Goal: Task Accomplishment & Management: Manage account settings

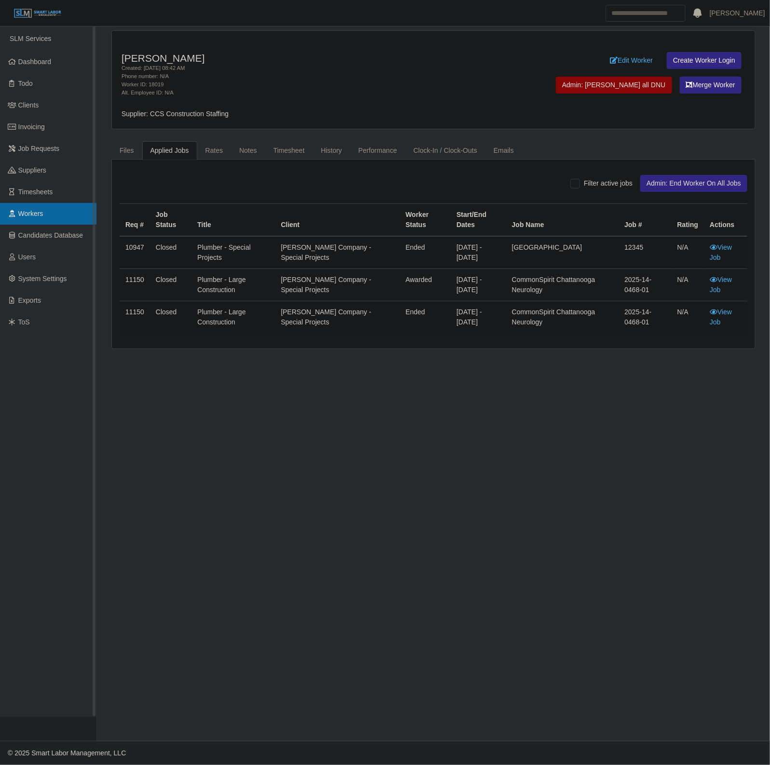
click at [27, 215] on span "Workers" at bounding box center [30, 214] width 25 height 8
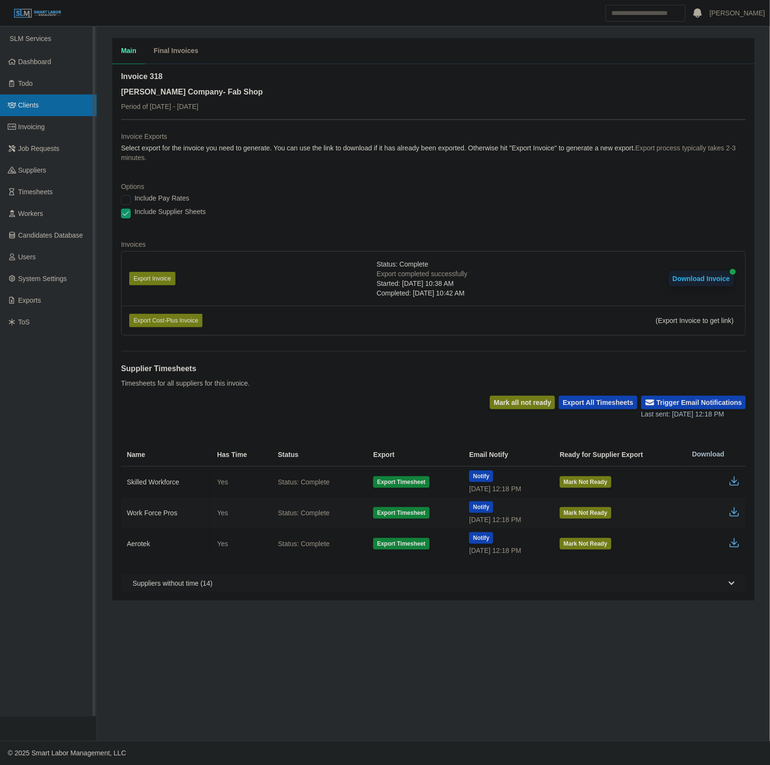
click at [41, 108] on link "Clients" at bounding box center [48, 105] width 96 height 22
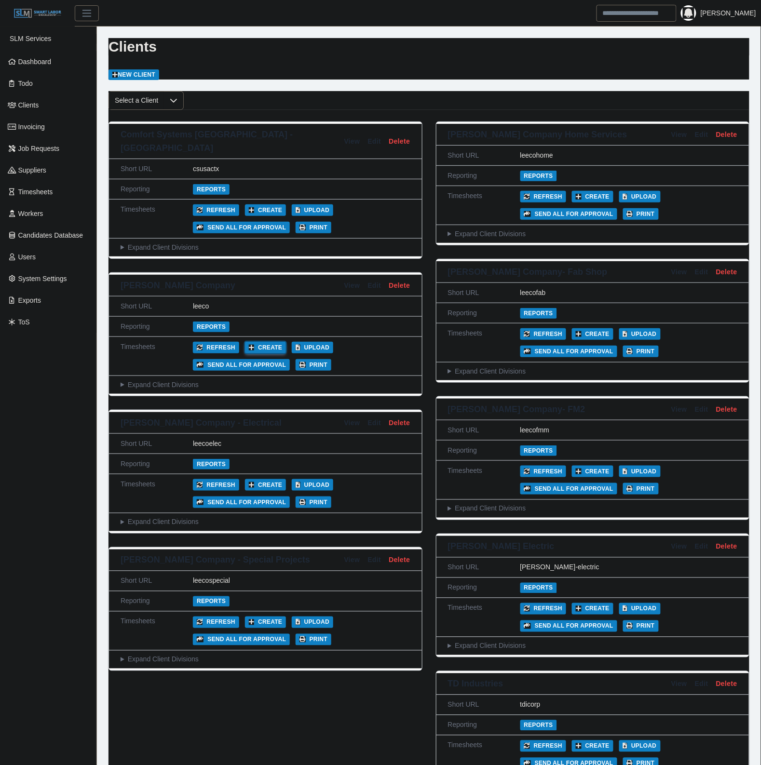
click at [256, 342] on button "Create" at bounding box center [265, 348] width 41 height 12
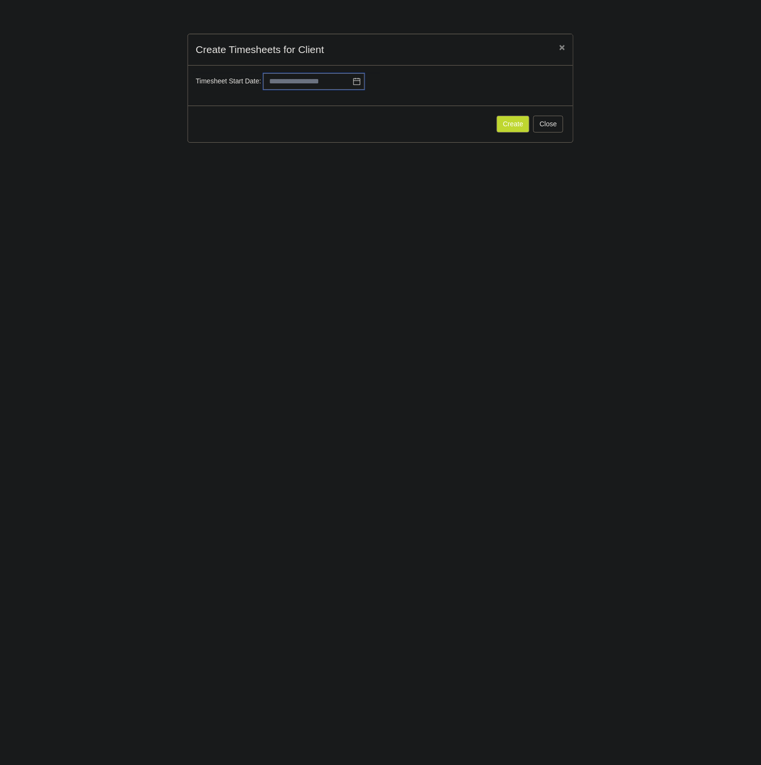
click at [328, 87] on input "text" at bounding box center [313, 81] width 101 height 16
click at [290, 177] on div "22" at bounding box center [290, 179] width 15 height 9
type input "**********"
click at [517, 125] on button "Create" at bounding box center [513, 125] width 33 height 17
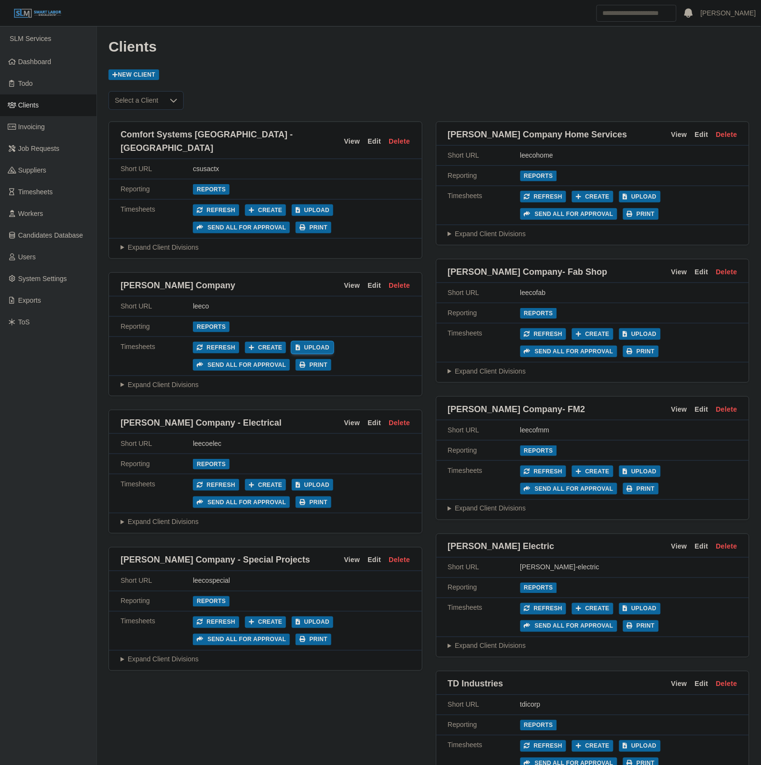
click at [301, 342] on button "Upload" at bounding box center [312, 348] width 41 height 12
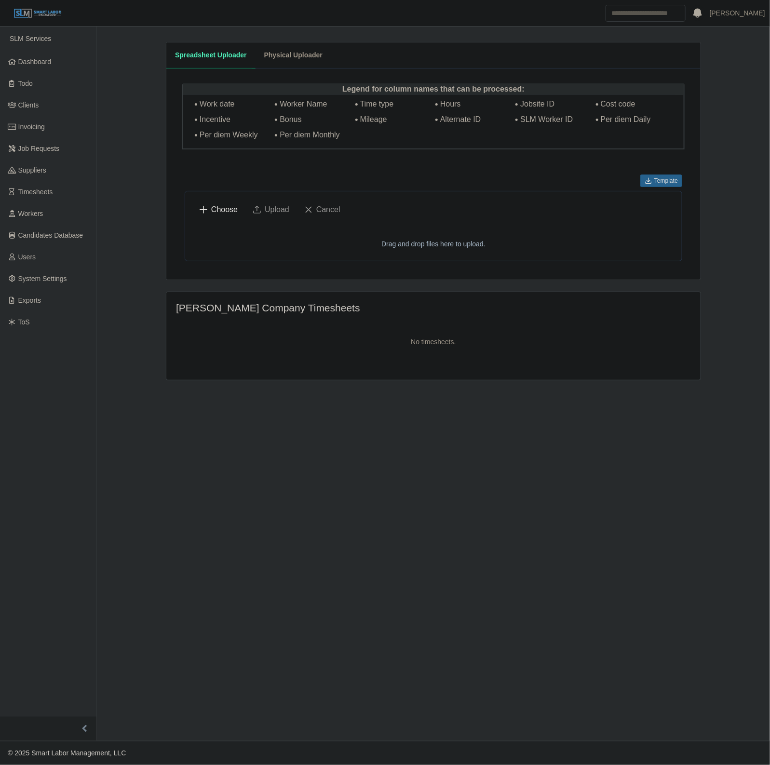
click at [216, 204] on span "Choose" at bounding box center [224, 210] width 27 height 12
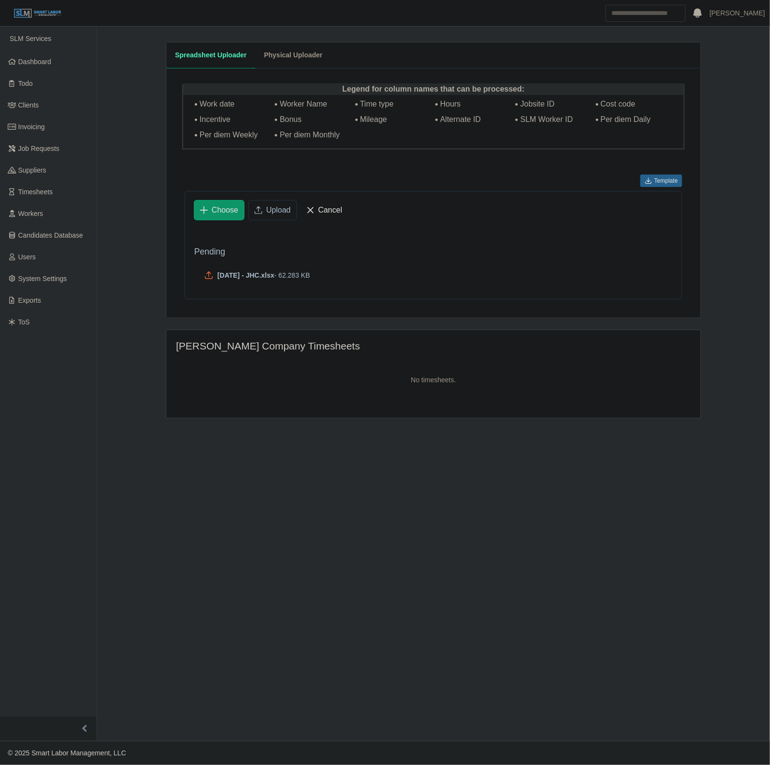
click at [273, 212] on span "Upload" at bounding box center [278, 210] width 25 height 12
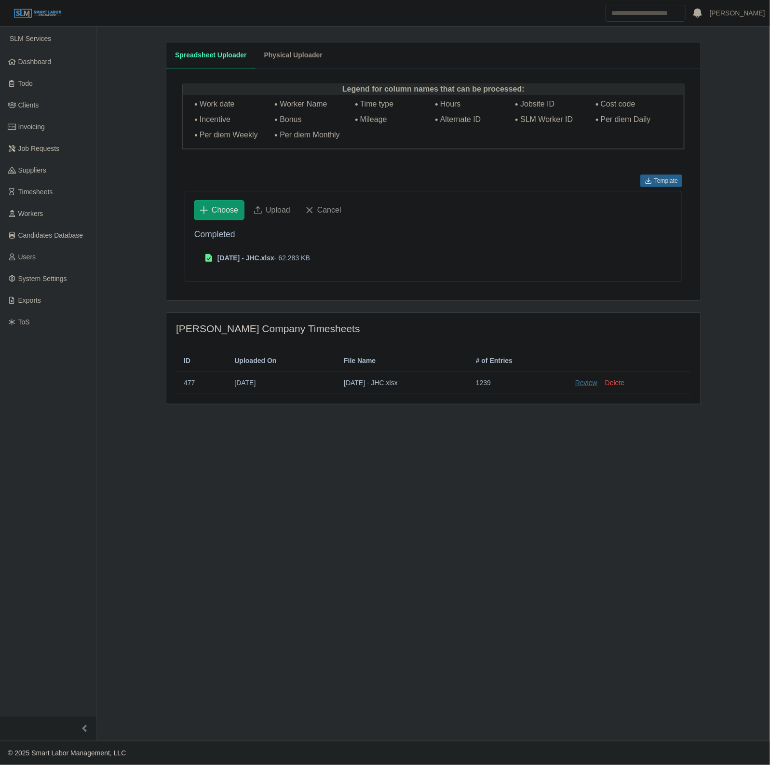
click at [594, 386] on link "Review" at bounding box center [586, 383] width 22 height 10
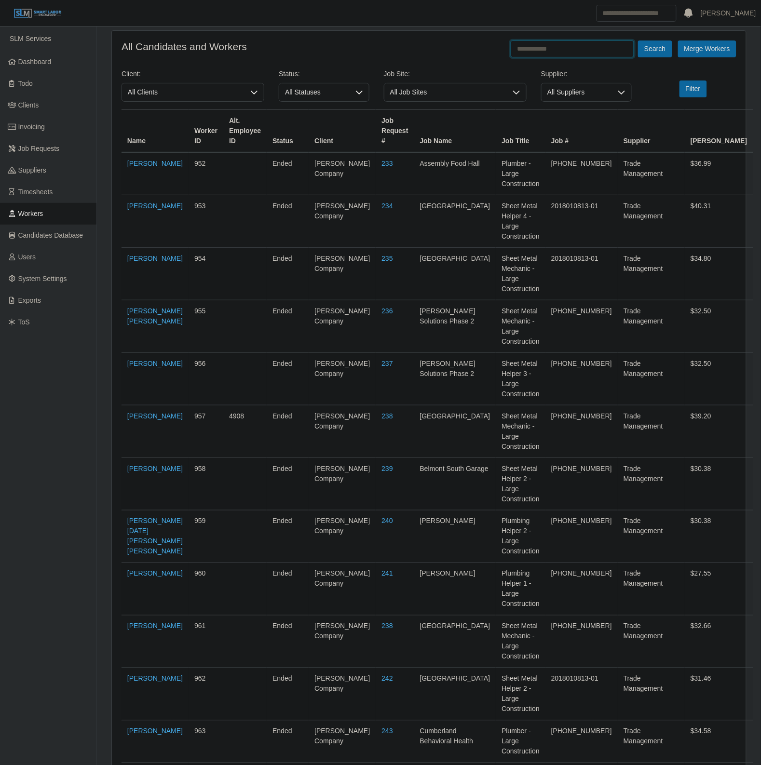
click at [543, 47] on input "text" at bounding box center [572, 48] width 123 height 17
type input "**********"
click at [638, 40] on button "Search" at bounding box center [655, 48] width 34 height 17
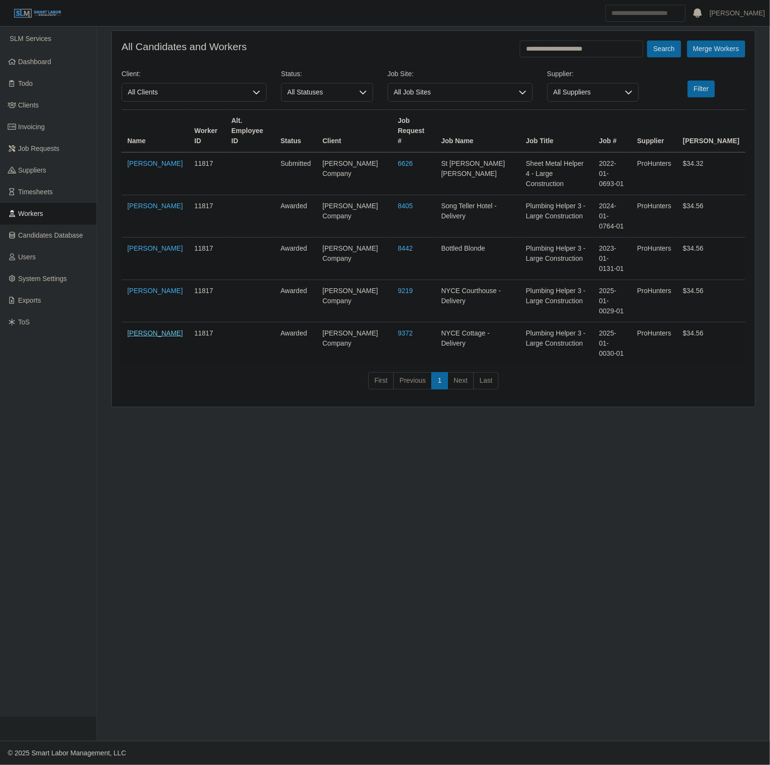
click at [154, 329] on link "Jahir Portillo Alvarado" at bounding box center [154, 333] width 55 height 8
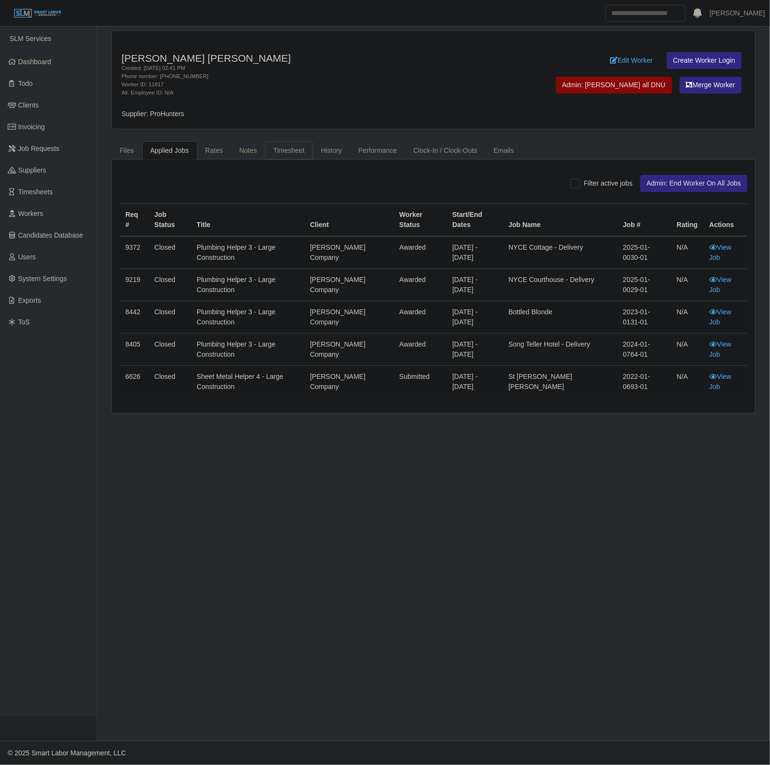
click at [278, 150] on link "Timesheet" at bounding box center [289, 150] width 48 height 19
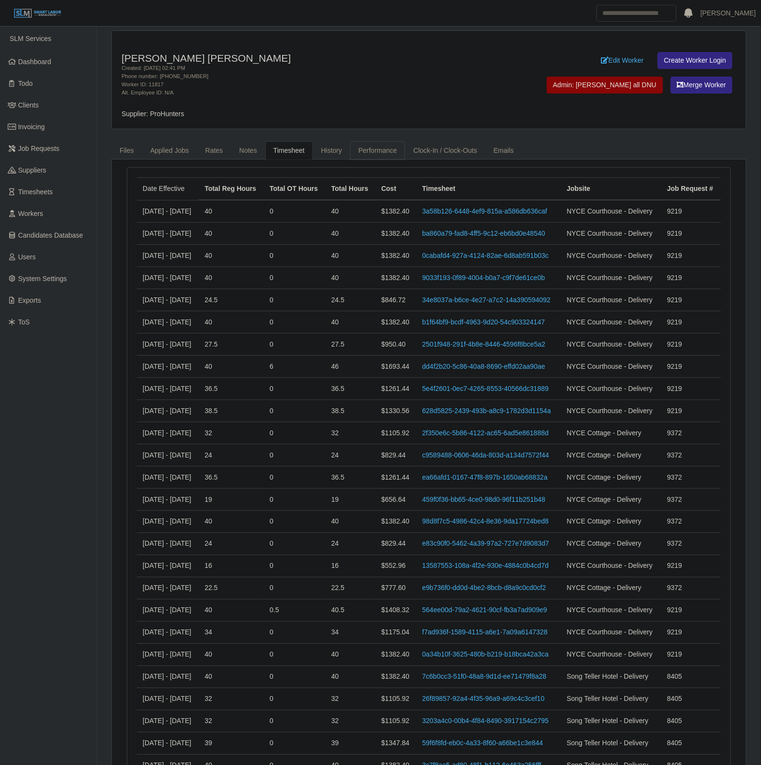
click at [372, 151] on link "Performance" at bounding box center [377, 150] width 55 height 19
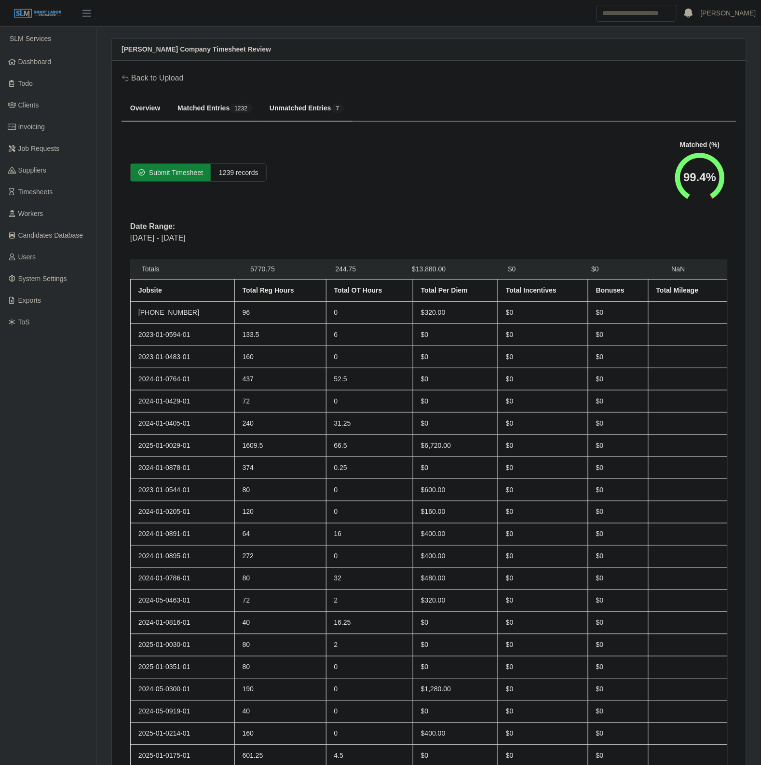
click at [281, 100] on button "Unmatched Entries 7" at bounding box center [307, 108] width 92 height 26
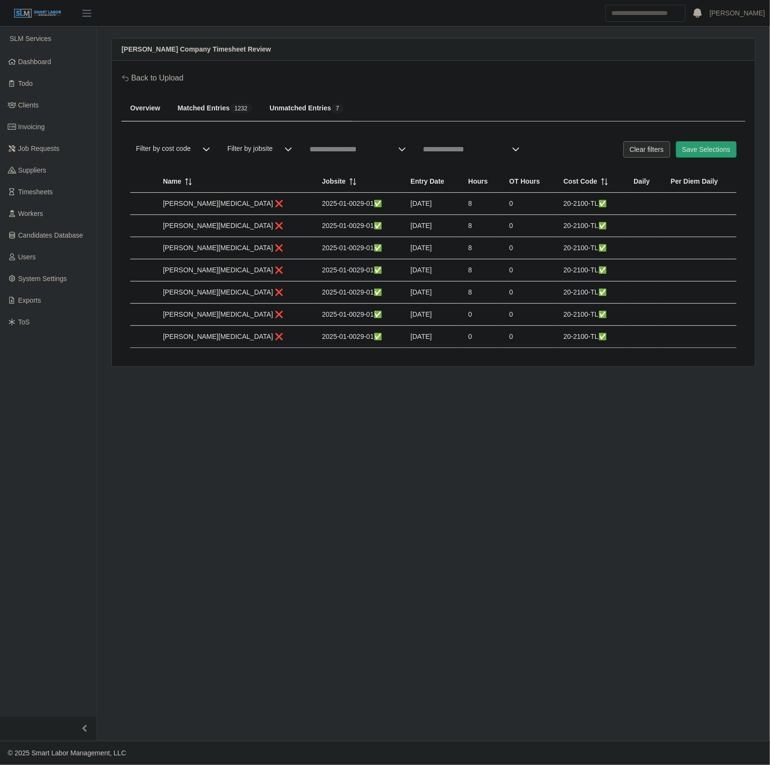
click at [152, 112] on button "Overview" at bounding box center [144, 108] width 47 height 26
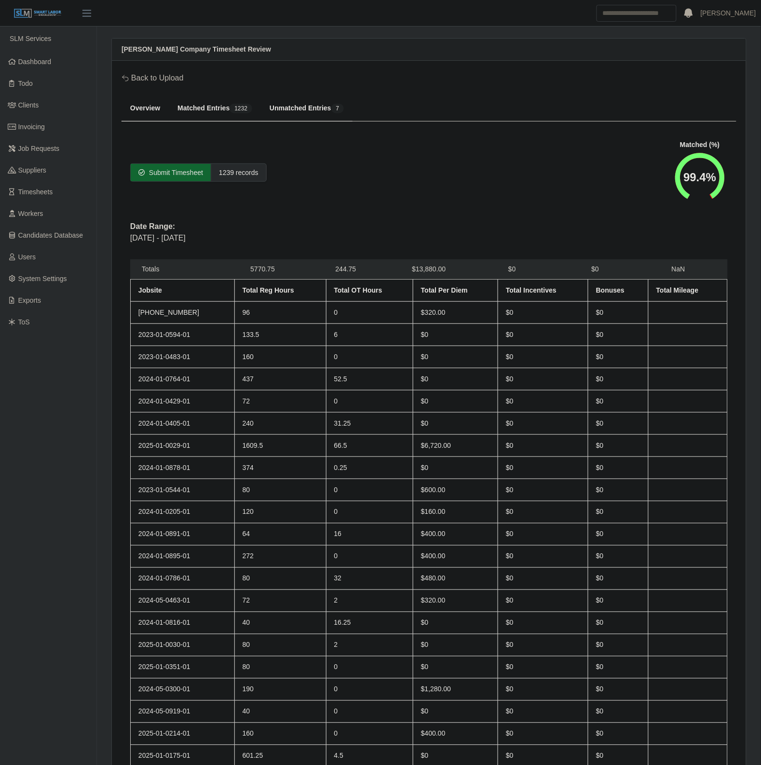
click at [148, 176] on div "Submit Timesheet" at bounding box center [171, 172] width 80 height 17
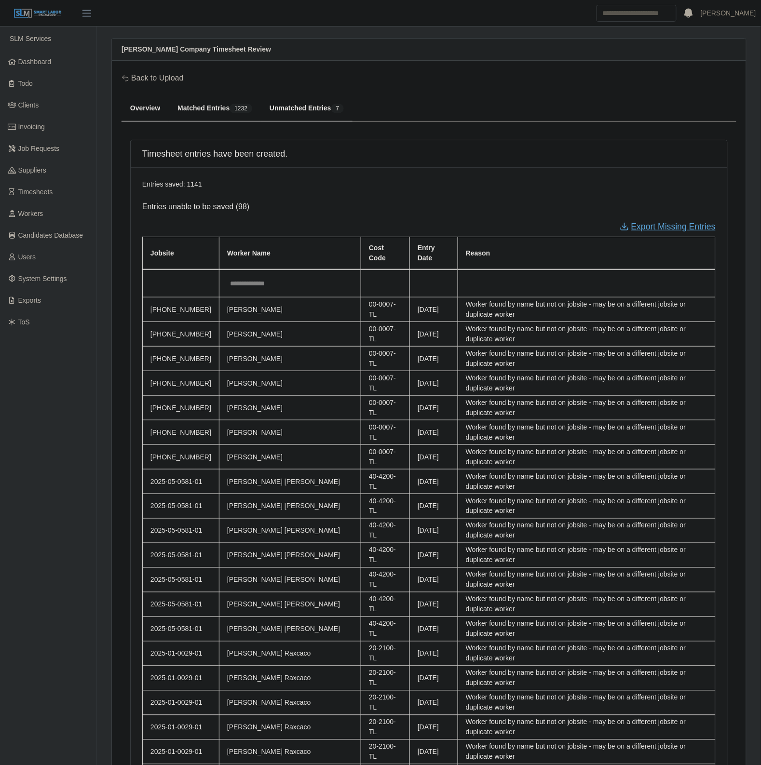
click at [665, 228] on link "Export Missing Entries" at bounding box center [668, 226] width 96 height 13
click at [49, 190] on span "Timesheets" at bounding box center [35, 192] width 35 height 8
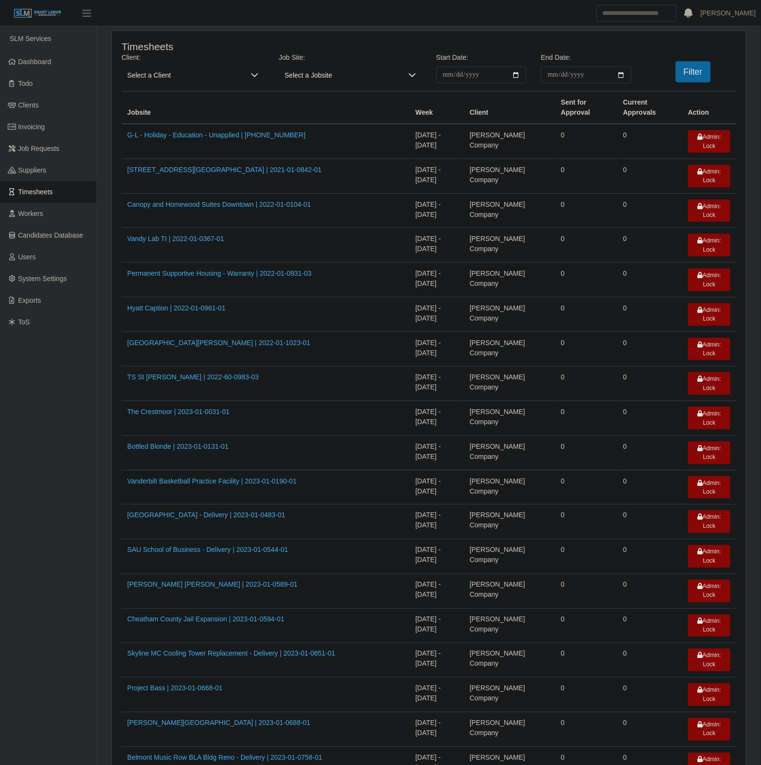
click at [162, 70] on span "Select a Client" at bounding box center [182, 75] width 123 height 17
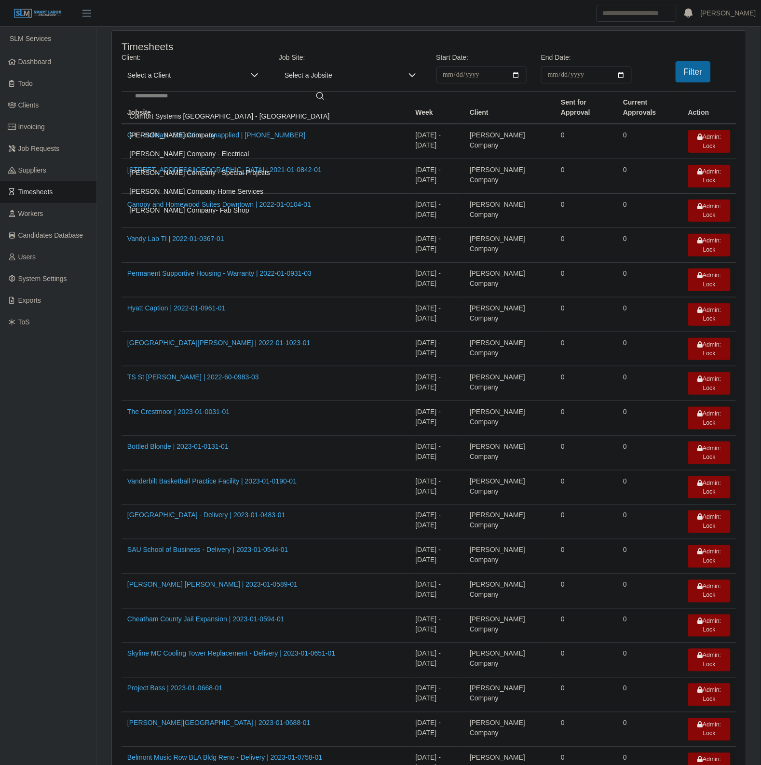
click at [183, 141] on li "Lee Company" at bounding box center [230, 135] width 212 height 18
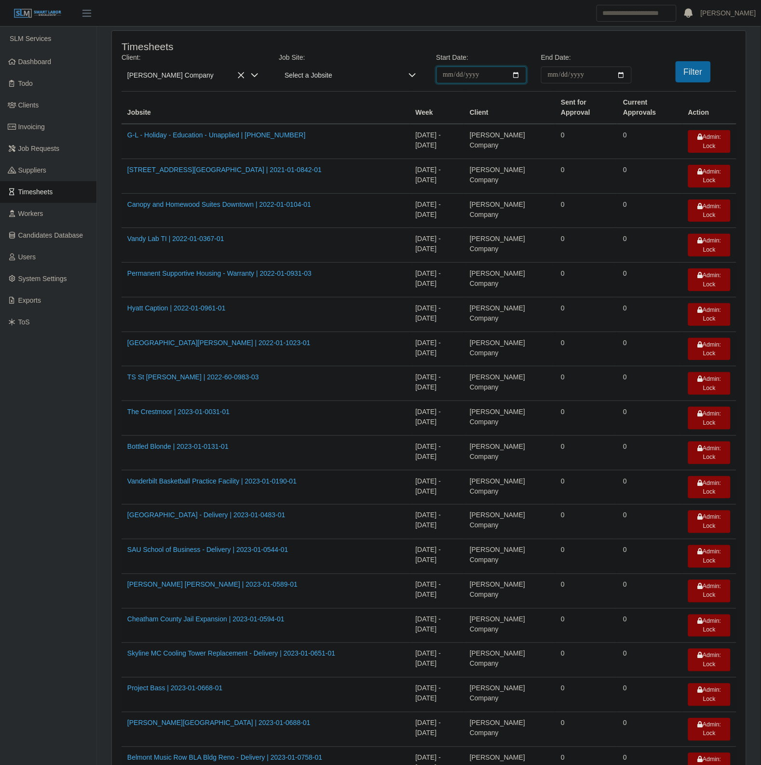
click at [516, 78] on input "**********" at bounding box center [481, 75] width 91 height 17
type input "**********"
click at [619, 75] on input "End Date:" at bounding box center [586, 75] width 91 height 17
type input "**********"
click at [708, 75] on button "Filter" at bounding box center [692, 71] width 35 height 21
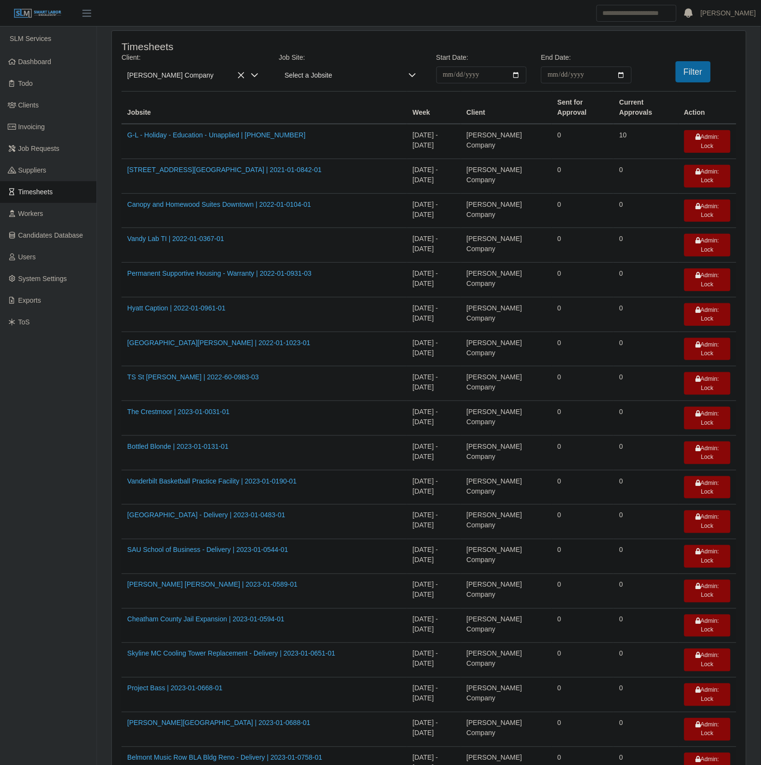
click at [349, 263] on td "Permanent Supportive Housing - Warranty | 2022-01-0931-03" at bounding box center [263, 280] width 285 height 35
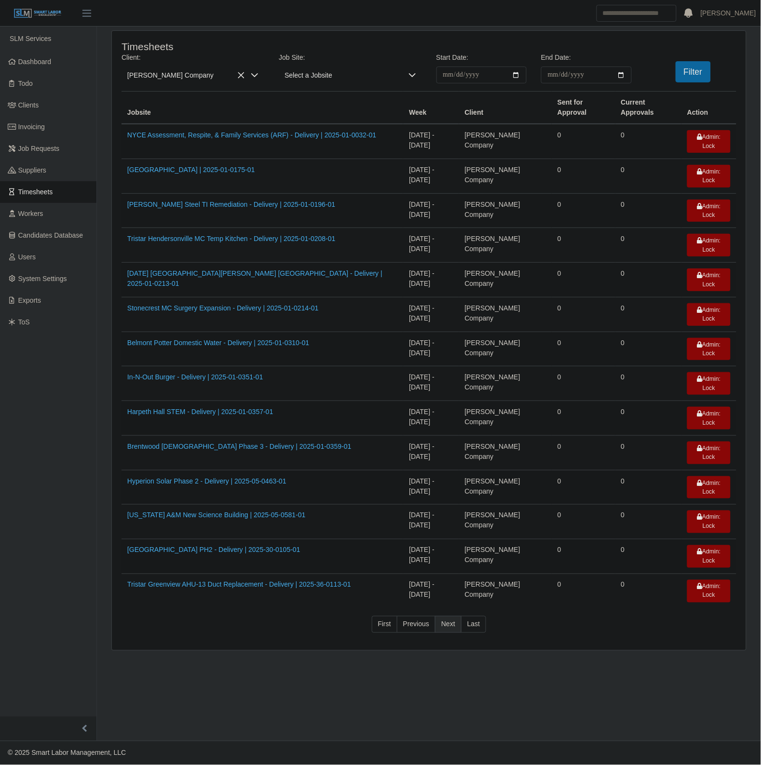
scroll to position [0, 0]
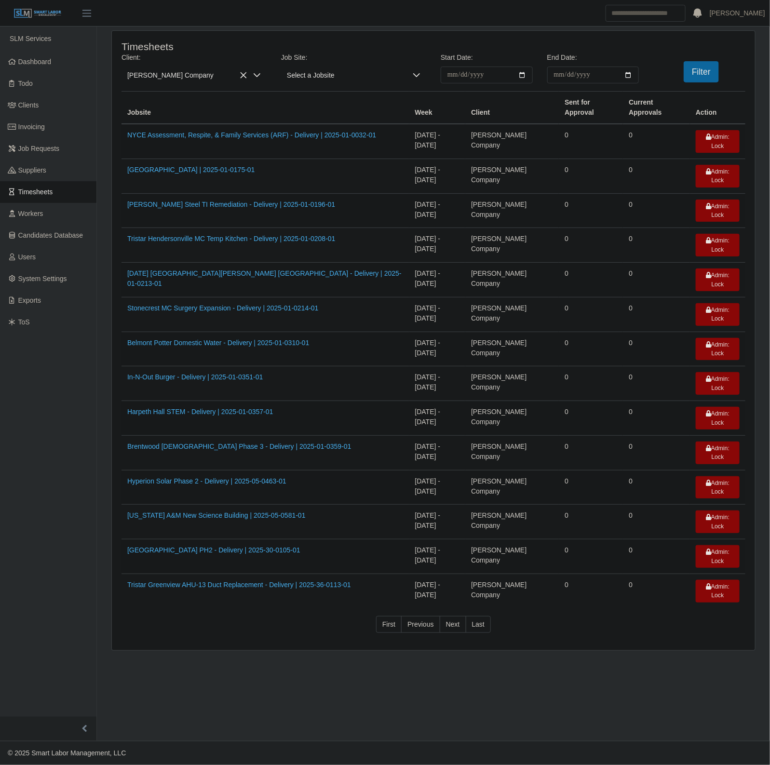
click at [282, 642] on main "**********" at bounding box center [433, 384] width 673 height 715
click at [413, 616] on link "Previous" at bounding box center [420, 624] width 39 height 17
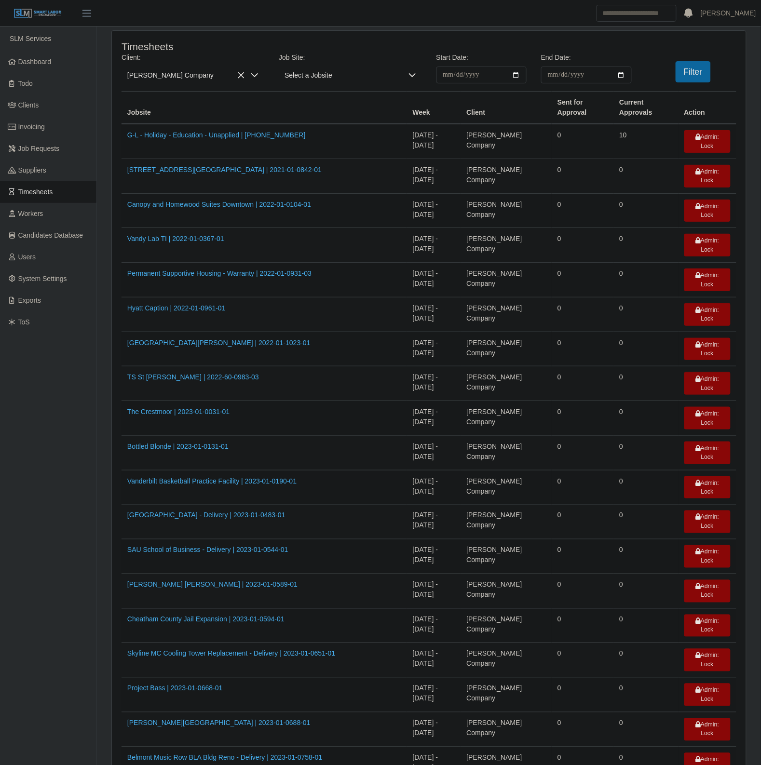
drag, startPoint x: 311, startPoint y: 148, endPoint x: 199, endPoint y: 103, distance: 121.0
click at [194, 100] on th "Jobsite" at bounding box center [263, 108] width 285 height 33
click at [461, 643] on td "09/22/2025 - 09/28/2025" at bounding box center [434, 660] width 54 height 35
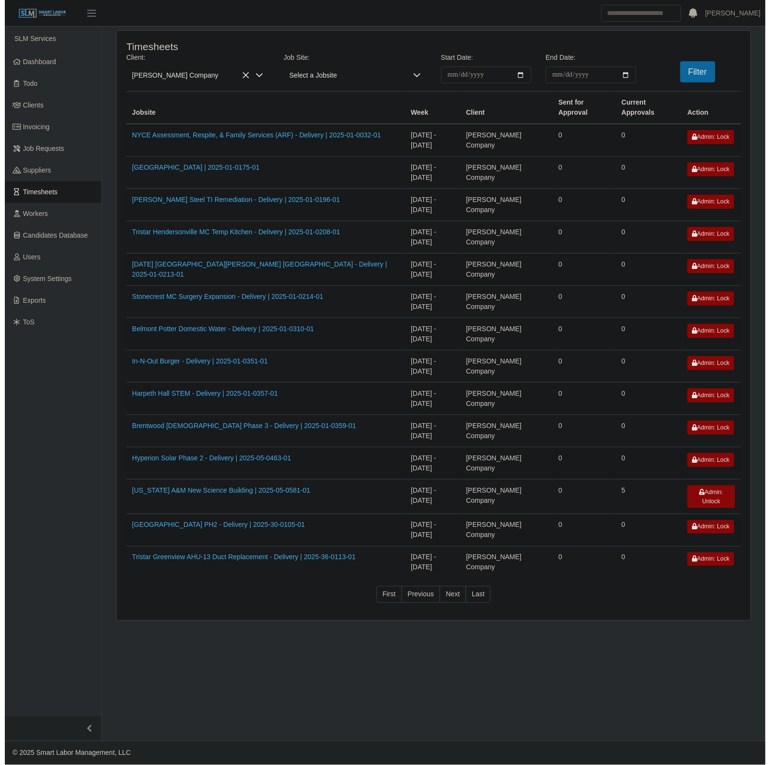
scroll to position [0, 0]
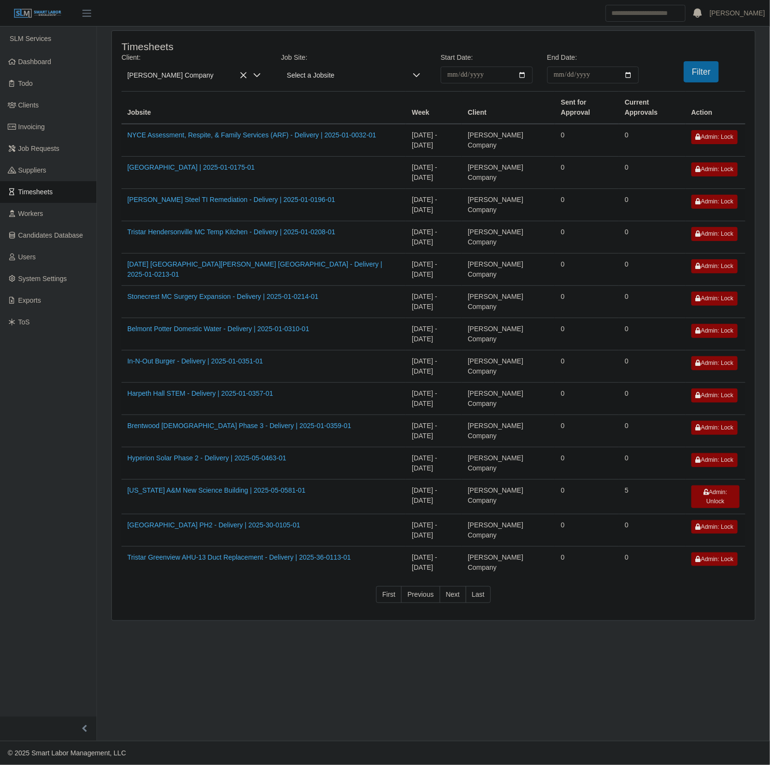
click at [374, 514] on td "Vanderbilt University Rec Center PH2 - Delivery | 2025-30-0105-01" at bounding box center [263, 530] width 284 height 32
click at [19, 109] on span "Clients" at bounding box center [28, 105] width 21 height 8
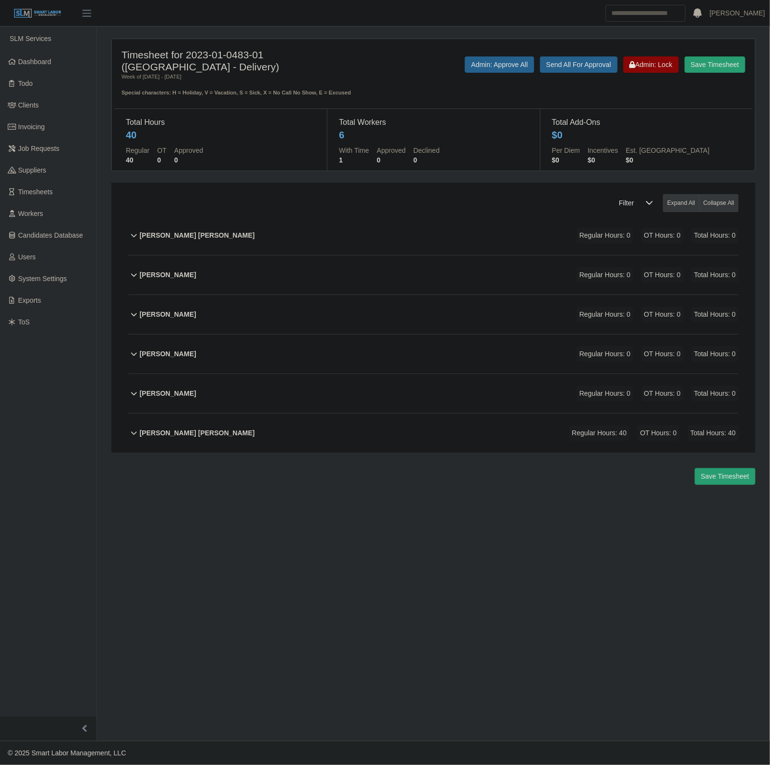
click at [266, 688] on main "Timesheet for 2023-01-0483-01 ([GEOGRAPHIC_DATA] - Delivery) Week of [DATE] - […" at bounding box center [433, 384] width 673 height 715
click at [487, 506] on main "Timesheet for 2023-01-0483-01 (Hilton Motto Hotel - Delivery) Week of 09/22/202…" at bounding box center [433, 384] width 673 height 715
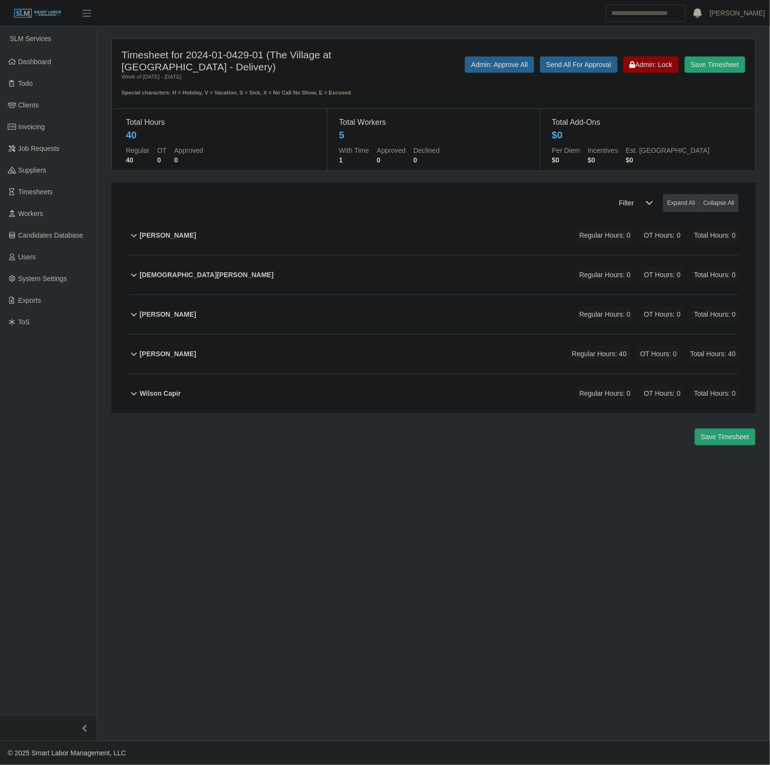
click at [255, 272] on div "Jesus Peralta Funtes Regular Hours: 0 OT Hours: 0 Total Hours: 0" at bounding box center [439, 275] width 599 height 39
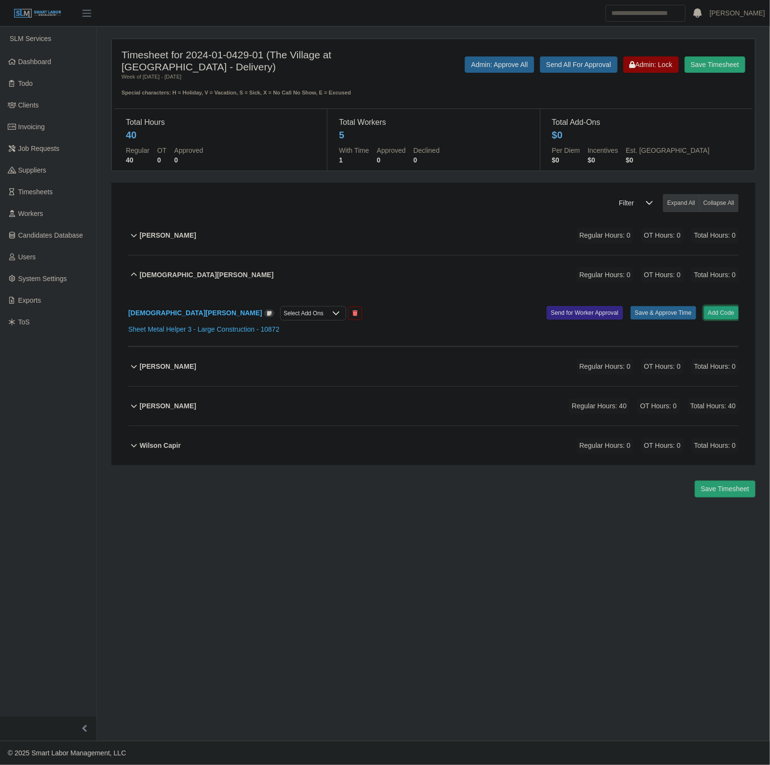
click at [718, 307] on button "Add Code" at bounding box center [721, 312] width 35 height 13
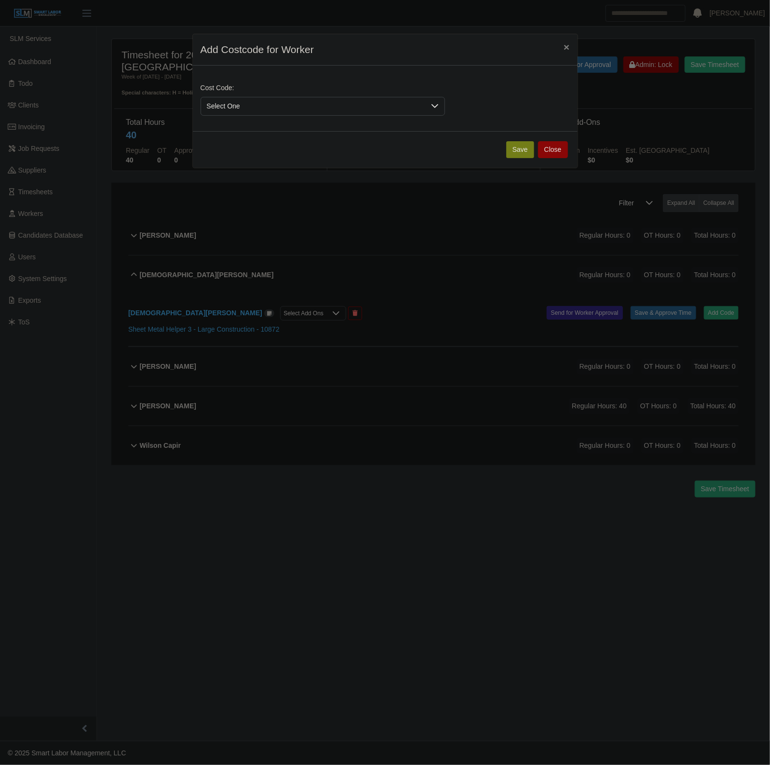
click at [280, 109] on span "Select One" at bounding box center [313, 106] width 224 height 18
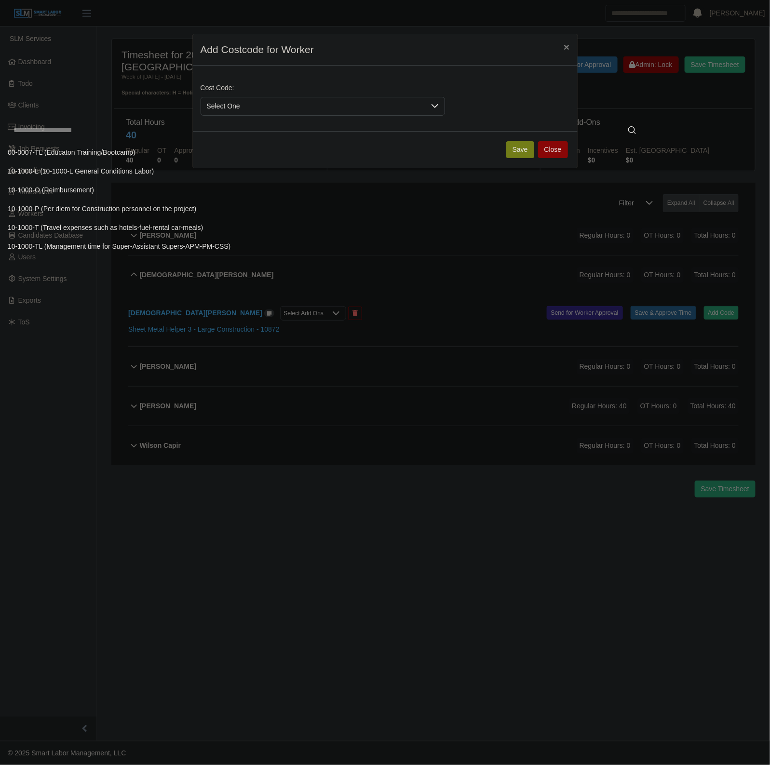
click at [253, 137] on input "text" at bounding box center [325, 130] width 634 height 19
type input "**"
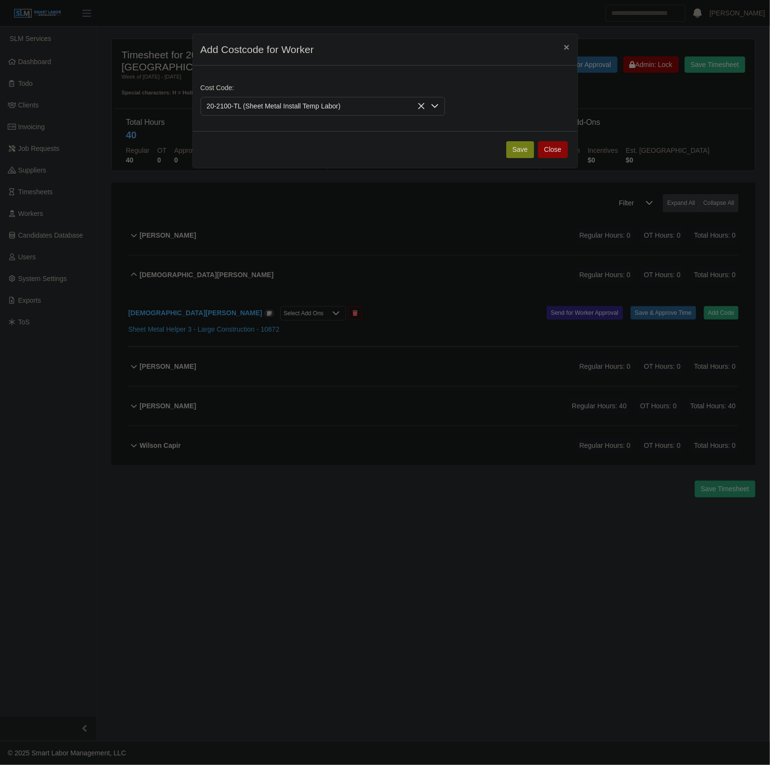
click at [517, 148] on button "Save" at bounding box center [520, 149] width 28 height 17
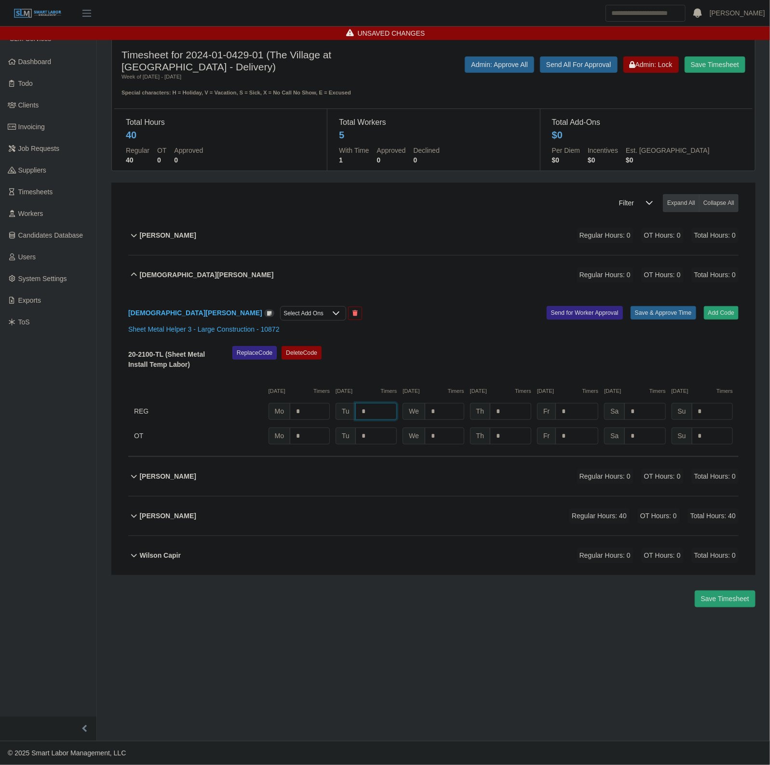
click at [389, 410] on input "*" at bounding box center [376, 411] width 42 height 17
type input "*"
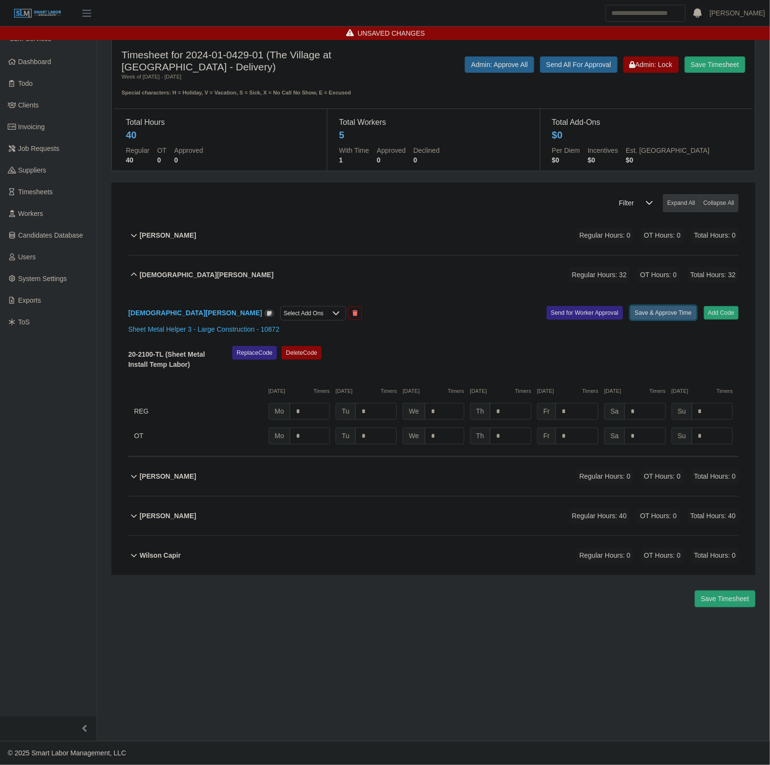
click at [663, 314] on button "Save & Approve Time" at bounding box center [664, 312] width 66 height 13
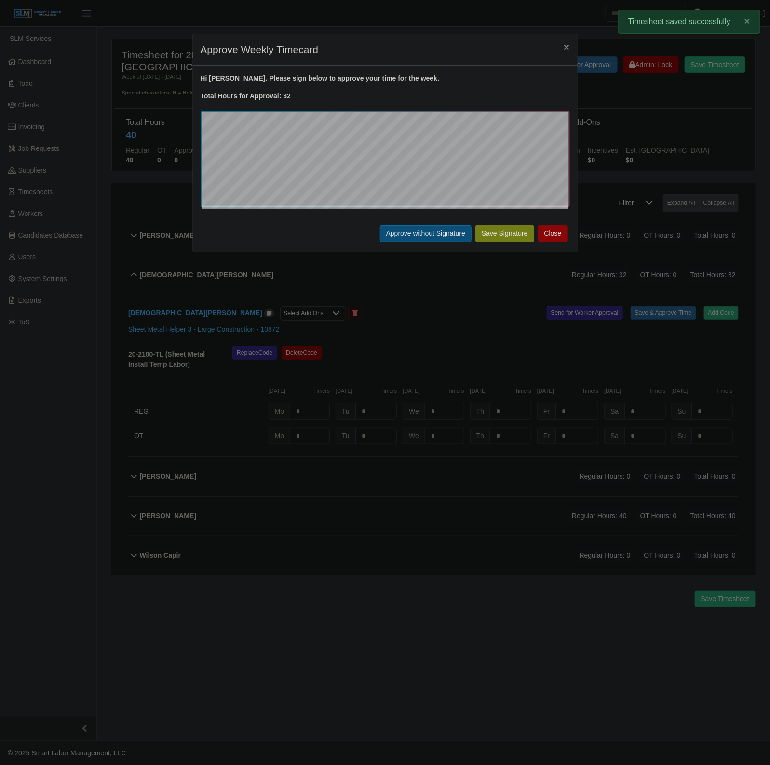
click at [413, 237] on button "Approve without Signature" at bounding box center [426, 233] width 92 height 17
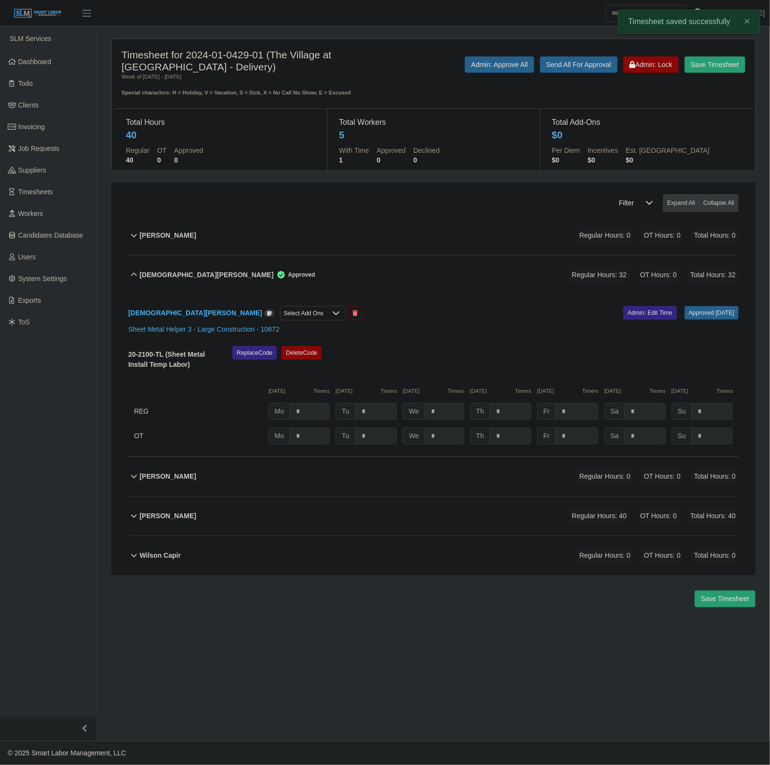
click at [357, 274] on div "Jesus Peralta Funtes Approved Regular Hours: 32 OT Hours: 0 Total Hours: 32" at bounding box center [439, 275] width 599 height 39
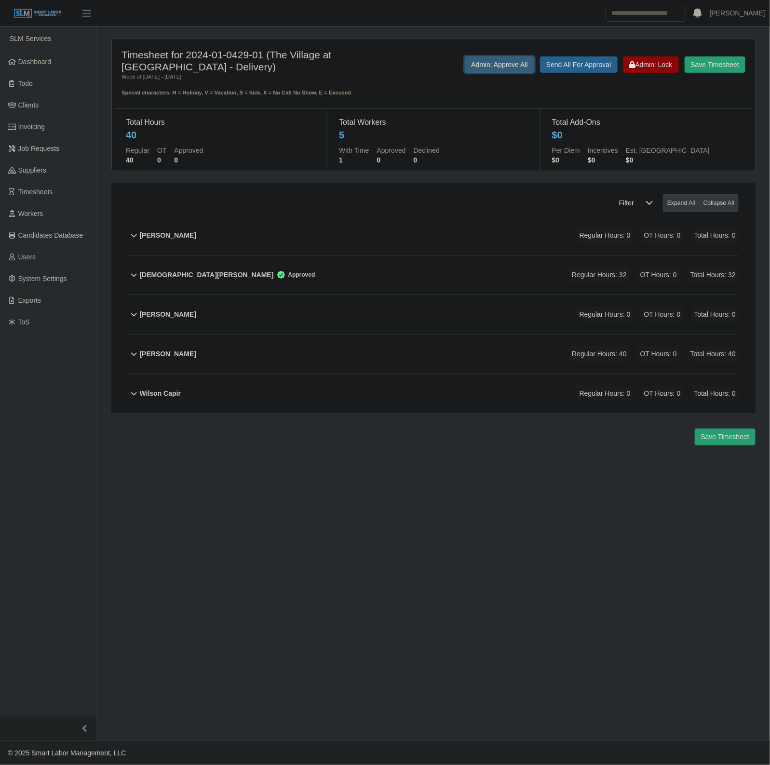
click at [482, 68] on button "Admin: Approve All" at bounding box center [499, 64] width 69 height 16
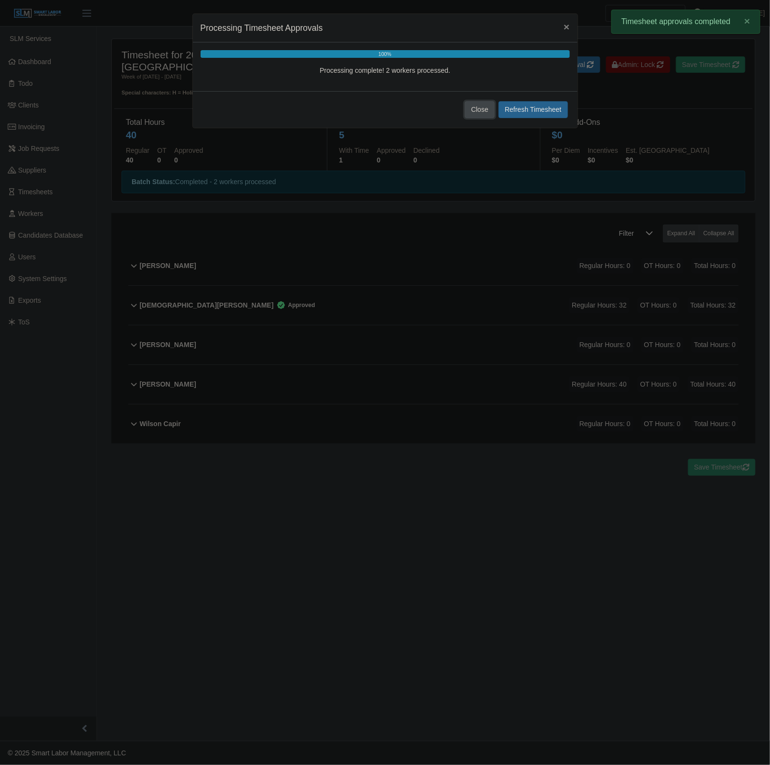
click at [480, 110] on button "Close" at bounding box center [480, 109] width 30 height 17
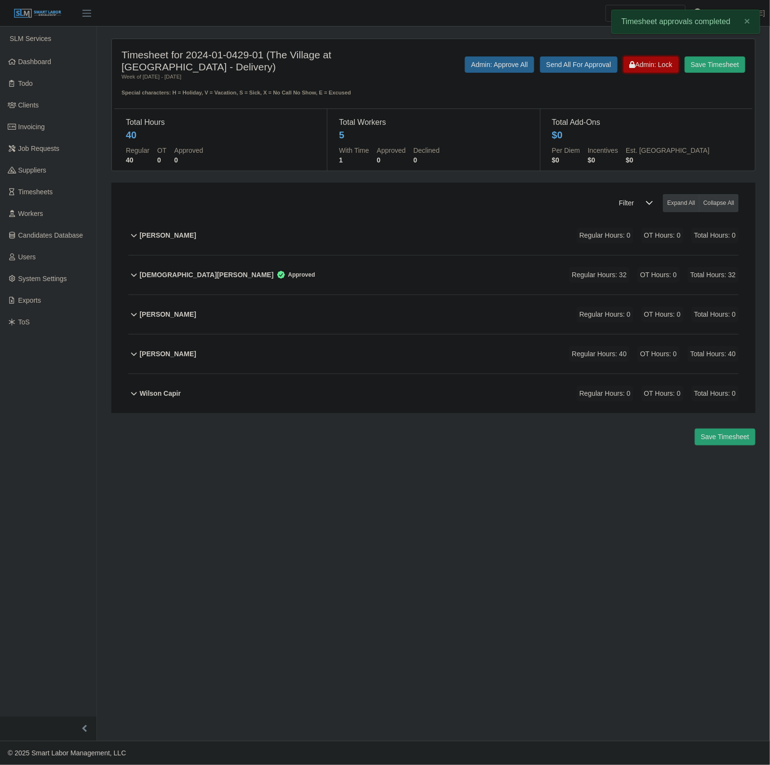
click at [654, 68] on span "Admin: Lock" at bounding box center [651, 65] width 43 height 8
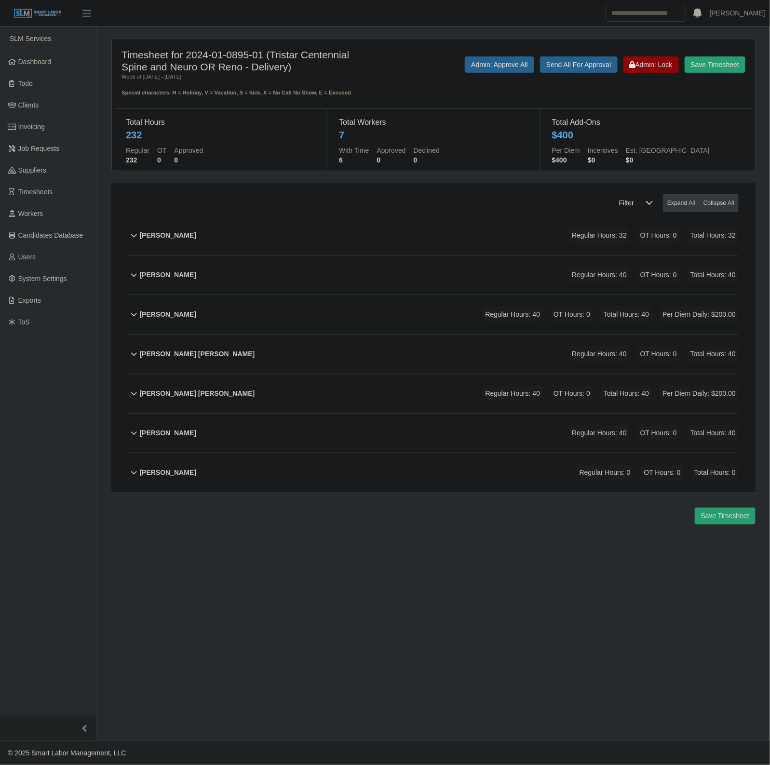
click at [333, 475] on div "[PERSON_NAME] Regular Hours: 0 OT Hours: 0 Total Hours: 0" at bounding box center [439, 472] width 599 height 39
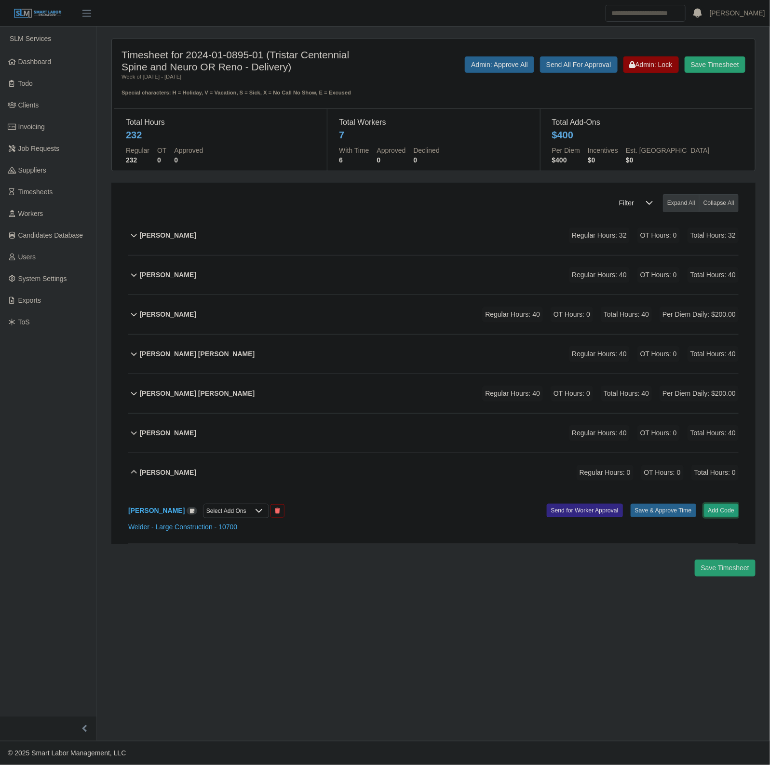
click at [718, 514] on button "Add Code" at bounding box center [721, 510] width 35 height 13
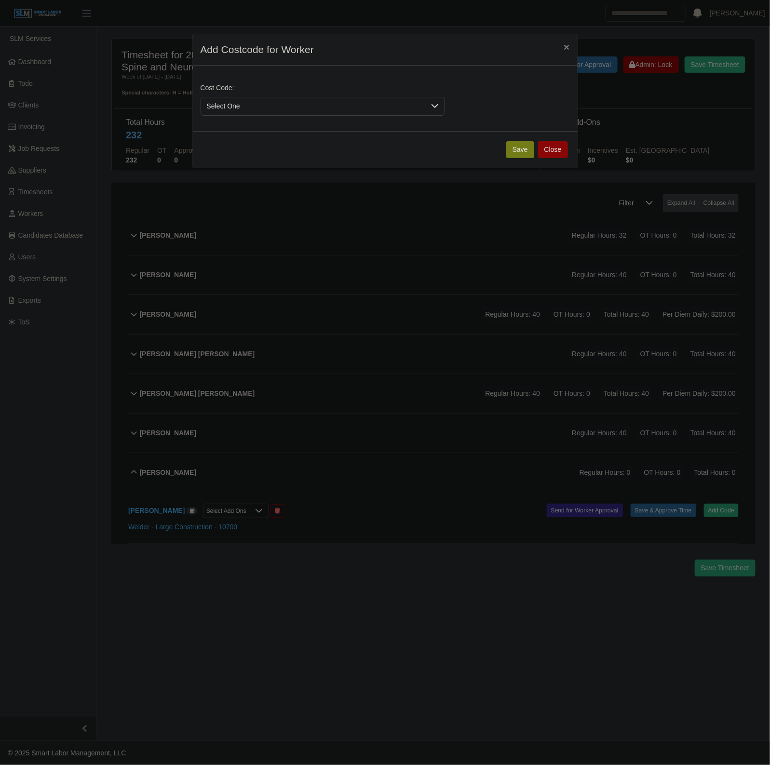
click at [306, 105] on span "Select One" at bounding box center [313, 106] width 224 height 18
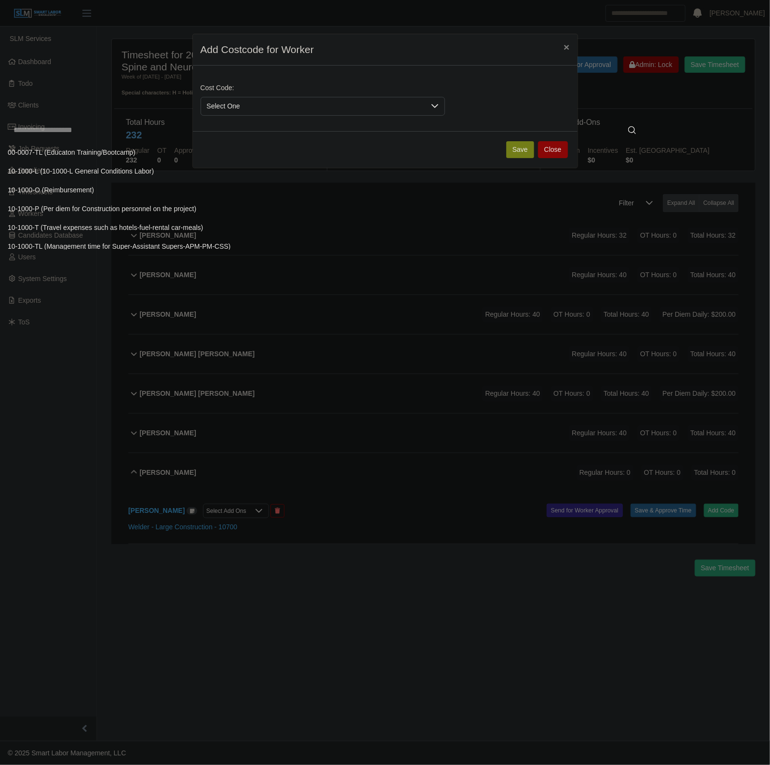
click at [206, 138] on input "text" at bounding box center [325, 130] width 634 height 19
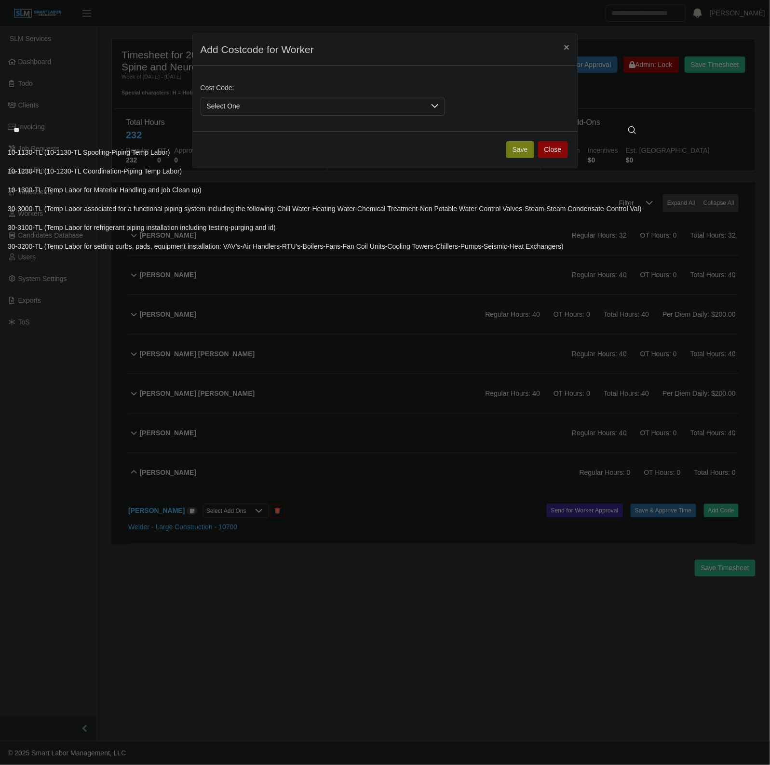
scroll to position [5, 0]
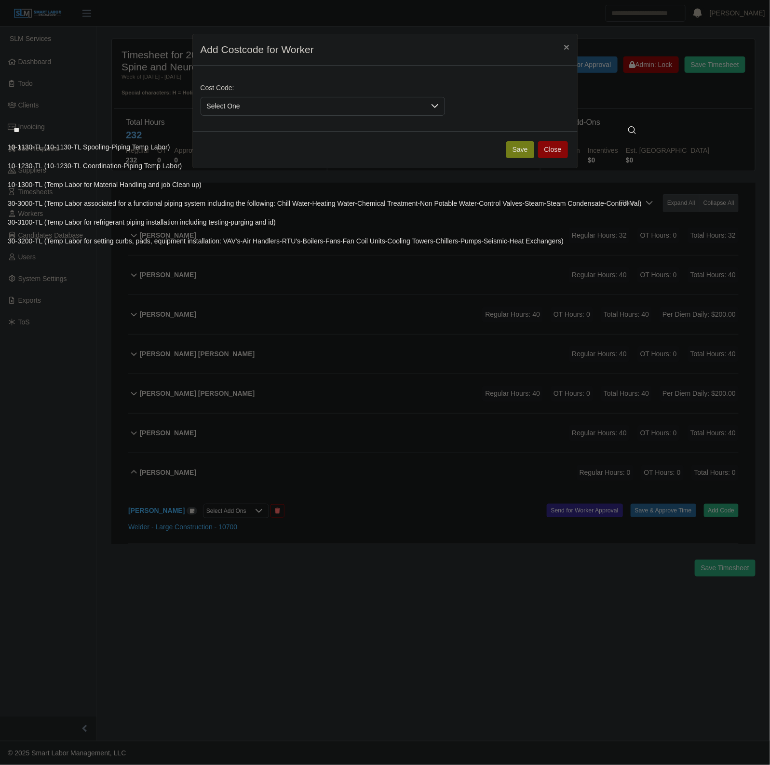
type input "**"
click at [120, 244] on span "30-3200-TL (Temp Labor for setting curbs, pads, equipment installation: VAV's-A…" at bounding box center [286, 241] width 556 height 10
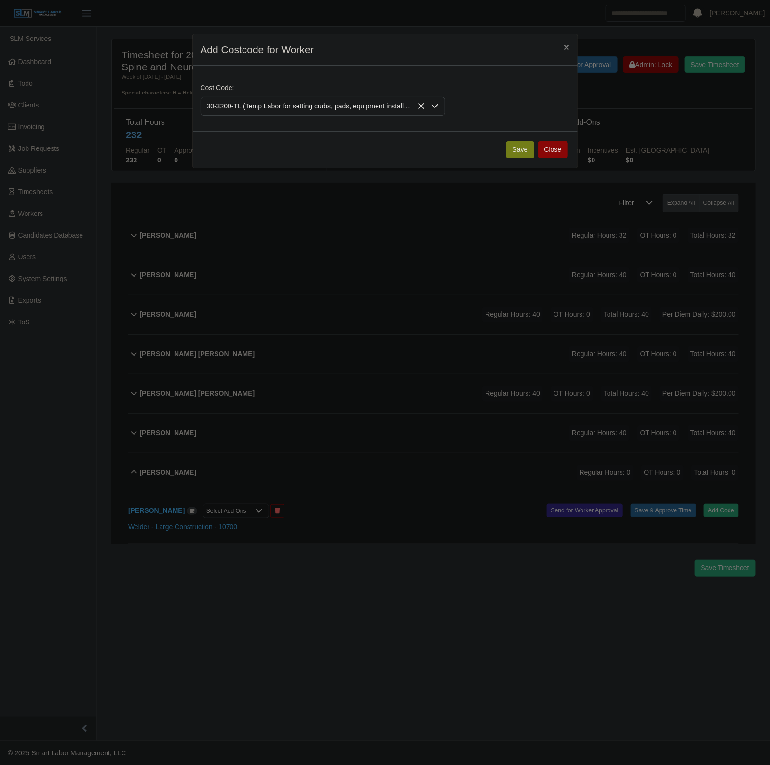
click at [512, 156] on button "Save" at bounding box center [520, 149] width 28 height 17
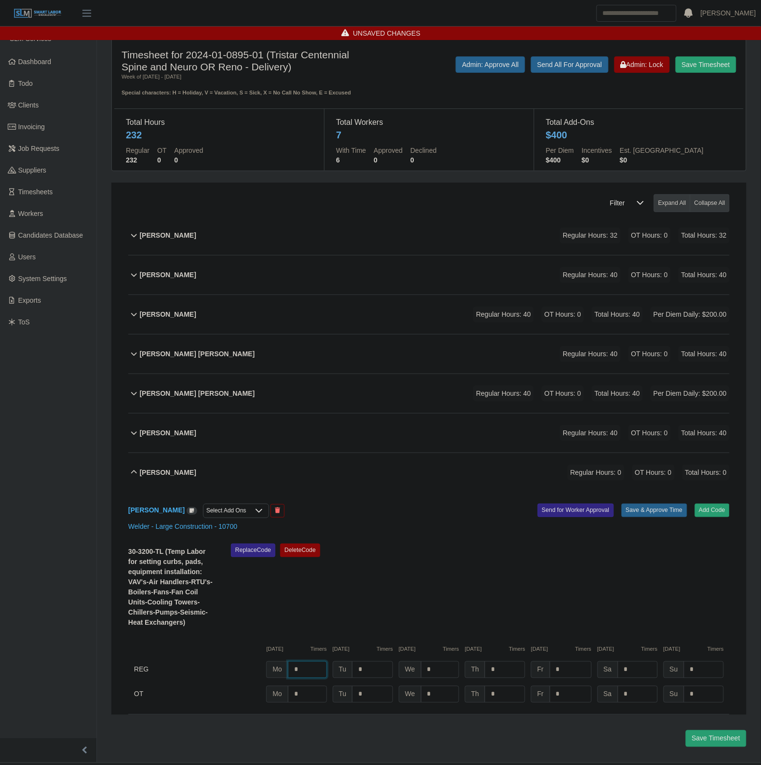
click at [317, 671] on input "*" at bounding box center [307, 669] width 39 height 17
type input "*"
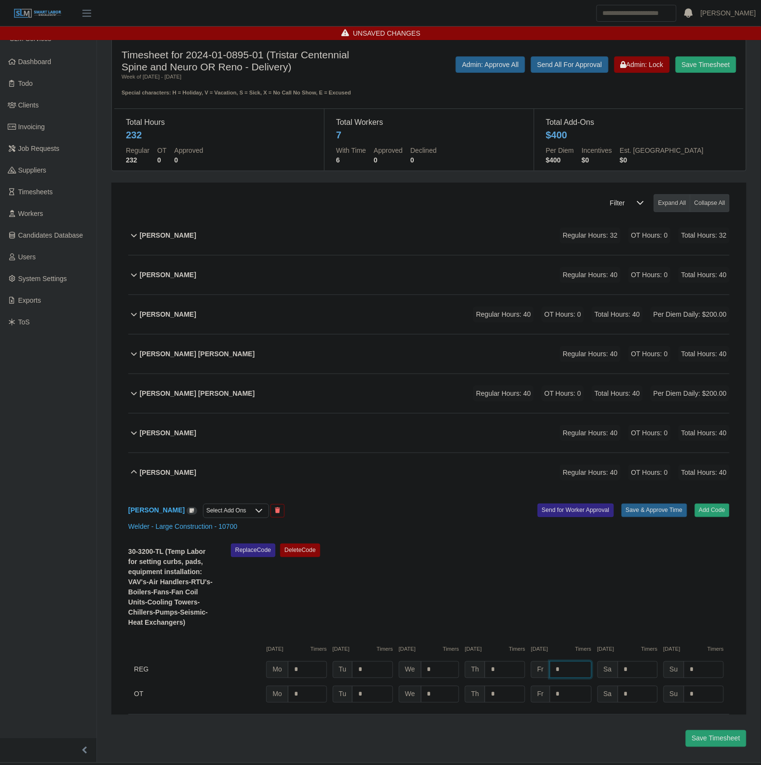
type input "*"
drag, startPoint x: 643, startPoint y: 510, endPoint x: 633, endPoint y: 522, distance: 15.8
click at [639, 516] on button "Save & Approve Time" at bounding box center [654, 510] width 66 height 13
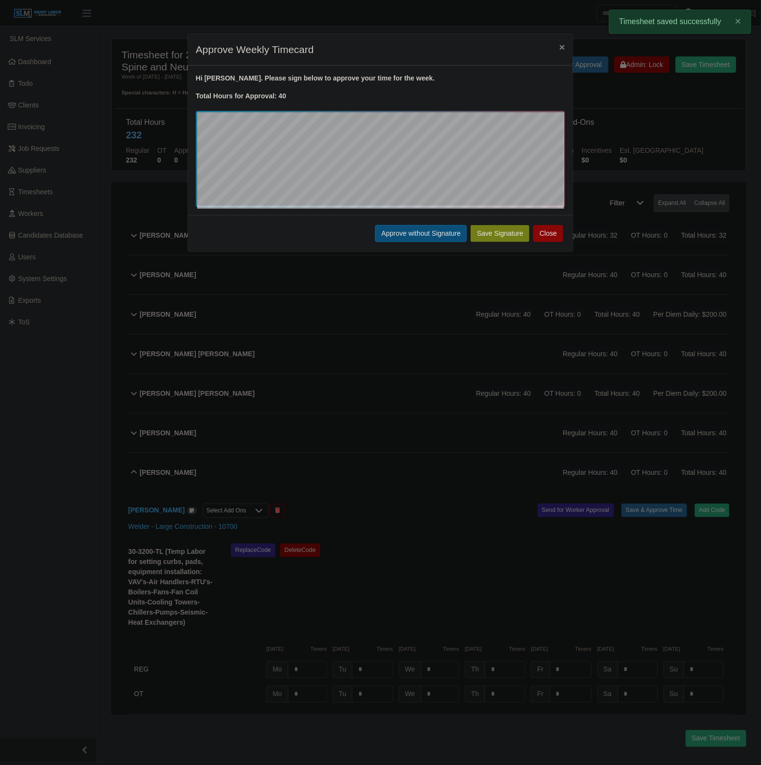
click at [420, 242] on button "Approve without Signature" at bounding box center [421, 233] width 92 height 17
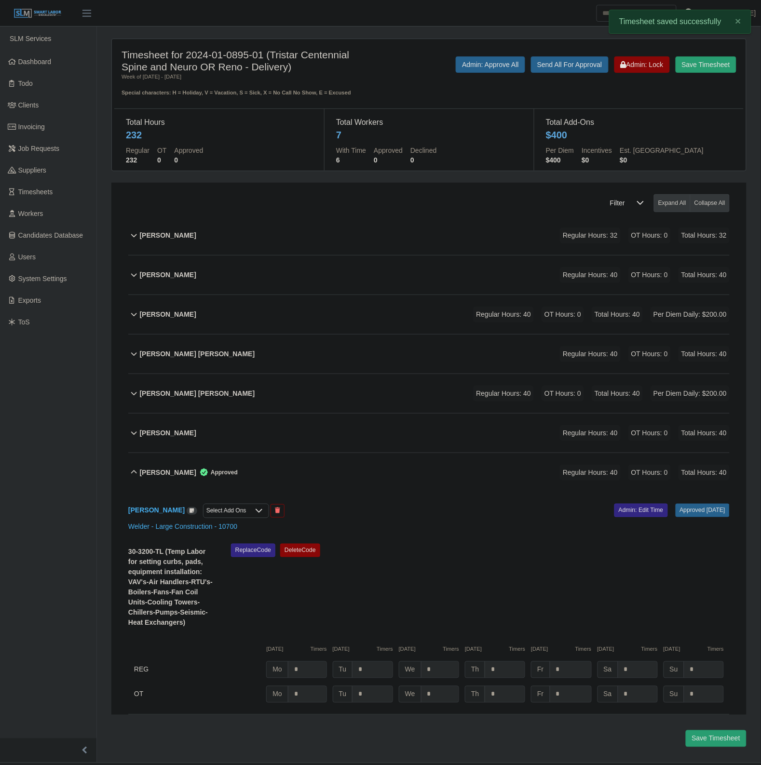
click at [324, 469] on div "Rosendo Moshan Perez Approved Regular Hours: 40 OT Hours: 0 Total Hours: 40" at bounding box center [435, 472] width 590 height 39
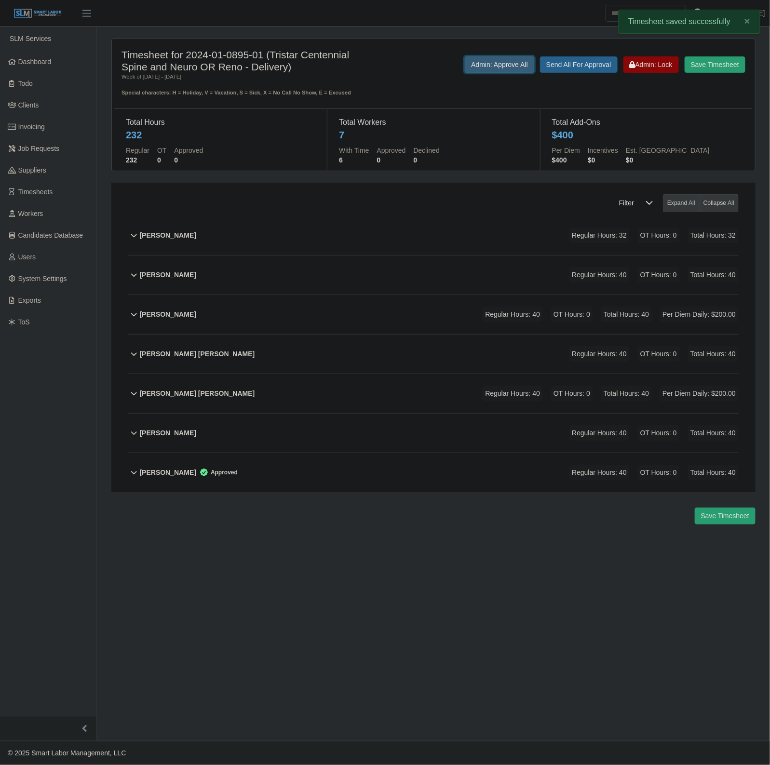
click at [482, 66] on button "Admin: Approve All" at bounding box center [499, 64] width 69 height 16
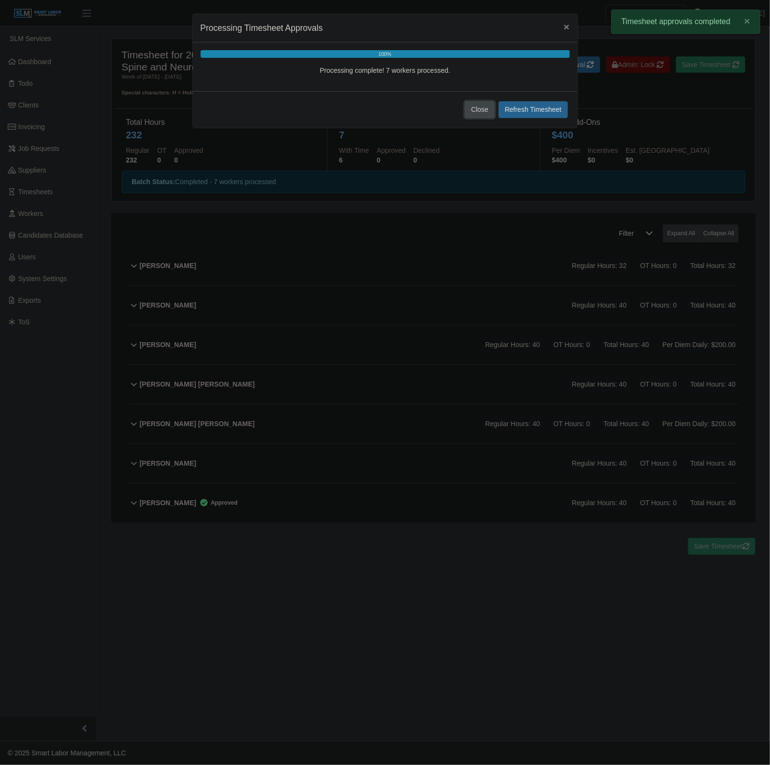
drag, startPoint x: 475, startPoint y: 114, endPoint x: 633, endPoint y: 134, distance: 159.0
click at [475, 114] on button "Close" at bounding box center [480, 109] width 30 height 17
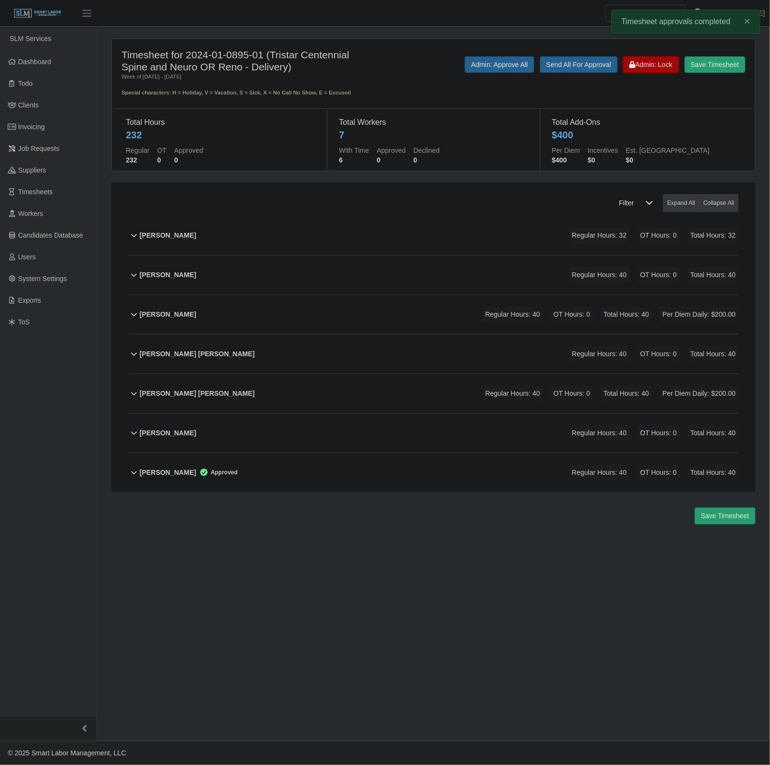
click at [654, 58] on button "Admin: Lock" at bounding box center [650, 64] width 55 height 16
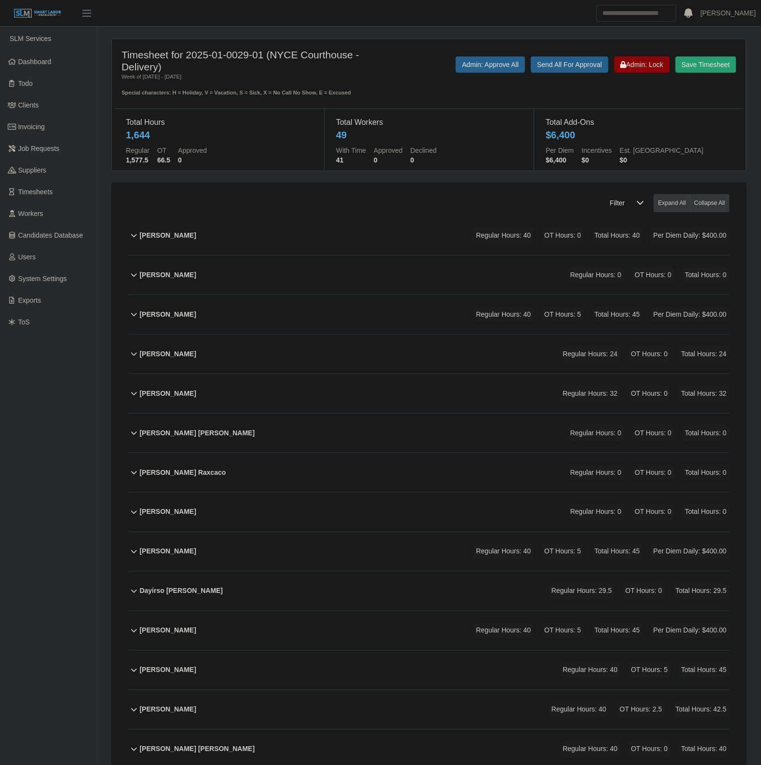
click at [266, 461] on div "[PERSON_NAME] Raxcaco Regular Hours: 0 OT Hours: 0 Total Hours: 0" at bounding box center [435, 472] width 590 height 39
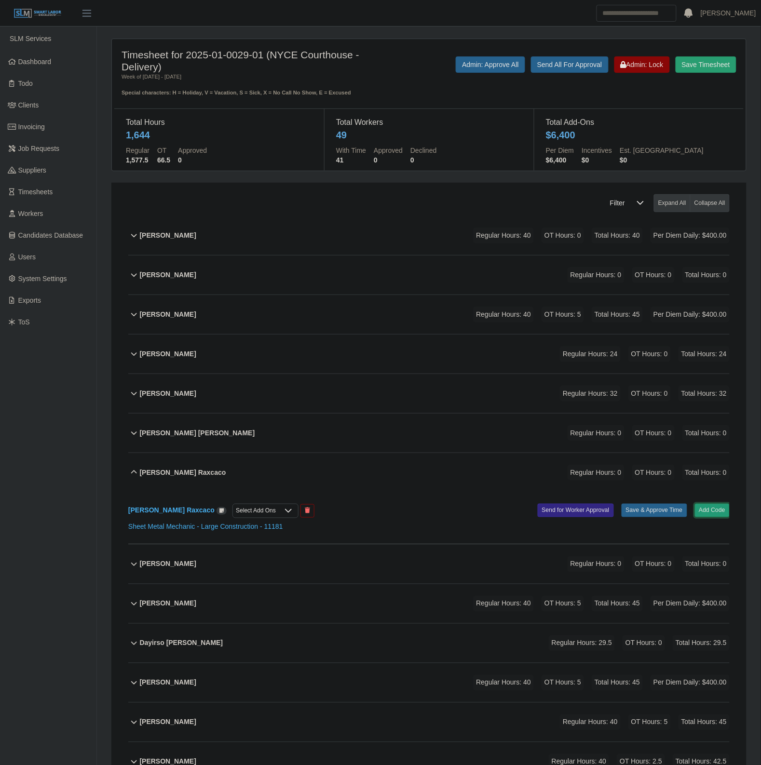
click at [712, 512] on button "Add Code" at bounding box center [712, 510] width 35 height 13
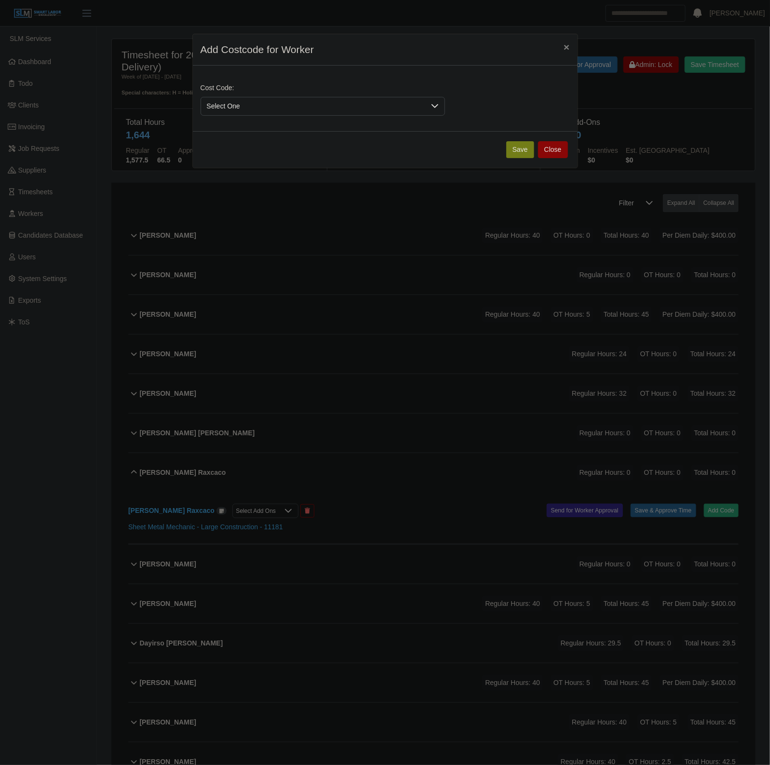
click at [238, 104] on span "Select One" at bounding box center [313, 106] width 224 height 18
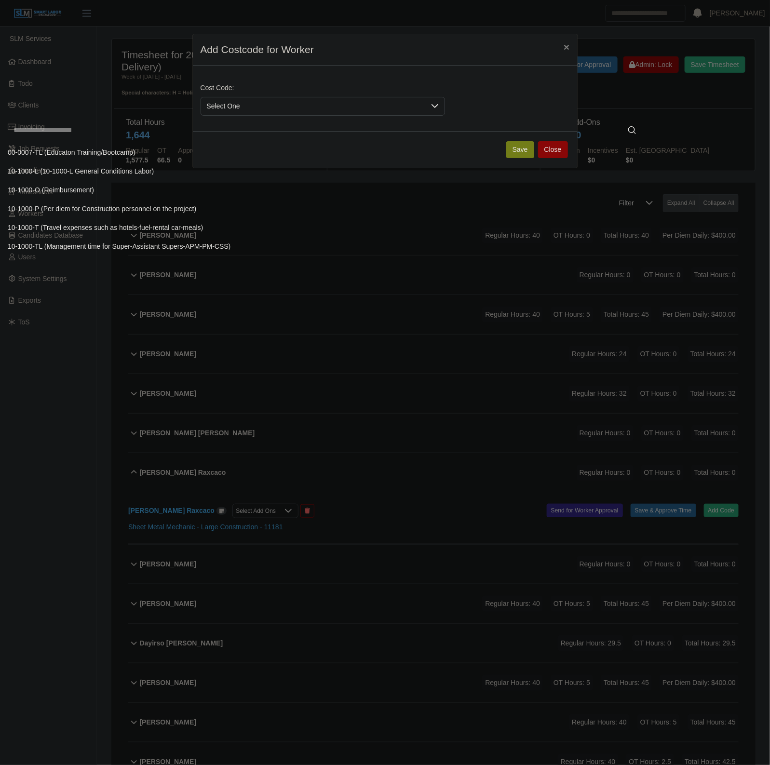
click at [189, 134] on input "text" at bounding box center [325, 130] width 634 height 19
type input "**"
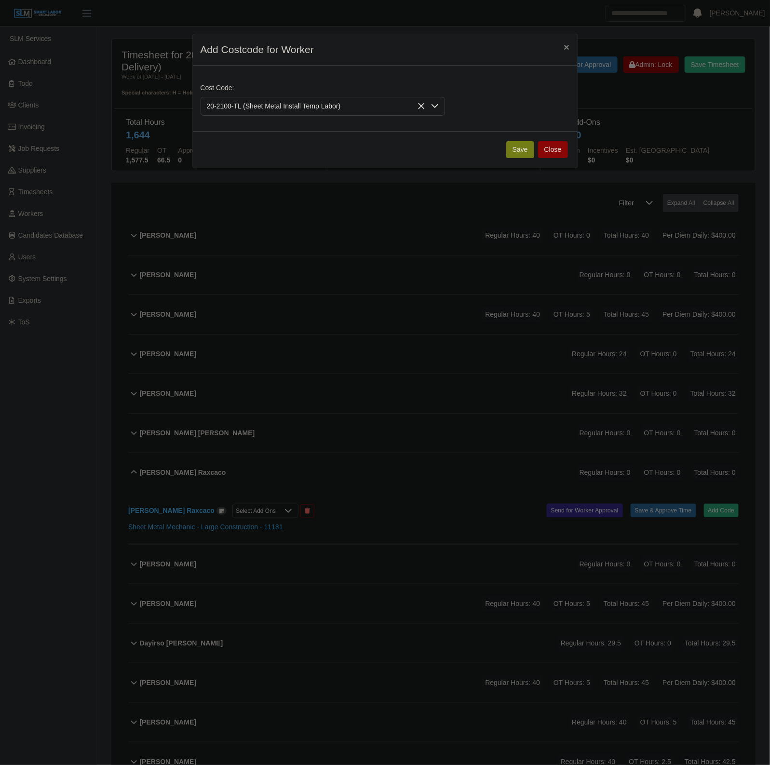
click at [138, 214] on span "20-2100-TL (Sheet Metal Install Temp Labor)" at bounding box center [75, 209] width 134 height 10
click at [517, 146] on button "Save" at bounding box center [520, 149] width 28 height 17
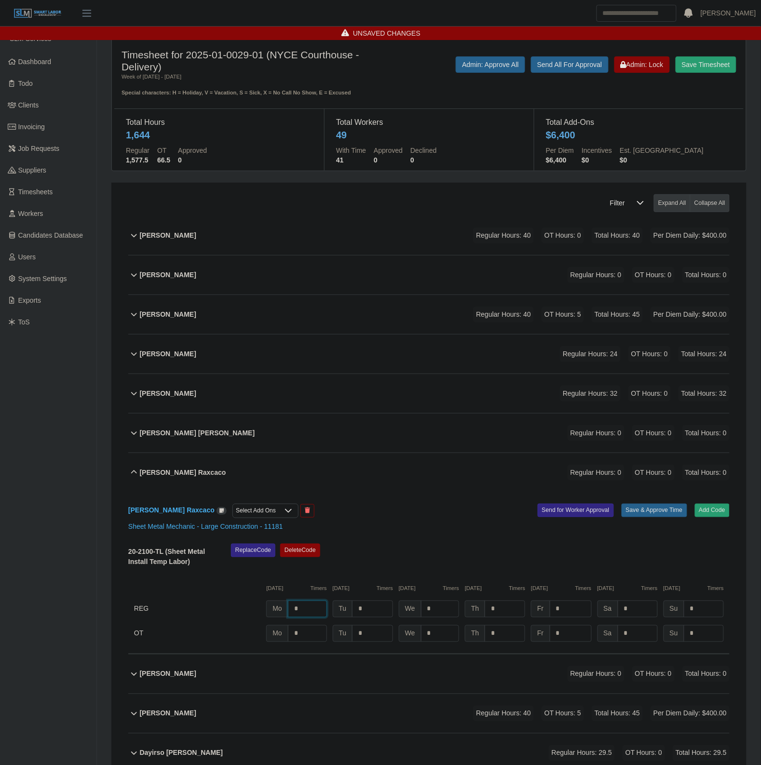
click at [312, 610] on input "*" at bounding box center [307, 609] width 39 height 17
type input "*"
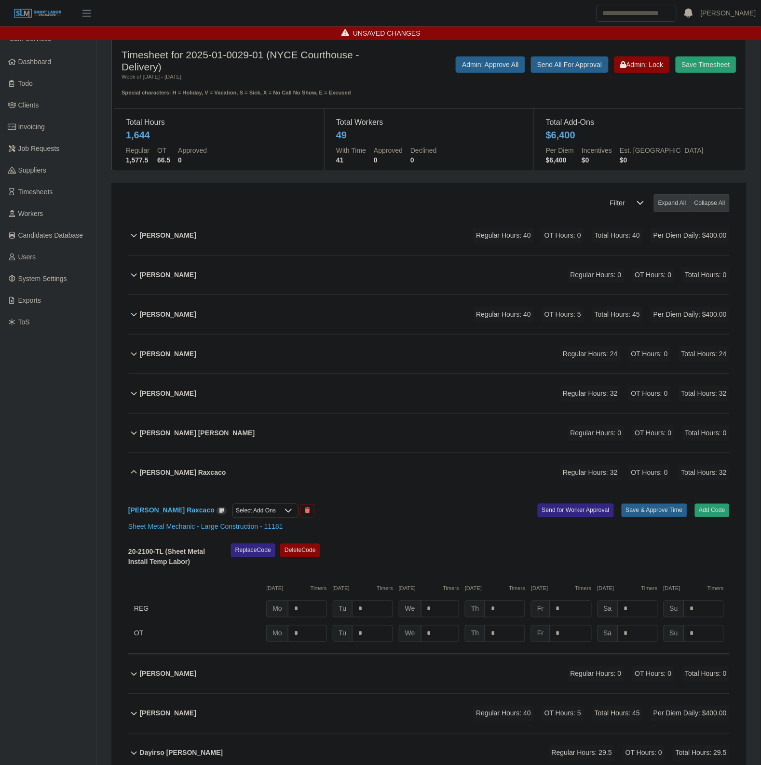
click at [264, 514] on div "Select Add Ons" at bounding box center [256, 510] width 46 height 13
click at [255, 536] on span "Per Diem Daily" at bounding box center [267, 532] width 45 height 10
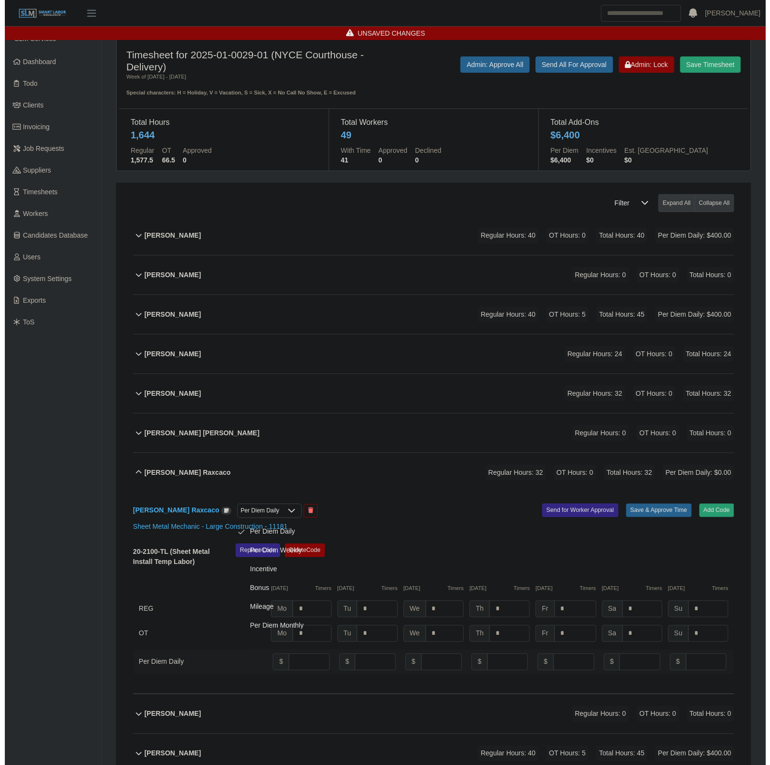
scroll to position [5, 0]
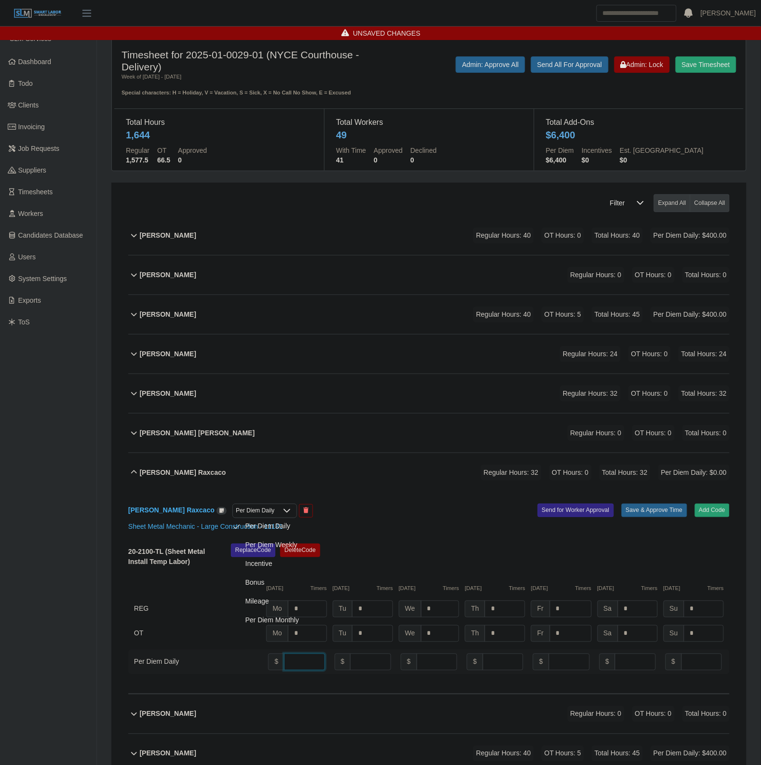
click at [297, 668] on input "number" at bounding box center [304, 662] width 40 height 17
type input "**"
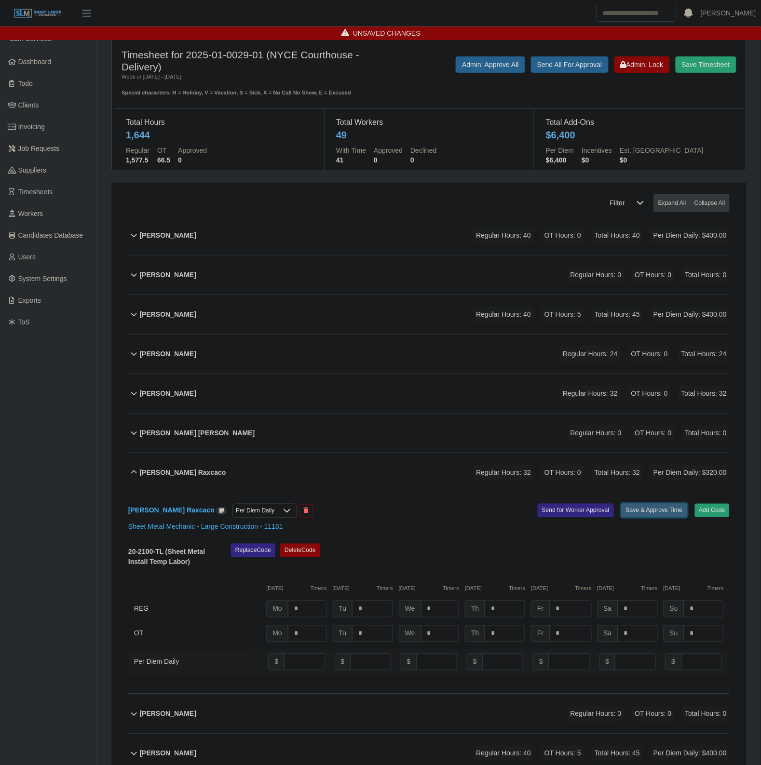
click at [642, 514] on button "Save & Approve Time" at bounding box center [654, 510] width 66 height 13
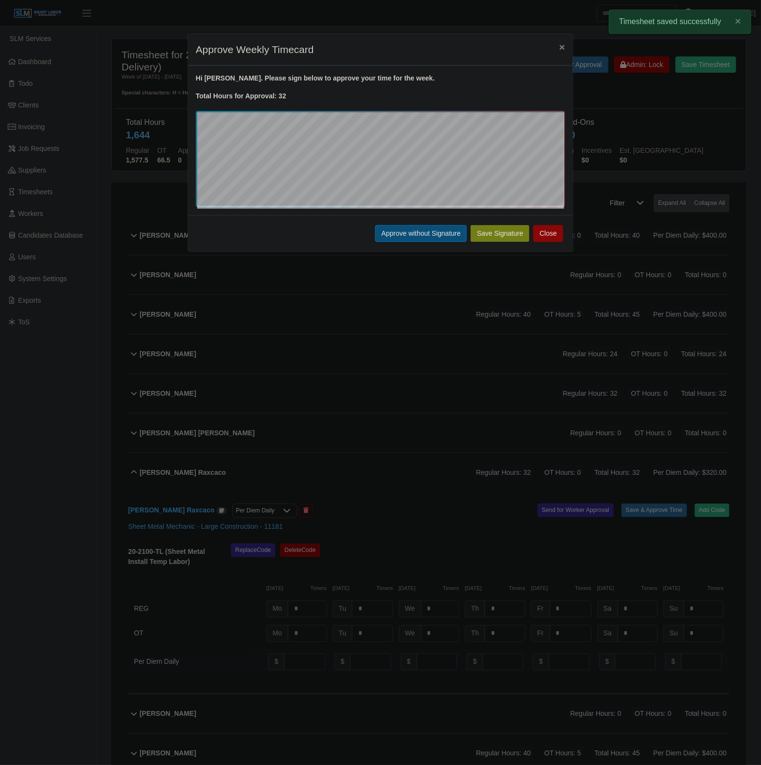
click at [426, 228] on button "Approve without Signature" at bounding box center [421, 233] width 92 height 17
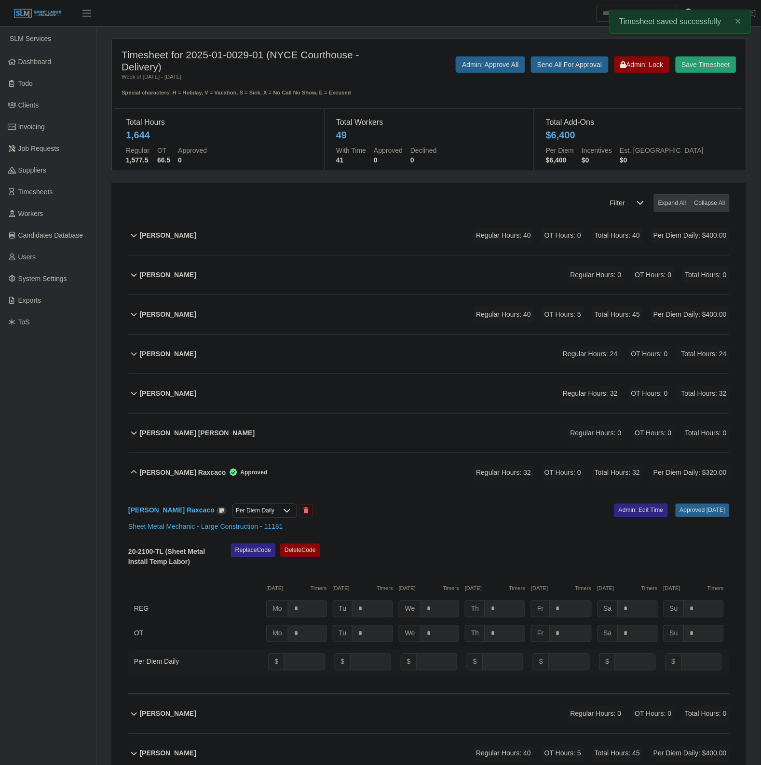
click at [336, 464] on div "Carlos Alvarado Raxcaco Approved Regular Hours: 32 OT Hours: 0 Total Hours: 32 …" at bounding box center [435, 472] width 590 height 39
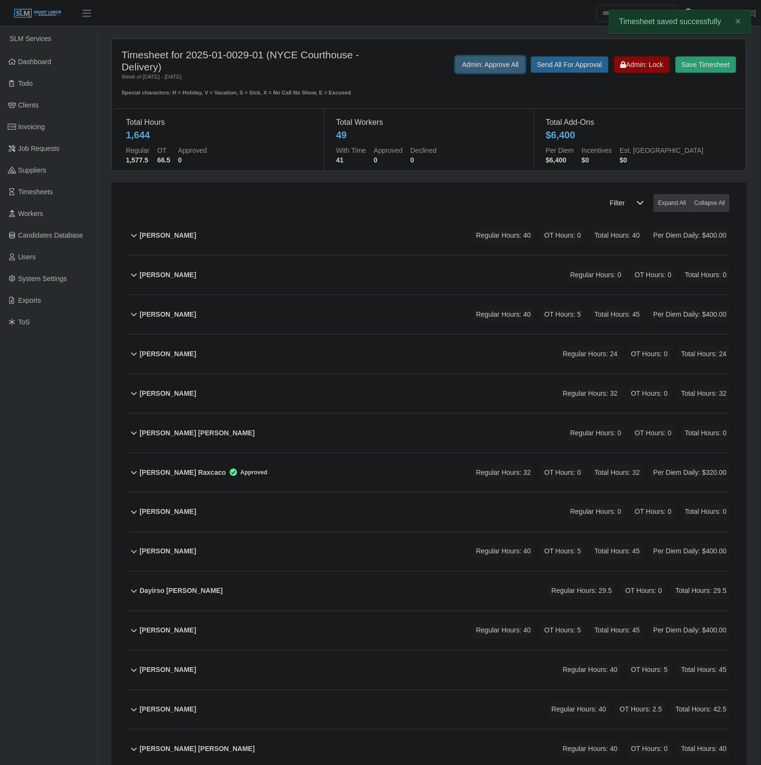
click at [481, 56] on button "Admin: Approve All" at bounding box center [490, 64] width 69 height 16
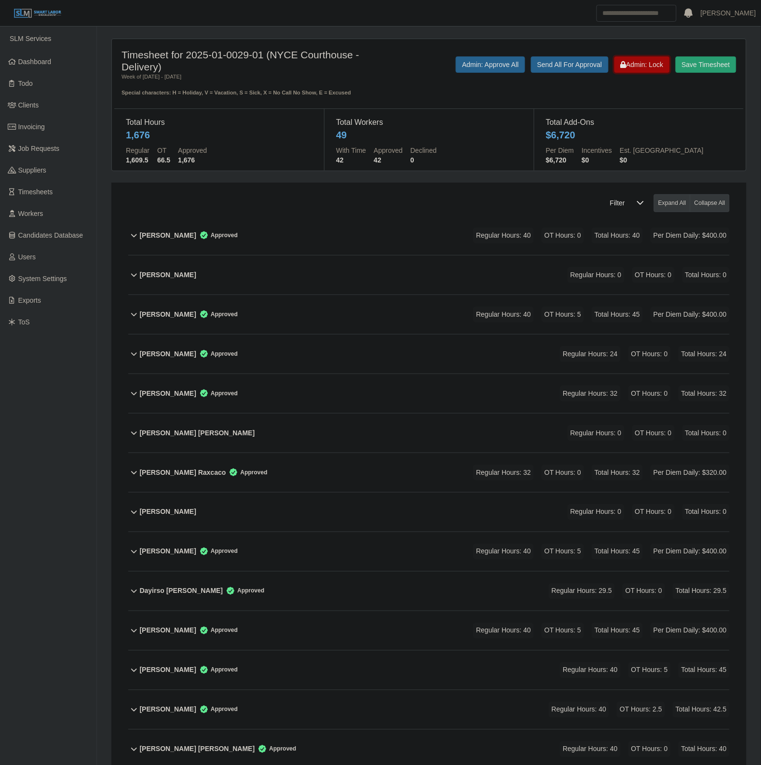
click at [645, 66] on span "Admin: Lock" at bounding box center [642, 65] width 43 height 8
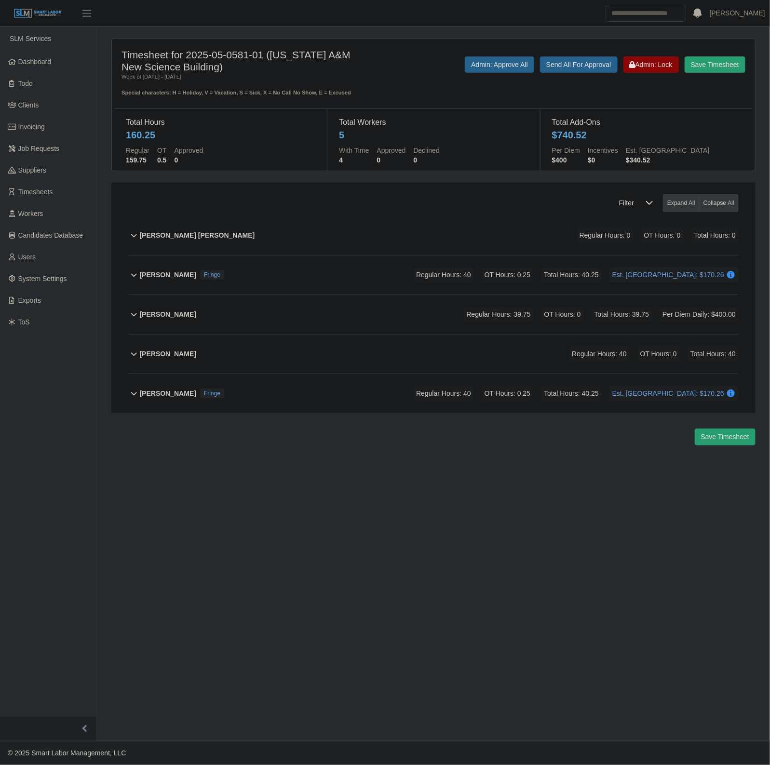
click at [307, 226] on div "Alvaro Cooy Caal Regular Hours: 0 OT Hours: 0 Total Hours: 0" at bounding box center [439, 235] width 599 height 39
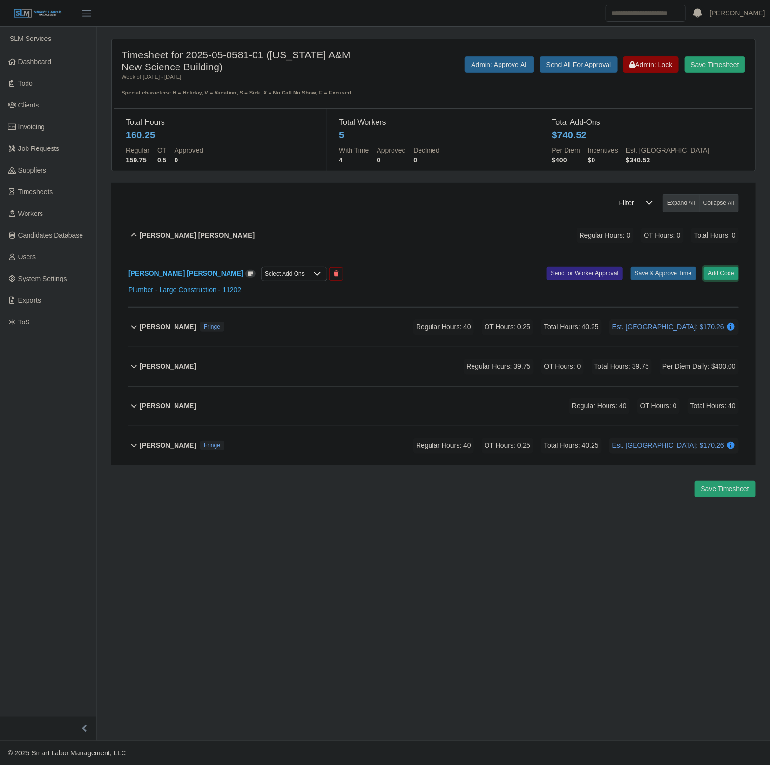
click at [728, 270] on button "Add Code" at bounding box center [721, 273] width 35 height 13
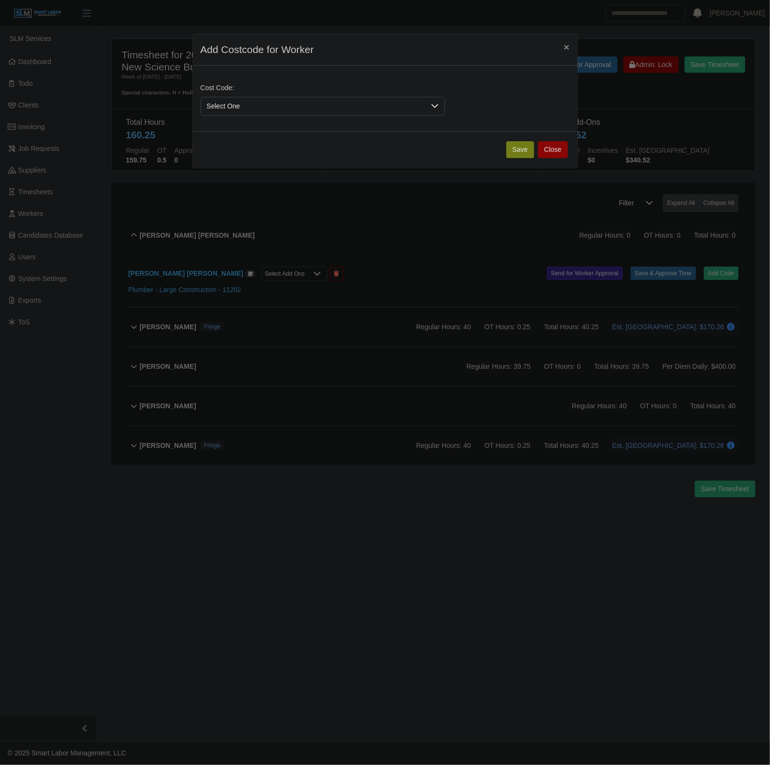
click at [295, 108] on span "Select One" at bounding box center [313, 106] width 224 height 18
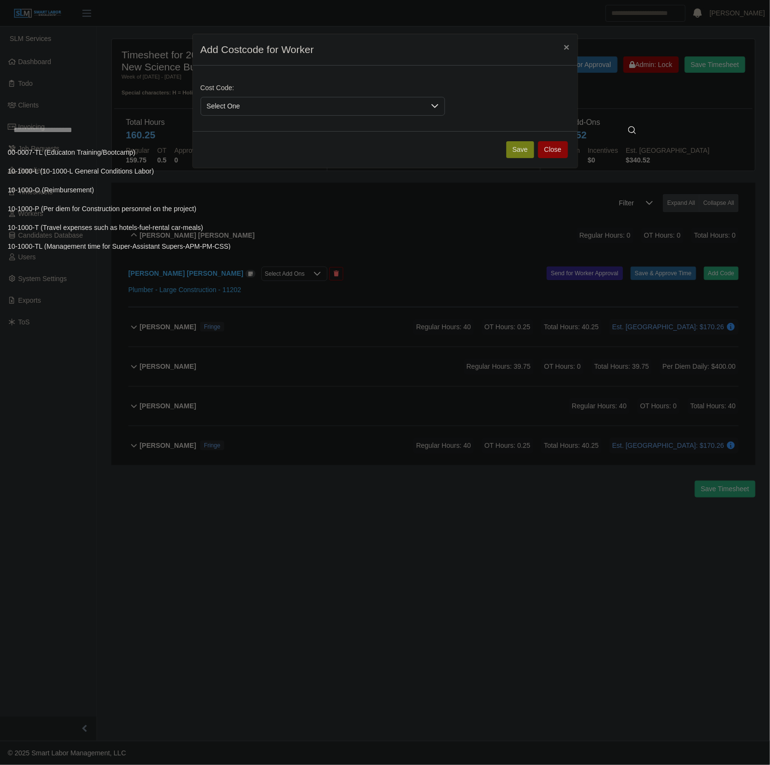
click at [221, 131] on input "text" at bounding box center [325, 130] width 634 height 19
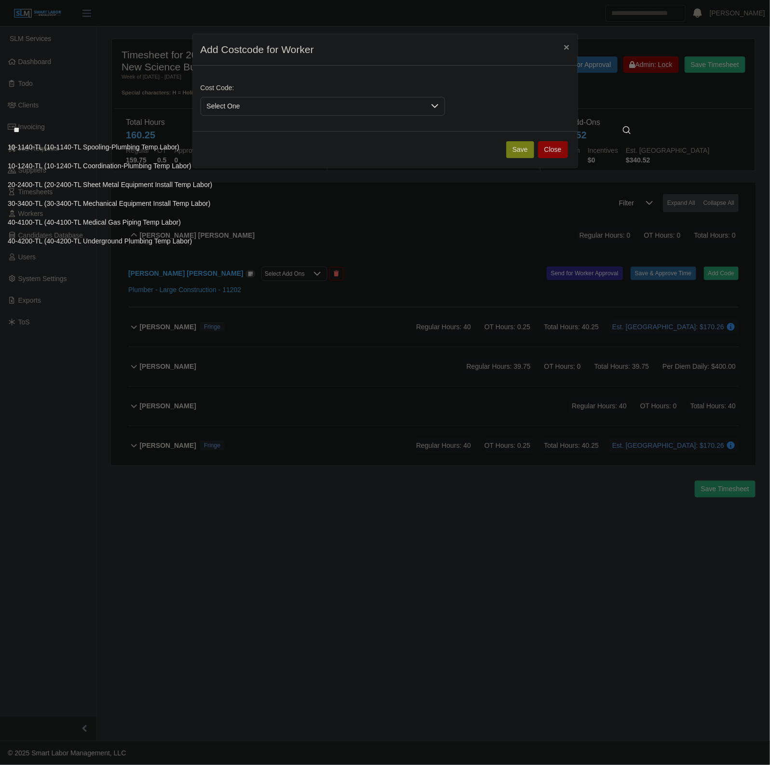
type input "**"
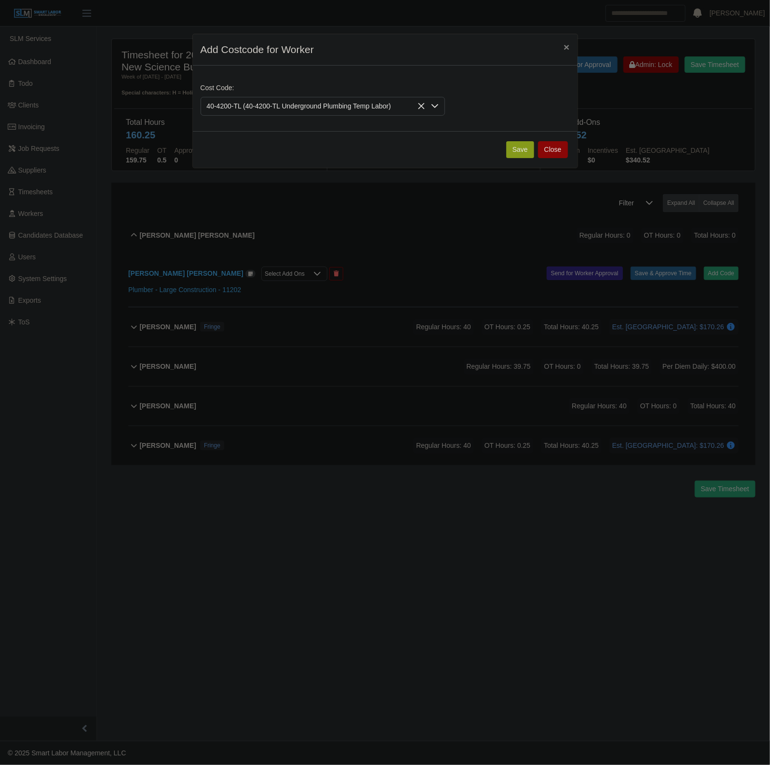
click at [514, 149] on button "Save" at bounding box center [520, 149] width 28 height 17
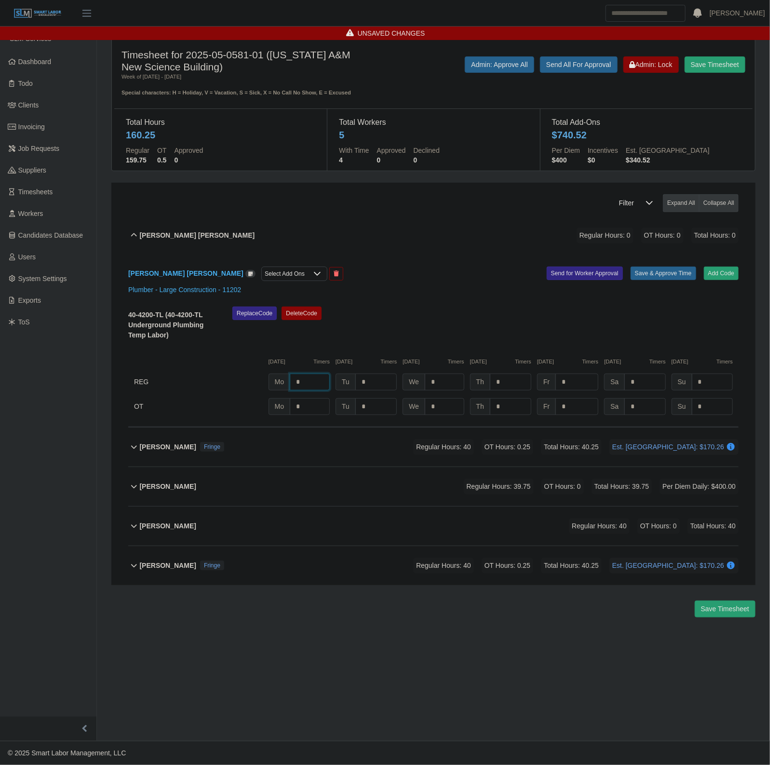
click at [312, 380] on input "*" at bounding box center [310, 382] width 40 height 17
type input "****"
type input "***"
type input "**"
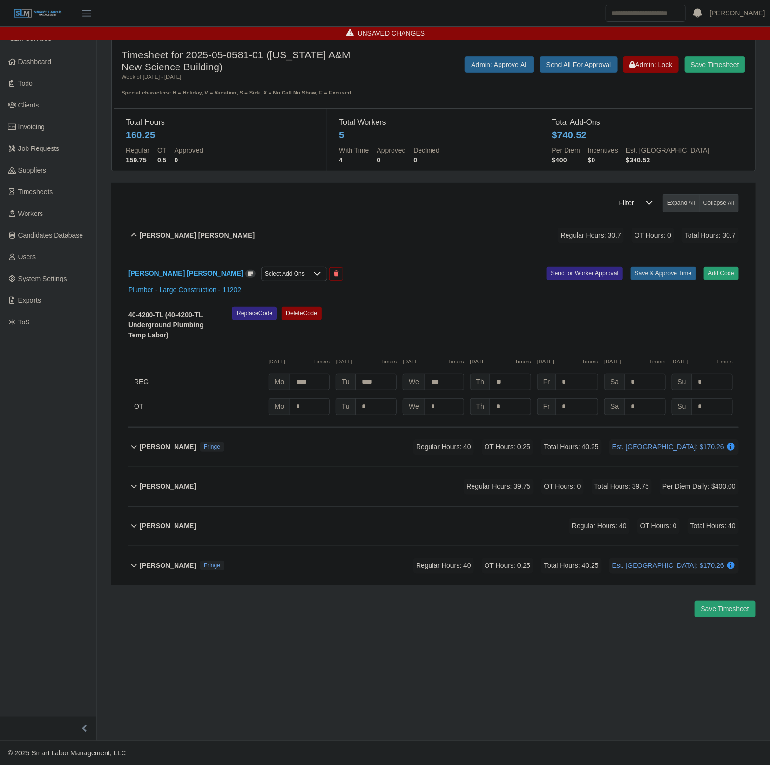
click at [464, 385] on div "REG Mo **** Tu **** We *** Th ** Fr * Sa * Su *" at bounding box center [433, 382] width 610 height 17
click at [446, 379] on input "***" at bounding box center [445, 382] width 40 height 17
type input "****"
click at [580, 381] on input "*" at bounding box center [576, 382] width 43 height 17
type input "*"
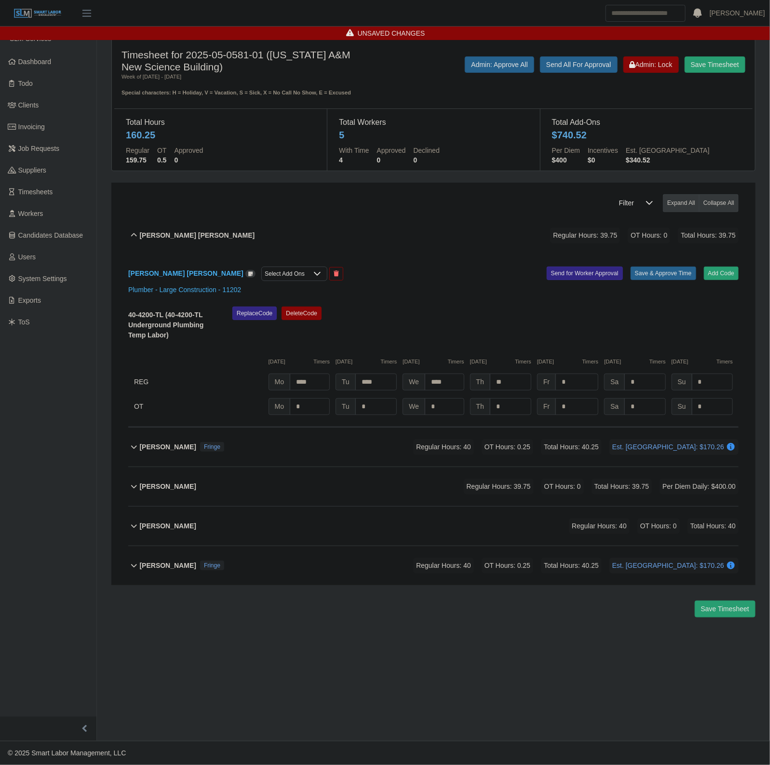
click at [262, 275] on div "Select Add Ons" at bounding box center [285, 273] width 46 height 13
click at [235, 292] on span "Per Diem Daily" at bounding box center [243, 294] width 45 height 10
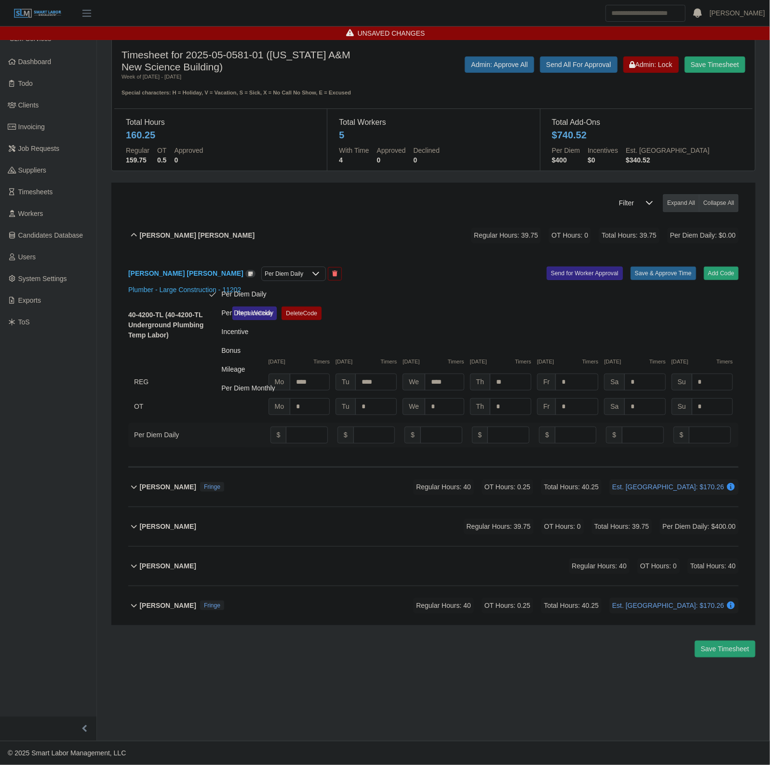
scroll to position [5, 0]
click at [292, 444] on input "number" at bounding box center [307, 435] width 42 height 17
type input "**"
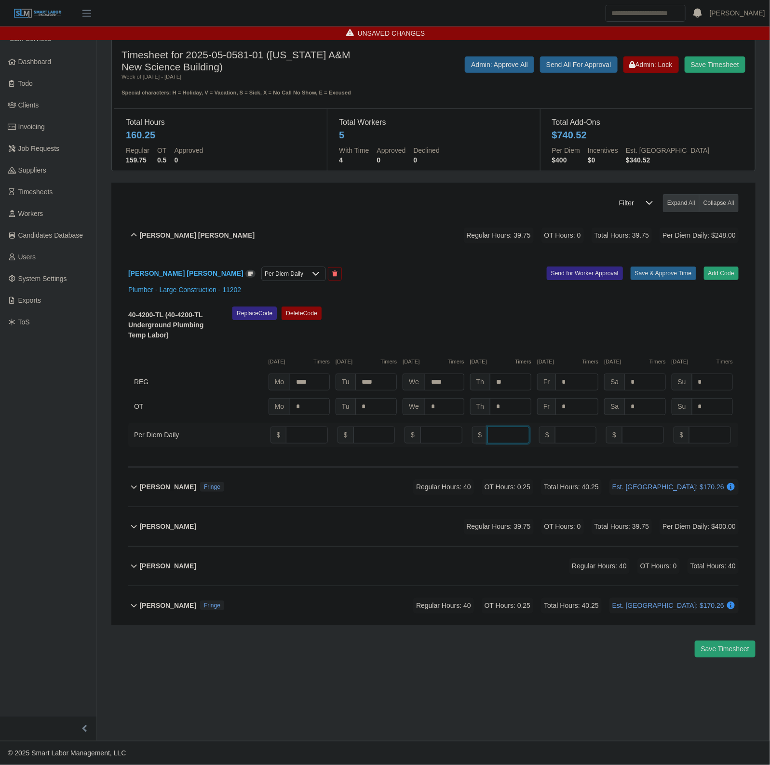
type input "**"
click at [657, 276] on button "Save & Approve Time" at bounding box center [664, 273] width 66 height 13
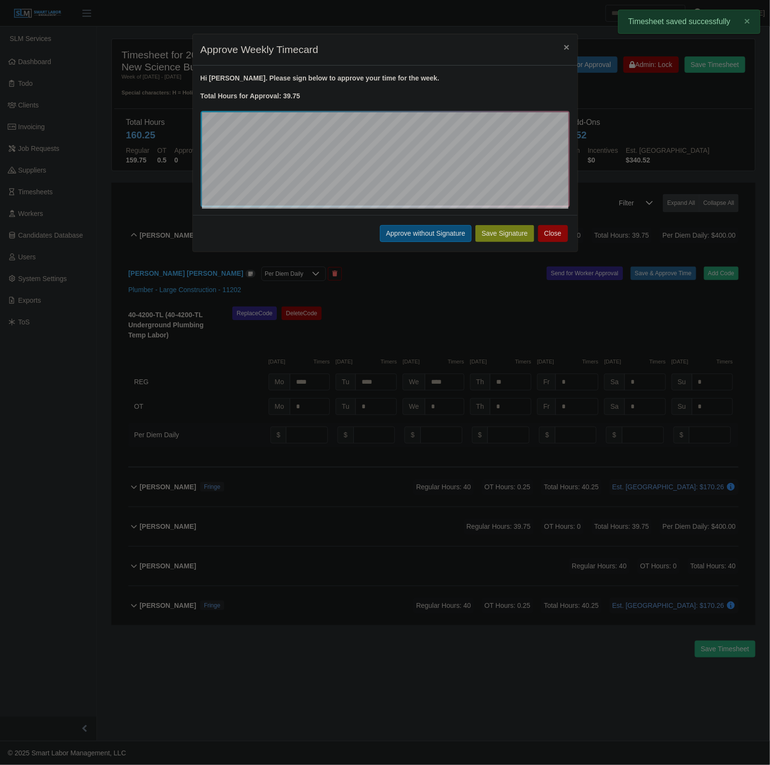
click at [432, 239] on button "Approve without Signature" at bounding box center [426, 233] width 92 height 17
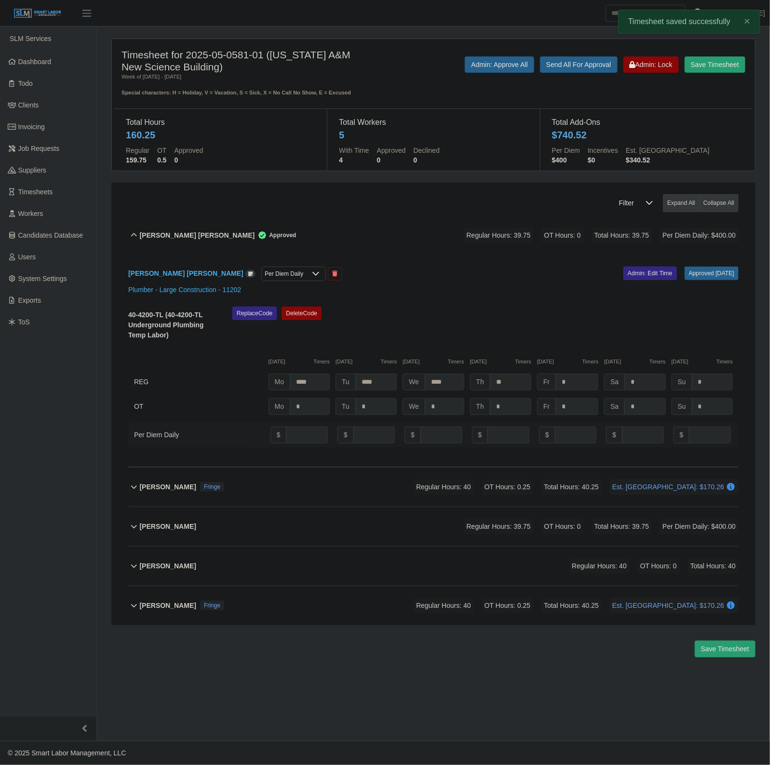
click at [328, 239] on div "Alvaro Cooy Caal Approved Regular Hours: 39.75 OT Hours: 0 Total Hours: 39.75 P…" at bounding box center [439, 235] width 599 height 39
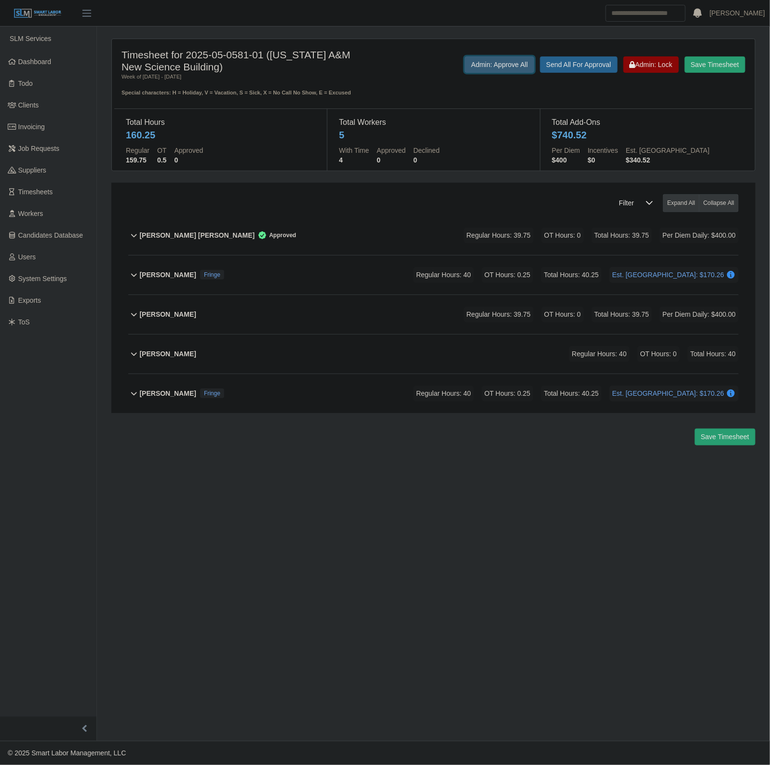
click at [496, 66] on button "Admin: Approve All" at bounding box center [499, 64] width 69 height 16
click at [636, 73] on div "Save Timesheet Admin: Lock Send All For Approval Admin: Approve All" at bounding box center [566, 76] width 372 height 40
click at [640, 68] on span "Admin: Lock" at bounding box center [651, 65] width 43 height 8
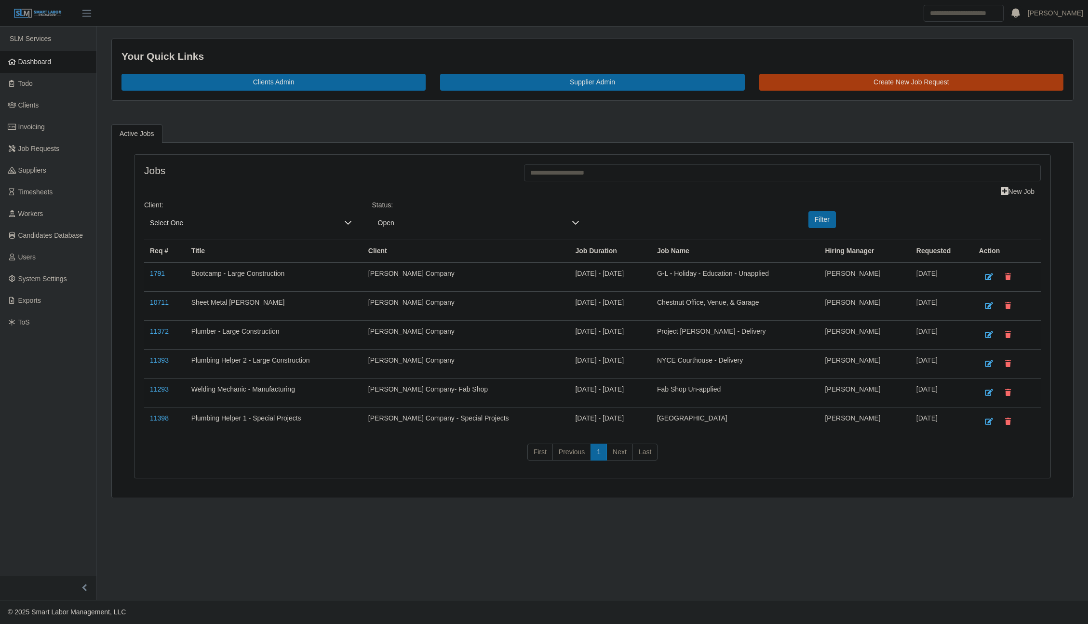
click at [54, 67] on link "Dashboard" at bounding box center [48, 62] width 96 height 22
click at [42, 216] on span "Workers" at bounding box center [30, 214] width 25 height 8
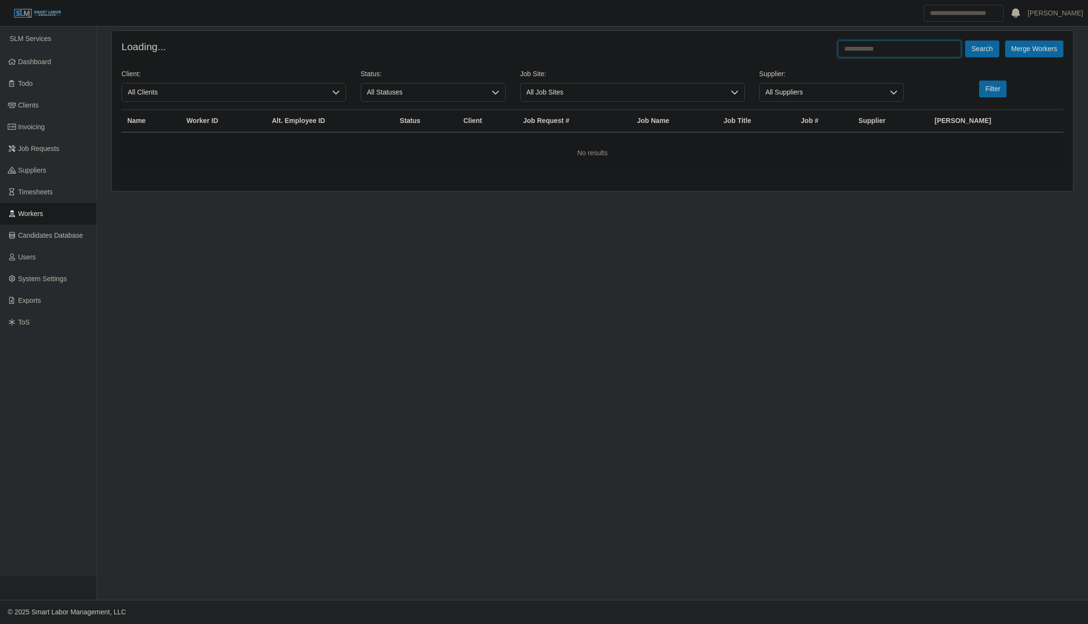
click at [876, 45] on input "text" at bounding box center [899, 48] width 123 height 17
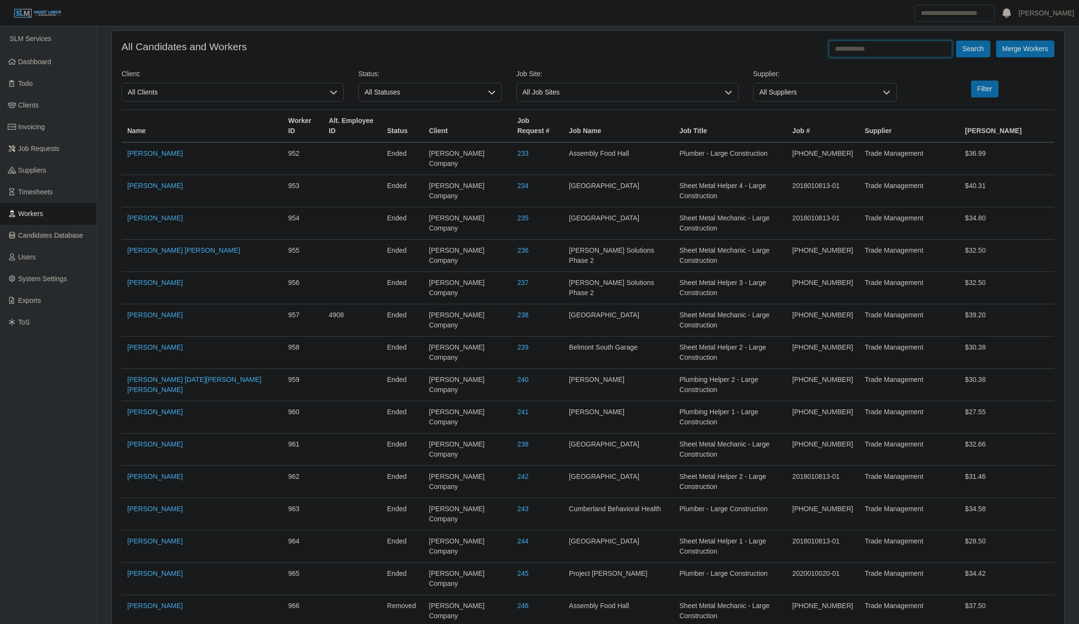
click at [855, 52] on input "text" at bounding box center [890, 48] width 123 height 17
click at [956, 40] on button "Search" at bounding box center [973, 48] width 34 height 17
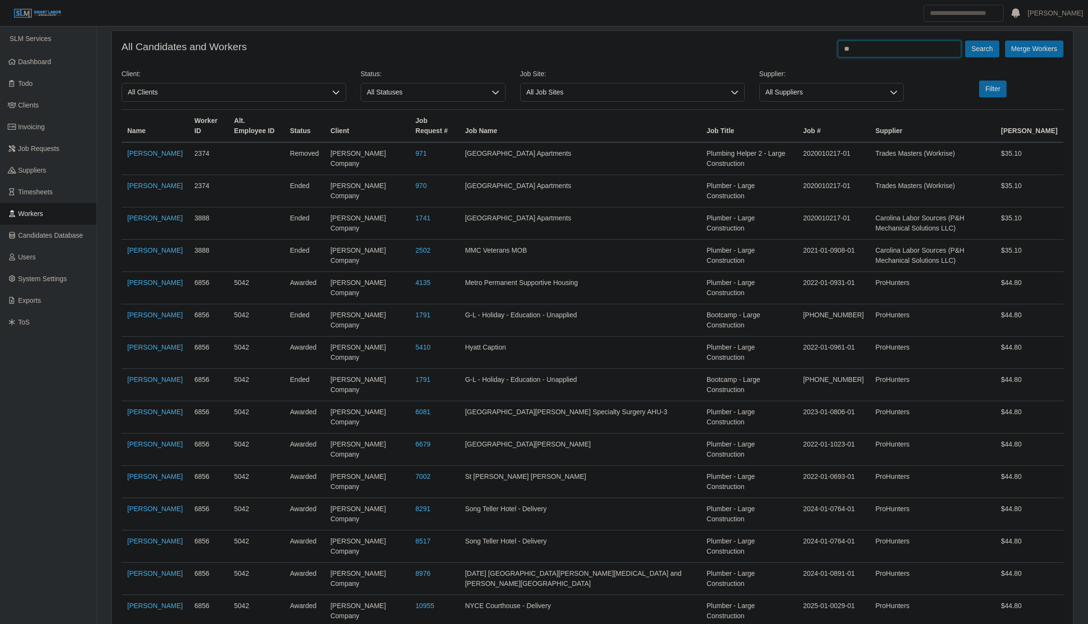
type input "*"
click at [965, 40] on button "Search" at bounding box center [982, 48] width 34 height 17
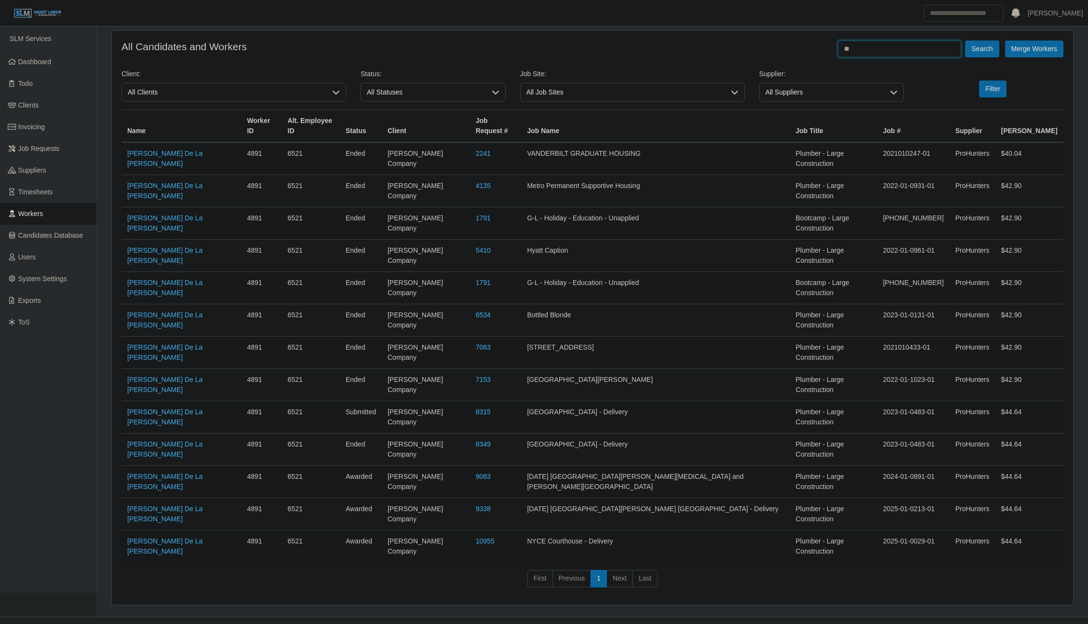
type input "*"
click at [965, 40] on button "Search" at bounding box center [982, 48] width 34 height 17
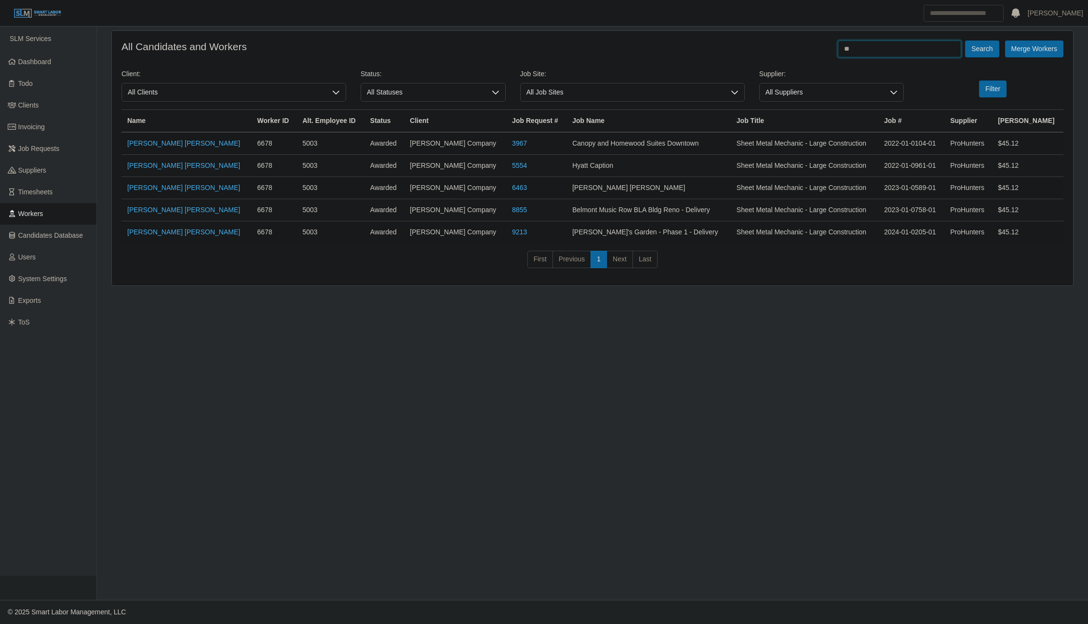
type input "*"
click at [965, 40] on button "Search" at bounding box center [982, 48] width 34 height 17
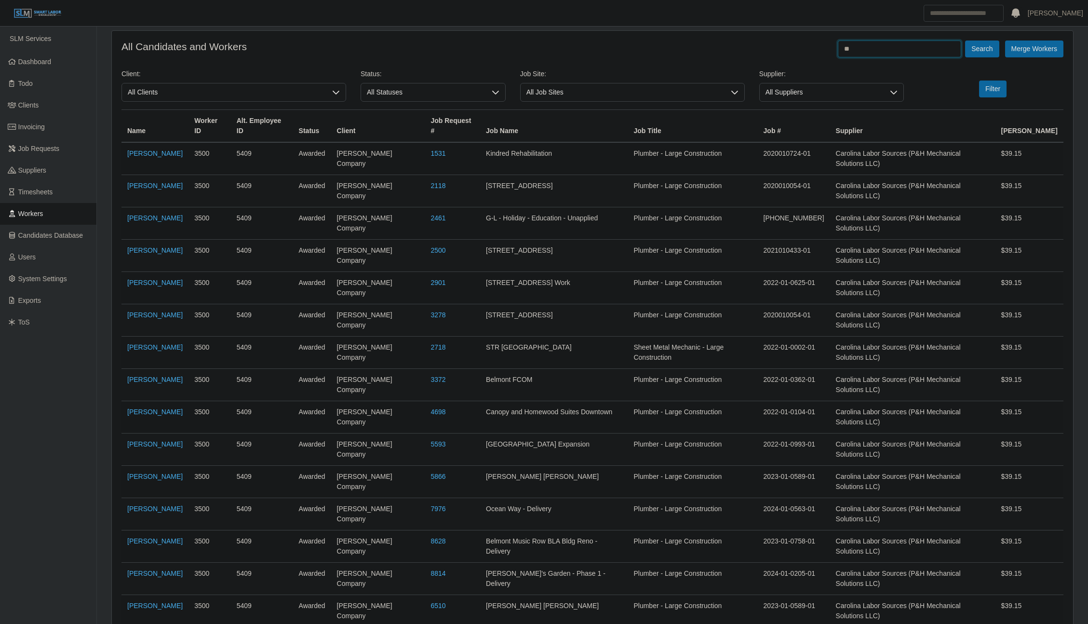
type input "*"
click at [965, 40] on button "Search" at bounding box center [982, 48] width 34 height 17
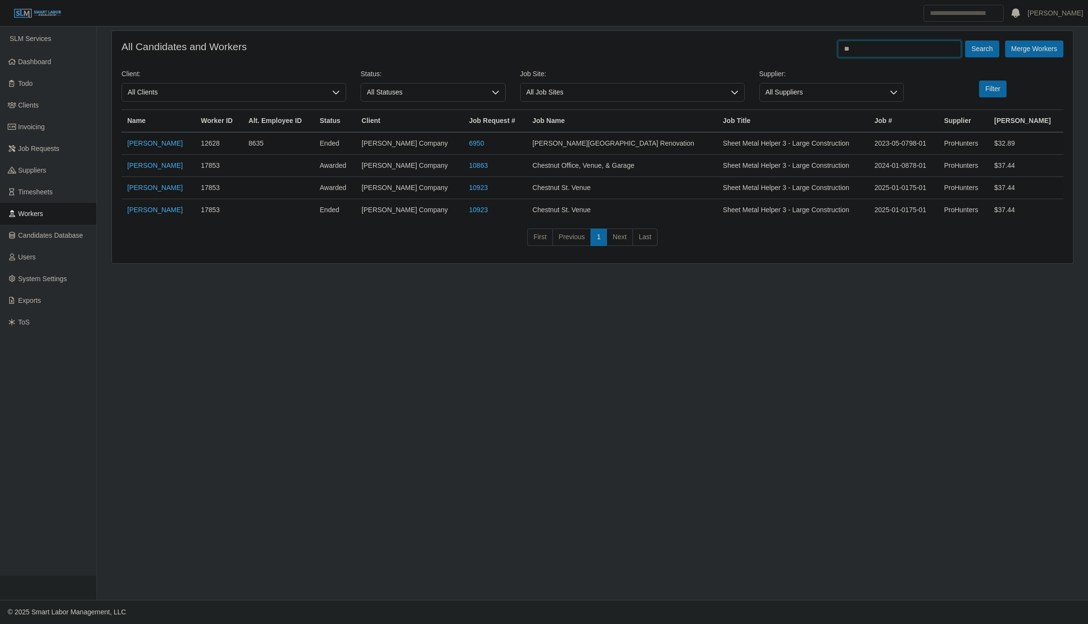
type input "*"
click at [965, 40] on button "Search" at bounding box center [982, 48] width 34 height 17
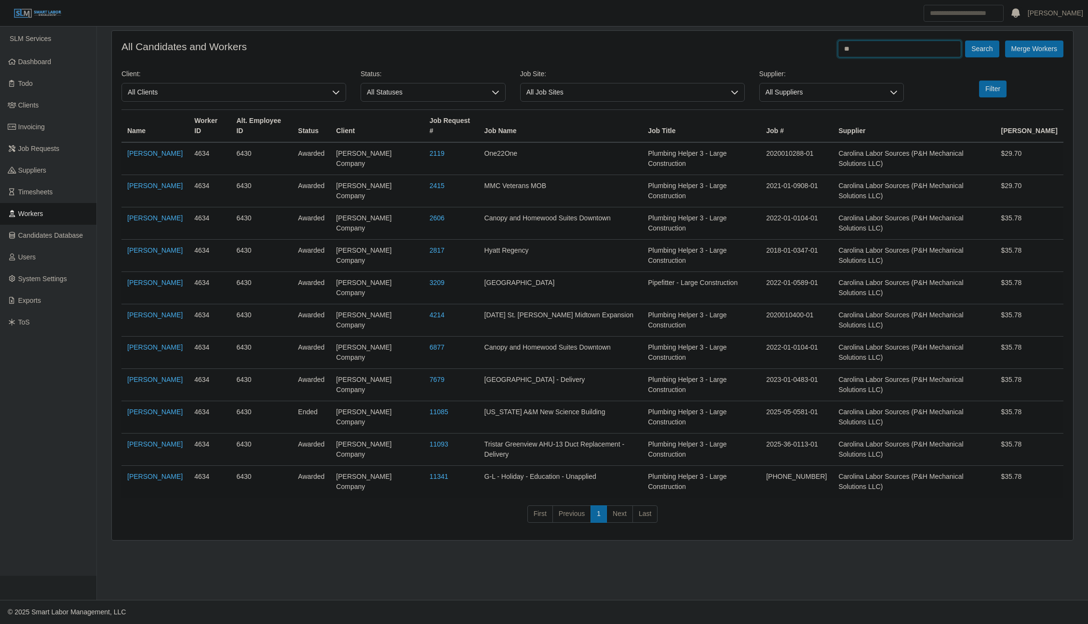
type input "*"
click at [965, 40] on button "Search" at bounding box center [982, 48] width 34 height 17
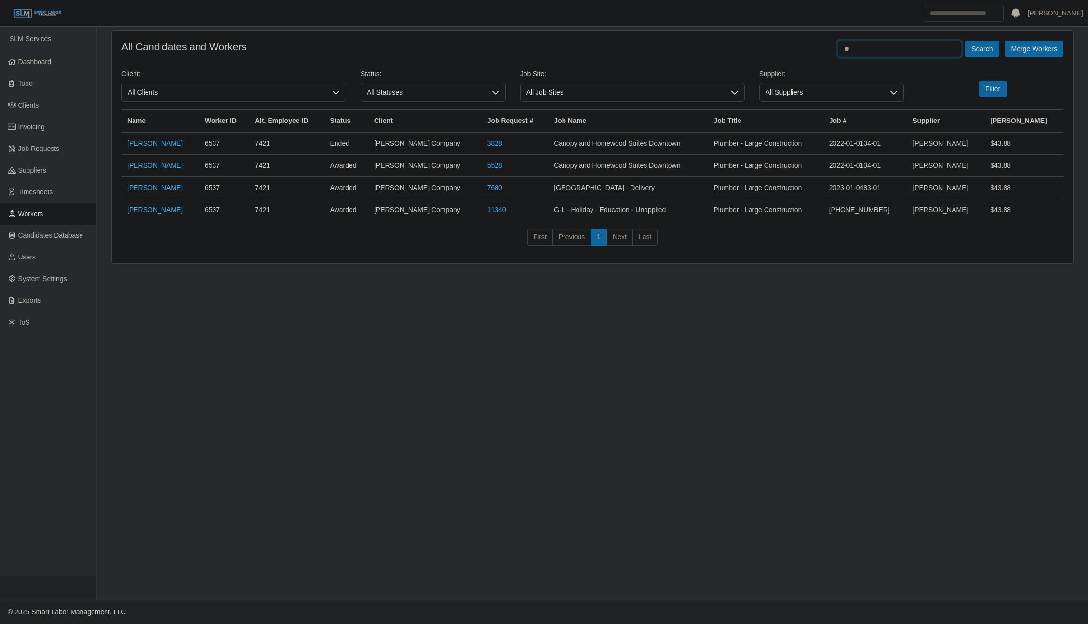
type input "*"
type input "**********"
click at [965, 40] on button "Search" at bounding box center [982, 48] width 34 height 17
click at [50, 54] on link "Dashboard" at bounding box center [48, 62] width 96 height 22
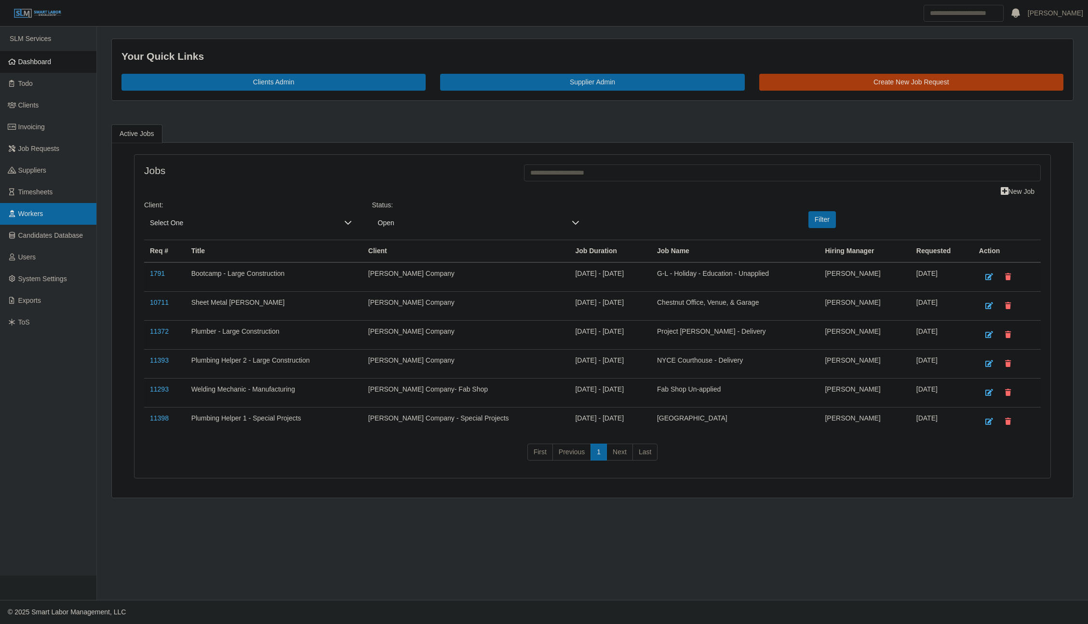
click at [71, 214] on link "Workers" at bounding box center [48, 214] width 96 height 22
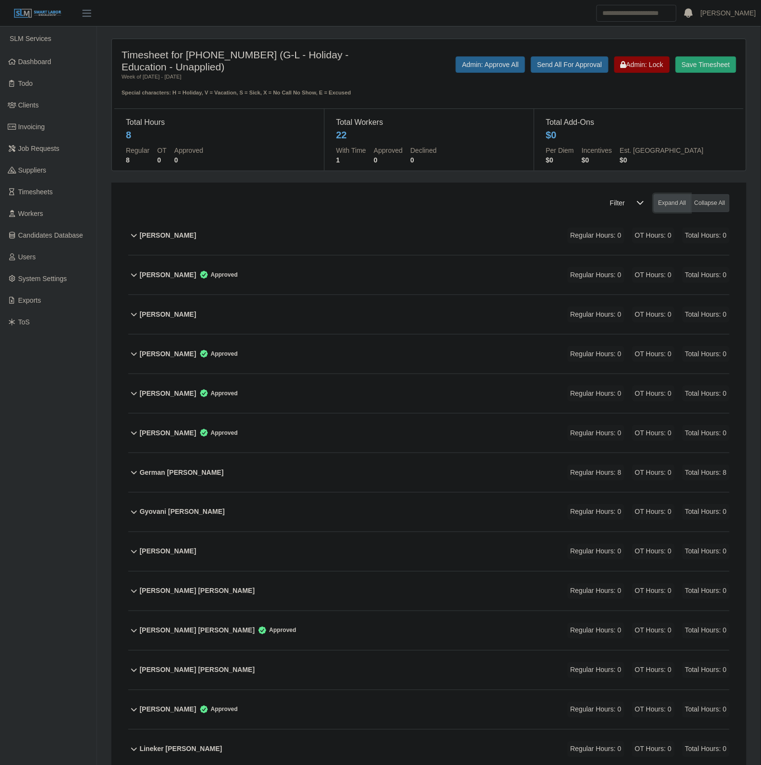
click at [663, 208] on button "Expand All" at bounding box center [672, 203] width 37 height 18
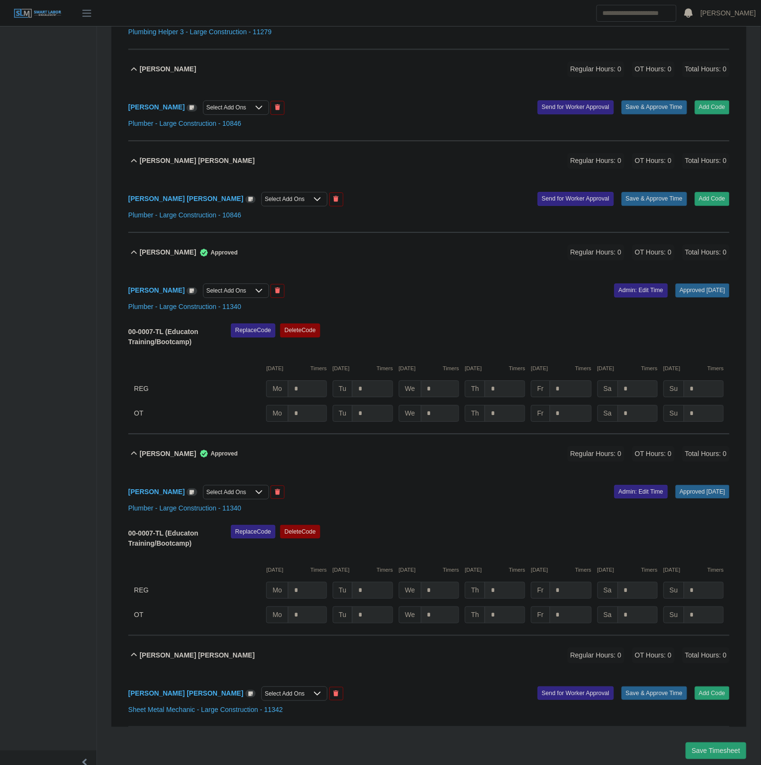
scroll to position [2762, 0]
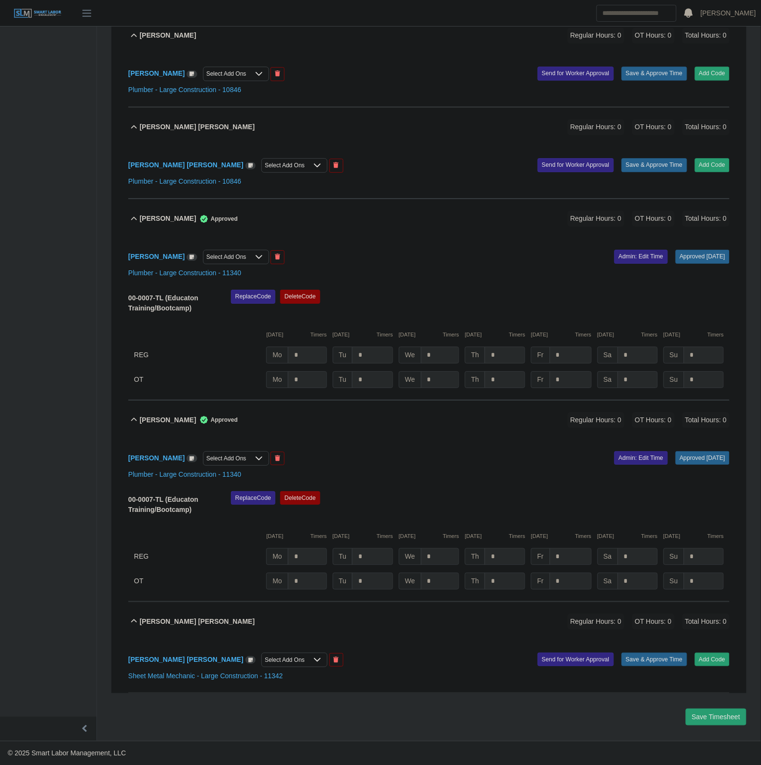
click at [417, 242] on div "Sergio Resendiz Select Add Ons Approved 09/22/2025 Admin: Edit Time Plumber - L…" at bounding box center [428, 319] width 601 height 162
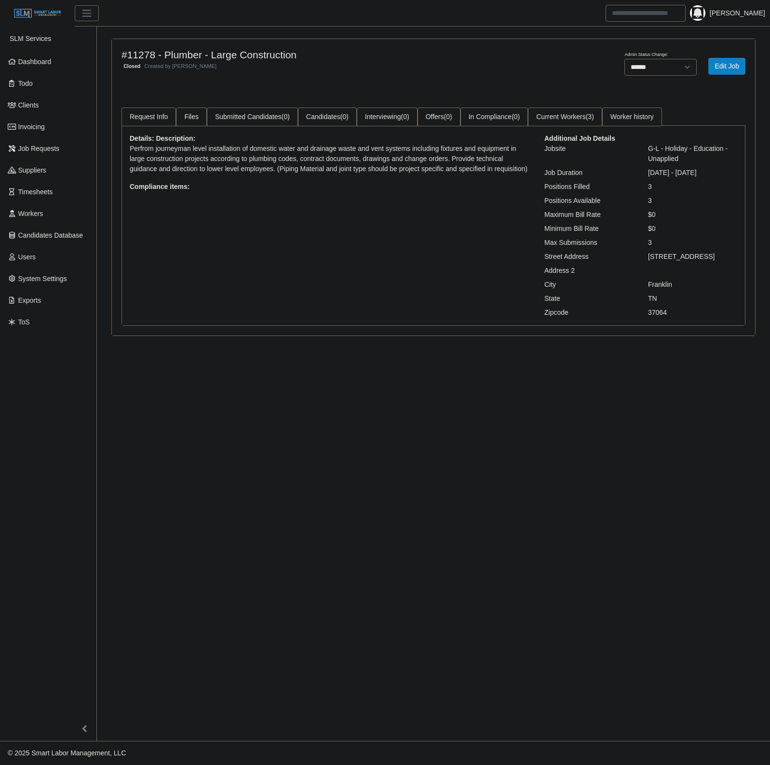
select select "******"
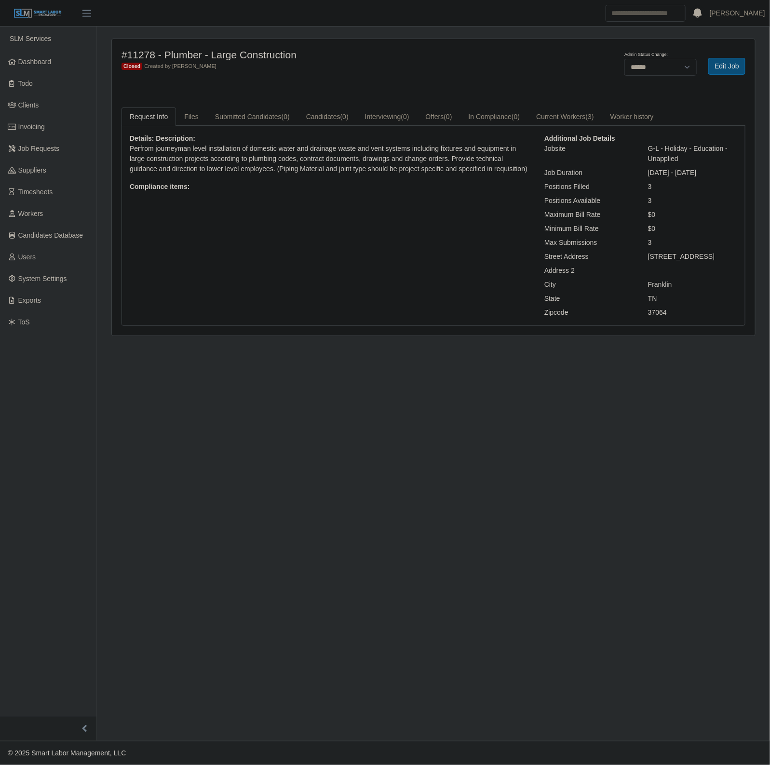
click at [739, 66] on link "Edit Job" at bounding box center [726, 66] width 37 height 17
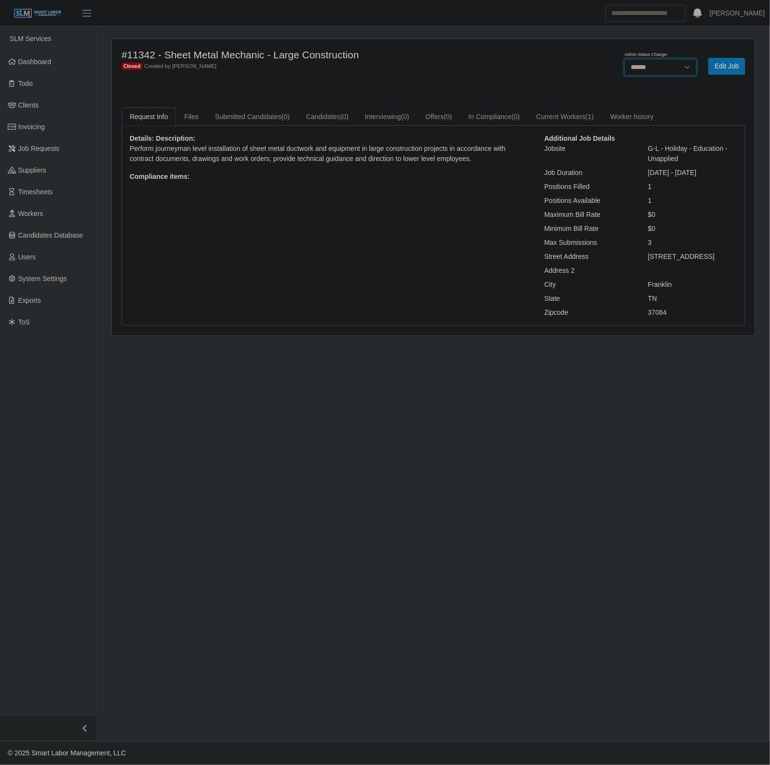
click at [637, 64] on select "******* **** ******" at bounding box center [660, 67] width 72 height 17
select select "****"
click at [624, 59] on select "******* **** ******" at bounding box center [660, 67] width 72 height 17
click at [657, 65] on link "Edit Job" at bounding box center [649, 66] width 37 height 17
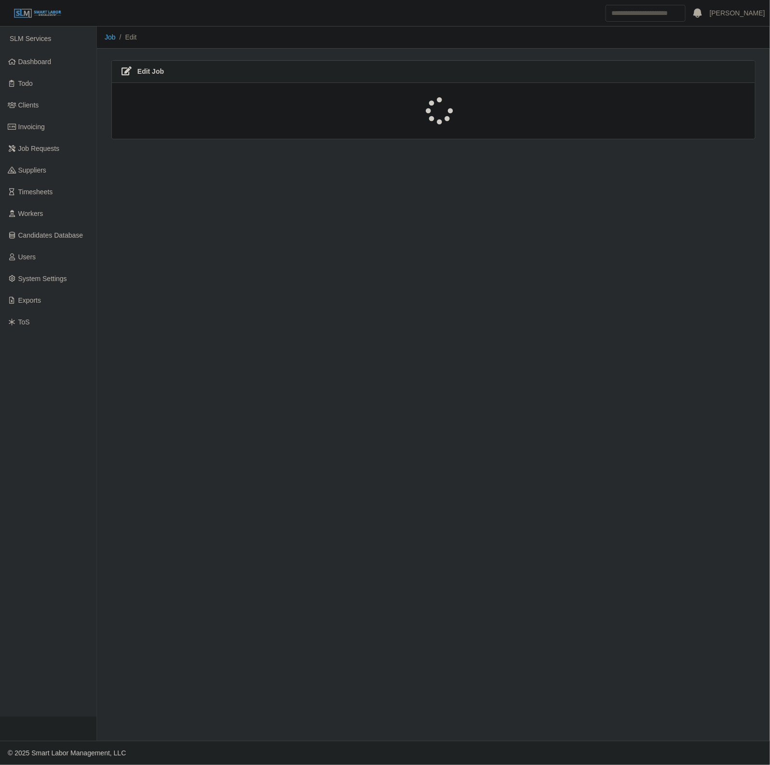
select select "******"
select select "***"
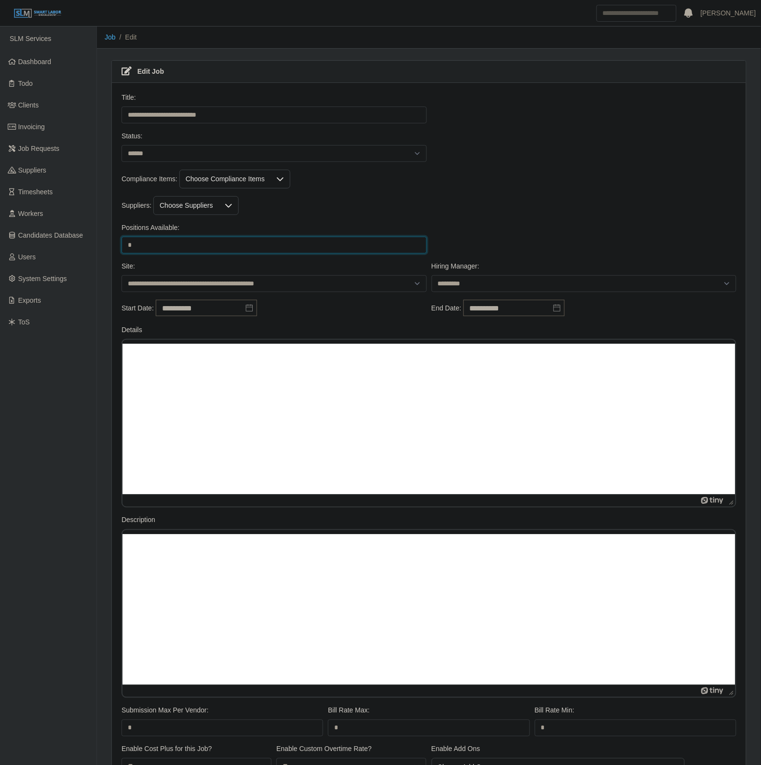
click at [195, 246] on input "*" at bounding box center [273, 245] width 305 height 17
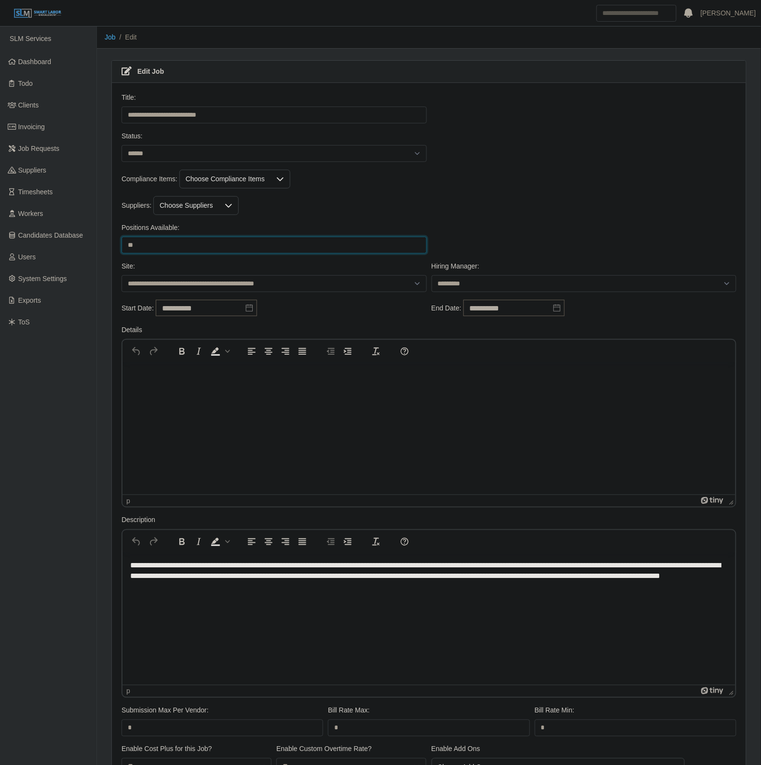
type input "**"
click at [607, 226] on div "Positions Available: ** Please provide a valid position available number." at bounding box center [429, 242] width 620 height 39
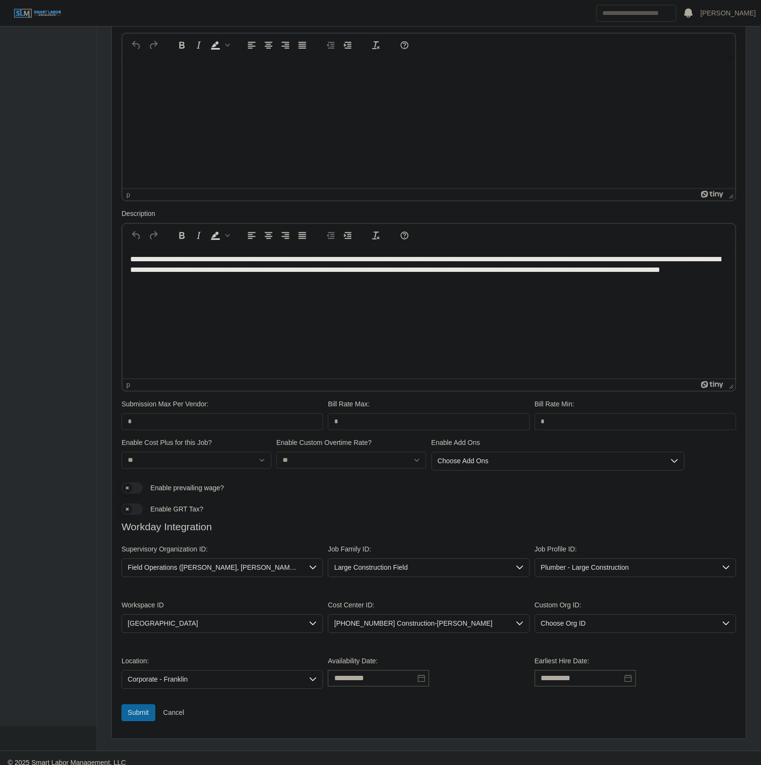
scroll to position [318, 0]
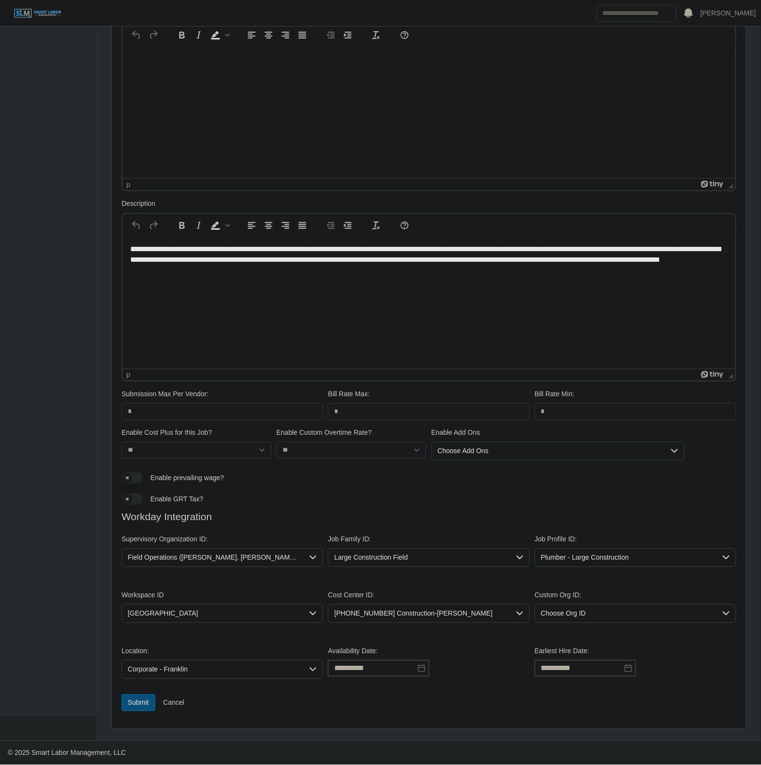
click at [140, 704] on button "Submit" at bounding box center [138, 703] width 34 height 17
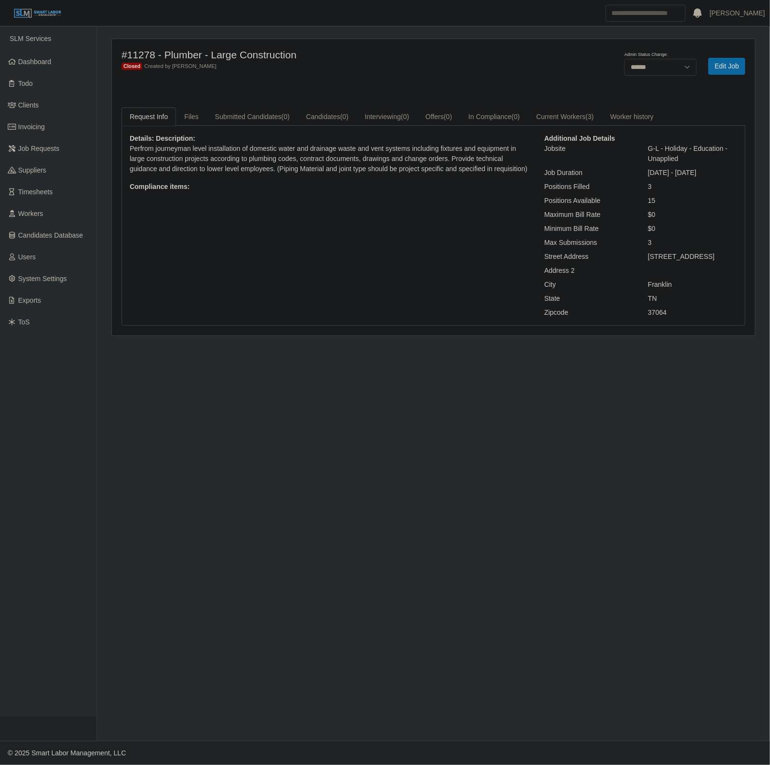
click at [641, 76] on div "Admin Status Change: ******* **** ****** Edit Job" at bounding box center [619, 66] width 266 height 35
click at [642, 68] on select "******* **** ******" at bounding box center [660, 67] width 72 height 17
select select "****"
click at [624, 59] on select "******* **** ******" at bounding box center [660, 67] width 72 height 17
click at [383, 81] on div "#11278 - Plumber - Large Construction Open Created by [PERSON_NAME]" at bounding box center [300, 66] width 372 height 35
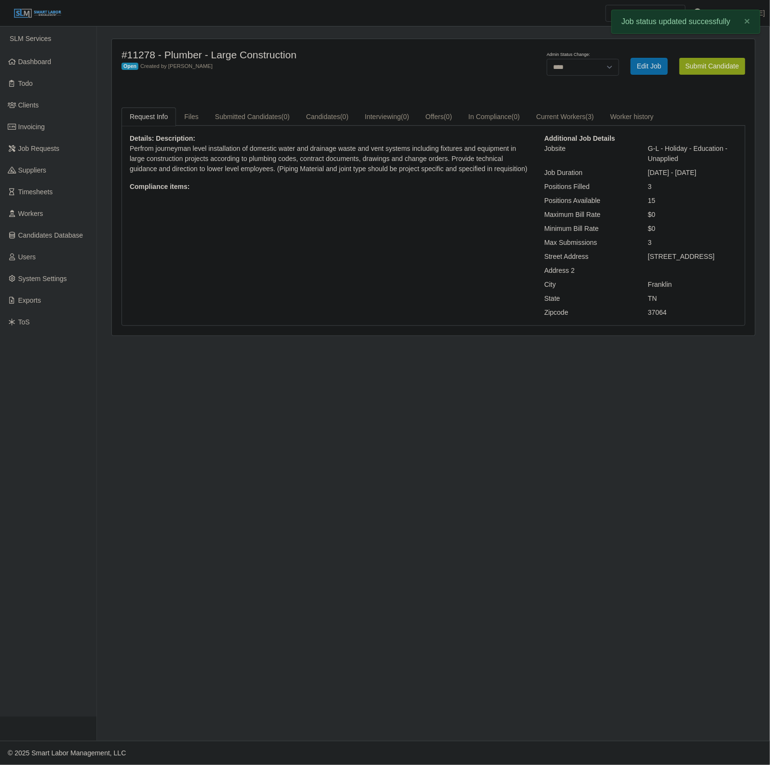
click at [732, 61] on button "Submit Candidate" at bounding box center [712, 66] width 66 height 17
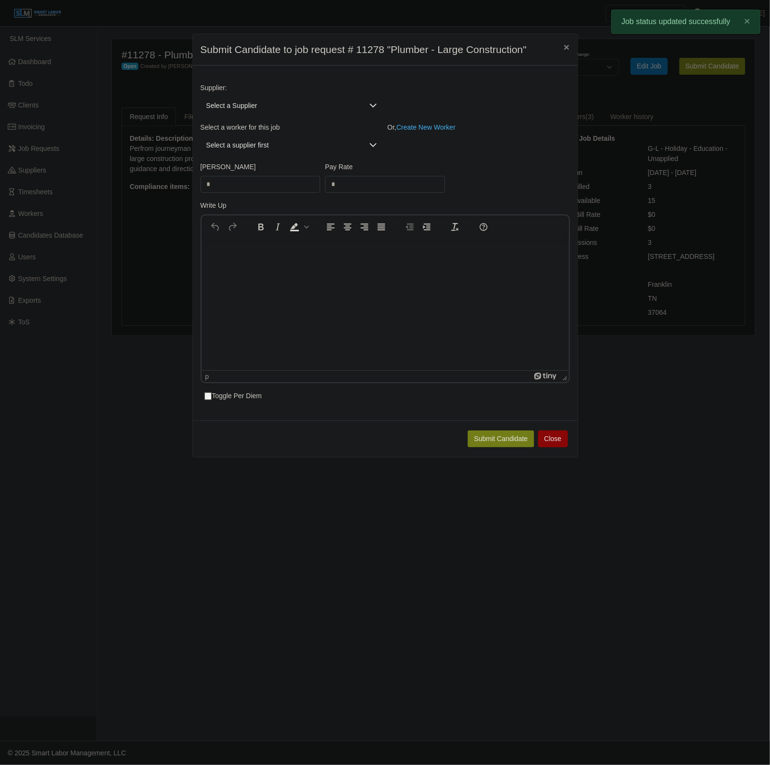
click at [287, 101] on span "Select a Supplier" at bounding box center [282, 106] width 163 height 18
click at [270, 121] on input "text" at bounding box center [293, 128] width 171 height 15
type input "***"
click at [235, 152] on span "ProHunters" at bounding box center [225, 149] width 34 height 10
click at [247, 152] on span "Select a worker..." at bounding box center [282, 145] width 163 height 18
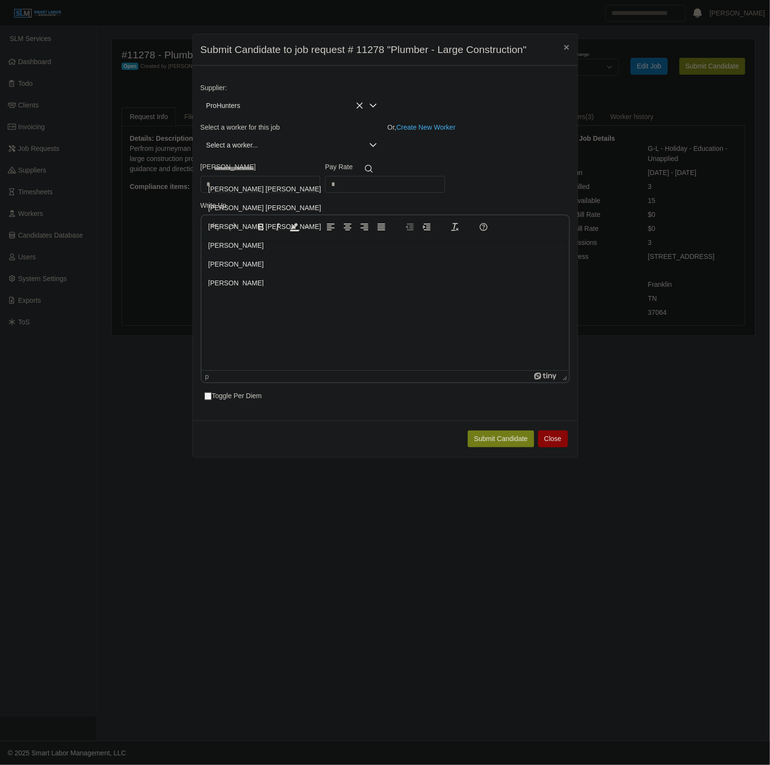
click at [237, 170] on input "text" at bounding box center [293, 168] width 170 height 15
type input "*"
click at [302, 101] on span "ProHunters" at bounding box center [282, 106] width 163 height 18
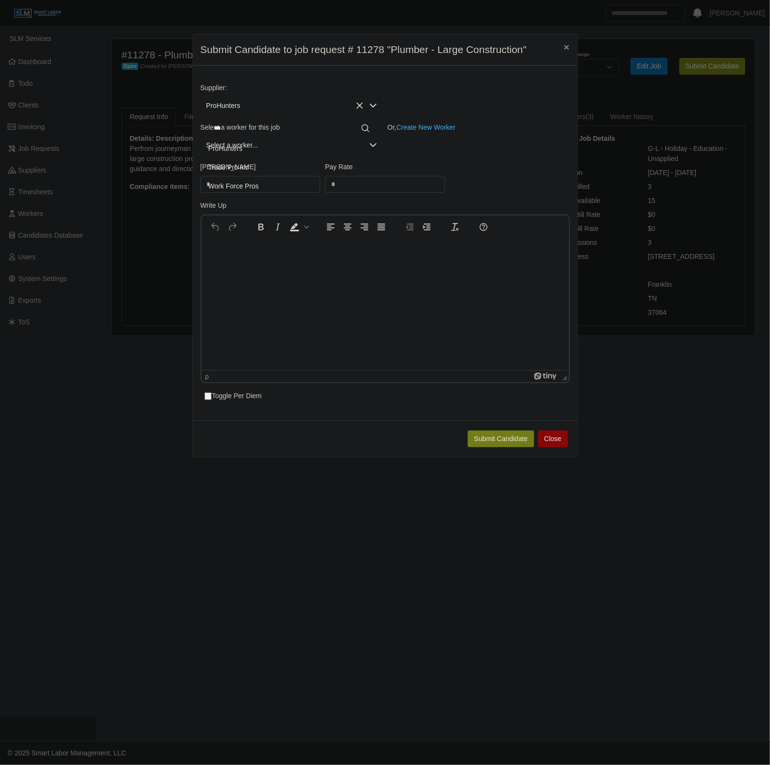
click at [294, 127] on input "***" at bounding box center [291, 128] width 167 height 15
type input "*"
type input "****"
click at [285, 145] on li "Carolina Labor Sources (P&H Mechanical Solutions LLC)" at bounding box center [293, 149] width 183 height 18
click at [250, 143] on span "Select a worker..." at bounding box center [282, 145] width 163 height 18
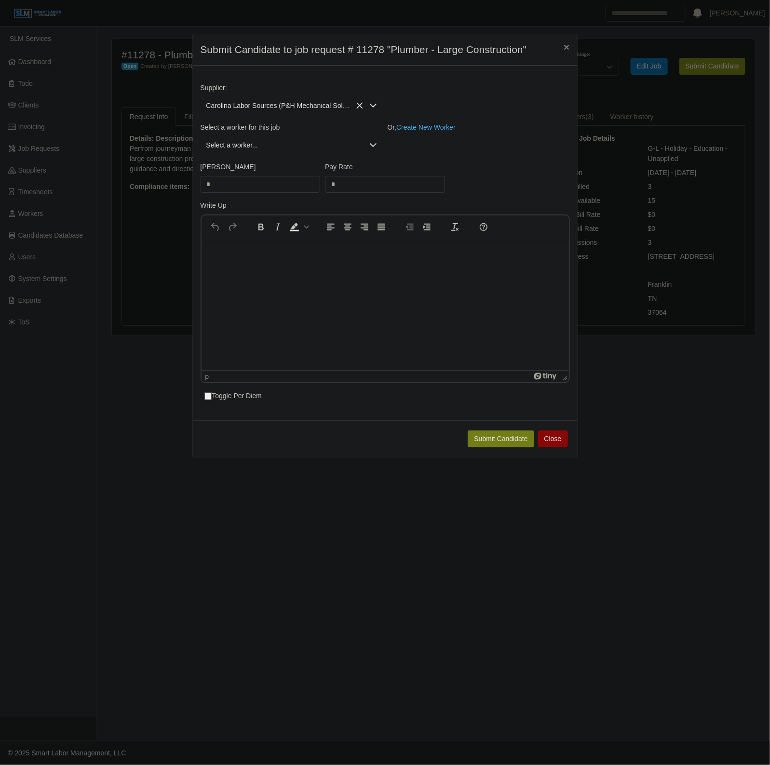
click at [250, 146] on span "Select a worker..." at bounding box center [282, 145] width 163 height 18
click at [254, 162] on input "text" at bounding box center [299, 168] width 183 height 15
type input "********"
type input "****"
type input "**"
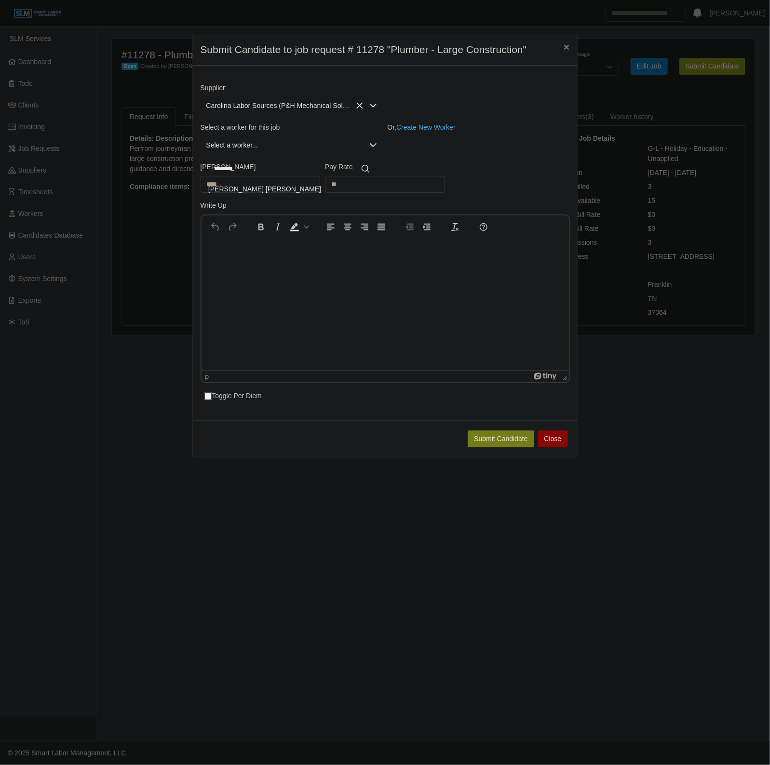
click at [268, 182] on li "Jorge Molina Vazquez" at bounding box center [291, 189] width 178 height 18
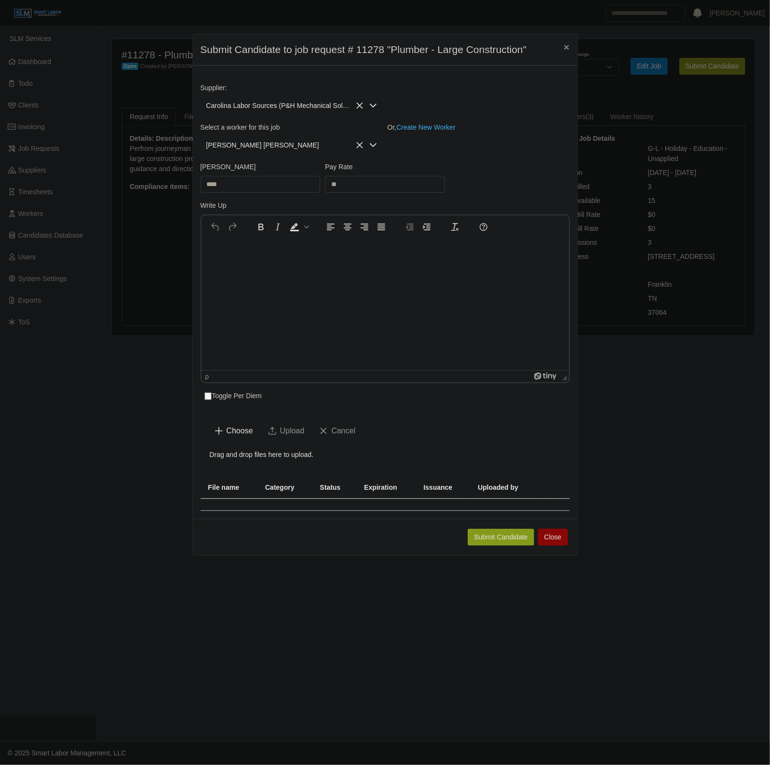
click at [480, 539] on button "Submit Candidate" at bounding box center [501, 537] width 66 height 17
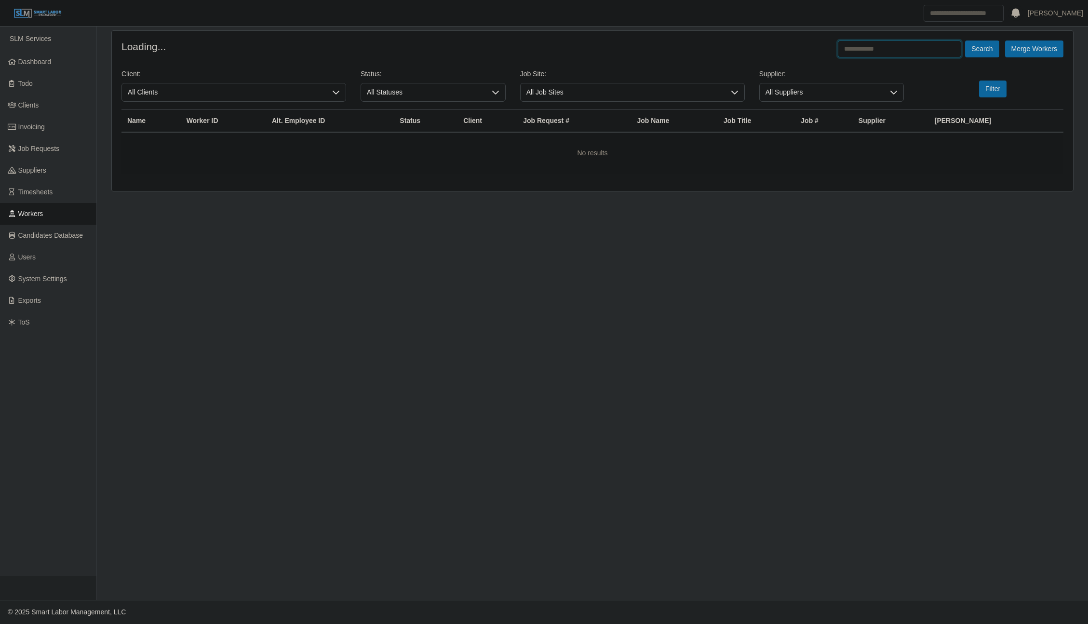
click at [941, 48] on input "text" at bounding box center [899, 48] width 123 height 17
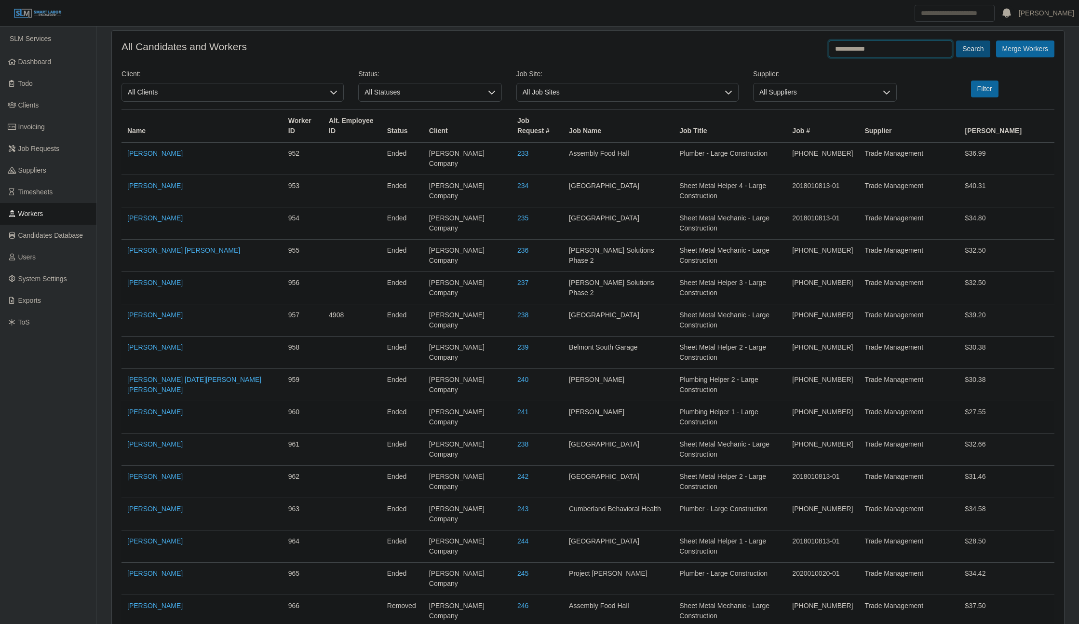
type input "**********"
click at [974, 54] on button "Search" at bounding box center [973, 48] width 34 height 17
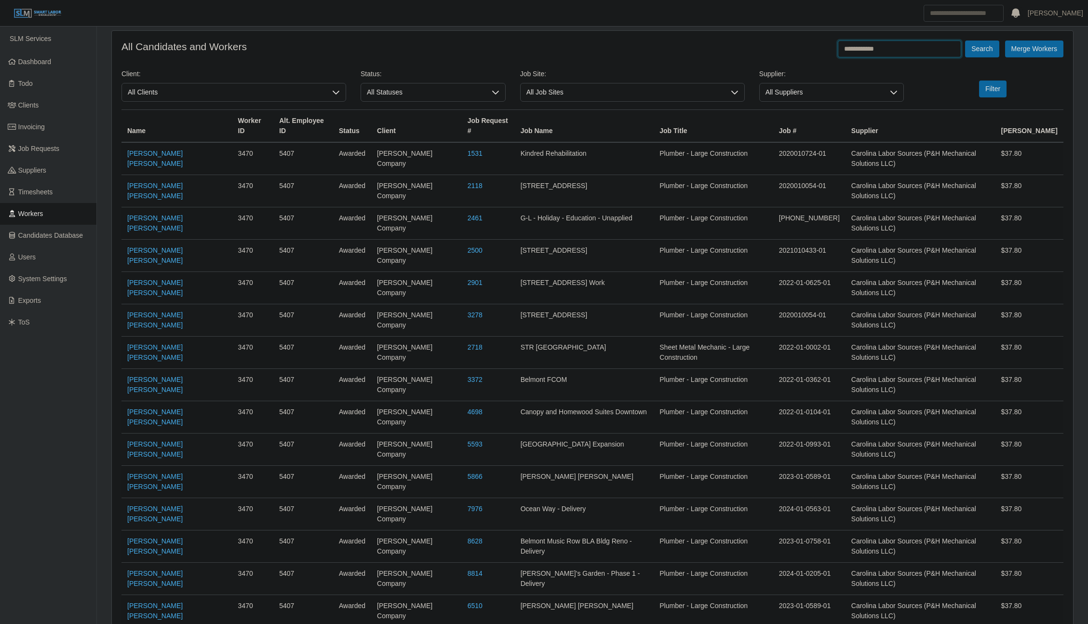
click at [904, 54] on input "**********" at bounding box center [899, 48] width 123 height 17
click at [965, 40] on button "Search" at bounding box center [982, 48] width 34 height 17
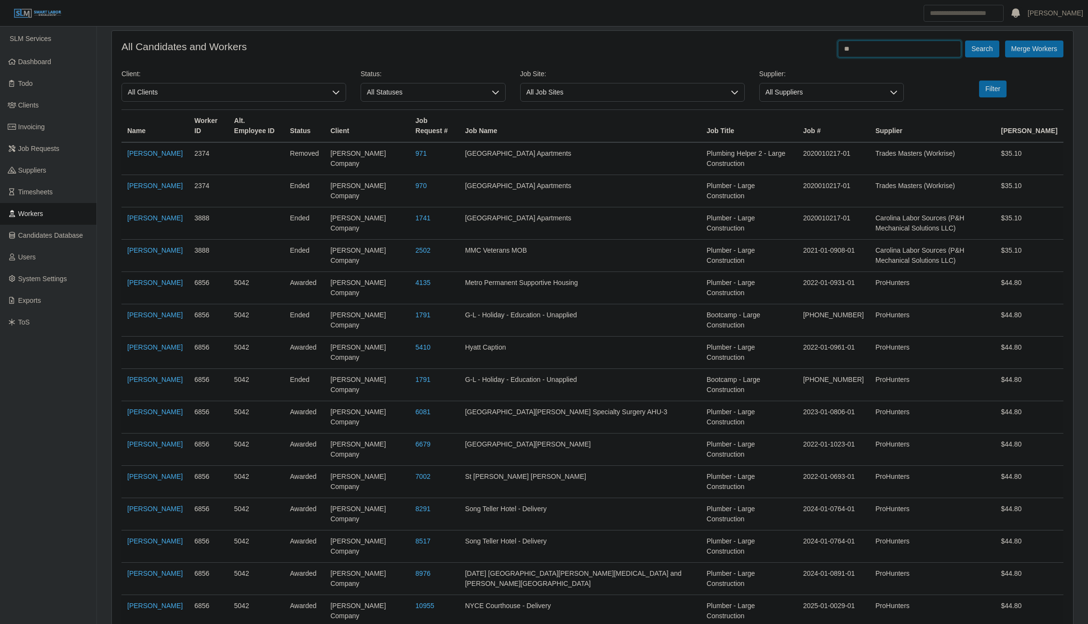
type input "*"
type input "**********"
click at [965, 40] on button "Search" at bounding box center [982, 48] width 34 height 17
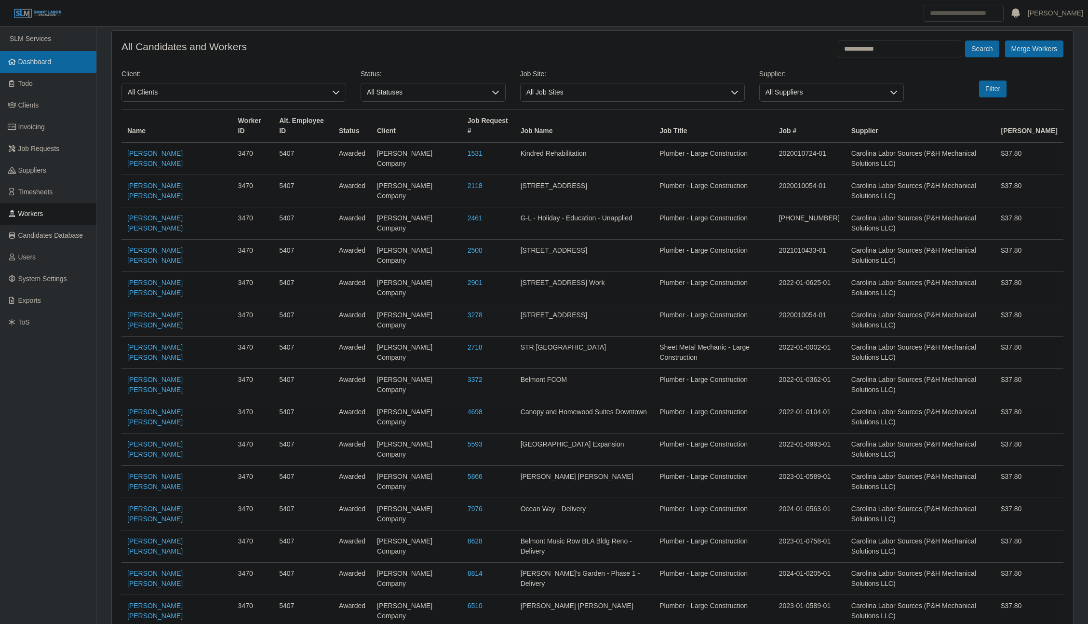
click at [47, 64] on span "Dashboard" at bounding box center [34, 62] width 33 height 8
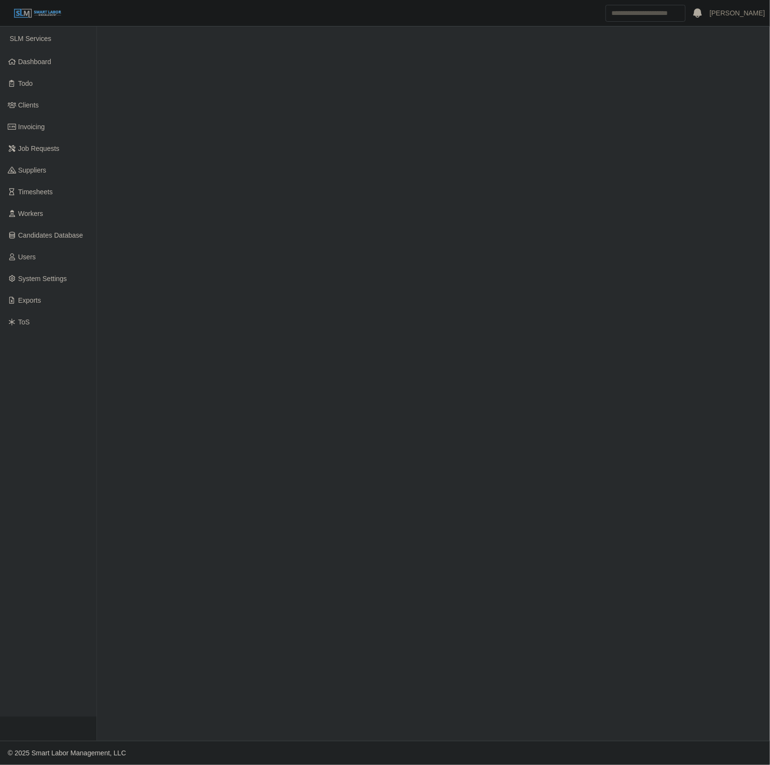
select select "****"
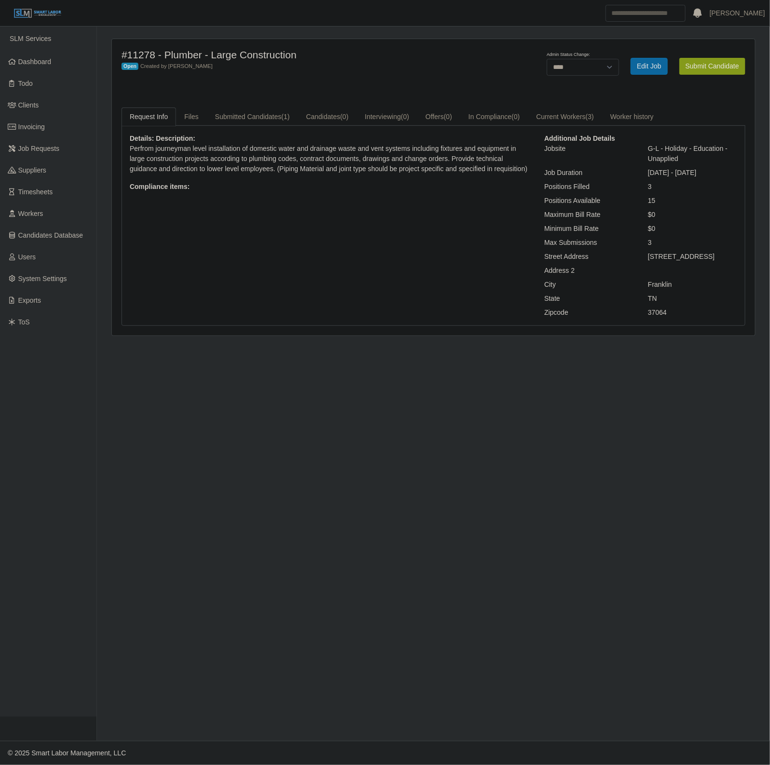
click at [715, 70] on button "Submit Candidate" at bounding box center [712, 66] width 66 height 17
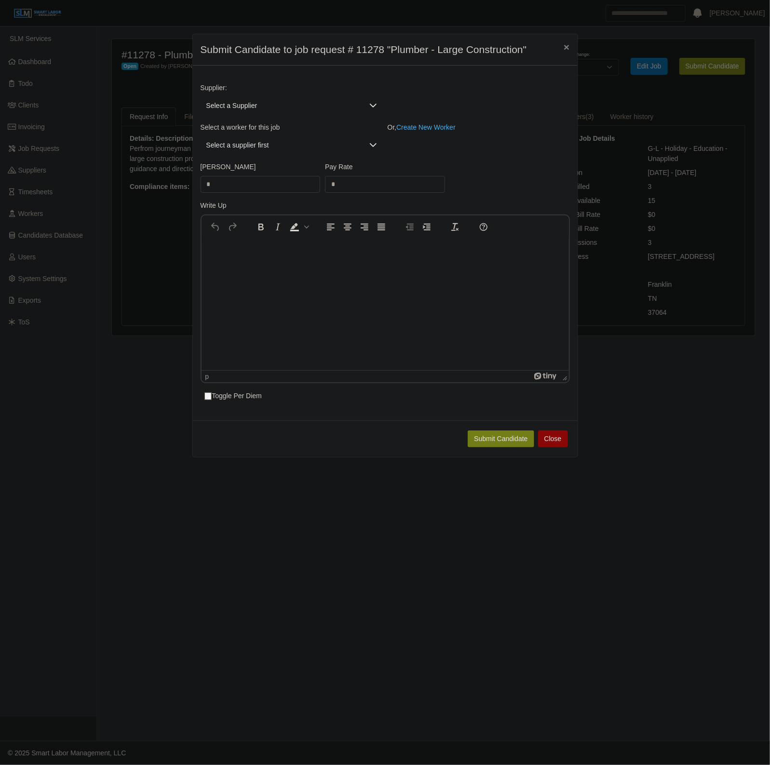
click at [247, 107] on span "Select a Supplier" at bounding box center [282, 106] width 163 height 18
click at [247, 134] on input "text" at bounding box center [293, 128] width 171 height 15
type input "***"
click at [292, 141] on li "ProHunters" at bounding box center [291, 149] width 178 height 18
click at [254, 146] on span "Select a worker..." at bounding box center [282, 145] width 163 height 18
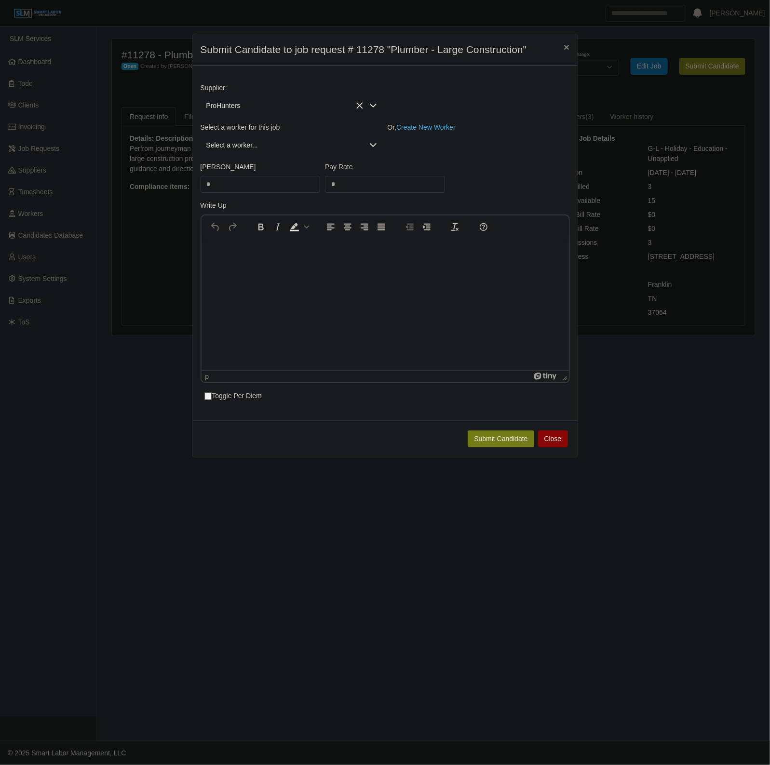
click at [257, 154] on div "Select a worker..." at bounding box center [292, 145] width 182 height 18
click at [242, 173] on input "text" at bounding box center [293, 168] width 170 height 15
type input "******"
type input "*****"
type input "**"
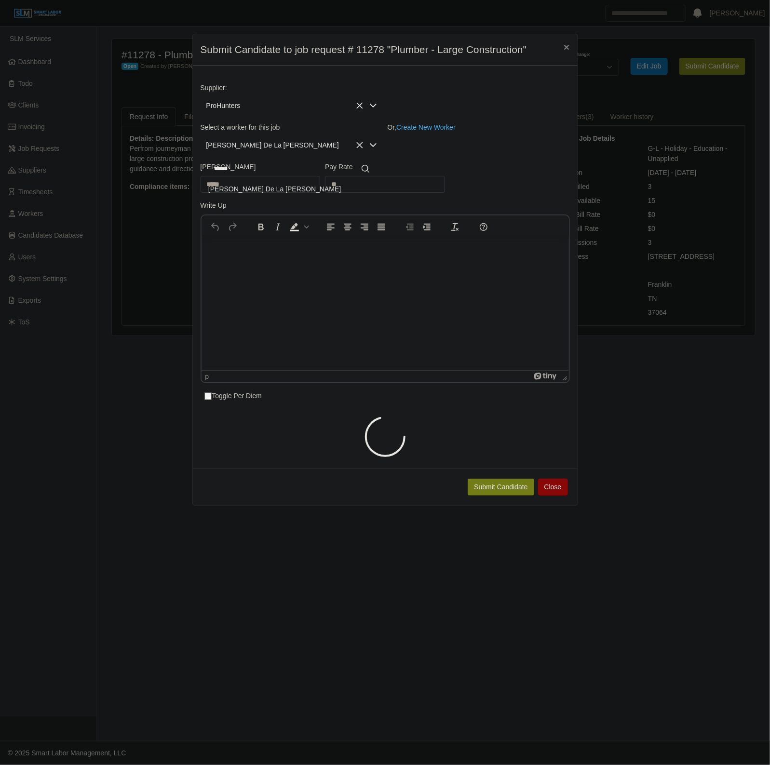
click at [271, 189] on li "[PERSON_NAME] De La [PERSON_NAME]" at bounding box center [291, 189] width 178 height 18
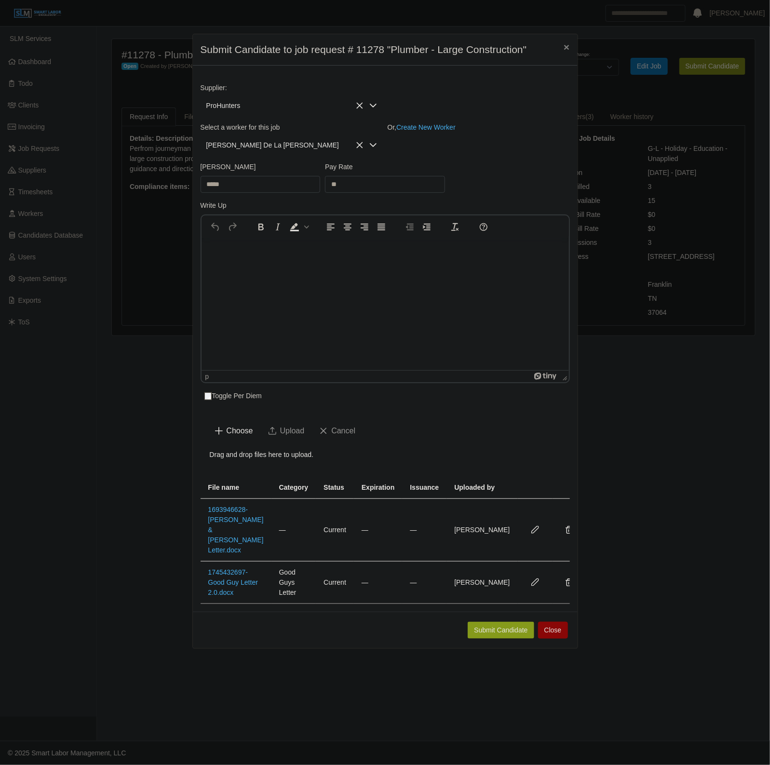
click at [492, 622] on button "Submit Candidate" at bounding box center [501, 630] width 66 height 17
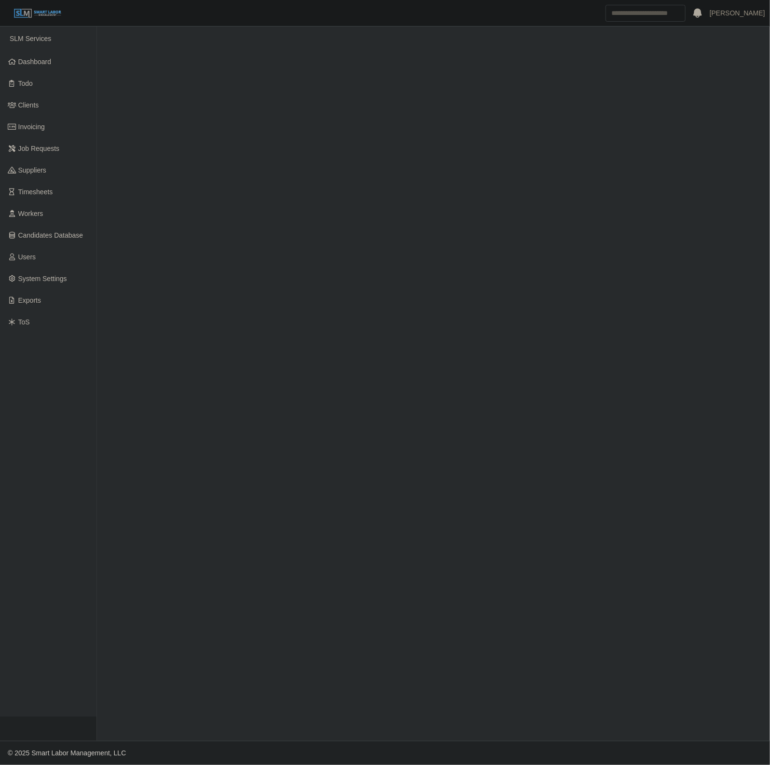
select select "****"
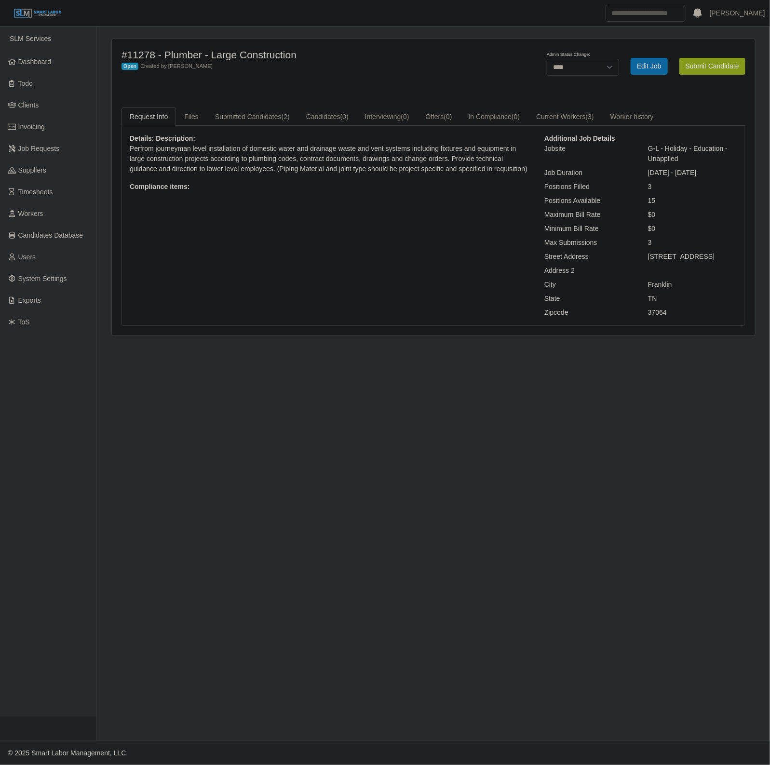
click at [717, 67] on button "Submit Candidate" at bounding box center [712, 66] width 66 height 17
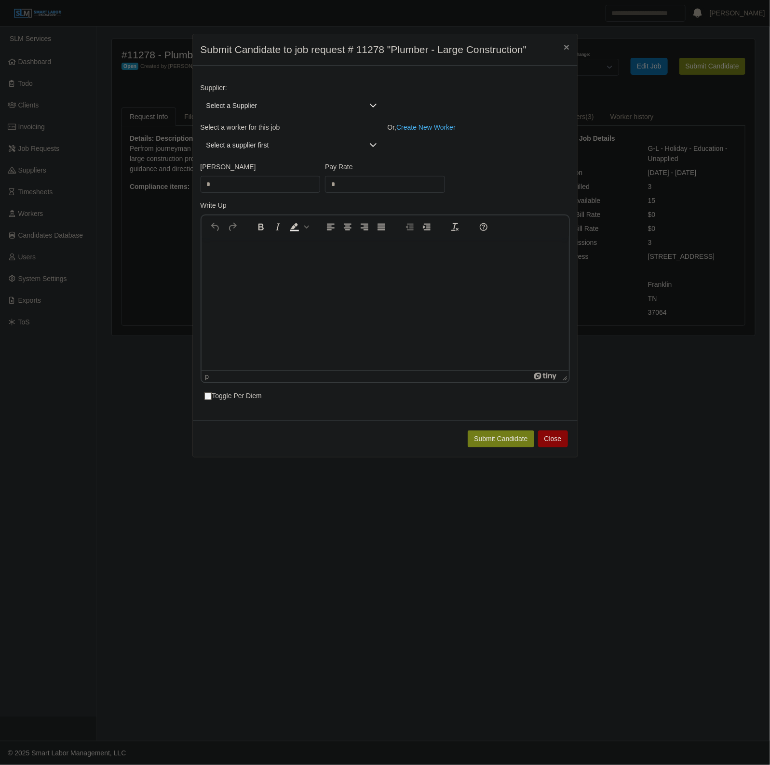
click at [273, 111] on span "Select a Supplier" at bounding box center [282, 106] width 163 height 18
click at [256, 135] on input "text" at bounding box center [293, 128] width 171 height 15
type input "***"
click at [290, 148] on span "Carolina Labor Sources (P&H Mechanical Solutions LLC)" at bounding box center [293, 149] width 171 height 10
click at [262, 146] on span "Select a worker..." at bounding box center [282, 145] width 163 height 18
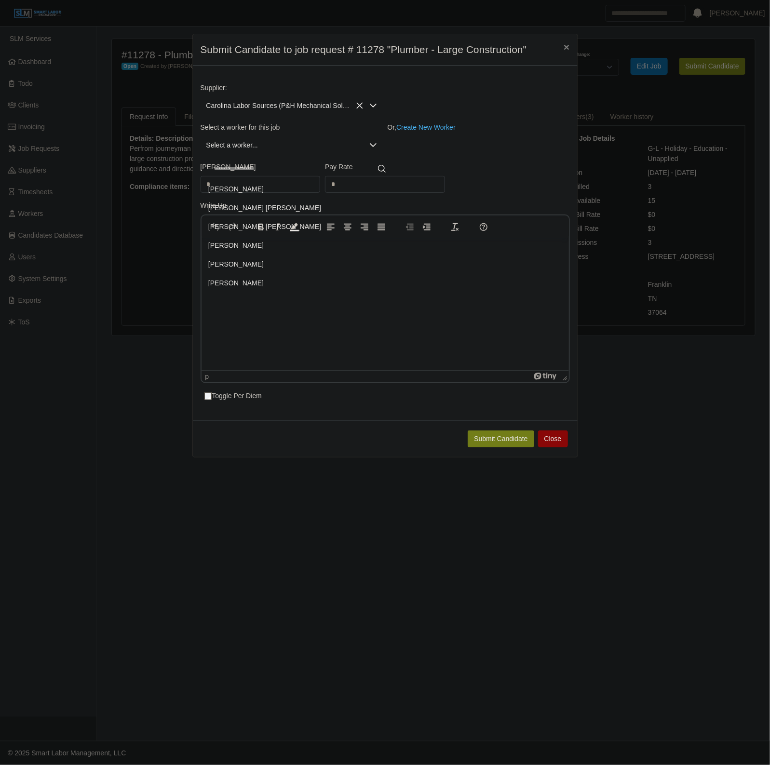
click at [255, 174] on input "text" at bounding box center [299, 168] width 183 height 15
type input "*****"
type input "**"
click at [262, 194] on span "[PERSON_NAME]" at bounding box center [235, 189] width 55 height 10
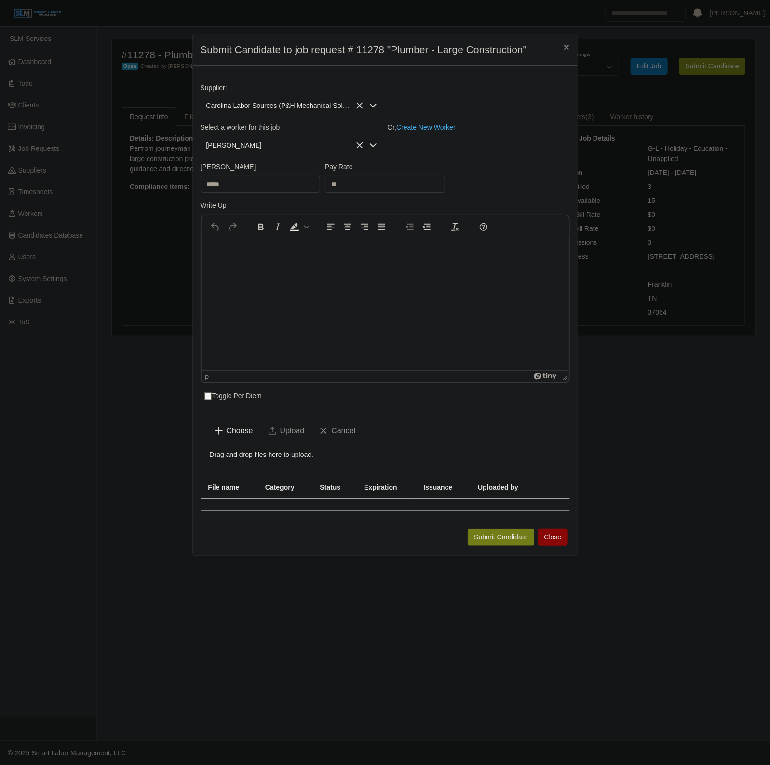
click at [509, 528] on div "Submit Candidate Close" at bounding box center [385, 537] width 385 height 37
click at [501, 534] on button "Submit Candidate" at bounding box center [501, 537] width 66 height 17
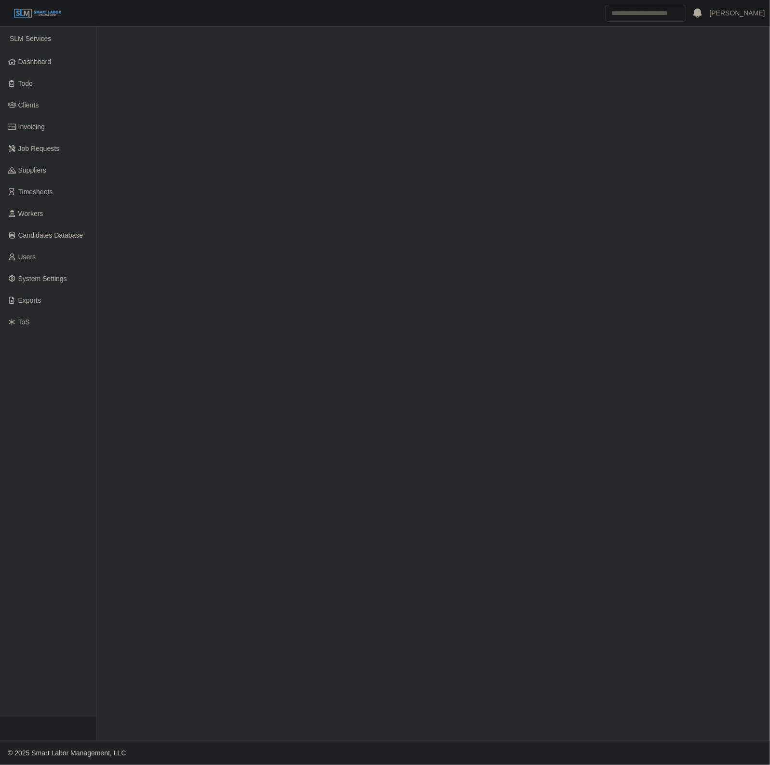
select select "****"
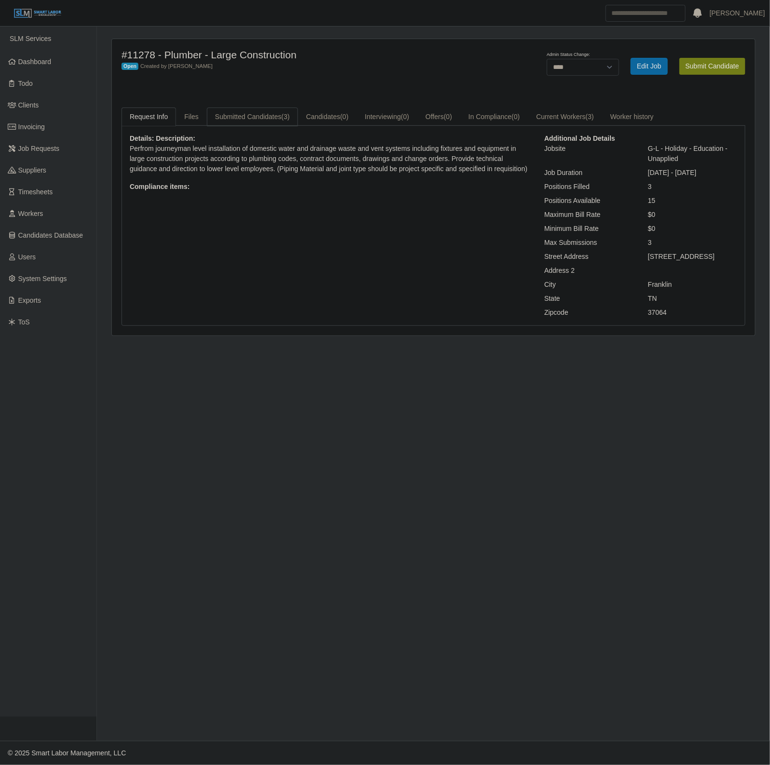
click at [253, 111] on link "Submitted Candidates (3)" at bounding box center [252, 117] width 91 height 19
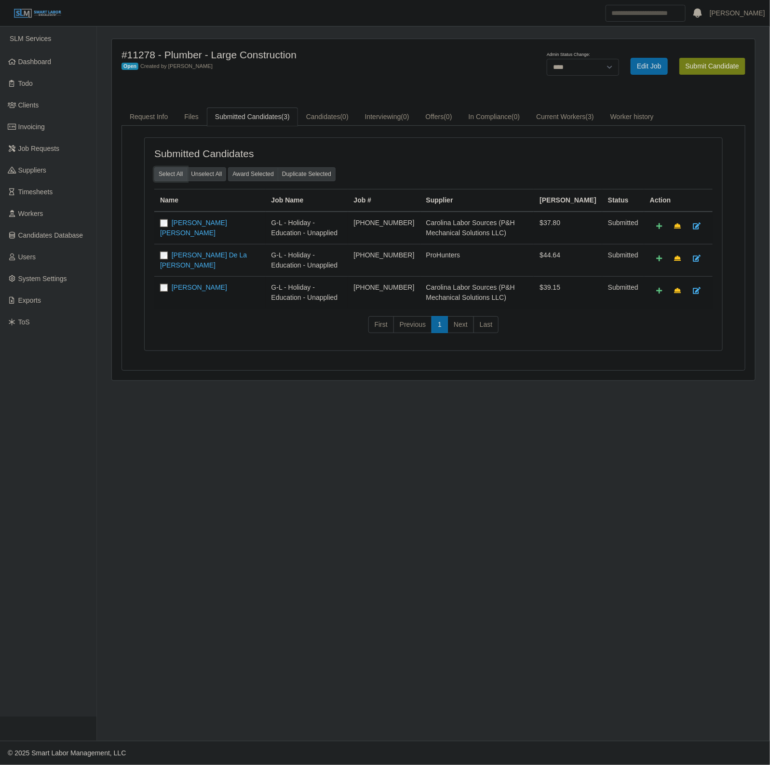
click at [165, 179] on button "Select All" at bounding box center [170, 173] width 33 height 13
click at [240, 177] on button "Award Selected" at bounding box center [253, 173] width 50 height 13
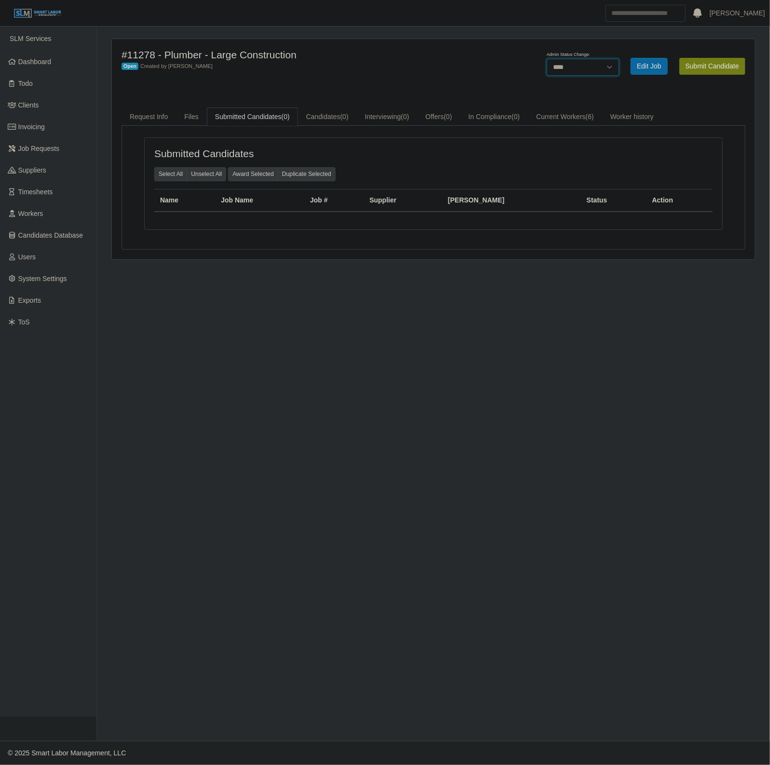
drag, startPoint x: 567, startPoint y: 66, endPoint x: 567, endPoint y: 75, distance: 9.2
click at [567, 66] on select "******* **** ******" at bounding box center [583, 67] width 72 height 17
select select "******"
click at [619, 59] on select "******* **** ******" at bounding box center [583, 67] width 72 height 17
click at [439, 43] on div "#11278 - Plumber - Large Construction Closed Created by Nakiya O'Quinn Saving s…" at bounding box center [433, 149] width 643 height 220
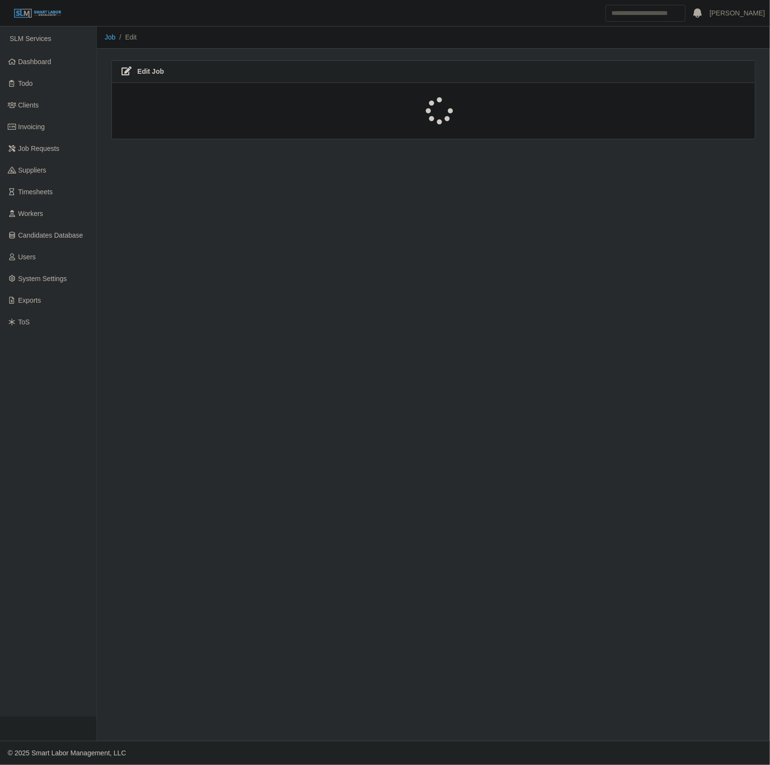
select select "****"
select select "***"
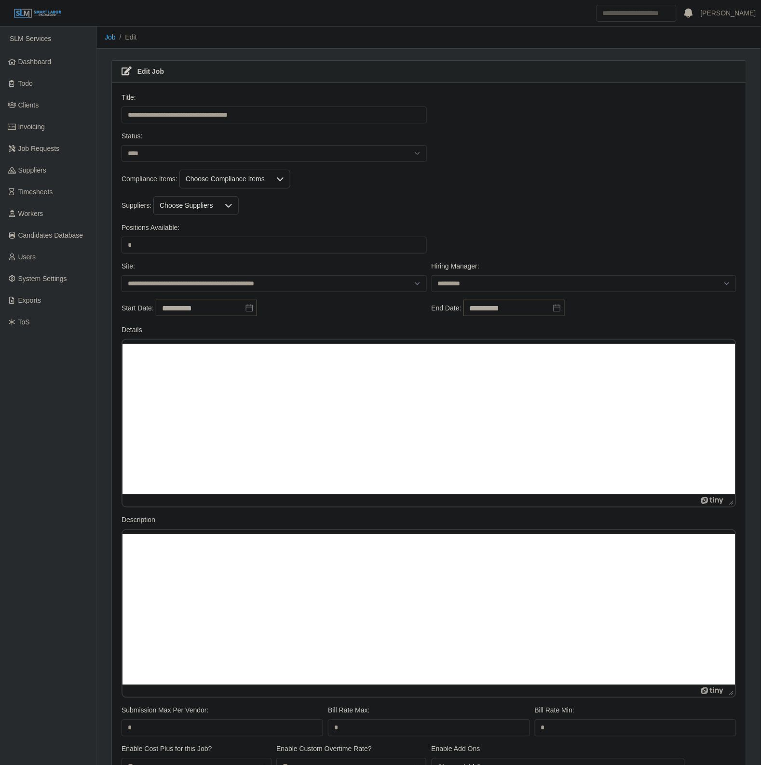
click at [176, 235] on div "Positions Available: * Please provide a valid position available number." at bounding box center [274, 238] width 310 height 31
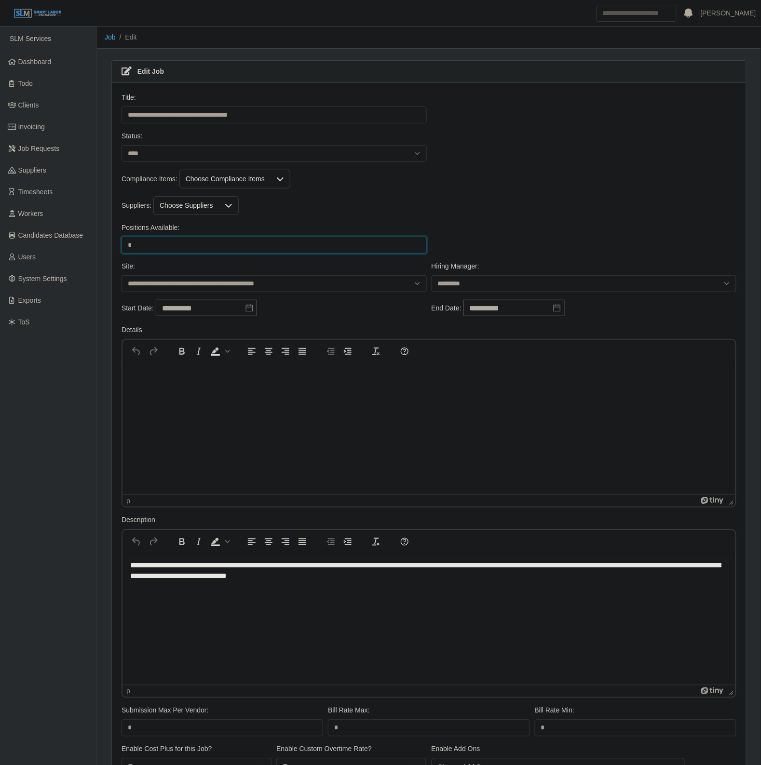
click at [160, 241] on input "*" at bounding box center [273, 245] width 305 height 17
type input "*"
click at [502, 186] on div "Compliance Items: Choose Compliance Items" at bounding box center [429, 179] width 620 height 19
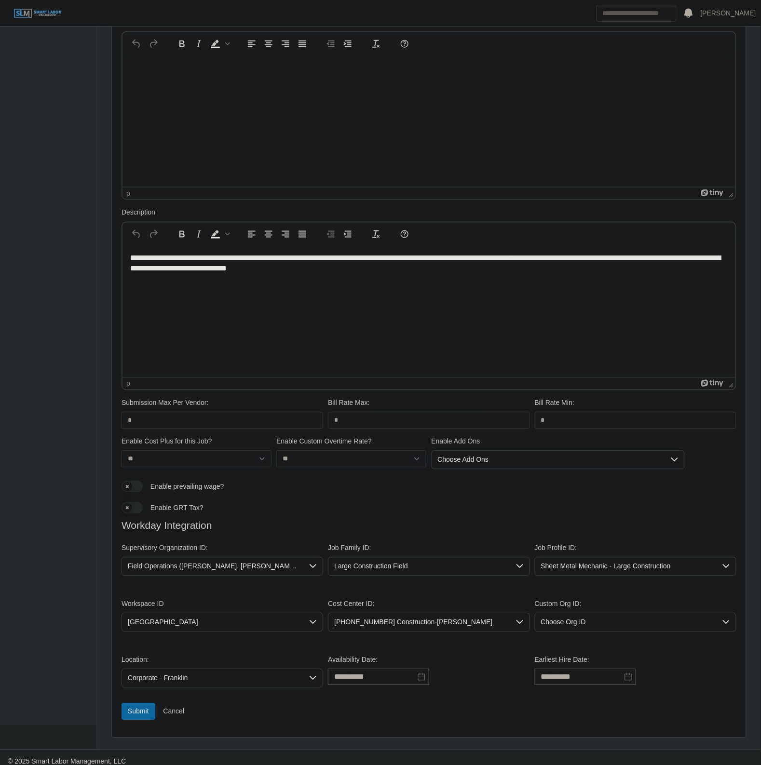
scroll to position [318, 0]
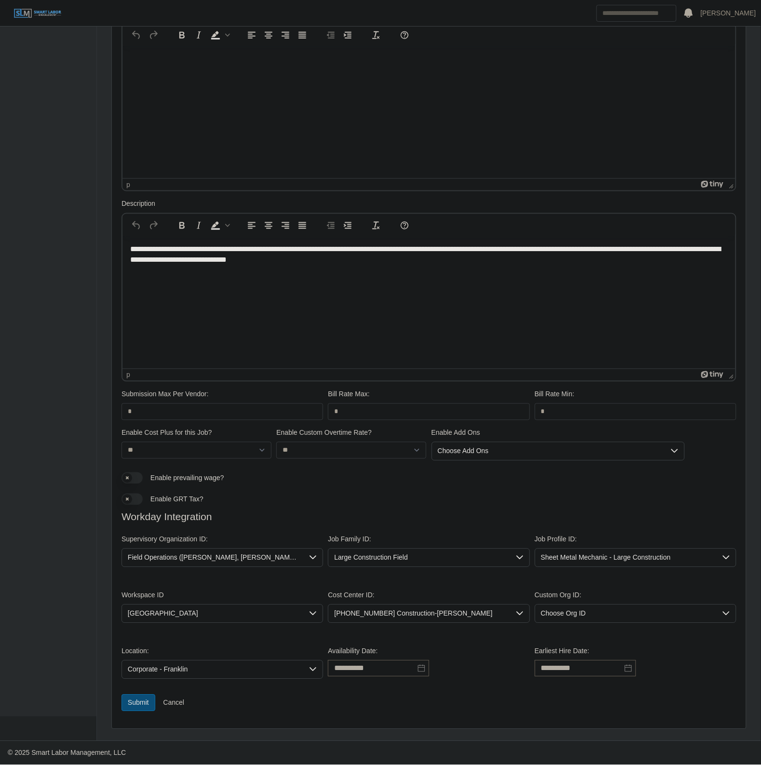
click at [136, 703] on button "Submit" at bounding box center [138, 703] width 34 height 17
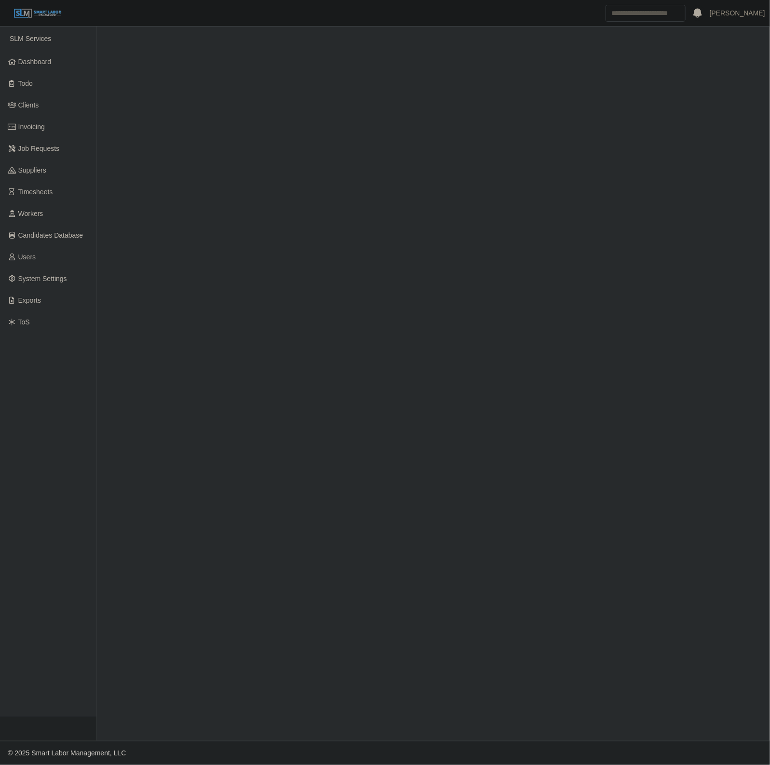
select select "****"
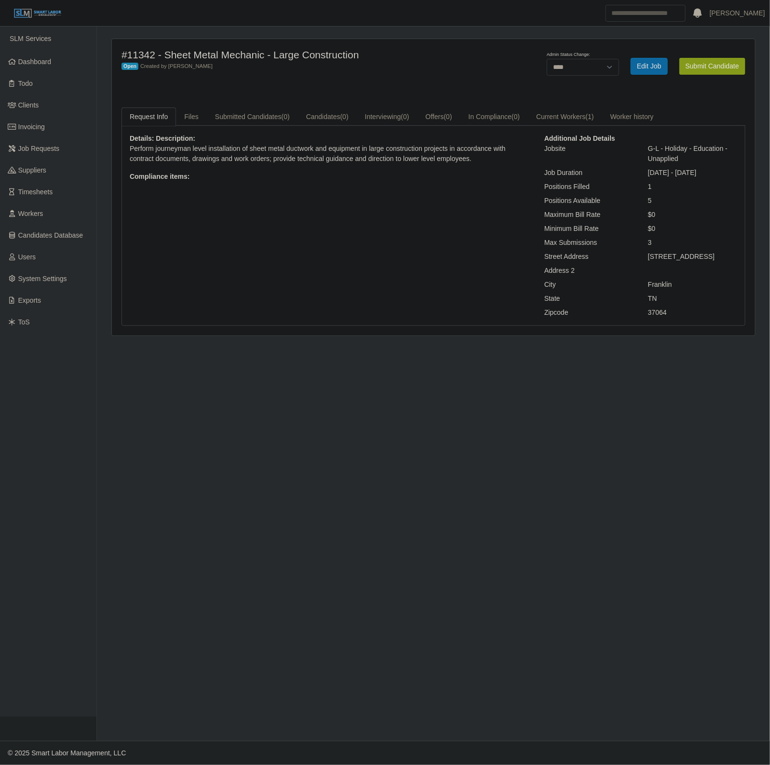
click at [715, 58] on button "Submit Candidate" at bounding box center [712, 66] width 66 height 17
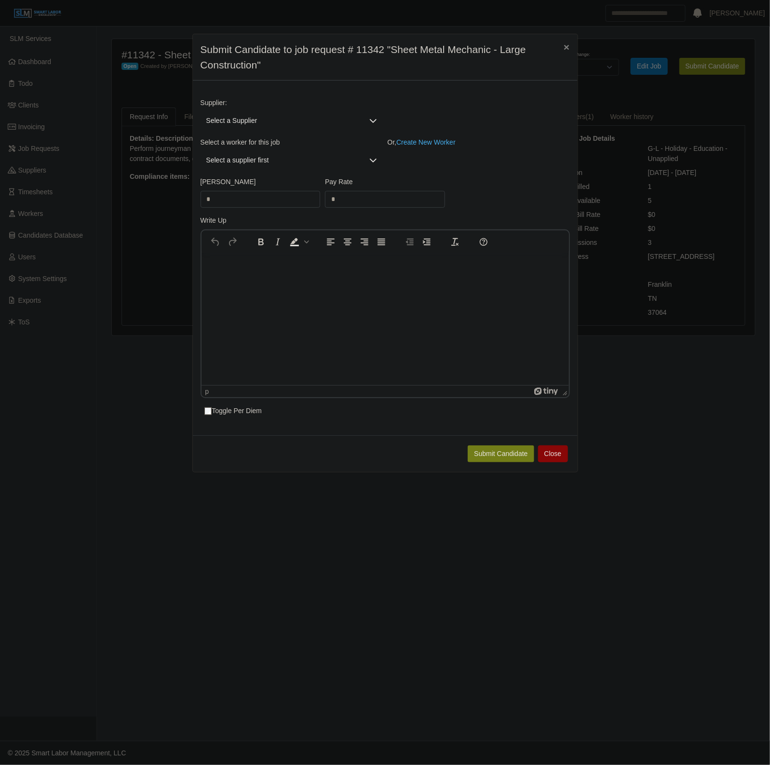
click at [228, 125] on span "Select a Supplier" at bounding box center [282, 121] width 163 height 18
click at [244, 145] on input "text" at bounding box center [293, 142] width 171 height 15
type input "***"
click at [249, 158] on li "ProHunters" at bounding box center [291, 164] width 178 height 18
click at [270, 169] on span "Select a worker..." at bounding box center [282, 160] width 163 height 18
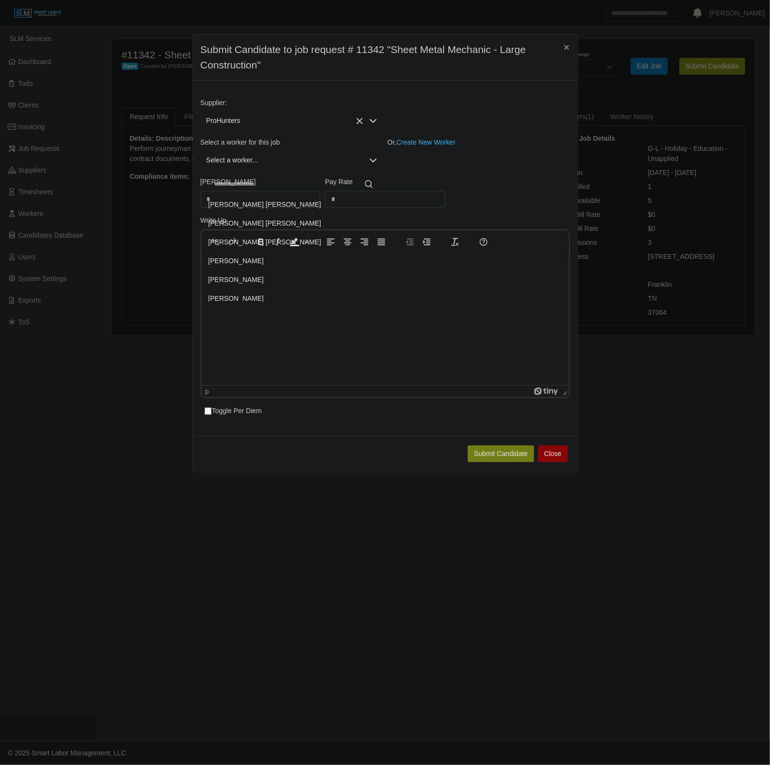
click at [233, 189] on input "text" at bounding box center [293, 183] width 170 height 15
type input "******"
type input "*****"
type input "**"
click at [253, 208] on span "[PERSON_NAME] [PERSON_NAME]" at bounding box center [264, 205] width 113 height 10
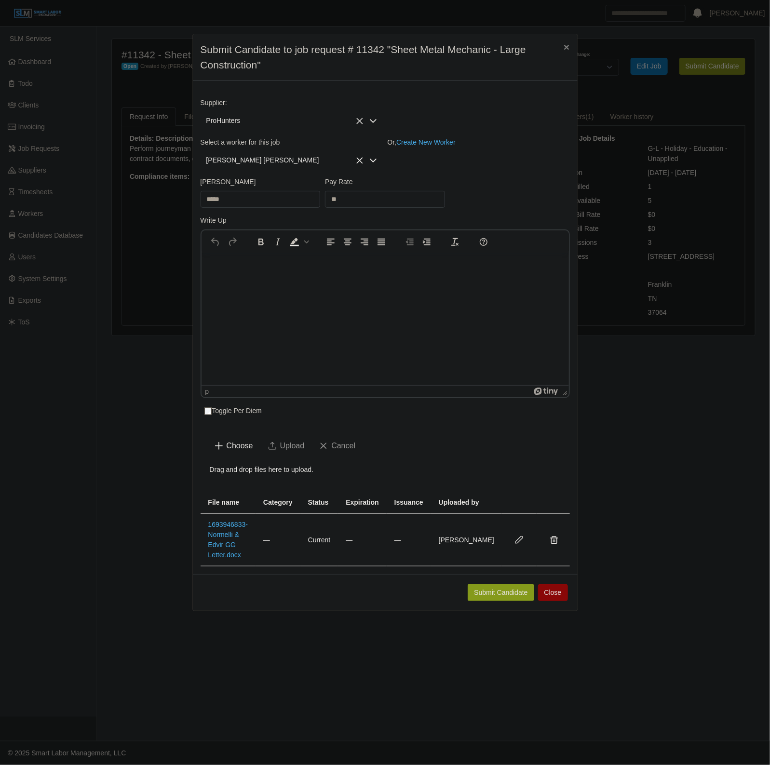
click at [487, 601] on button "Submit Candidate" at bounding box center [501, 592] width 66 height 17
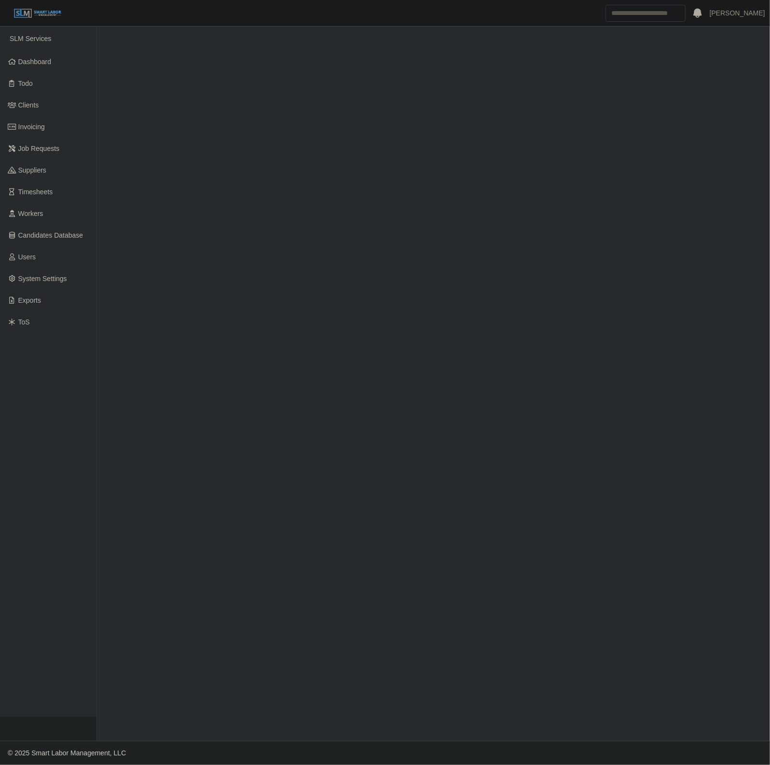
select select "****"
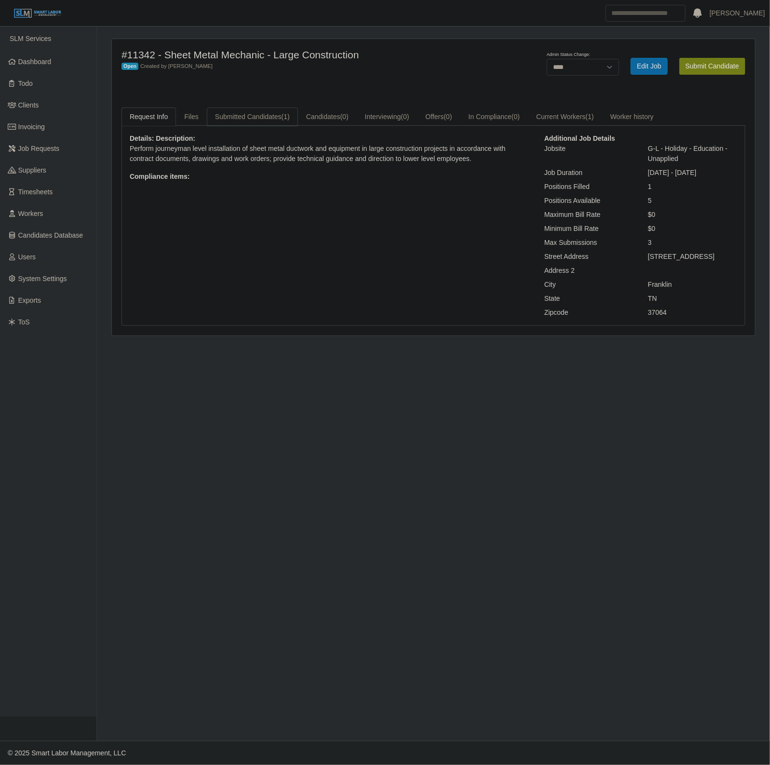
click at [263, 117] on link "Submitted Candidates (1)" at bounding box center [252, 117] width 91 height 19
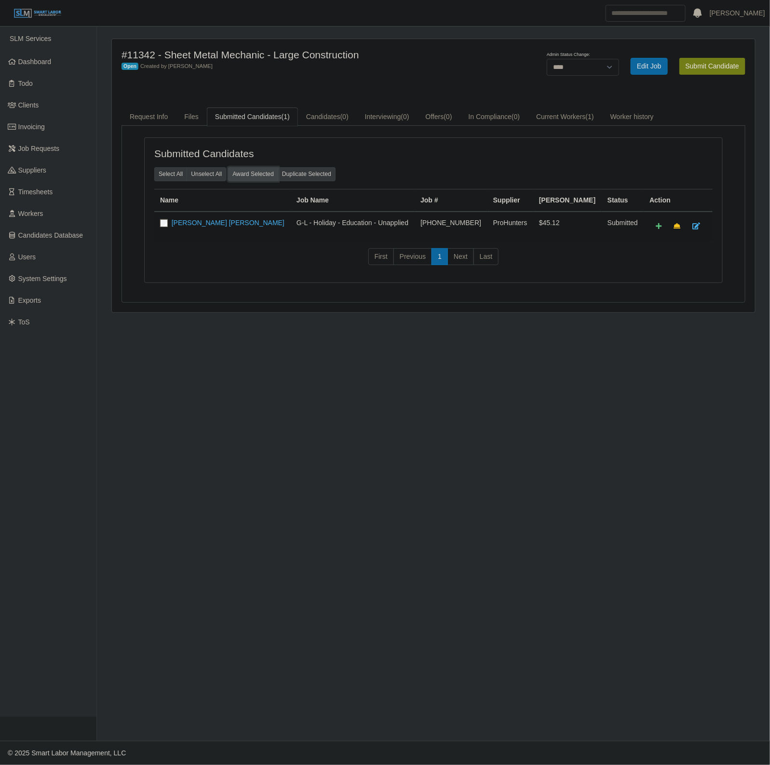
drag, startPoint x: 237, startPoint y: 175, endPoint x: 436, endPoint y: 56, distance: 231.9
click at [237, 174] on button "Award Selected" at bounding box center [253, 173] width 50 height 13
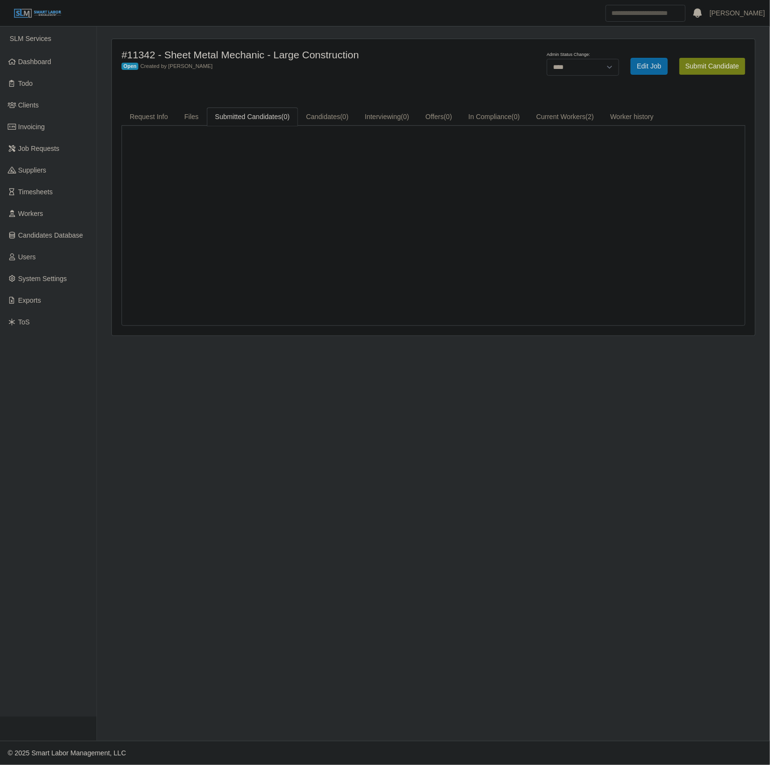
click at [528, 37] on main "#11342 - Sheet Metal Mechanic - Large Construction Open Created by [PERSON_NAME…" at bounding box center [433, 384] width 673 height 715
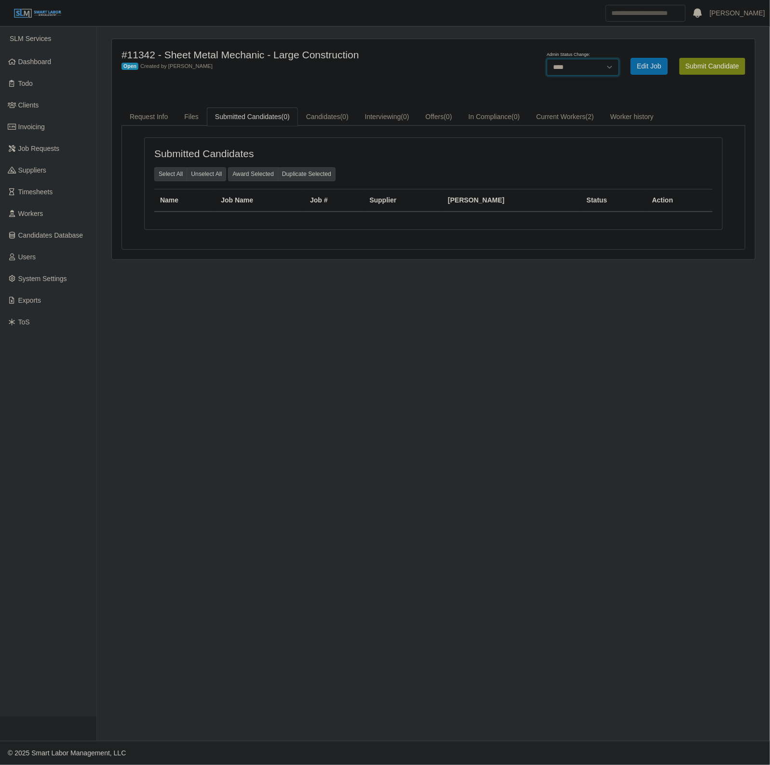
click at [567, 67] on select "******* **** ******" at bounding box center [583, 67] width 72 height 17
select select "******"
click at [619, 59] on select "******* **** ******" at bounding box center [583, 67] width 72 height 17
drag, startPoint x: 488, startPoint y: 83, endPoint x: 453, endPoint y: 1, distance: 89.0
click at [487, 82] on div "#11342 - Sheet Metal Mechanic - Large Construction Closed Created by Nakiya O'Q…" at bounding box center [433, 149] width 643 height 220
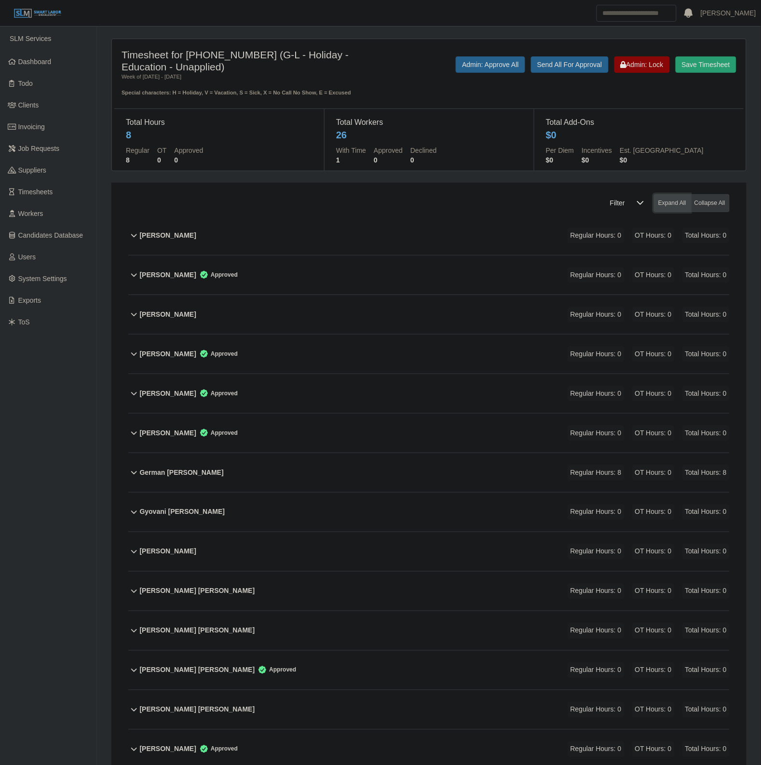
click at [686, 204] on button "Expand All" at bounding box center [672, 203] width 37 height 18
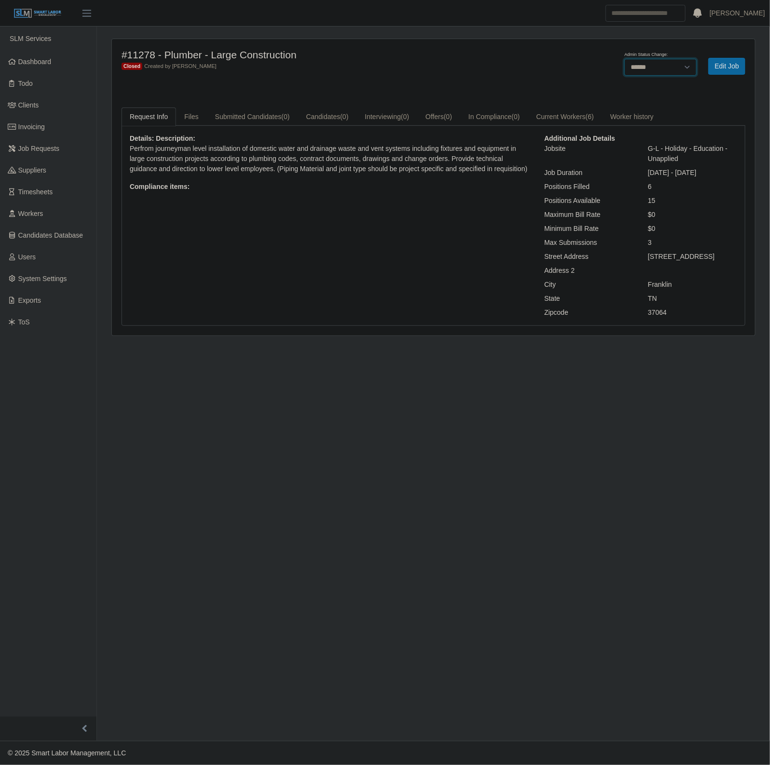
drag, startPoint x: 684, startPoint y: 64, endPoint x: 654, endPoint y: 75, distance: 31.4
click at [684, 64] on select "******* **** ******" at bounding box center [660, 67] width 72 height 17
select select "****"
click at [624, 59] on select "******* **** ******" at bounding box center [660, 67] width 72 height 17
click at [710, 64] on button "Submit Candidate" at bounding box center [716, 66] width 59 height 27
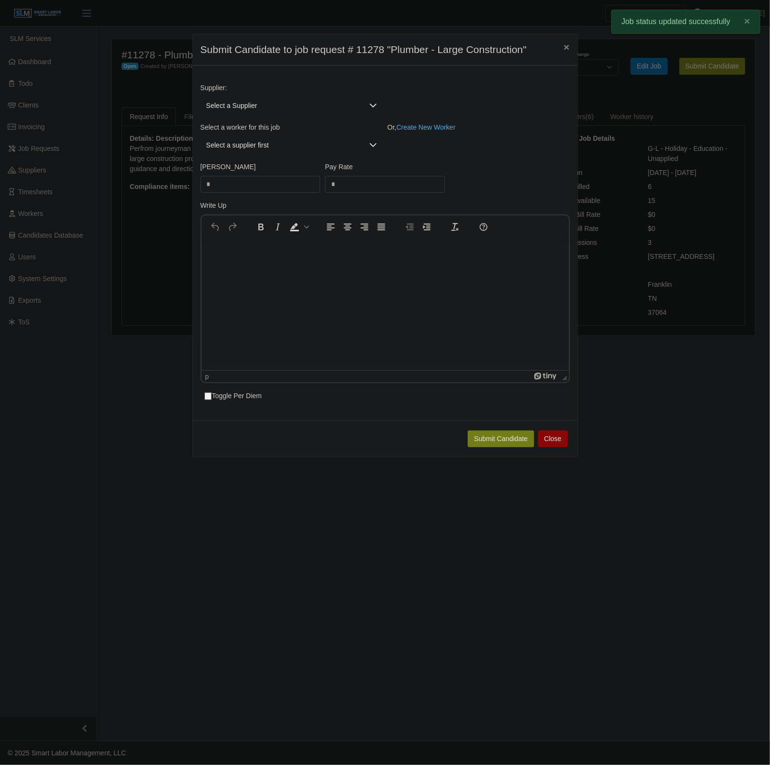
click at [326, 102] on span "Select a Supplier" at bounding box center [282, 106] width 163 height 18
click at [256, 128] on input "text" at bounding box center [293, 128] width 171 height 15
type input "***"
click at [244, 148] on li "ProHunters" at bounding box center [291, 149] width 178 height 18
click at [240, 148] on span "Select a worker..." at bounding box center [282, 145] width 163 height 18
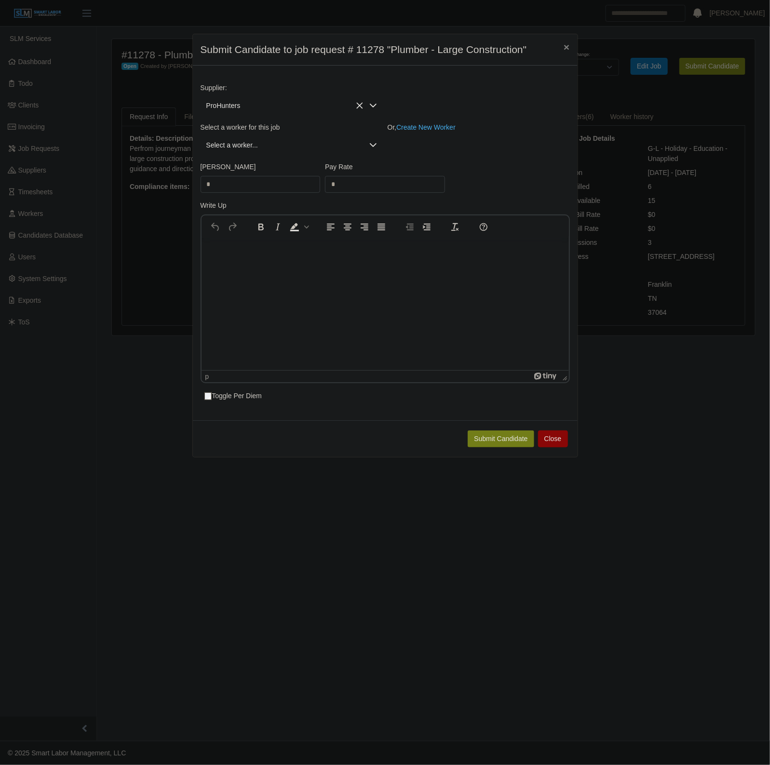
click at [240, 148] on span "Select a worker..." at bounding box center [282, 145] width 163 height 18
click at [244, 165] on input "text" at bounding box center [293, 168] width 170 height 15
type input "******"
type input "****"
type input "**"
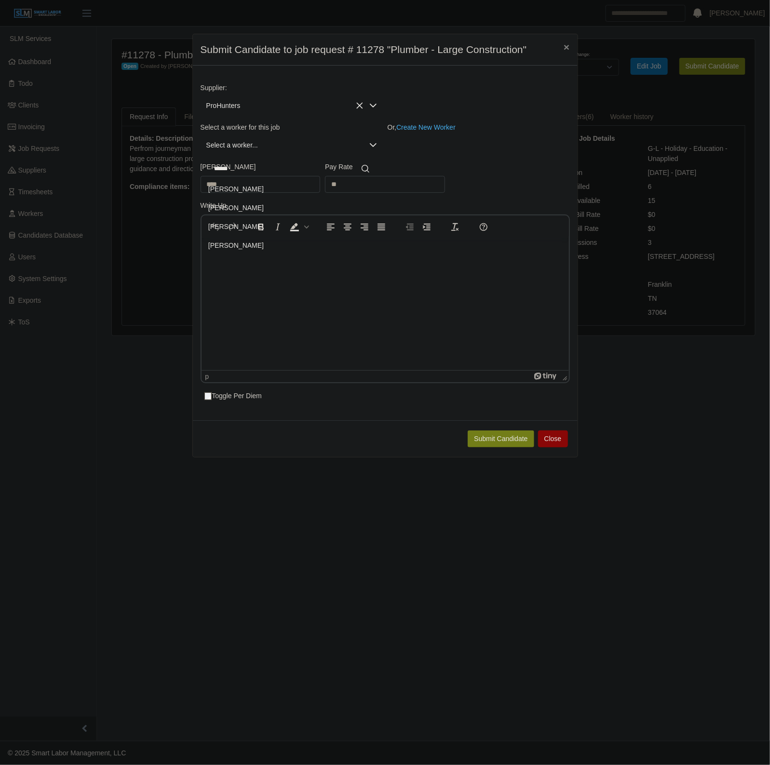
click at [287, 211] on li "Alfredo Lopez Lopez" at bounding box center [291, 208] width 178 height 18
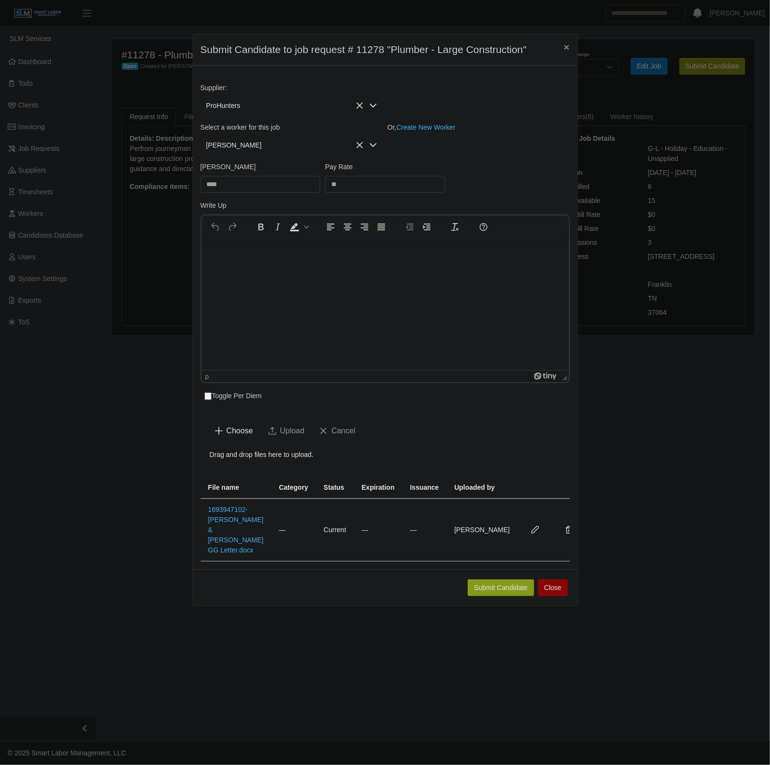
click at [497, 585] on button "Submit Candidate" at bounding box center [501, 588] width 66 height 17
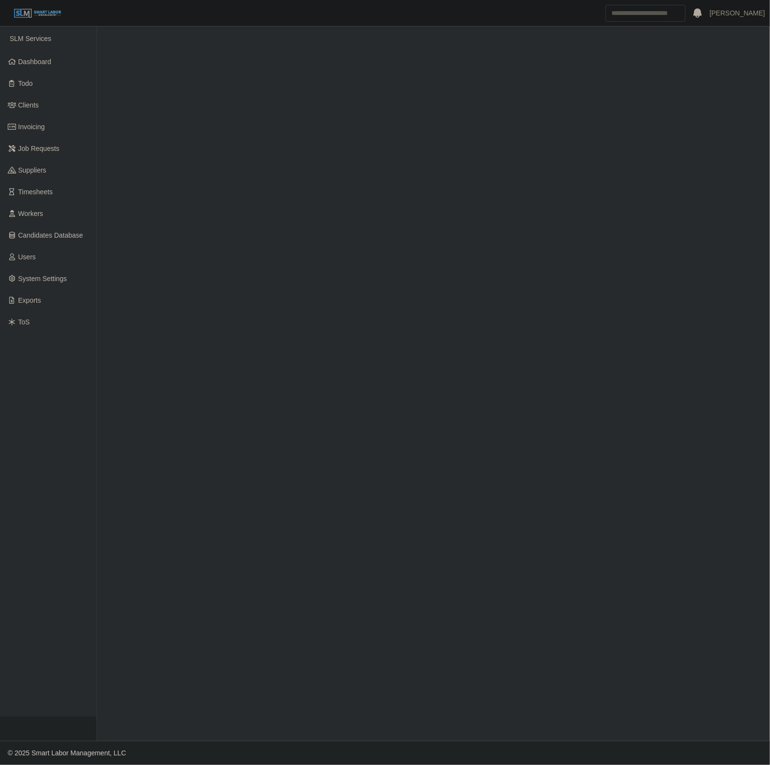
select select "****"
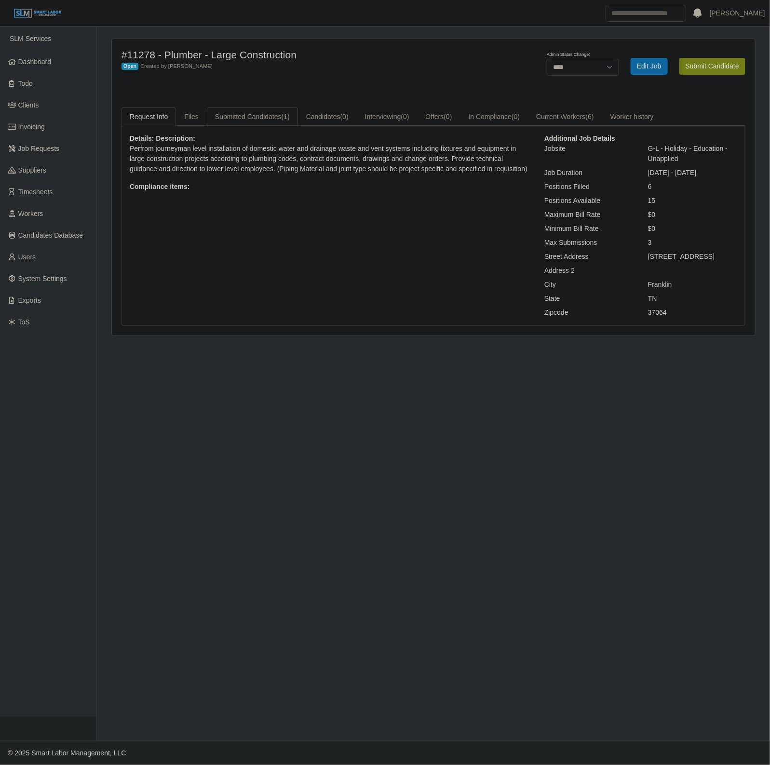
click at [247, 121] on link "Submitted Candidates (1)" at bounding box center [252, 117] width 91 height 19
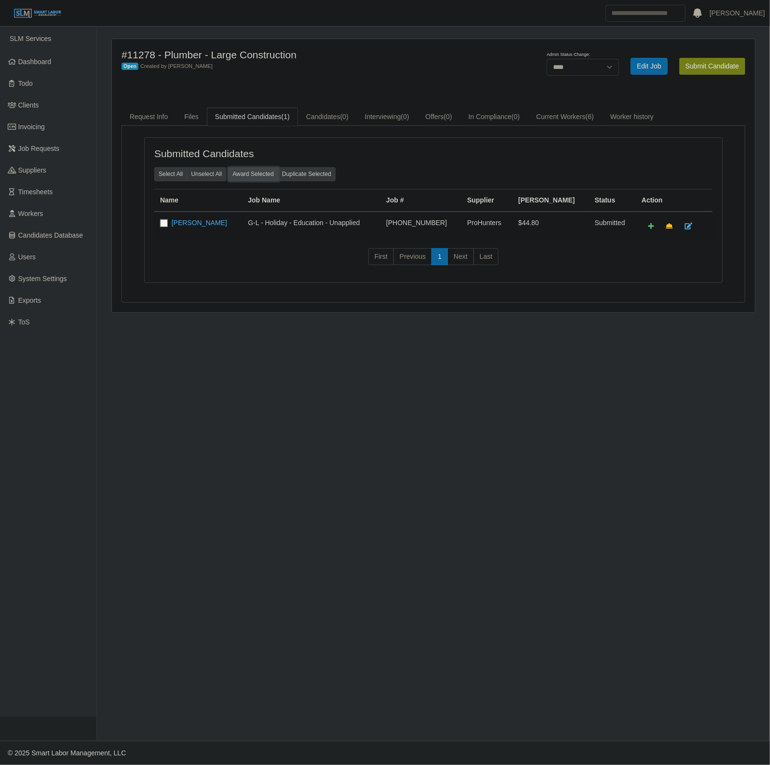
click at [245, 176] on button "Award Selected" at bounding box center [253, 173] width 50 height 13
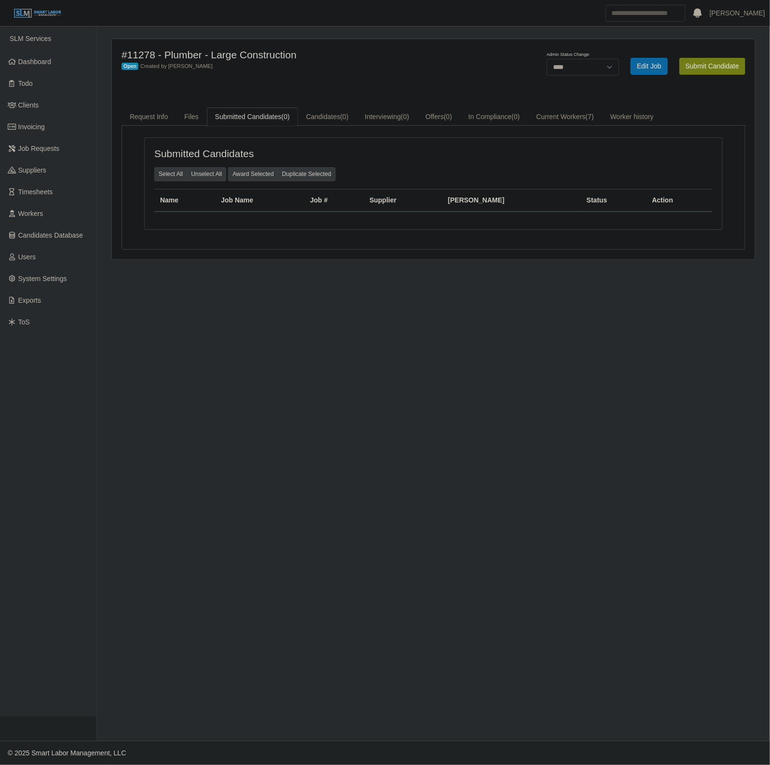
click at [556, 32] on main "#11278 - Plumber - Large Construction Open Created by [PERSON_NAME] Admin Statu…" at bounding box center [433, 384] width 673 height 715
drag, startPoint x: 575, startPoint y: 71, endPoint x: 572, endPoint y: 75, distance: 5.2
click at [575, 71] on select "******* **** ******" at bounding box center [583, 67] width 72 height 17
select select "******"
click at [619, 59] on select "******* **** ******" at bounding box center [583, 67] width 72 height 17
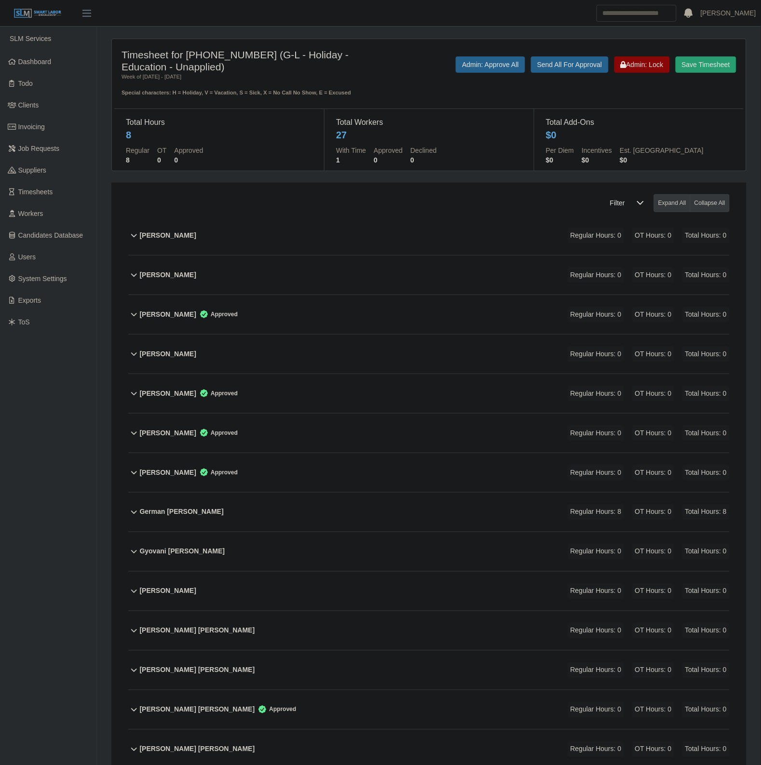
click at [395, 246] on div "[PERSON_NAME] Regular Hours: 0 OT Hours: 0 Total Hours: 0" at bounding box center [435, 235] width 590 height 39
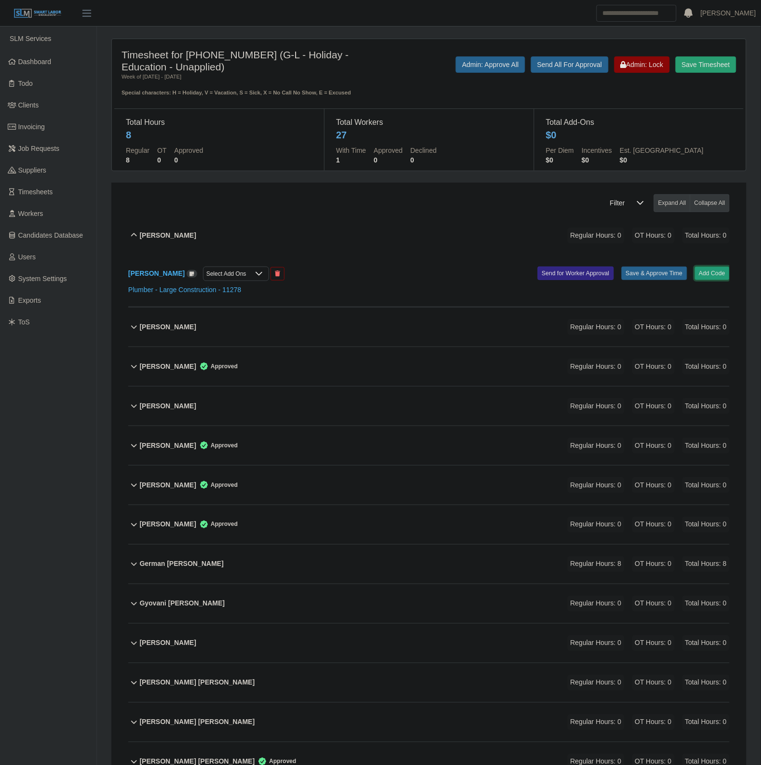
click at [712, 271] on button "Add Code" at bounding box center [712, 273] width 35 height 13
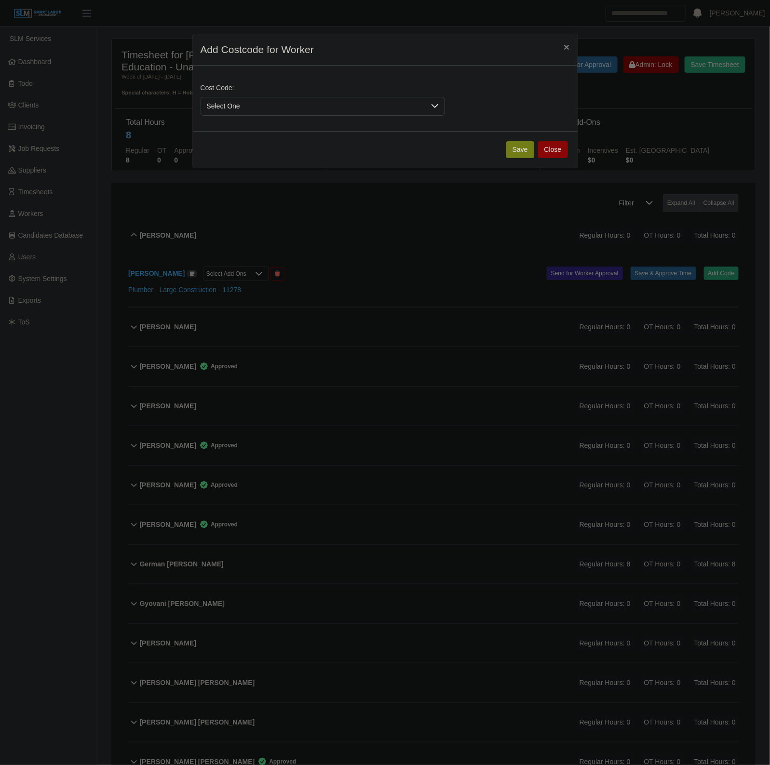
click at [316, 117] on div "Cost Code: Select One" at bounding box center [385, 103] width 374 height 40
click at [284, 107] on span "Select One" at bounding box center [313, 106] width 224 height 18
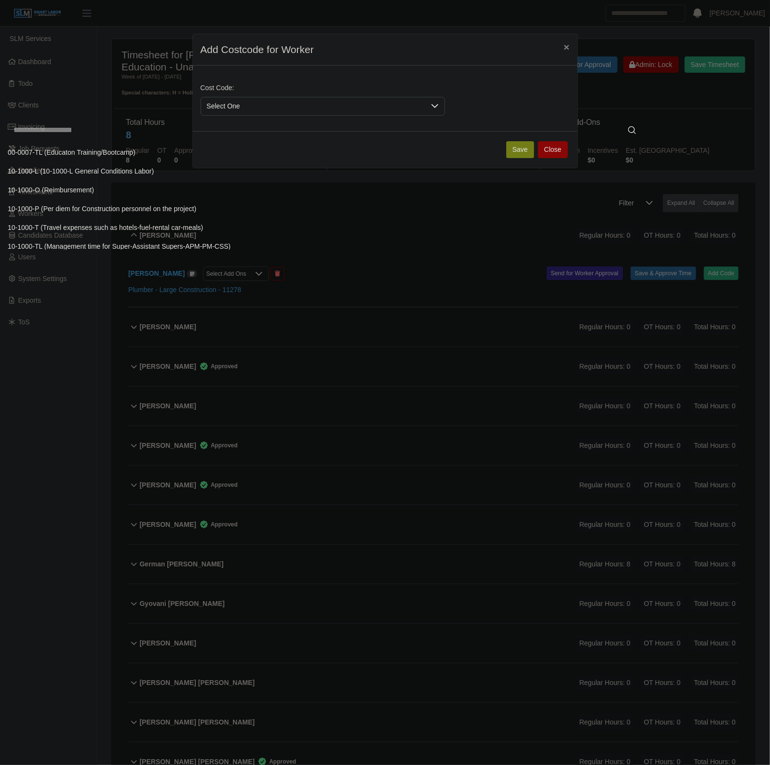
click at [261, 148] on li "00-0007-TL (Educaton Training/Bootcamp)" at bounding box center [325, 153] width 646 height 18
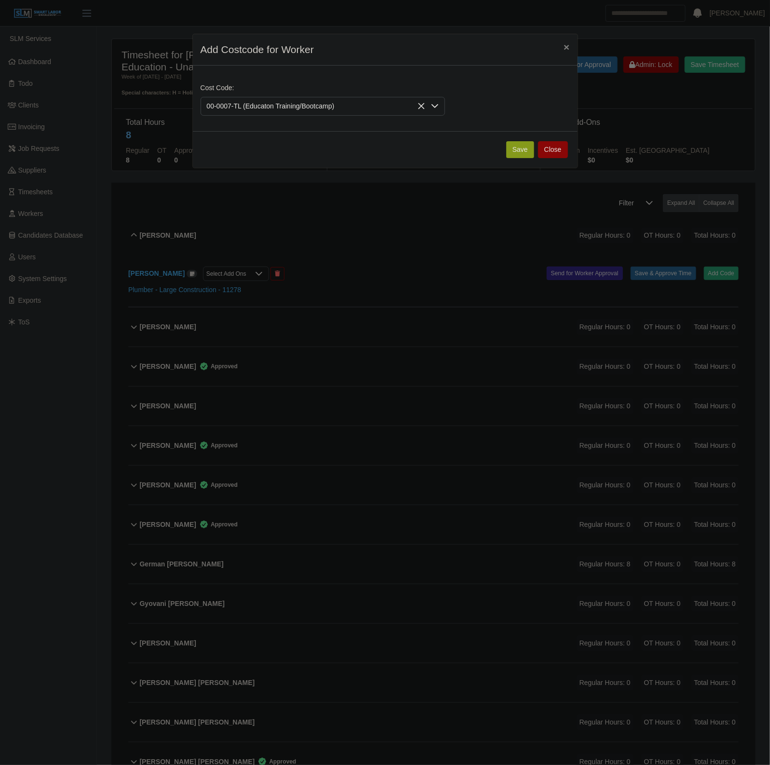
click at [513, 150] on button "Save" at bounding box center [520, 149] width 28 height 17
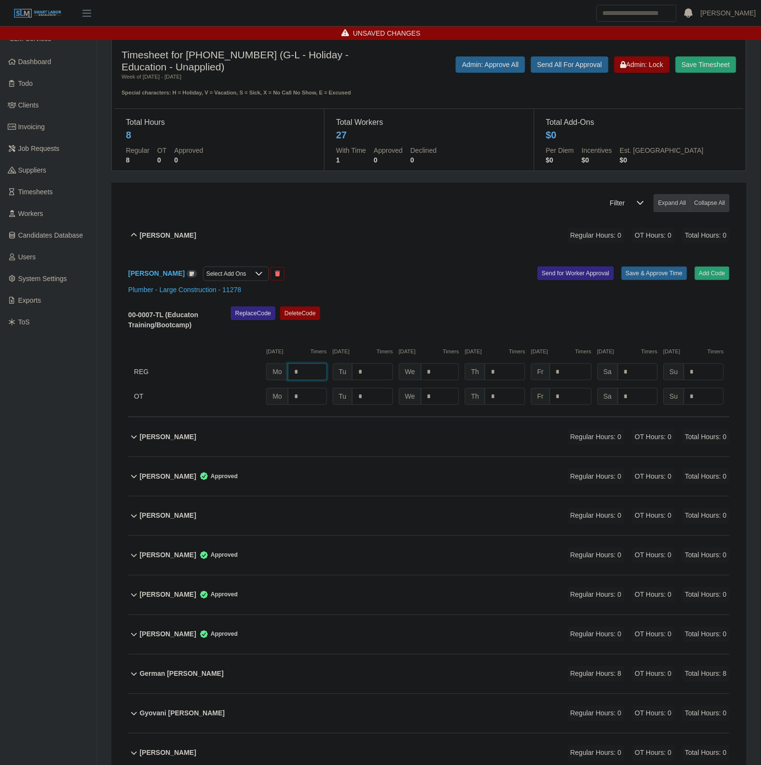
click at [309, 372] on input "*" at bounding box center [307, 372] width 39 height 17
type input "*"
click at [260, 280] on div at bounding box center [258, 273] width 19 height 13
click at [263, 293] on span "Per Diem Daily" at bounding box center [254, 294] width 45 height 10
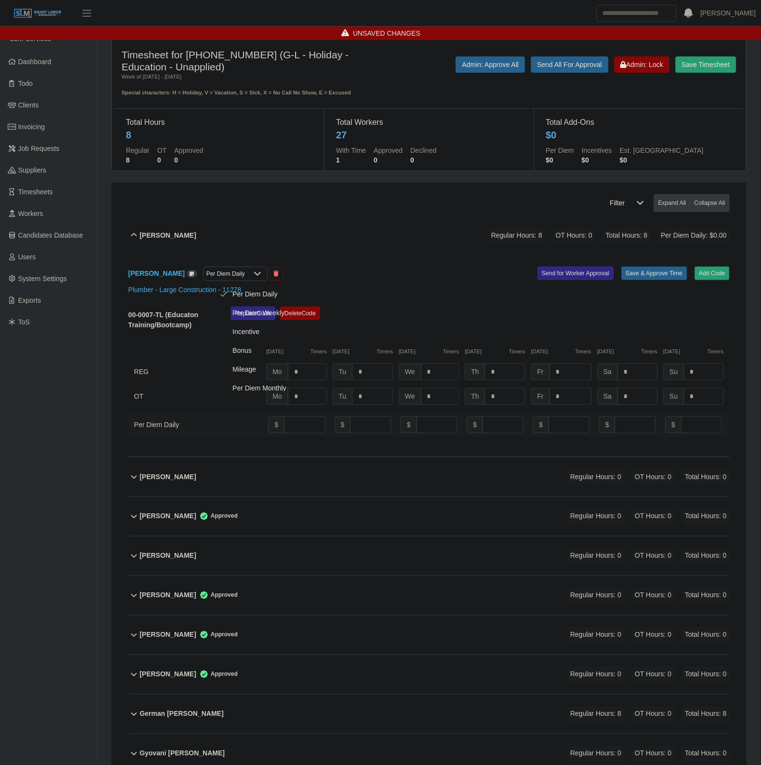
scroll to position [5, 0]
click at [295, 418] on input "number" at bounding box center [304, 425] width 40 height 17
type input "**"
click at [585, 300] on div "Alfredo Lopez Lopez Per Diem Daily Add Code Save & Approve Time Send for Worker…" at bounding box center [428, 356] width 601 height 202
click at [635, 278] on button "Save & Approve Time" at bounding box center [654, 273] width 66 height 13
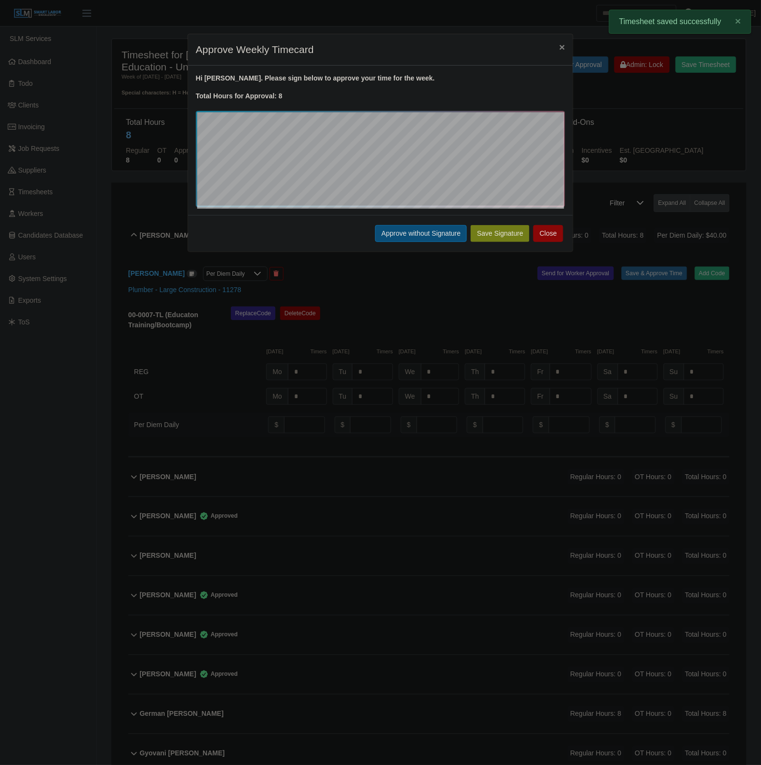
click at [396, 228] on button "Approve without Signature" at bounding box center [421, 233] width 92 height 17
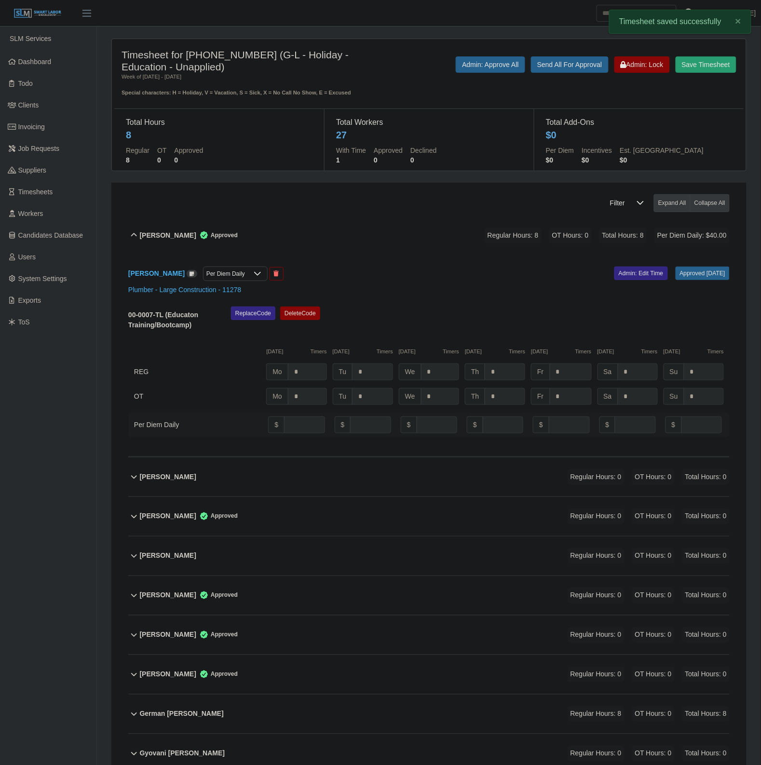
click at [301, 236] on div "Alfredo Lopez Lopez Approved Regular Hours: 8 OT Hours: 0 Total Hours: 8 Per Di…" at bounding box center [435, 235] width 590 height 39
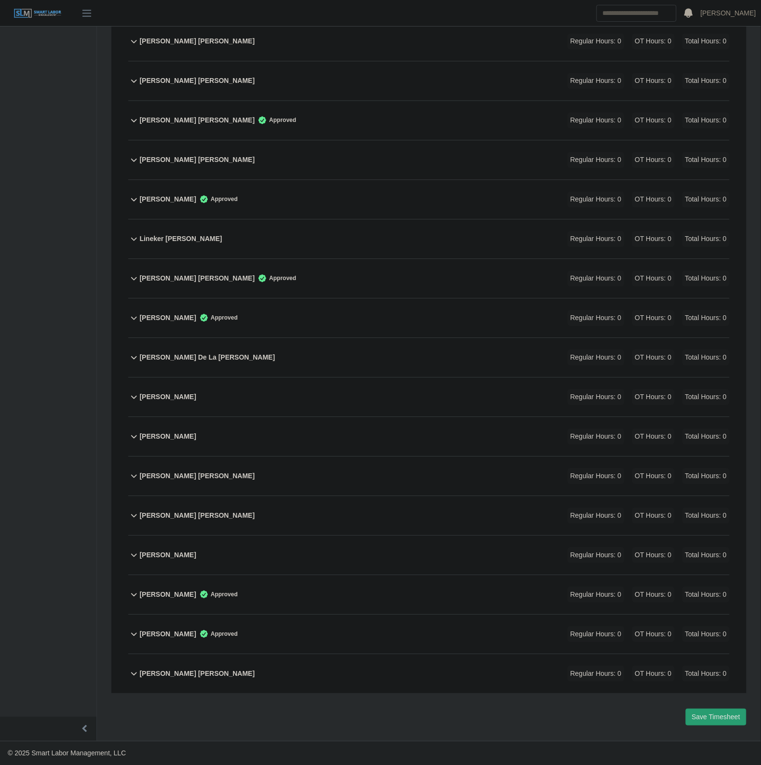
scroll to position [413, 0]
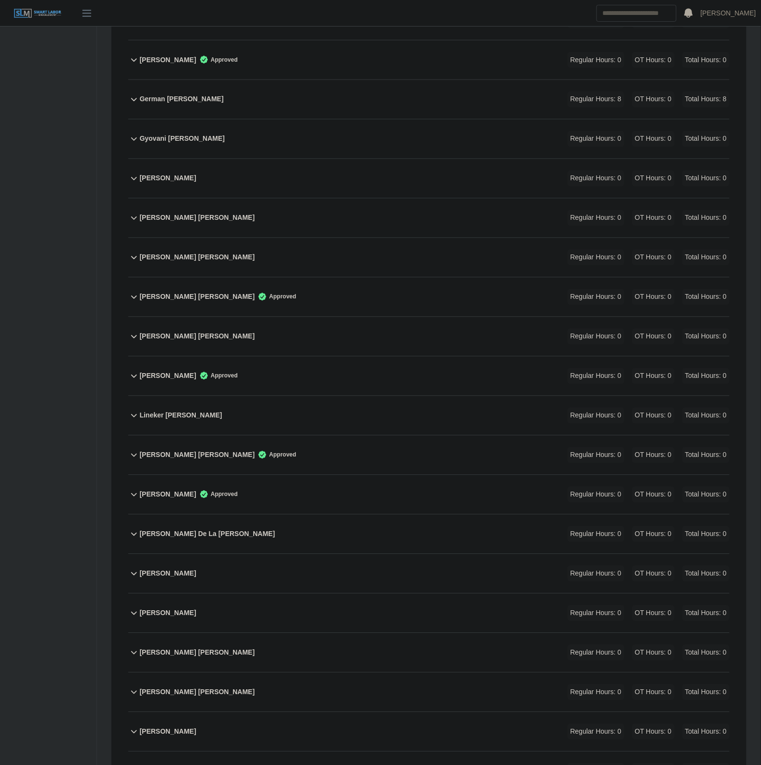
drag, startPoint x: 329, startPoint y: 219, endPoint x: 718, endPoint y: 292, distance: 396.2
click at [329, 219] on div "Jorge Molina Vazquez Regular Hours: 0 OT Hours: 0 Total Hours: 0" at bounding box center [435, 218] width 590 height 39
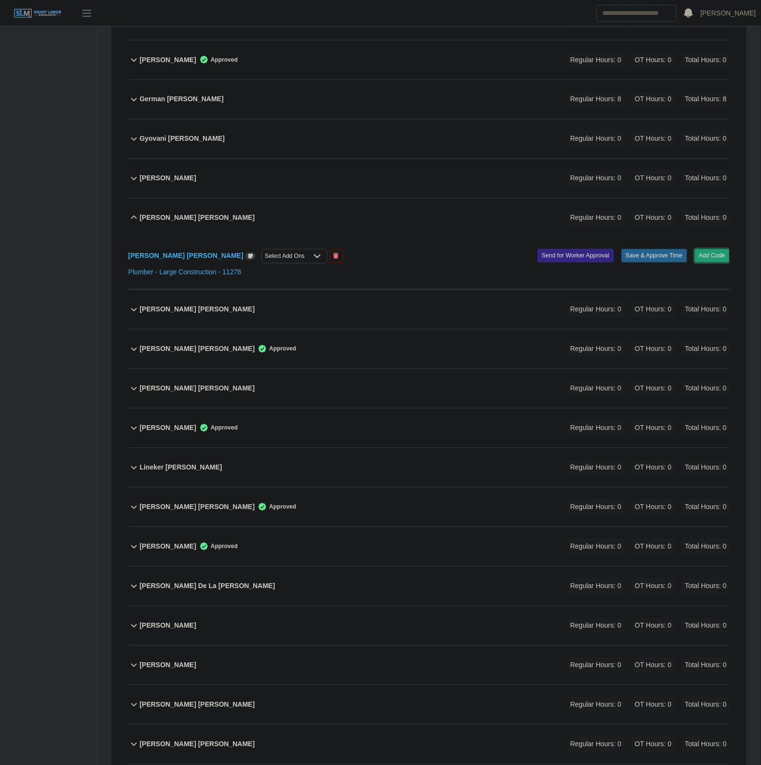
click at [719, 254] on button "Add Code" at bounding box center [712, 255] width 35 height 13
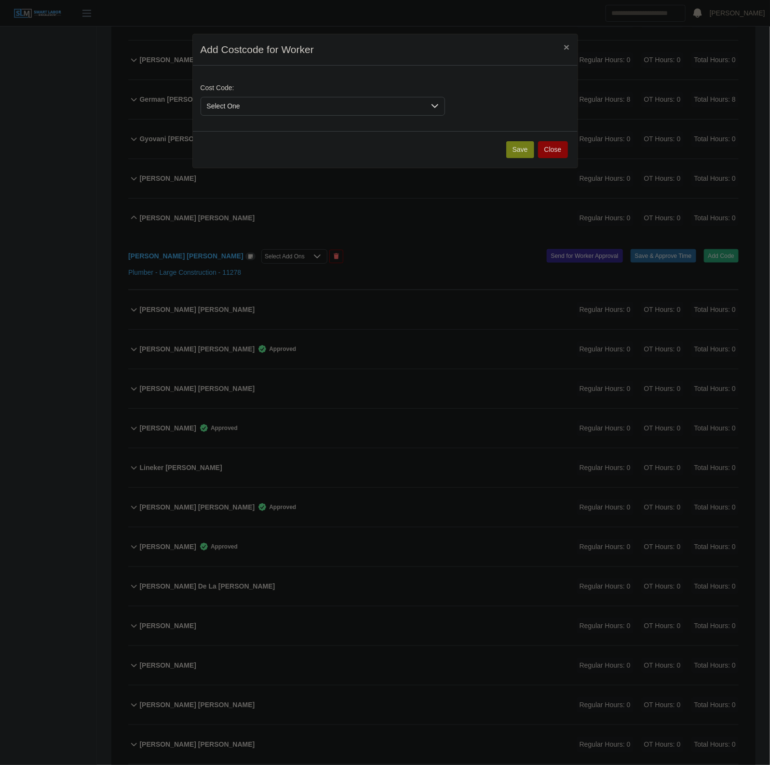
click at [231, 111] on span "Select One" at bounding box center [313, 106] width 224 height 18
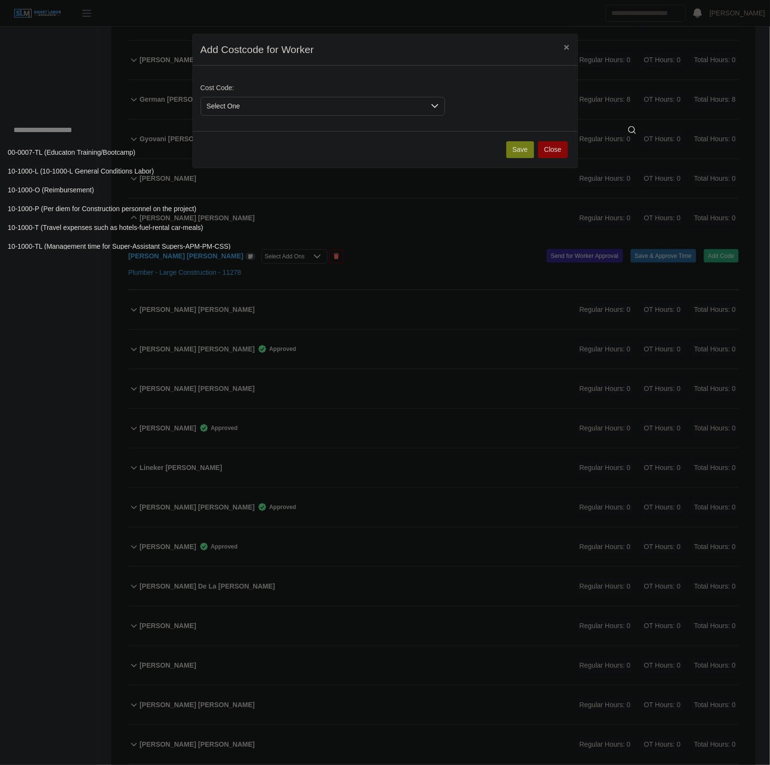
click at [186, 154] on li "00-0007-TL (Educaton Training/Bootcamp)" at bounding box center [325, 153] width 646 height 18
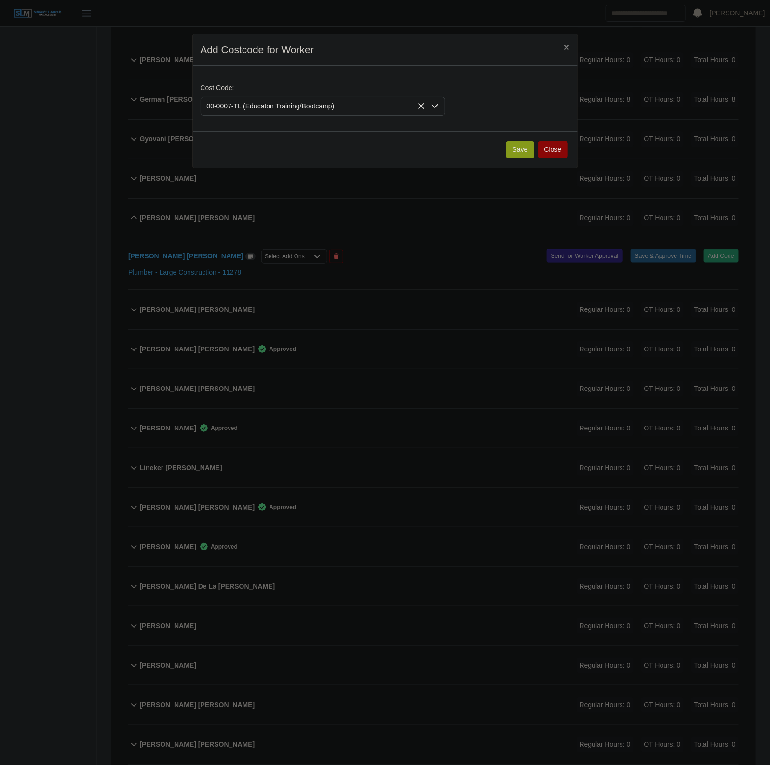
click at [520, 152] on button "Save" at bounding box center [520, 149] width 28 height 17
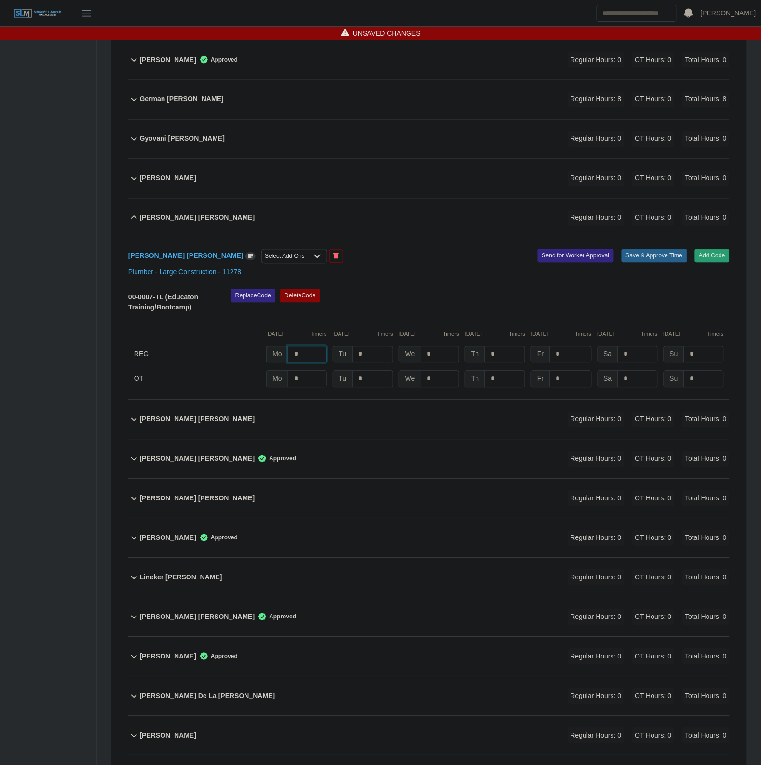
click at [313, 352] on input "*" at bounding box center [307, 354] width 39 height 17
type input "*"
click at [261, 264] on div "Select Add Ons" at bounding box center [294, 256] width 66 height 14
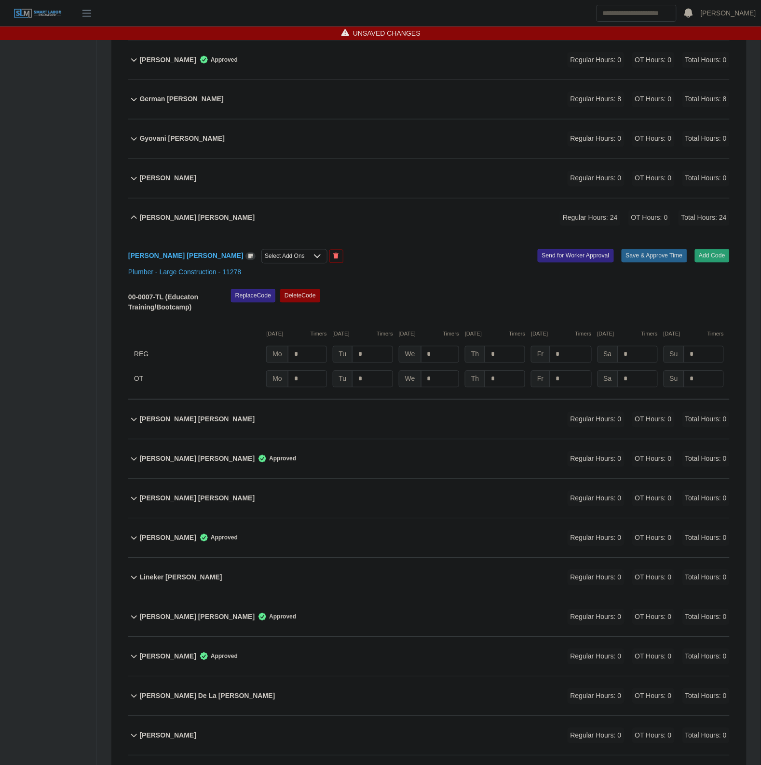
scroll to position [10, 6]
click at [262, 283] on li "Per Diem Daily" at bounding box center [326, 278] width 216 height 18
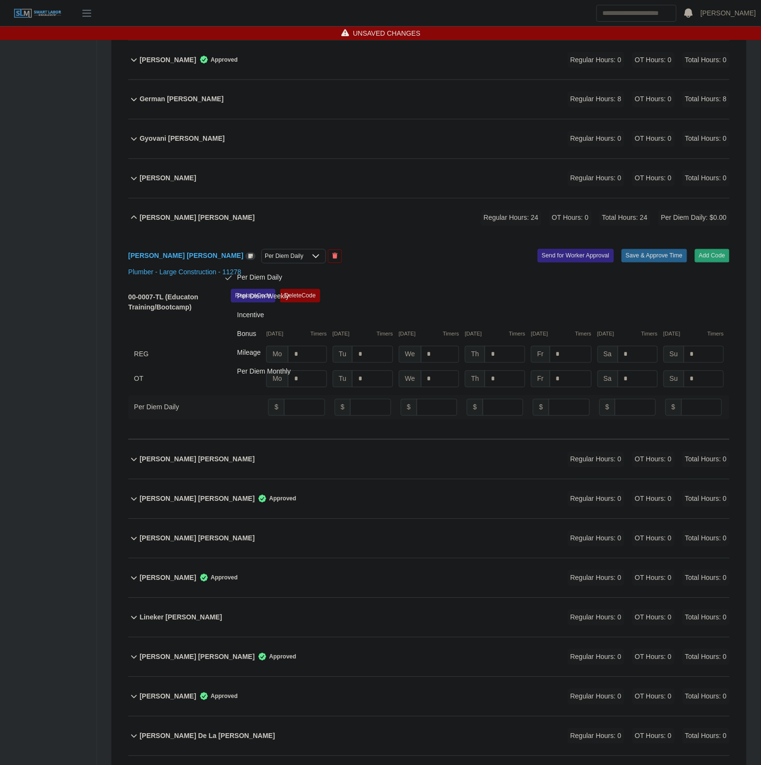
scroll to position [5, 0]
click at [299, 404] on input "number" at bounding box center [304, 407] width 40 height 17
type input "**"
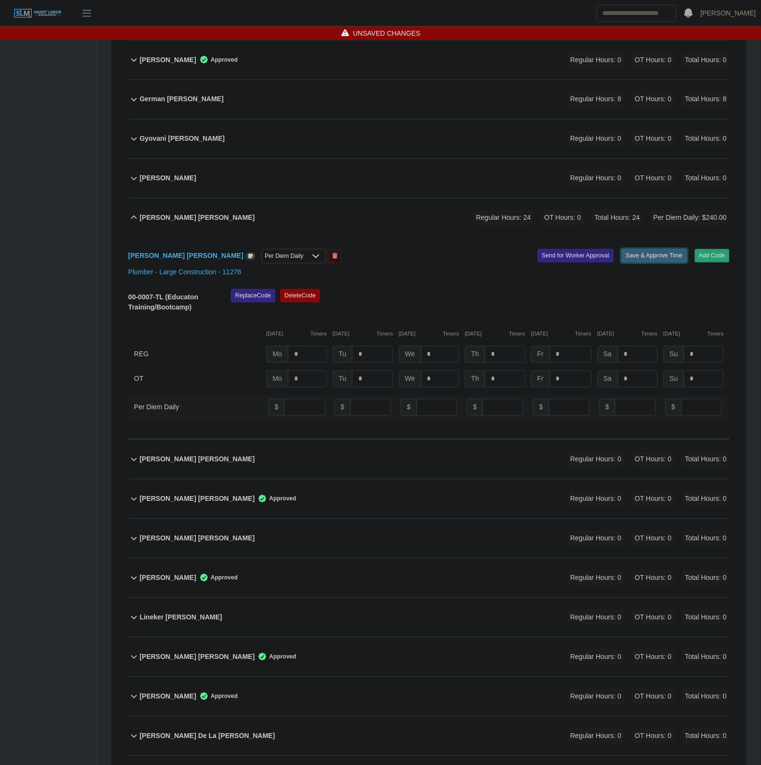
click at [646, 263] on button "Save & Approve Time" at bounding box center [654, 255] width 66 height 13
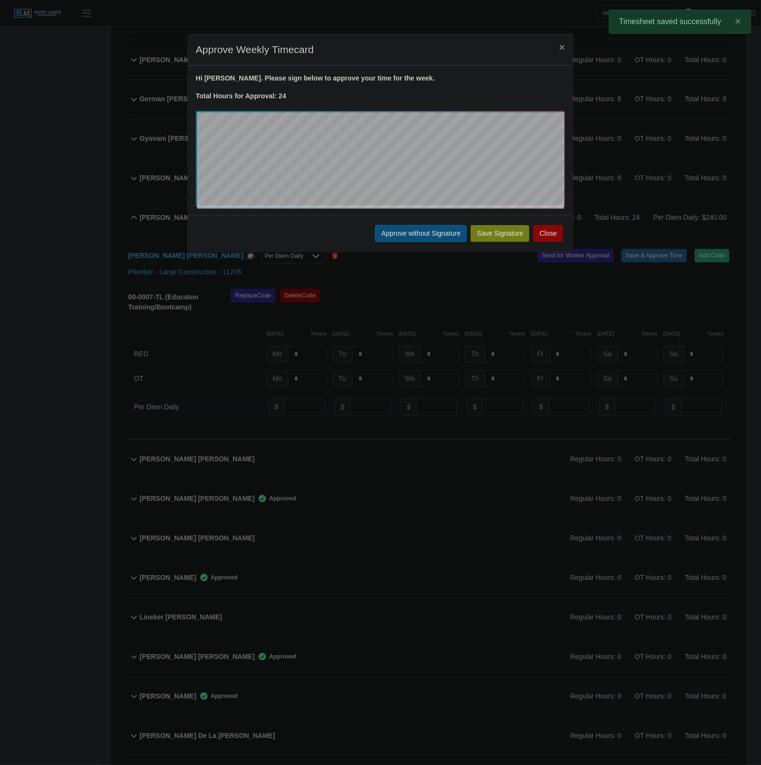
click at [417, 231] on button "Approve without Signature" at bounding box center [421, 233] width 92 height 17
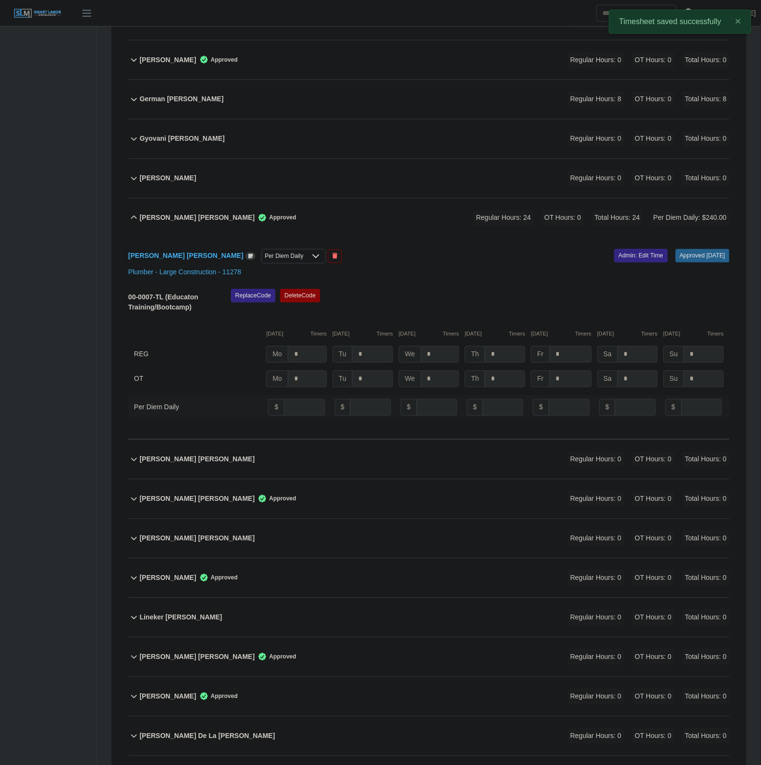
drag, startPoint x: 421, startPoint y: 217, endPoint x: 531, endPoint y: 216, distance: 110.4
click at [421, 216] on div "Jorge Molina Vazquez Approved Regular Hours: 24 OT Hours: 0 Total Hours: 24 Per…" at bounding box center [435, 218] width 590 height 39
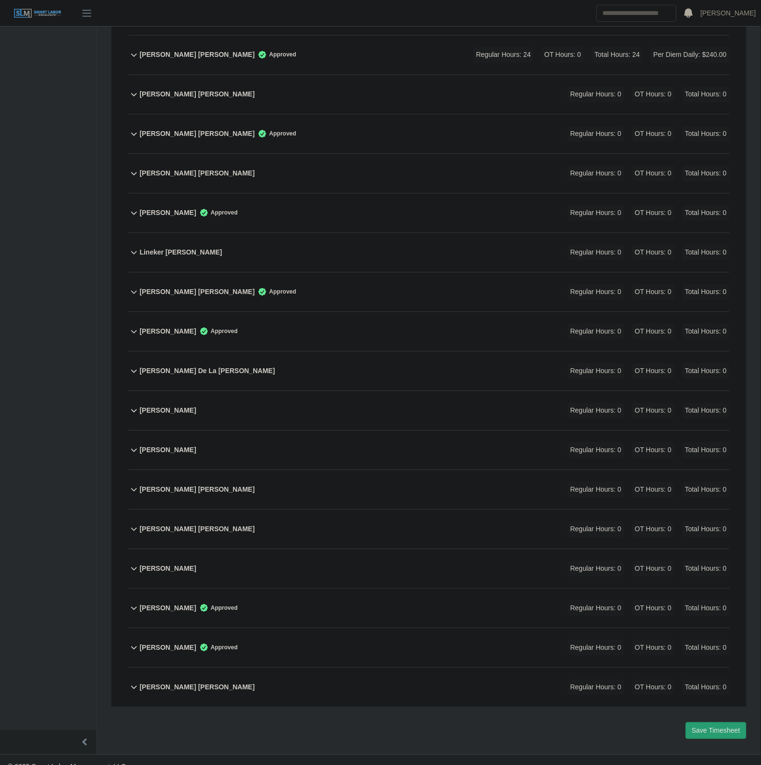
scroll to position [594, 0]
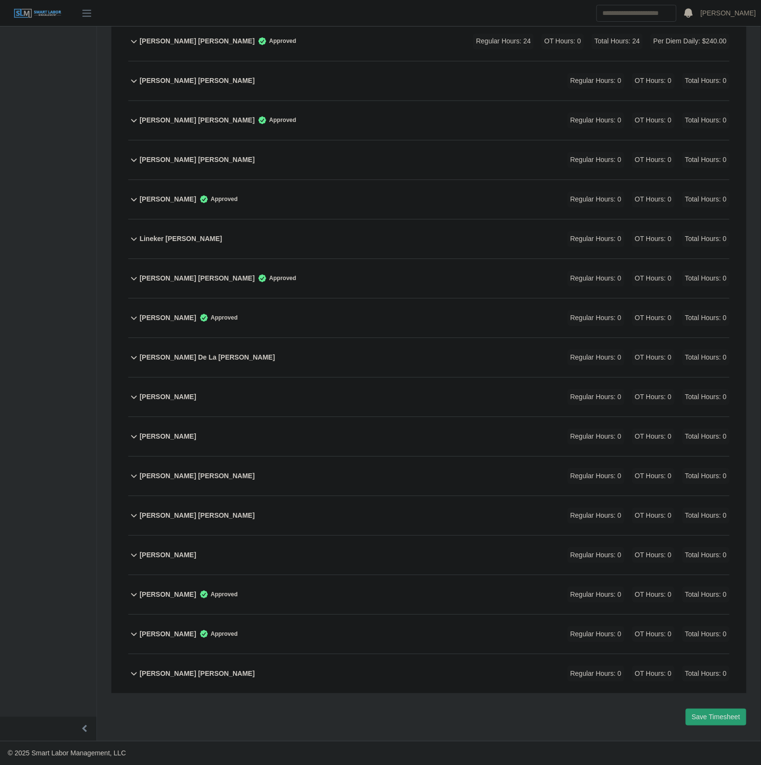
click at [282, 349] on div "Marcial De La Cruz Regular Hours: 0 OT Hours: 0 Total Hours: 0" at bounding box center [435, 357] width 590 height 39
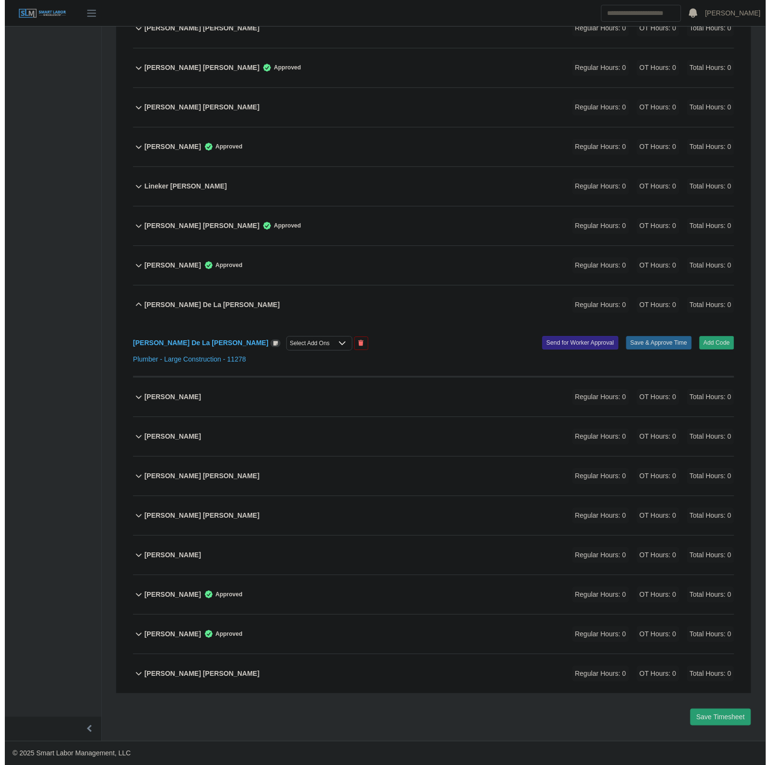
scroll to position [646, 0]
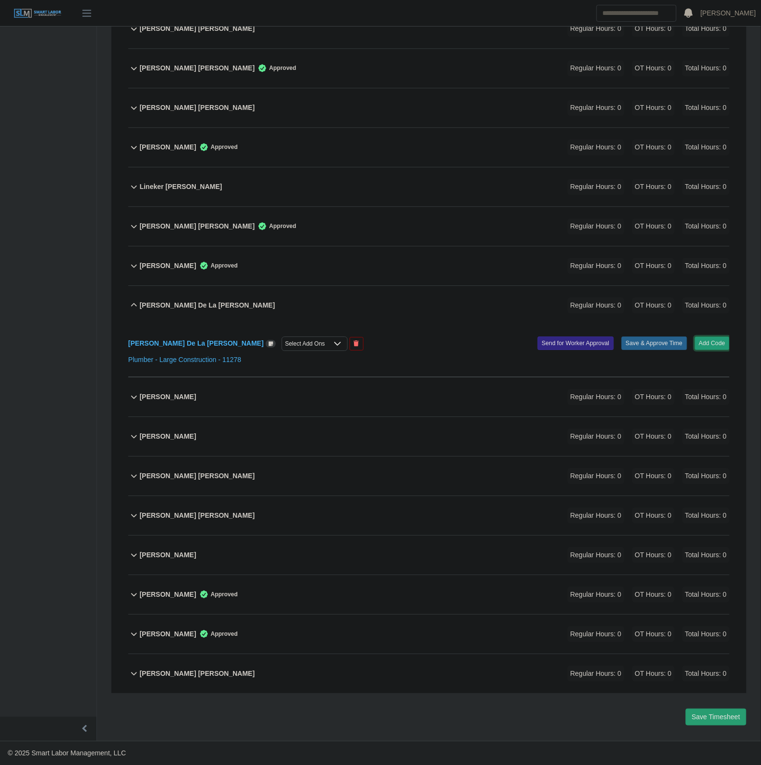
click at [717, 342] on button "Add Code" at bounding box center [712, 343] width 35 height 13
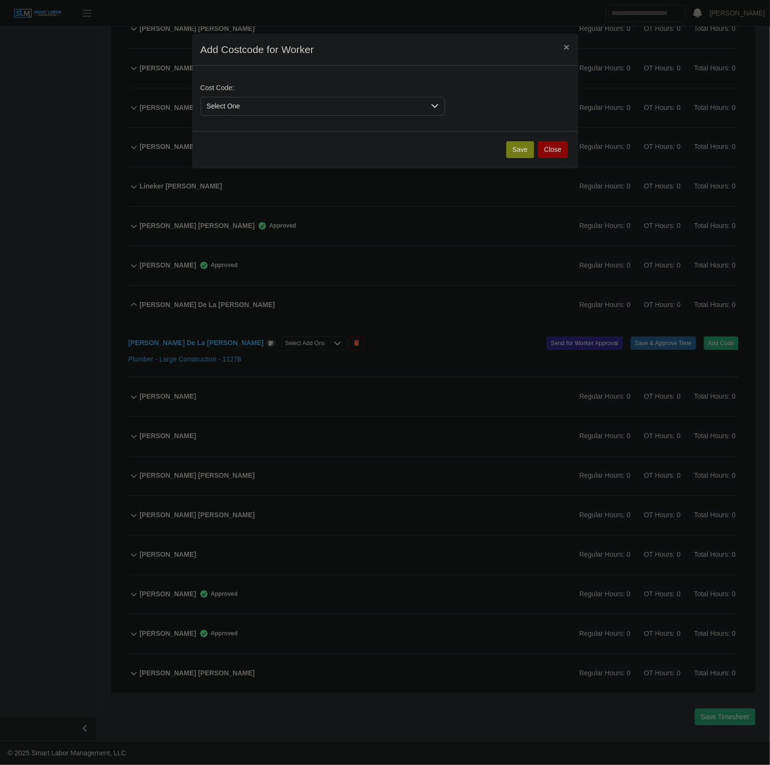
click at [239, 110] on span "Select One" at bounding box center [313, 106] width 224 height 18
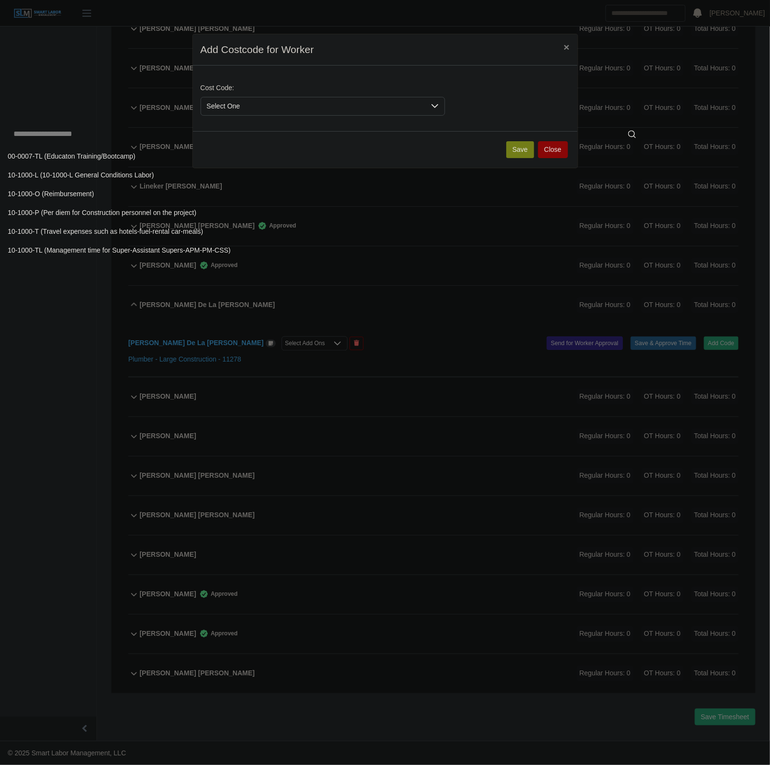
click at [226, 133] on input "text" at bounding box center [325, 134] width 634 height 19
click at [209, 155] on li "00-0007-TL (Educaton Training/Bootcamp)" at bounding box center [325, 157] width 646 height 18
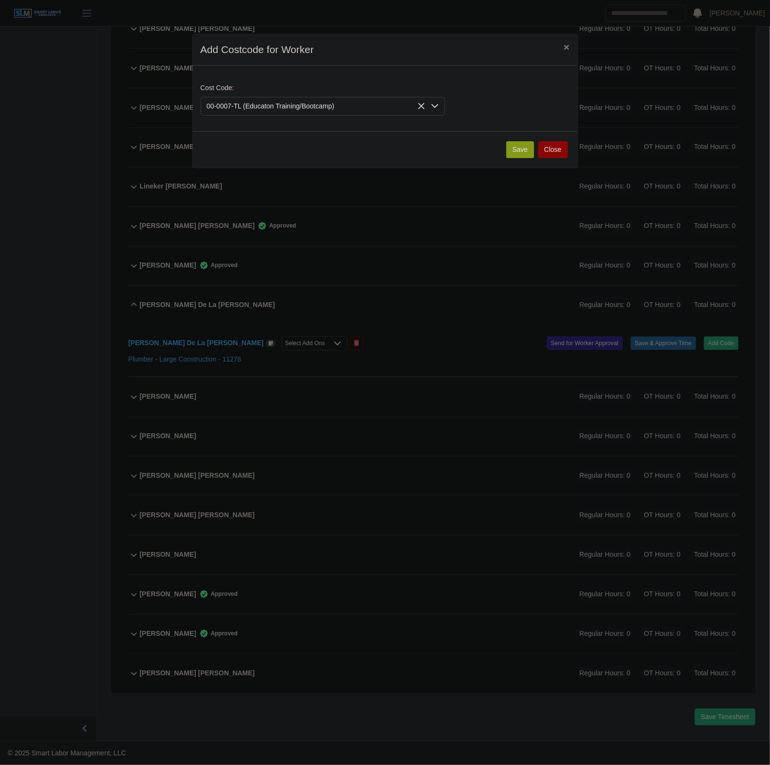
click at [519, 145] on button "Save" at bounding box center [520, 149] width 28 height 17
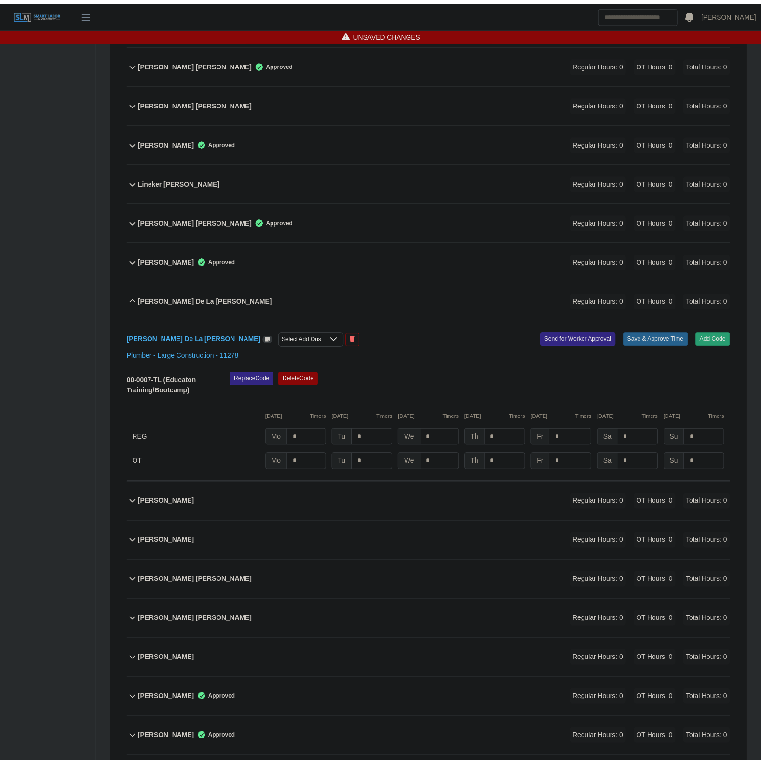
scroll to position [756, 0]
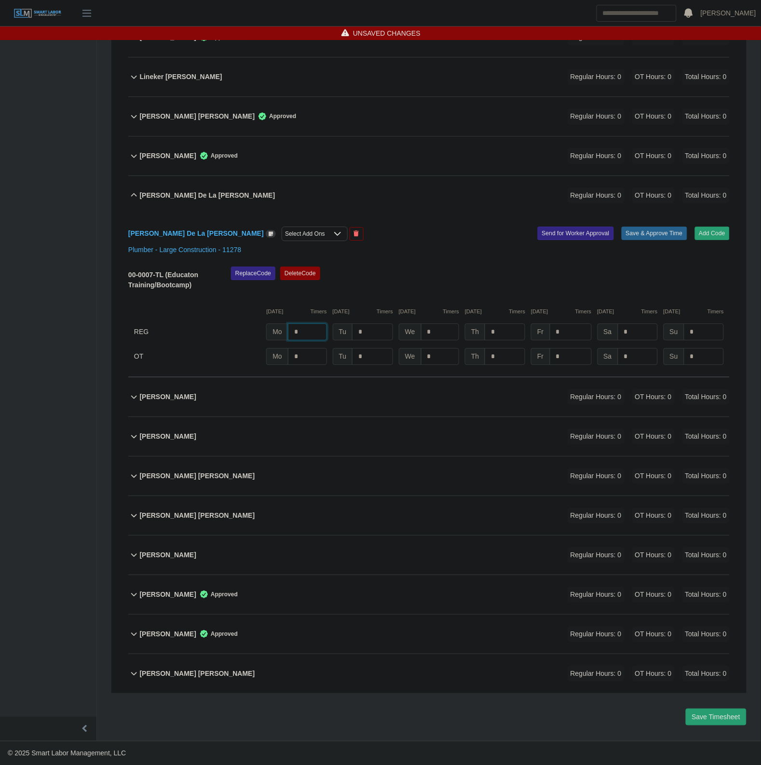
click at [314, 331] on input "*" at bounding box center [307, 332] width 39 height 17
type input "*"
drag, startPoint x: 692, startPoint y: 270, endPoint x: 661, endPoint y: 230, distance: 51.2
click at [690, 270] on div "Replace Code Delete Code" at bounding box center [480, 281] width 513 height 29
drag, startPoint x: 661, startPoint y: 230, endPoint x: 581, endPoint y: 274, distance: 90.9
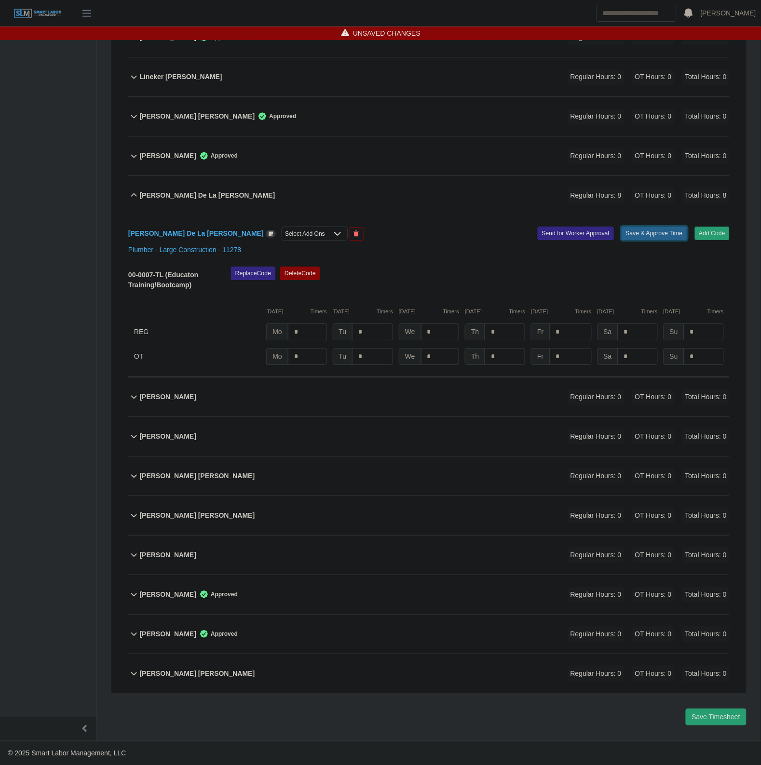
click at [651, 274] on div "Marcial De La Cruz Select Add Ons Add Code Save & Approve Time Send for Worker …" at bounding box center [428, 296] width 601 height 162
click at [328, 237] on div at bounding box center [337, 233] width 19 height 13
click at [264, 251] on span "Per Diem Daily" at bounding box center [249, 256] width 45 height 10
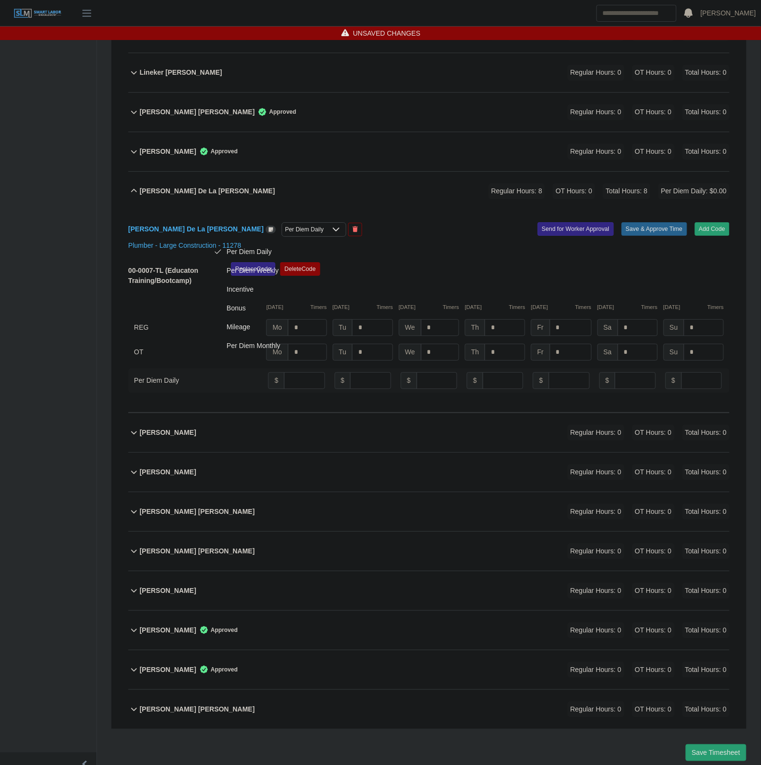
scroll to position [796, 0]
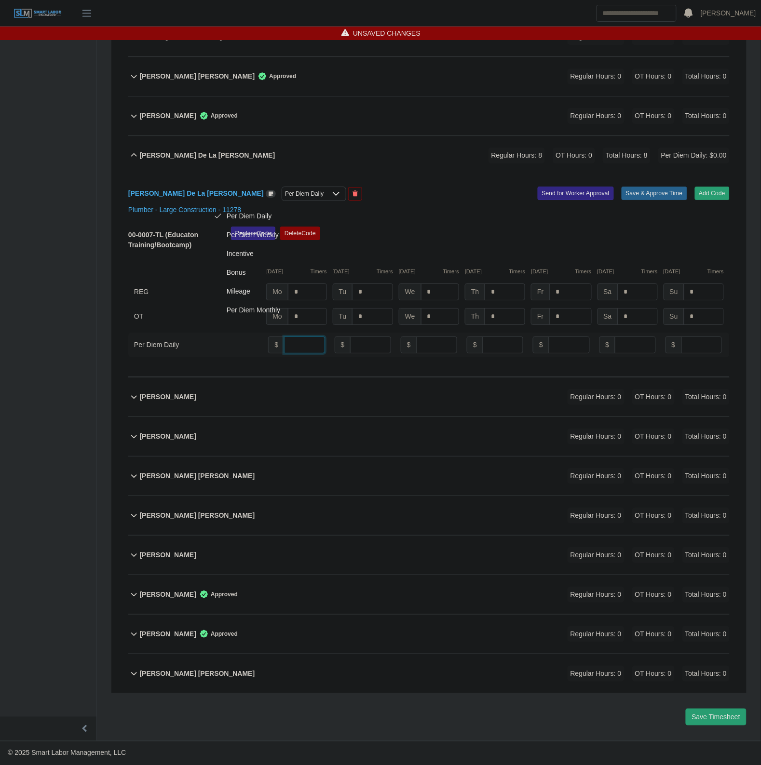
click at [309, 351] on input "number" at bounding box center [304, 345] width 40 height 17
type input "**"
click at [625, 223] on div "Marcial De La Cruz Per Diem Daily Add Code Save & Approve Time Send for Worker …" at bounding box center [428, 276] width 601 height 202
click at [658, 196] on button "Save & Approve Time" at bounding box center [654, 193] width 66 height 13
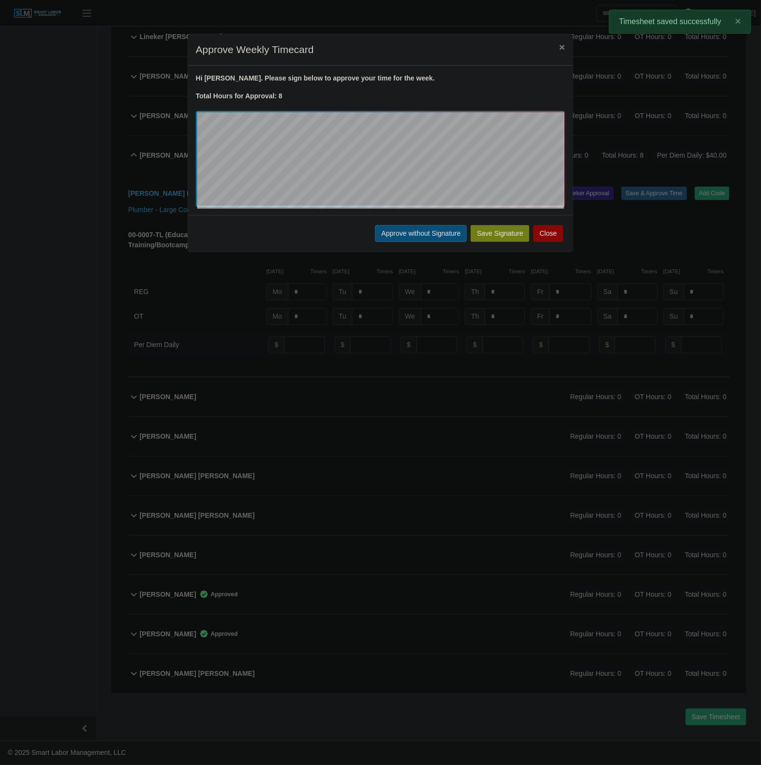
click at [418, 229] on button "Approve without Signature" at bounding box center [421, 233] width 92 height 17
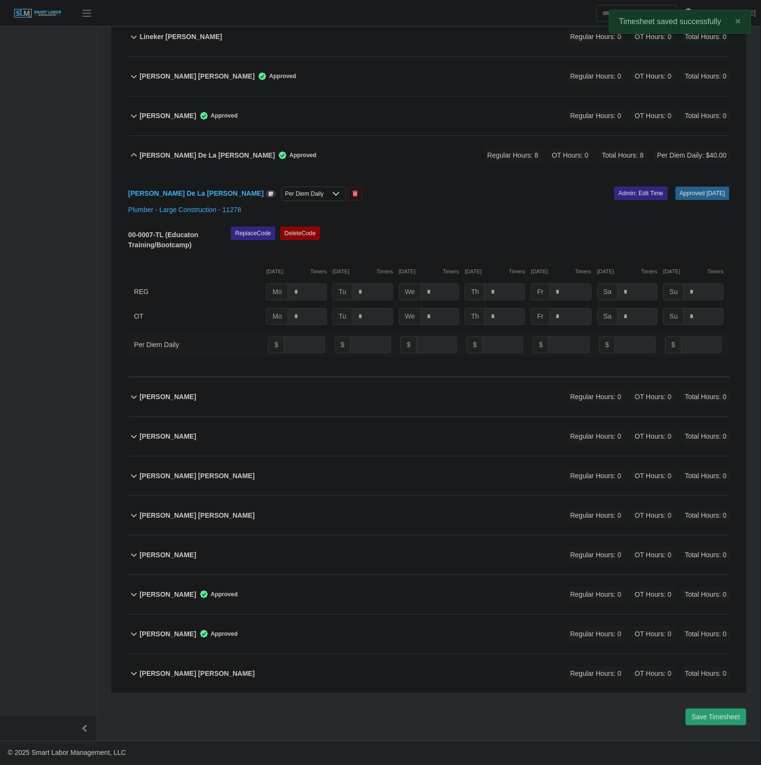
click at [289, 146] on div "Marcial De La Cruz Approved Regular Hours: 8 OT Hours: 0 Total Hours: 8 Per Die…" at bounding box center [435, 155] width 590 height 39
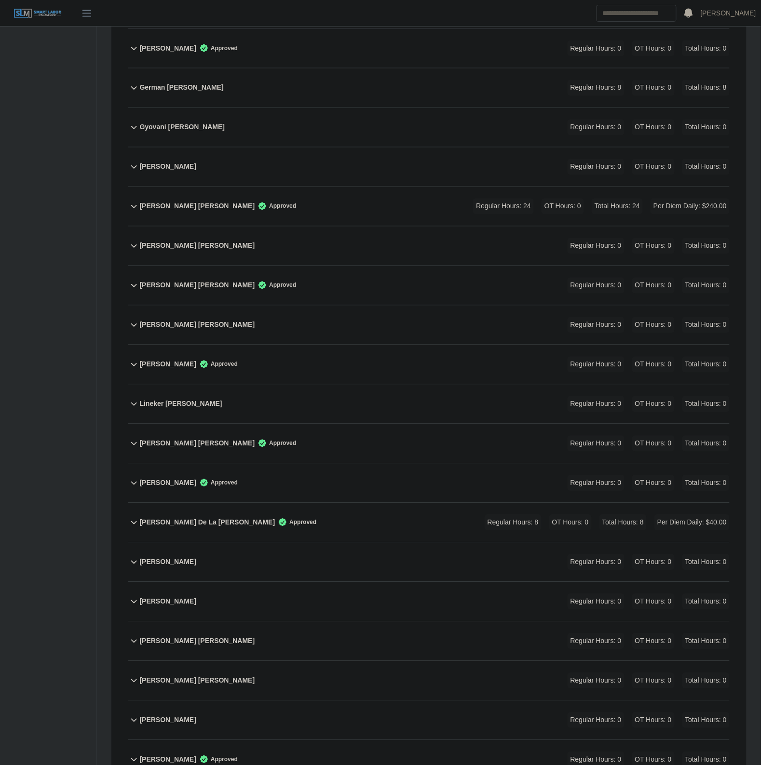
scroll to position [413, 0]
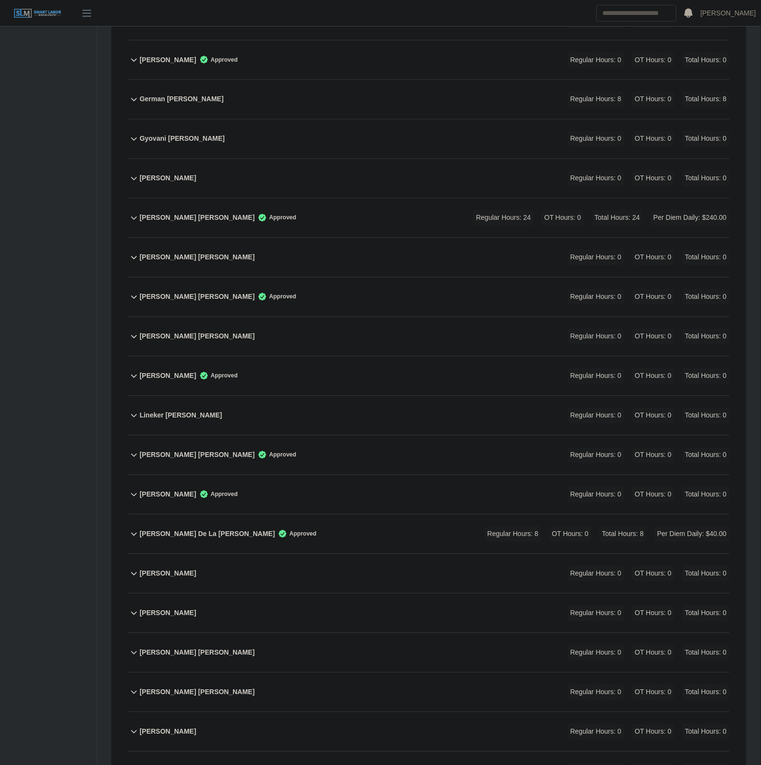
click at [376, 222] on div "Jorge Molina Vazquez Approved Regular Hours: 24 OT Hours: 0 Total Hours: 24 Per…" at bounding box center [435, 218] width 590 height 39
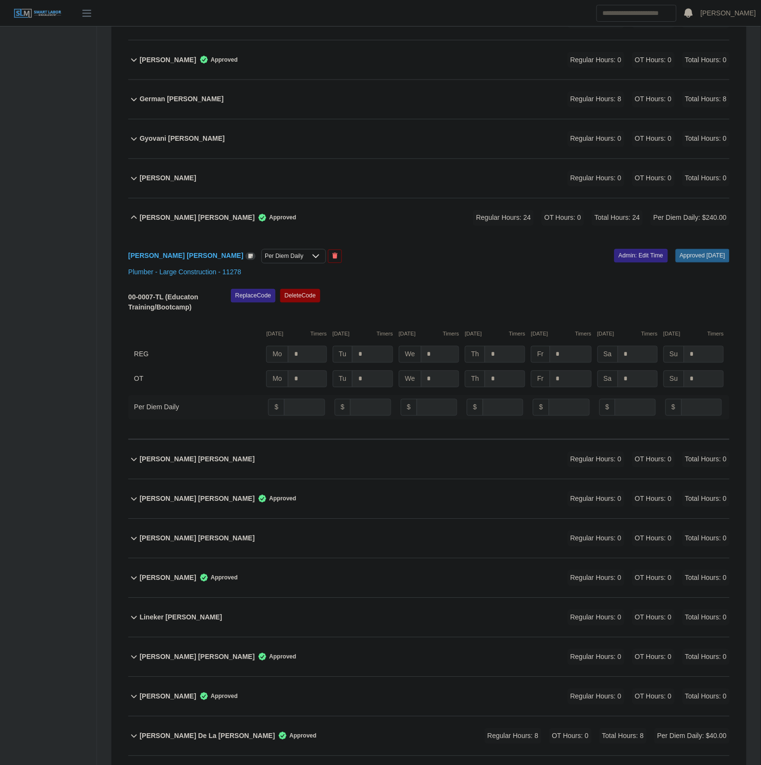
click at [376, 222] on div "Jorge Molina Vazquez Approved Regular Hours: 24 OT Hours: 0 Total Hours: 24 Per…" at bounding box center [435, 218] width 590 height 39
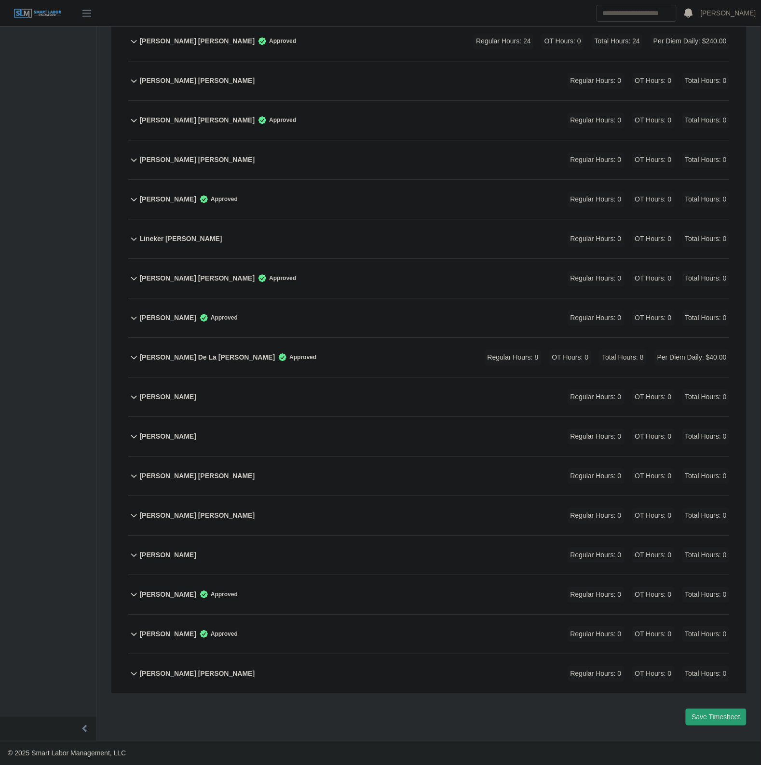
click at [304, 476] on div "Normeli Moreno Bello Regular Hours: 0 OT Hours: 0 Total Hours: 0" at bounding box center [435, 476] width 590 height 39
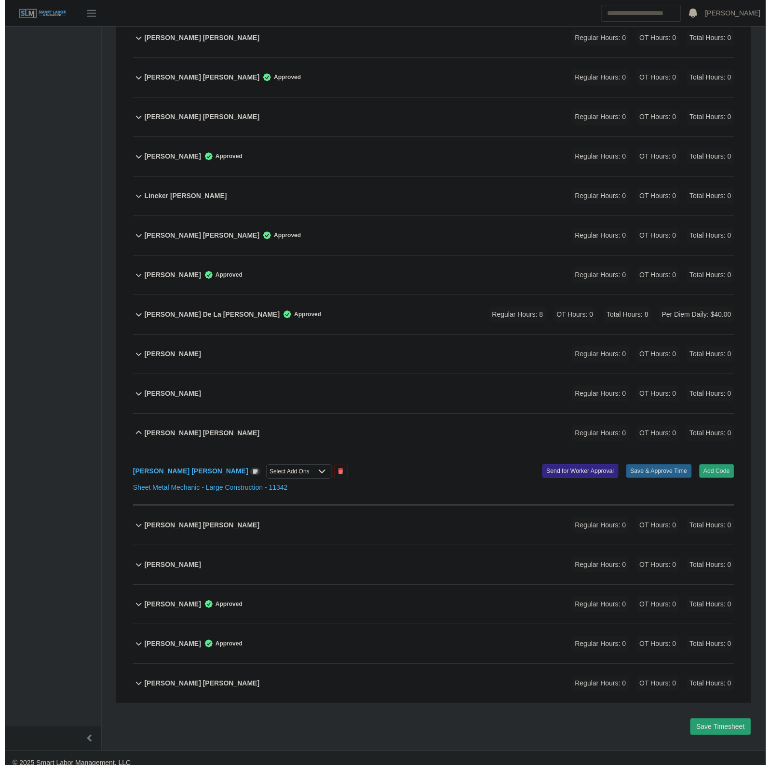
scroll to position [646, 0]
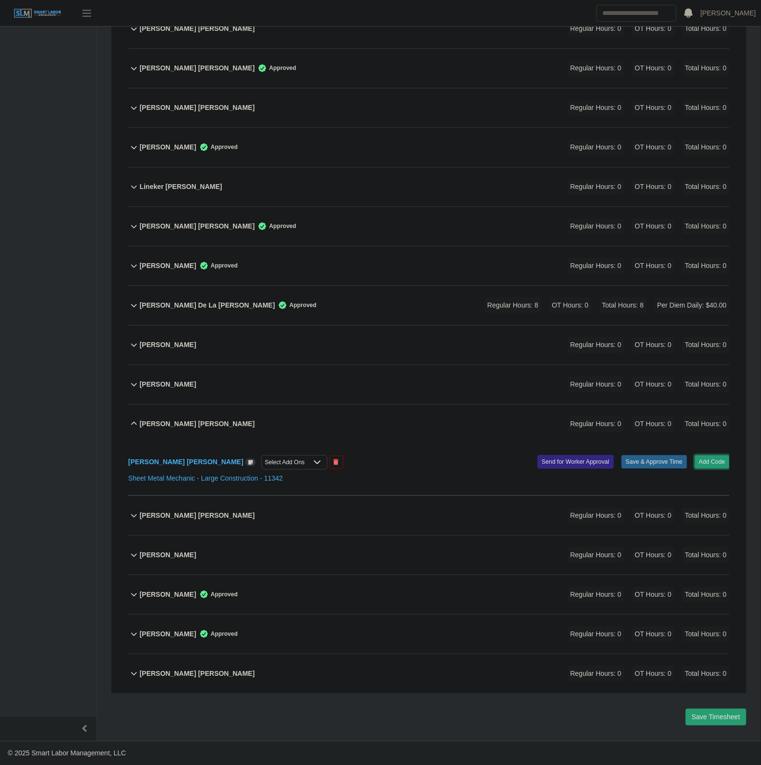
click at [704, 455] on button "Add Code" at bounding box center [712, 461] width 35 height 13
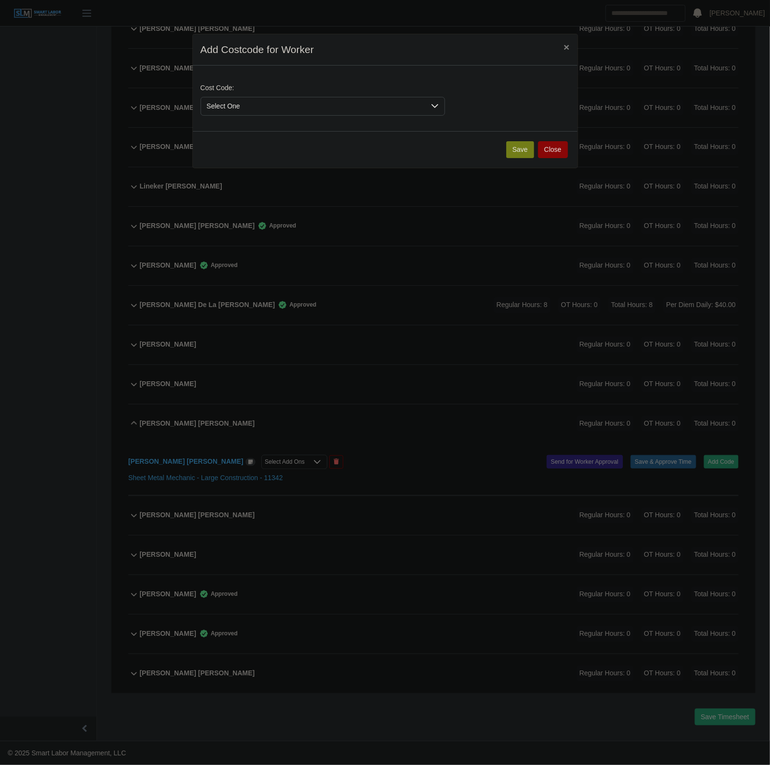
click at [255, 115] on div "Cost Code: Select One" at bounding box center [385, 103] width 374 height 40
click at [249, 112] on span "Select One" at bounding box center [313, 106] width 224 height 18
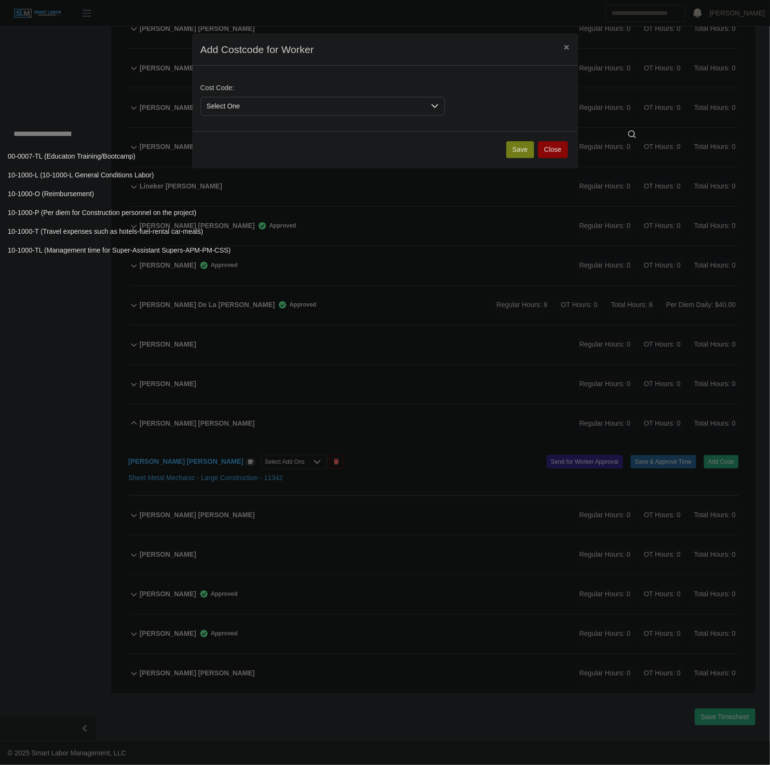
click at [210, 148] on li "00-0007-TL (Educaton Training/Bootcamp)" at bounding box center [325, 157] width 646 height 18
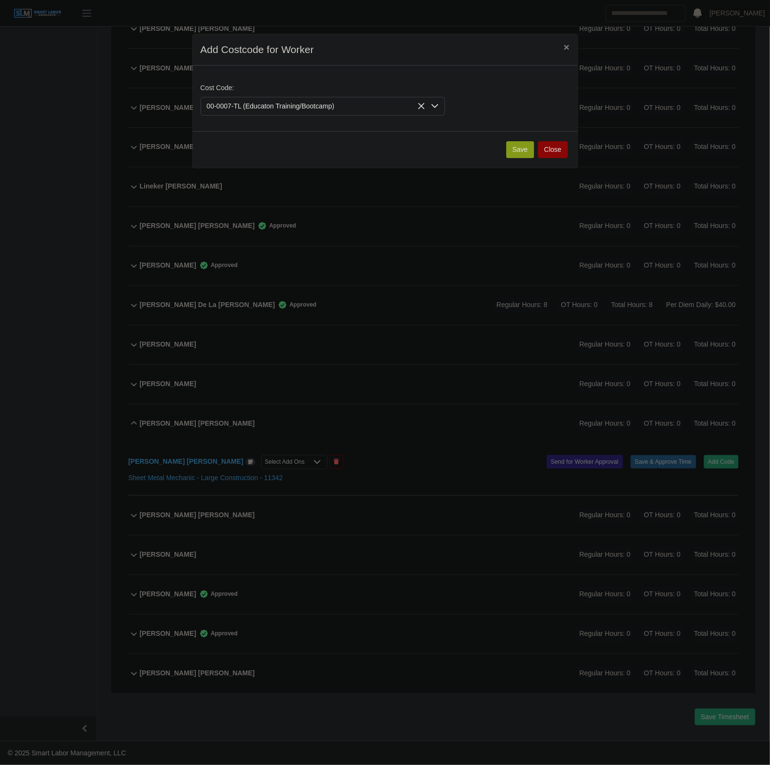
drag, startPoint x: 521, startPoint y: 150, endPoint x: 479, endPoint y: 232, distance: 92.1
click at [521, 151] on button "Save" at bounding box center [520, 149] width 28 height 17
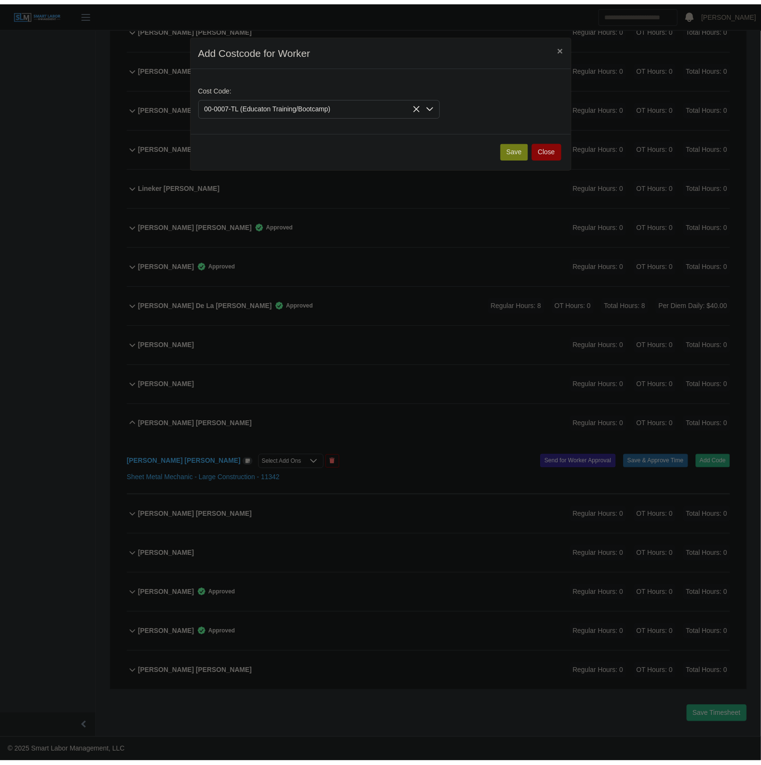
scroll to position [756, 0]
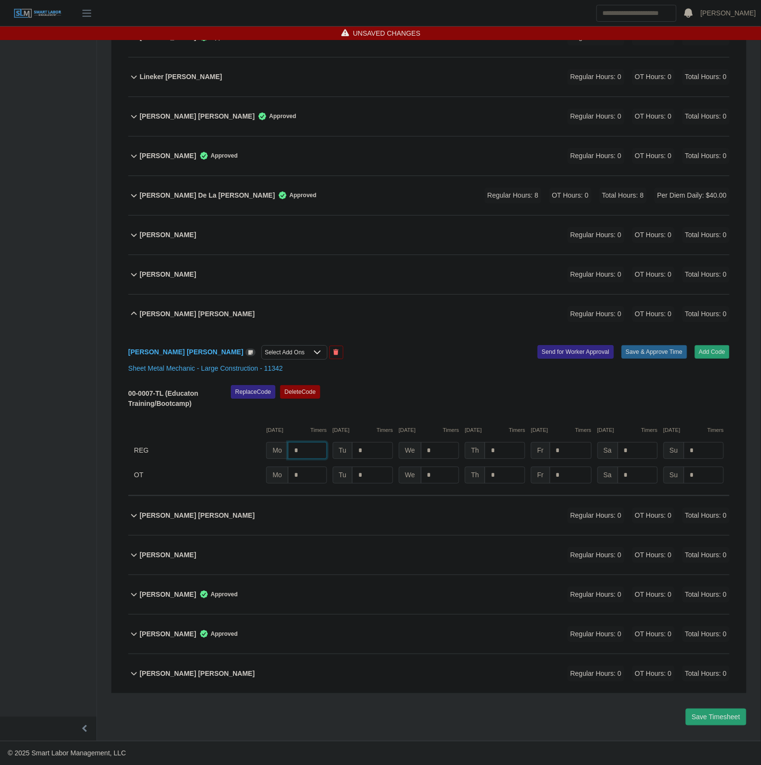
click at [317, 445] on input "*" at bounding box center [307, 450] width 39 height 17
type input "*"
click at [657, 352] on button "Save & Approve Time" at bounding box center [654, 351] width 66 height 13
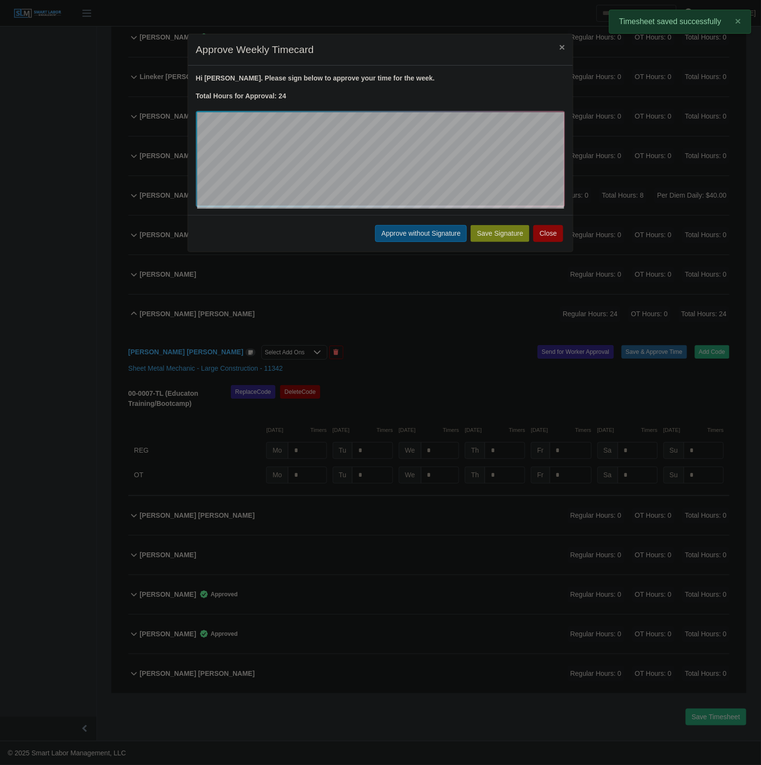
click at [416, 237] on button "Approve without Signature" at bounding box center [421, 233] width 92 height 17
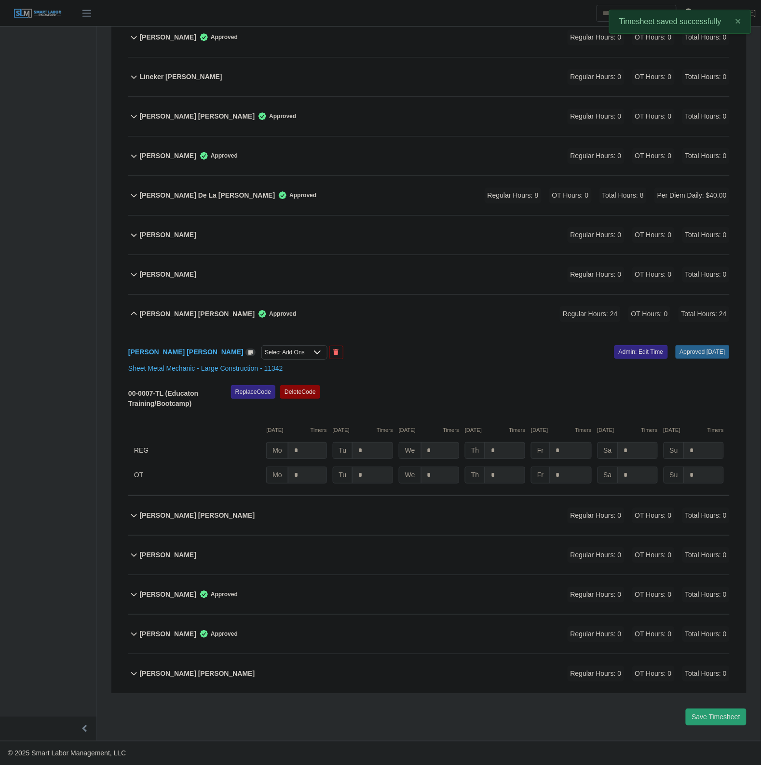
click at [362, 324] on div "Normeli Moreno Bello Approved Regular Hours: 24 OT Hours: 0 Total Hours: 24" at bounding box center [435, 314] width 590 height 39
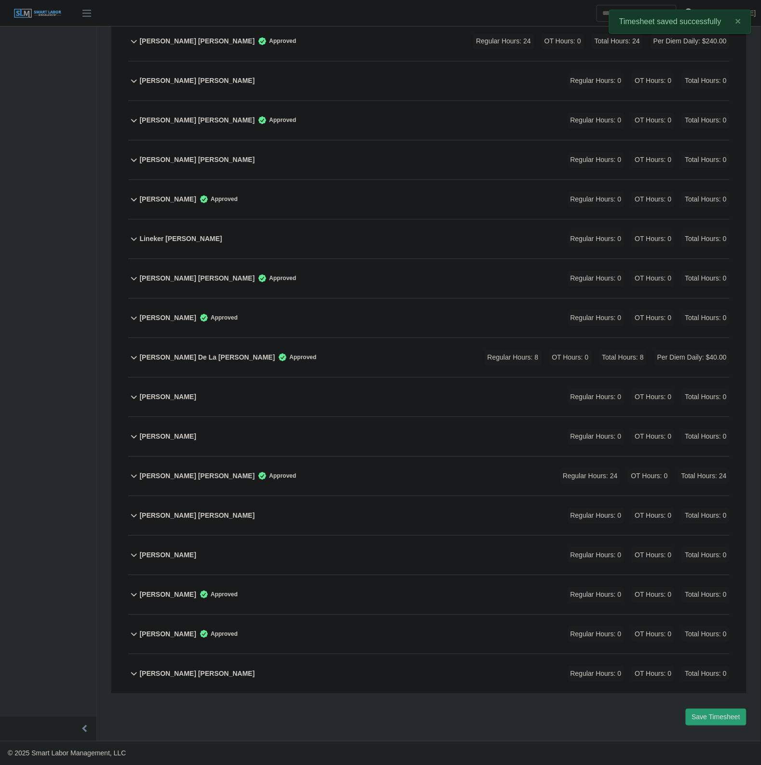
scroll to position [594, 0]
click at [278, 561] on div "Saira Molina Garcia Regular Hours: 0 OT Hours: 0 Total Hours: 0" at bounding box center [435, 555] width 590 height 39
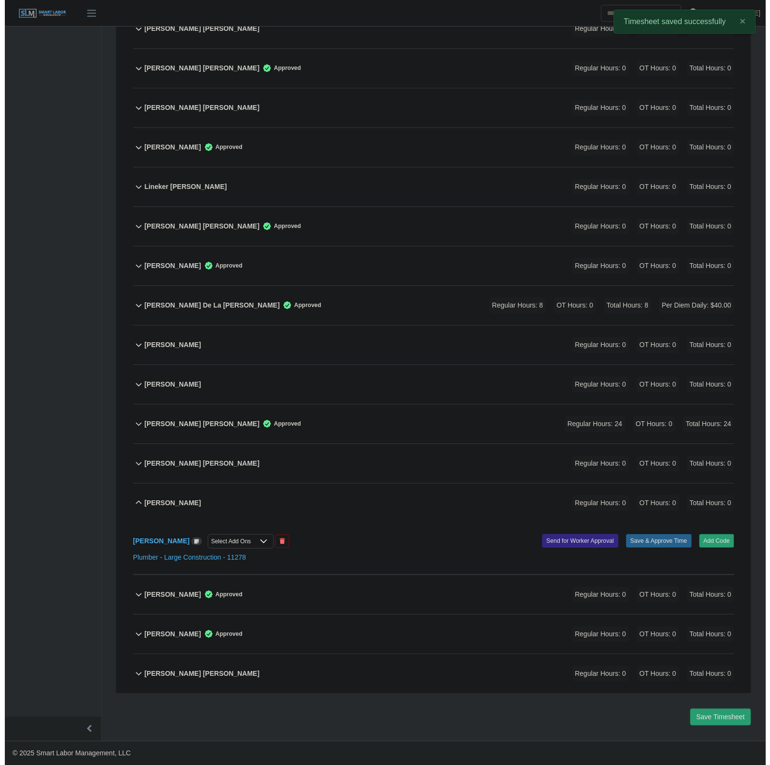
scroll to position [646, 0]
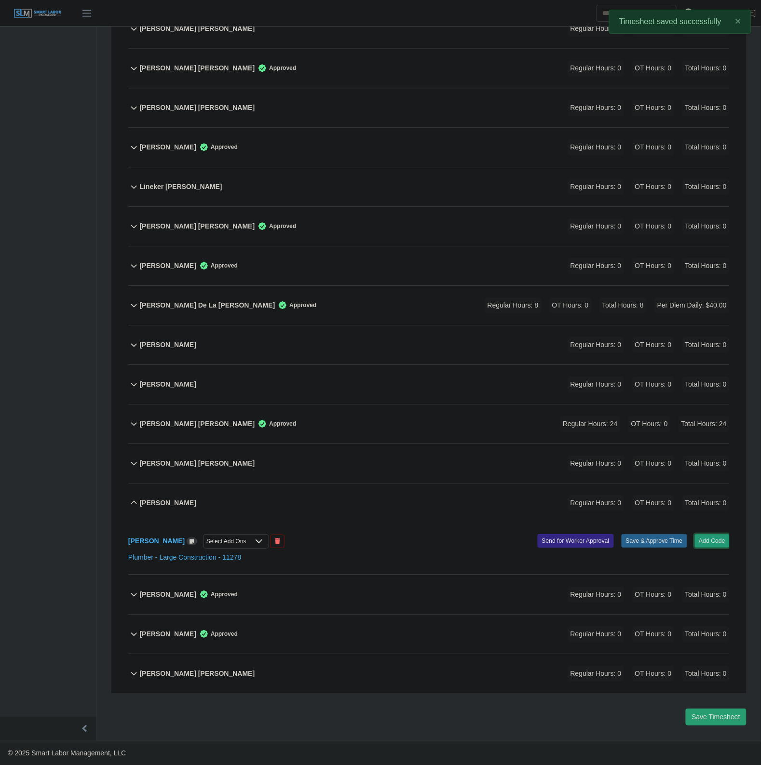
click at [711, 534] on button "Add Code" at bounding box center [712, 540] width 35 height 13
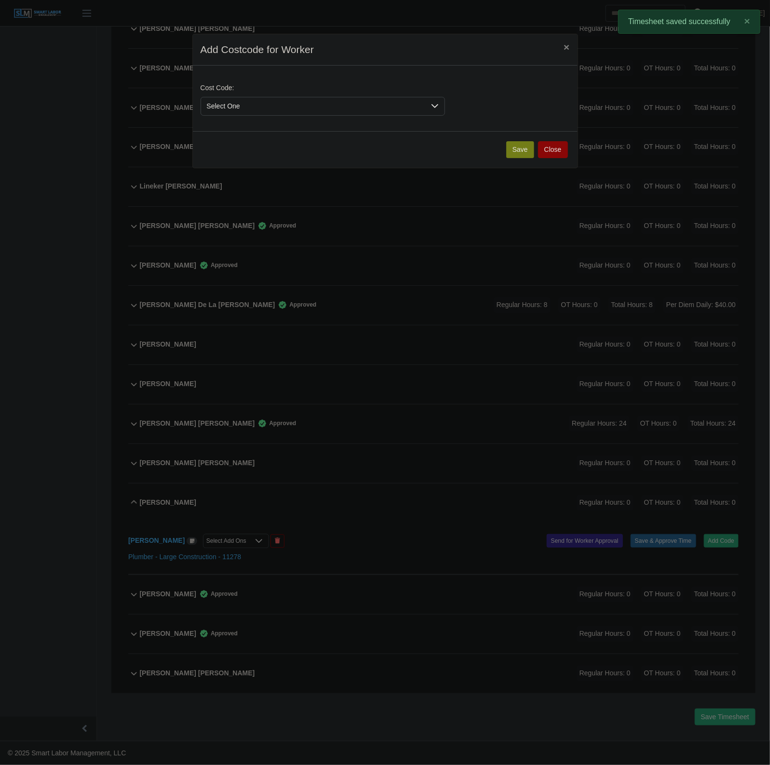
click at [233, 111] on span "Select One" at bounding box center [313, 106] width 224 height 18
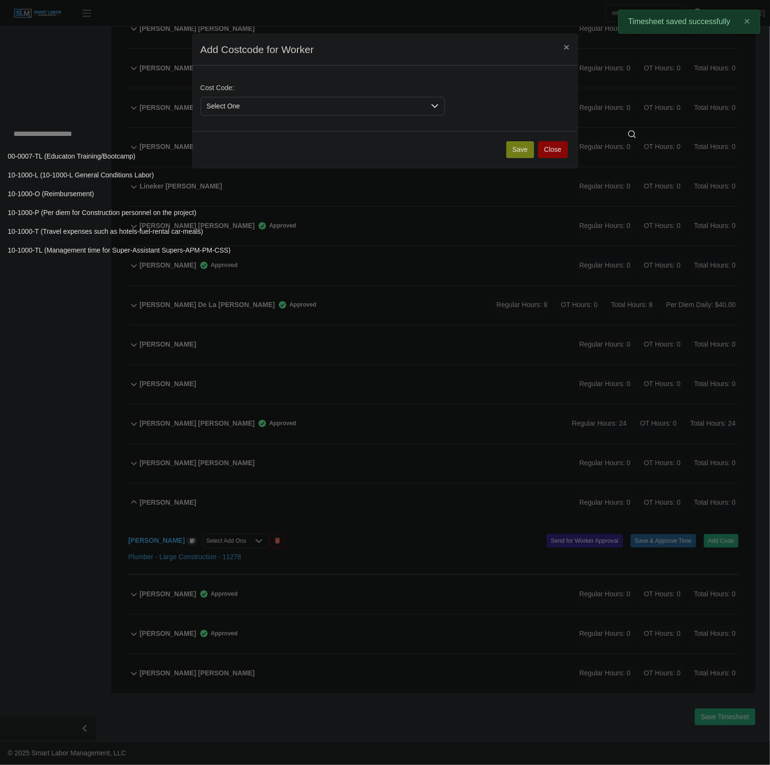
drag, startPoint x: 230, startPoint y: 152, endPoint x: 274, endPoint y: 155, distance: 43.5
click at [230, 152] on li "00-0007-TL (Educaton Training/Bootcamp)" at bounding box center [325, 157] width 646 height 18
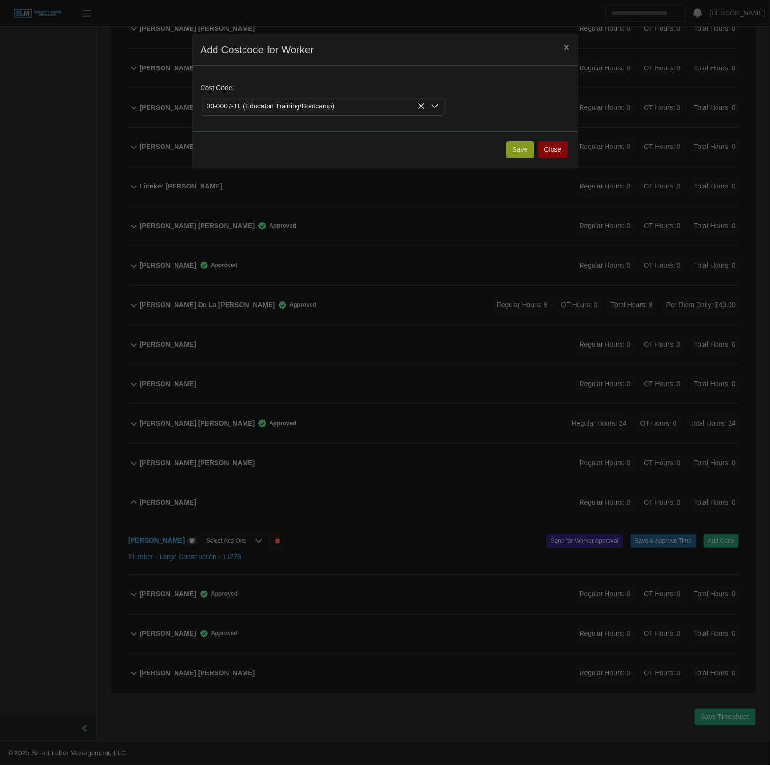
click at [513, 148] on button "Save" at bounding box center [520, 149] width 28 height 17
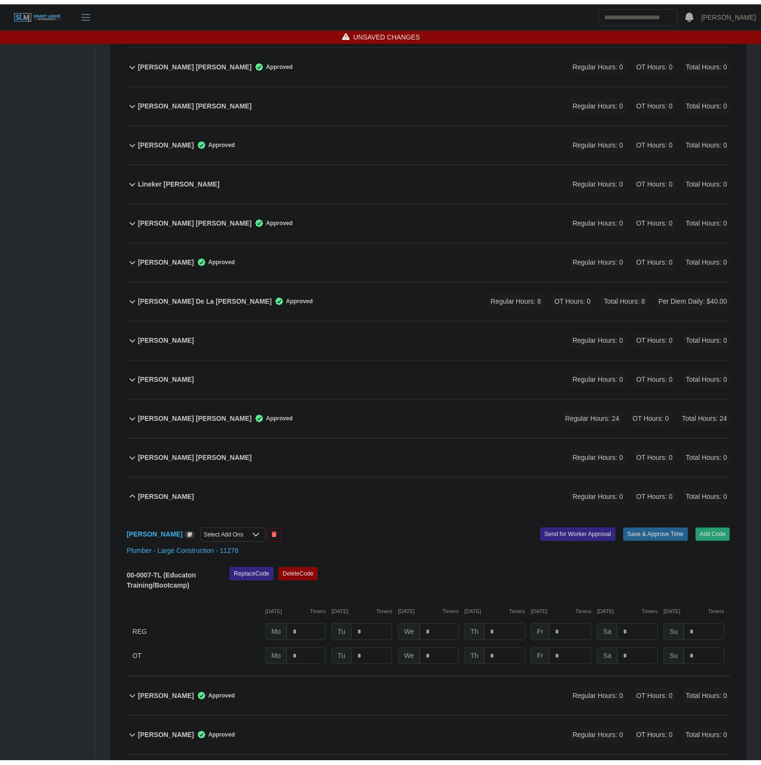
scroll to position [756, 0]
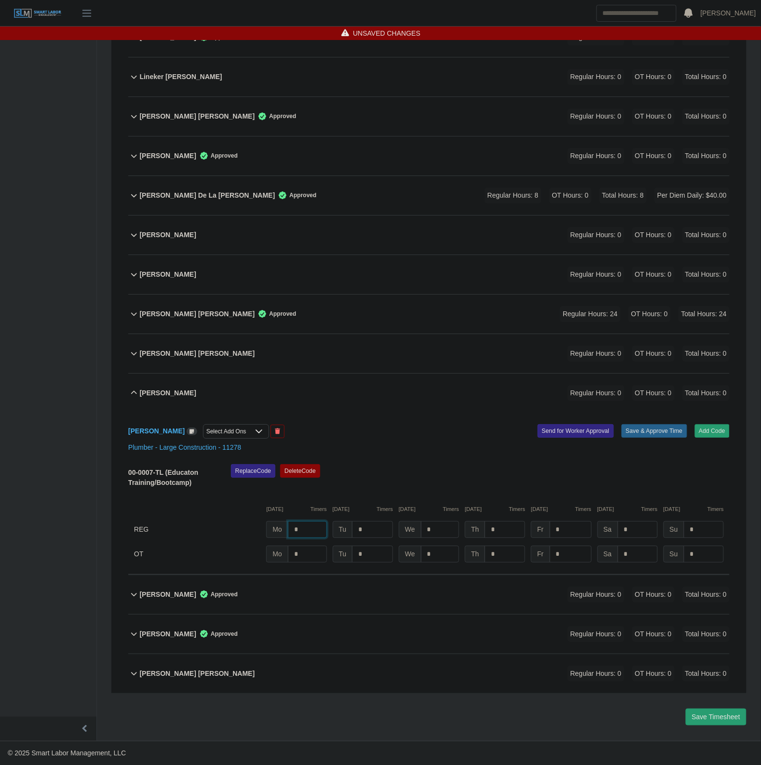
click at [298, 530] on input "*" at bounding box center [307, 529] width 39 height 17
type input "*"
click at [653, 440] on div "Saira Molina Garcia Select Add Ons Add Code Save & Approve Time Send for Worker…" at bounding box center [428, 494] width 601 height 162
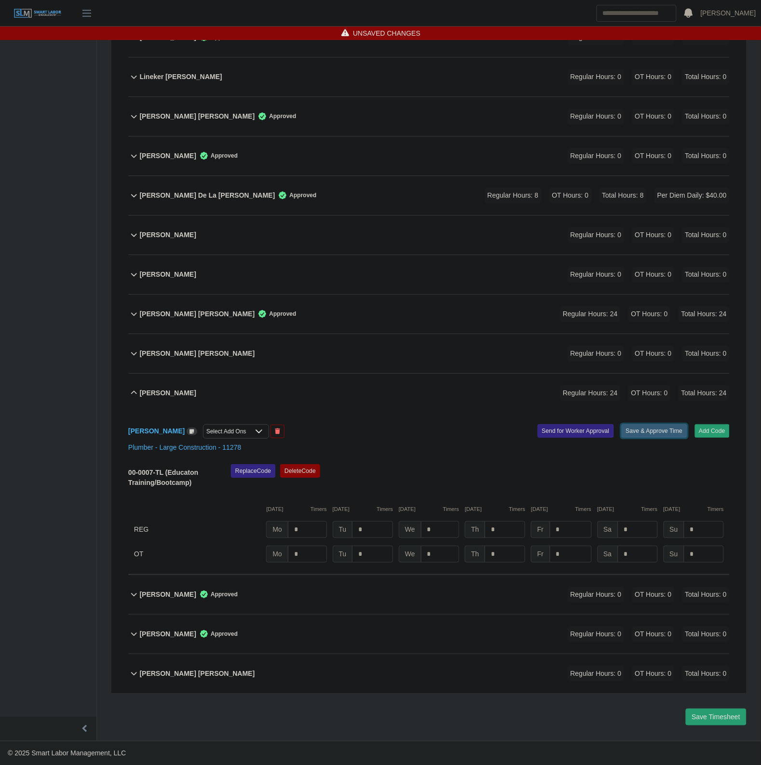
click at [651, 433] on button "Save & Approve Time" at bounding box center [654, 430] width 66 height 13
click at [644, 429] on button "Save & Approve Time" at bounding box center [654, 430] width 66 height 13
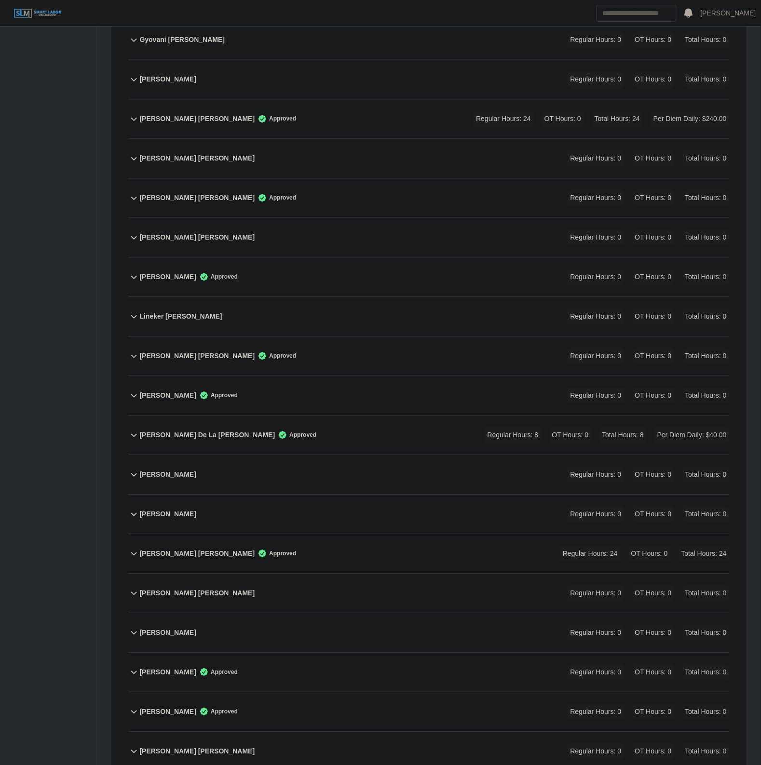
scroll to position [592, 0]
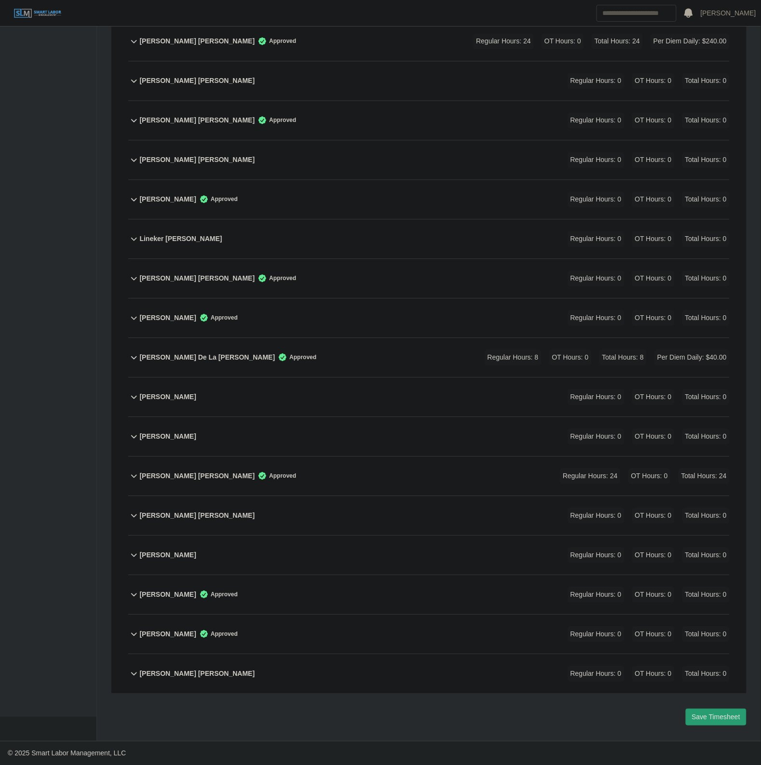
click at [252, 546] on div "Saira Molina Garcia Regular Hours: 0 OT Hours: 0 Total Hours: 0" at bounding box center [435, 555] width 590 height 39
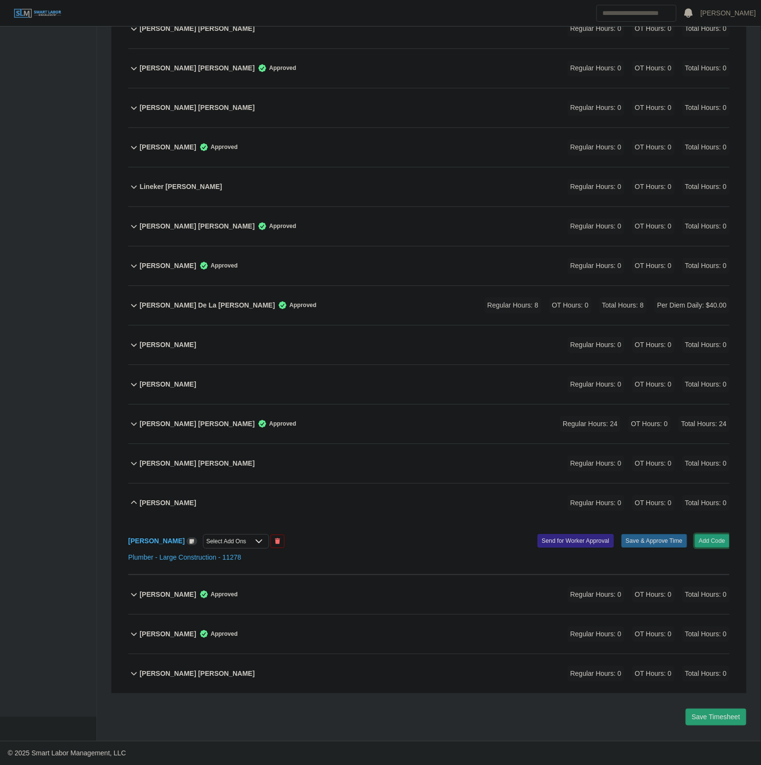
click at [719, 545] on button "Add Code" at bounding box center [712, 540] width 35 height 13
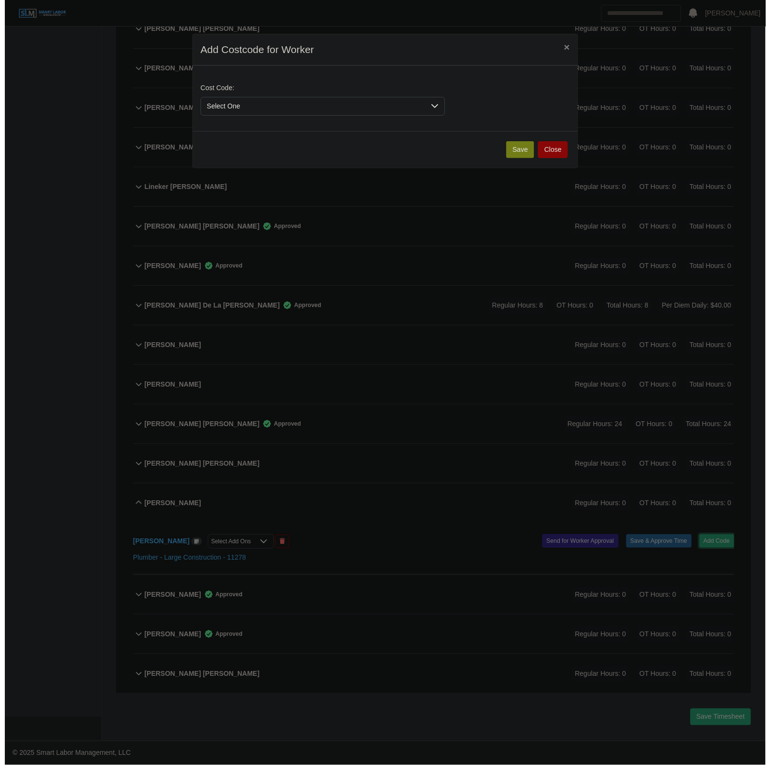
scroll to position [646, 0]
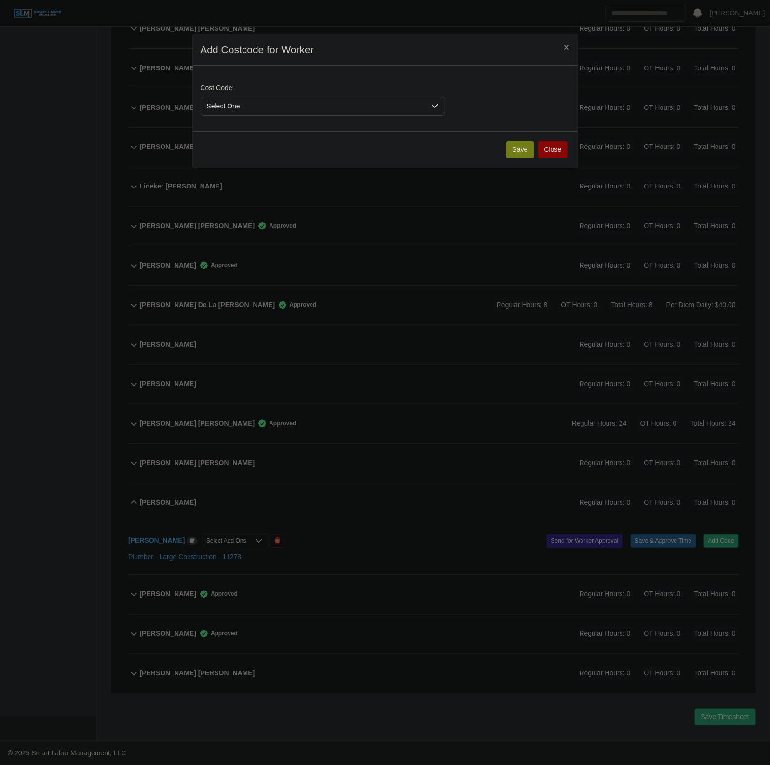
click at [252, 70] on div "Cost Code: Select One" at bounding box center [385, 99] width 385 height 66
click at [238, 97] on div "Cost Code: Select One" at bounding box center [322, 99] width 249 height 33
click at [239, 109] on span "Select One" at bounding box center [313, 106] width 224 height 18
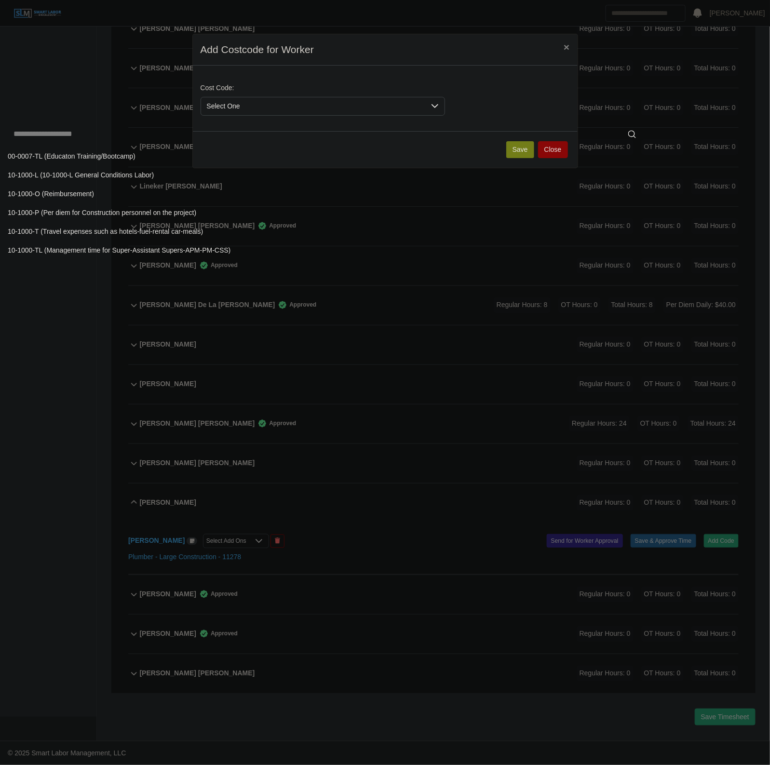
click at [202, 155] on li "00-0007-TL (Educaton Training/Bootcamp)" at bounding box center [325, 157] width 646 height 18
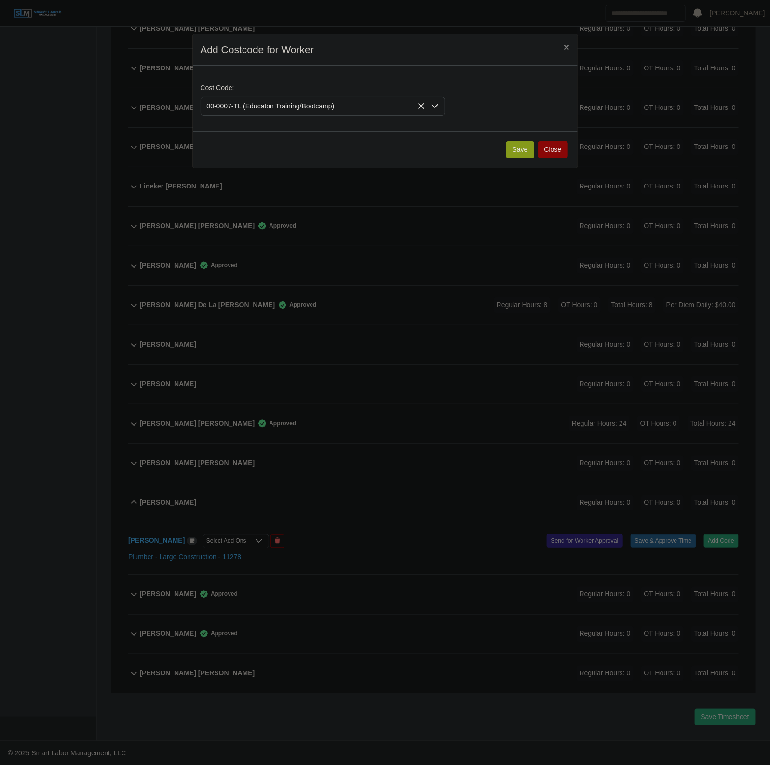
click at [520, 150] on button "Save" at bounding box center [520, 149] width 28 height 17
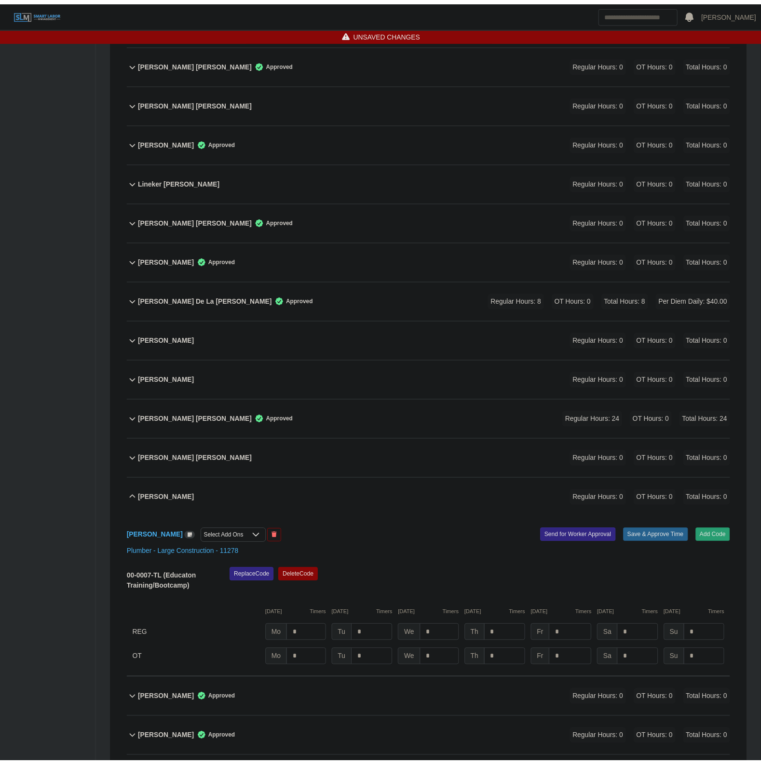
scroll to position [756, 0]
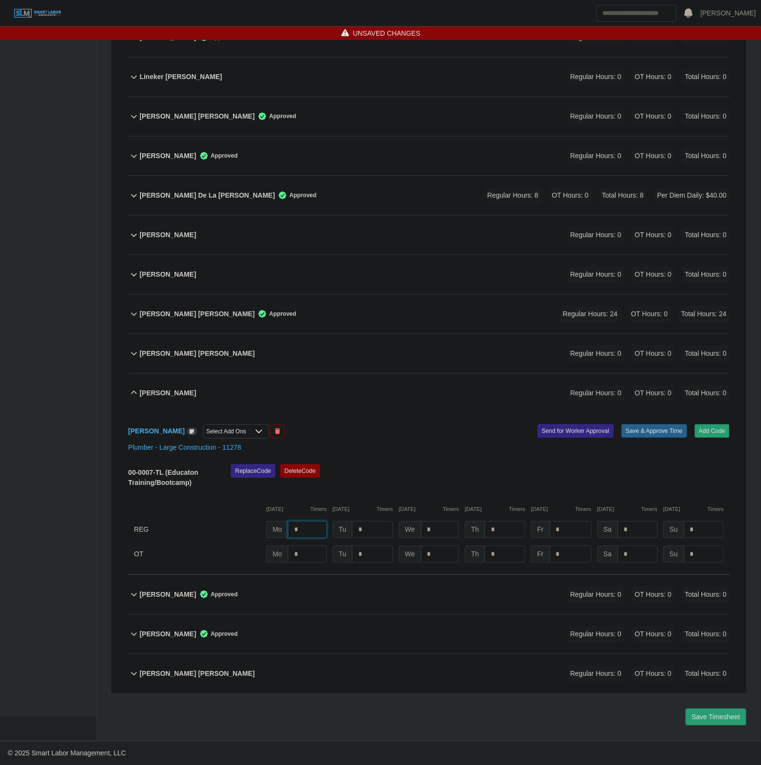
click at [311, 532] on input "*" at bounding box center [307, 529] width 39 height 17
type input "*"
click at [647, 421] on div "Saira Molina Garcia Select Add Ons Add Code Save & Approve Time Send for Worker…" at bounding box center [428, 494] width 601 height 162
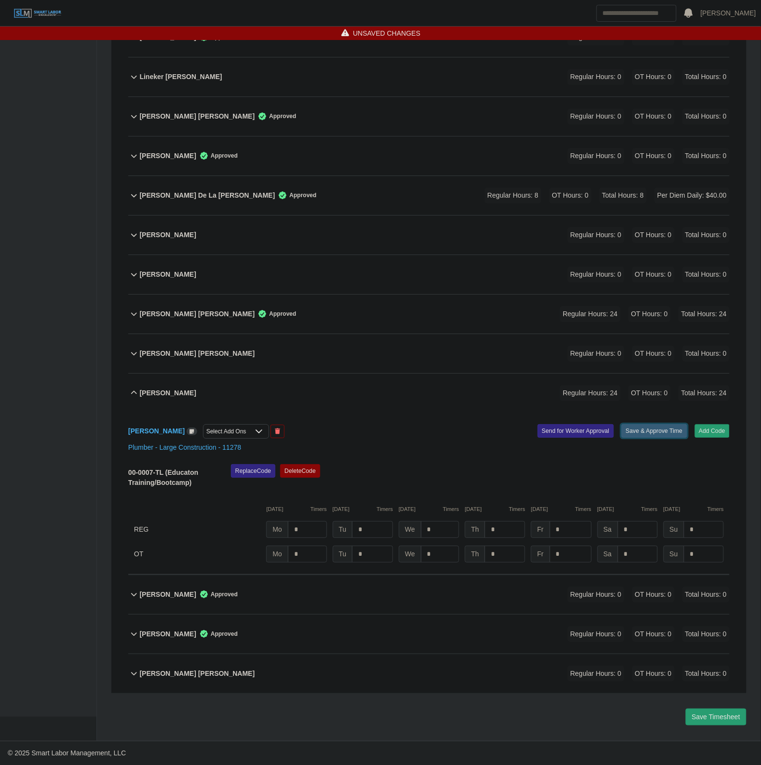
click at [641, 428] on button "Save & Approve Time" at bounding box center [654, 430] width 66 height 13
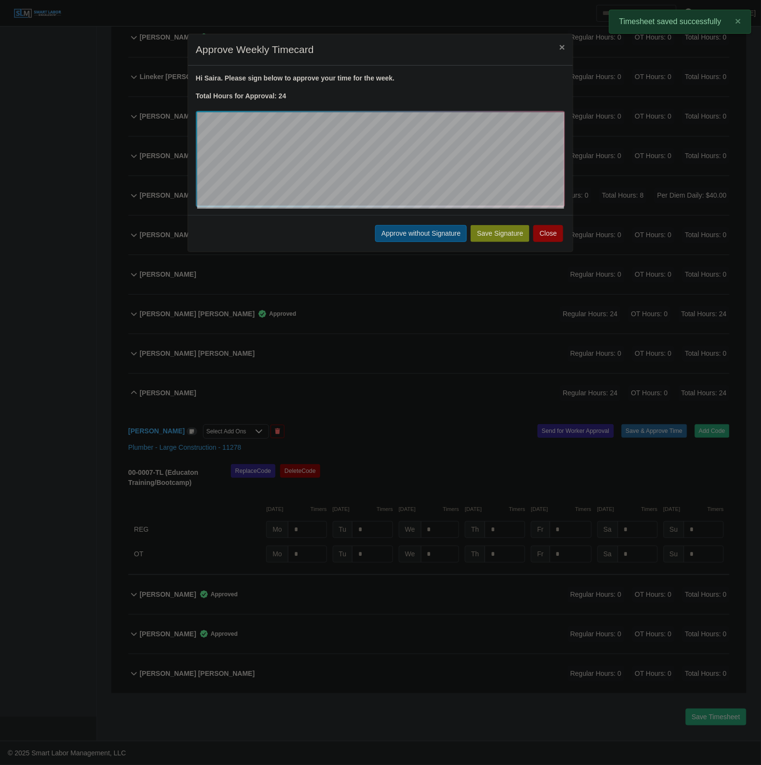
click at [407, 229] on button "Approve without Signature" at bounding box center [421, 233] width 92 height 17
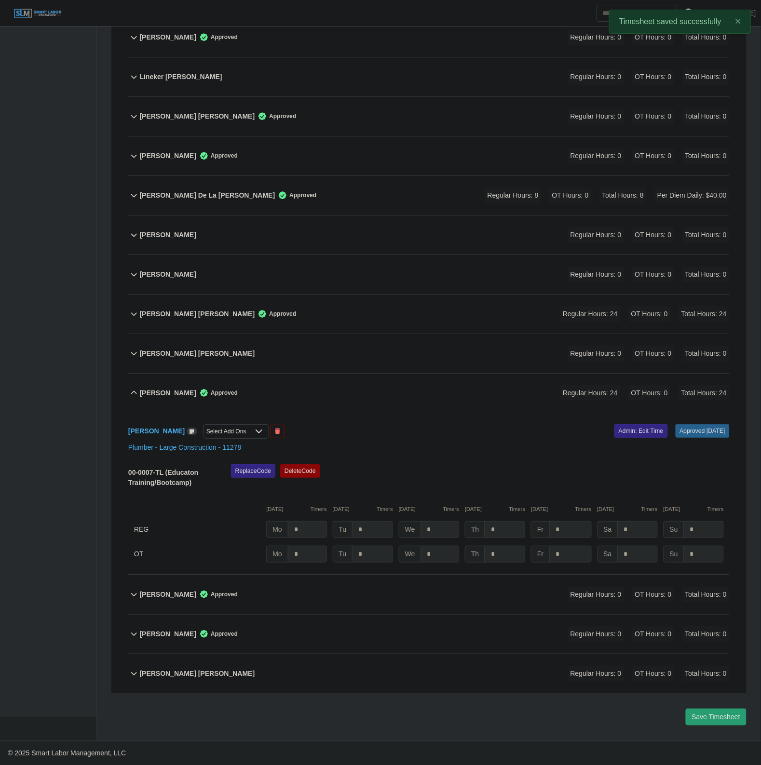
click at [345, 389] on div "Saira Molina Garcia Approved Regular Hours: 24 OT Hours: 0 Total Hours: 24" at bounding box center [435, 393] width 590 height 39
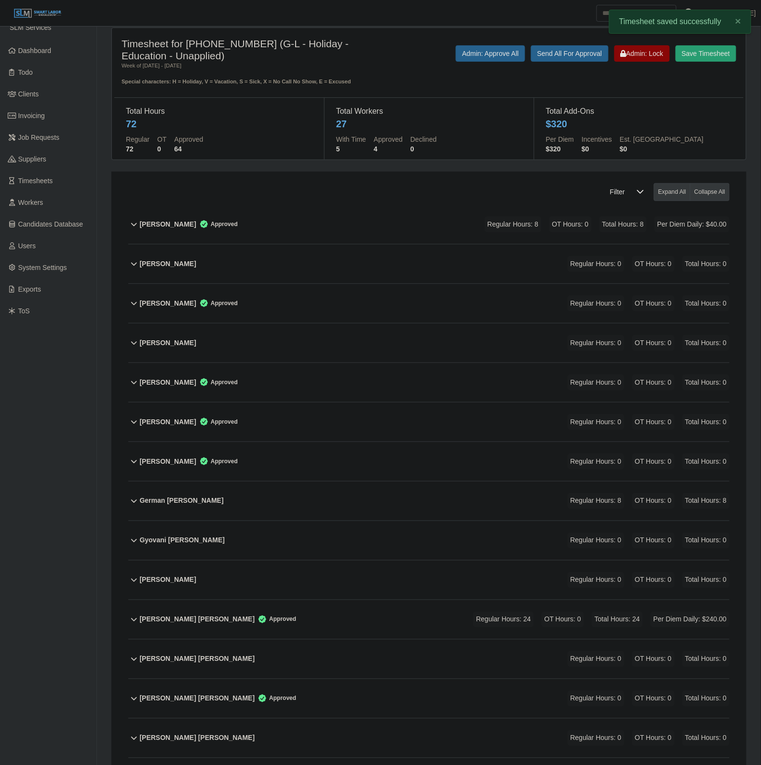
scroll to position [0, 0]
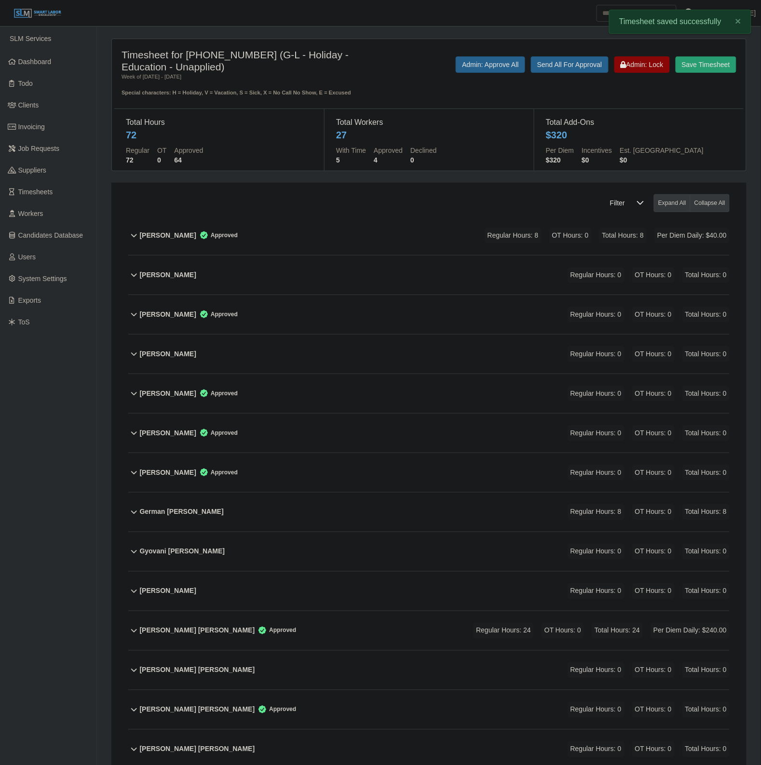
click at [469, 54] on div "Timesheet for 0000-01-0101 (G-L - Holiday - Education - Unapplied) Week of 09/2…" at bounding box center [428, 73] width 629 height 48
click at [472, 60] on button "Admin: Approve All" at bounding box center [490, 64] width 69 height 16
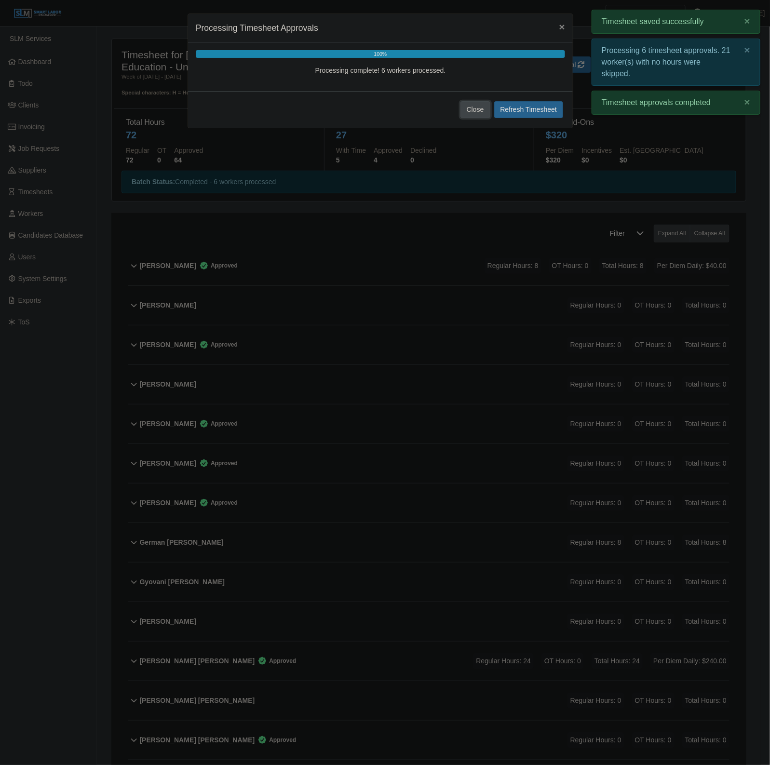
click at [471, 111] on button "Close" at bounding box center [475, 109] width 30 height 17
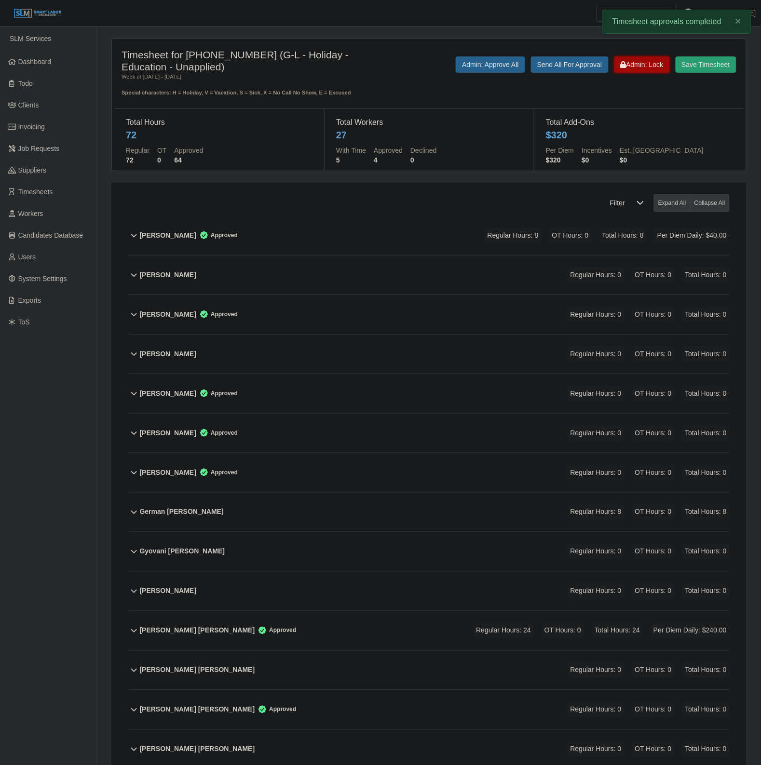
click at [636, 68] on span "Admin: Lock" at bounding box center [642, 65] width 43 height 8
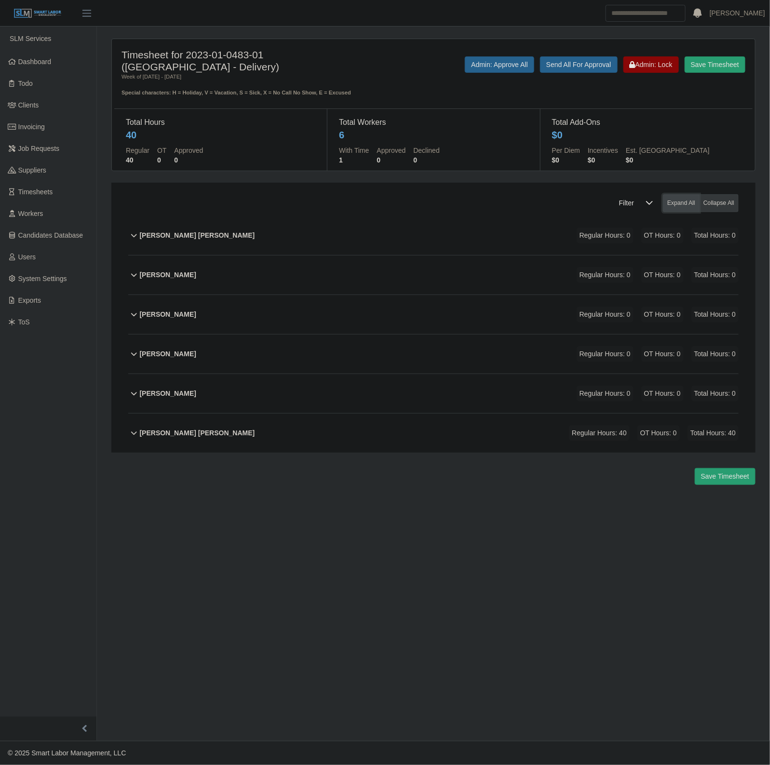
click at [673, 201] on button "Expand All" at bounding box center [681, 203] width 37 height 18
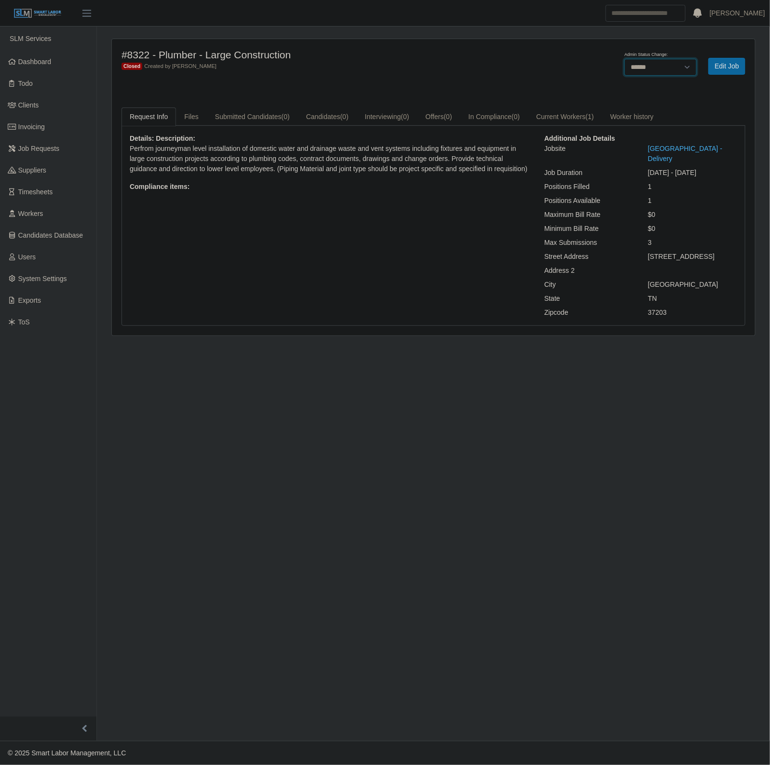
click at [654, 63] on select "******* **** ******" at bounding box center [660, 67] width 72 height 17
select select "****"
click at [624, 59] on select "******* **** ******" at bounding box center [660, 67] width 72 height 17
click at [333, 97] on div "#8322 - Plumber - Large Construction Open Created by Mike Cope Admin Status Cha…" at bounding box center [433, 187] width 643 height 297
click at [707, 68] on button "Submit Candidate" at bounding box center [712, 66] width 66 height 17
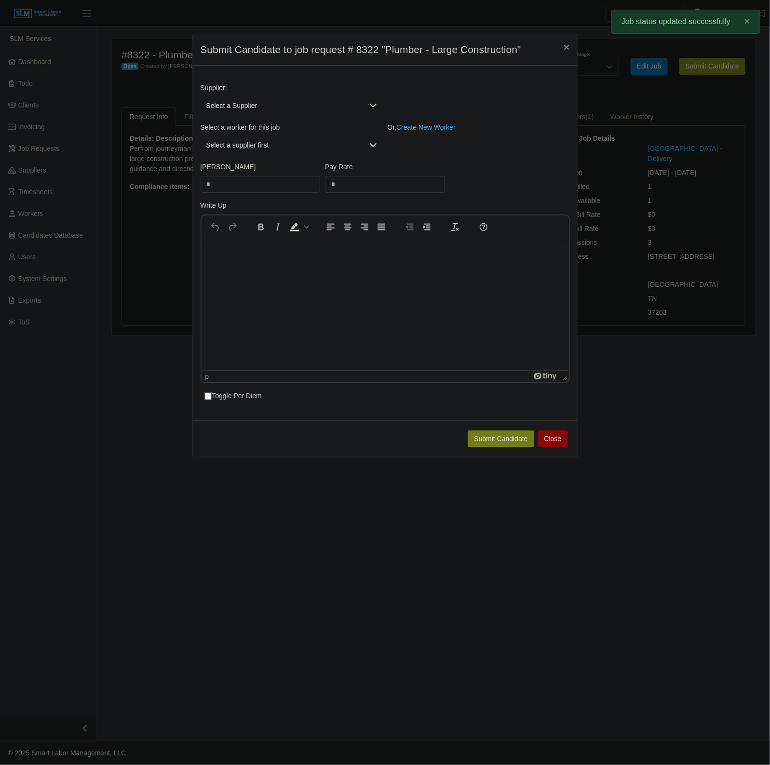
click at [322, 103] on span "Select a Supplier" at bounding box center [282, 106] width 163 height 18
click at [249, 135] on input "text" at bounding box center [294, 128] width 171 height 15
type input "*"
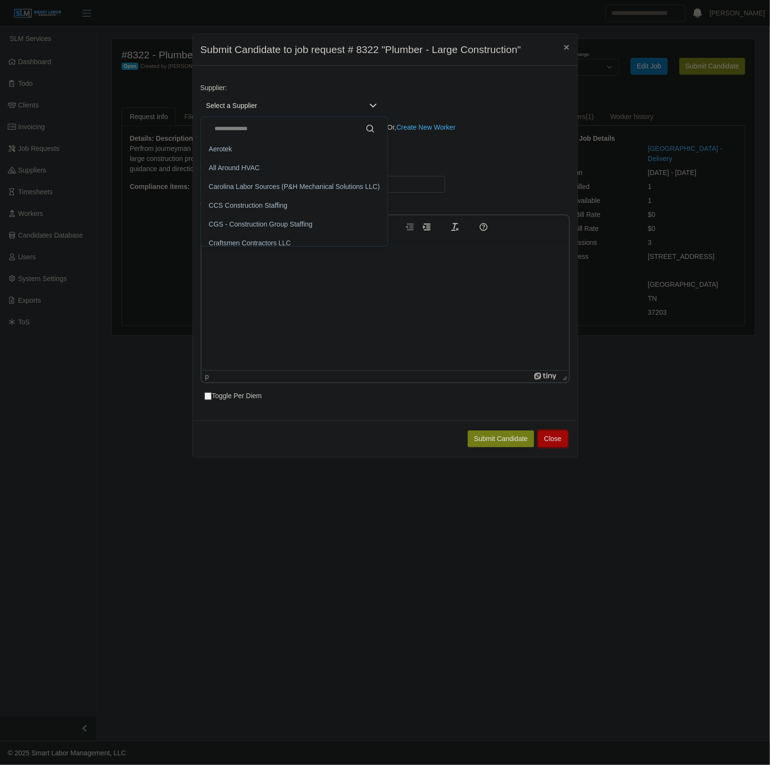
click at [558, 442] on button "Close" at bounding box center [553, 439] width 30 height 17
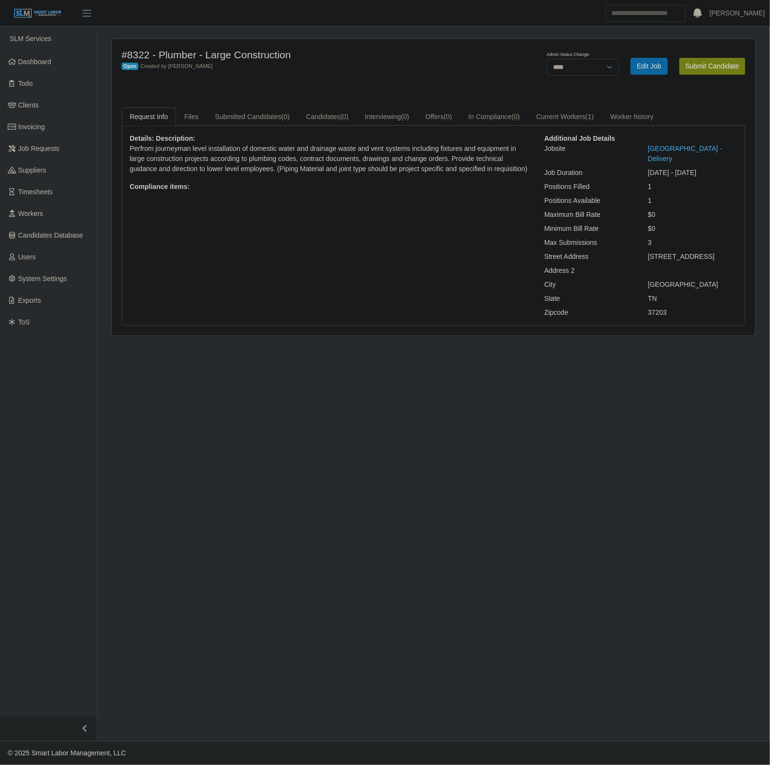
click at [612, 607] on main "#8322 - Plumber - Large Construction Open Created by Mike Cope Admin Status Cha…" at bounding box center [433, 384] width 673 height 715
click at [645, 65] on link "Edit Job" at bounding box center [649, 66] width 37 height 17
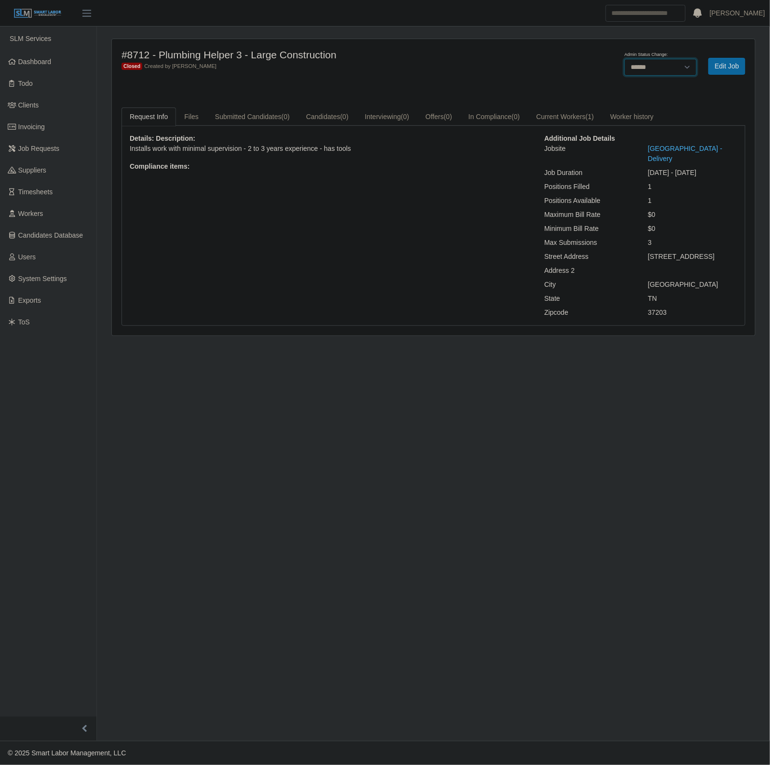
click at [659, 63] on select "******* **** ******" at bounding box center [660, 67] width 72 height 17
select select "****"
click at [624, 59] on select "******* **** ******" at bounding box center [660, 67] width 72 height 17
click at [642, 61] on link "Edit Job" at bounding box center [649, 66] width 37 height 17
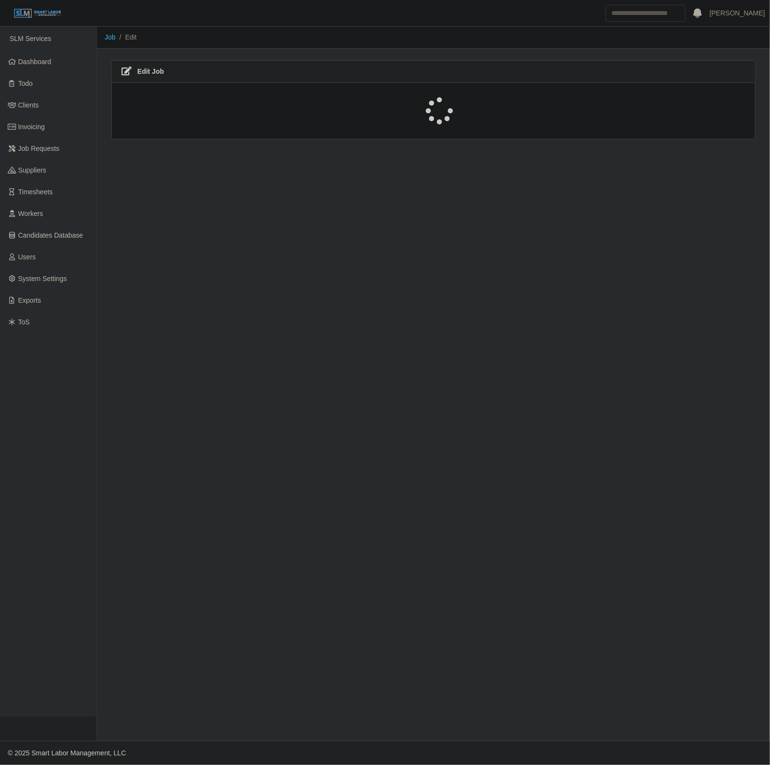
select select "****"
select select "***"
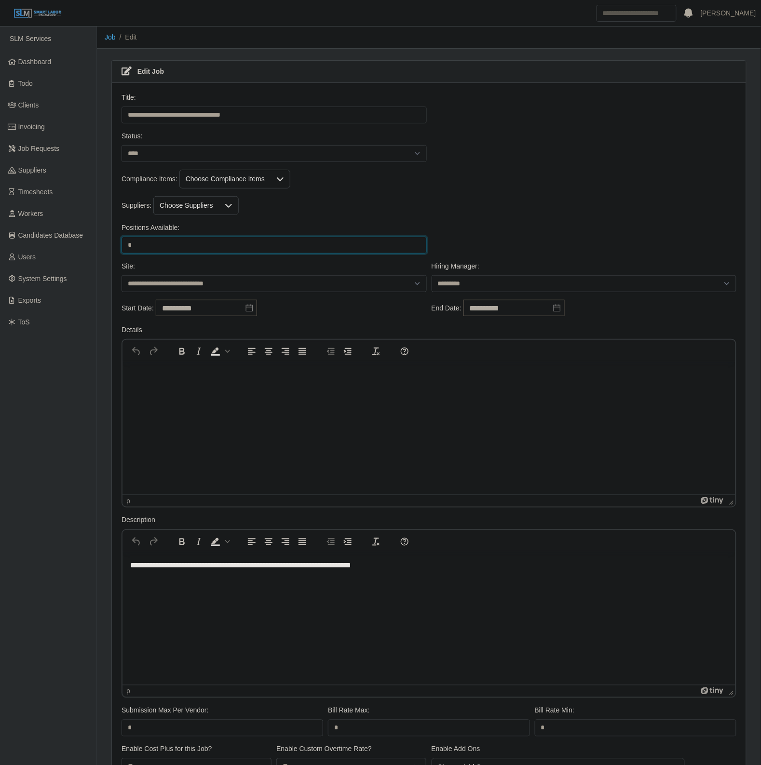
click at [208, 251] on input "*" at bounding box center [273, 245] width 305 height 17
type input "*"
click at [502, 177] on div "Compliance Items: Choose Compliance Items" at bounding box center [429, 179] width 620 height 19
click at [255, 236] on div "Positions Available: * Please provide a valid position available number." at bounding box center [274, 238] width 310 height 31
click at [177, 237] on div "Positions Available: * Please provide a valid position available number." at bounding box center [274, 238] width 310 height 31
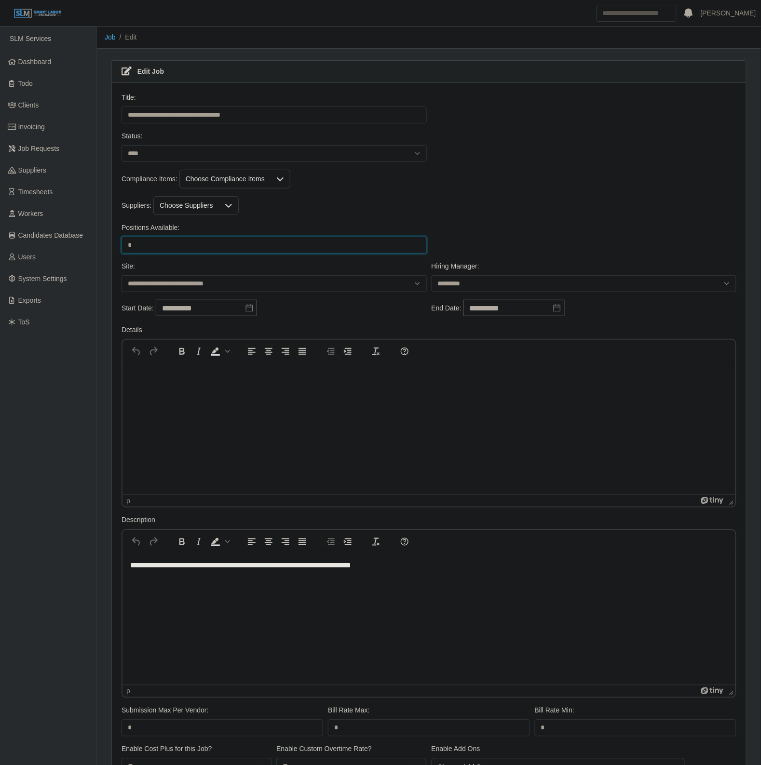
click at [170, 246] on input "*" at bounding box center [273, 245] width 305 height 17
type input "*"
click at [507, 232] on div "Positions Available: * Please provide a valid position available number." at bounding box center [429, 242] width 620 height 39
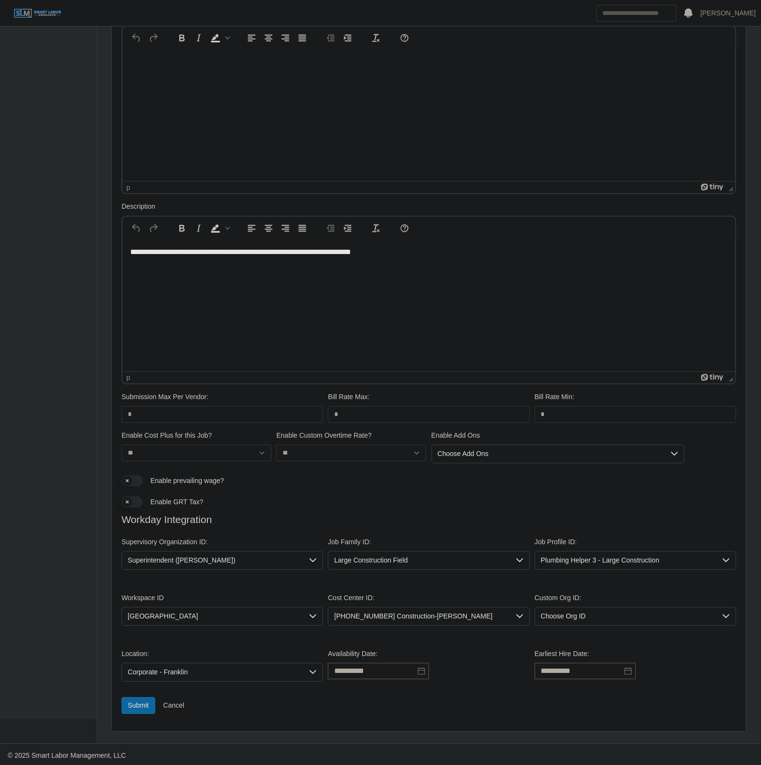
scroll to position [318, 0]
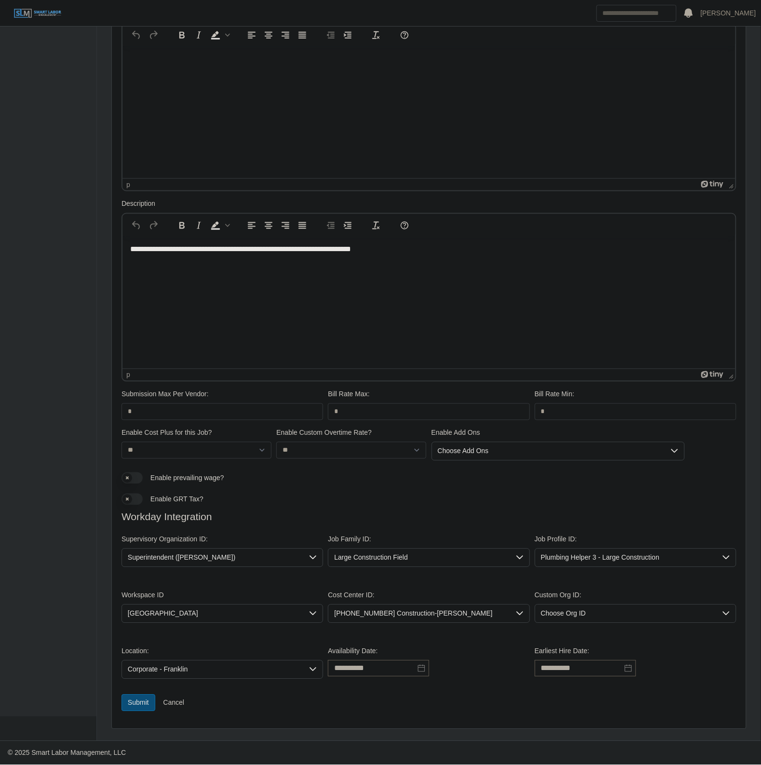
click at [143, 700] on button "Submit" at bounding box center [138, 703] width 34 height 17
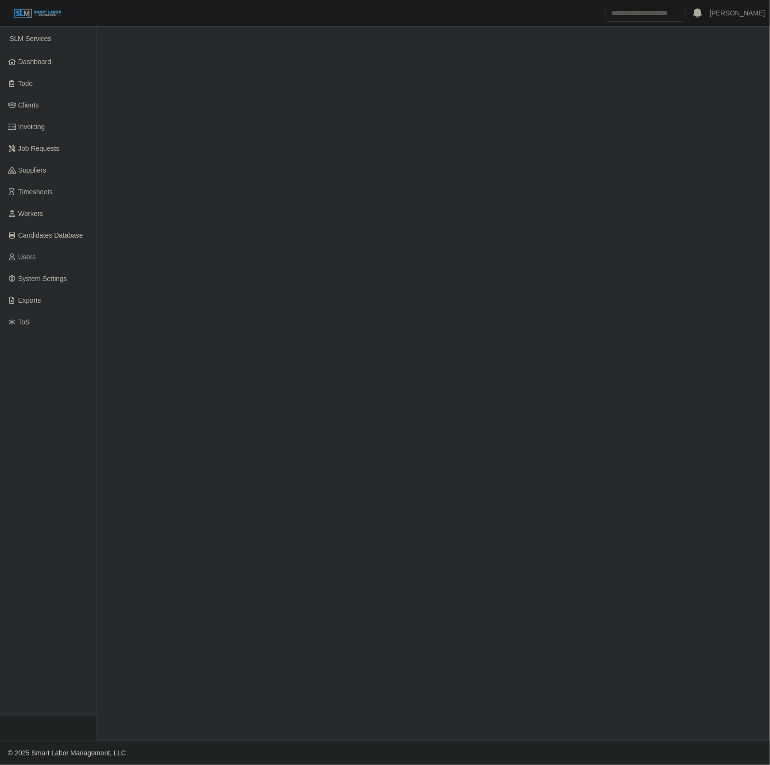
select select "****"
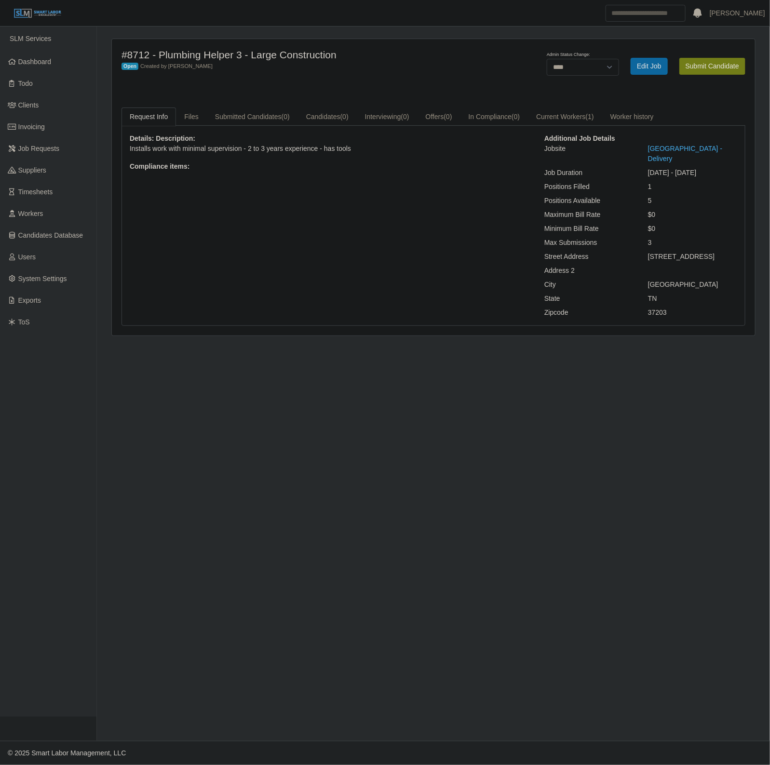
click at [706, 80] on div "Admin Status Change: ******* **** ****** Edit Job Submit Candidate" at bounding box center [619, 66] width 266 height 35
click at [707, 65] on button "Submit Candidate" at bounding box center [712, 66] width 66 height 17
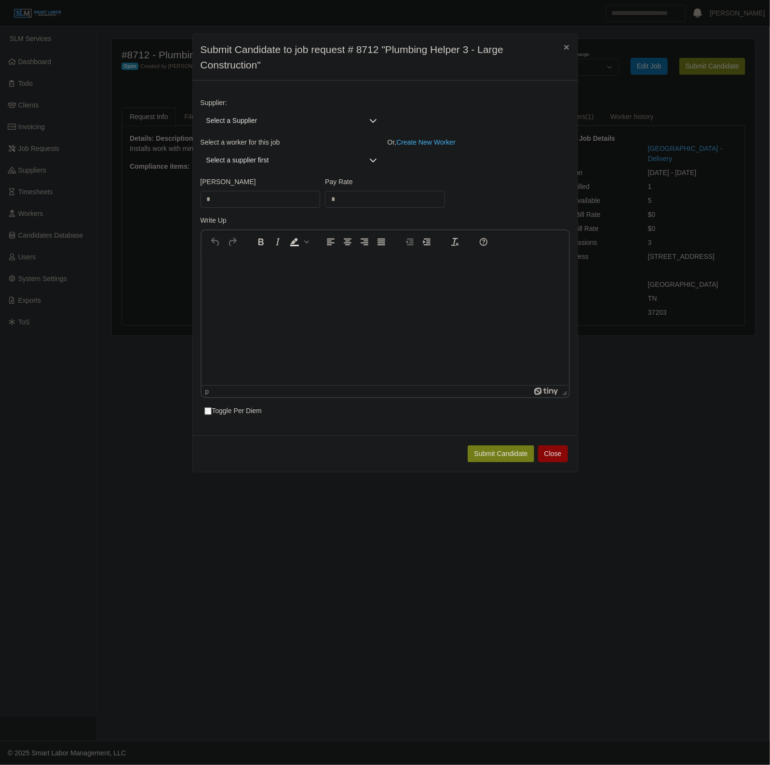
click at [293, 121] on span "Select a Supplier" at bounding box center [282, 121] width 163 height 18
click at [255, 151] on input "text" at bounding box center [293, 142] width 171 height 15
type input "****"
click at [263, 169] on span "Carolina Labor Sources (P&H Mechanical Solutions LLC)" at bounding box center [293, 164] width 171 height 10
click at [256, 162] on span "Select a worker..." at bounding box center [282, 160] width 163 height 18
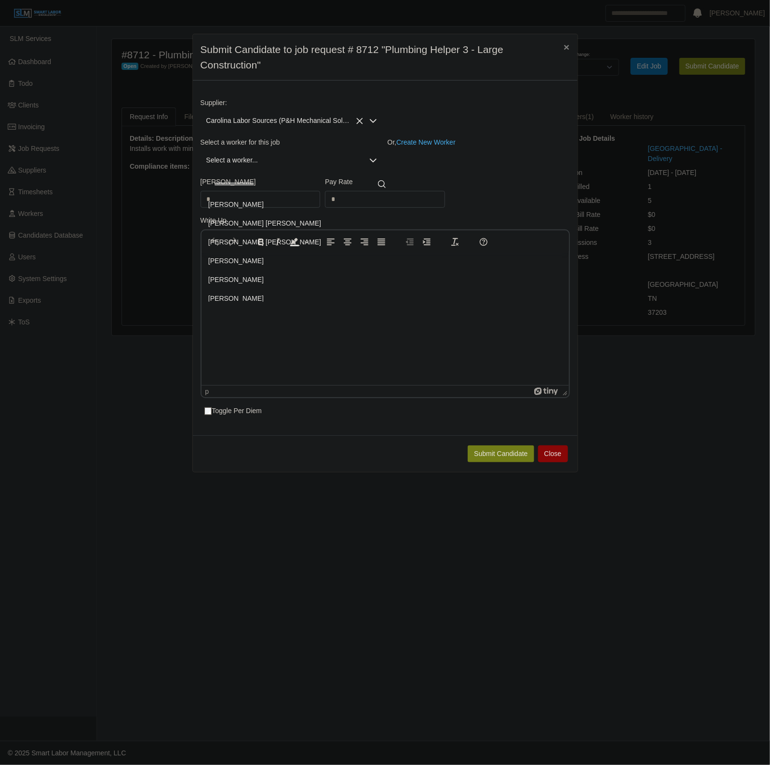
click at [245, 179] on input "text" at bounding box center [299, 183] width 183 height 15
type input "*****"
type input "****"
click at [297, 223] on li "Kevin Narvaez Arias" at bounding box center [291, 224] width 178 height 18
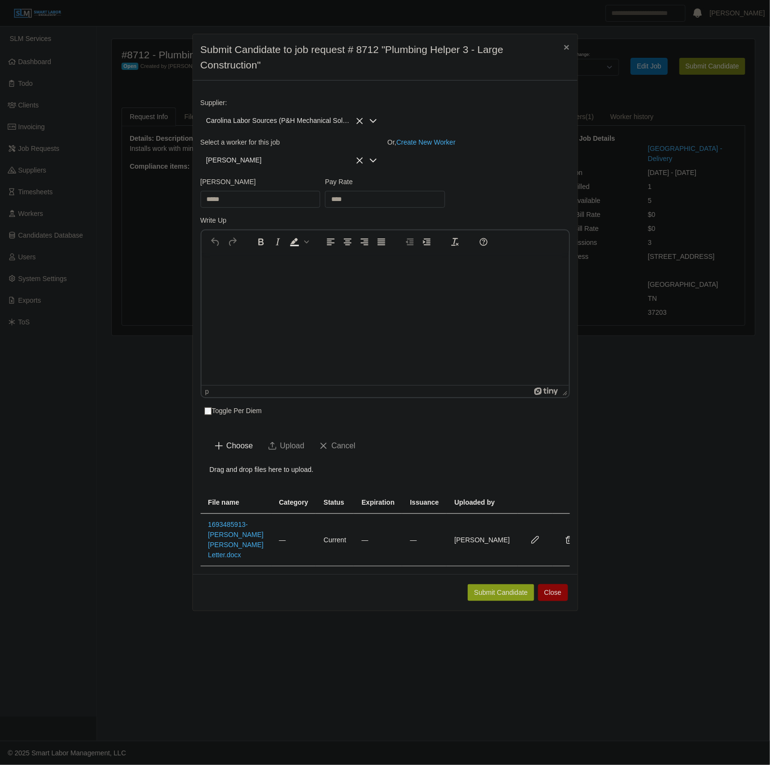
click at [492, 601] on button "Submit Candidate" at bounding box center [501, 592] width 66 height 17
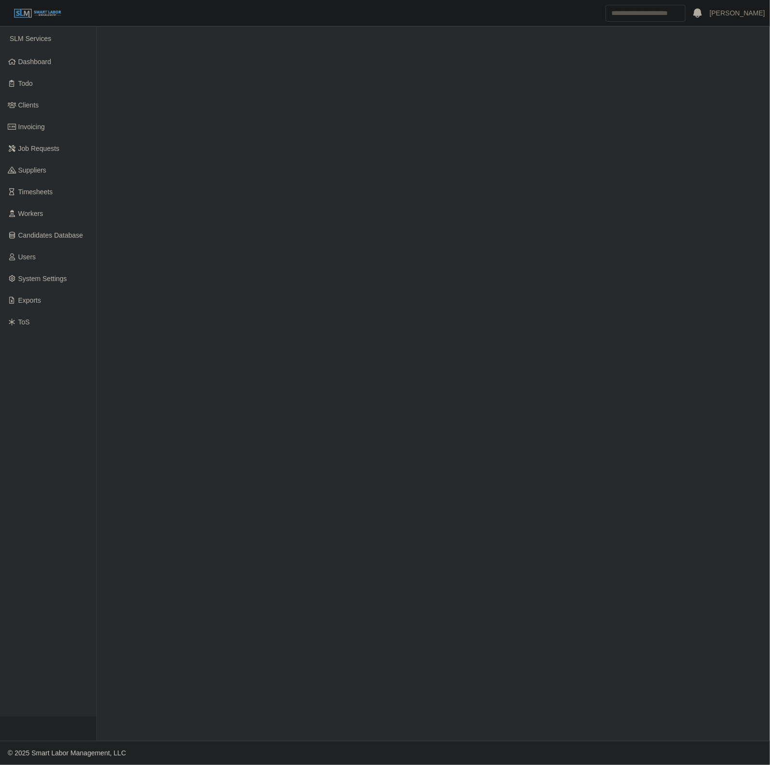
select select "****"
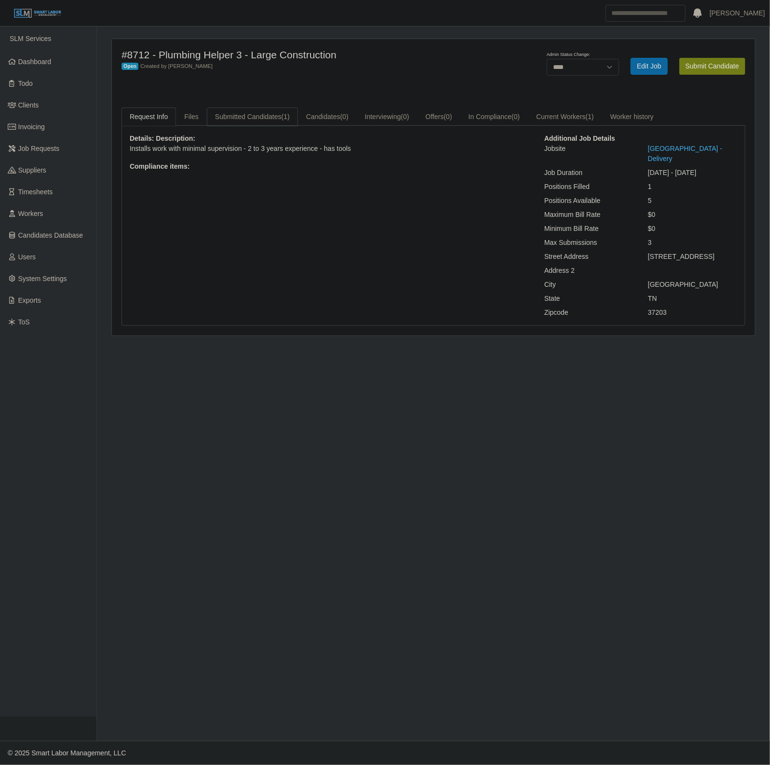
click at [258, 117] on link "Submitted Candidates (1)" at bounding box center [252, 117] width 91 height 19
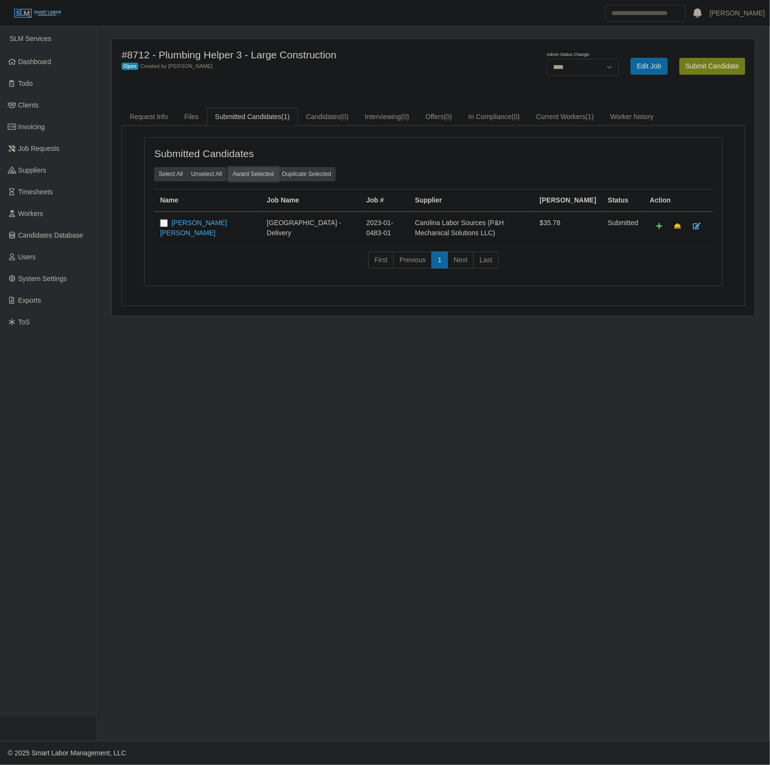
click at [241, 178] on button "Award Selected" at bounding box center [253, 173] width 50 height 13
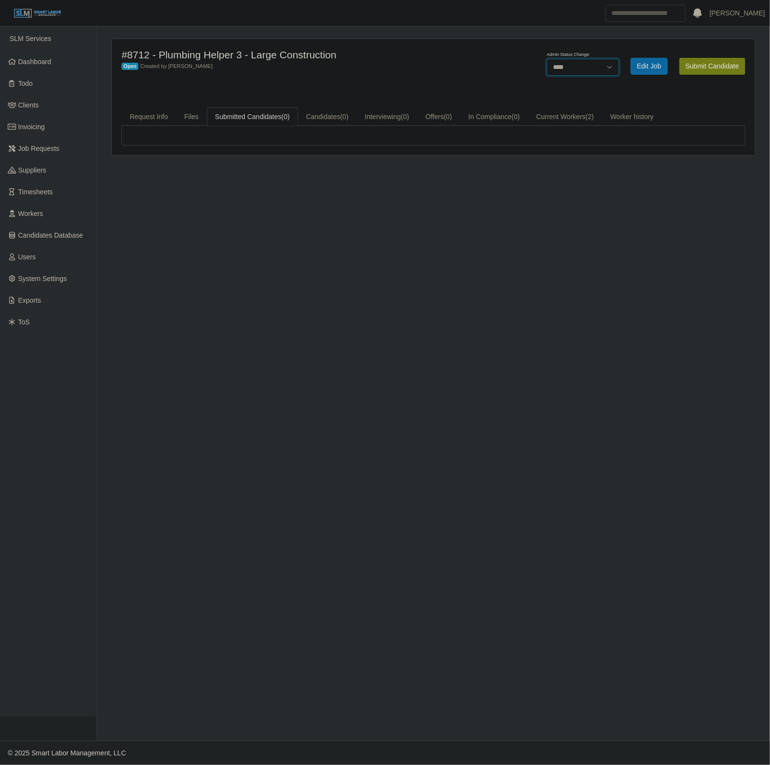
click at [563, 70] on select "******* **** ******" at bounding box center [583, 67] width 72 height 17
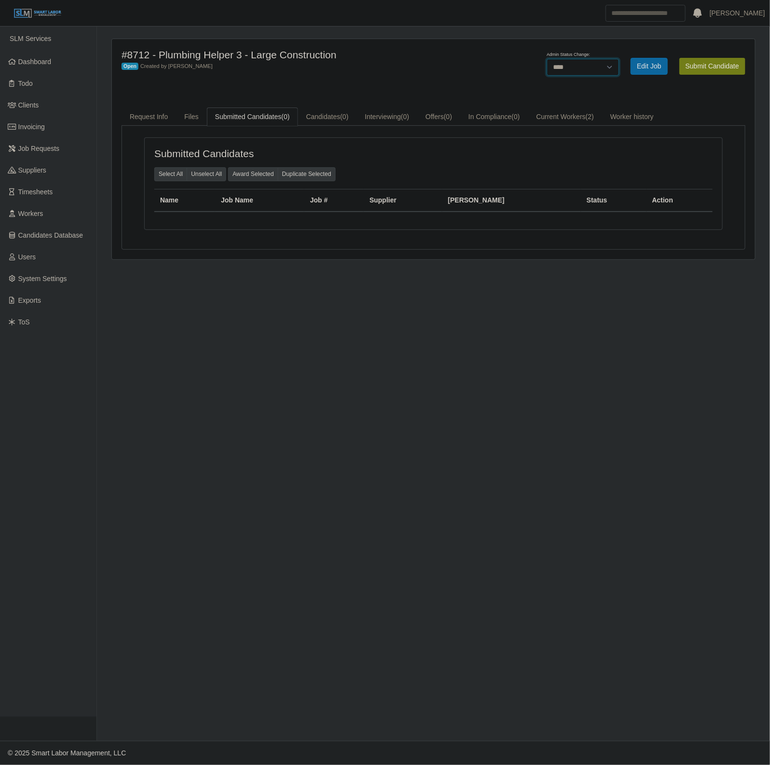
select select "******"
click at [619, 59] on select "******* **** ******" at bounding box center [583, 67] width 72 height 17
drag, startPoint x: 507, startPoint y: 73, endPoint x: 519, endPoint y: 59, distance: 18.5
click at [510, 70] on div "Saving status change... Admin Status Change: ******* **** ****** Edit Job" at bounding box center [619, 66] width 266 height 35
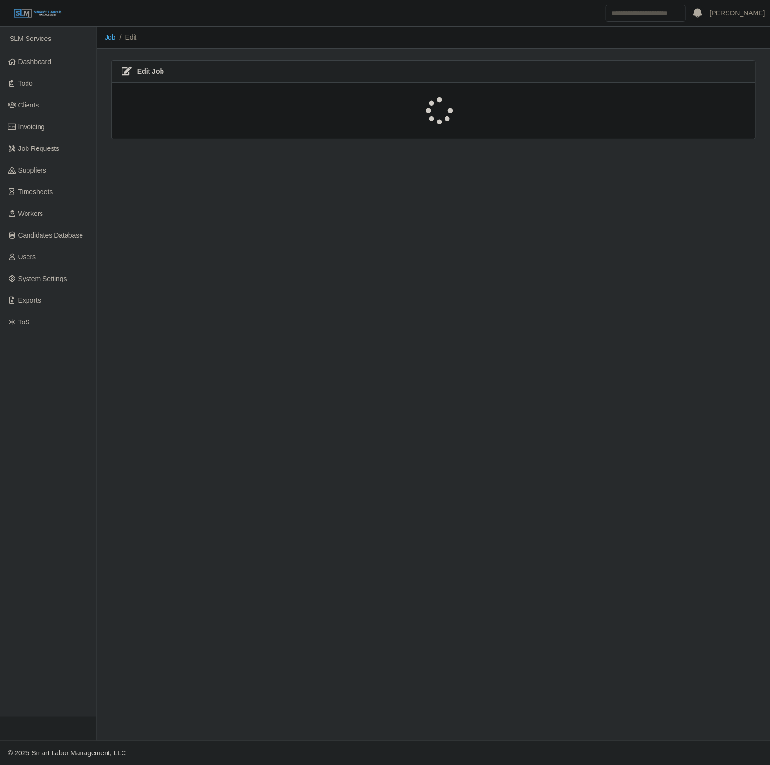
select select "****"
select select "***"
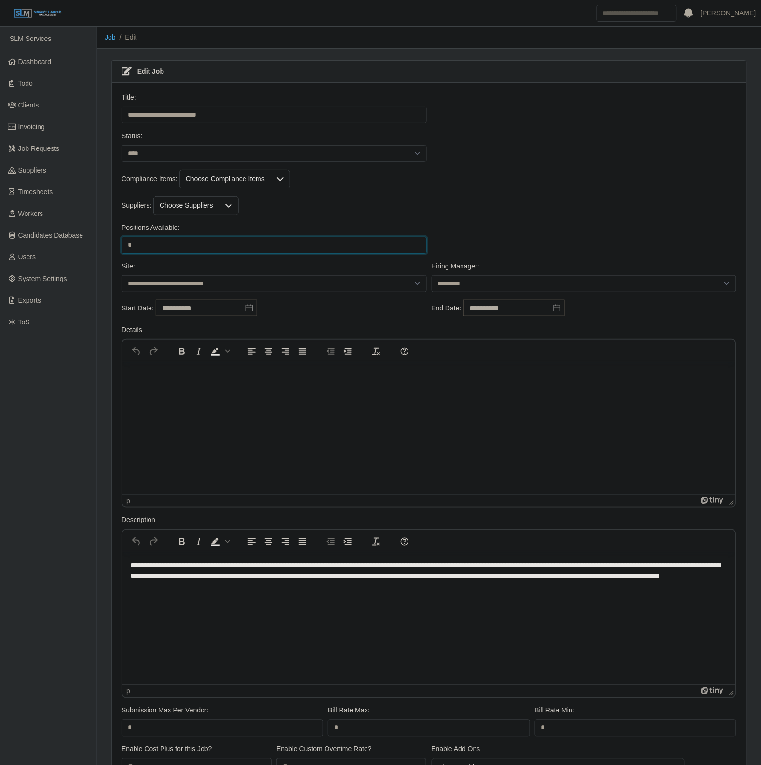
click at [148, 243] on input "*" at bounding box center [273, 245] width 305 height 17
type input "*"
click at [522, 213] on div "Suppliers: Choose Suppliers" at bounding box center [429, 205] width 620 height 19
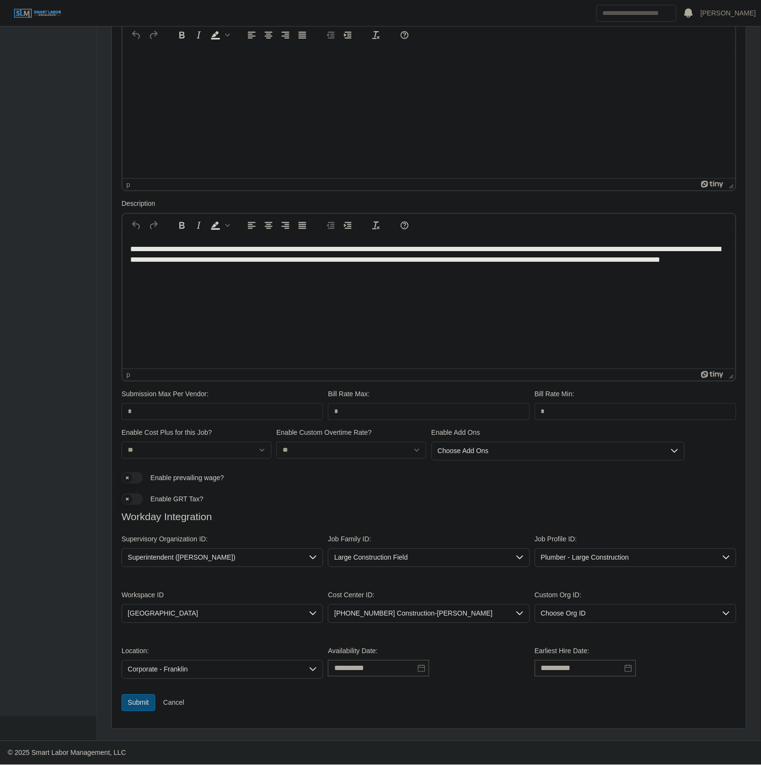
click at [134, 705] on button "Submit" at bounding box center [138, 703] width 34 height 17
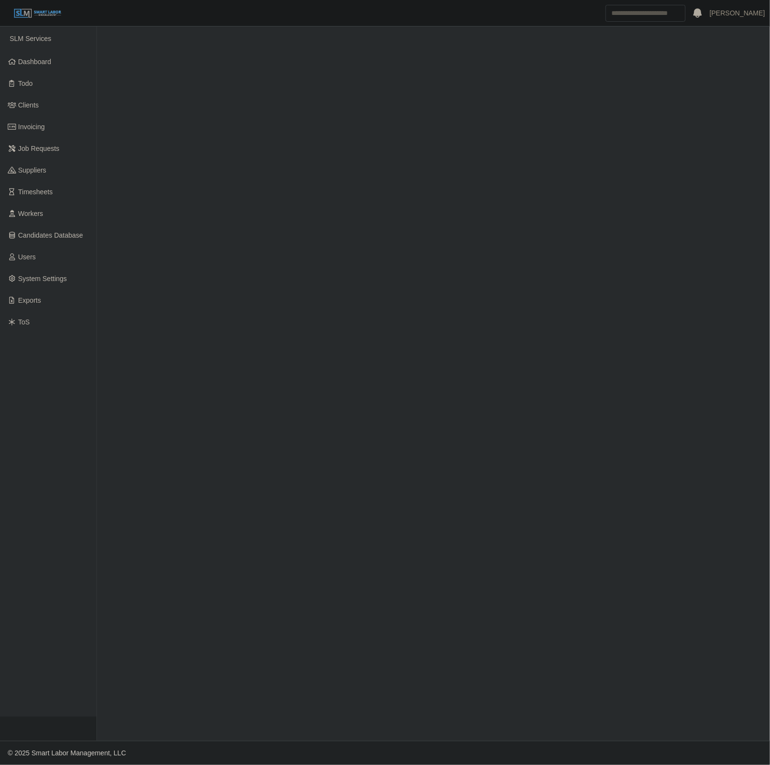
select select "****"
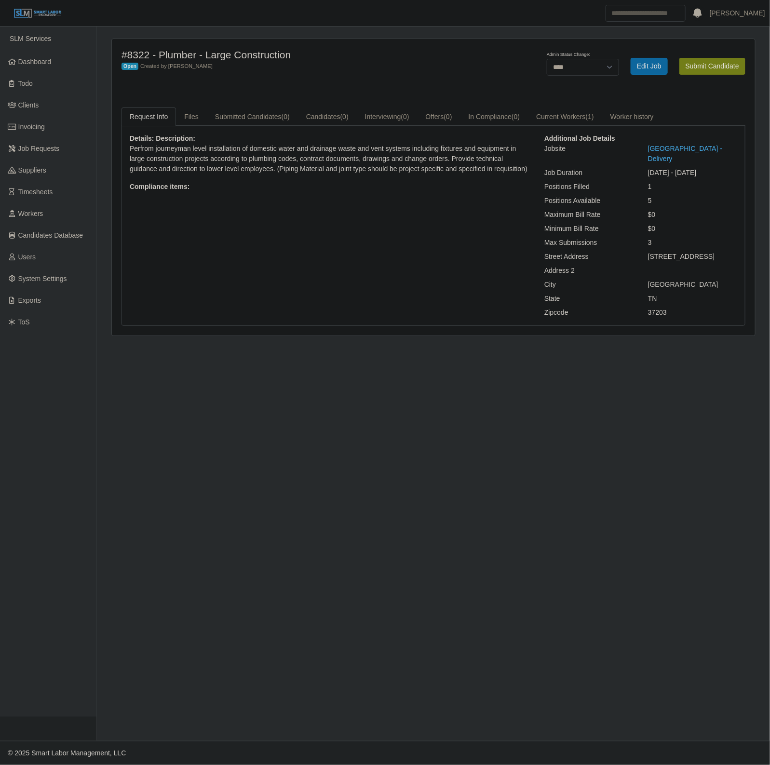
click at [688, 76] on div "Admin Status Change: ******* **** ****** Edit Job Submit Candidate" at bounding box center [619, 66] width 266 height 35
click at [697, 64] on button "Submit Candidate" at bounding box center [712, 66] width 66 height 17
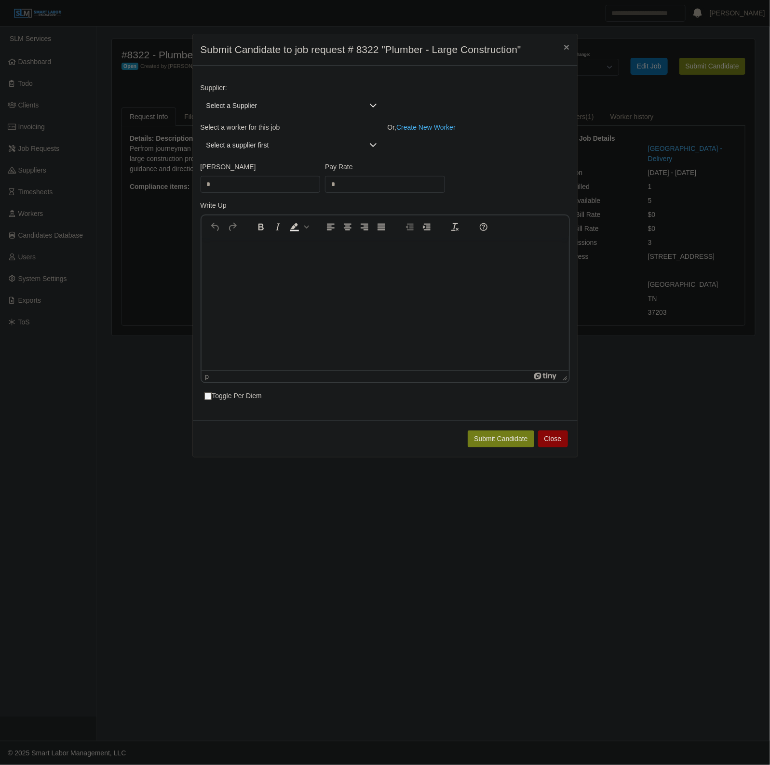
click at [223, 97] on span "Select a Supplier" at bounding box center [282, 106] width 163 height 18
click at [225, 126] on input "text" at bounding box center [293, 128] width 171 height 15
type input "****"
click at [269, 150] on li "[PERSON_NAME]" at bounding box center [291, 149] width 178 height 18
click at [268, 148] on span "Select a worker..." at bounding box center [282, 145] width 163 height 18
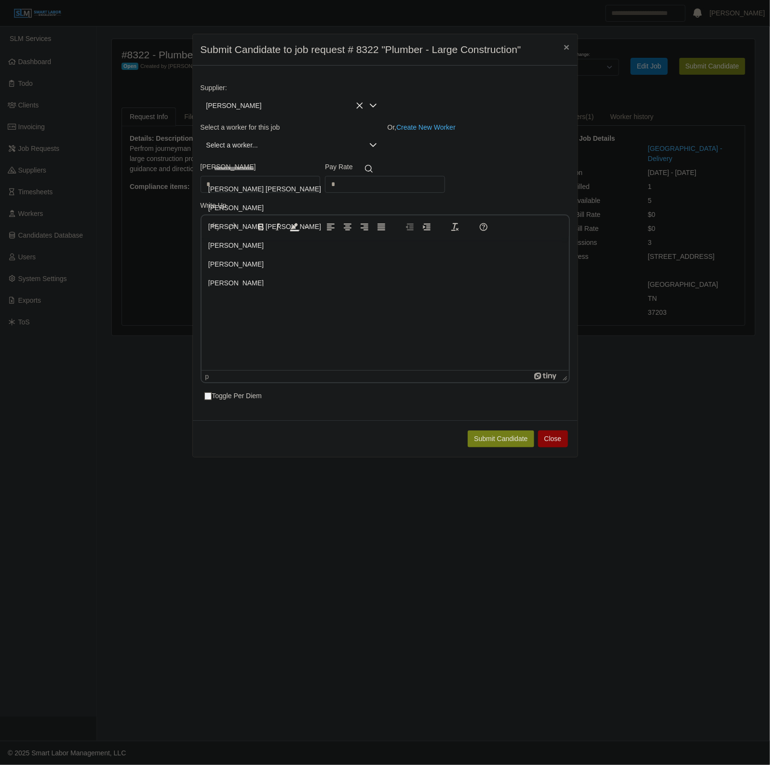
click at [258, 171] on input "text" at bounding box center [293, 168] width 170 height 15
type input "*********"
type input "*****"
type input "****"
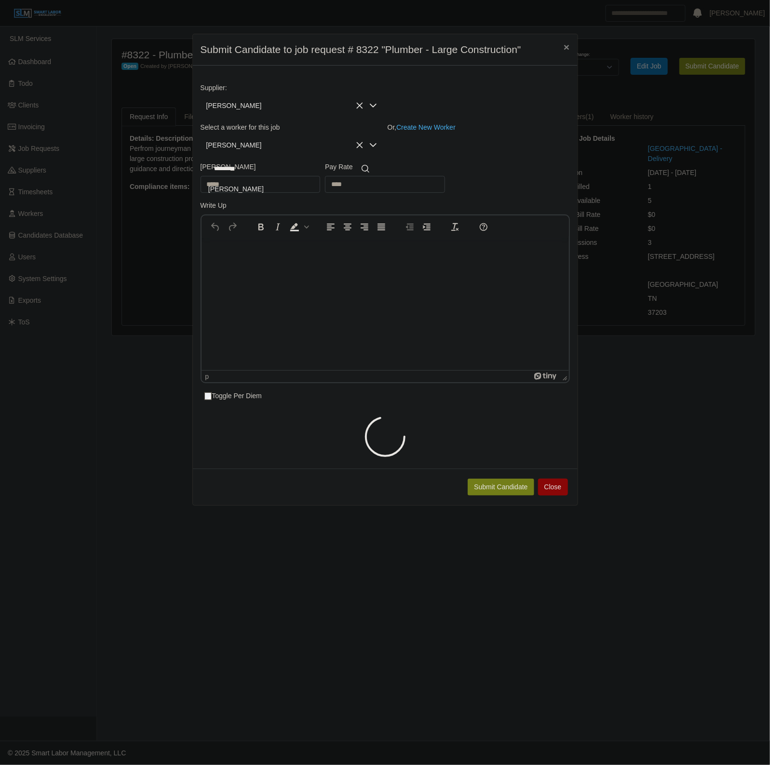
click at [294, 198] on li "Luis Felipe Gallegos" at bounding box center [291, 189] width 178 height 18
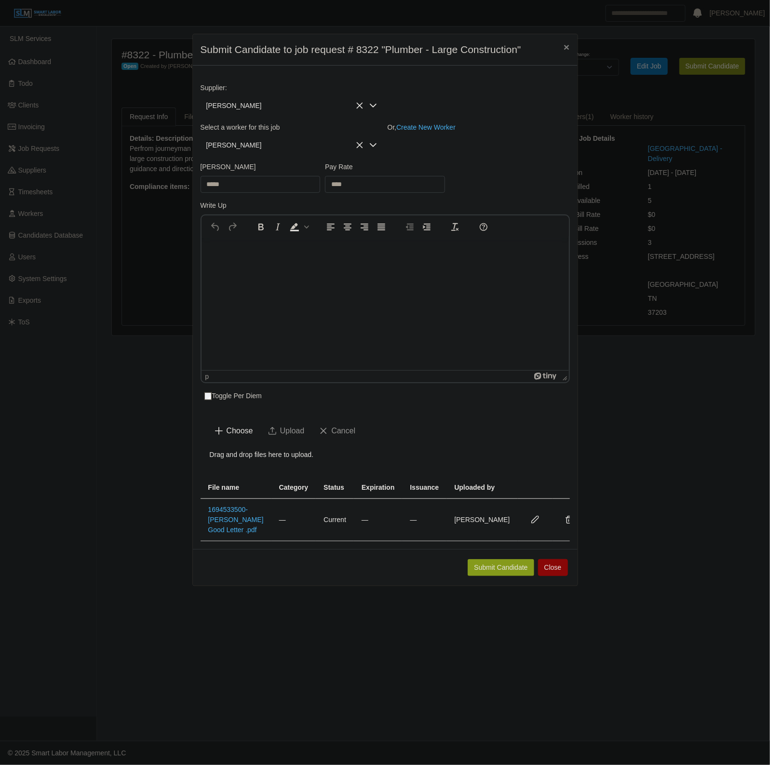
click at [481, 576] on button "Submit Candidate" at bounding box center [501, 567] width 66 height 17
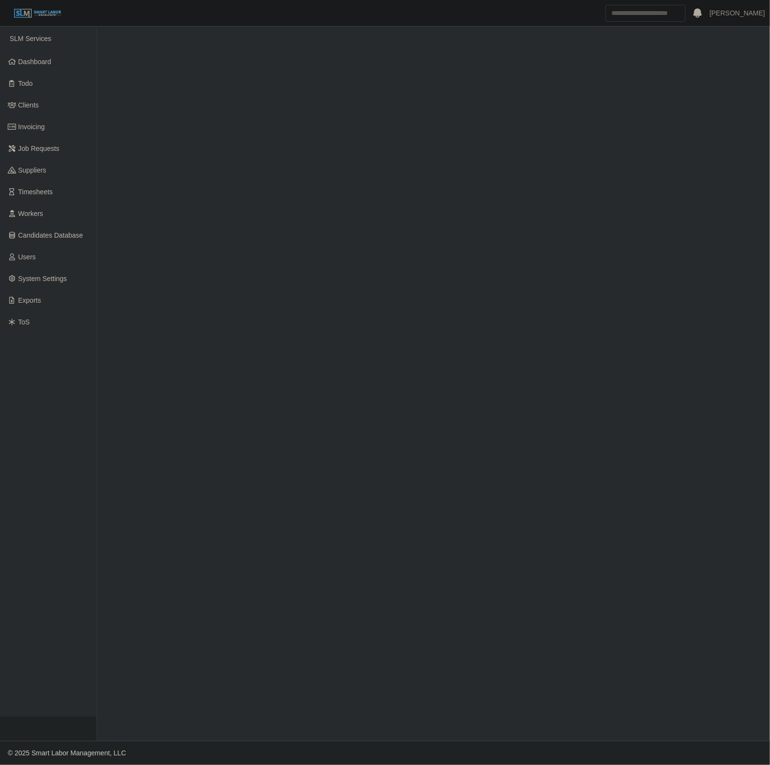
select select "****"
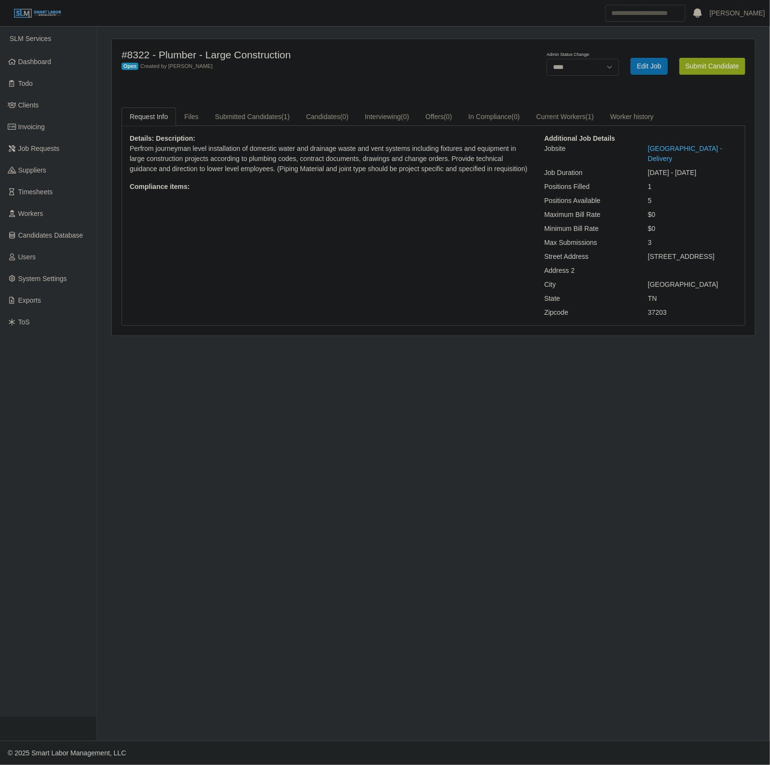
click at [708, 58] on button "Submit Candidate" at bounding box center [712, 66] width 66 height 17
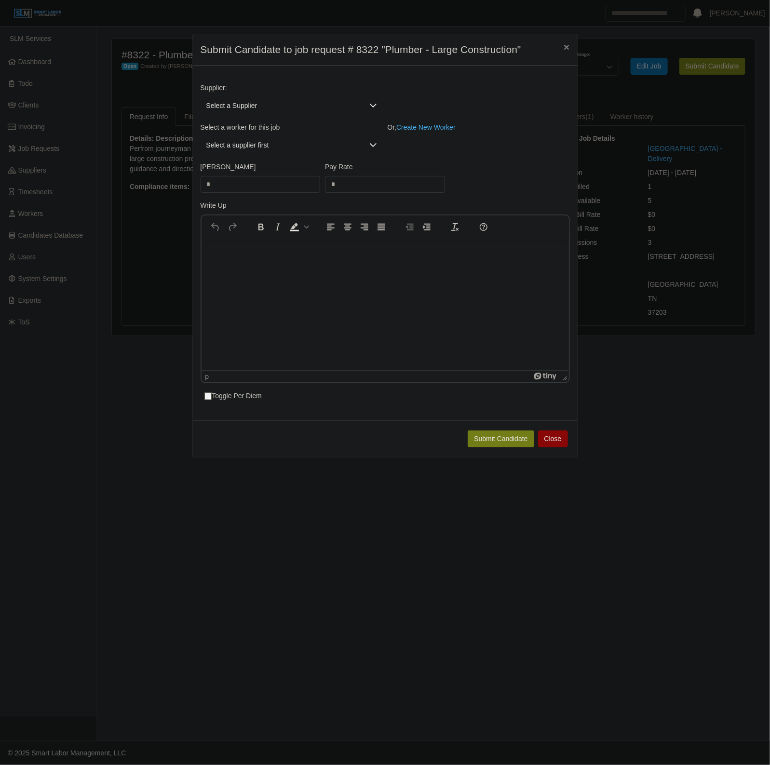
click at [259, 111] on span "Select a Supplier" at bounding box center [282, 106] width 163 height 18
click at [245, 135] on input "text" at bounding box center [293, 128] width 171 height 15
type input "***"
click at [258, 151] on span "[PERSON_NAME]" at bounding box center [235, 149] width 55 height 10
click at [251, 149] on span "Select a worker..." at bounding box center [282, 145] width 163 height 18
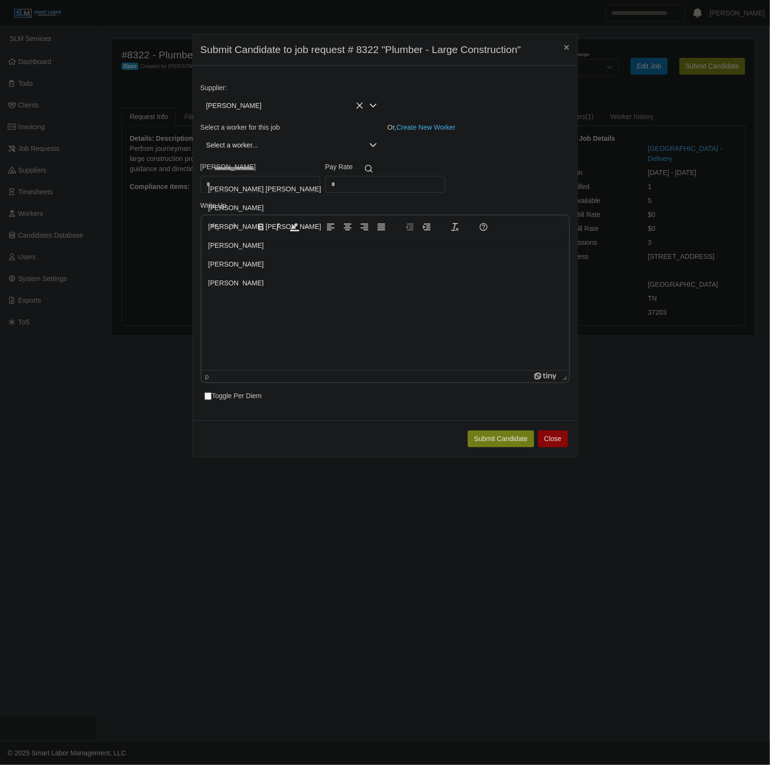
click at [246, 178] on div "55 results are available" at bounding box center [294, 167] width 186 height 21
click at [243, 175] on input "text" at bounding box center [293, 168] width 170 height 15
type input "******"
type input "*****"
type input "****"
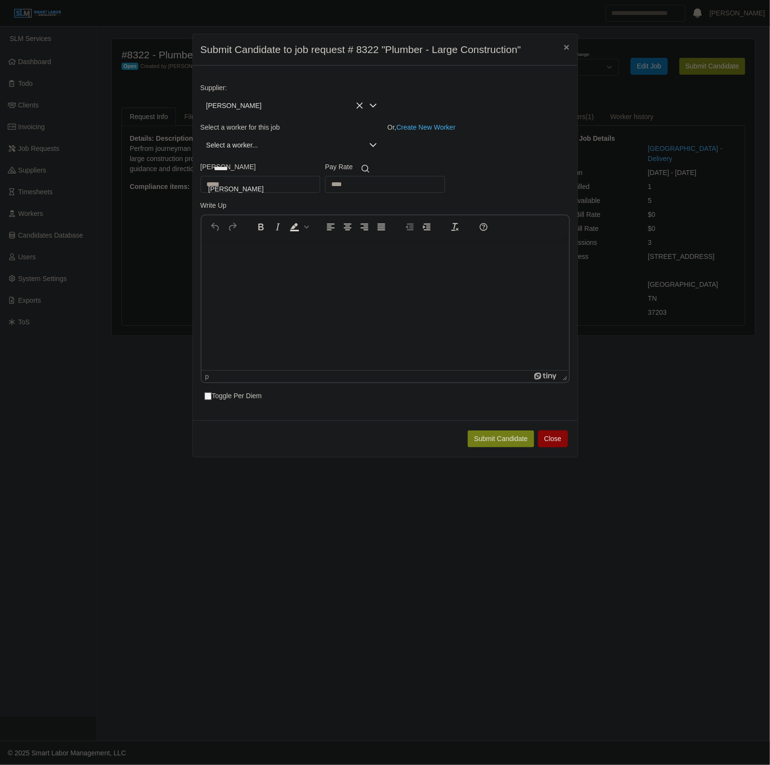
click at [324, 186] on li "[PERSON_NAME]" at bounding box center [291, 189] width 178 height 18
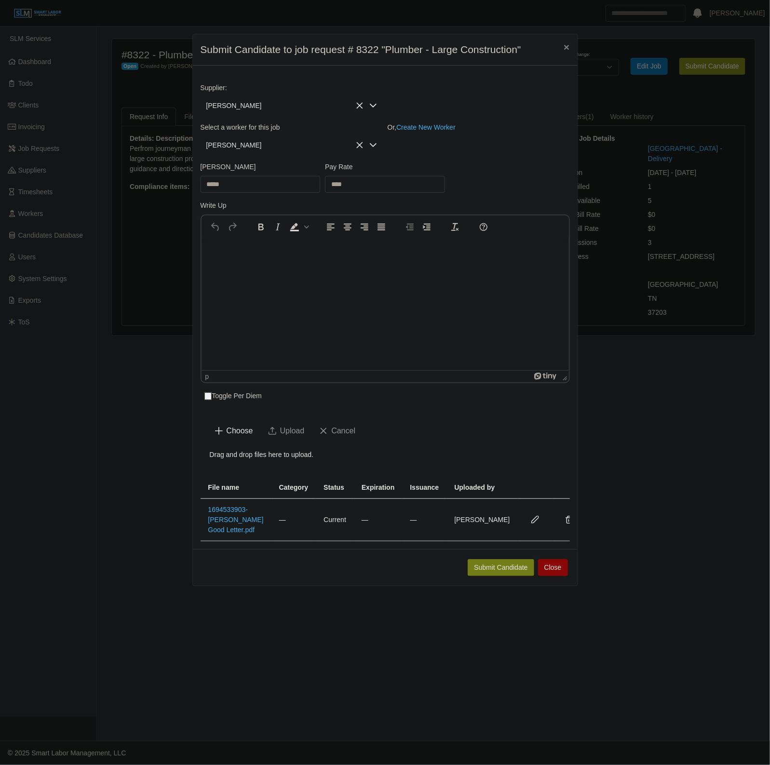
click at [432, 264] on html at bounding box center [384, 251] width 367 height 26
click at [490, 576] on button "Submit Candidate" at bounding box center [501, 567] width 66 height 17
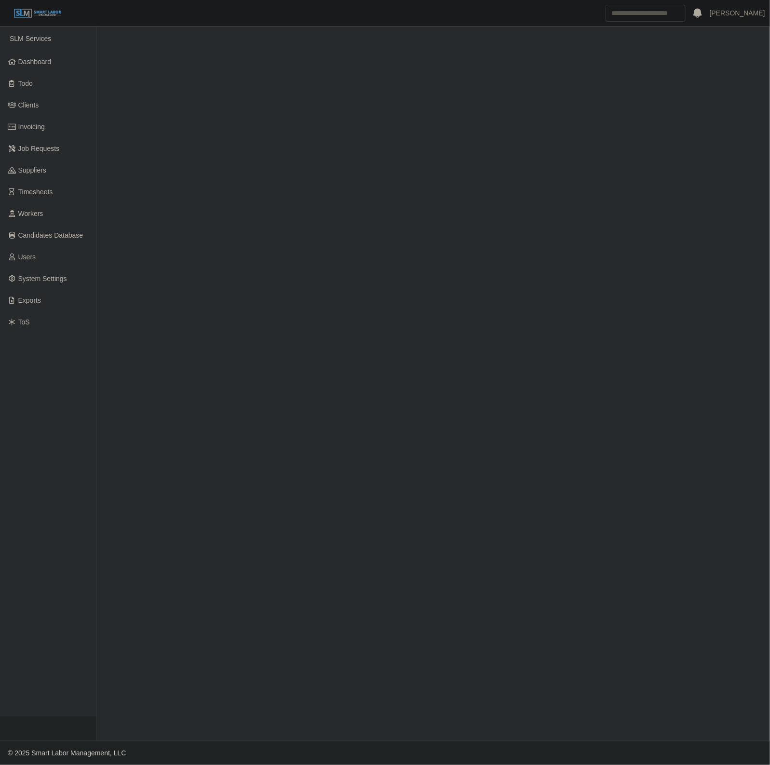
select select "****"
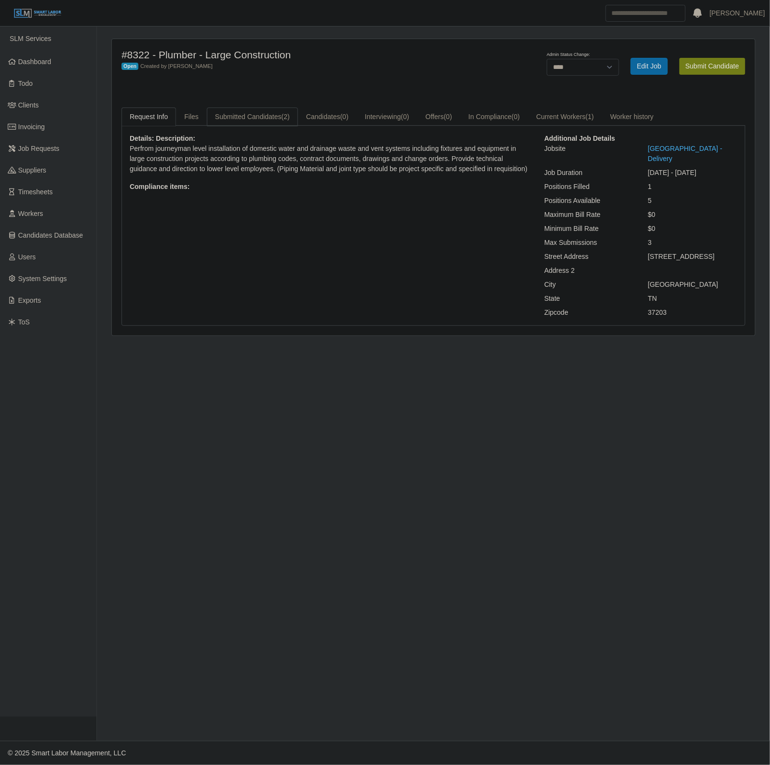
drag, startPoint x: 235, startPoint y: 117, endPoint x: 244, endPoint y: 123, distance: 10.7
click at [235, 117] on link "Submitted Candidates (2)" at bounding box center [252, 117] width 91 height 19
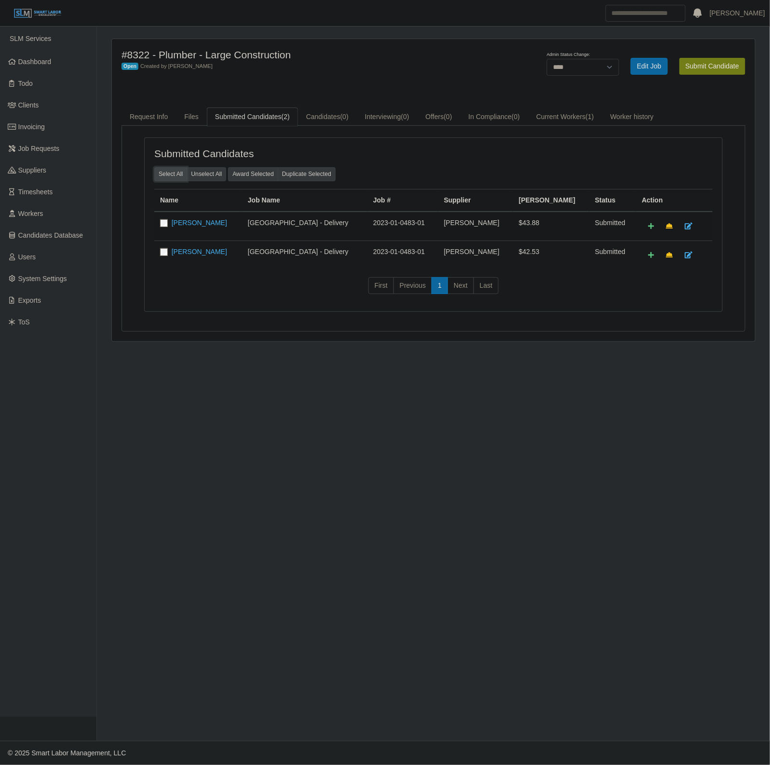
click at [165, 175] on button "Select All" at bounding box center [170, 173] width 33 height 13
click at [259, 171] on button "Award Selected" at bounding box center [253, 173] width 50 height 13
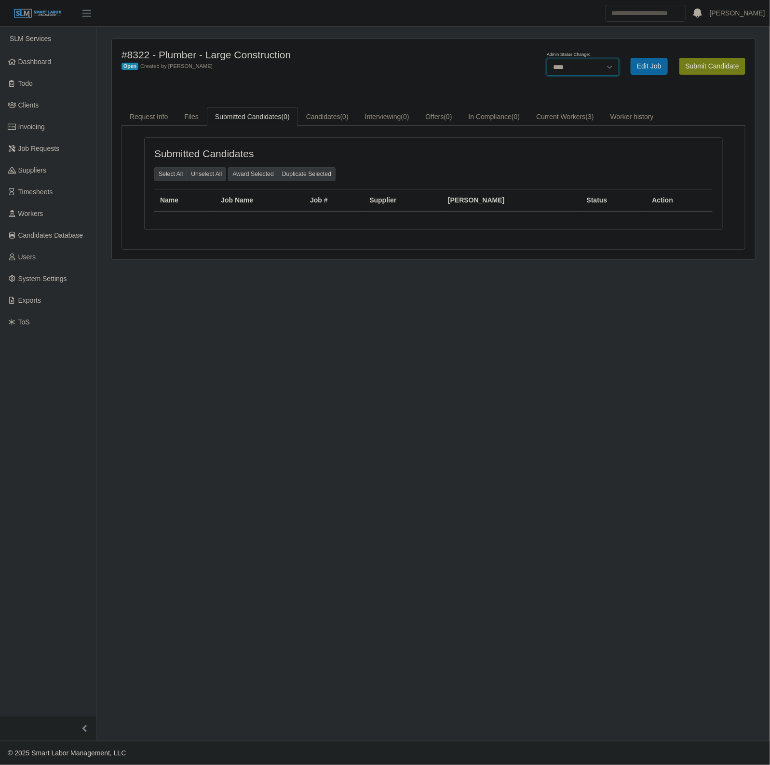
drag, startPoint x: 587, startPoint y: 70, endPoint x: 580, endPoint y: 73, distance: 7.6
click at [587, 70] on select "******* **** ******" at bounding box center [583, 67] width 72 height 17
select select "******"
click at [619, 59] on select "******* **** ******" at bounding box center [583, 67] width 72 height 17
click at [486, 42] on div "#8322 - Plumber - Large Construction Closed Created by [PERSON_NAME] Saving sta…" at bounding box center [433, 149] width 643 height 220
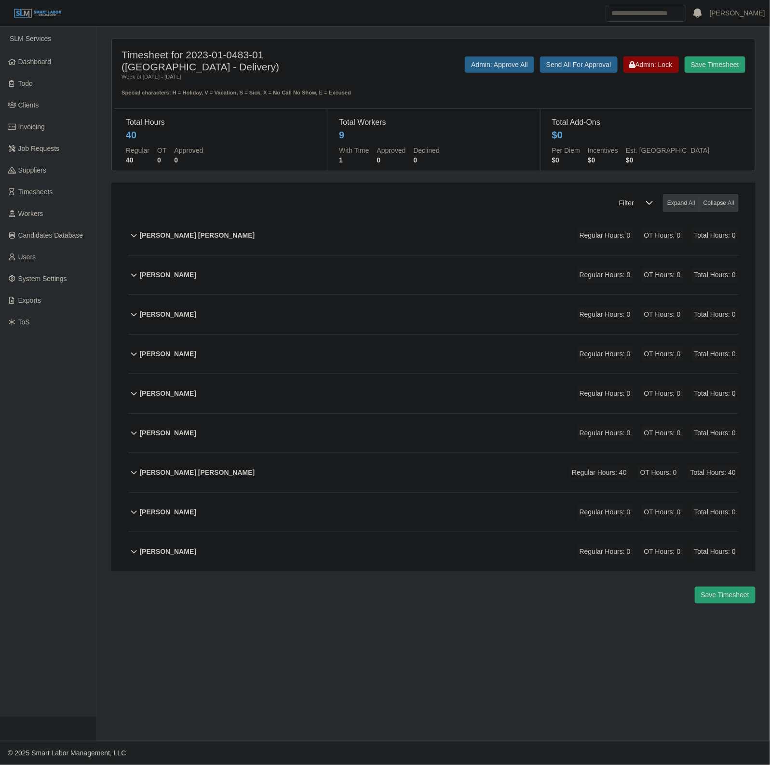
drag, startPoint x: 283, startPoint y: 430, endPoint x: 447, endPoint y: 440, distance: 165.2
click at [283, 430] on div "Kevin Narvaez Arias Regular Hours: 0 OT Hours: 0 Total Hours: 0" at bounding box center [439, 433] width 599 height 39
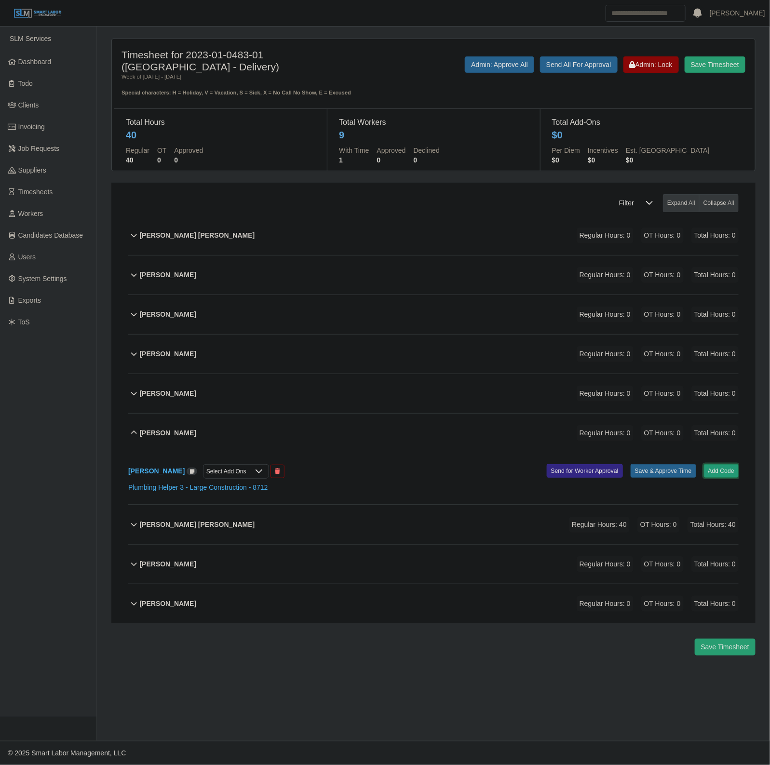
click at [714, 471] on button "Add Code" at bounding box center [721, 470] width 35 height 13
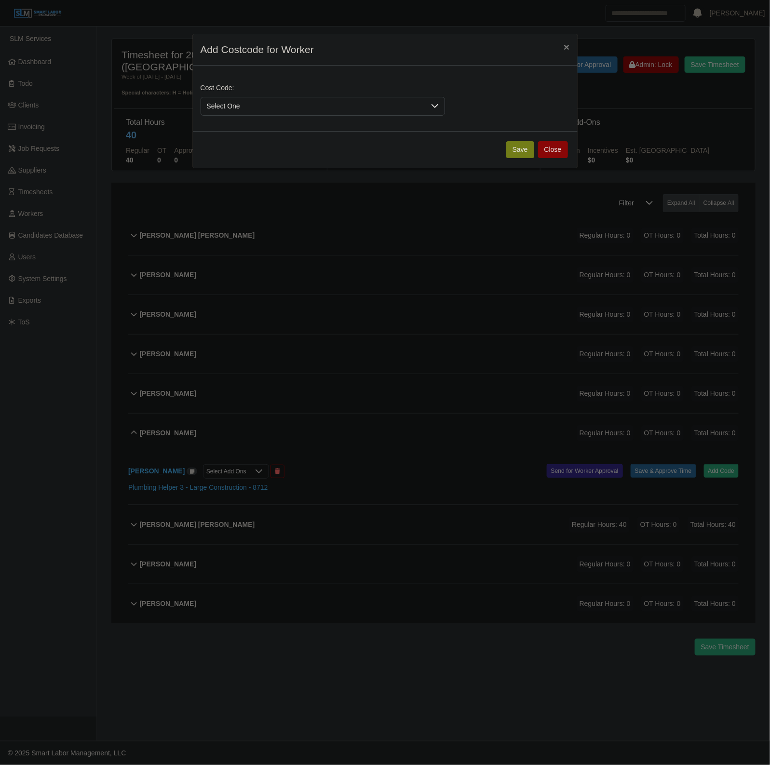
click at [248, 99] on span "Select One" at bounding box center [313, 106] width 224 height 18
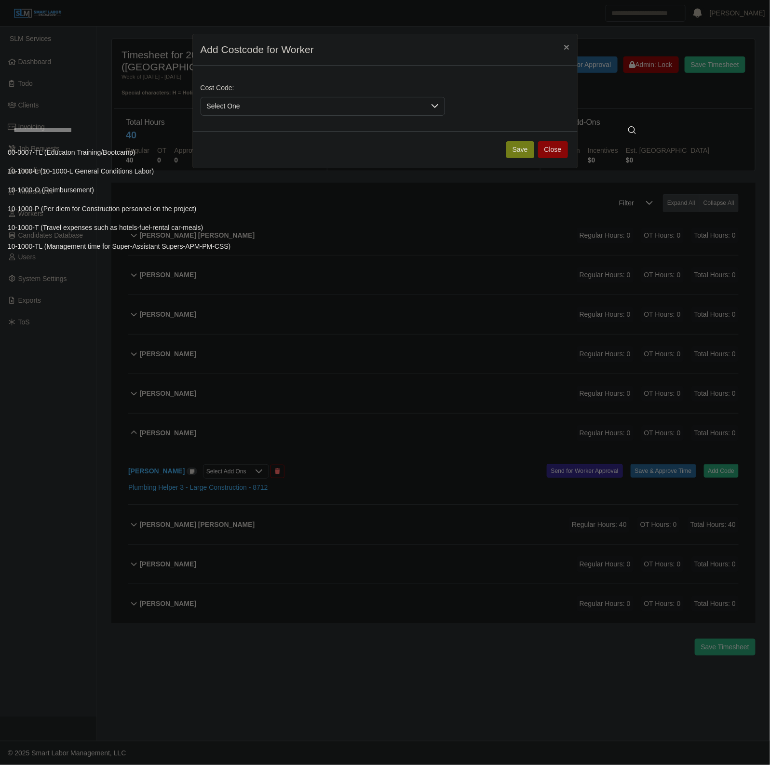
click at [205, 137] on input "text" at bounding box center [325, 130] width 634 height 19
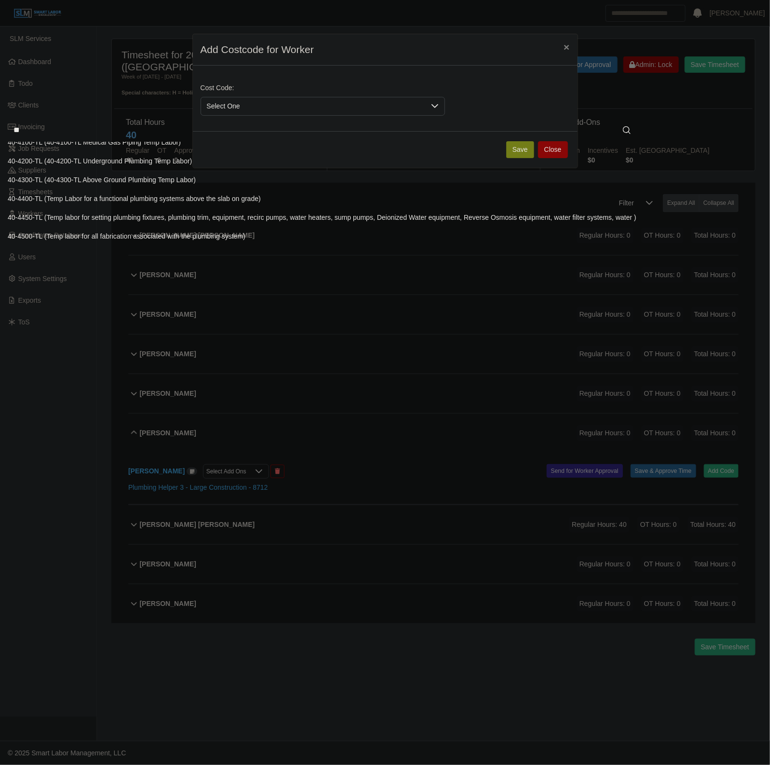
scroll to position [77, 0]
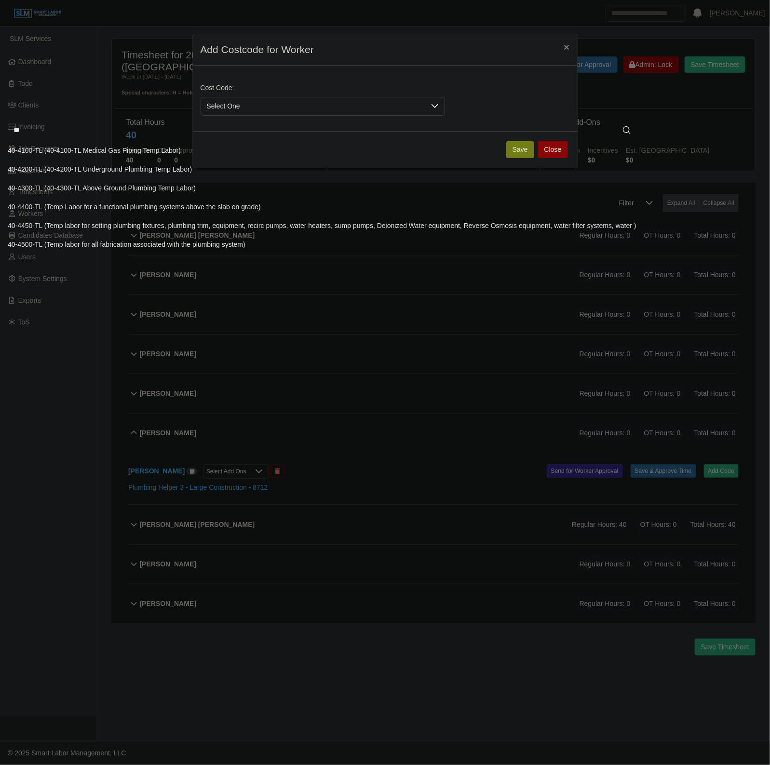
type input "**"
click at [149, 187] on span "40-4300-TL (40-4300-TL Above Ground Plumbing Temp Labor)" at bounding box center [102, 188] width 188 height 10
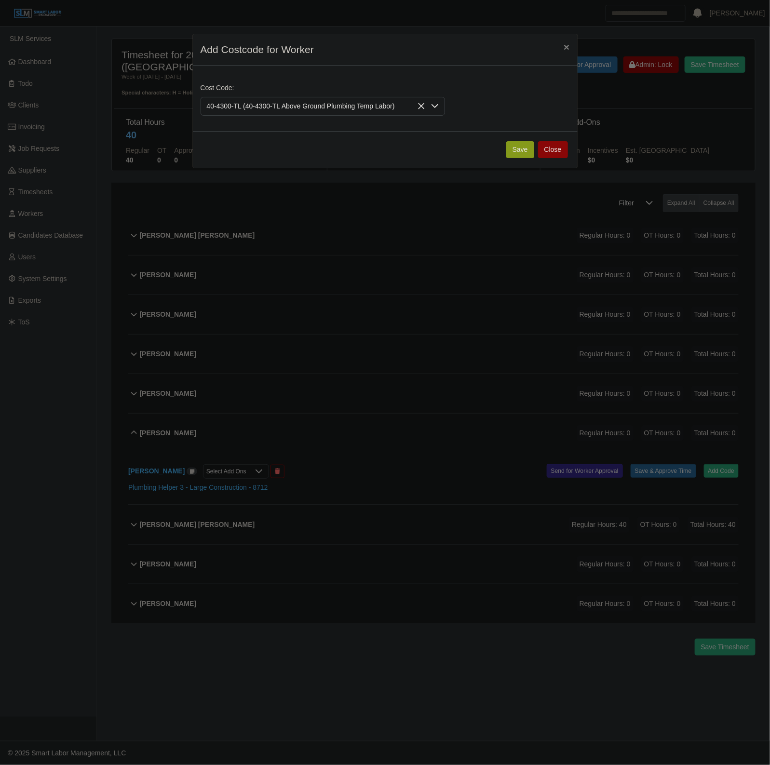
click at [515, 146] on button "Save" at bounding box center [520, 149] width 28 height 17
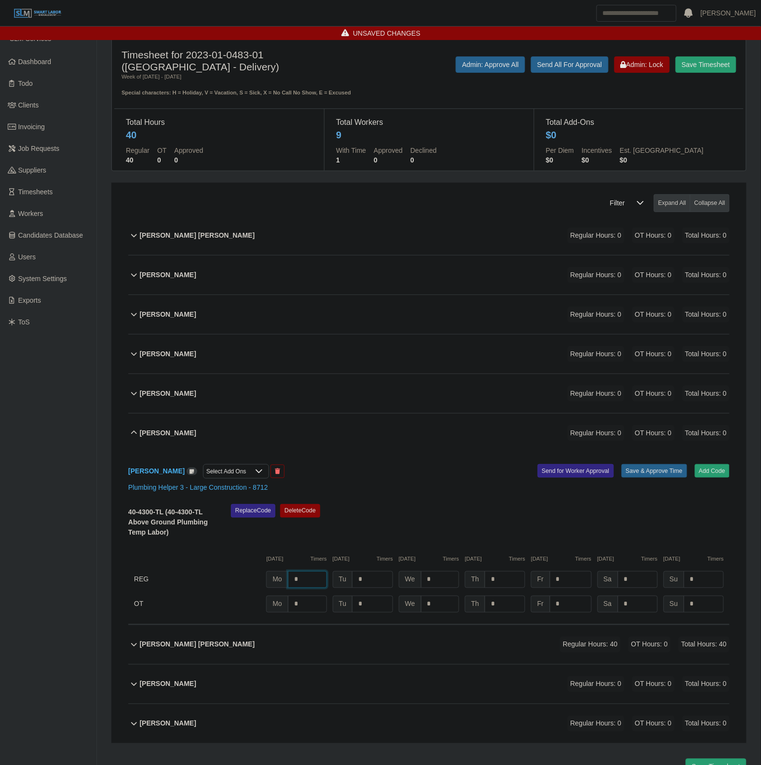
drag, startPoint x: 312, startPoint y: 576, endPoint x: 325, endPoint y: 587, distance: 16.8
click at [312, 576] on input "*" at bounding box center [307, 579] width 39 height 17
type input "*"
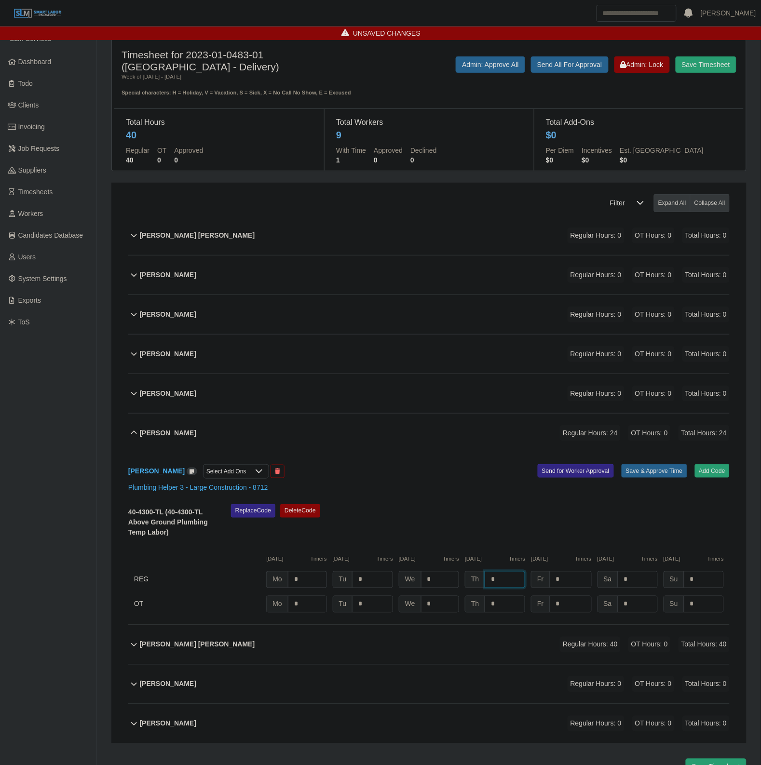
type input "*"
click at [644, 475] on button "Save & Approve Time" at bounding box center [654, 470] width 66 height 13
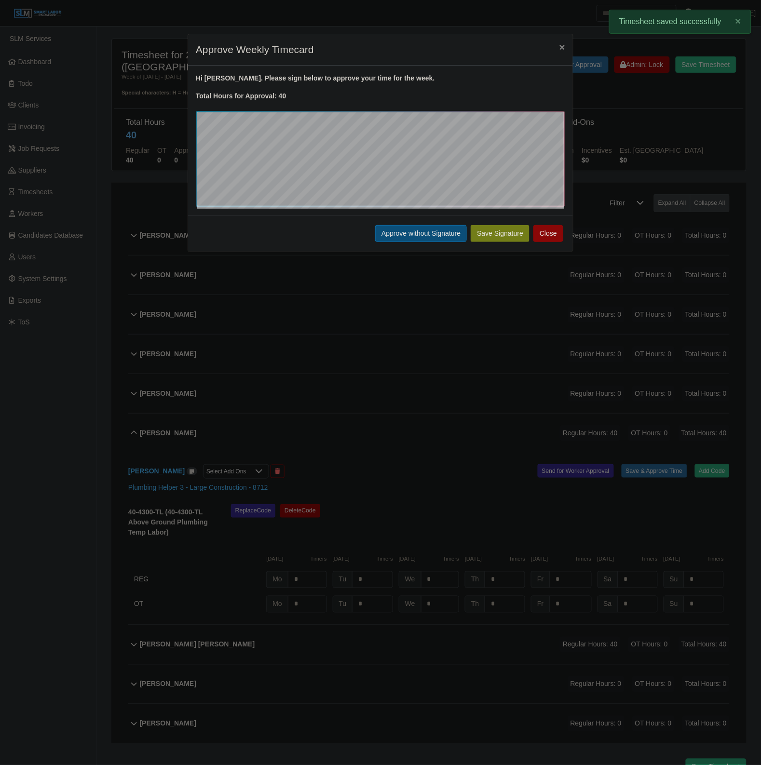
click at [389, 235] on button "Approve without Signature" at bounding box center [421, 233] width 92 height 17
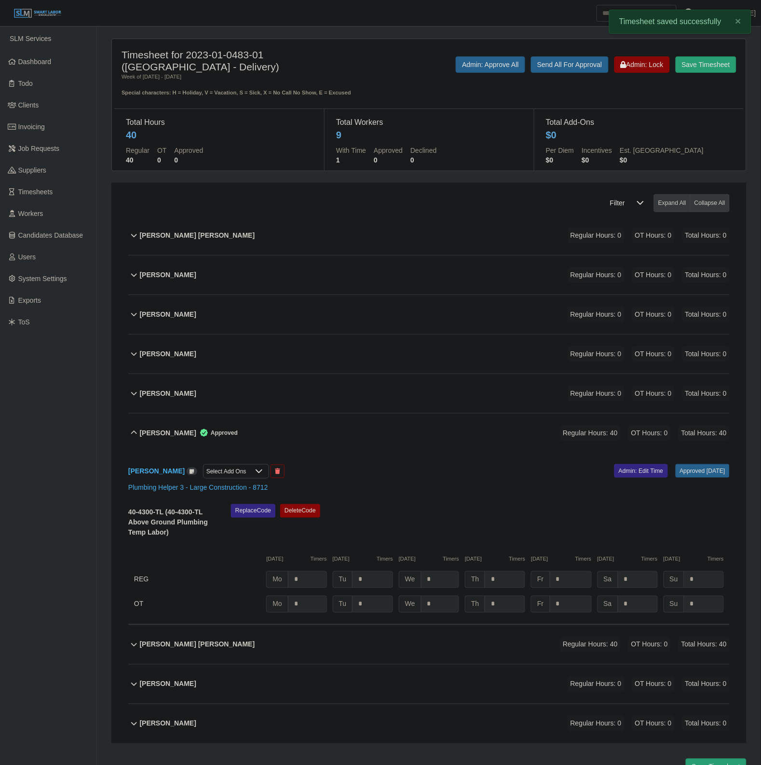
click at [386, 434] on div "Kevin Narvaez Arias Approved Regular Hours: 40 OT Hours: 0 Total Hours: 40" at bounding box center [435, 433] width 590 height 39
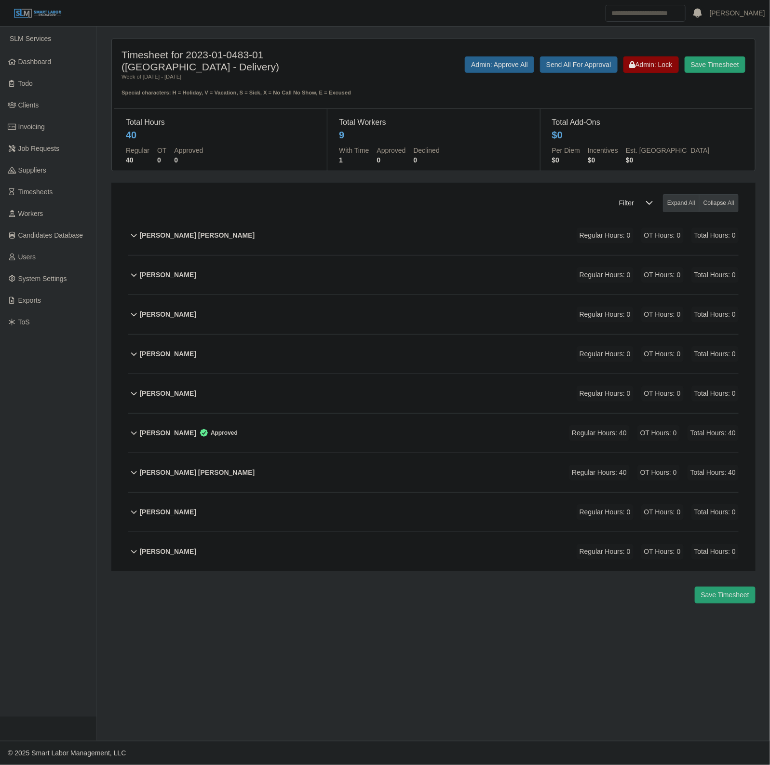
click at [261, 470] on div "Luis Angel Hernandez Regular Hours: 40 OT Hours: 0 Total Hours: 40" at bounding box center [439, 472] width 599 height 39
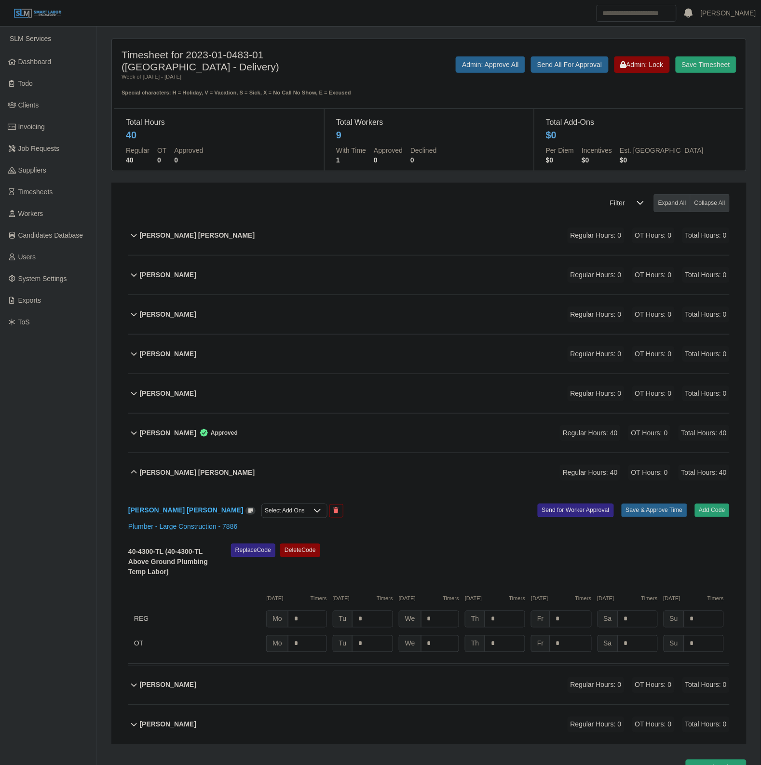
click at [261, 469] on div "Luis Angel Hernandez Regular Hours: 40 OT Hours: 0 Total Hours: 40" at bounding box center [435, 472] width 590 height 39
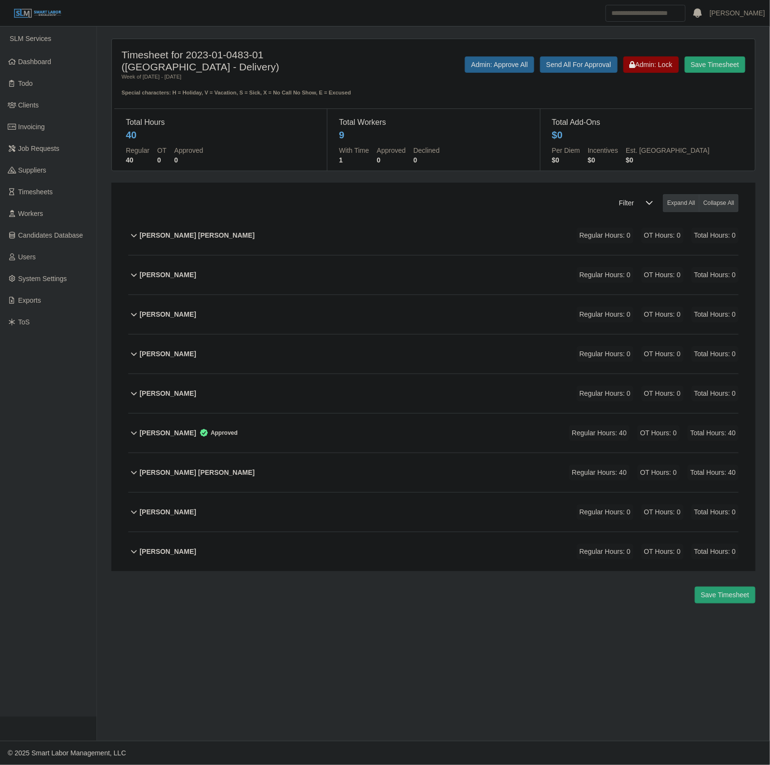
click at [264, 505] on div "Luis Felipe Gallegos Regular Hours: 0 OT Hours: 0 Total Hours: 0" at bounding box center [439, 512] width 599 height 39
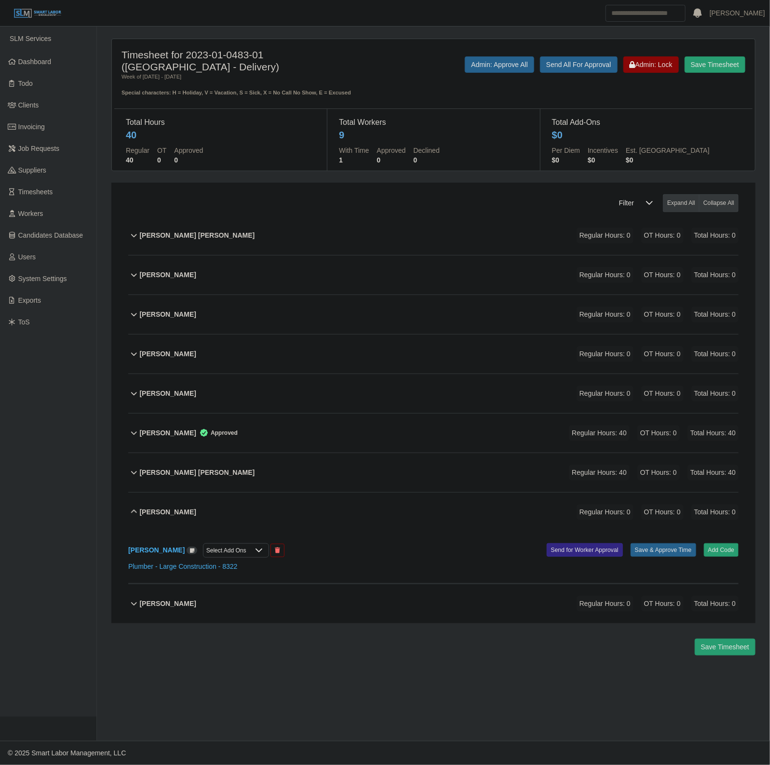
drag, startPoint x: 728, startPoint y: 544, endPoint x: 726, endPoint y: 558, distance: 14.7
click at [728, 545] on div "Luis Felipe Gallegos Select Add Ons Add Code Save & Approve Time Send for Worke…" at bounding box center [433, 558] width 610 height 52
click at [726, 557] on button "Add Code" at bounding box center [721, 549] width 35 height 13
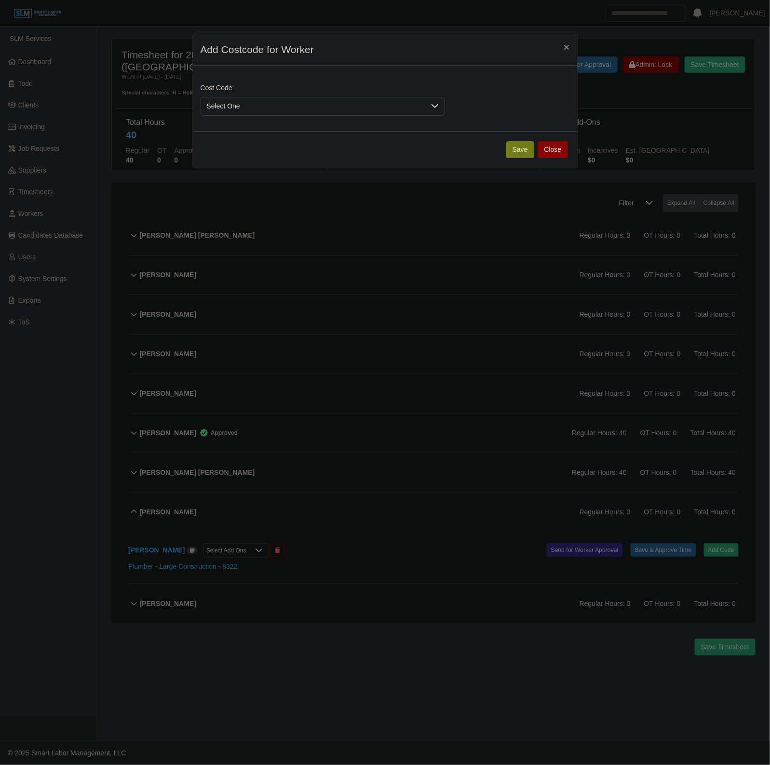
click at [280, 111] on span "Select One" at bounding box center [313, 106] width 224 height 18
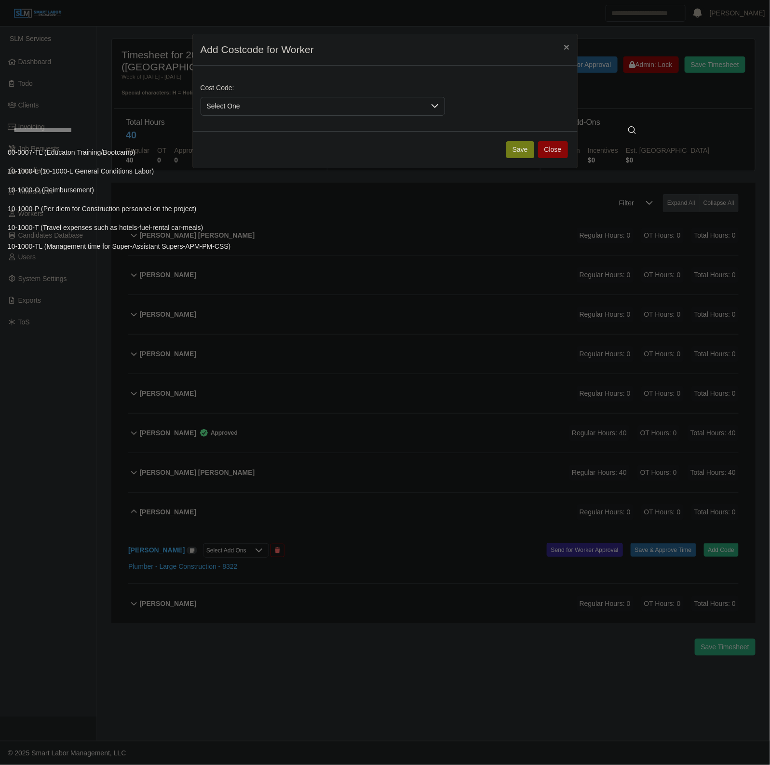
click at [198, 128] on input "text" at bounding box center [325, 130] width 634 height 19
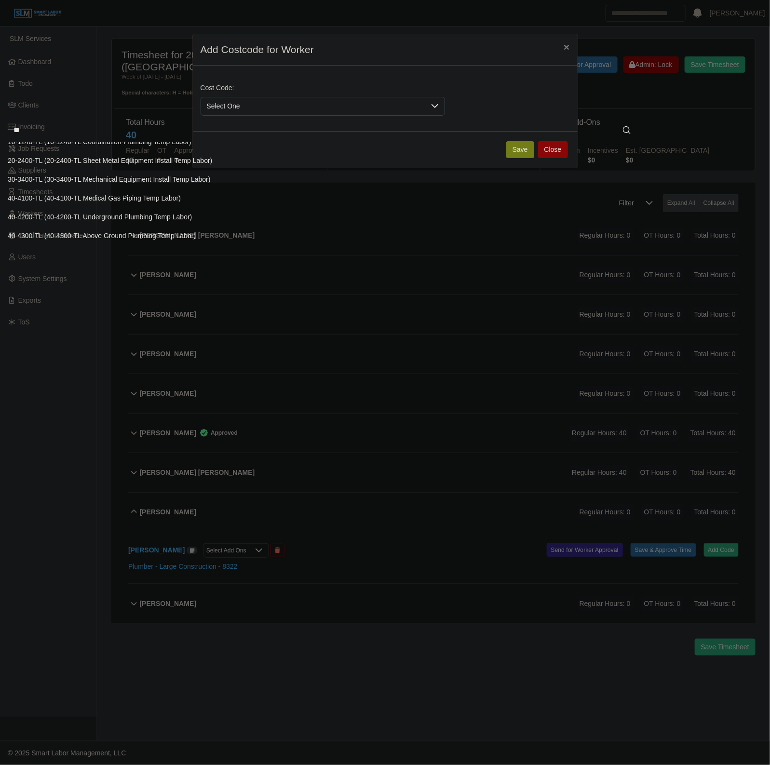
scroll to position [43, 0]
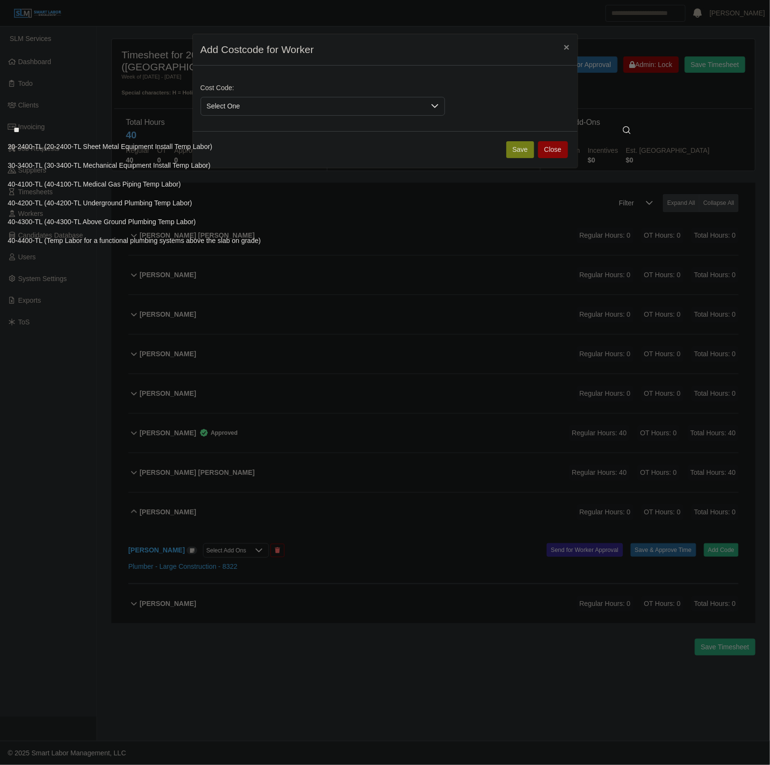
type input "**"
click at [270, 223] on li "40-4300-TL (40-4300-TL Above Ground Plumbing Temp Labor)" at bounding box center [322, 222] width 640 height 18
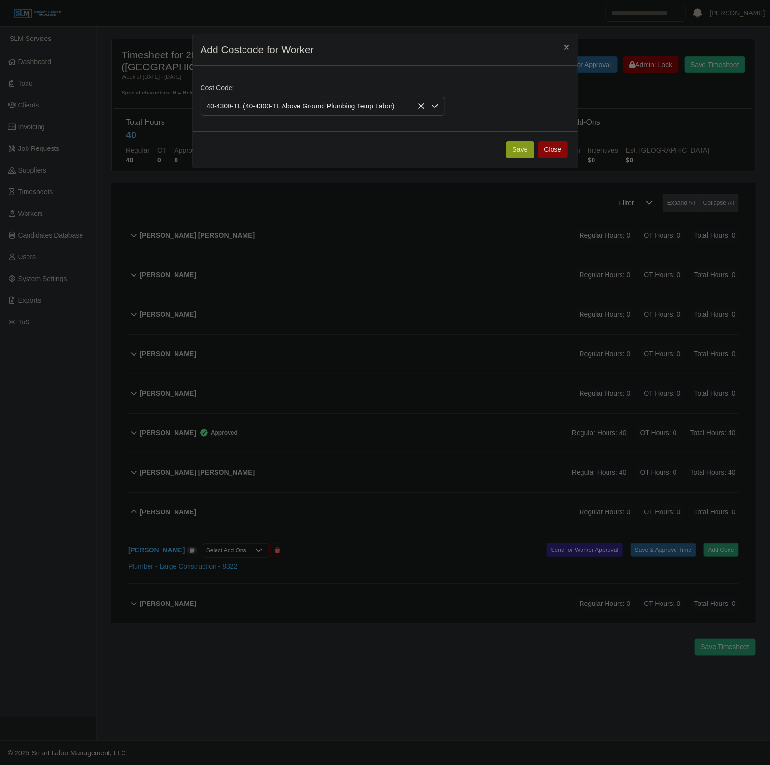
click at [529, 146] on button "Save" at bounding box center [520, 149] width 28 height 17
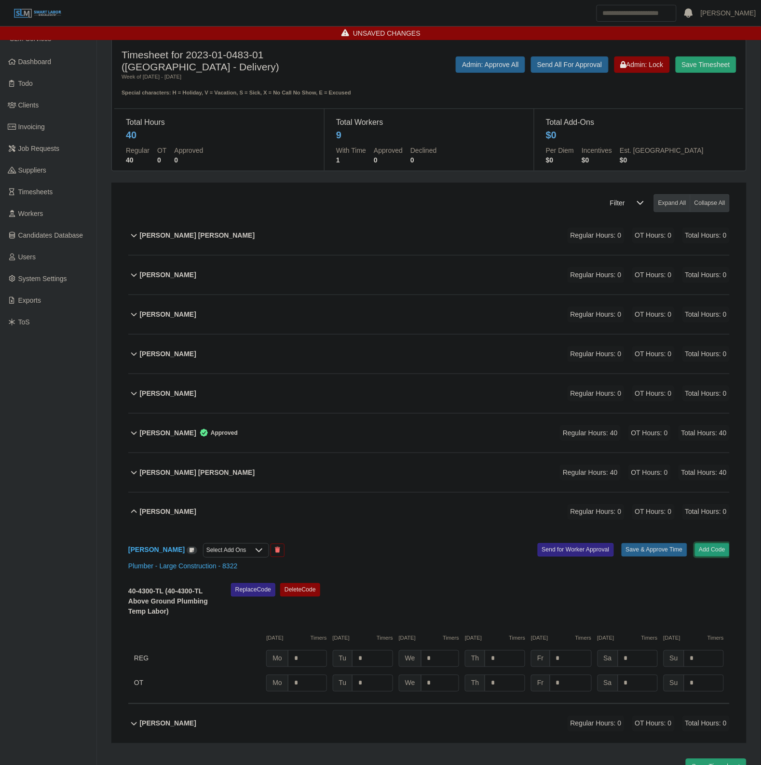
click at [725, 551] on button "Add Code" at bounding box center [712, 549] width 35 height 13
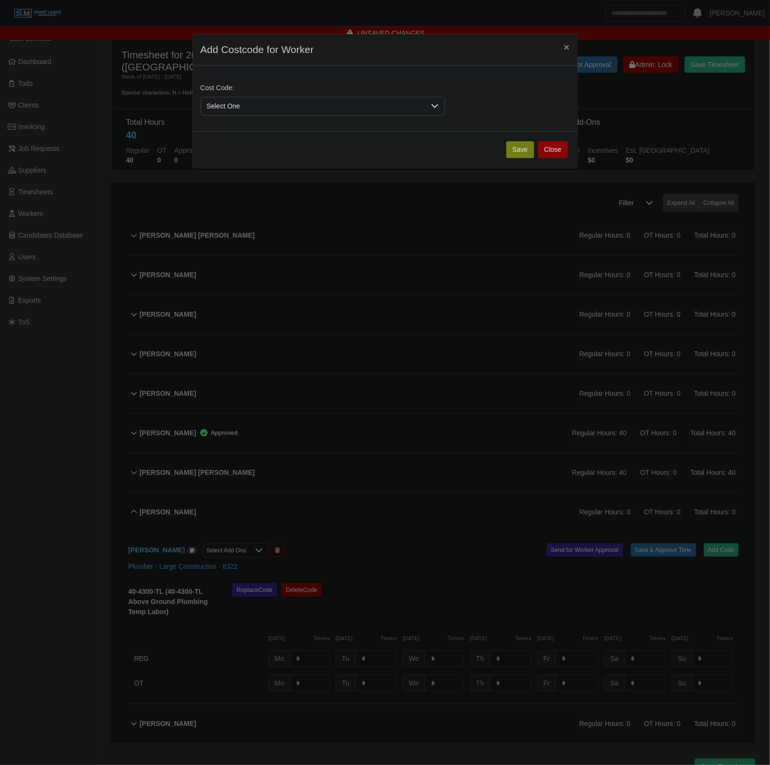
click at [238, 103] on span "Select One" at bounding box center [313, 106] width 224 height 18
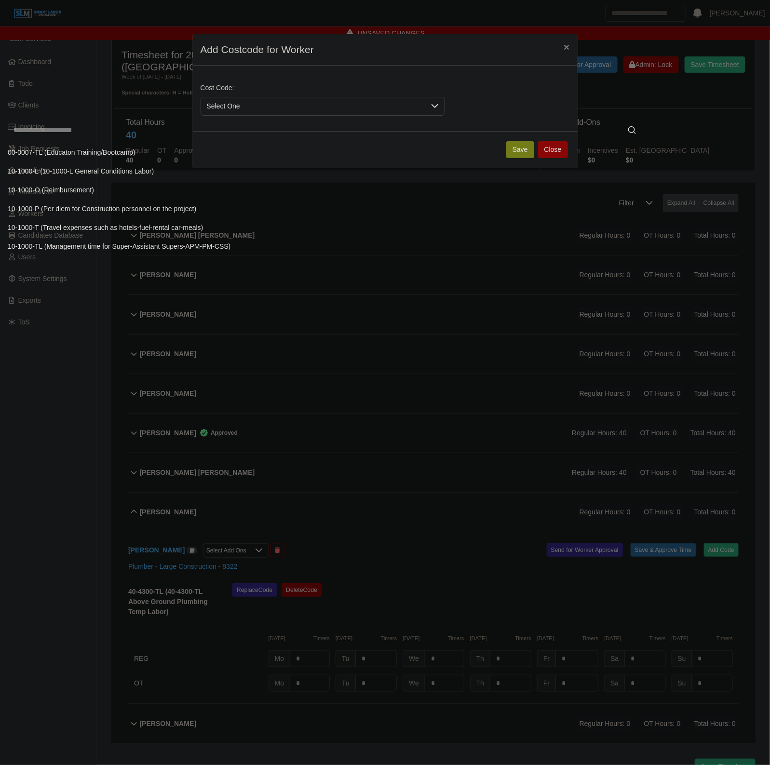
click at [220, 136] on input "text" at bounding box center [325, 130] width 634 height 19
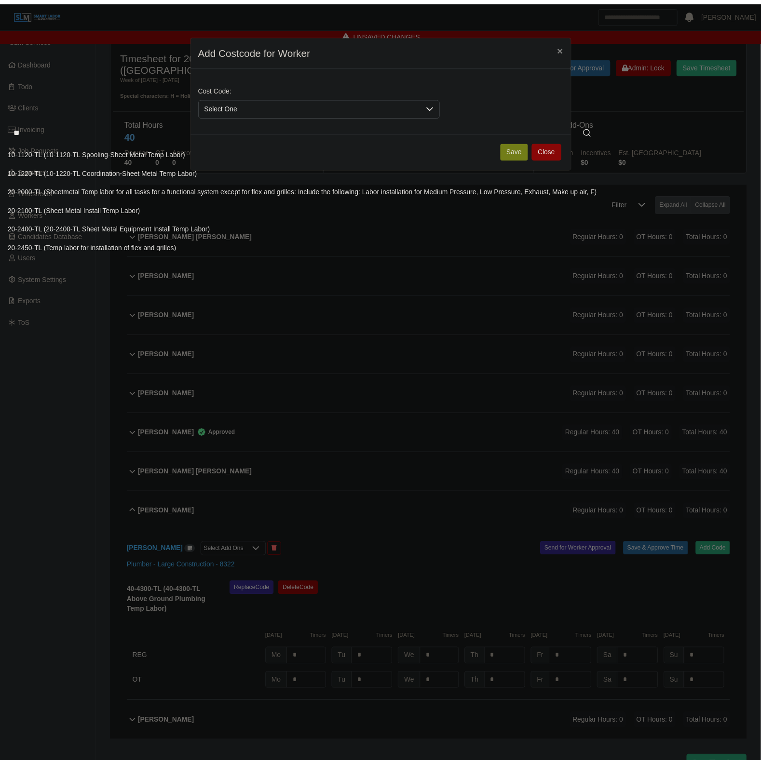
scroll to position [5, 0]
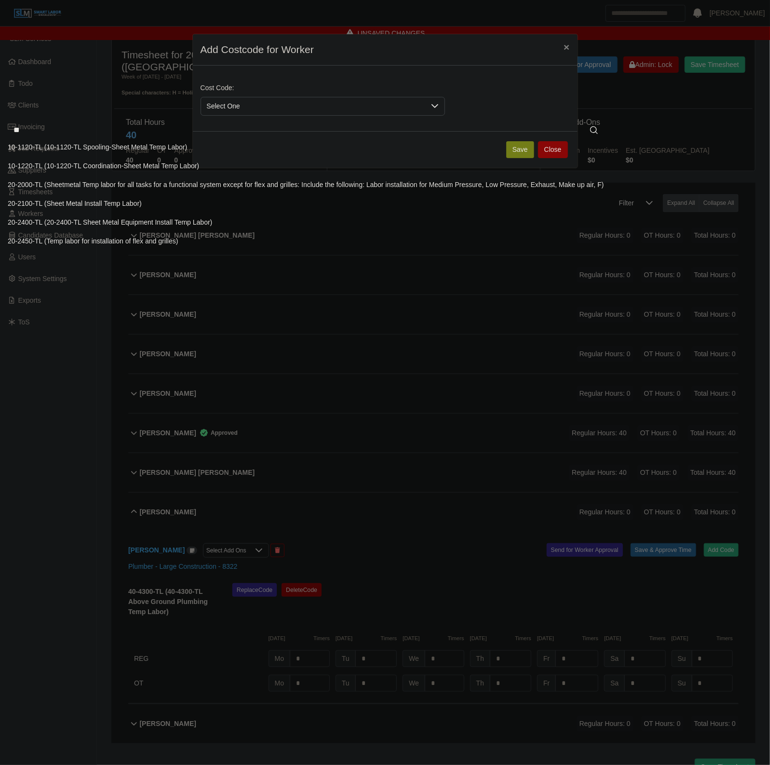
type input "**"
click at [459, 240] on li "20-2450-TL (Temp labor for installation of flex and grilles)" at bounding box center [305, 241] width 607 height 18
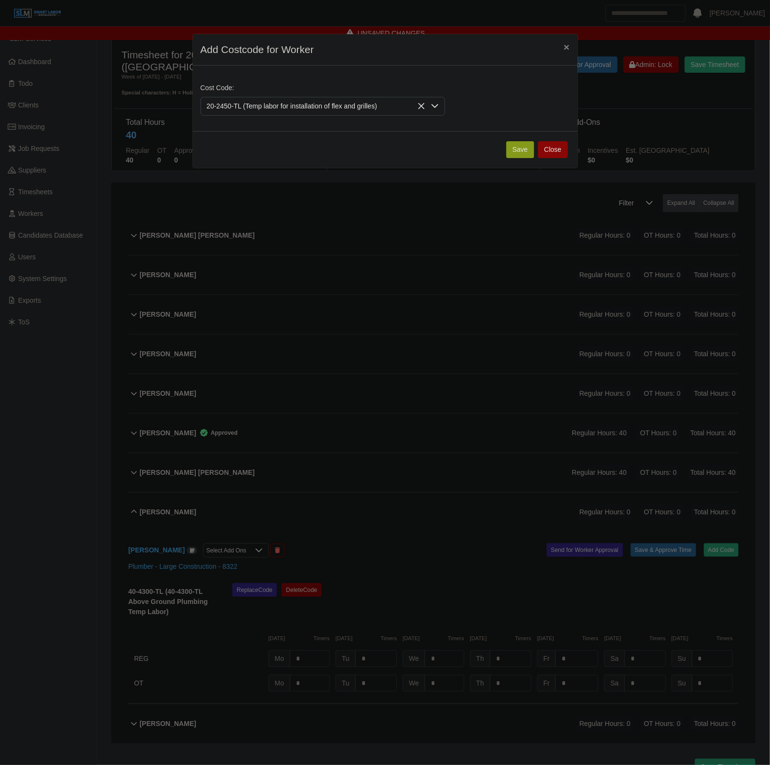
click at [522, 149] on button "Save" at bounding box center [520, 149] width 28 height 17
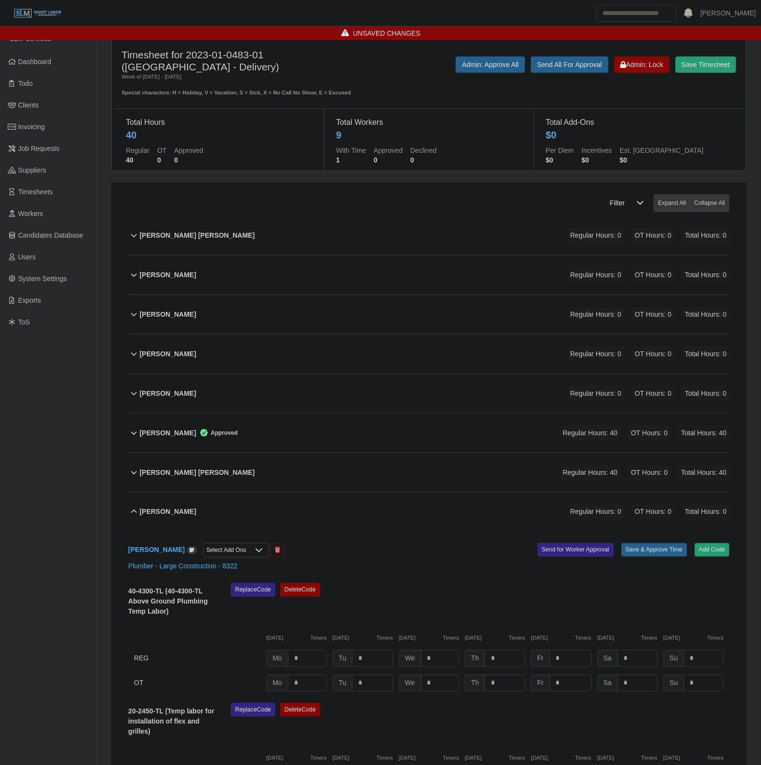
scroll to position [174, 0]
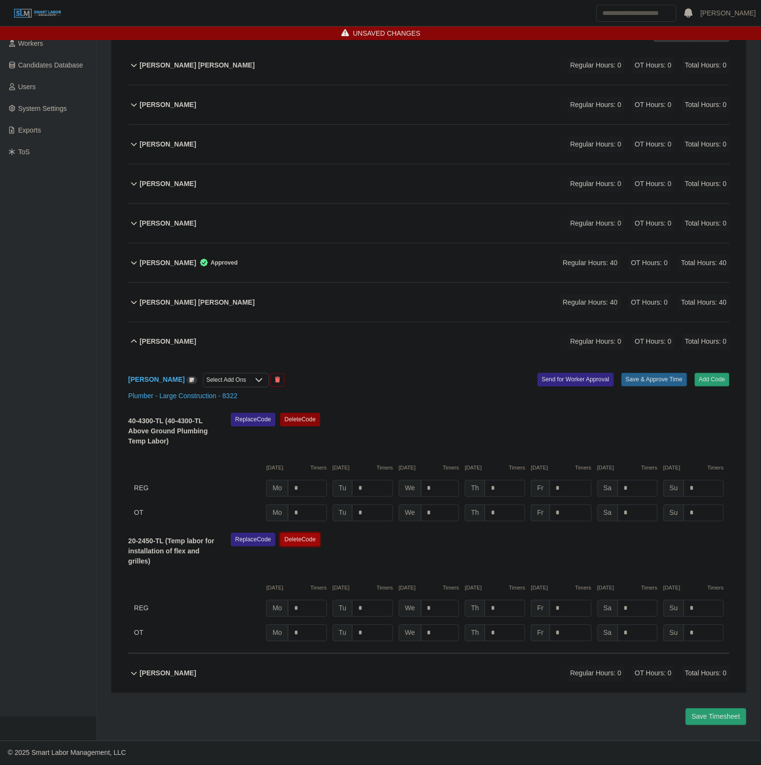
click at [291, 533] on button "Delete Code" at bounding box center [300, 539] width 40 height 13
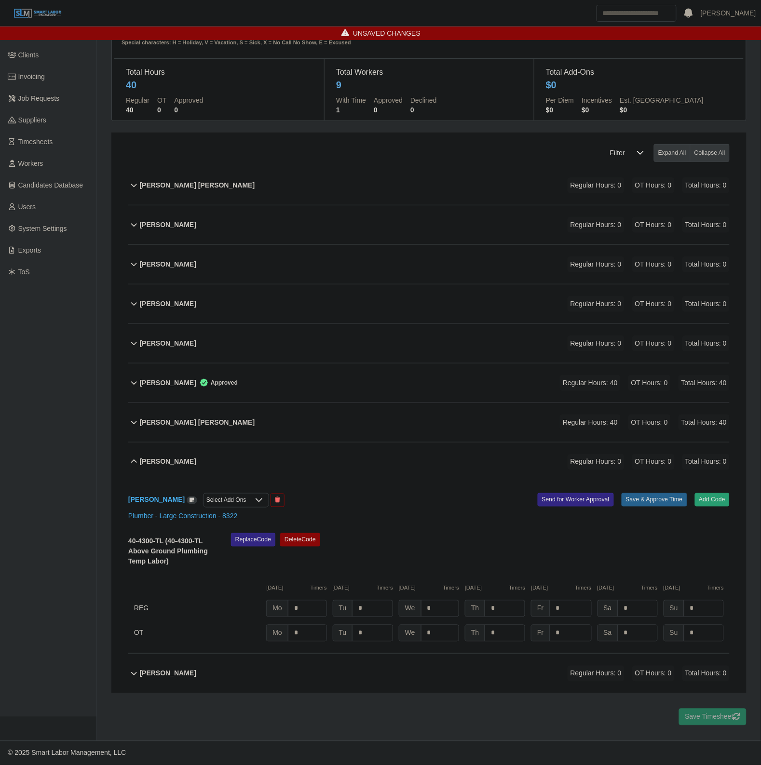
scroll to position [53, 0]
click at [314, 611] on input "*" at bounding box center [307, 608] width 39 height 17
type input "*"
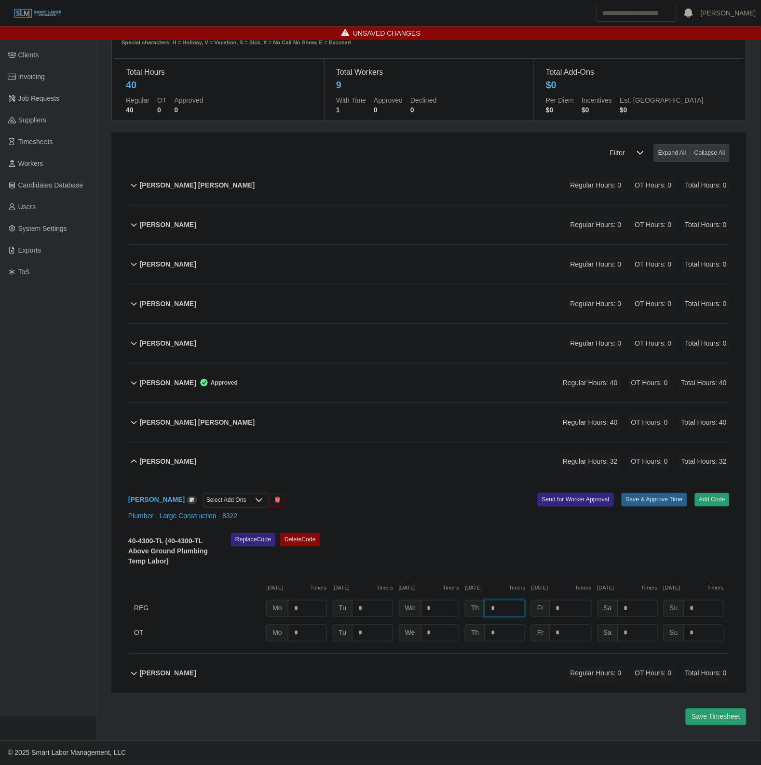
type input "*"
click at [654, 493] on button "Save & Approve Time" at bounding box center [654, 499] width 66 height 13
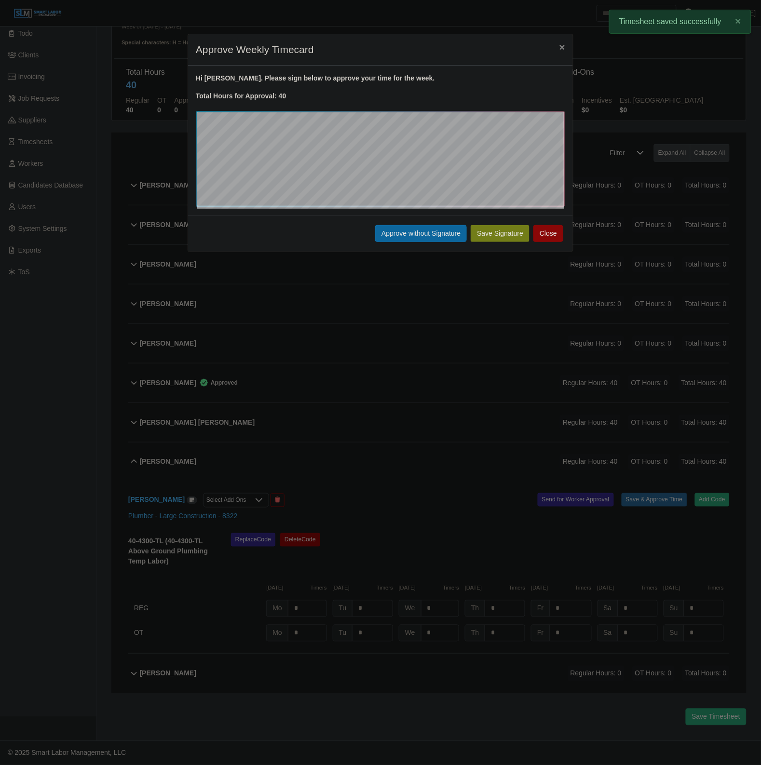
drag, startPoint x: 418, startPoint y: 234, endPoint x: 418, endPoint y: 247, distance: 13.0
click at [418, 233] on button "Approve without Signature" at bounding box center [421, 233] width 92 height 17
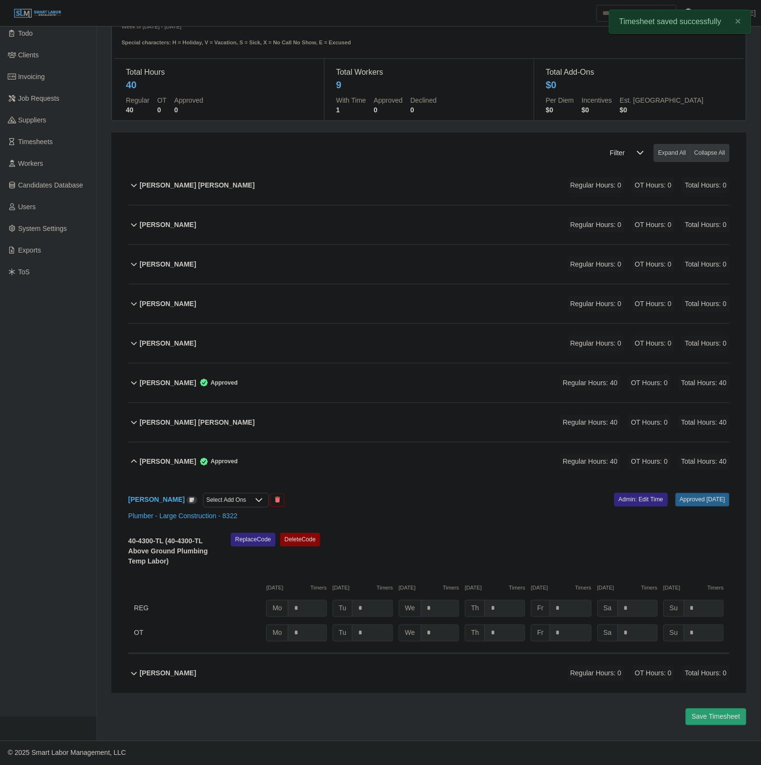
click at [328, 463] on div "Luis Felipe Gallegos Approved Regular Hours: 40 OT Hours: 0 Total Hours: 40" at bounding box center [435, 462] width 590 height 39
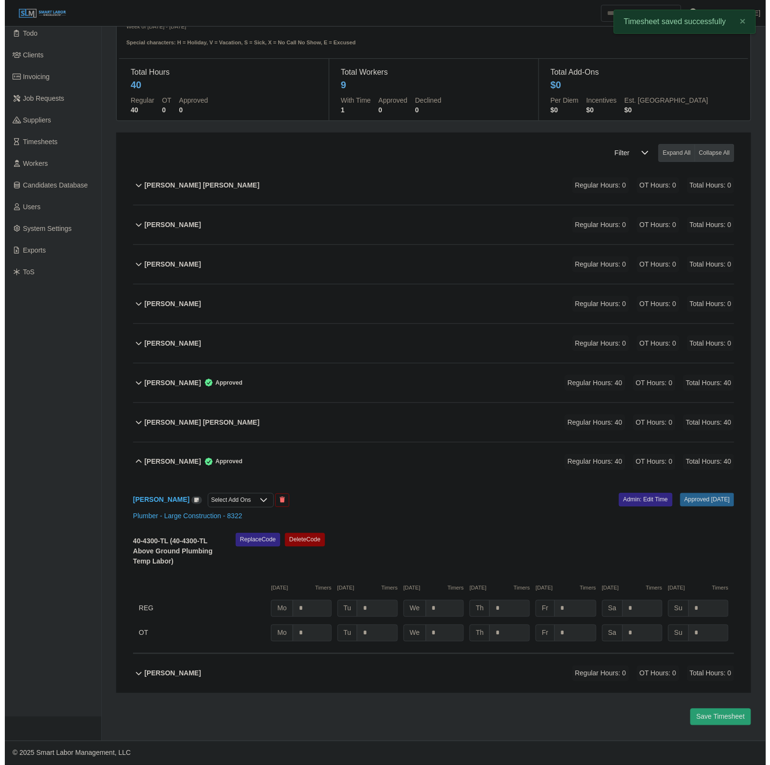
scroll to position [0, 0]
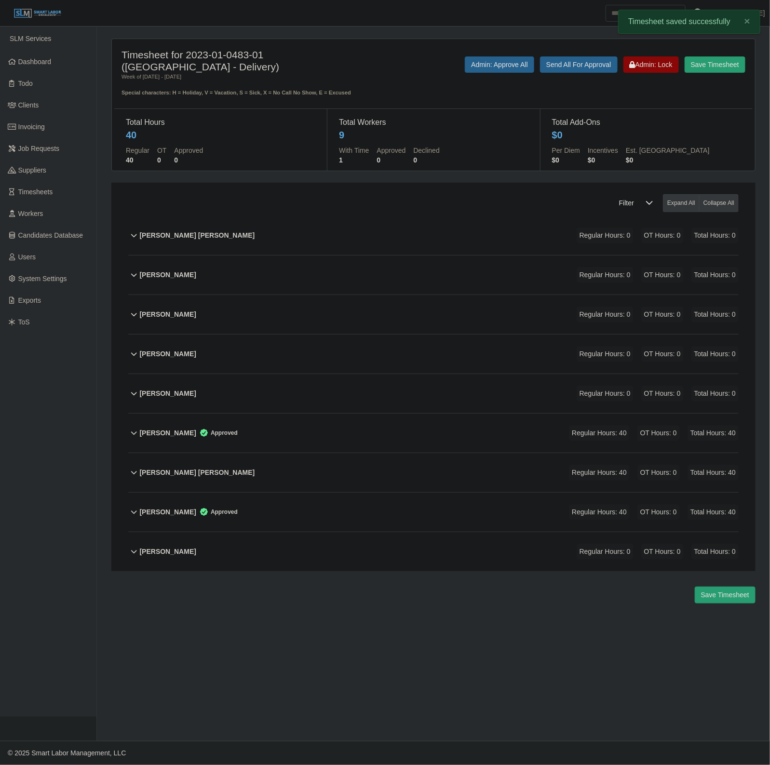
click at [295, 551] on div "Sergio Resendiz Regular Hours: 0 OT Hours: 0 Total Hours: 0" at bounding box center [439, 551] width 599 height 39
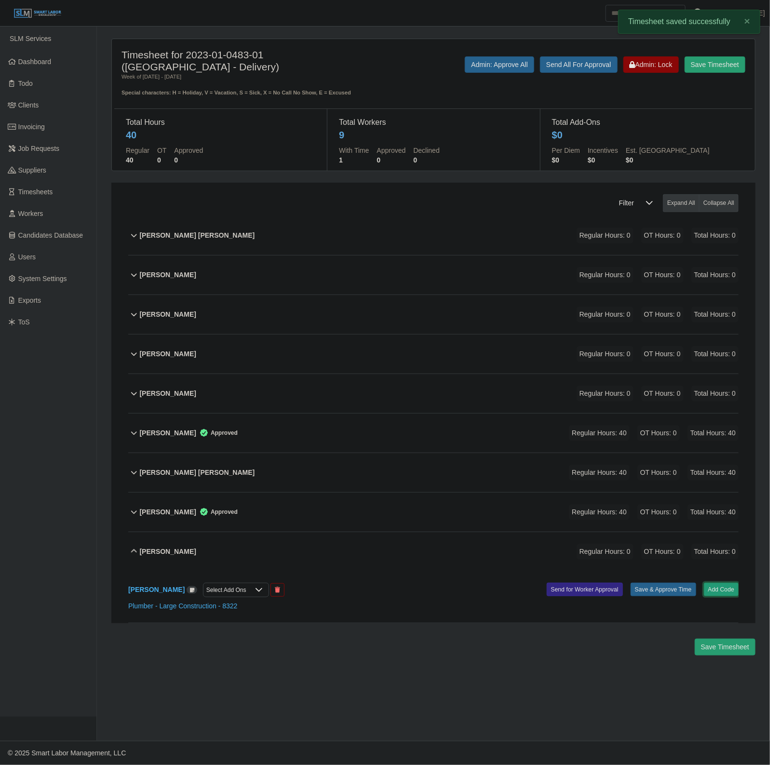
click at [721, 594] on button "Add Code" at bounding box center [721, 589] width 35 height 13
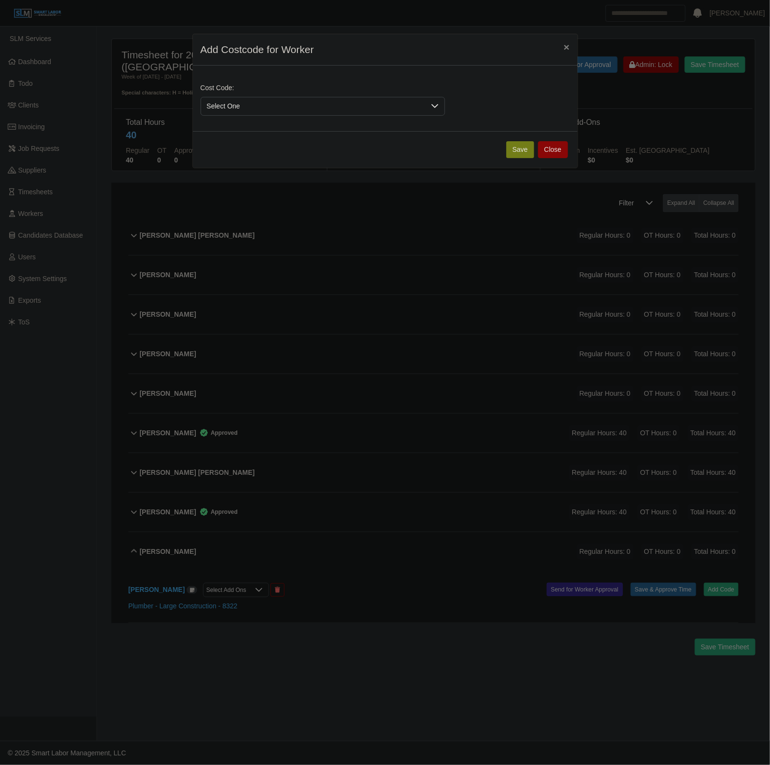
click at [236, 105] on span "Select One" at bounding box center [313, 106] width 224 height 18
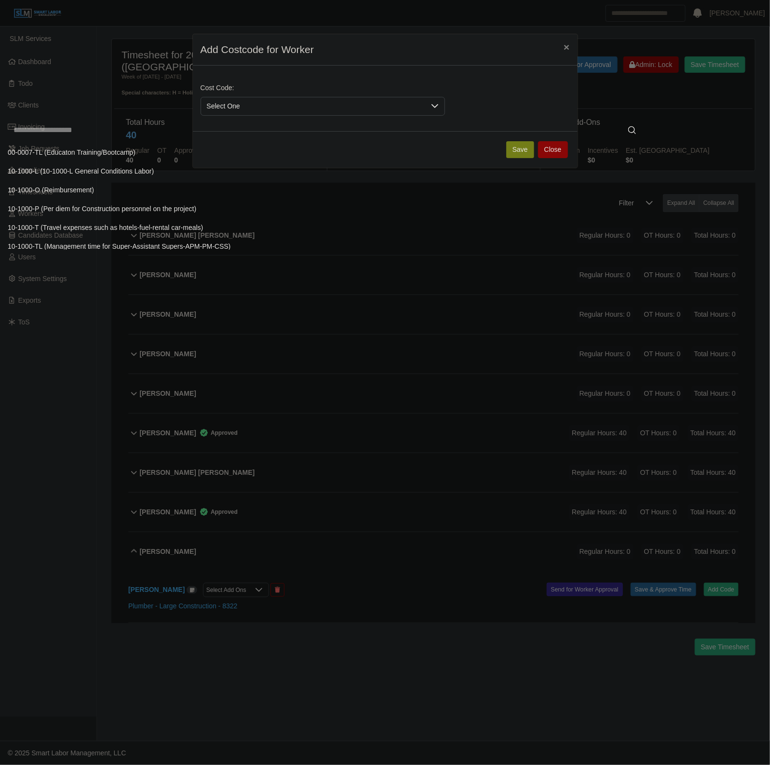
click at [203, 129] on input "text" at bounding box center [325, 130] width 634 height 19
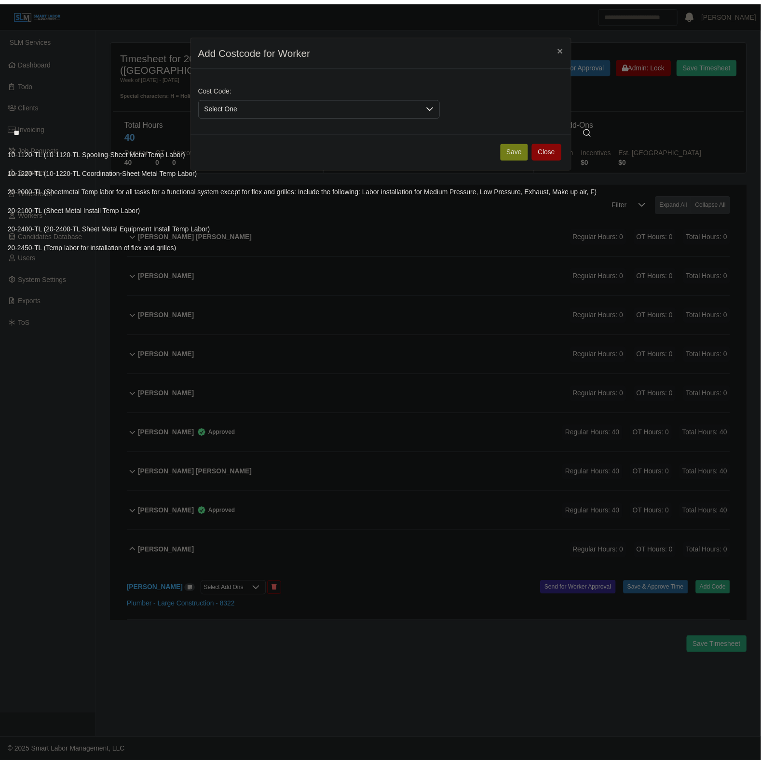
scroll to position [5, 0]
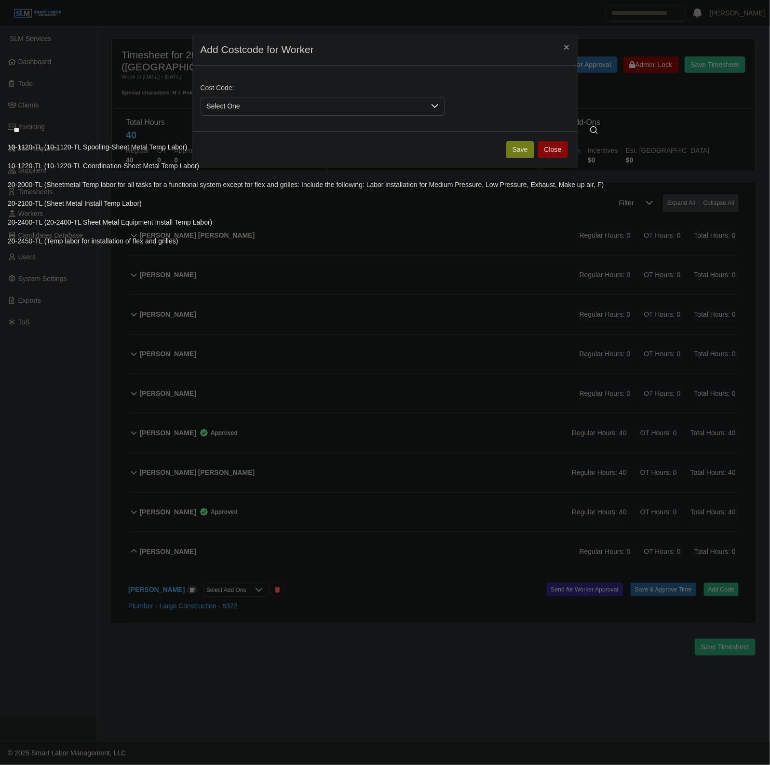
type input "**"
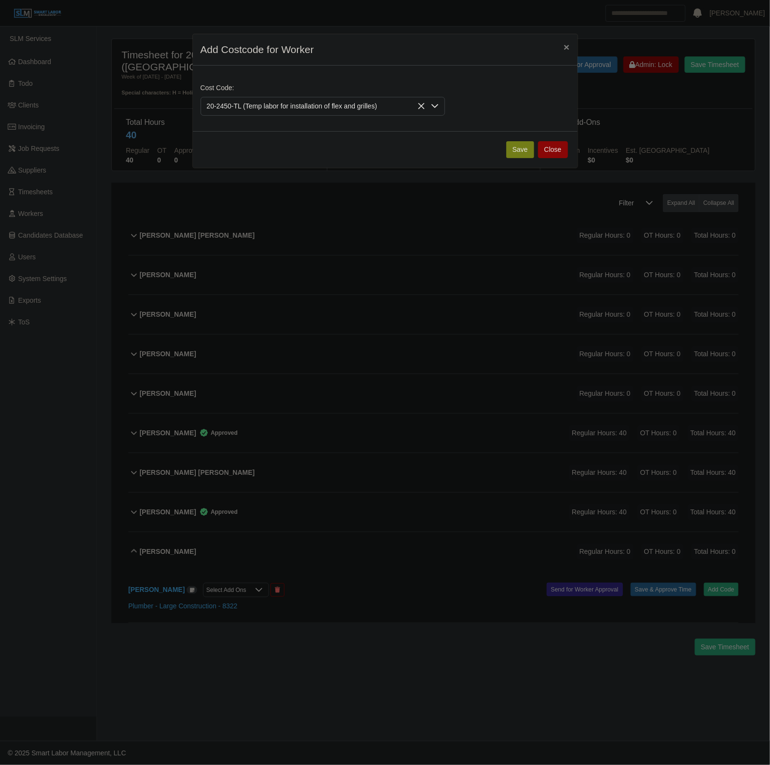
drag, startPoint x: 516, startPoint y: 148, endPoint x: 505, endPoint y: 229, distance: 82.2
click at [512, 148] on button "Save" at bounding box center [520, 149] width 28 height 17
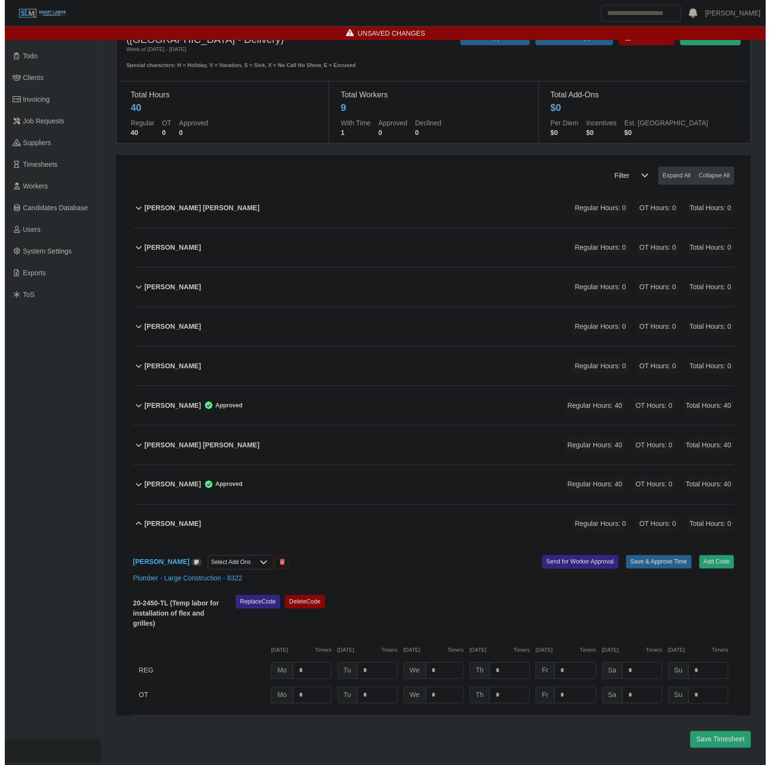
scroll to position [53, 0]
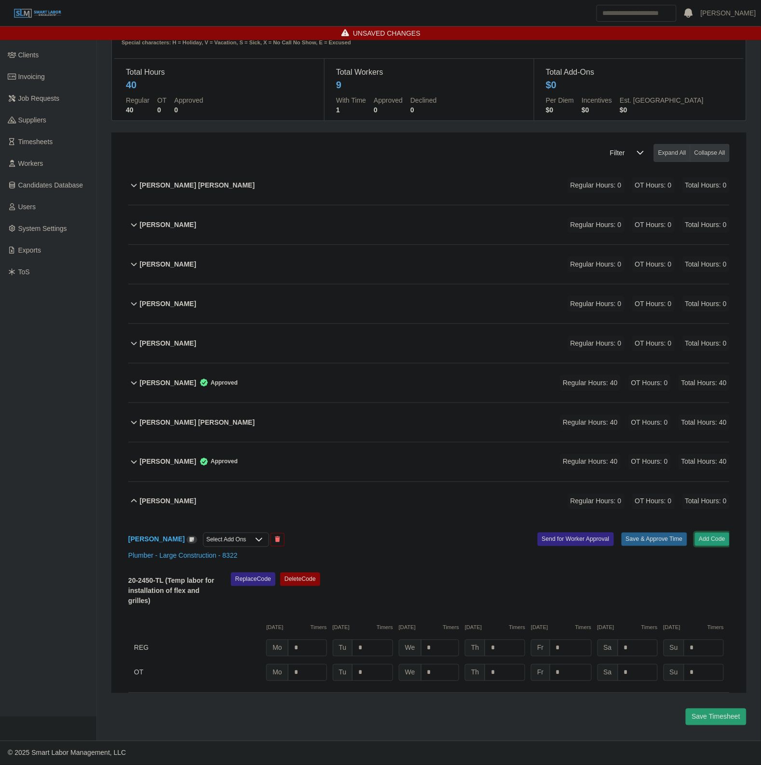
click at [717, 544] on button "Add Code" at bounding box center [712, 539] width 35 height 13
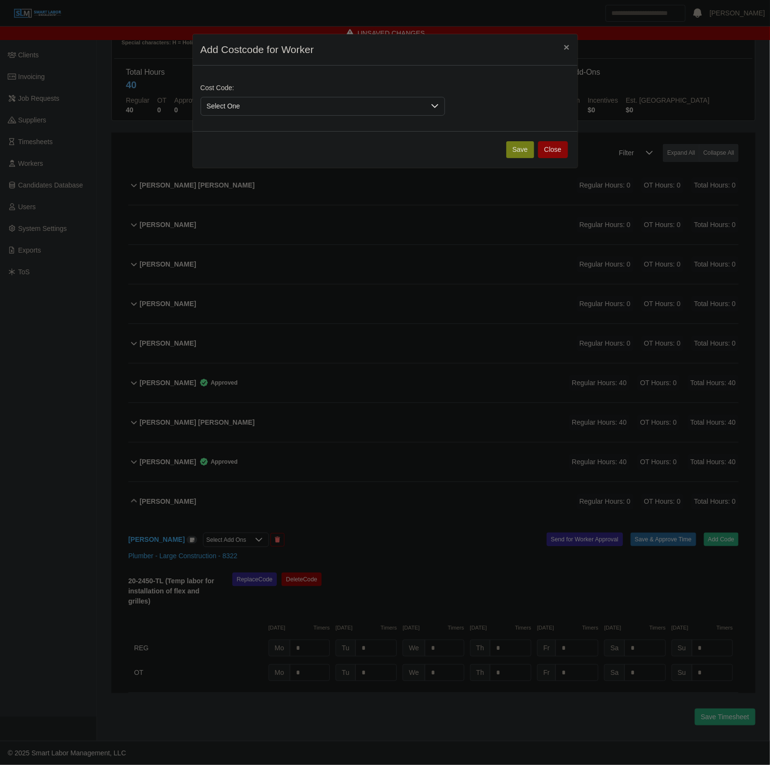
click at [239, 98] on span "Select One" at bounding box center [313, 106] width 224 height 18
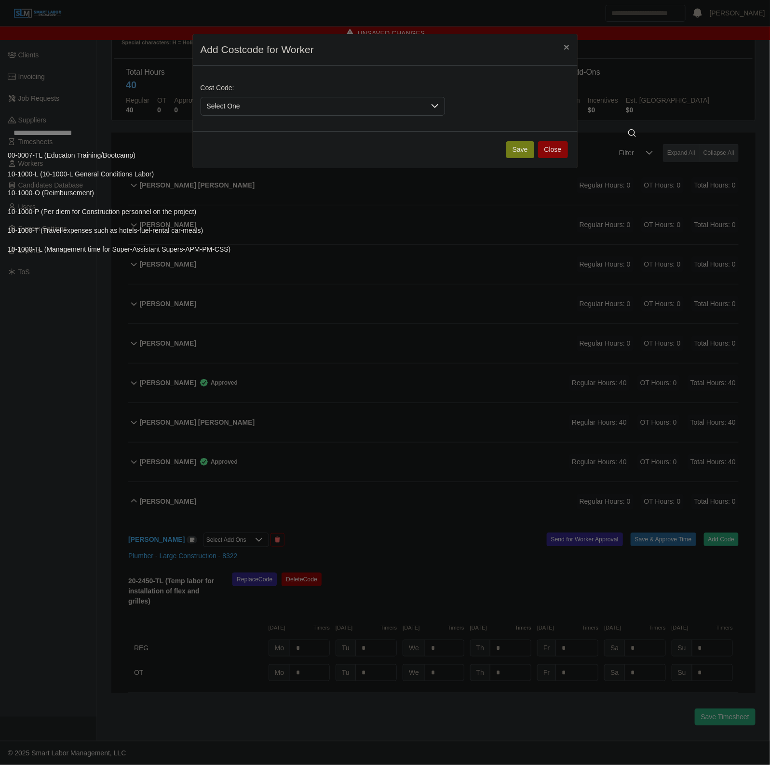
click at [186, 136] on input "text" at bounding box center [325, 132] width 634 height 19
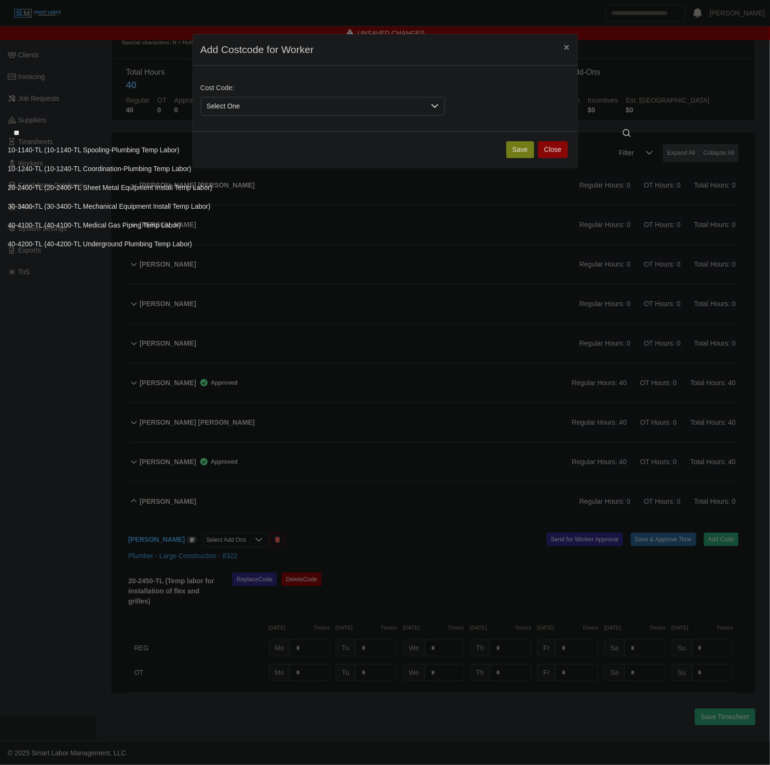
scroll to position [25, 0]
type input "**"
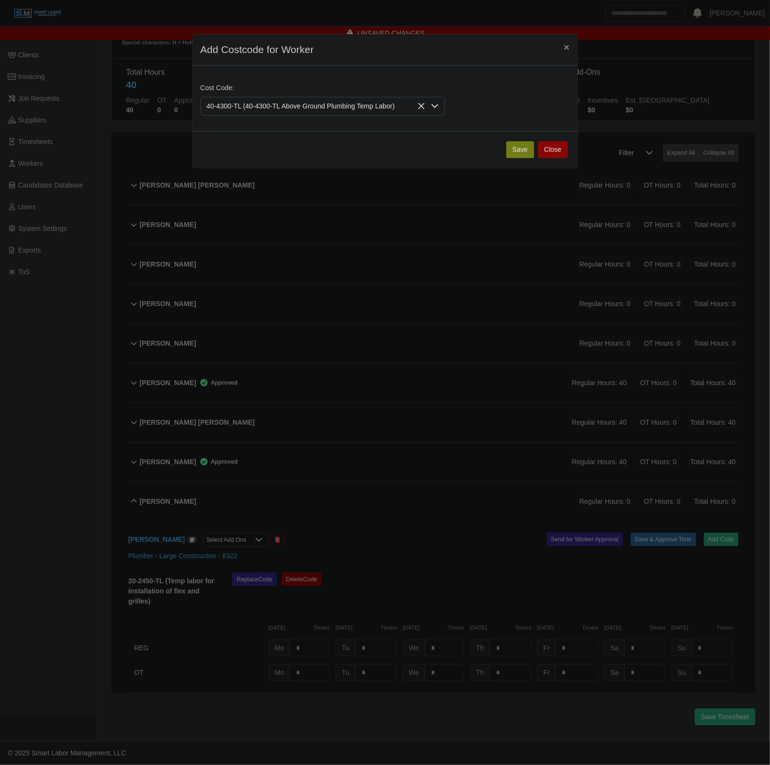
click at [516, 146] on button "Save" at bounding box center [520, 149] width 28 height 17
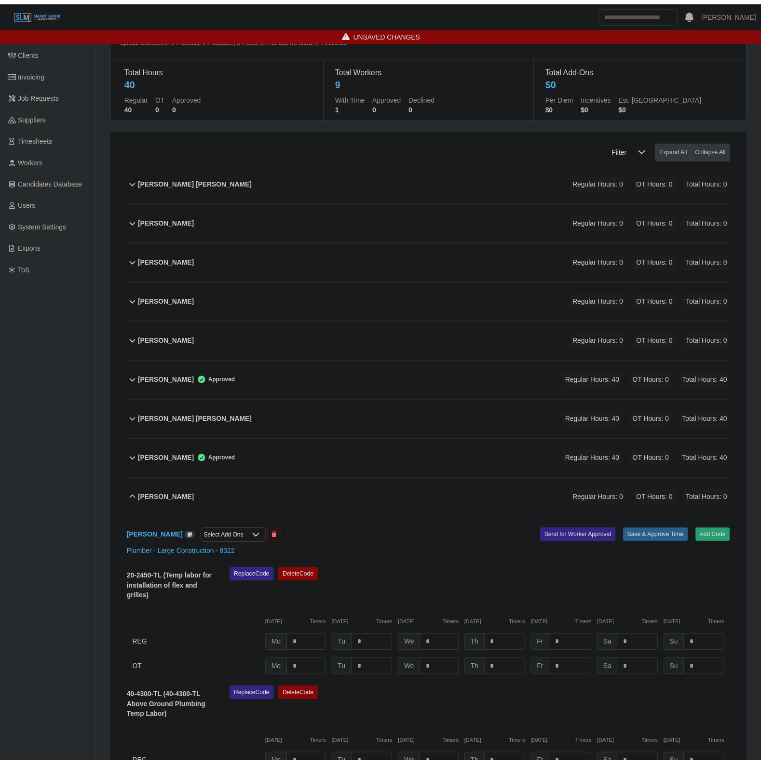
scroll to position [174, 0]
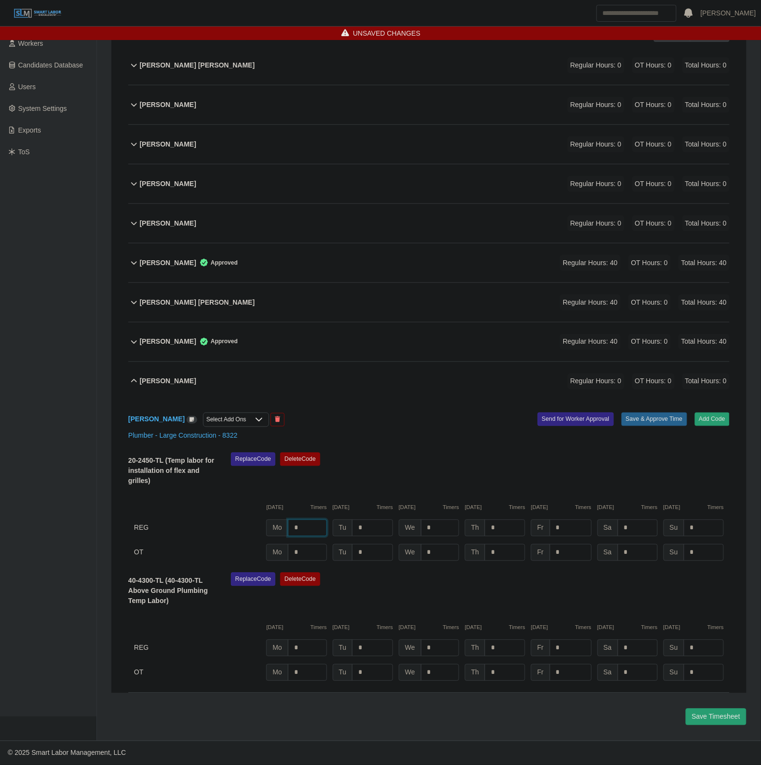
click at [309, 524] on input "*" at bounding box center [307, 528] width 39 height 17
type input "*"
click at [366, 642] on input "*" at bounding box center [372, 648] width 40 height 17
type input "*"
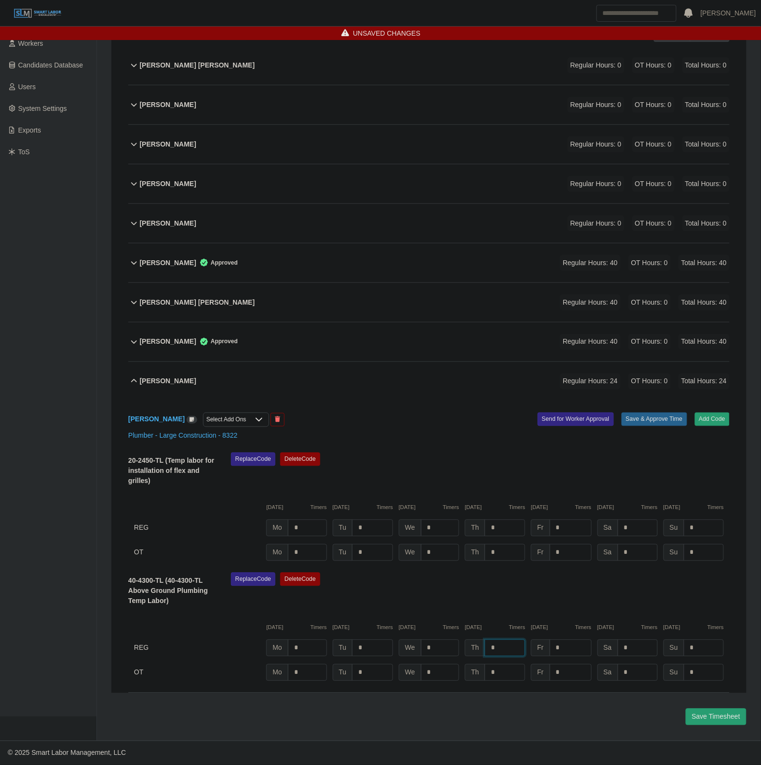
type input "*"
click at [656, 413] on button "Save & Approve Time" at bounding box center [654, 419] width 66 height 13
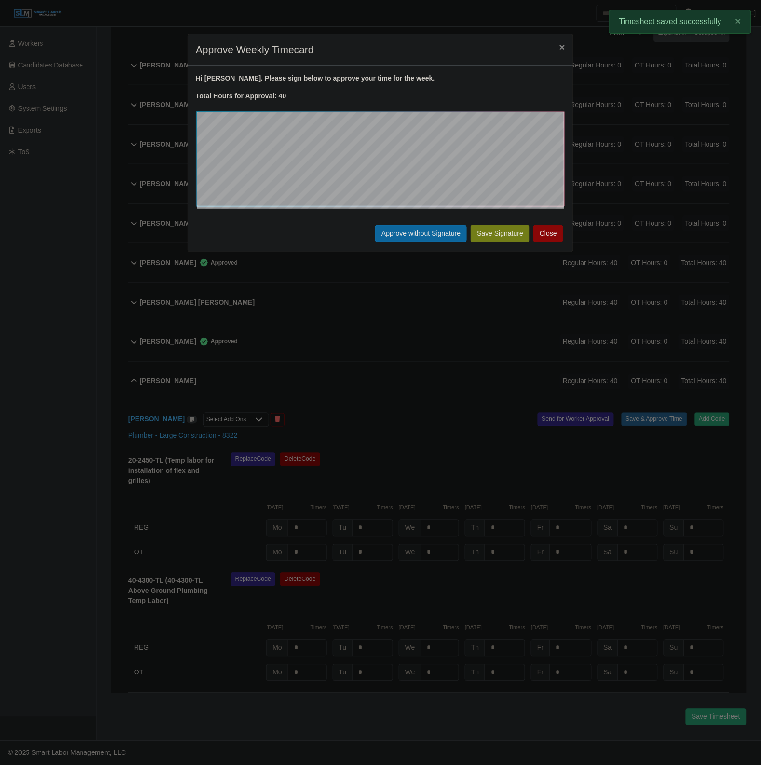
click at [387, 246] on div "Save Signature Approve without Signature Close" at bounding box center [380, 233] width 385 height 37
click at [394, 227] on button "Approve without Signature" at bounding box center [421, 233] width 92 height 17
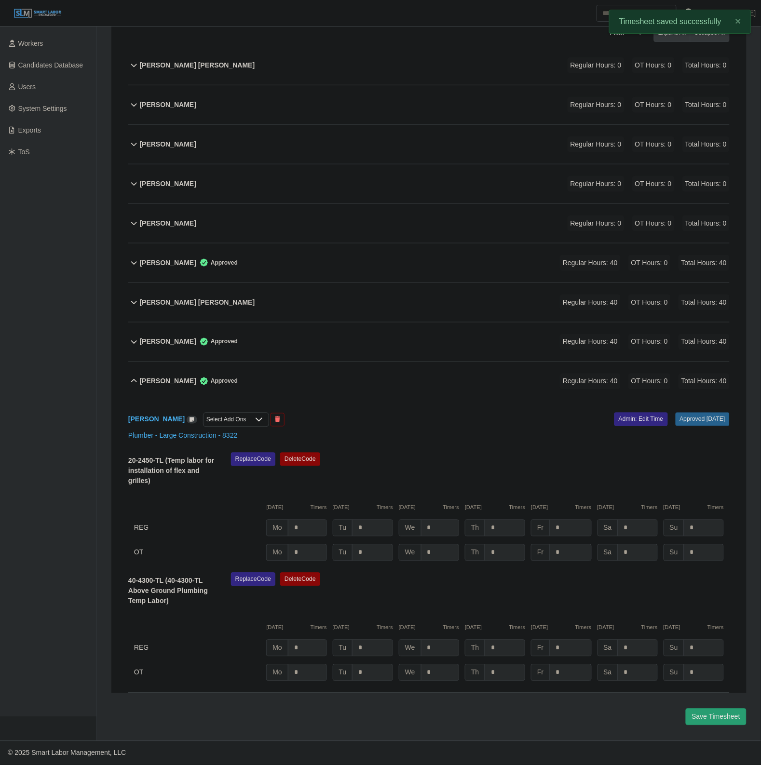
click at [324, 373] on div "Sergio Resendiz Approved Regular Hours: 40 OT Hours: 0 Total Hours: 40" at bounding box center [435, 381] width 590 height 39
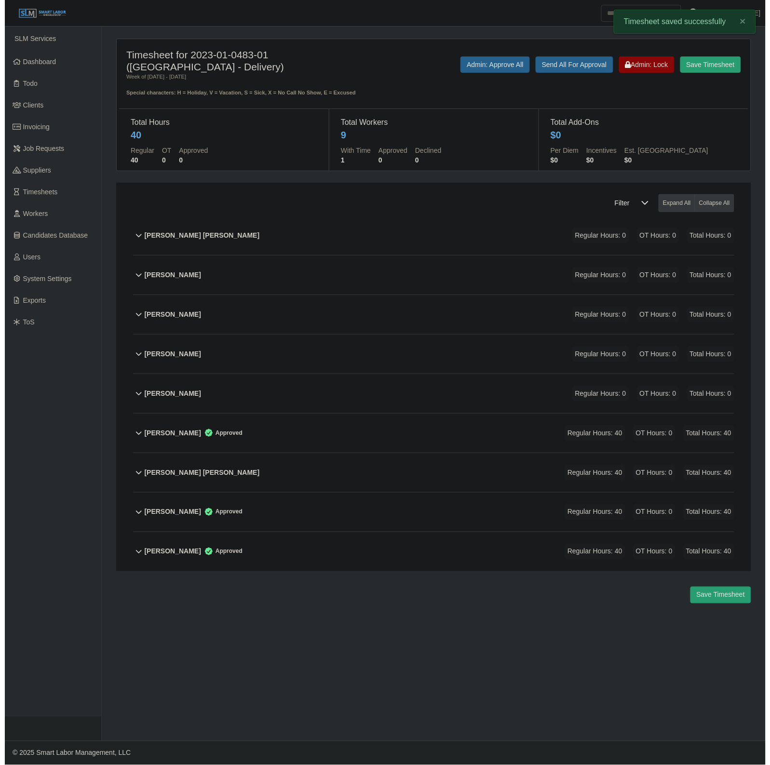
scroll to position [0, 0]
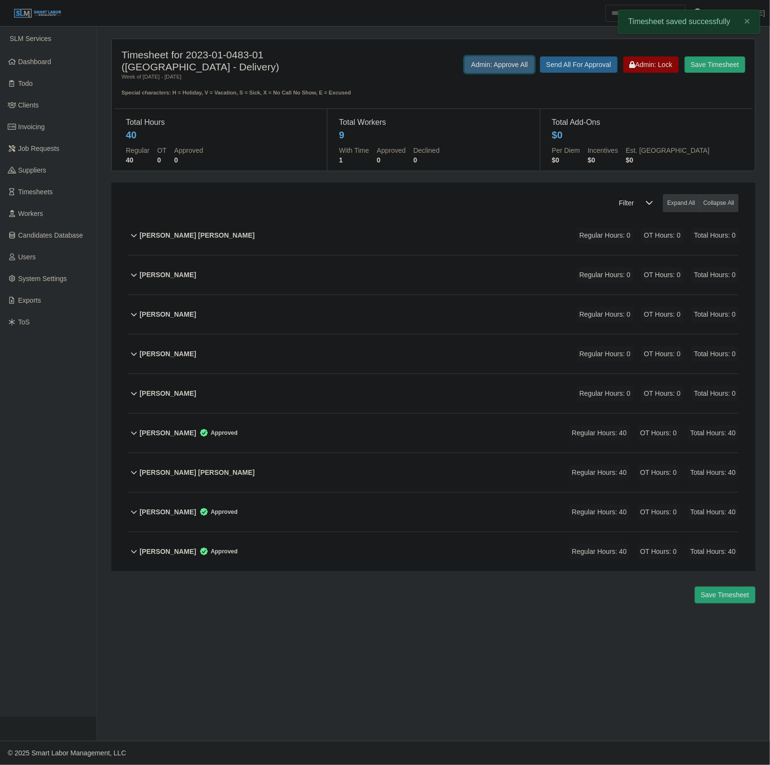
click at [478, 61] on button "Admin: Approve All" at bounding box center [499, 64] width 69 height 16
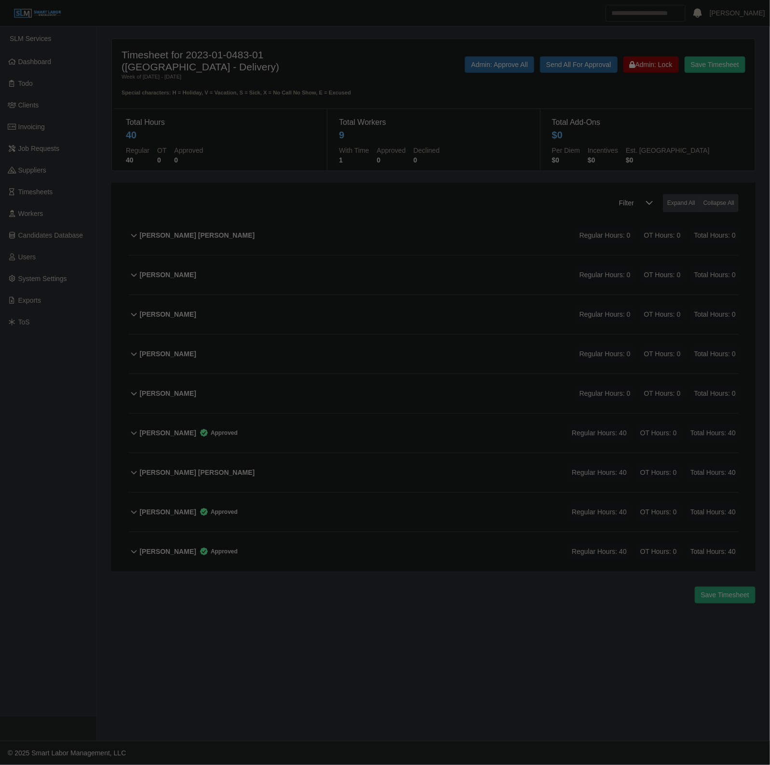
click at [346, 40] on div at bounding box center [385, 382] width 770 height 765
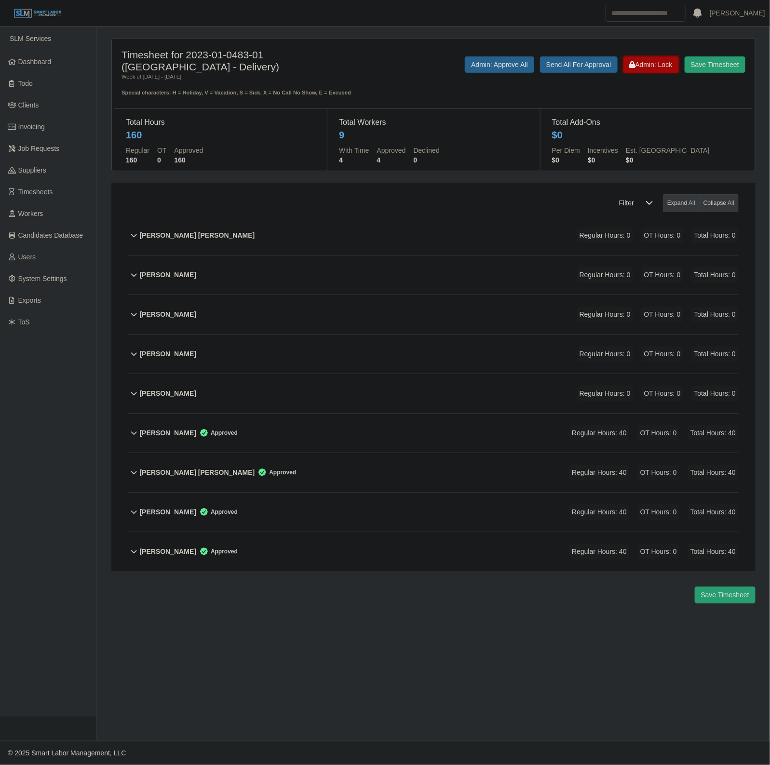
click at [655, 66] on span "Admin: Lock" at bounding box center [651, 65] width 43 height 8
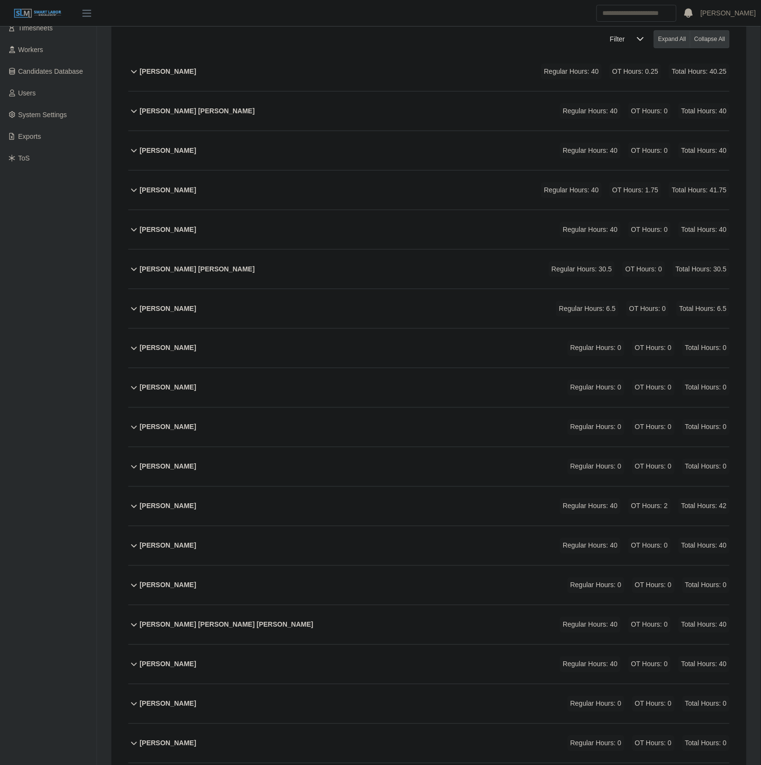
scroll to position [181, 0]
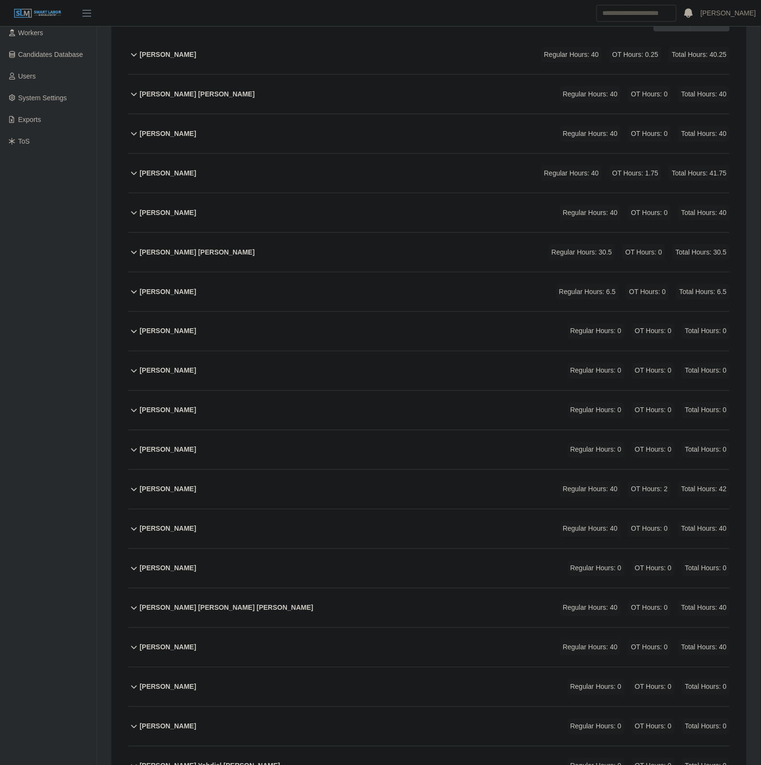
click at [270, 560] on div "[PERSON_NAME] Regular Hours: 0 OT Hours: 0 Total Hours: 0" at bounding box center [435, 568] width 590 height 39
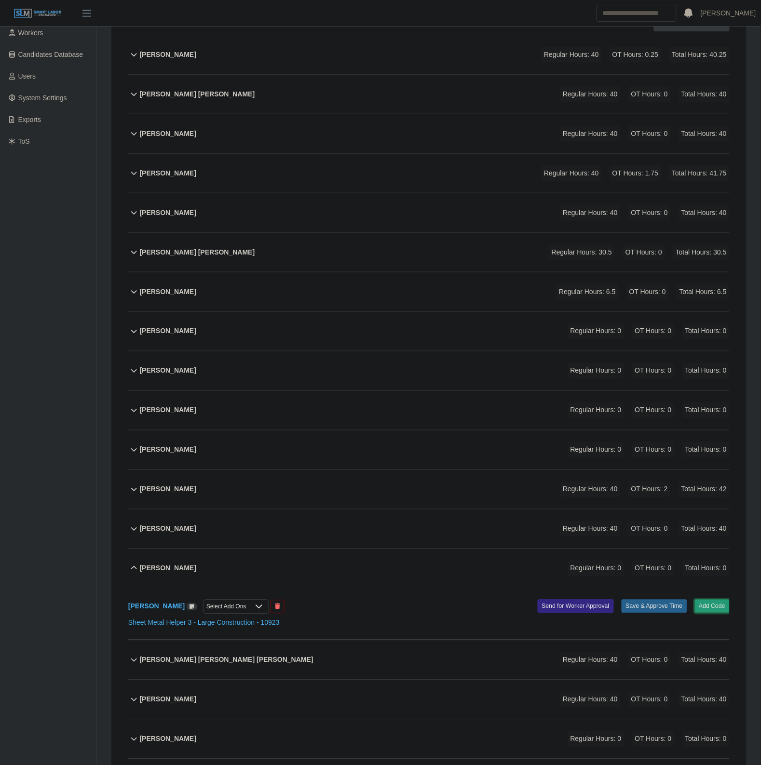
click at [723, 600] on button "Add Code" at bounding box center [712, 606] width 35 height 13
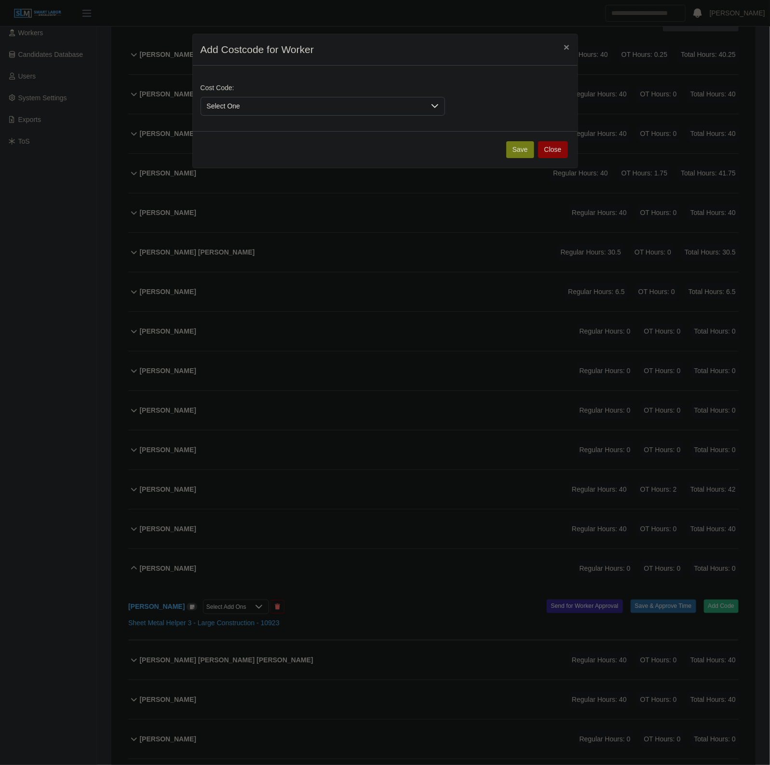
click at [237, 105] on span "Select One" at bounding box center [313, 106] width 224 height 18
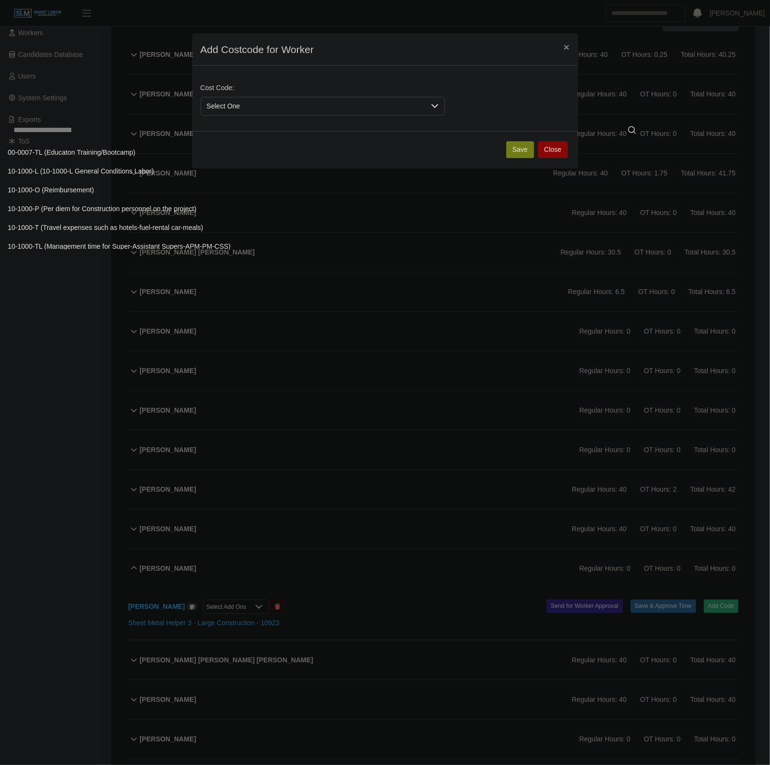
click at [156, 138] on input "text" at bounding box center [325, 130] width 634 height 19
type input "**"
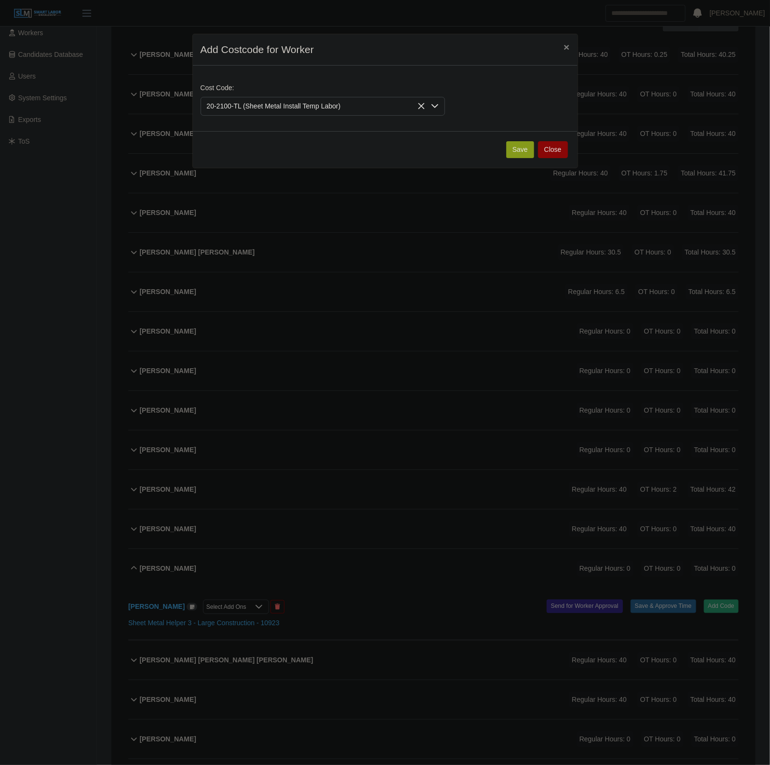
click at [526, 152] on button "Save" at bounding box center [520, 149] width 28 height 17
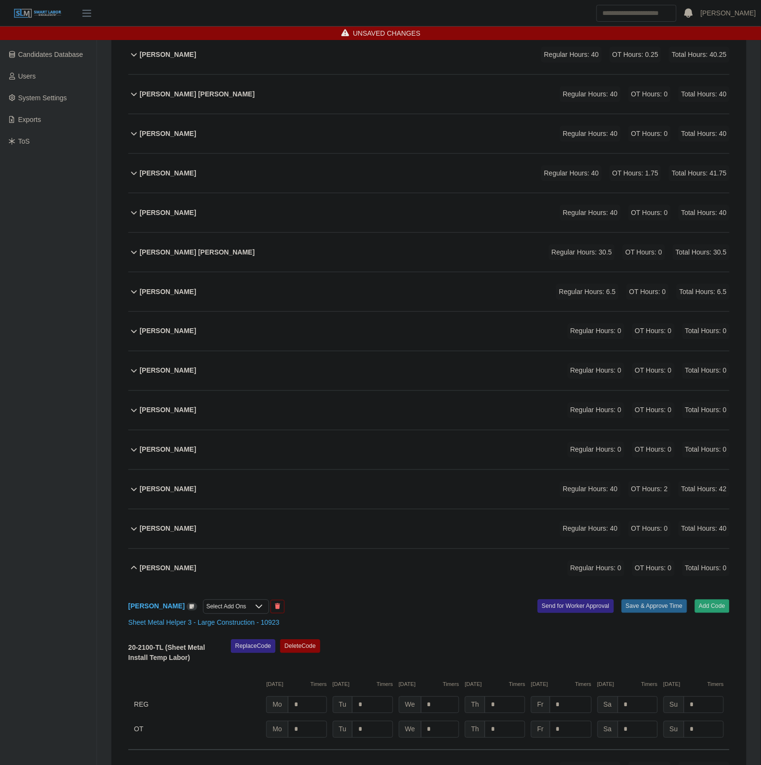
scroll to position [362, 0]
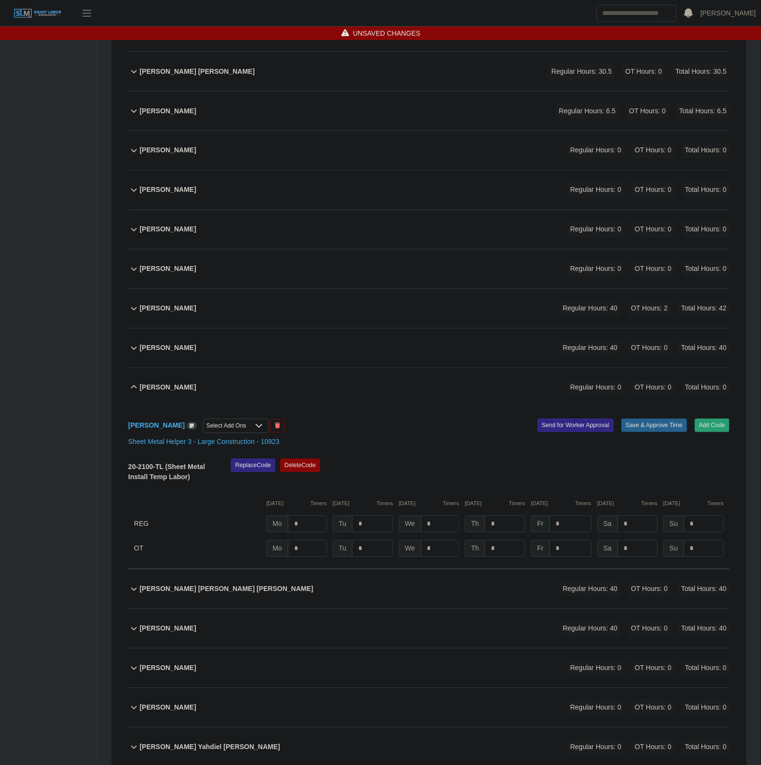
click at [307, 504] on div "20-2100-TL (Sheet Metal Install Temp Labor) Replace Code [GEOGRAPHIC_DATA] Code…" at bounding box center [428, 508] width 601 height 98
click at [316, 516] on input "*" at bounding box center [307, 524] width 39 height 17
type input "***"
type input "*"
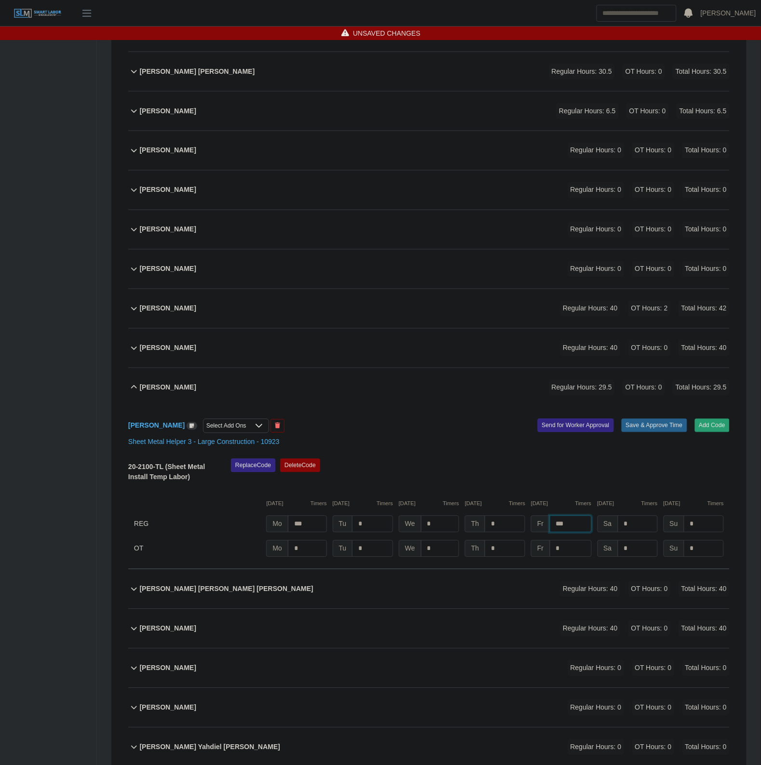
type input "***"
click at [628, 419] on button "Save & Approve Time" at bounding box center [654, 425] width 66 height 13
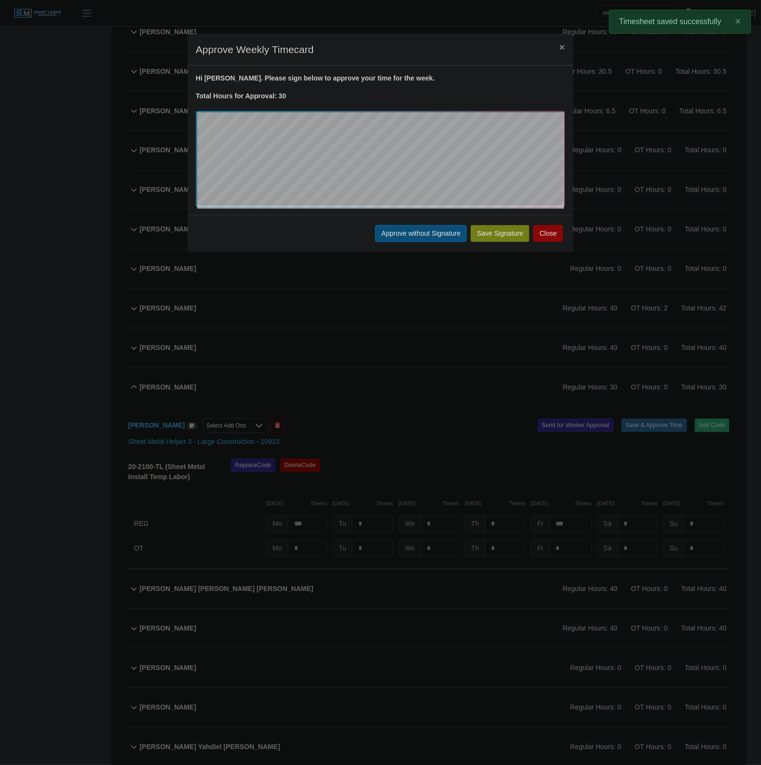
click at [401, 235] on button "Approve without Signature" at bounding box center [421, 233] width 92 height 17
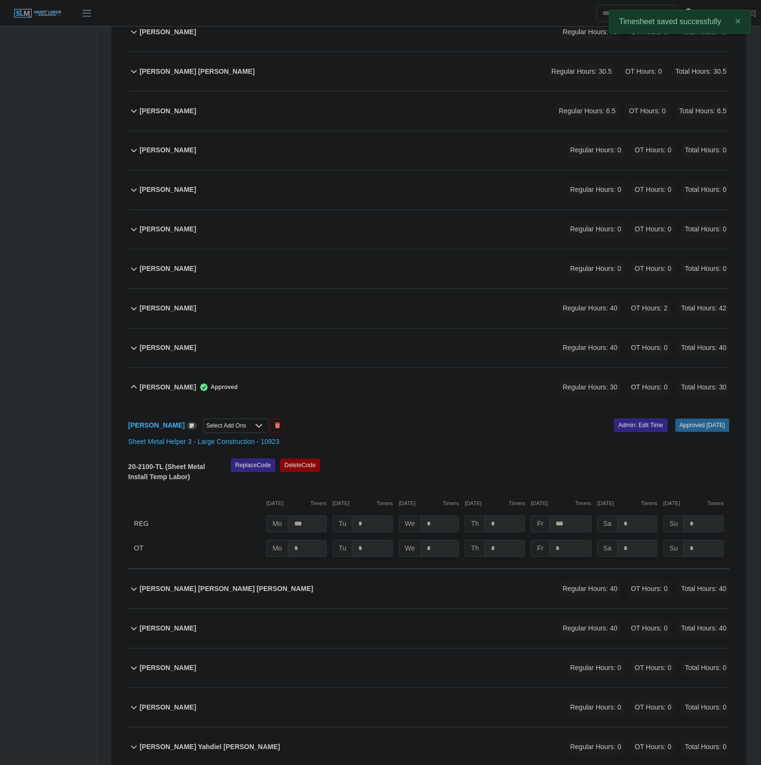
click at [360, 378] on div "Johan Banegas Mejia Approved Regular Hours: 30 OT Hours: 0 Total Hours: 30" at bounding box center [435, 387] width 590 height 39
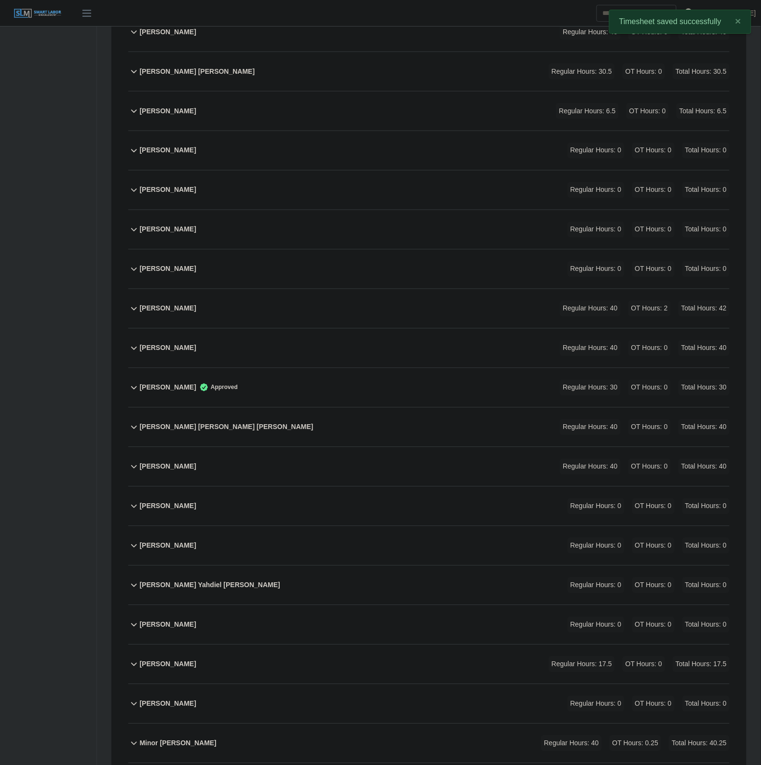
scroll to position [0, 0]
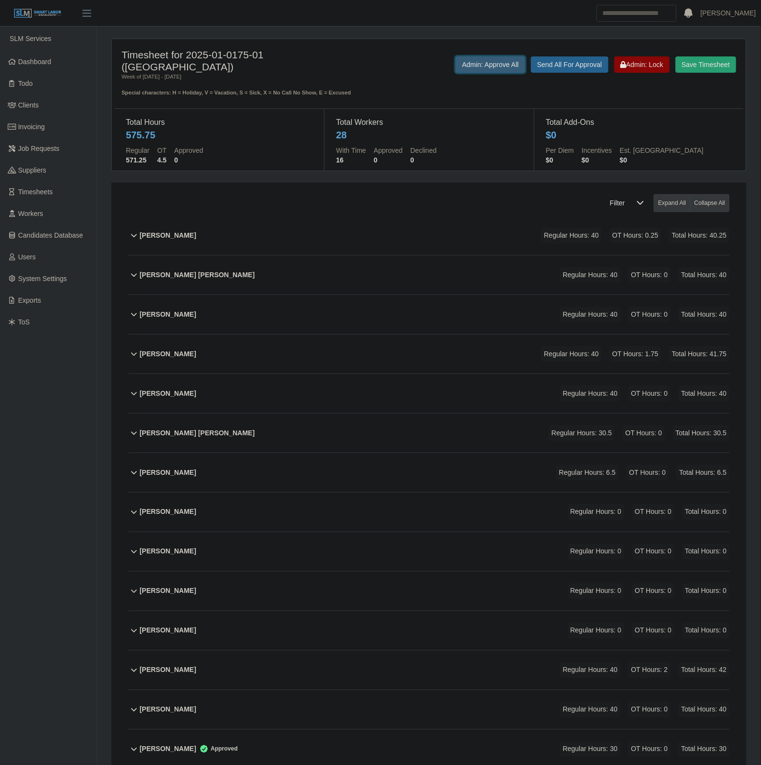
click at [489, 68] on button "Admin: Approve All" at bounding box center [490, 64] width 69 height 16
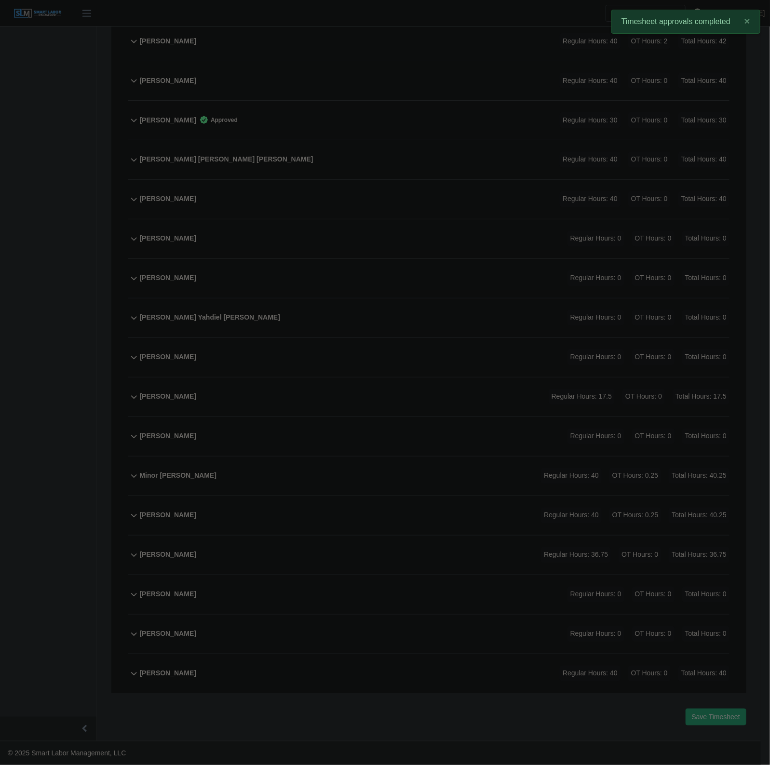
scroll to position [621, 0]
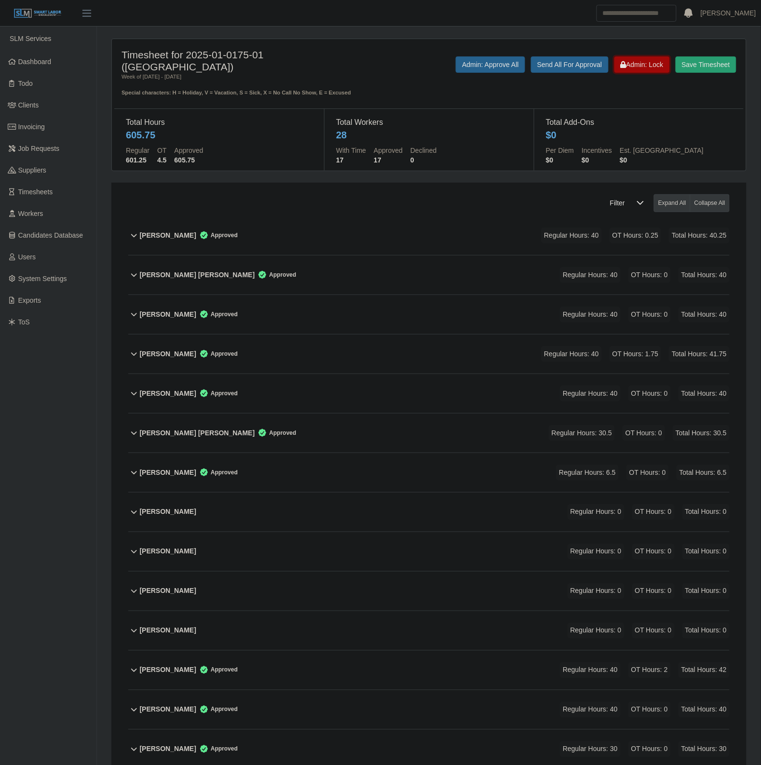
drag, startPoint x: 644, startPoint y: 66, endPoint x: 304, endPoint y: 0, distance: 346.6
click at [644, 66] on span "Admin: Lock" at bounding box center [642, 65] width 43 height 8
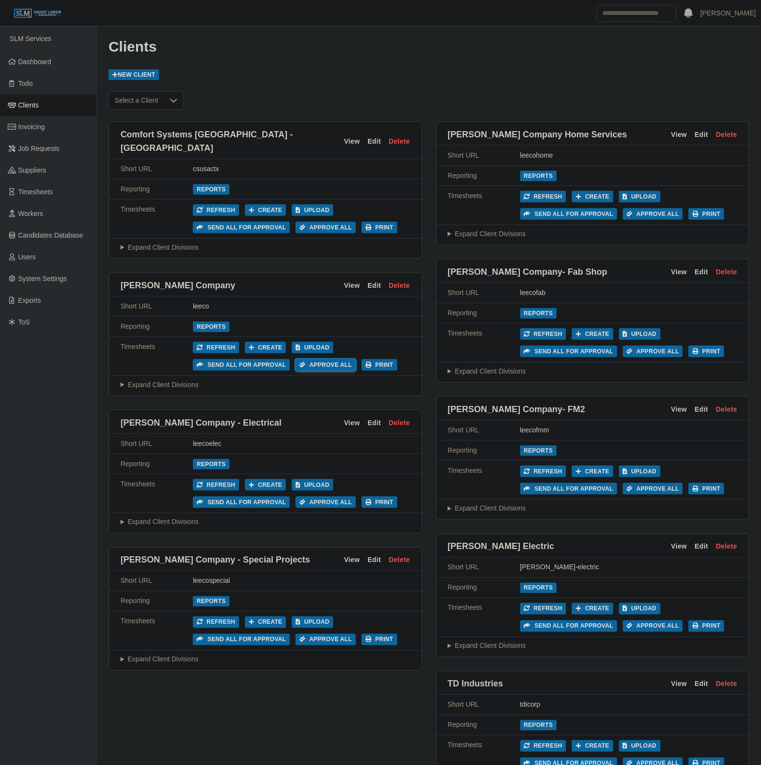
click at [316, 359] on button "Approve All" at bounding box center [326, 365] width 60 height 12
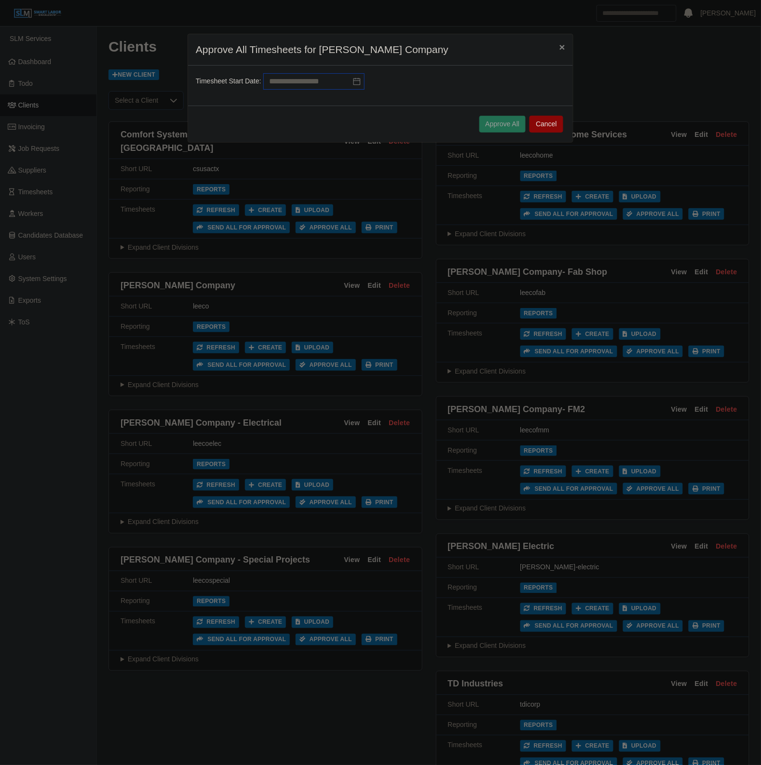
click at [301, 75] on input "text" at bounding box center [313, 81] width 101 height 16
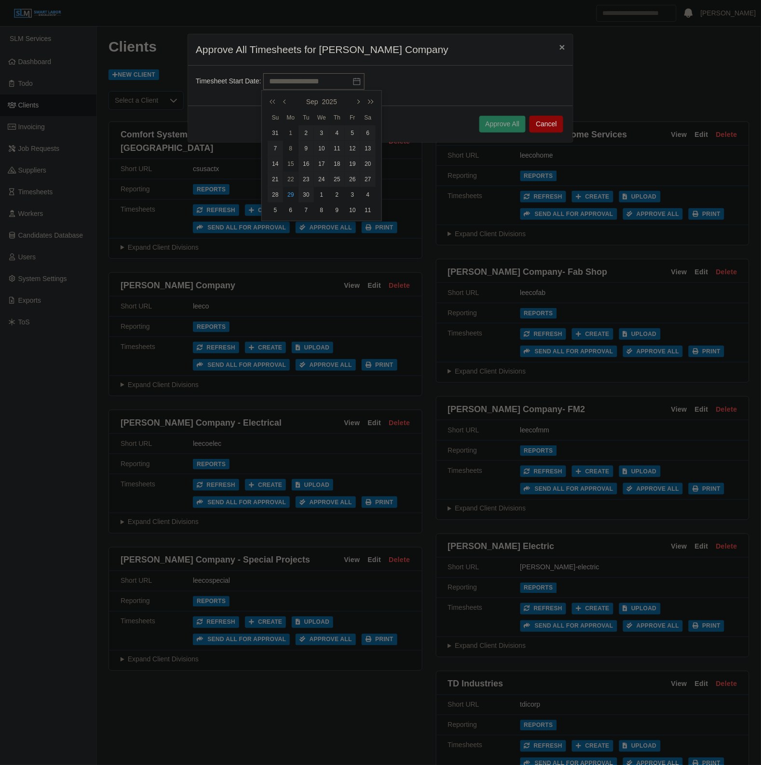
click at [290, 177] on div "22" at bounding box center [290, 179] width 15 height 9
type input "**********"
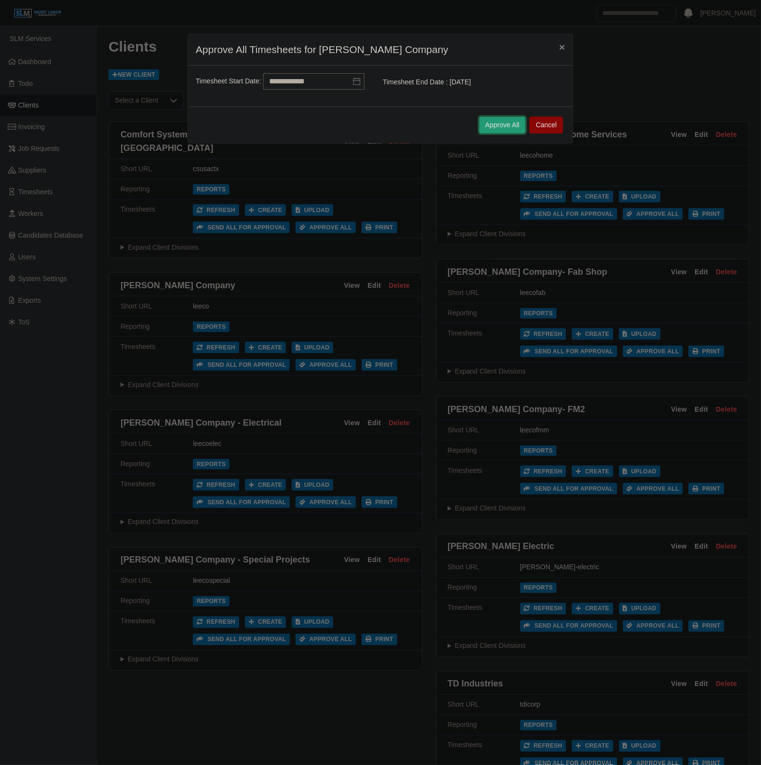
click at [501, 121] on button "Approve All" at bounding box center [502, 125] width 47 height 17
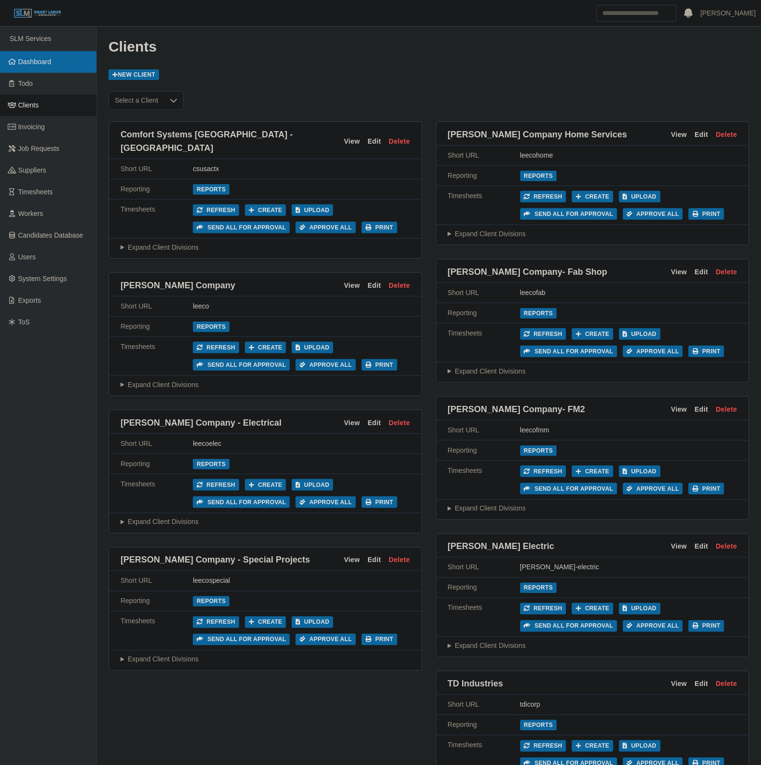
click at [19, 53] on link "Dashboard" at bounding box center [48, 62] width 96 height 22
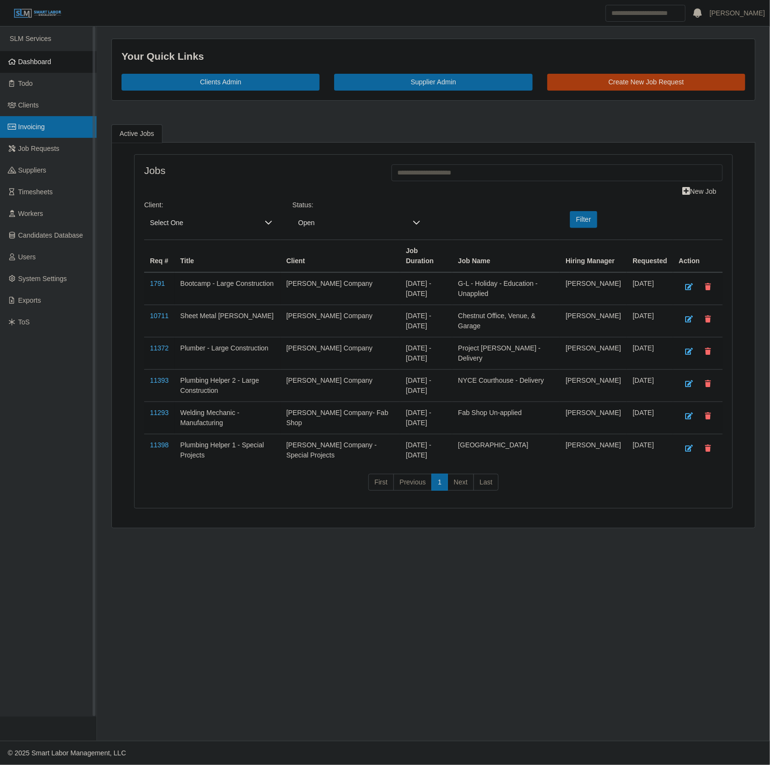
click at [51, 128] on link "Invoicing" at bounding box center [48, 127] width 96 height 22
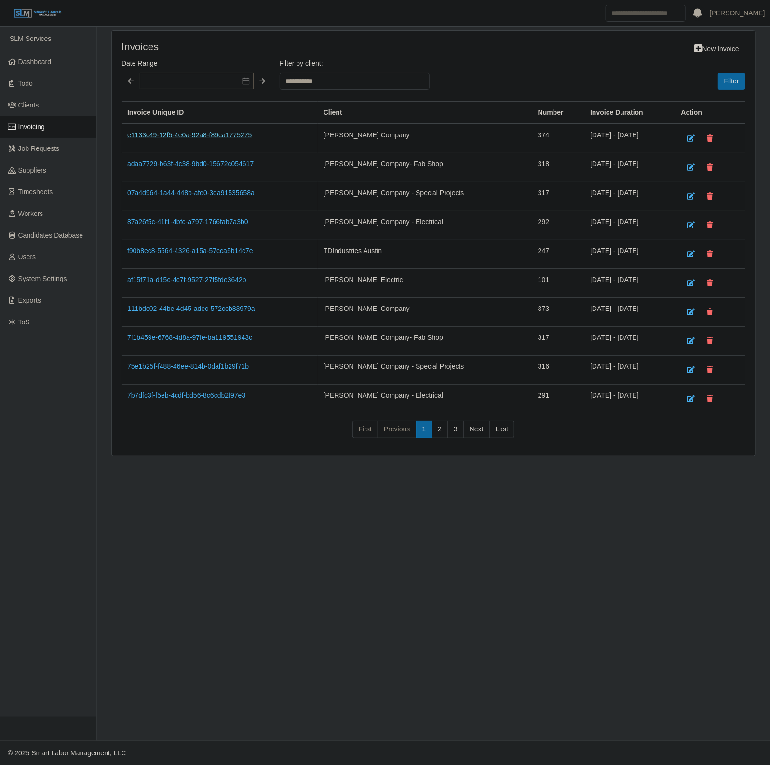
click at [181, 133] on link "e1133c49-12f5-4e0a-92a8-f89ca1775275" at bounding box center [189, 135] width 124 height 8
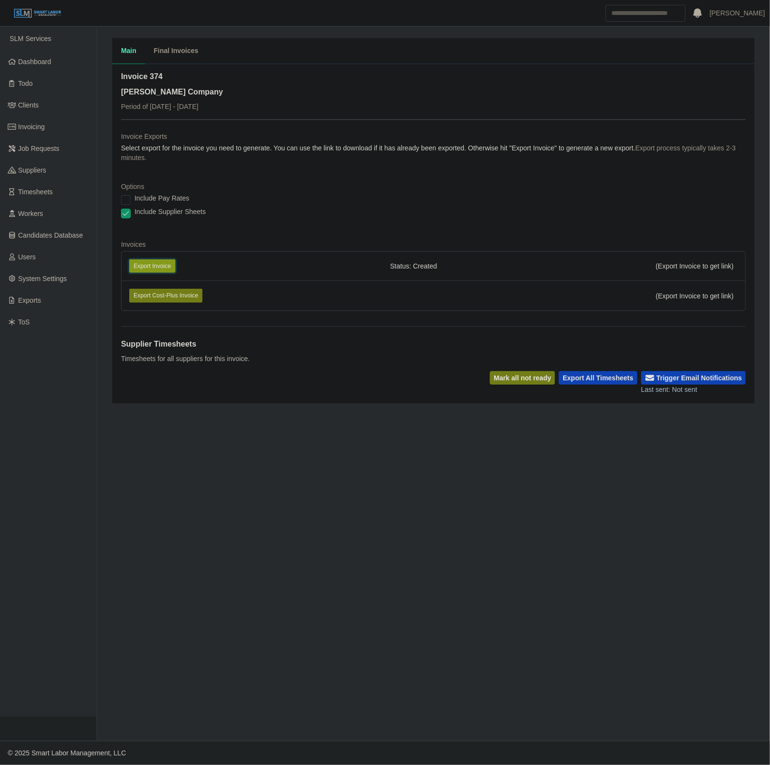
click at [155, 271] on button "Export Invoice" at bounding box center [152, 265] width 46 height 13
click at [543, 218] on div "Include Supplier Sheets" at bounding box center [433, 213] width 625 height 13
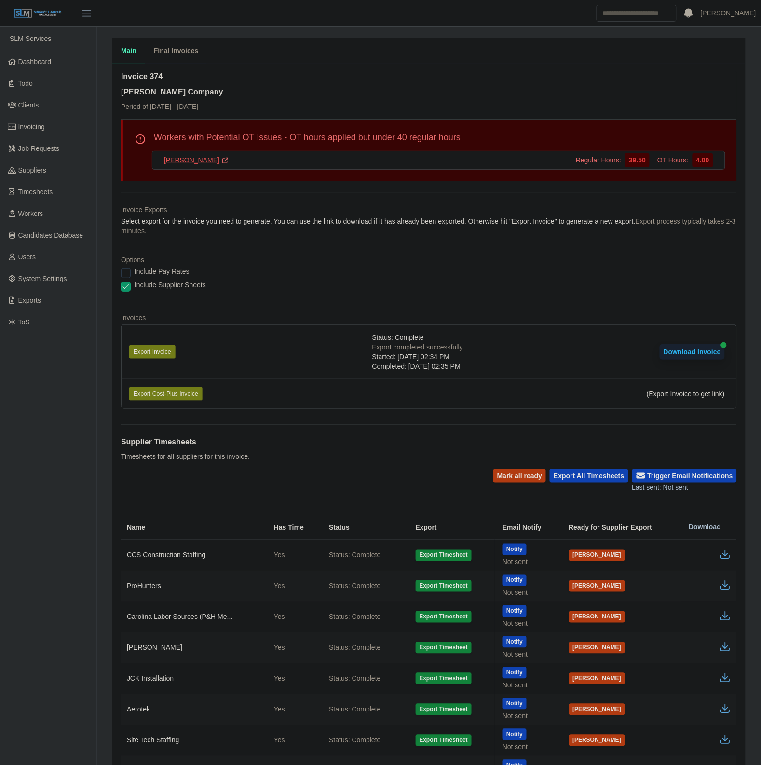
click at [187, 162] on link "[PERSON_NAME]" at bounding box center [196, 160] width 65 height 10
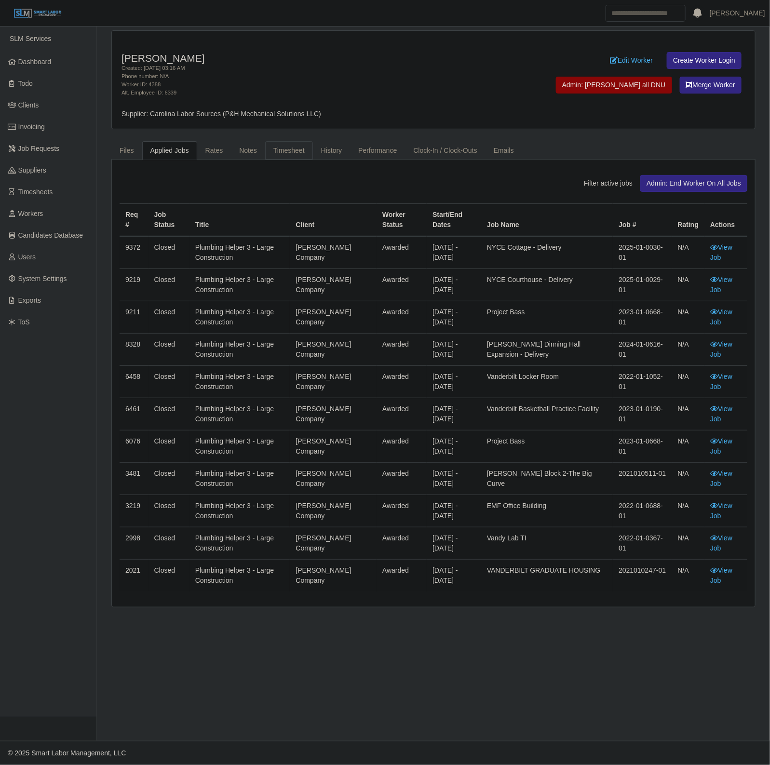
click at [288, 146] on link "Timesheet" at bounding box center [289, 150] width 48 height 19
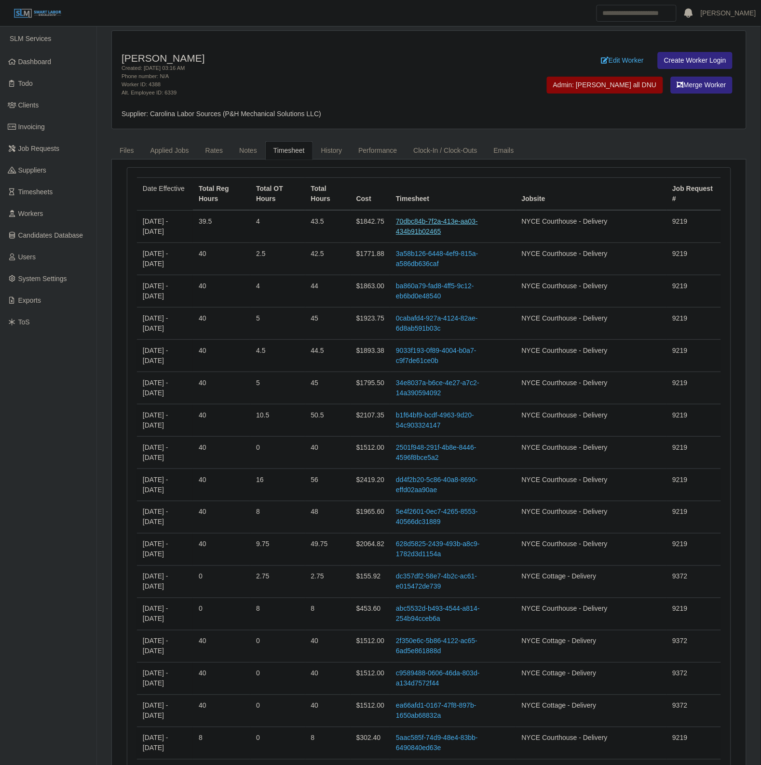
click at [453, 223] on link "70dbc84b-7f2a-413e-aa03-434b91b02465" at bounding box center [437, 226] width 82 height 18
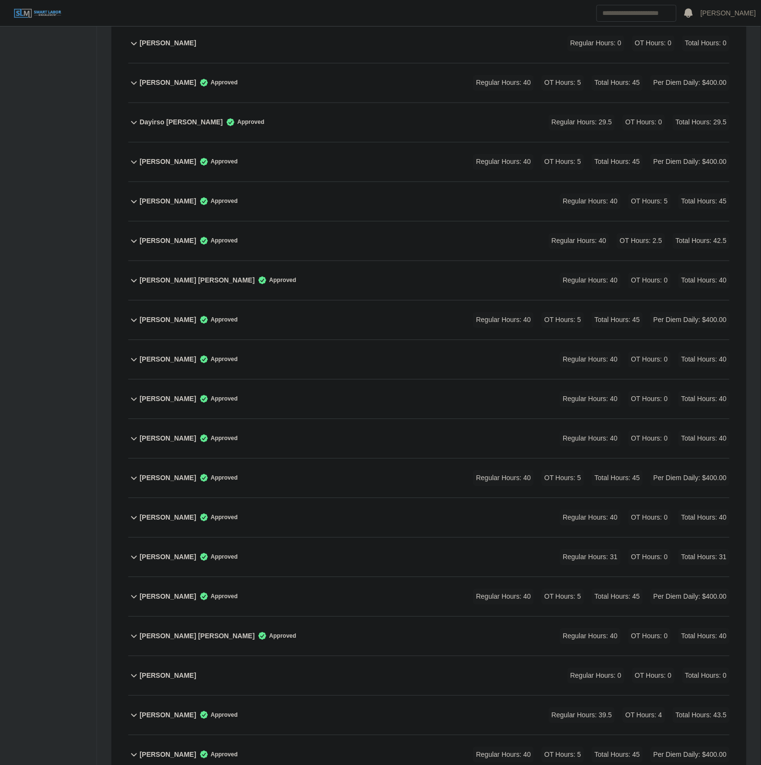
scroll to position [542, 0]
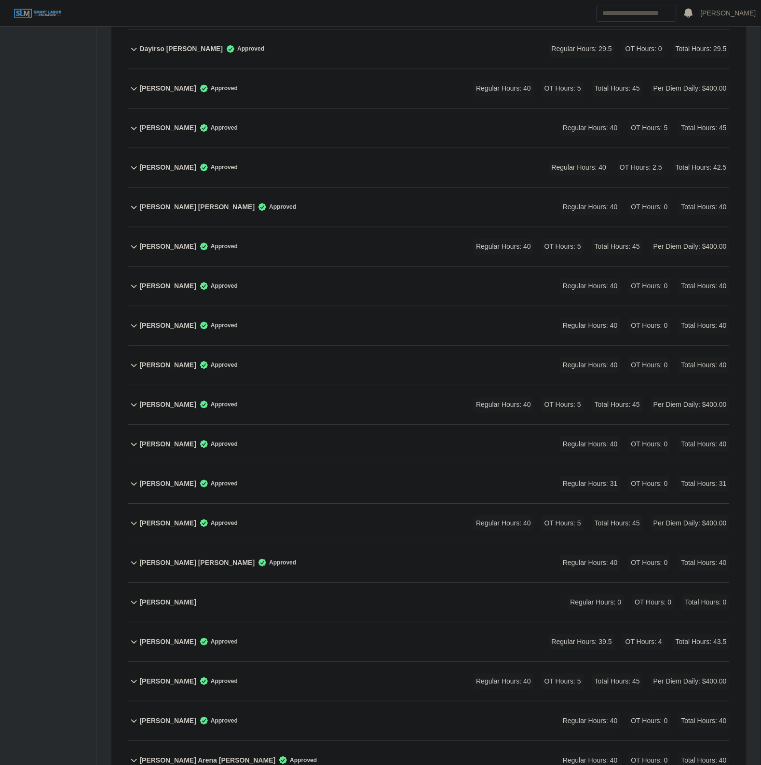
click at [331, 640] on div "Jorge Benavides Approved Regular Hours: 39.5 OT Hours: 4 Total Hours: 43.5" at bounding box center [435, 641] width 590 height 39
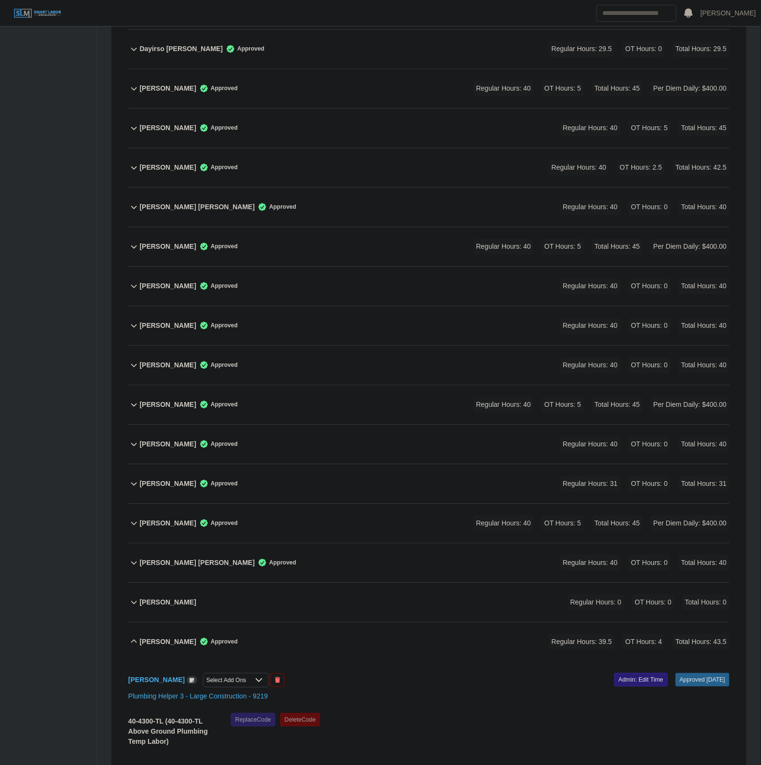
click at [616, 681] on link "Admin: Edit Time" at bounding box center [641, 679] width 54 height 13
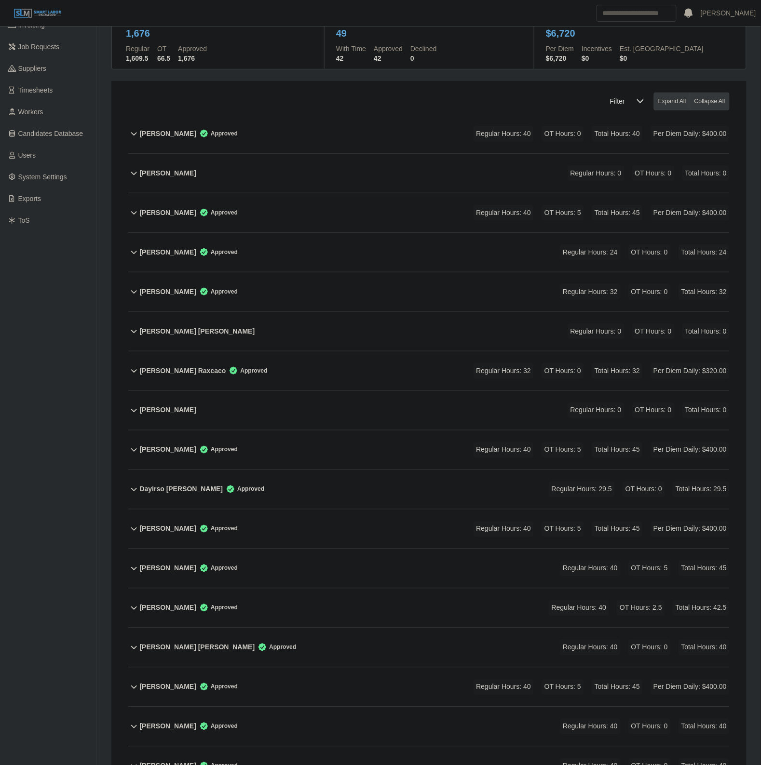
scroll to position [0, 0]
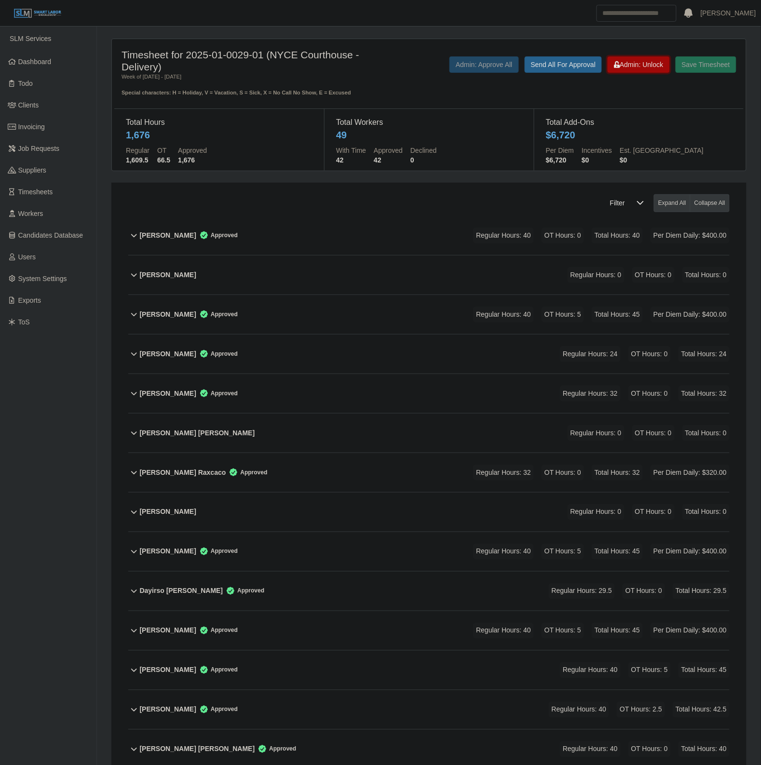
click at [640, 67] on span "Admin: Unlock" at bounding box center [638, 65] width 49 height 8
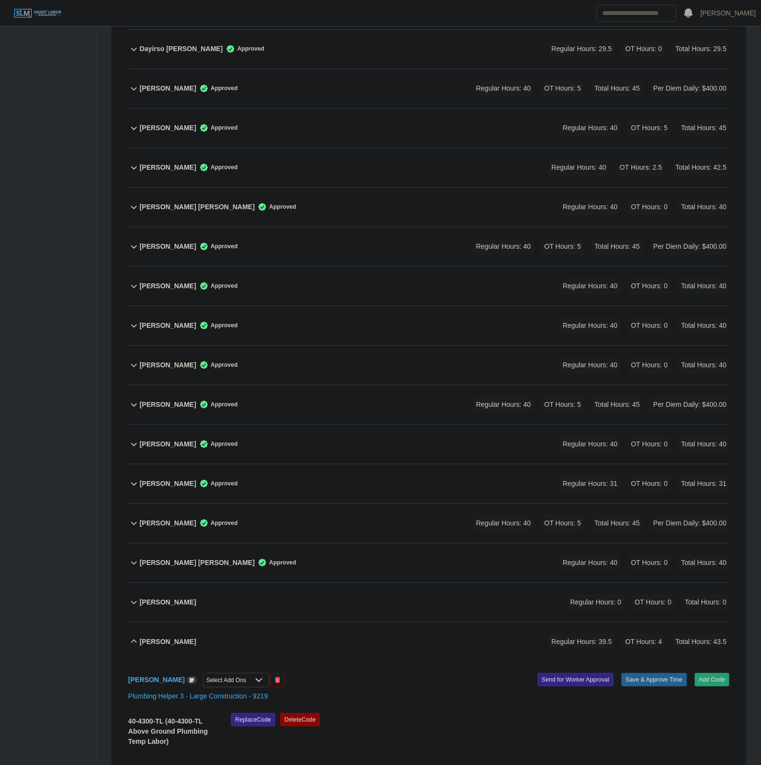
scroll to position [904, 0]
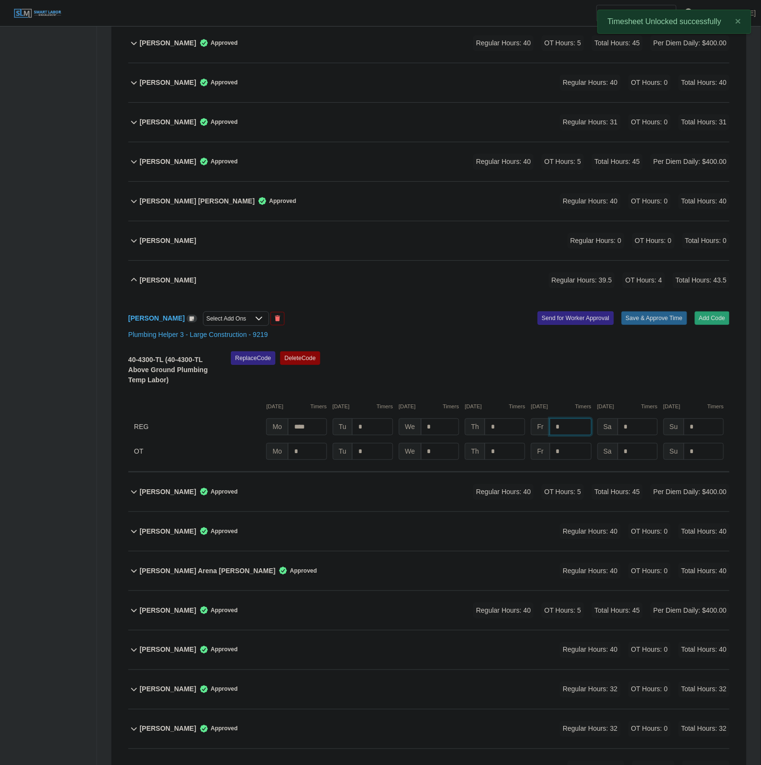
click at [573, 434] on input "*" at bounding box center [571, 426] width 42 height 17
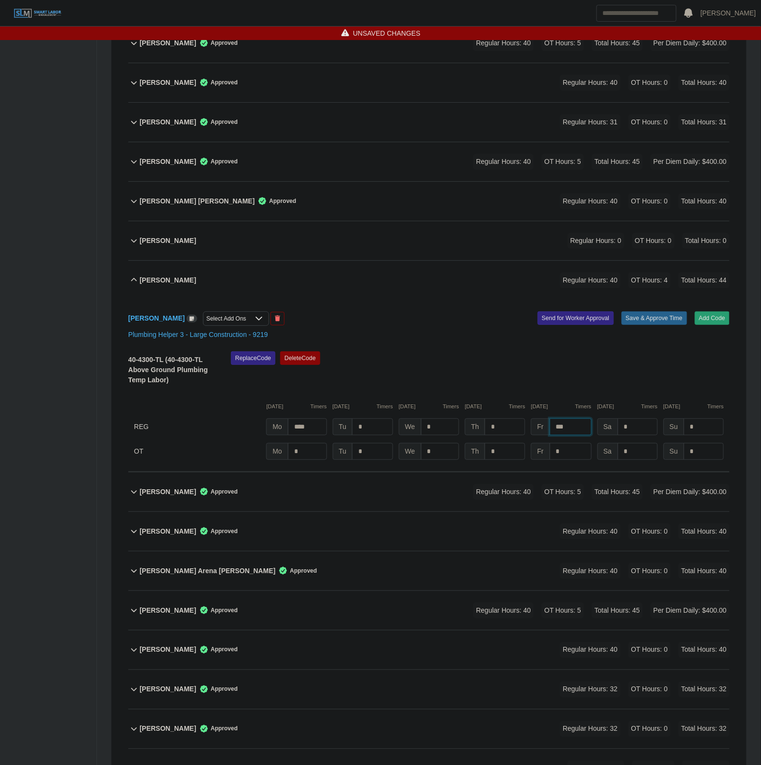
type input "***"
click at [620, 391] on div "Replace Code Delete Code" at bounding box center [480, 371] width 513 height 40
click at [654, 318] on button "Save & Approve Time" at bounding box center [654, 317] width 66 height 13
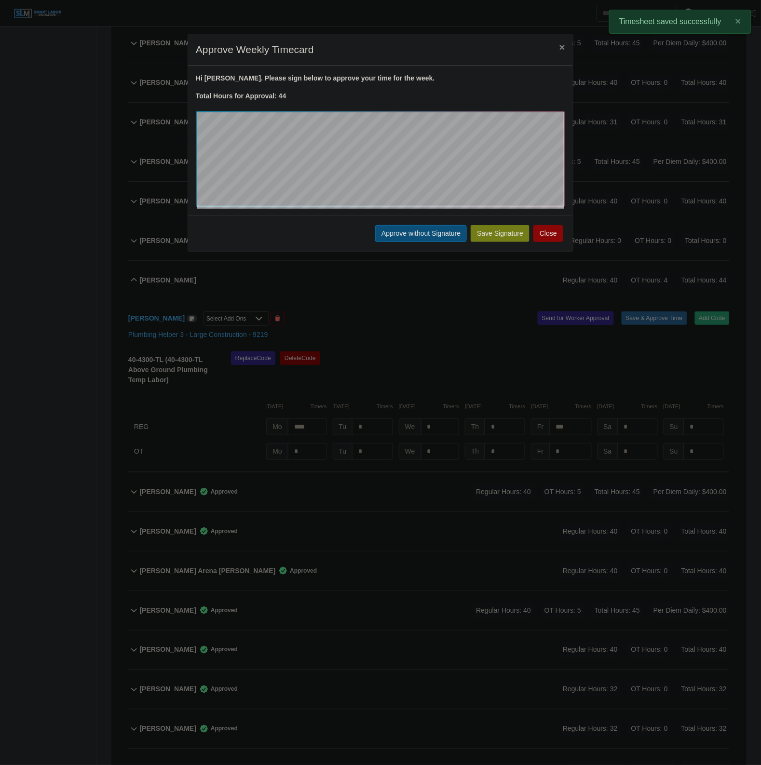
click at [421, 237] on button "Approve without Signature" at bounding box center [421, 233] width 92 height 17
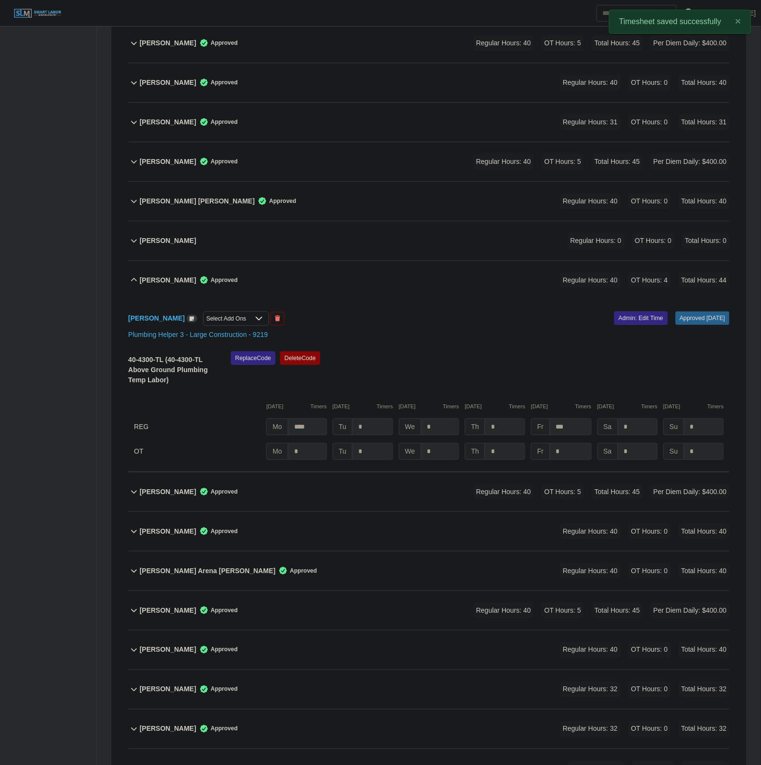
click at [382, 278] on div "Jorge Benavides Approved Regular Hours: 40 OT Hours: 4 Total Hours: 44" at bounding box center [435, 280] width 590 height 39
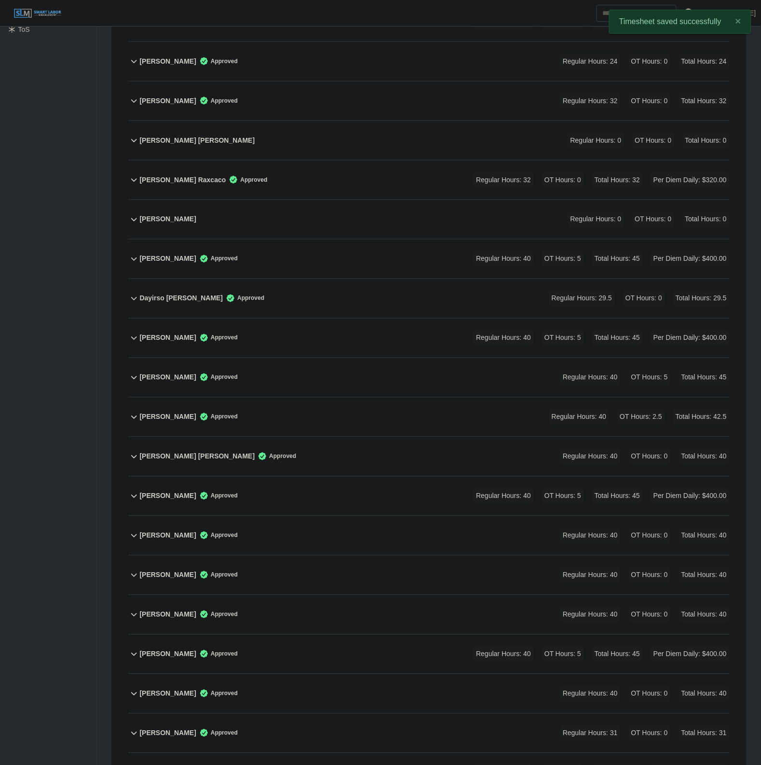
scroll to position [0, 0]
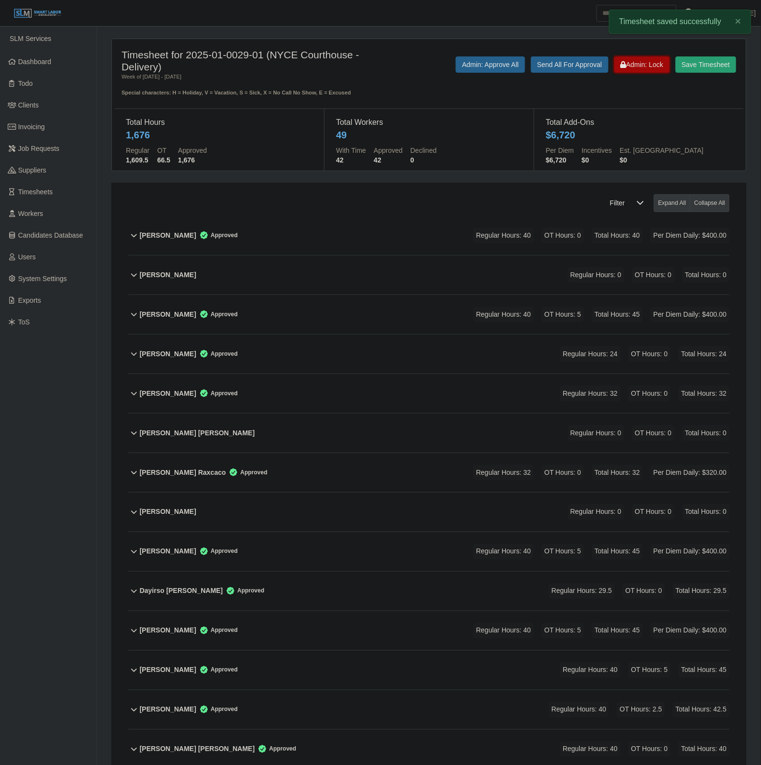
click at [645, 64] on span "Admin: Lock" at bounding box center [642, 65] width 43 height 8
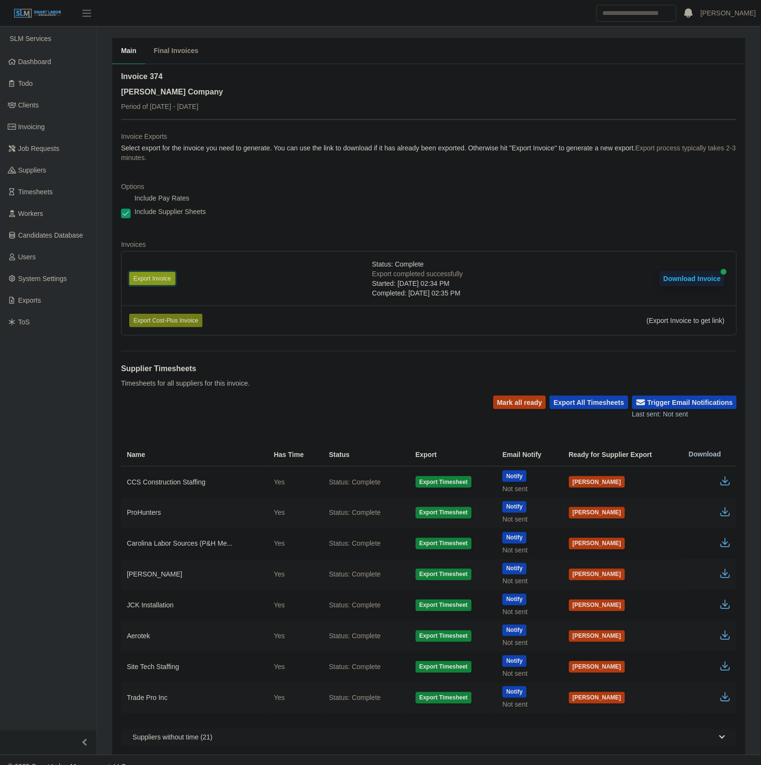
click at [164, 281] on button "Export Invoice" at bounding box center [152, 278] width 46 height 13
click at [681, 279] on button "Download Invoice" at bounding box center [692, 278] width 65 height 15
click at [61, 196] on link "Timesheets" at bounding box center [48, 192] width 96 height 22
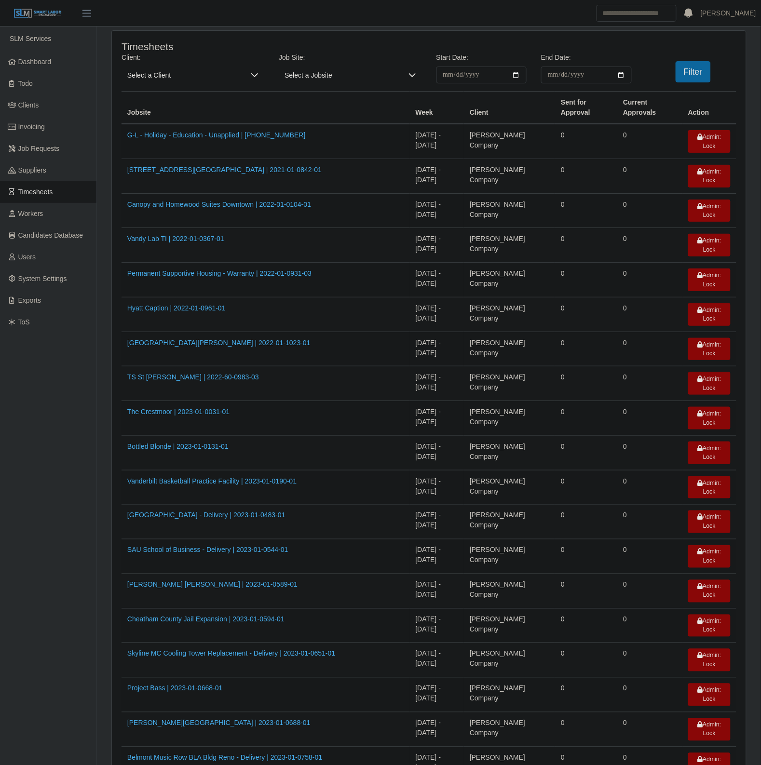
click at [194, 79] on span "Select a Client" at bounding box center [182, 75] width 123 height 17
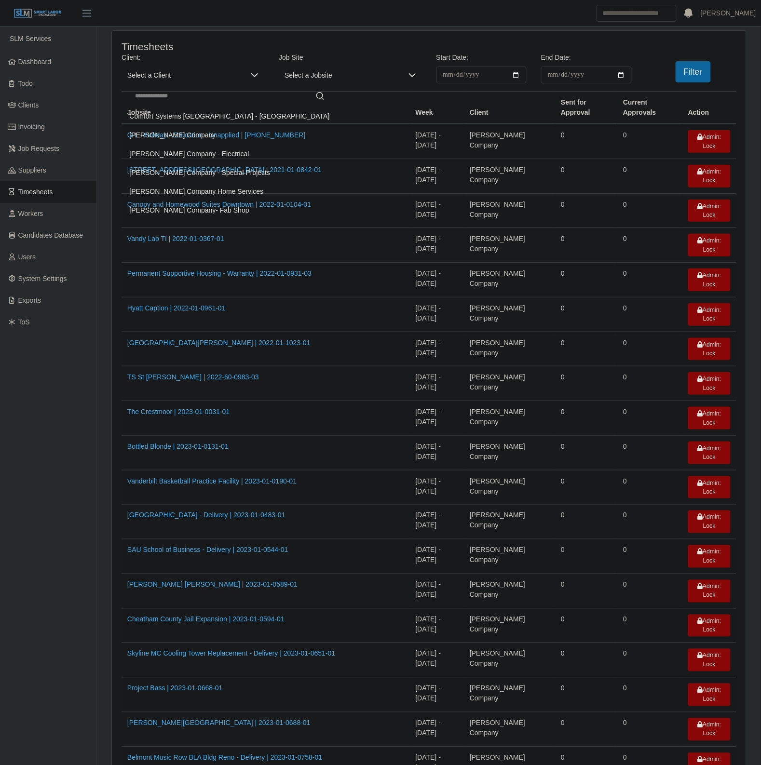
drag, startPoint x: 177, startPoint y: 135, endPoint x: 522, endPoint y: 100, distance: 347.0
click at [179, 135] on li "[PERSON_NAME] Company" at bounding box center [230, 135] width 212 height 18
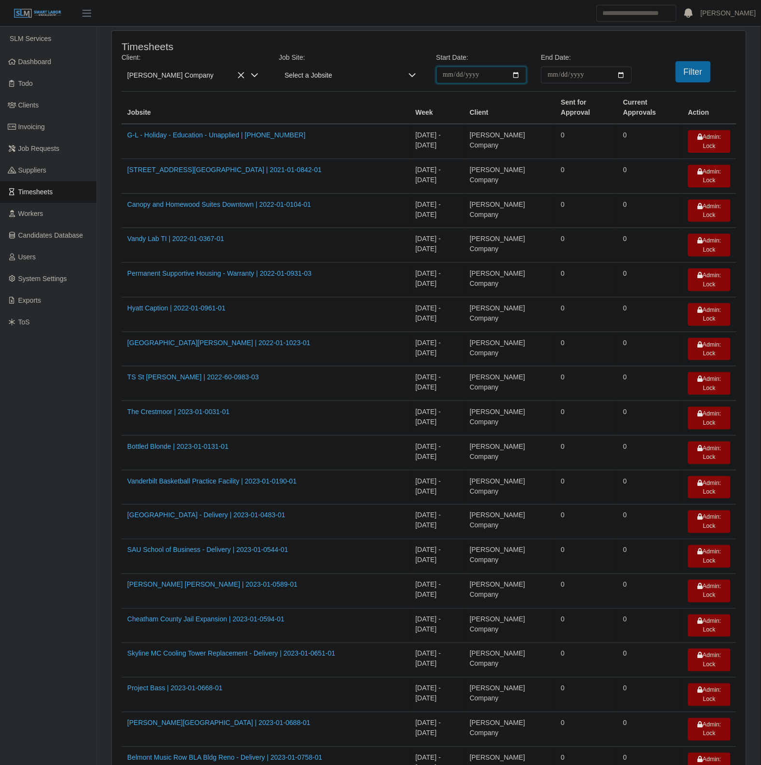
click at [515, 75] on input "**********" at bounding box center [481, 75] width 91 height 17
type input "**********"
click at [623, 73] on input "End Date:" at bounding box center [586, 75] width 91 height 17
type input "**********"
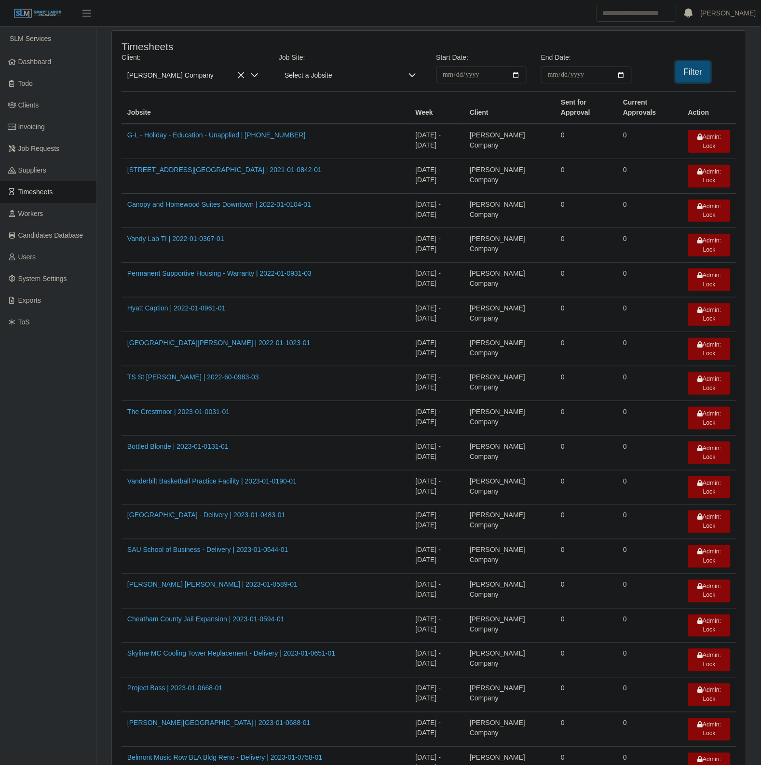
click at [701, 66] on button "Filter" at bounding box center [692, 71] width 35 height 21
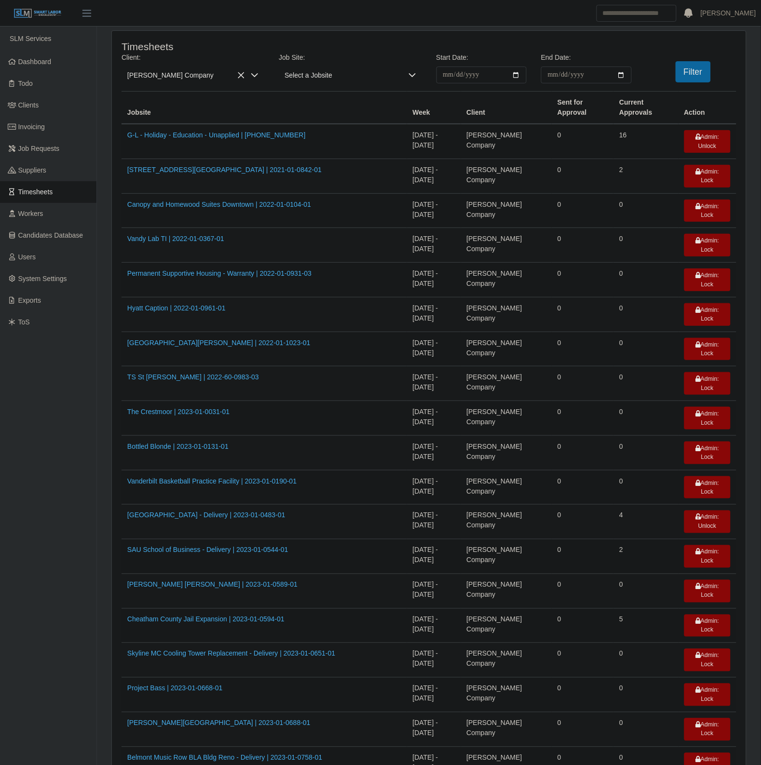
scroll to position [730, 0]
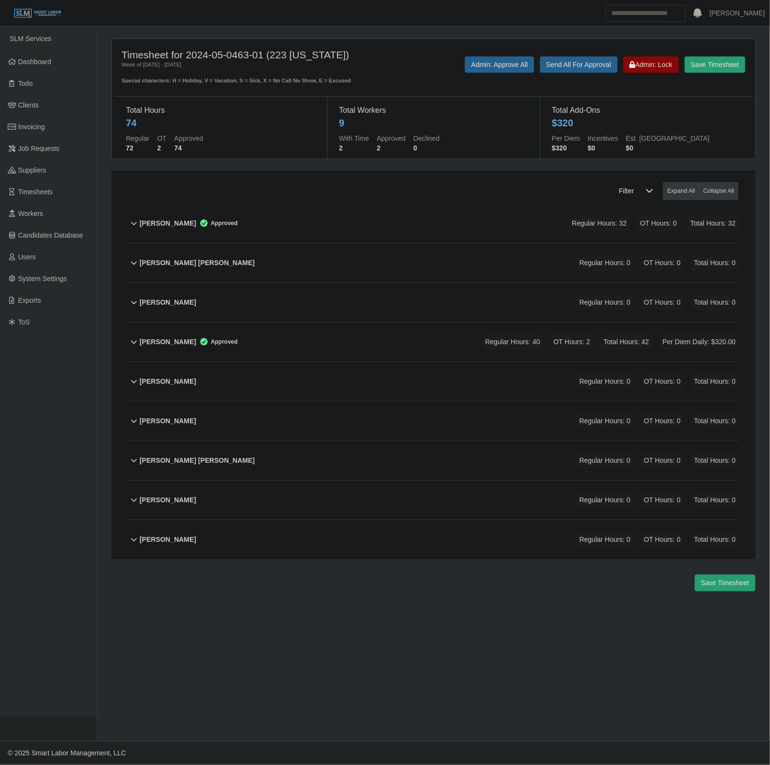
click at [292, 422] on div "[PERSON_NAME] Regular Hours: 0 OT Hours: 0 Total Hours: 0" at bounding box center [439, 421] width 599 height 39
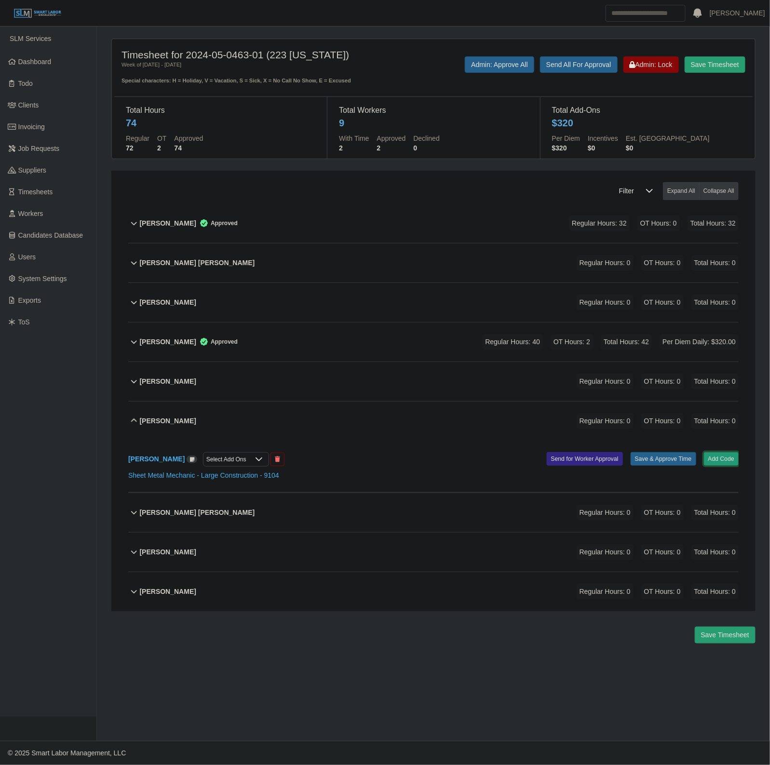
click at [732, 459] on button "Add Code" at bounding box center [721, 458] width 35 height 13
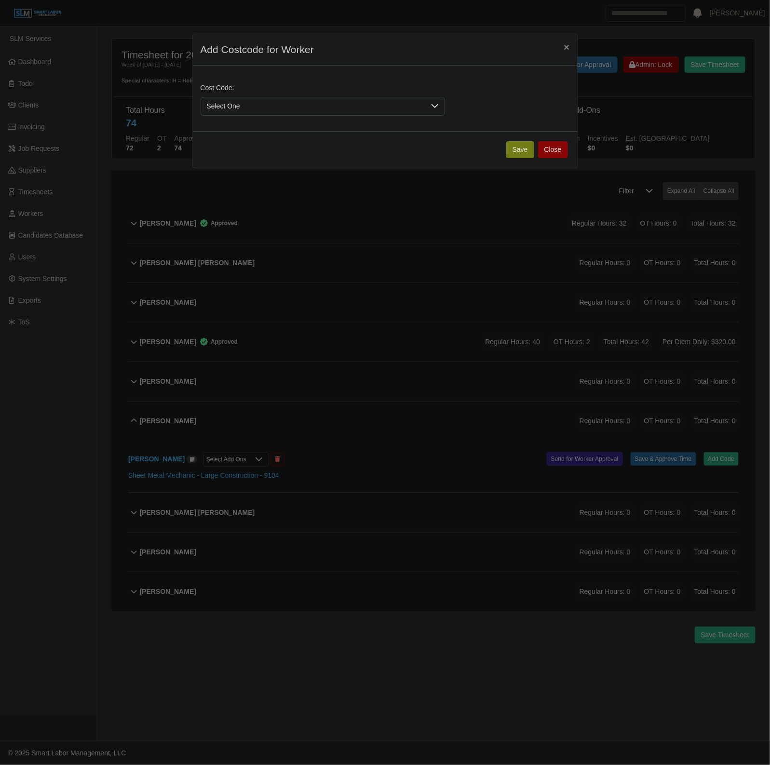
click at [334, 107] on span "Select One" at bounding box center [313, 106] width 224 height 18
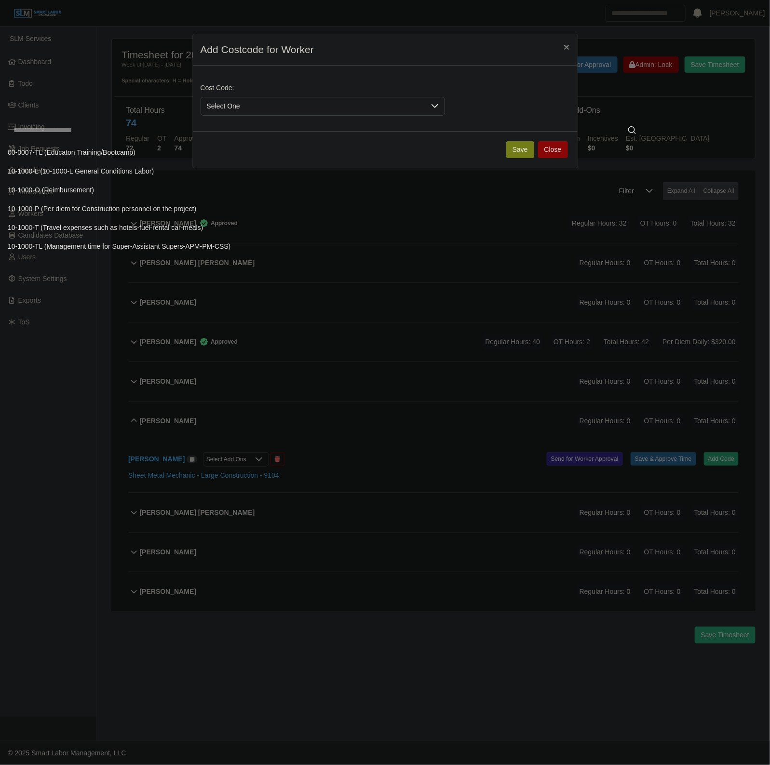
click at [187, 135] on input "text" at bounding box center [325, 130] width 634 height 19
type input "**"
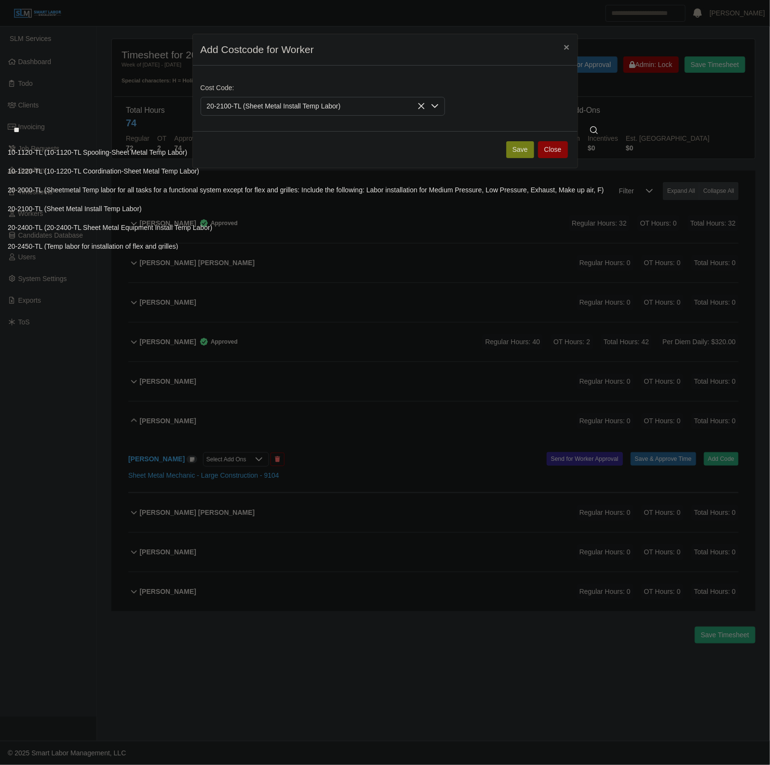
click at [213, 202] on li "20-2100-TL (Sheet Metal Install Temp Labor)" at bounding box center [305, 209] width 607 height 18
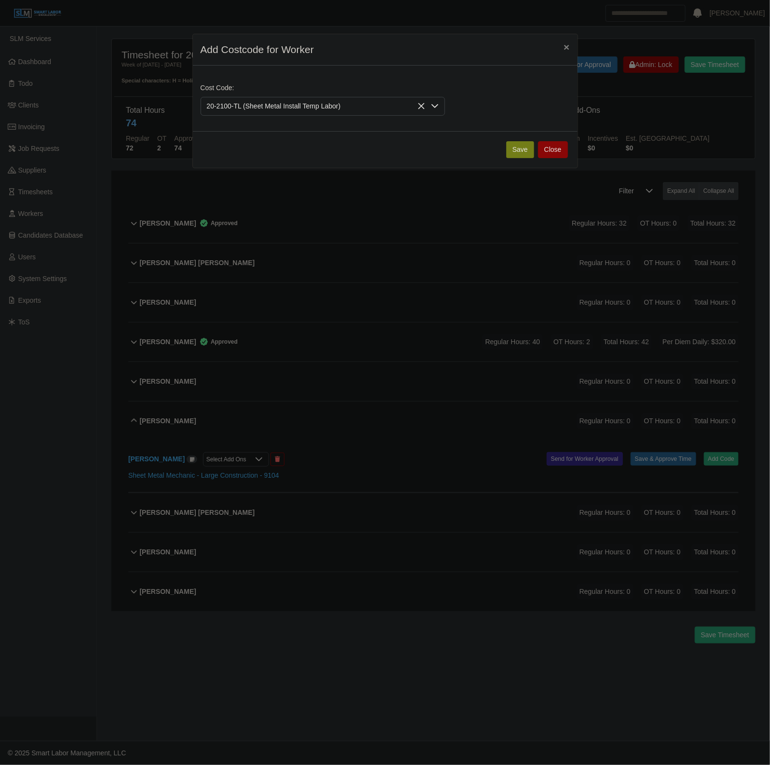
click at [519, 153] on button "Save" at bounding box center [520, 149] width 28 height 17
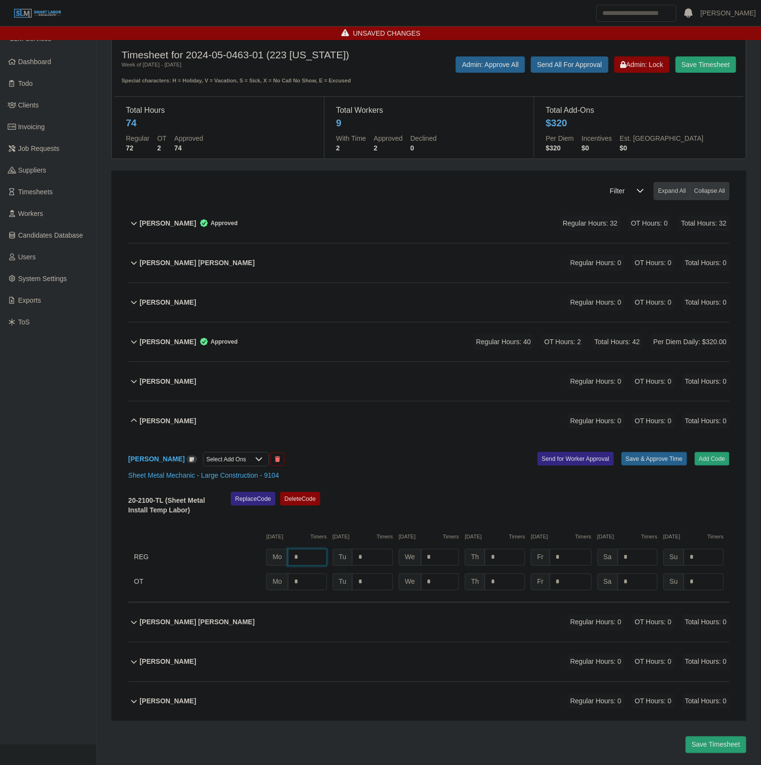
click at [290, 563] on input "*" at bounding box center [307, 557] width 39 height 17
click at [308, 561] on input "*" at bounding box center [307, 557] width 39 height 17
type input "*"
type input "**"
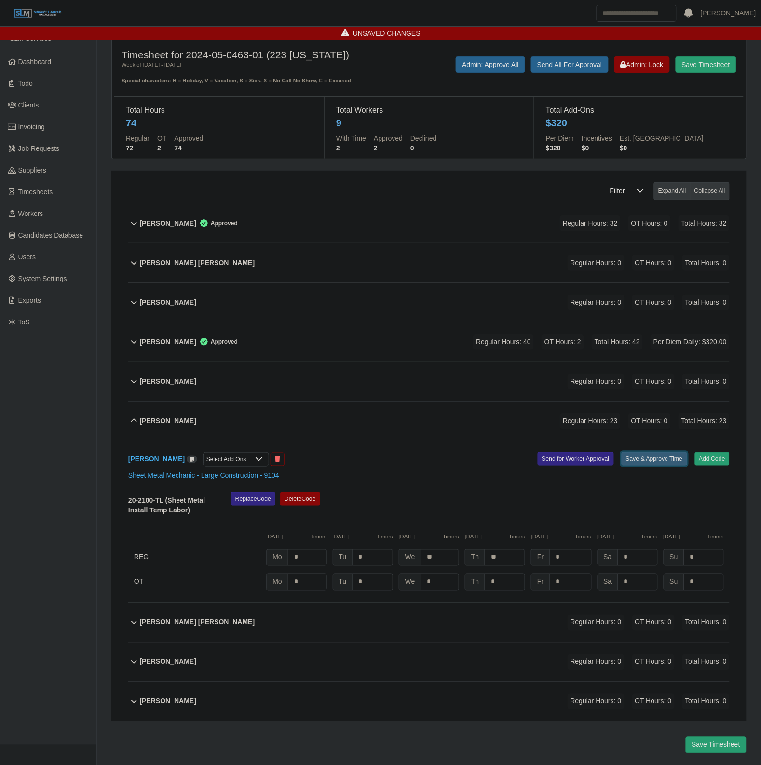
click at [637, 464] on button "Save & Approve Time" at bounding box center [654, 458] width 66 height 13
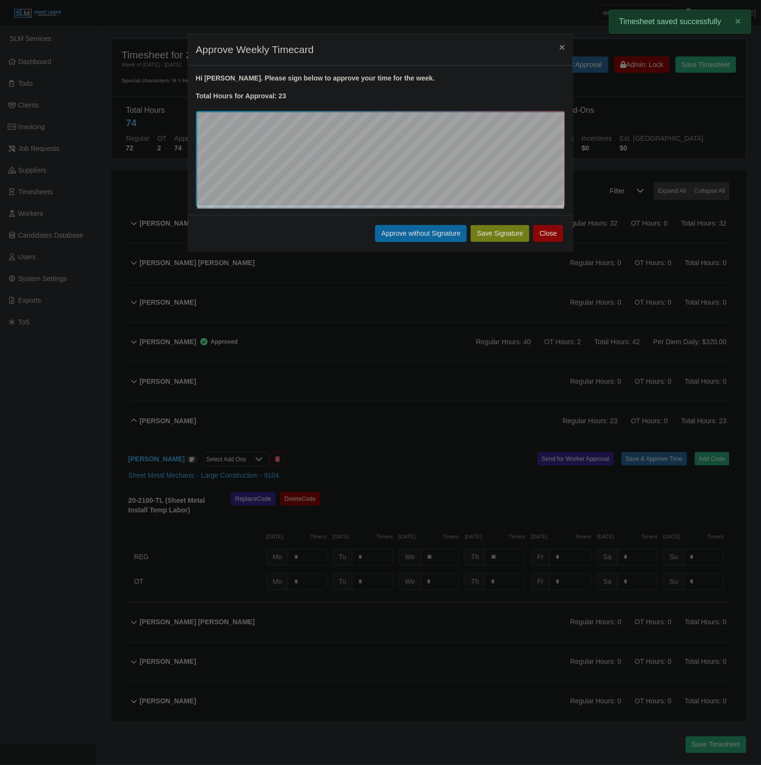
click at [422, 221] on div "Save Signature Approve without Signature Close" at bounding box center [380, 233] width 385 height 37
click at [413, 234] on button "Approve without Signature" at bounding box center [421, 233] width 92 height 17
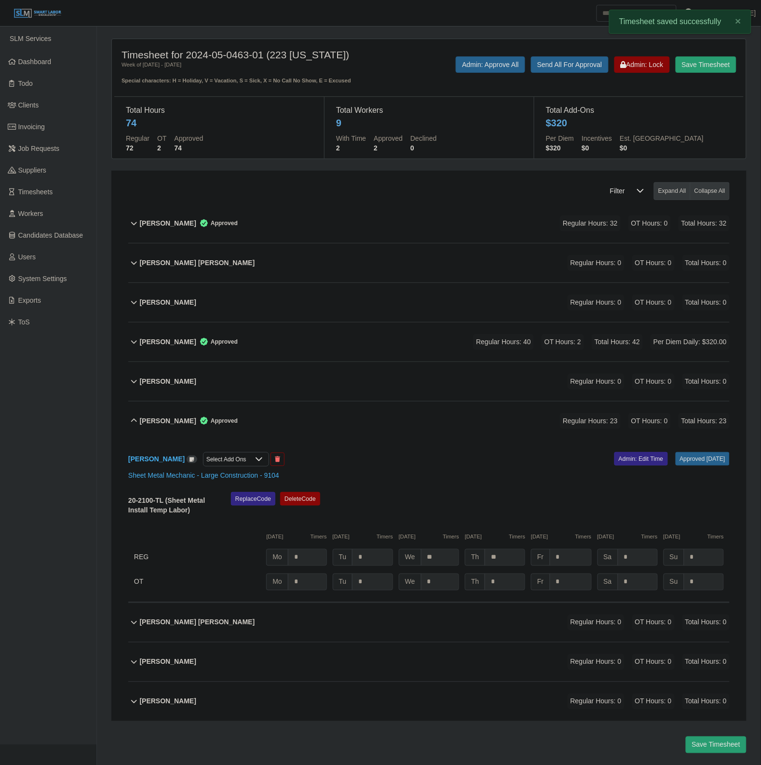
click at [396, 420] on div "Leonardo Hernendez Approved Regular Hours: 23 OT Hours: 0 Total Hours: 23" at bounding box center [435, 421] width 590 height 39
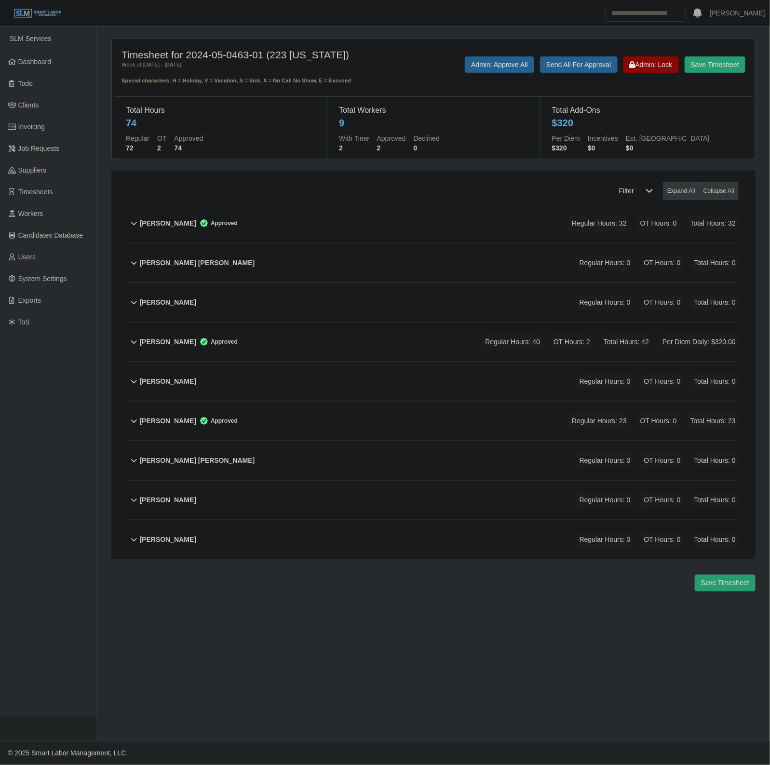
click at [396, 420] on div "Leonardo Hernendez Approved Regular Hours: 23 OT Hours: 0 Total Hours: 23" at bounding box center [439, 421] width 599 height 39
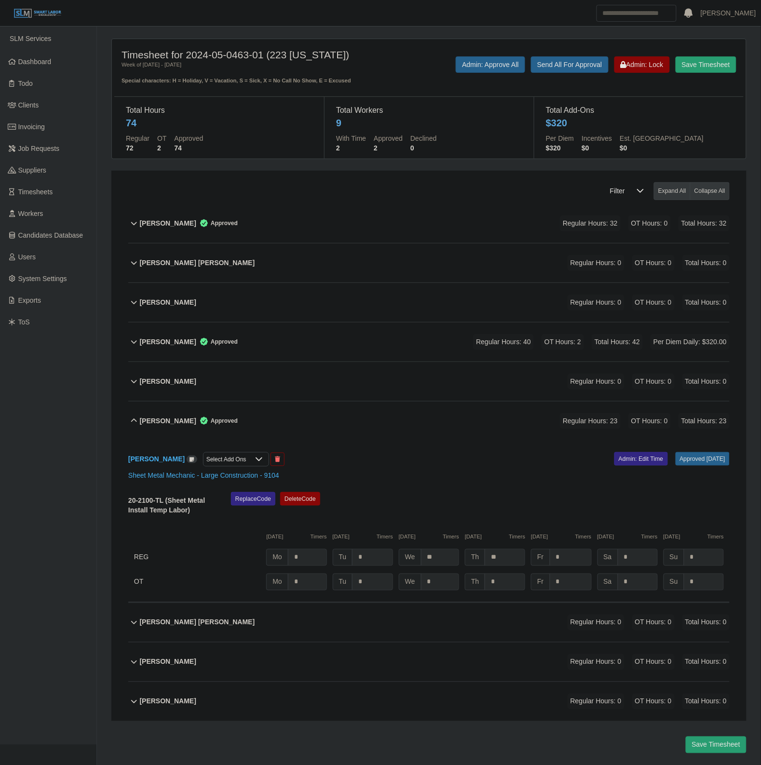
click at [360, 429] on div "Leonardo Hernendez Approved Regular Hours: 23 OT Hours: 0 Total Hours: 23" at bounding box center [435, 421] width 590 height 39
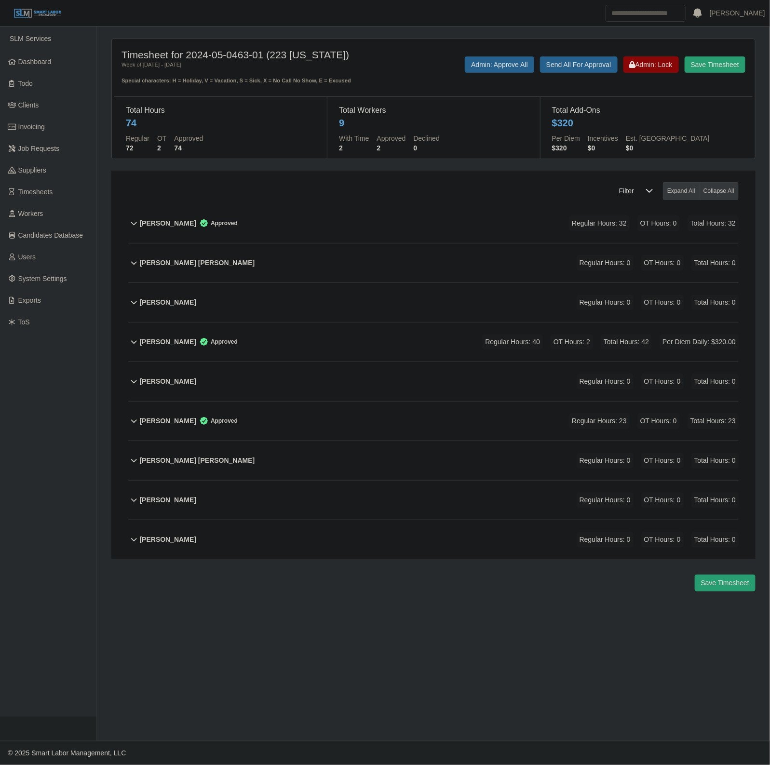
click at [352, 299] on div "German Ramos Reyes Regular Hours: 0 OT Hours: 0 Total Hours: 0" at bounding box center [439, 302] width 599 height 39
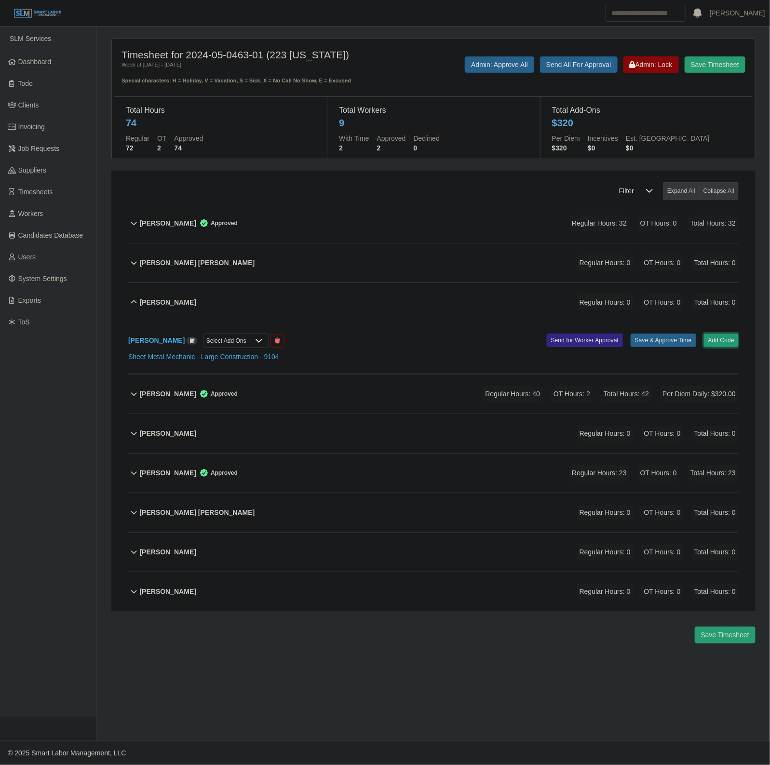
click at [726, 337] on button "Add Code" at bounding box center [721, 340] width 35 height 13
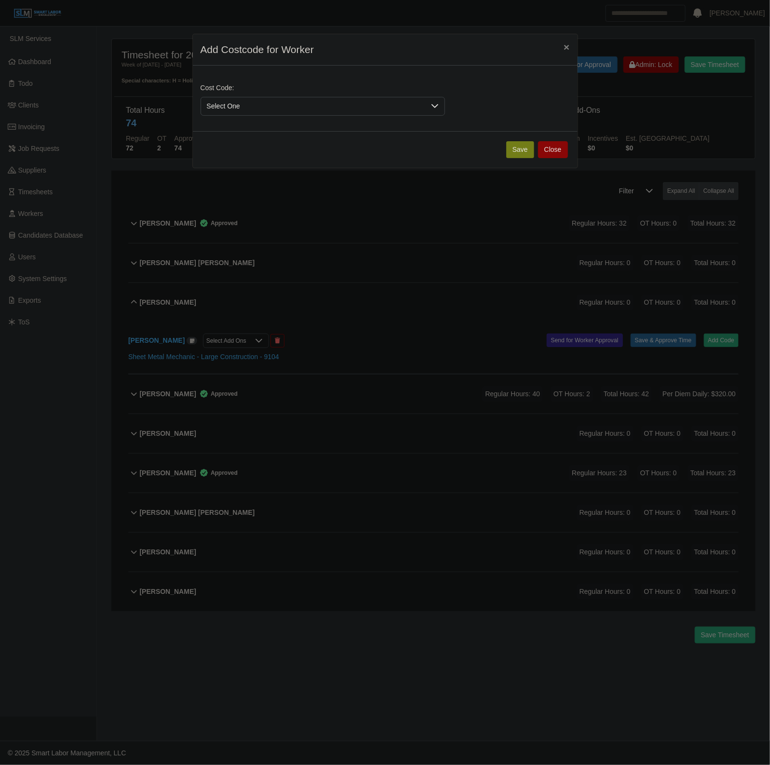
click at [264, 108] on span "Select One" at bounding box center [313, 106] width 224 height 18
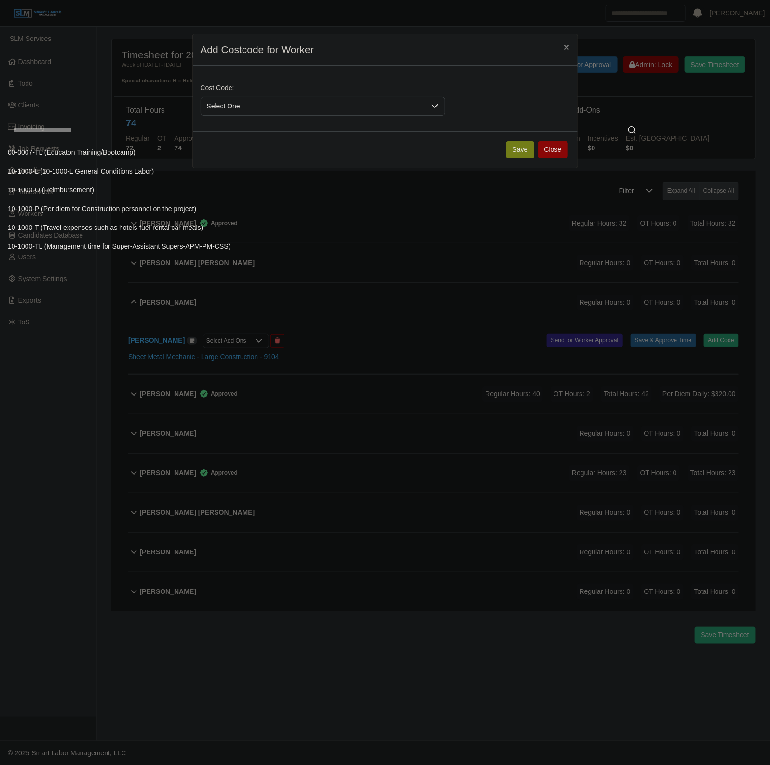
click at [178, 135] on input "text" at bounding box center [325, 130] width 634 height 19
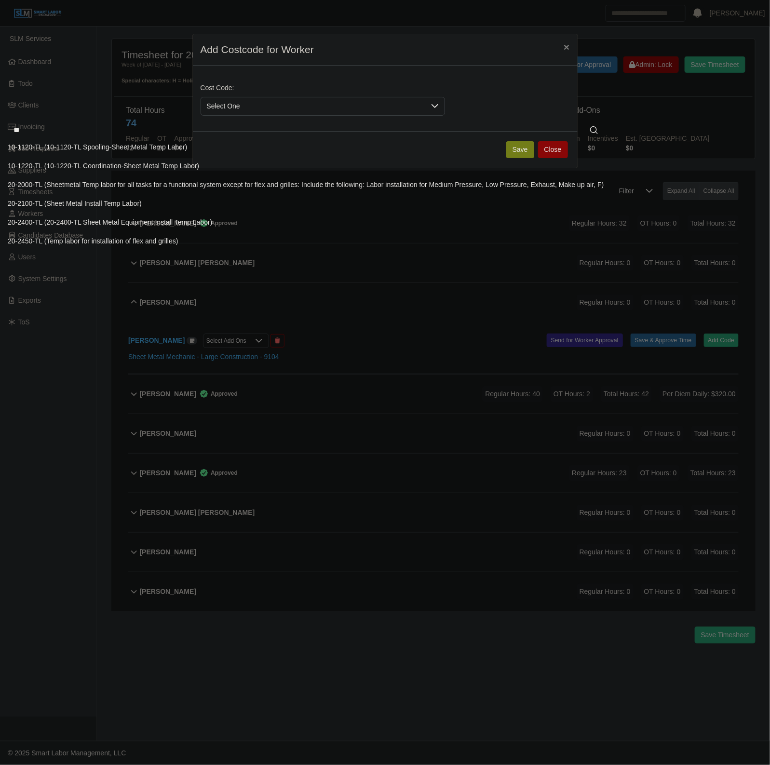
type input "**"
click at [65, 203] on span "20-2100-TL (Sheet Metal Install Temp Labor)" at bounding box center [75, 204] width 134 height 10
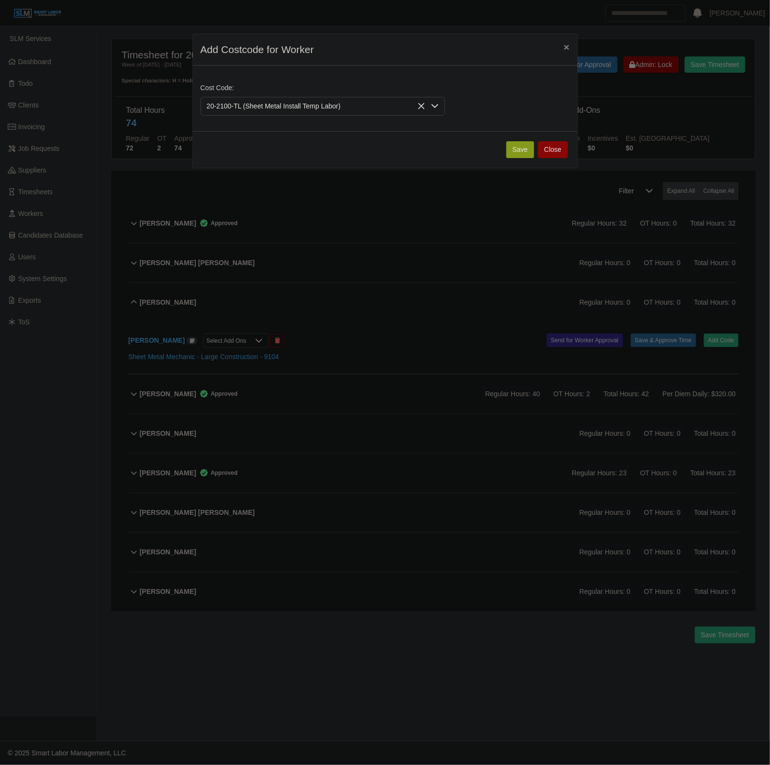
click at [522, 148] on button "Save" at bounding box center [520, 149] width 28 height 17
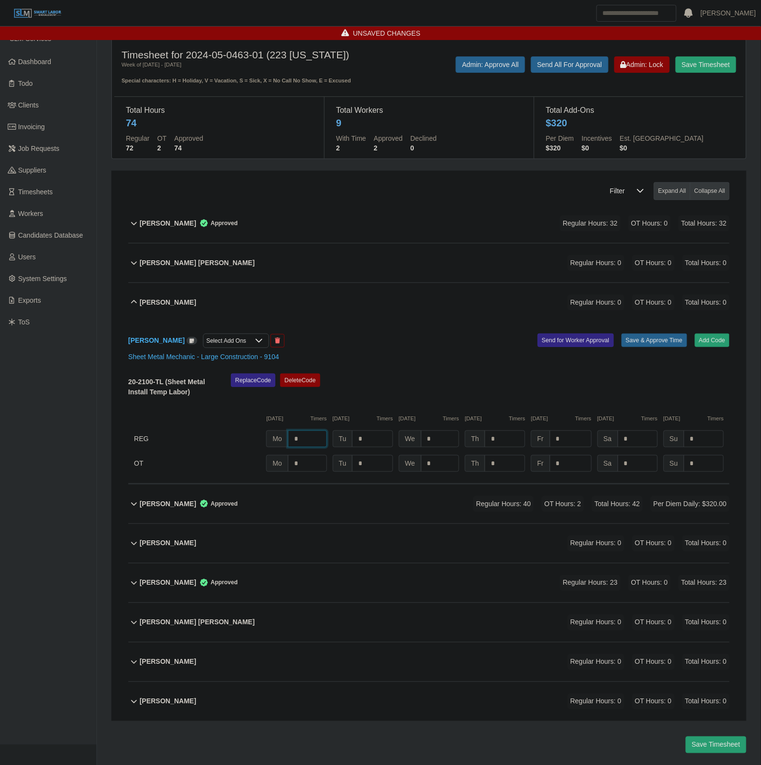
click at [305, 445] on input "*" at bounding box center [307, 439] width 39 height 17
type input "**"
type input "*"
click at [396, 438] on div "REG Mo ** Tu * We * Th * Fr * Sa * Su *" at bounding box center [428, 439] width 601 height 17
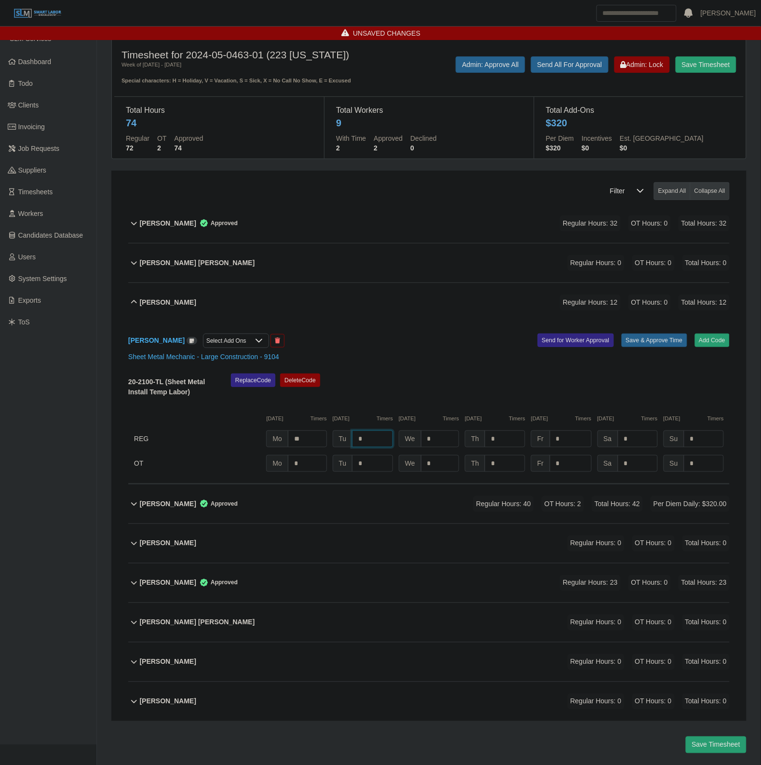
click at [383, 444] on input "*" at bounding box center [372, 439] width 40 height 17
type input "**"
click at [383, 442] on input "**" at bounding box center [372, 439] width 40 height 17
type input "**"
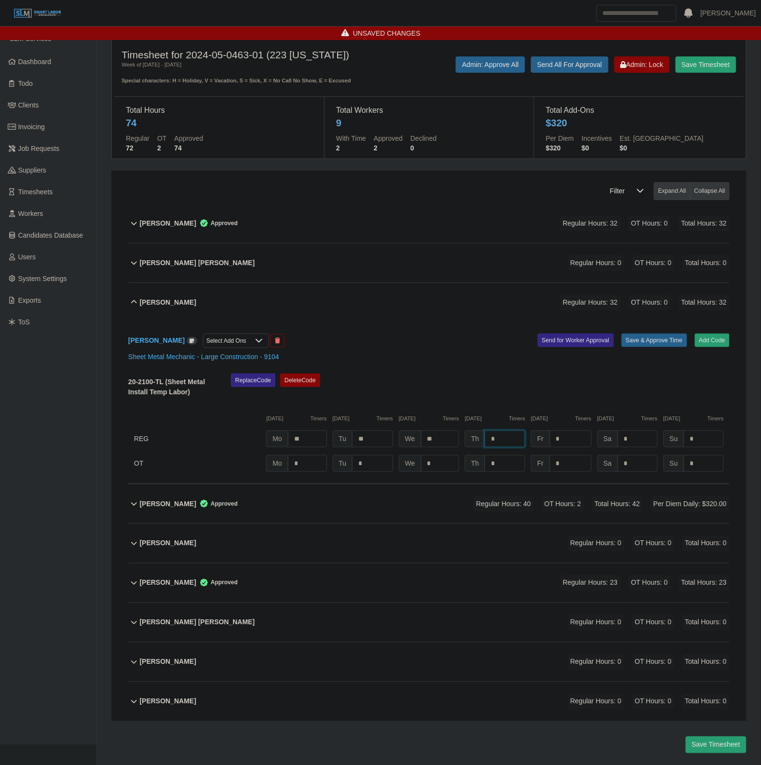
type input "*"
click at [641, 346] on button "Save & Approve Time" at bounding box center [654, 340] width 66 height 13
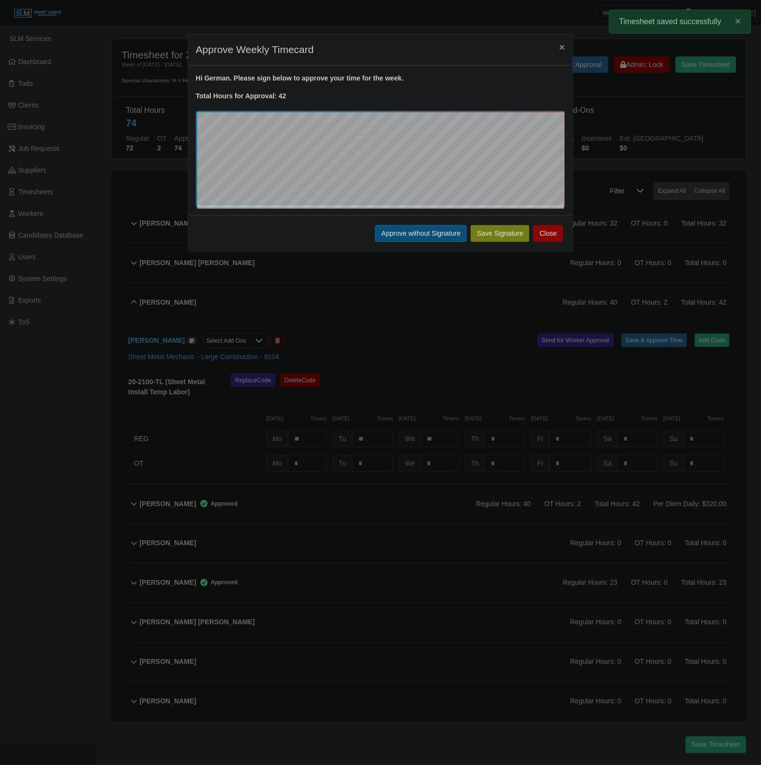
click at [401, 237] on button "Approve without Signature" at bounding box center [421, 233] width 92 height 17
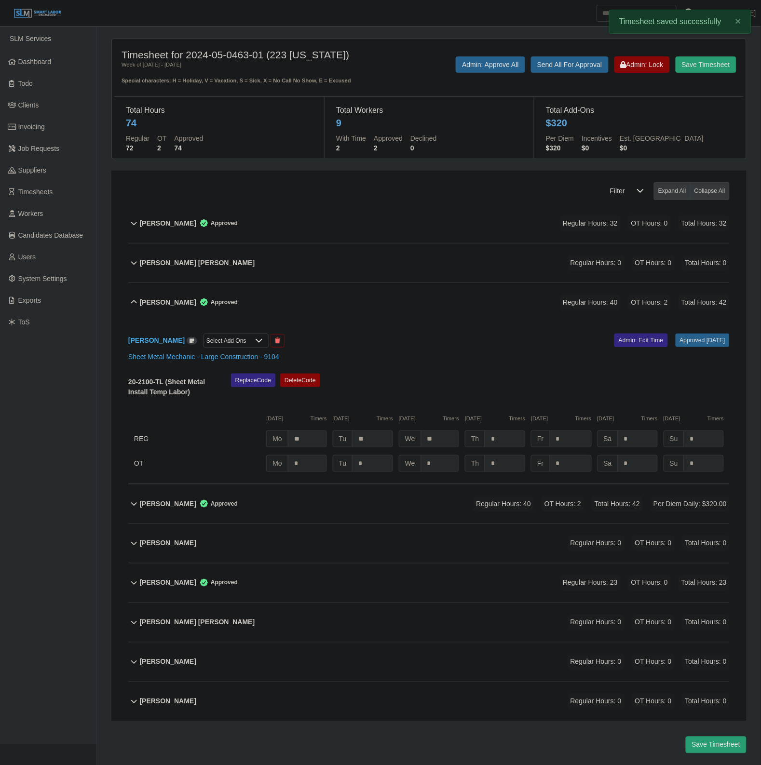
click at [385, 304] on div "German Ramos Reyes Approved Regular Hours: 40 OT Hours: 2 Total Hours: 42" at bounding box center [435, 302] width 590 height 39
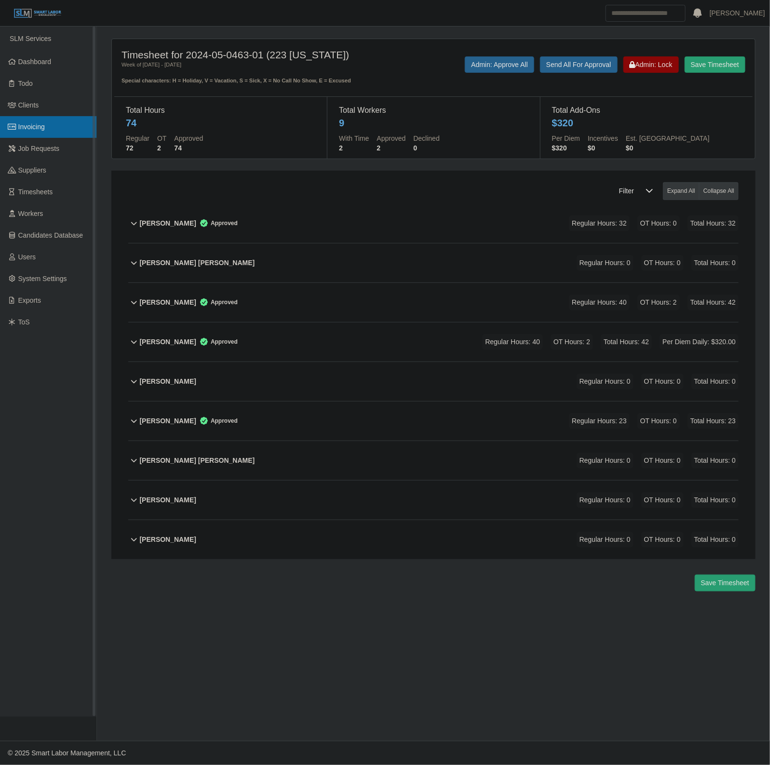
click at [58, 128] on link "Invoicing" at bounding box center [48, 127] width 96 height 22
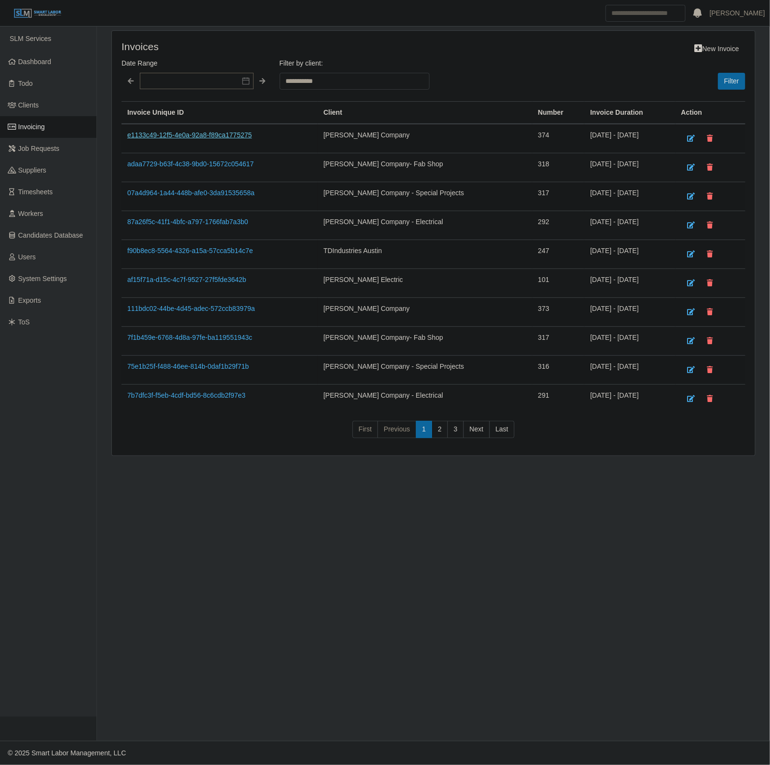
click at [181, 131] on link "e1133c49-12f5-4e0a-92a8-f89ca1775275" at bounding box center [189, 135] width 124 height 8
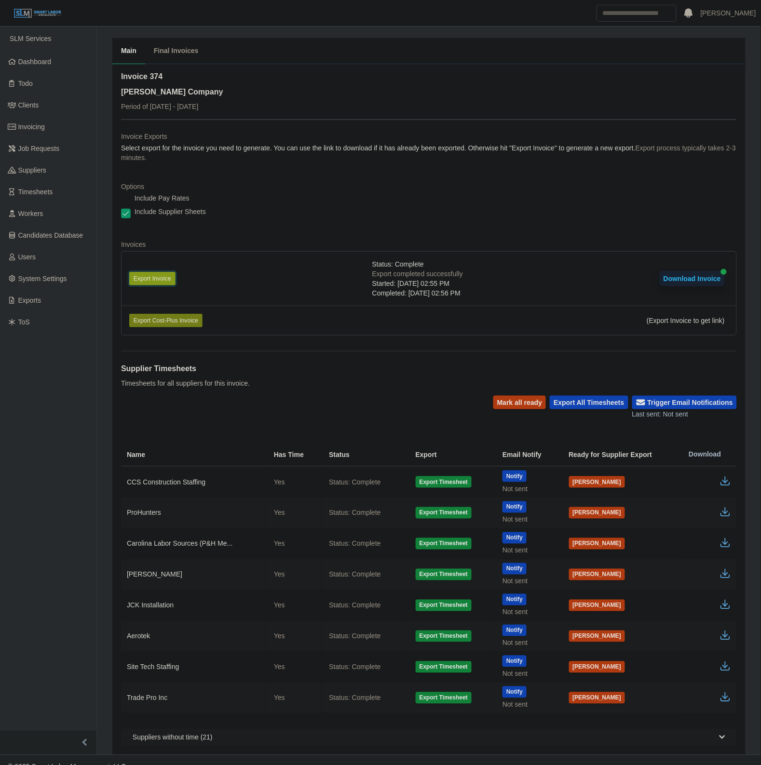
click at [148, 275] on button "Export Invoice" at bounding box center [152, 278] width 46 height 13
click at [562, 222] on div "Options Include Pay Rates Include Supplier Sheets" at bounding box center [429, 203] width 616 height 42
click at [693, 283] on button "Download Invoice" at bounding box center [692, 278] width 65 height 15
click at [706, 403] on button "Trigger Email Notifications" at bounding box center [684, 402] width 105 height 13
click at [516, 398] on button "Mark all ready" at bounding box center [519, 402] width 53 height 13
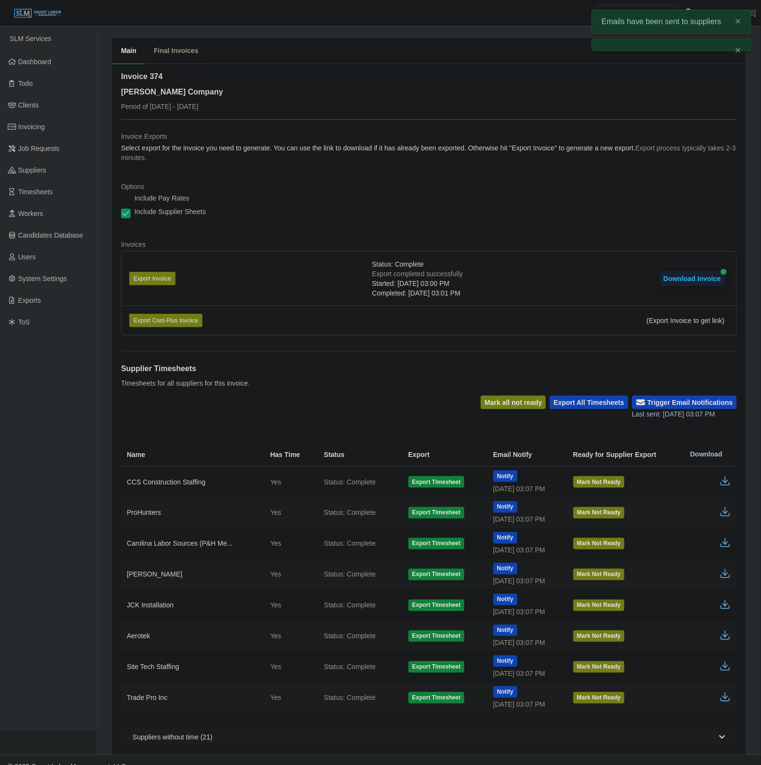
drag, startPoint x: 396, startPoint y: 375, endPoint x: 391, endPoint y: 367, distance: 9.5
click at [391, 367] on div "Supplier Timesheets Timesheets for all suppliers for this invoice." at bounding box center [429, 373] width 616 height 45
click at [553, 199] on div "Include Pay Rates" at bounding box center [429, 199] width 616 height 13
click at [725, 512] on icon "button" at bounding box center [725, 512] width 12 height 12
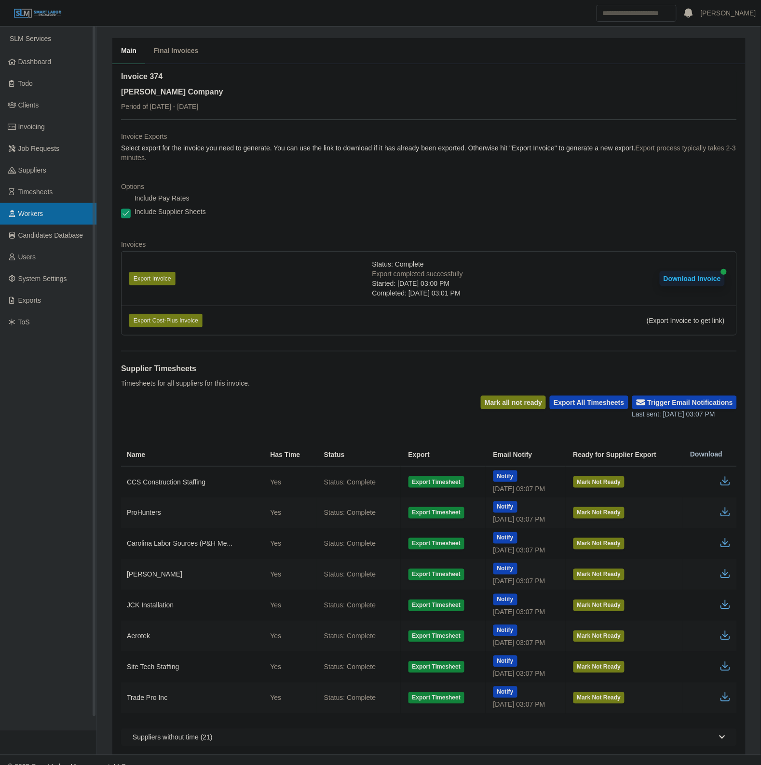
click at [54, 206] on link "Workers" at bounding box center [48, 214] width 96 height 22
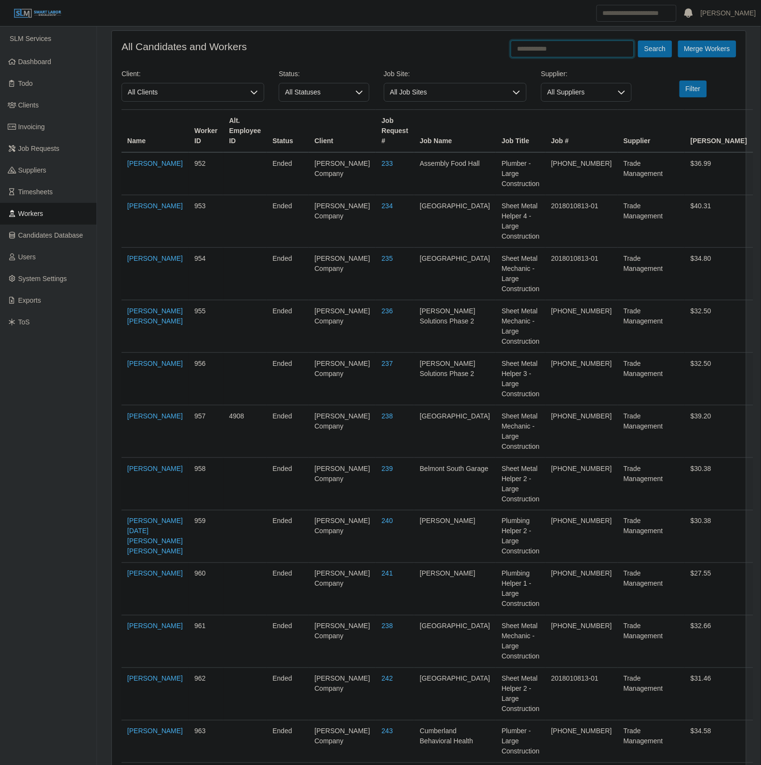
click at [557, 49] on input "text" at bounding box center [572, 48] width 123 height 17
click at [58, 185] on link "Timesheets" at bounding box center [48, 192] width 96 height 22
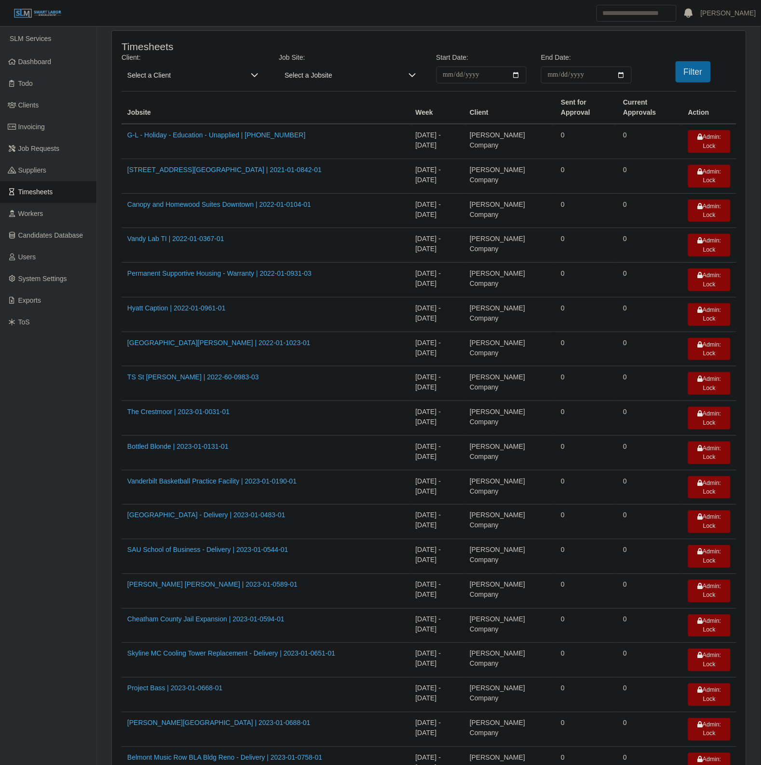
click at [160, 68] on span "Select a Client" at bounding box center [182, 75] width 123 height 17
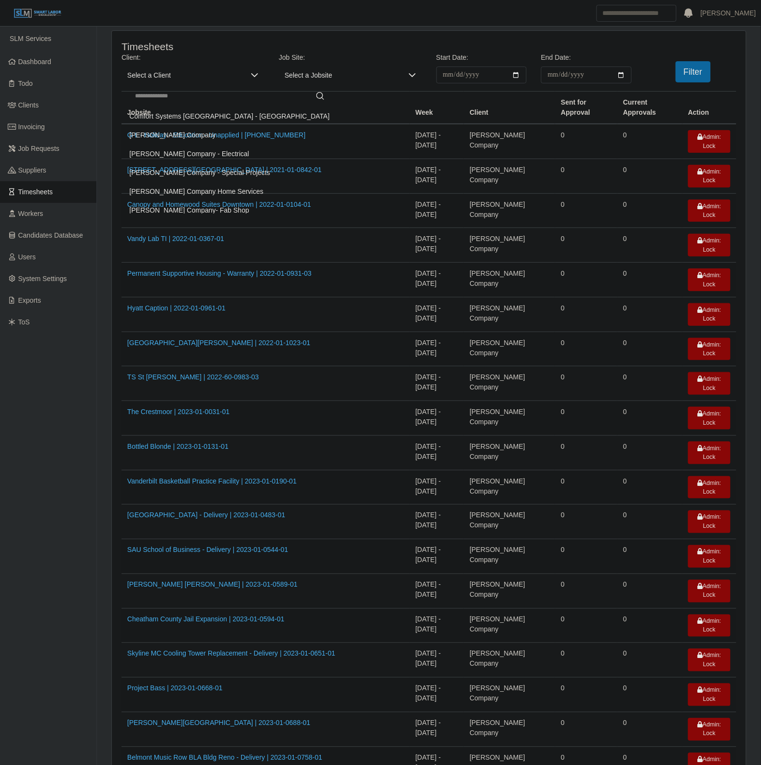
scroll to position [5, 0]
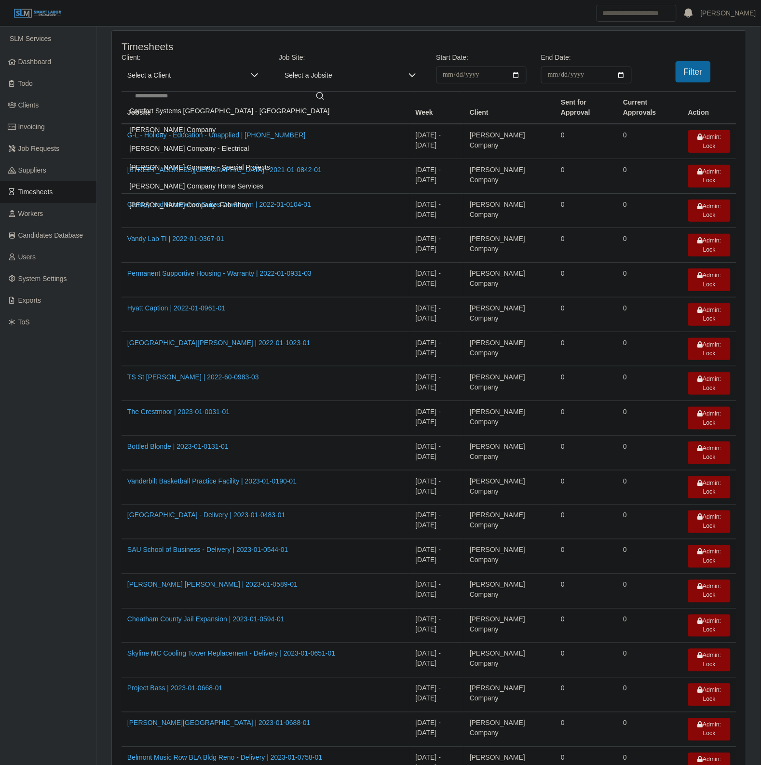
click at [196, 139] on li "[PERSON_NAME] Company" at bounding box center [230, 130] width 212 height 18
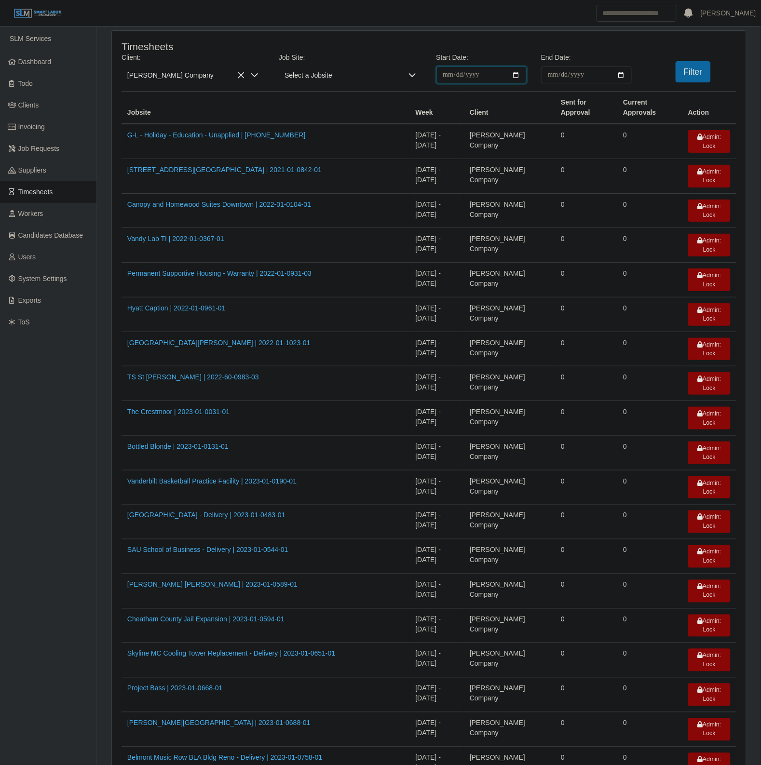
click at [522, 73] on input "**********" at bounding box center [481, 75] width 91 height 17
click at [515, 73] on input "**********" at bounding box center [481, 75] width 91 height 17
type input "**********"
click at [622, 75] on input "End Date:" at bounding box center [586, 75] width 91 height 17
type input "**********"
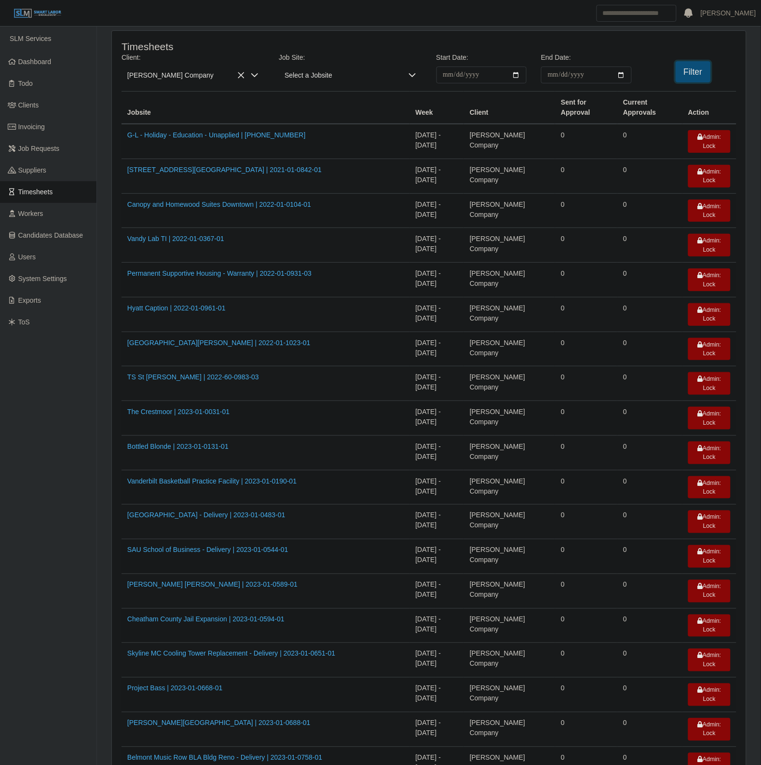
click at [694, 78] on button "Filter" at bounding box center [692, 71] width 35 height 21
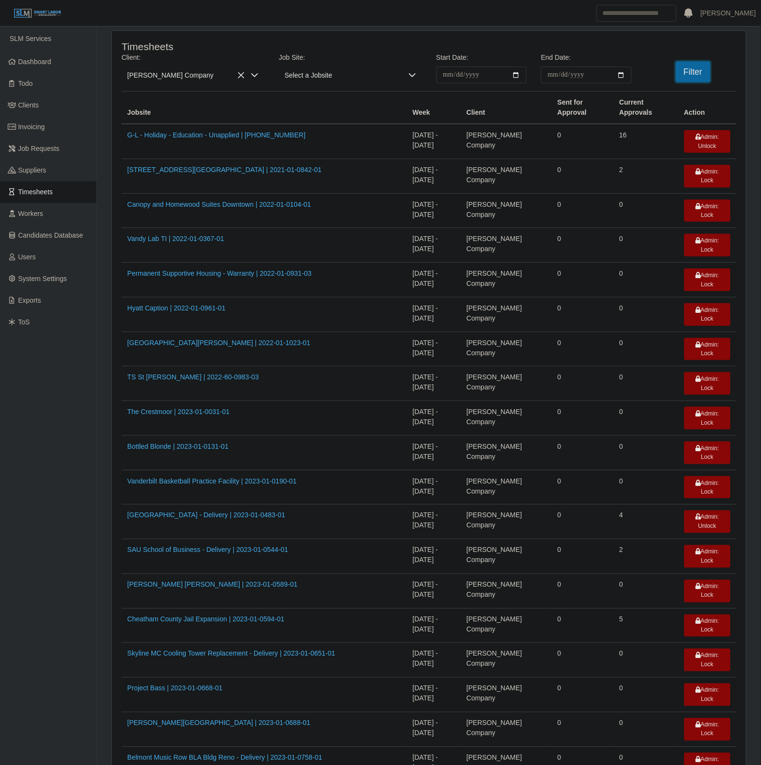
scroll to position [542, 0]
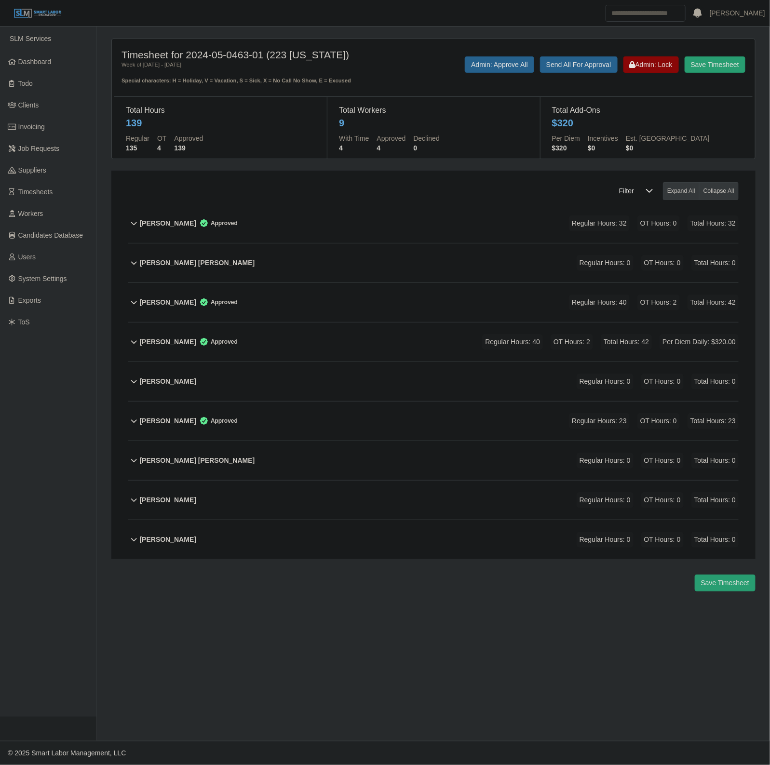
click at [301, 416] on div "Leonardo Hernendez Approved Regular Hours: 23 OT Hours: 0 Total Hours: 23" at bounding box center [439, 421] width 599 height 39
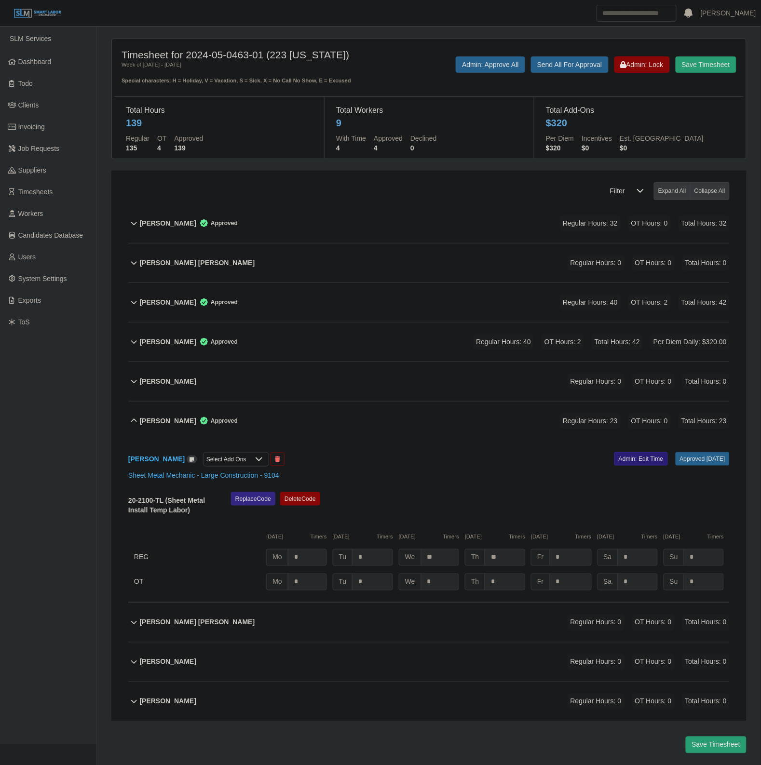
click at [614, 463] on link "Admin: Edit Time" at bounding box center [641, 458] width 54 height 13
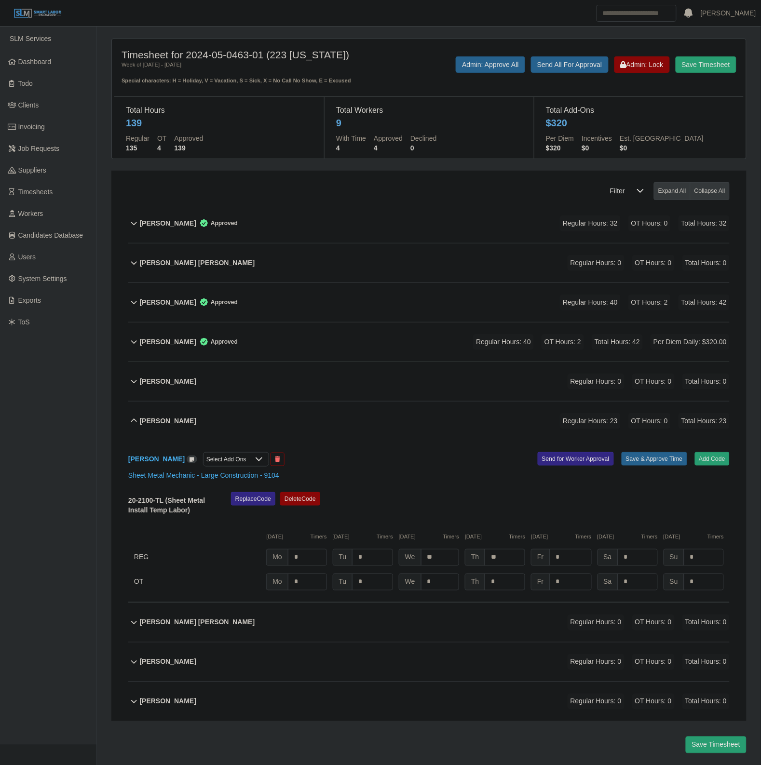
click at [228, 454] on div "Leonardo Hernendez Select Add Ons Add Code Save & Approve Time Send for Worker …" at bounding box center [428, 522] width 601 height 162
click at [229, 456] on div "Select Add Ons" at bounding box center [226, 459] width 46 height 13
click at [264, 486] on li "Per Diem Daily" at bounding box center [323, 479] width 216 height 18
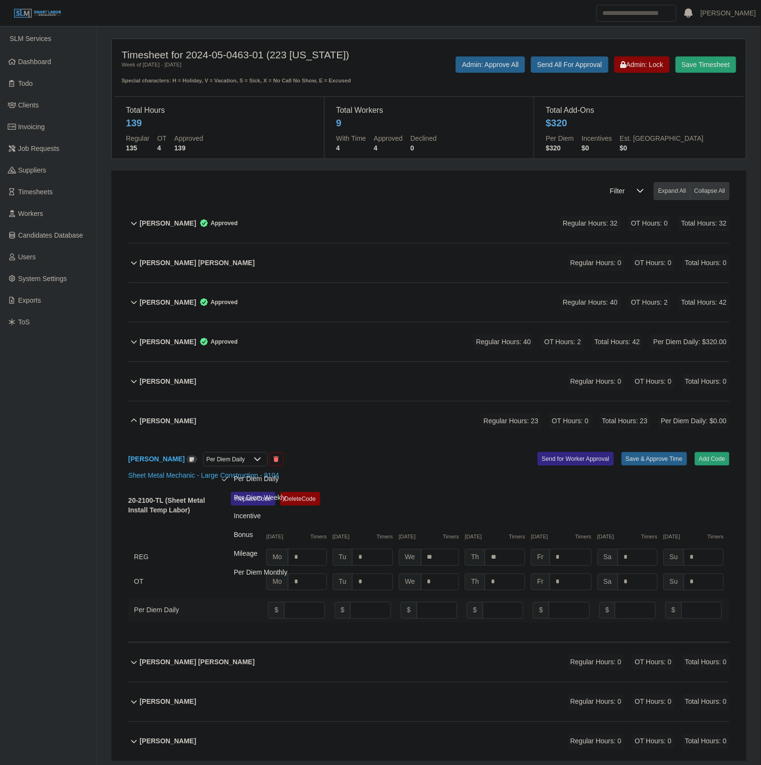
scroll to position [5, 0]
click at [298, 619] on input "number" at bounding box center [304, 610] width 40 height 17
type input "**"
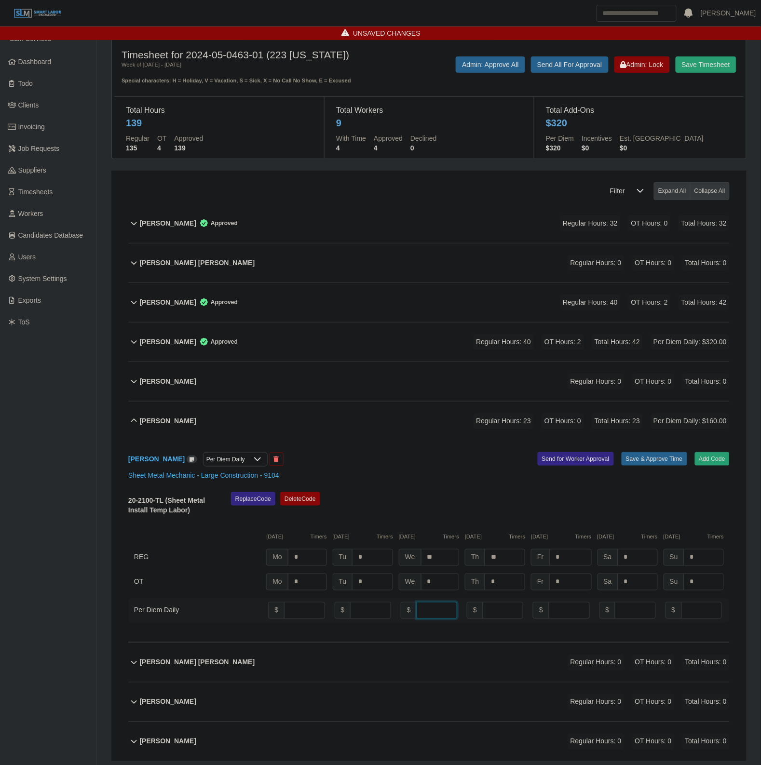
type input "**"
click at [657, 457] on button "Save & Approve Time" at bounding box center [654, 458] width 66 height 13
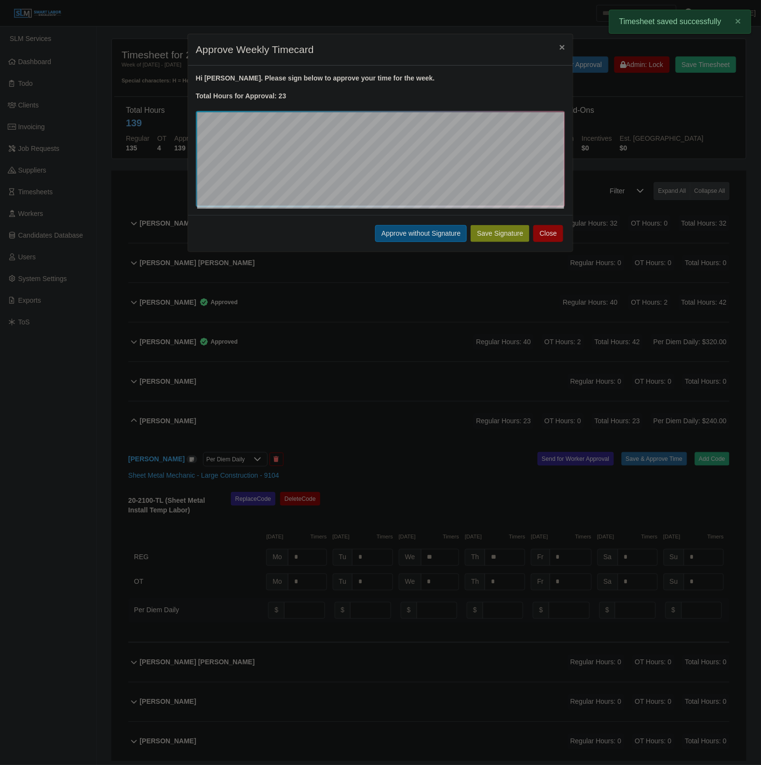
click at [415, 236] on button "Approve without Signature" at bounding box center [421, 233] width 92 height 17
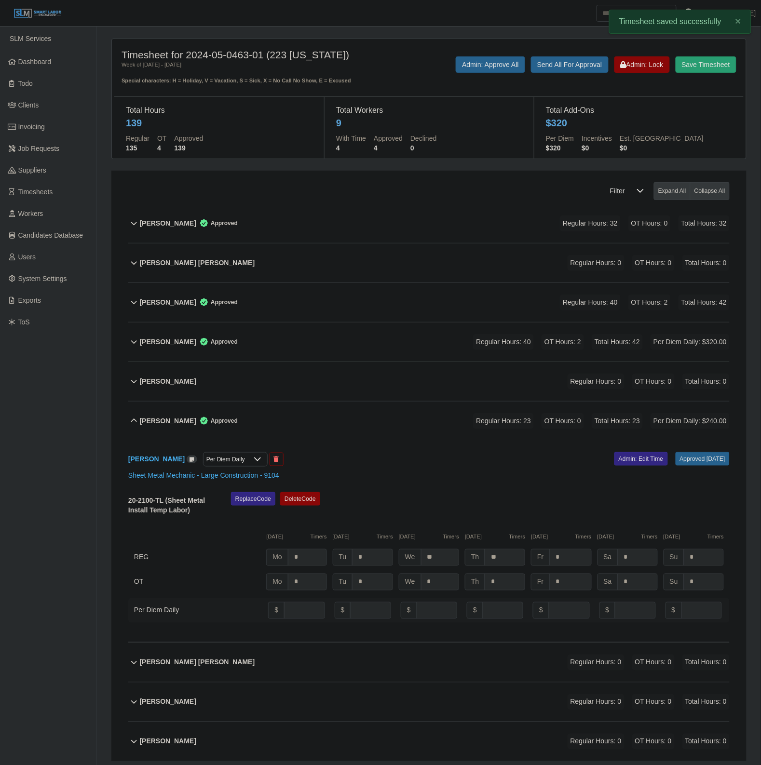
click at [390, 420] on div "Leonardo Hernendez Approved Regular Hours: 23 OT Hours: 0 Total Hours: 23 Per D…" at bounding box center [435, 421] width 590 height 39
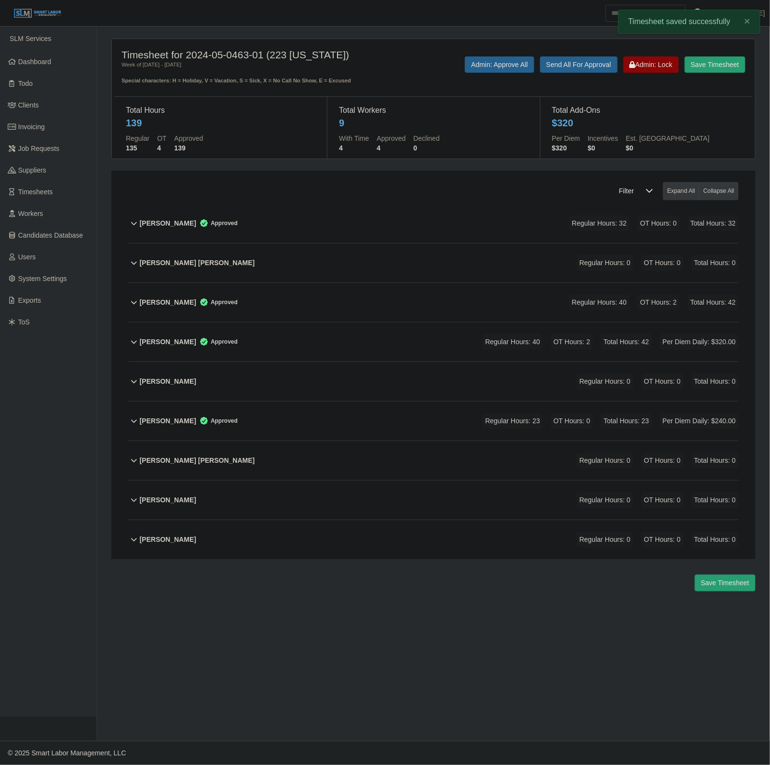
drag, startPoint x: 374, startPoint y: 300, endPoint x: 390, endPoint y: 305, distance: 16.0
click at [377, 302] on div "German Ramos Reyes Approved Regular Hours: 40 OT Hours: 2 Total Hours: 42" at bounding box center [439, 302] width 599 height 39
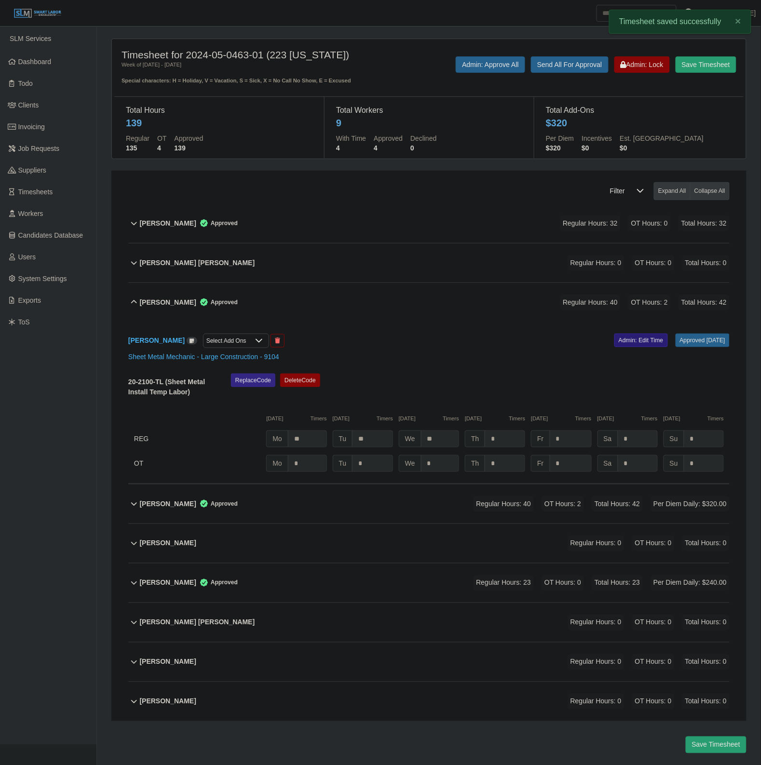
click at [629, 338] on link "Admin: Edit Time" at bounding box center [641, 340] width 54 height 13
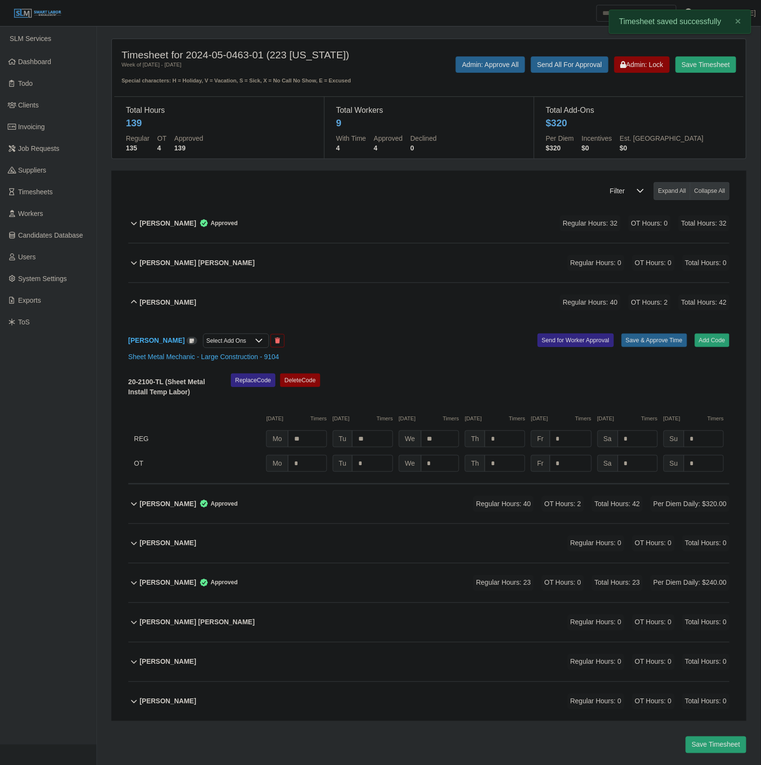
click at [249, 339] on div "Select Add Ons" at bounding box center [226, 340] width 46 height 13
click at [268, 368] on li "Per Diem Daily" at bounding box center [324, 361] width 216 height 18
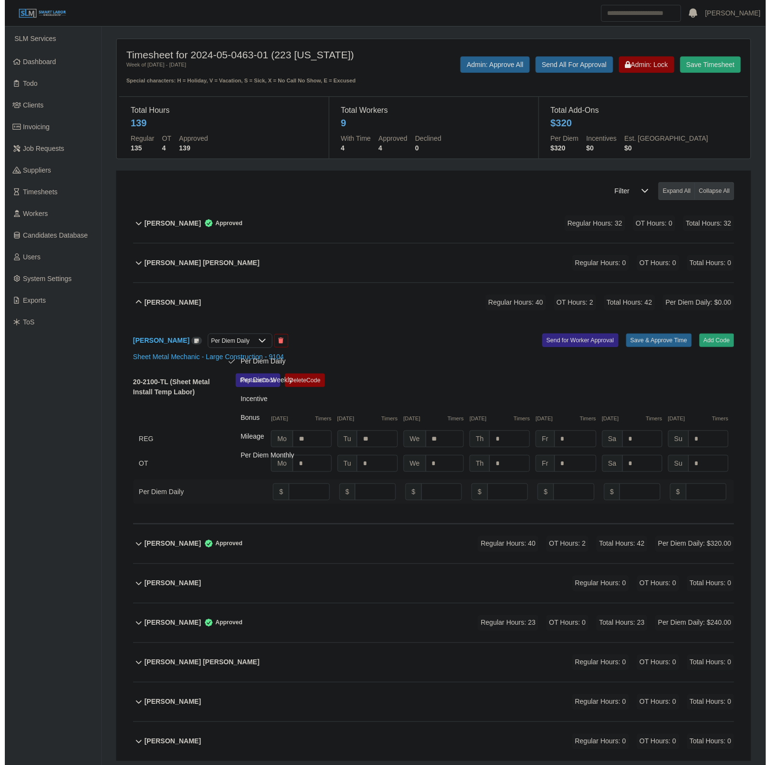
scroll to position [5, 0]
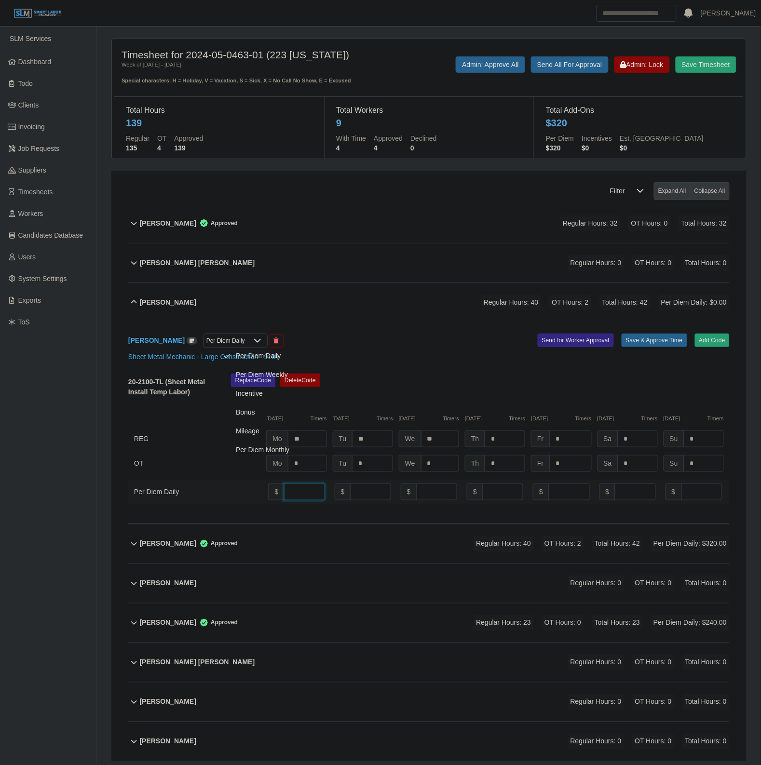
click at [298, 497] on input "number" at bounding box center [304, 492] width 40 height 17
type input "**"
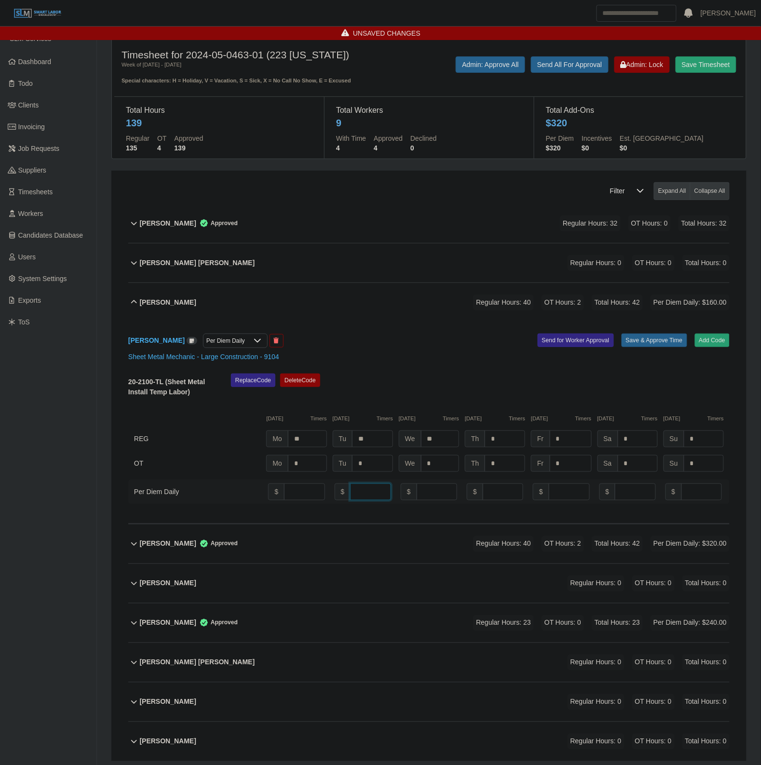
type input "**"
click at [664, 337] on button "Save & Approve Time" at bounding box center [654, 340] width 66 height 13
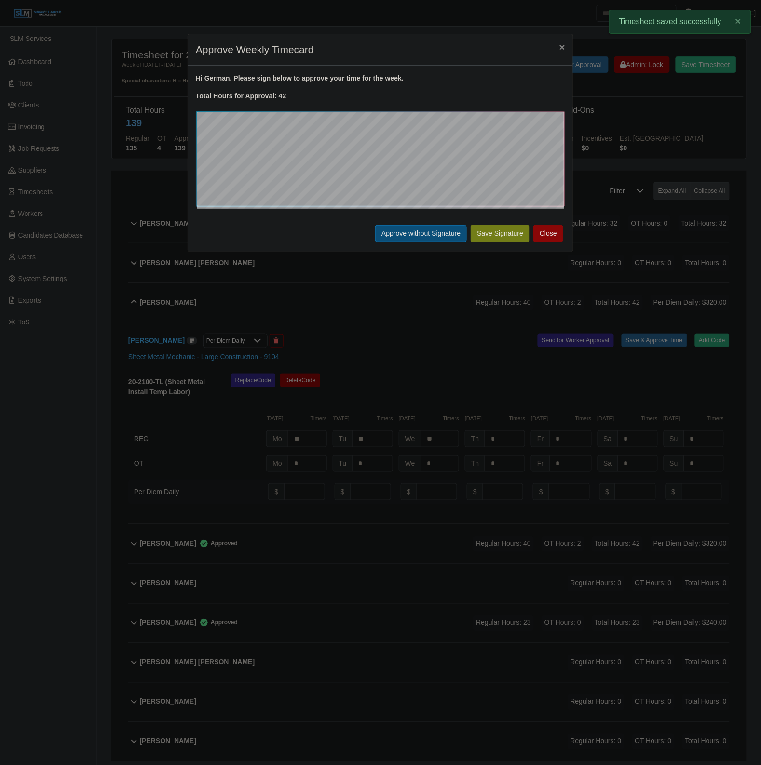
click at [410, 230] on button "Approve without Signature" at bounding box center [421, 233] width 92 height 17
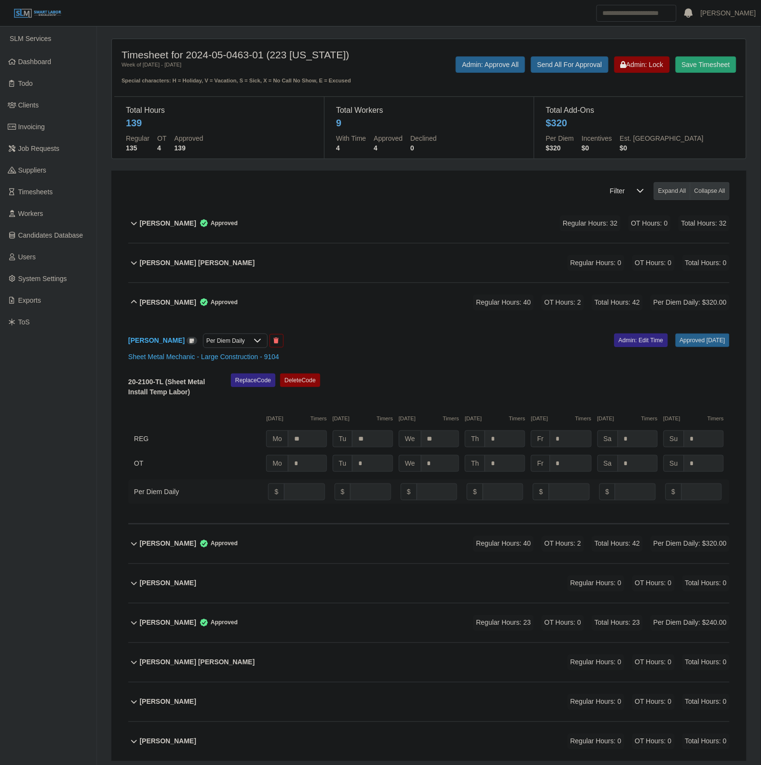
drag, startPoint x: 326, startPoint y: 304, endPoint x: 231, endPoint y: 237, distance: 116.1
click at [324, 304] on div "German Ramos Reyes Approved Regular Hours: 40 OT Hours: 2 Total Hours: 42 Per D…" at bounding box center [435, 302] width 590 height 39
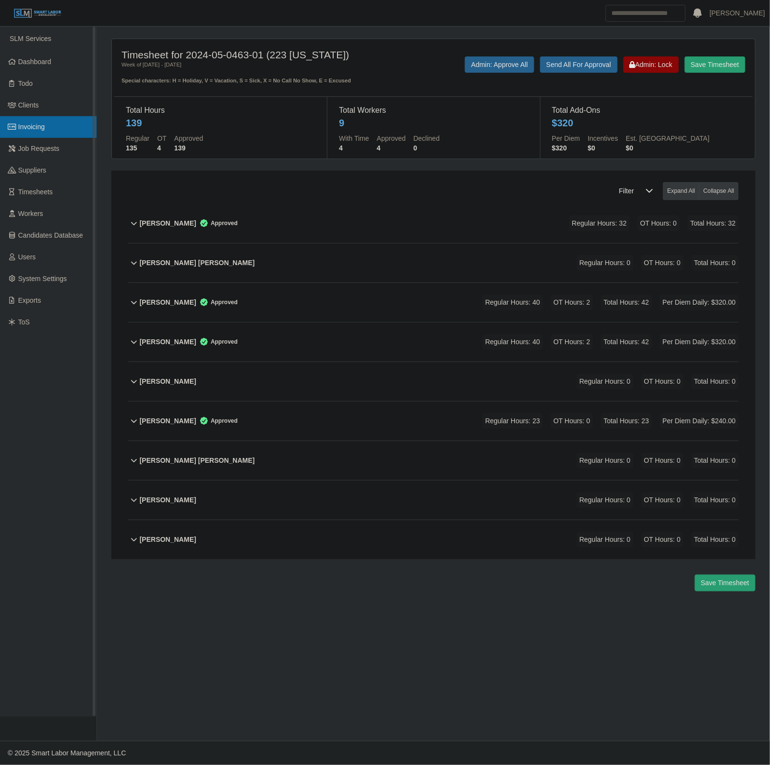
click at [64, 136] on link "Invoicing" at bounding box center [48, 127] width 96 height 22
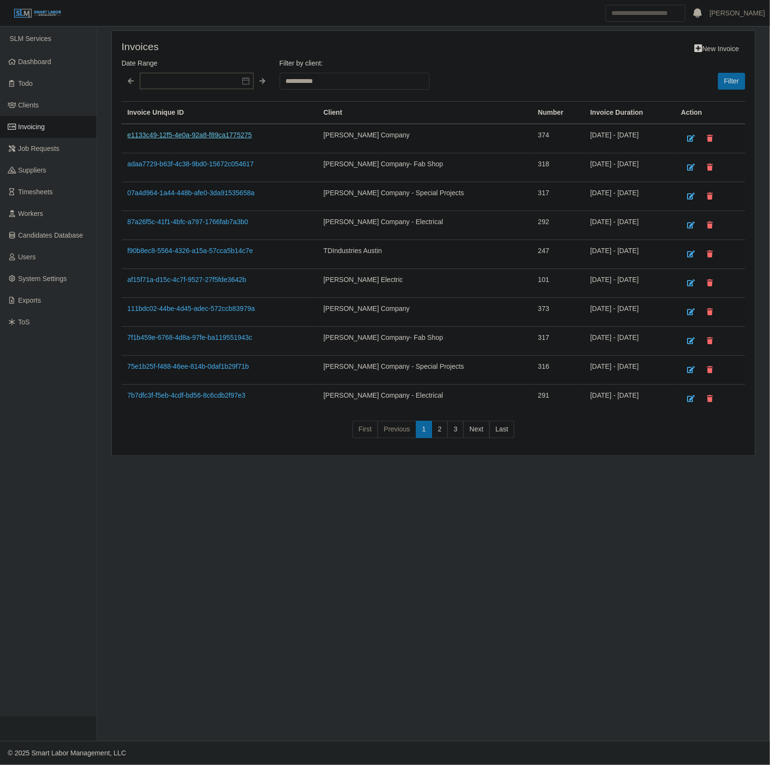
click at [177, 136] on link "e1133c49-12f5-4e0a-92a8-f89ca1775275" at bounding box center [189, 135] width 124 height 8
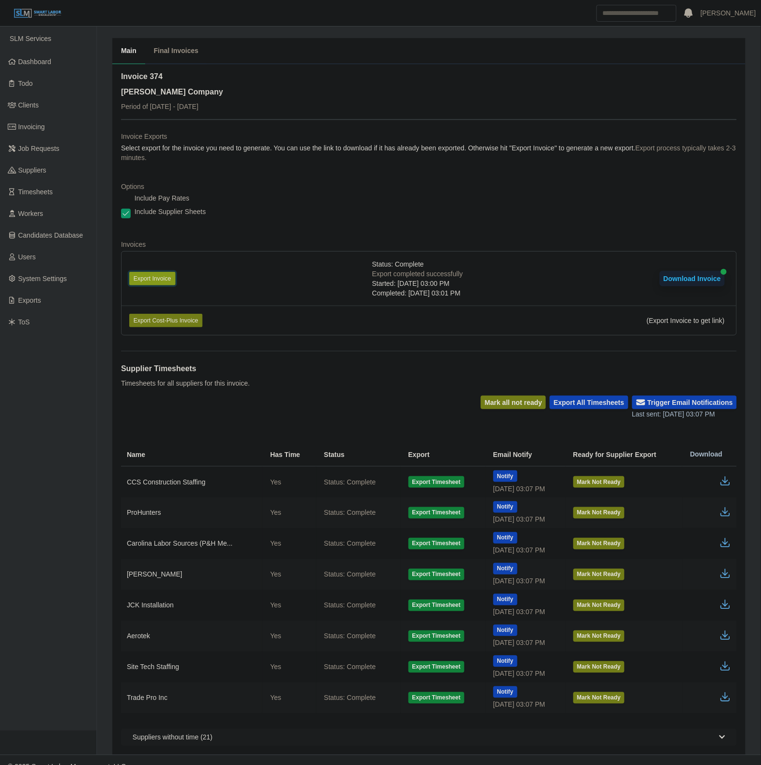
click at [167, 276] on button "Export Invoice" at bounding box center [152, 278] width 46 height 13
click at [431, 242] on dt "Invoices" at bounding box center [429, 245] width 616 height 10
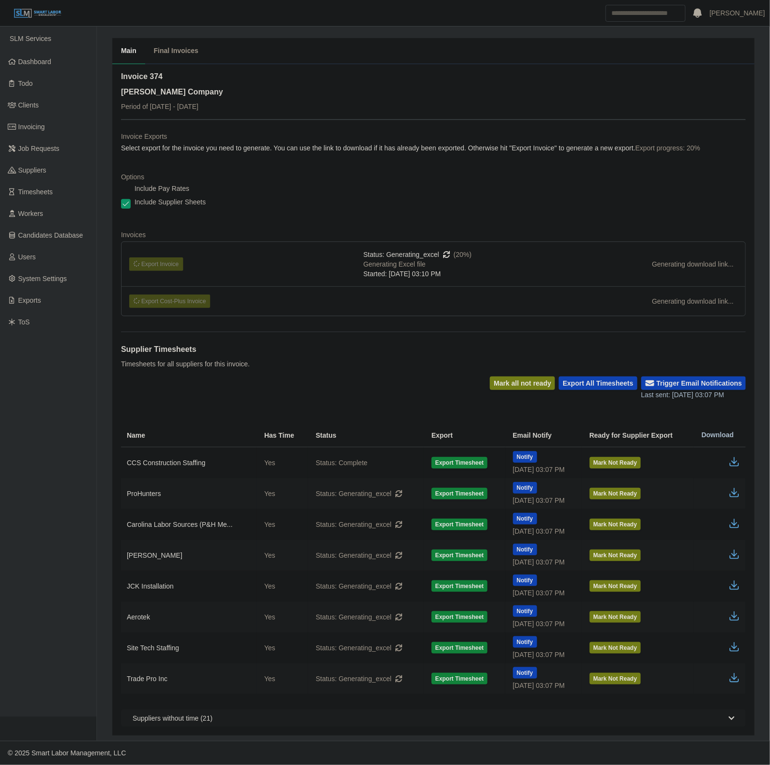
click at [580, 164] on dl "Invoice Exports Select export for the invoice you need to generate. You can use…" at bounding box center [433, 228] width 625 height 192
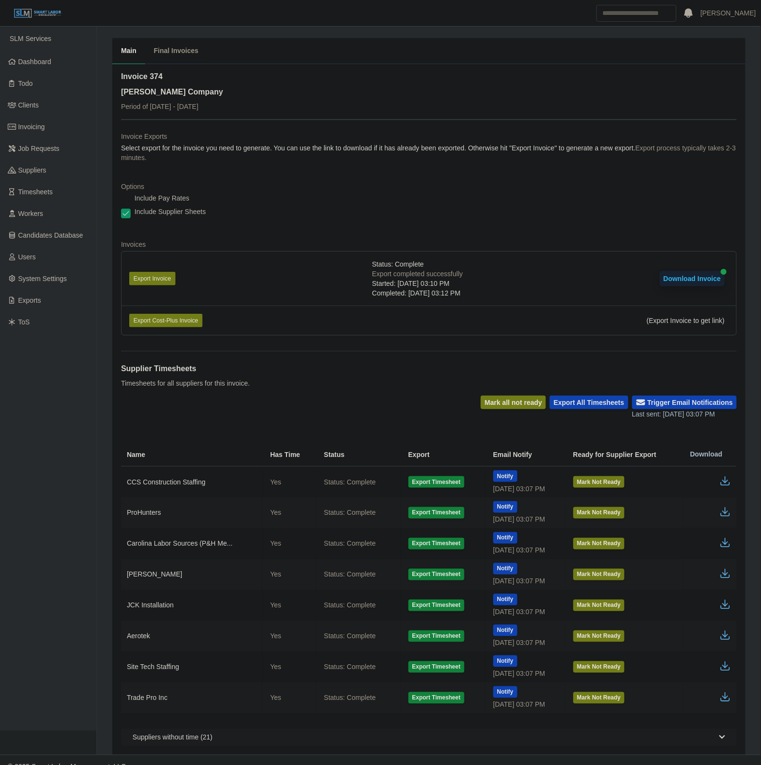
click at [270, 109] on div "Invoice 374 [PERSON_NAME] Company Period of [DATE] - [DATE]" at bounding box center [429, 95] width 616 height 48
click at [721, 513] on icon "button" at bounding box center [725, 512] width 12 height 12
click at [724, 540] on icon "button" at bounding box center [725, 543] width 12 height 12
drag, startPoint x: 721, startPoint y: 574, endPoint x: 715, endPoint y: 575, distance: 6.8
click at [719, 574] on td at bounding box center [709, 574] width 54 height 31
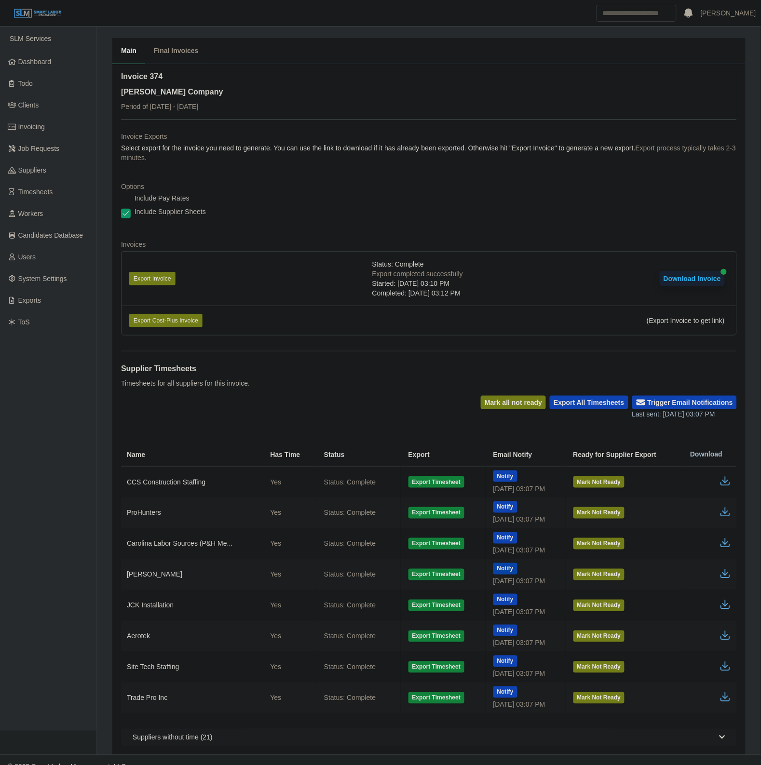
drag, startPoint x: 256, startPoint y: 567, endPoint x: 496, endPoint y: 566, distance: 239.1
click at [256, 567] on td "[PERSON_NAME]" at bounding box center [191, 574] width 141 height 31
click at [734, 572] on td at bounding box center [709, 574] width 54 height 31
click at [726, 573] on icon "button" at bounding box center [725, 572] width 6 height 7
click at [729, 605] on icon "button" at bounding box center [725, 605] width 12 height 12
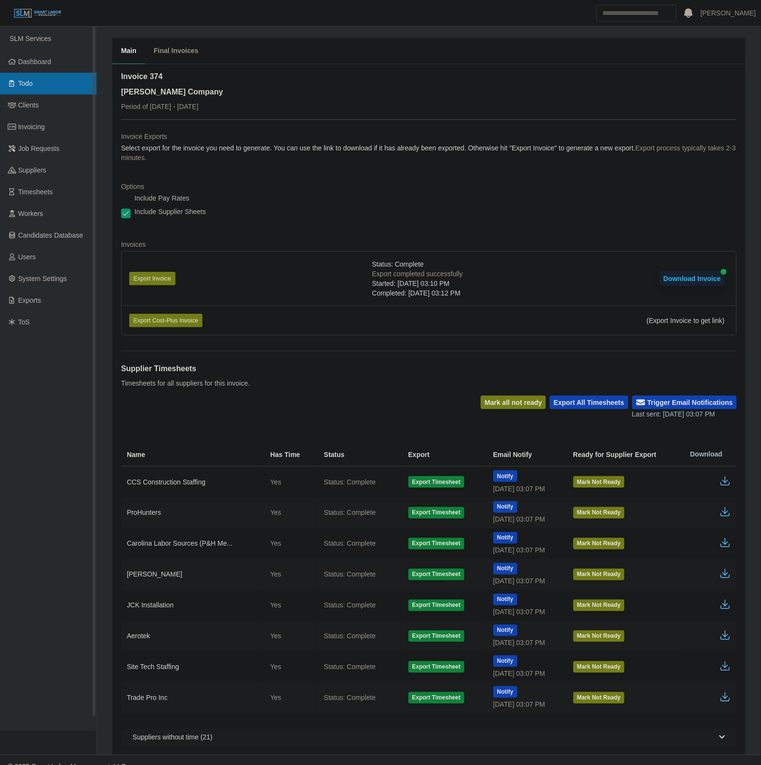
click at [20, 74] on link "Todo" at bounding box center [48, 84] width 96 height 22
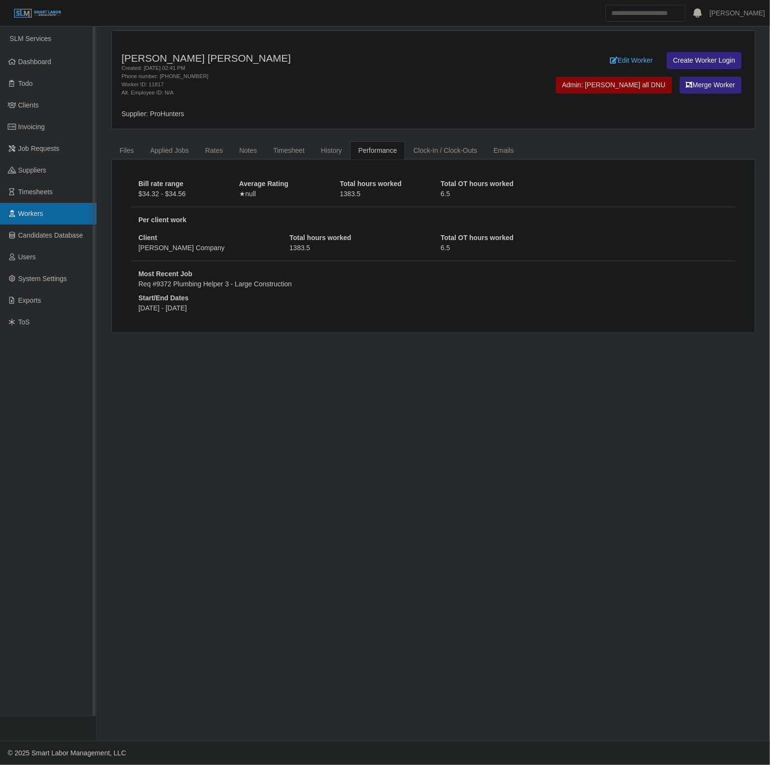
click at [52, 212] on link "Workers" at bounding box center [48, 214] width 96 height 22
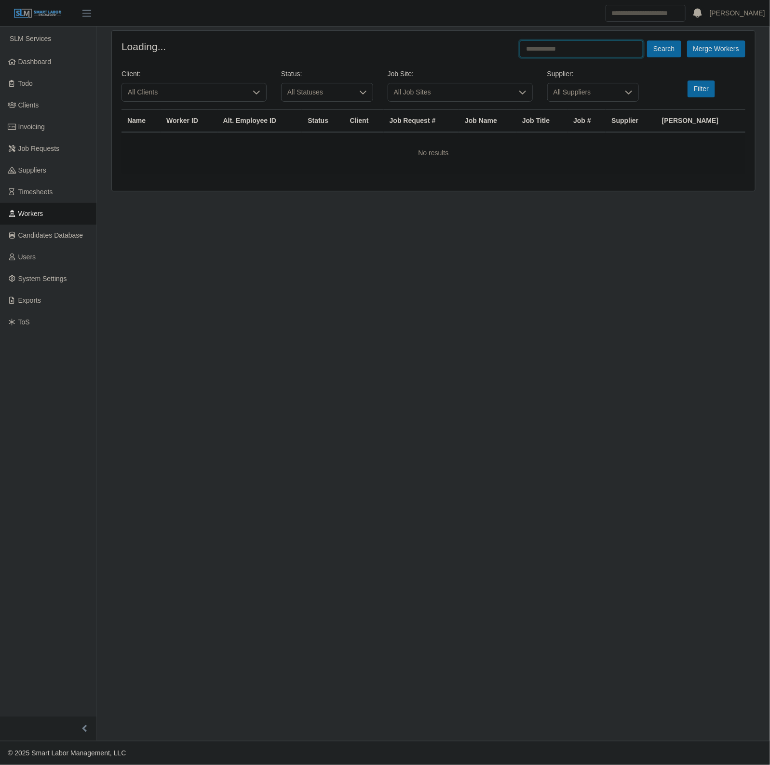
click at [560, 47] on input "text" at bounding box center [581, 48] width 123 height 17
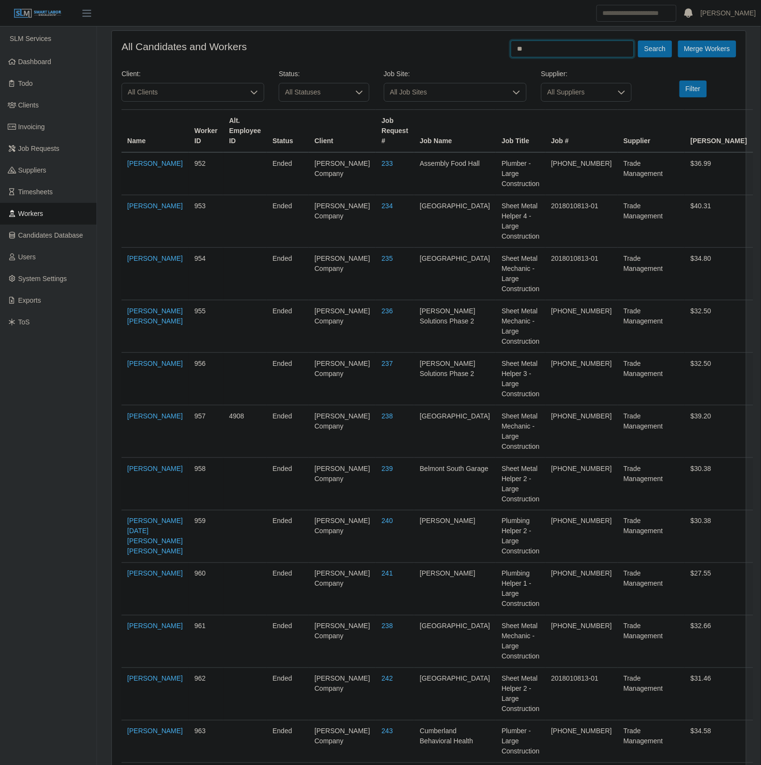
type input "*"
click at [638, 40] on button "Search" at bounding box center [655, 48] width 34 height 17
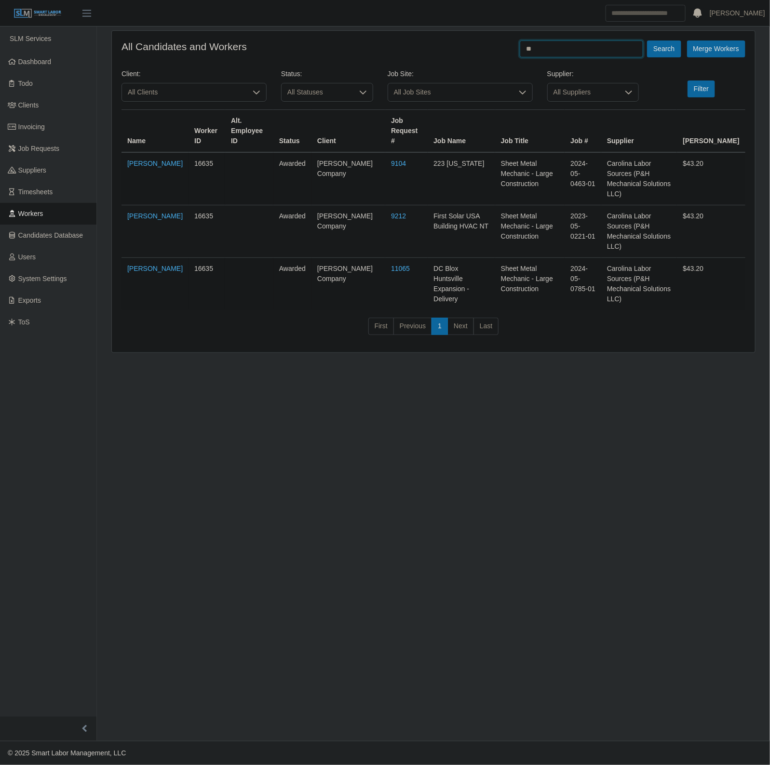
type input "*"
type input "**********"
click at [647, 40] on button "Search" at bounding box center [664, 48] width 34 height 17
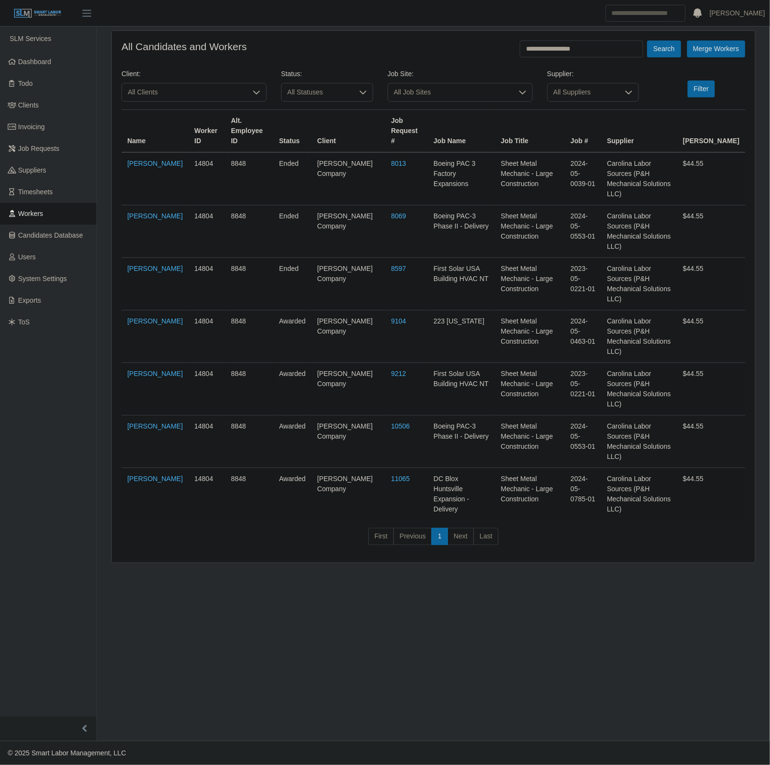
drag, startPoint x: 244, startPoint y: 637, endPoint x: 239, endPoint y: 630, distance: 9.4
click at [239, 630] on main "**********" at bounding box center [433, 384] width 673 height 715
click at [753, 750] on footer "© 2025 Smart Labor Management, LLC" at bounding box center [385, 753] width 770 height 24
click at [35, 196] on link "Timesheets" at bounding box center [48, 192] width 96 height 22
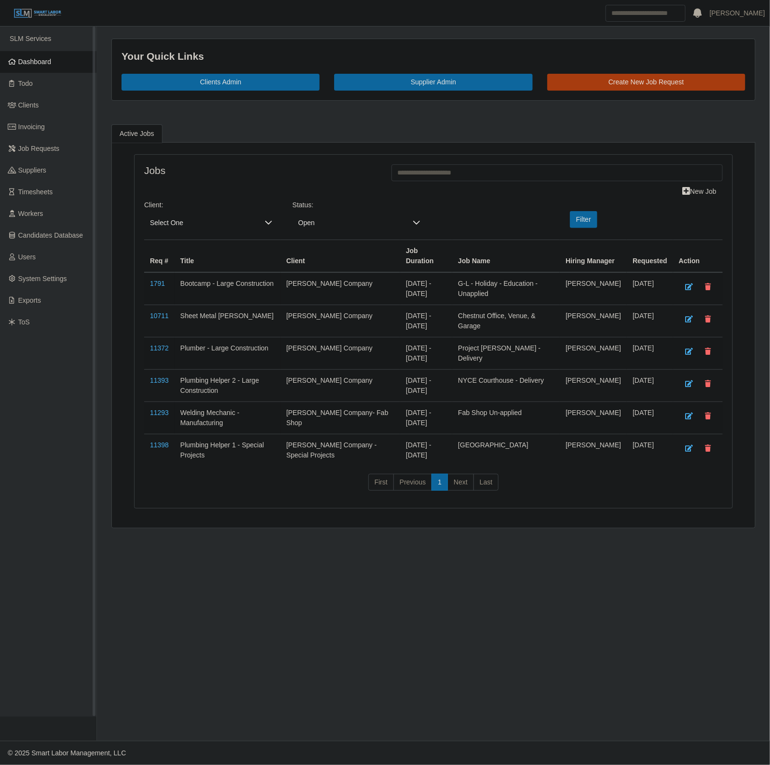
click at [59, 65] on link "Dashboard" at bounding box center [48, 62] width 96 height 22
click at [52, 184] on link "Timesheets" at bounding box center [48, 192] width 96 height 22
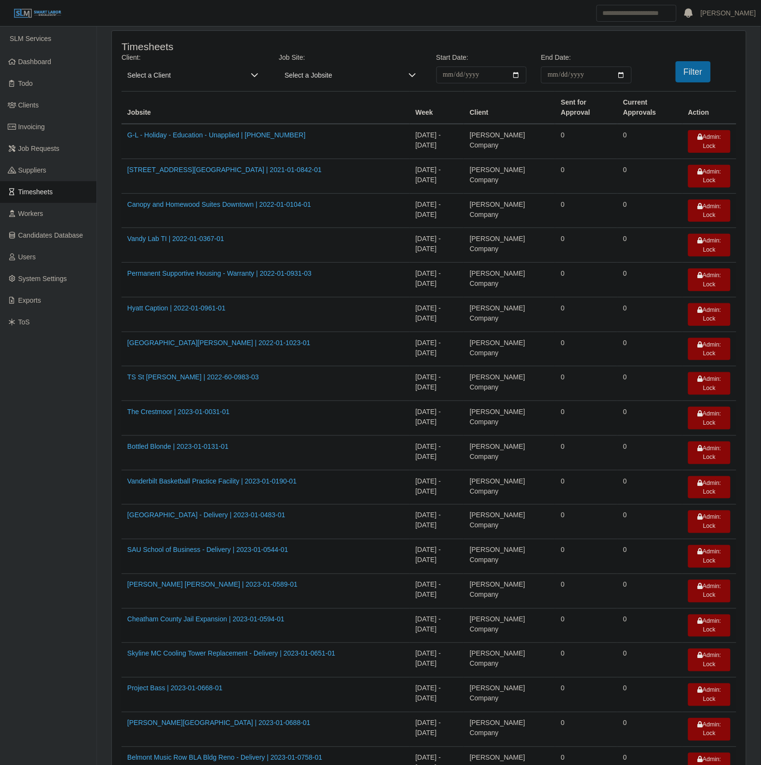
click at [190, 79] on span "Select a Client" at bounding box center [182, 75] width 123 height 17
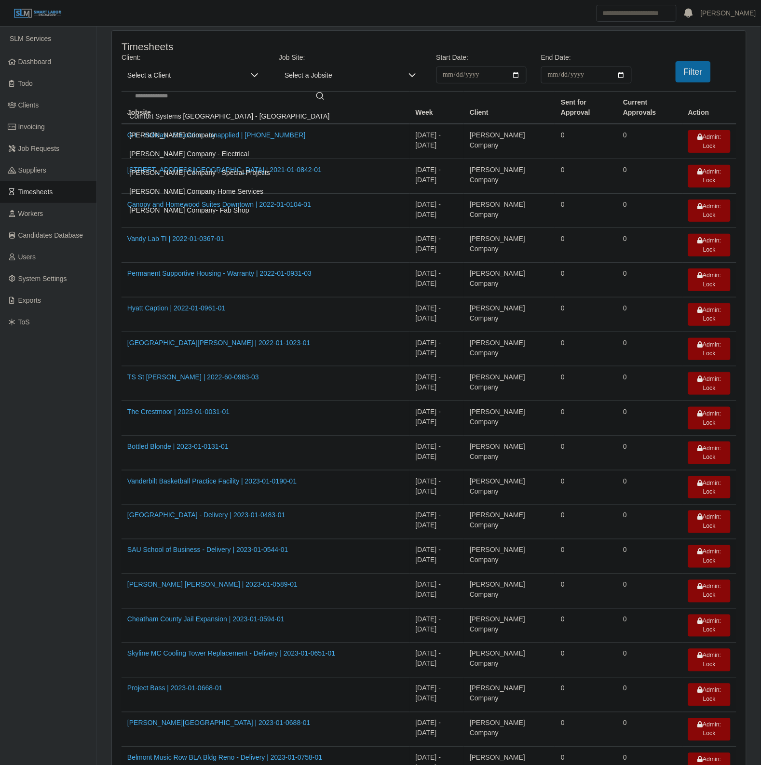
click at [211, 152] on li "Lee Company - Electrical" at bounding box center [230, 154] width 212 height 18
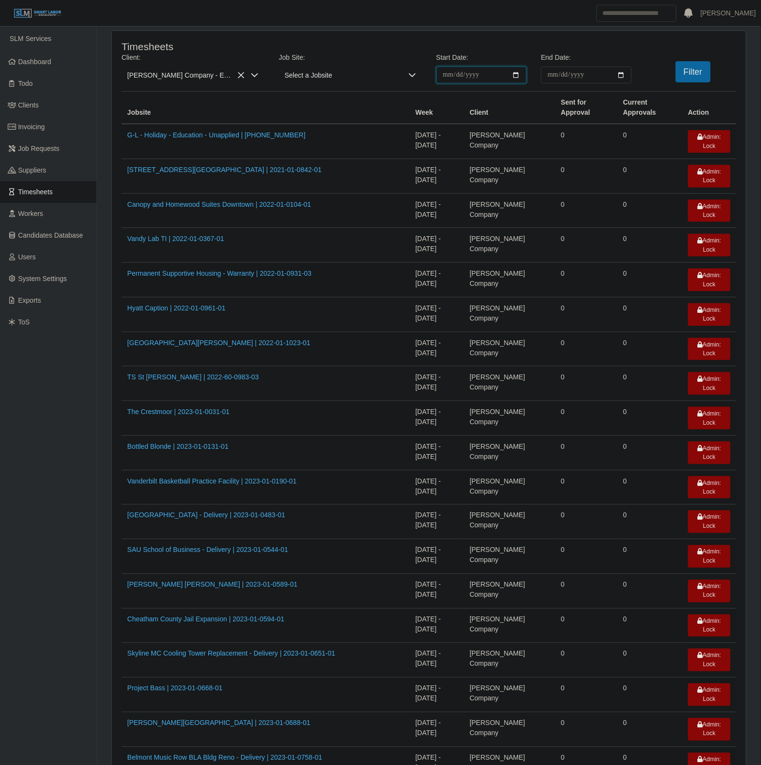
click at [515, 76] on input "**********" at bounding box center [481, 75] width 91 height 17
type input "**********"
click at [622, 75] on input "End Date:" at bounding box center [586, 75] width 91 height 17
type input "**********"
click at [703, 72] on button "Filter" at bounding box center [692, 71] width 35 height 21
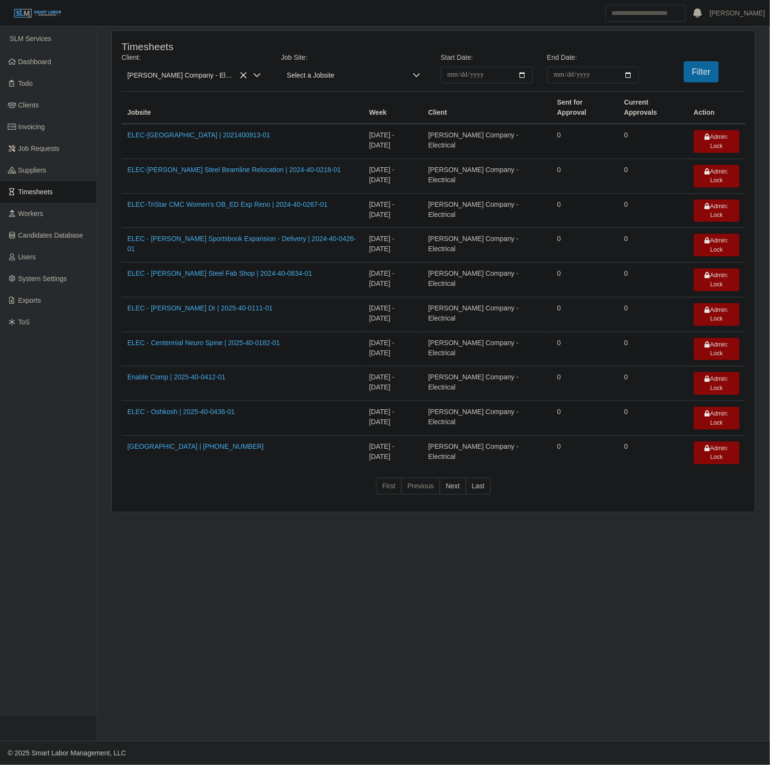
click at [237, 332] on td "ELEC - Centennial Neuro Spine | 2025-40-0182-01" at bounding box center [242, 349] width 242 height 35
click at [242, 339] on link "ELEC - Centennial Neuro Spine | 2025-40-0182-01" at bounding box center [203, 343] width 153 height 8
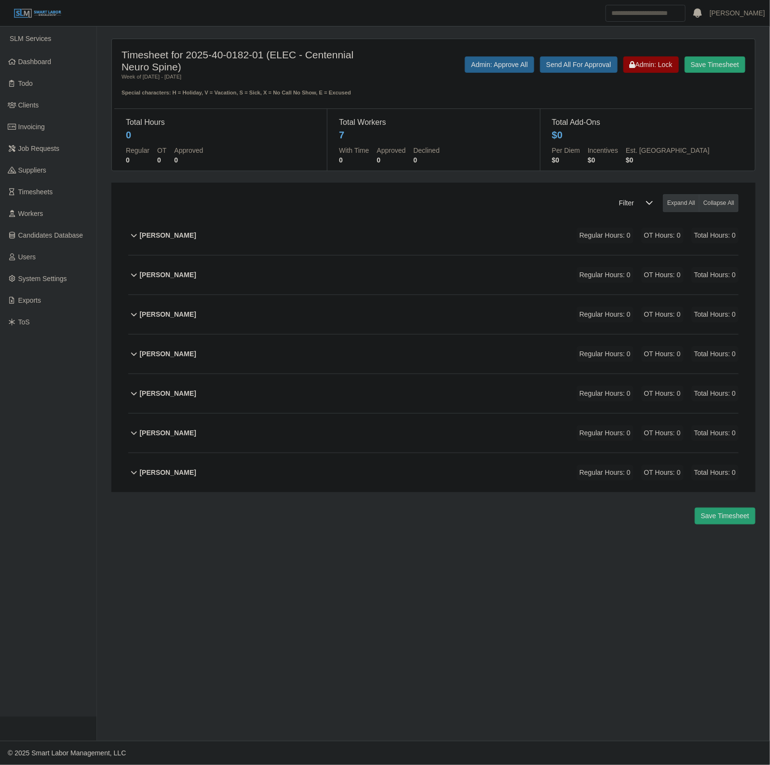
drag, startPoint x: 324, startPoint y: 243, endPoint x: 526, endPoint y: 249, distance: 202.6
click at [333, 243] on div "Antonio Ibarra Regular Hours: 0 OT Hours: 0 Total Hours: 0" at bounding box center [439, 235] width 599 height 39
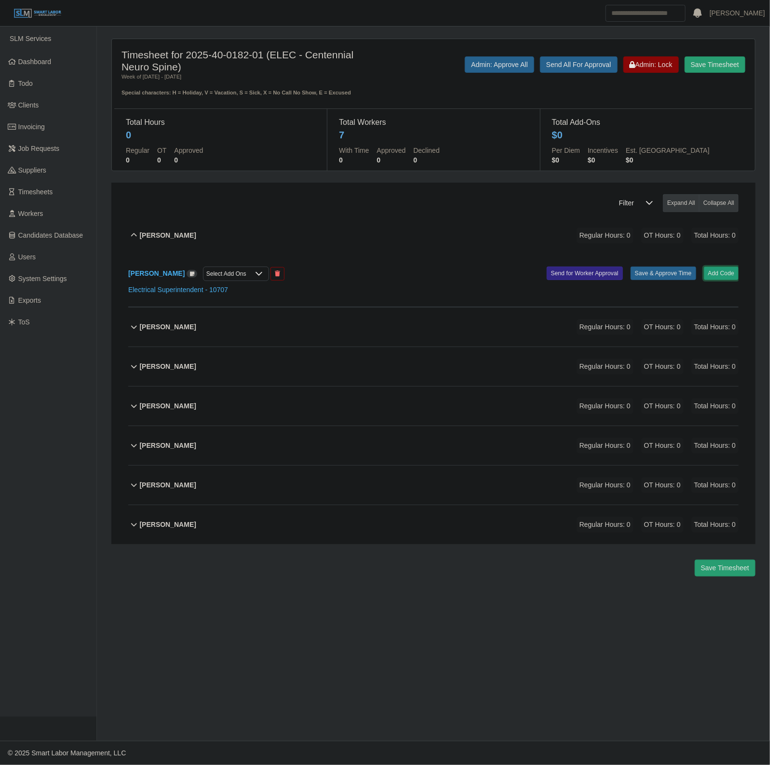
click at [713, 275] on button "Add Code" at bounding box center [721, 273] width 35 height 13
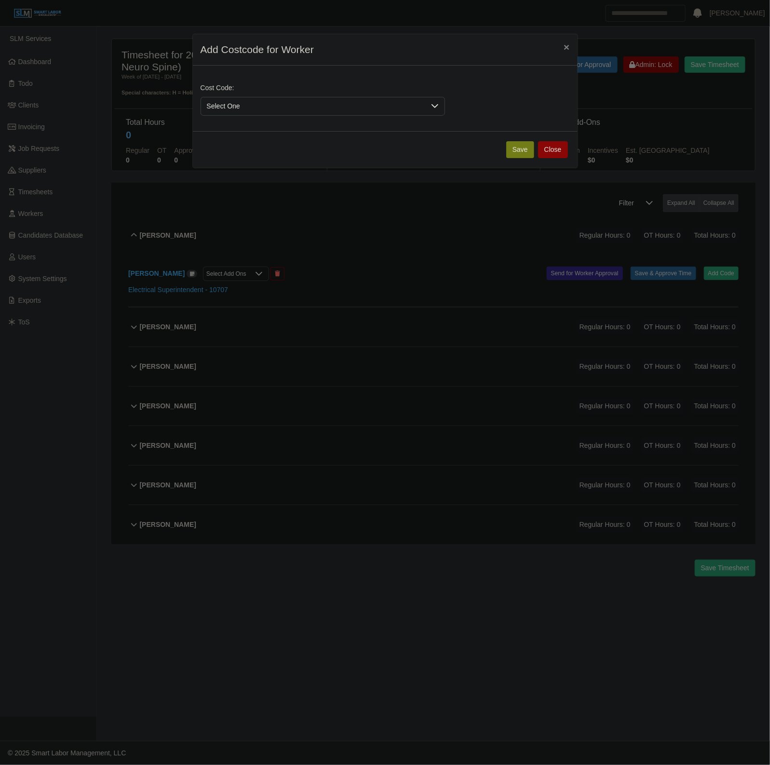
click at [213, 107] on span "Select One" at bounding box center [313, 106] width 224 height 18
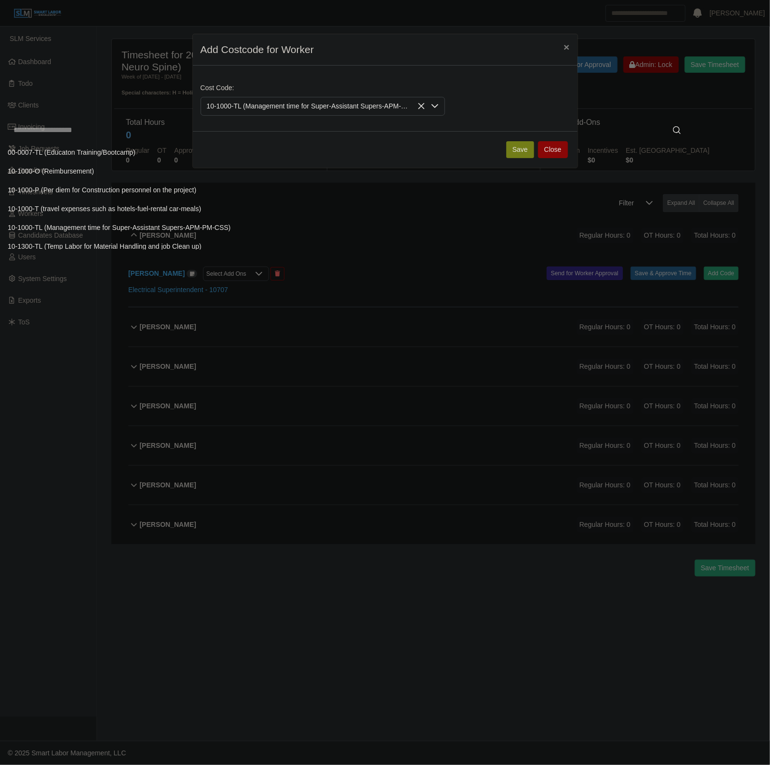
click at [207, 225] on span "10-1000-TL (Management time for Super-Assistant Supers-APM-PM-CSS)" at bounding box center [119, 228] width 223 height 10
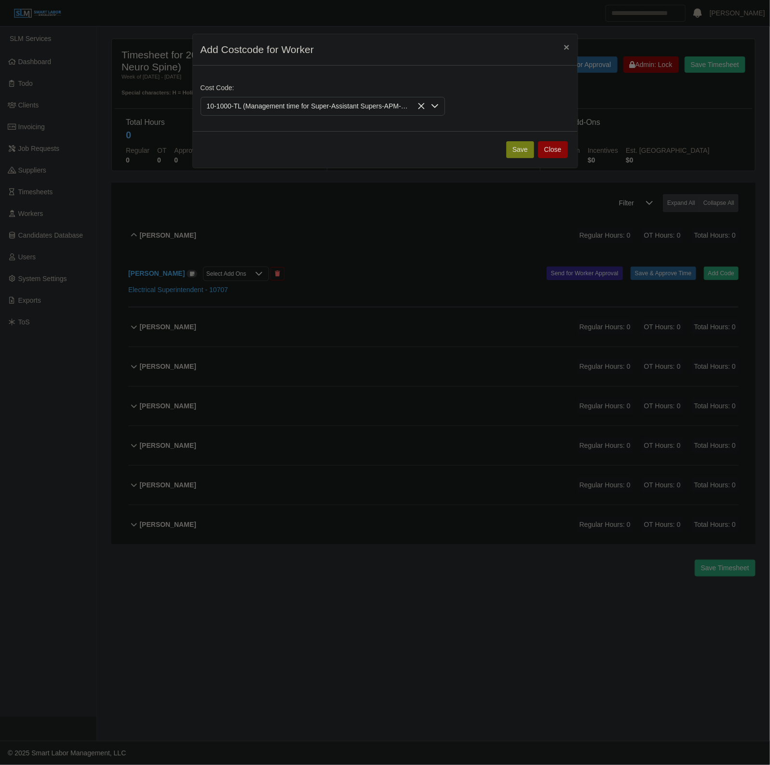
drag, startPoint x: 522, startPoint y: 149, endPoint x: 488, endPoint y: 249, distance: 105.4
click at [522, 149] on button "Save" at bounding box center [520, 149] width 28 height 17
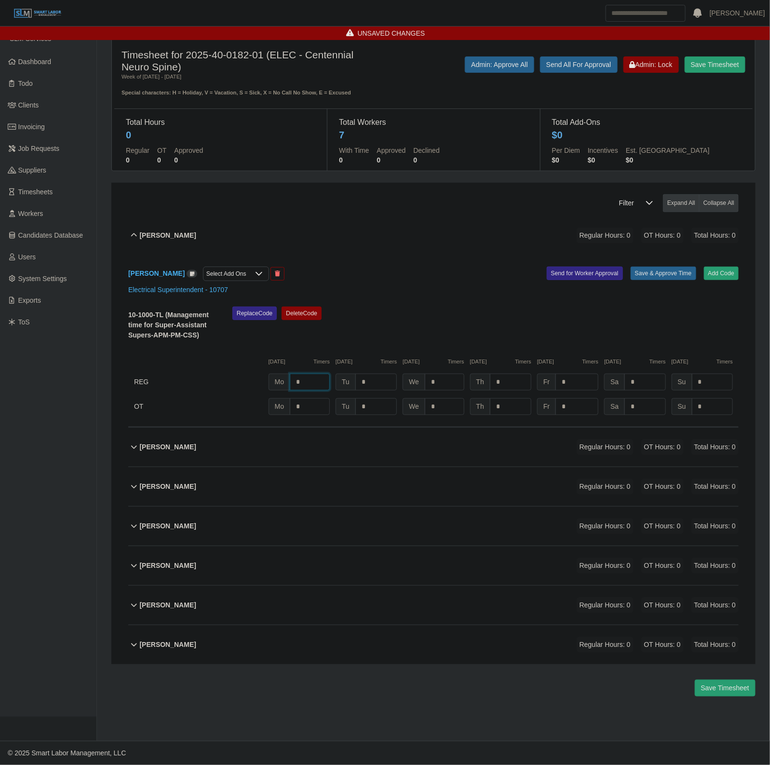
click at [315, 382] on input "*" at bounding box center [310, 382] width 40 height 17
click at [317, 389] on input "*" at bounding box center [310, 382] width 40 height 17
type input "*"
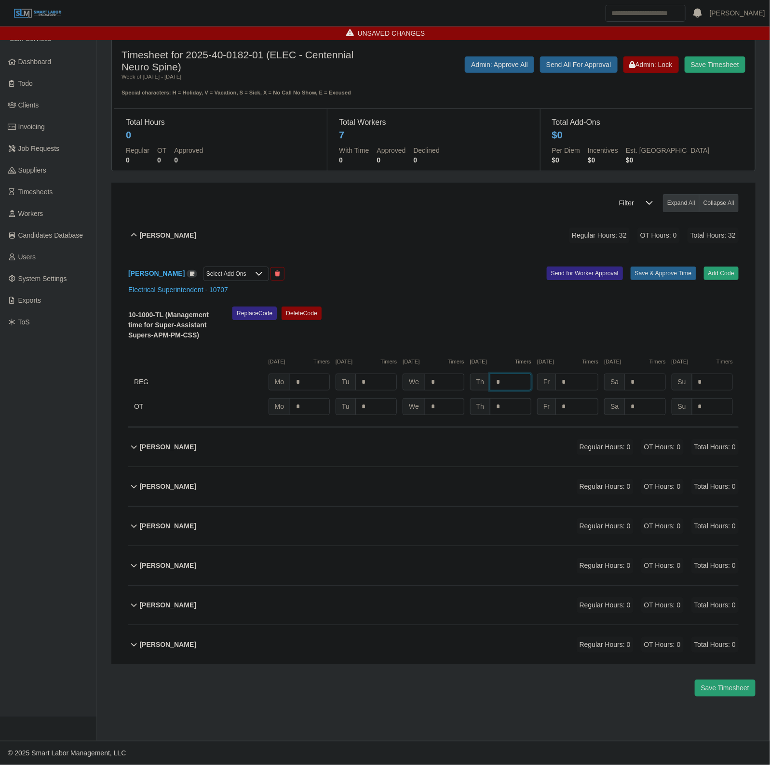
type input "*"
click at [316, 389] on input "*" at bounding box center [310, 382] width 40 height 17
click at [324, 389] on input "**" at bounding box center [310, 382] width 40 height 17
type input "*"
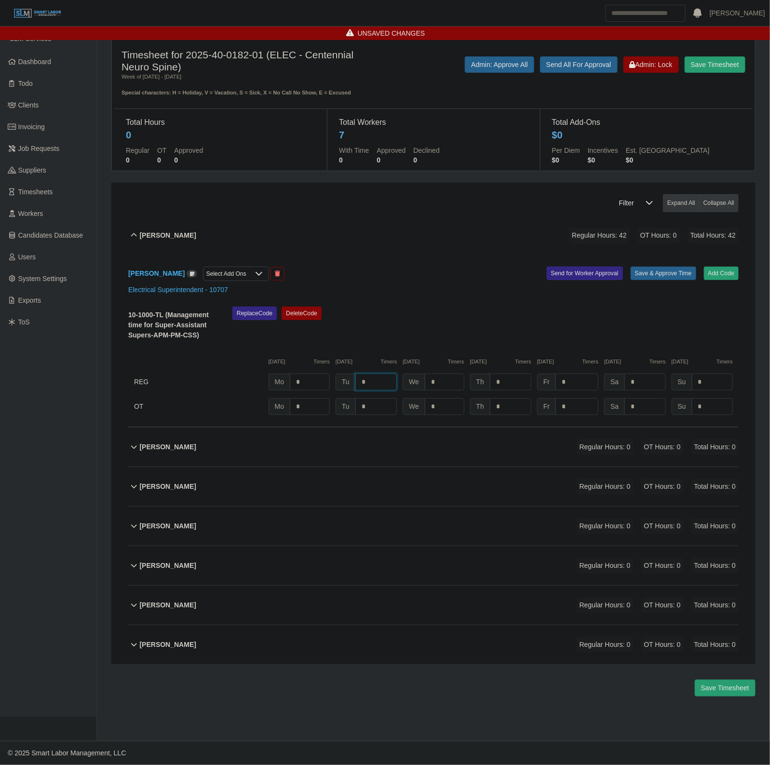
type input "*"
click at [324, 387] on input "*" at bounding box center [310, 382] width 40 height 17
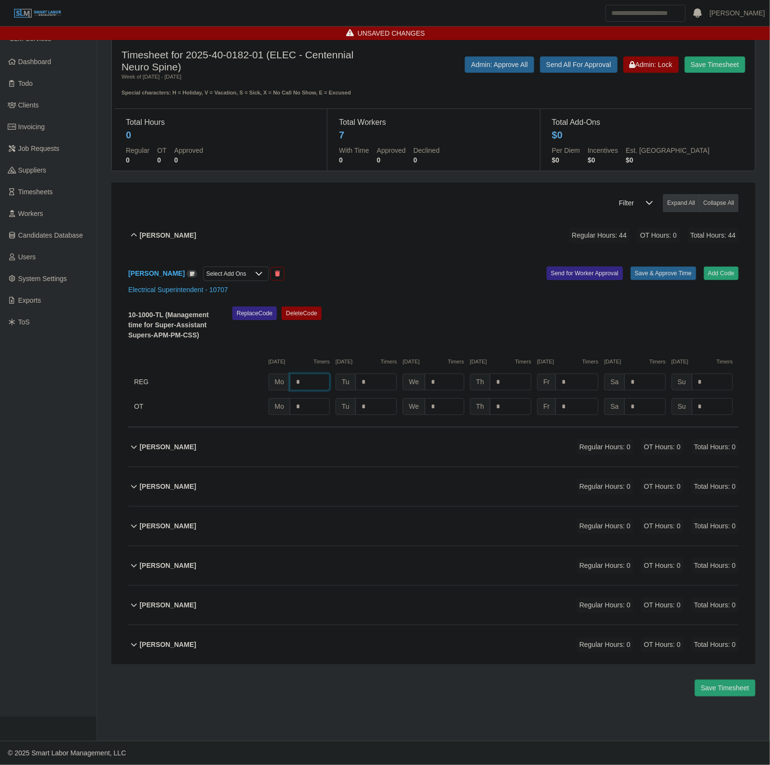
type input "*"
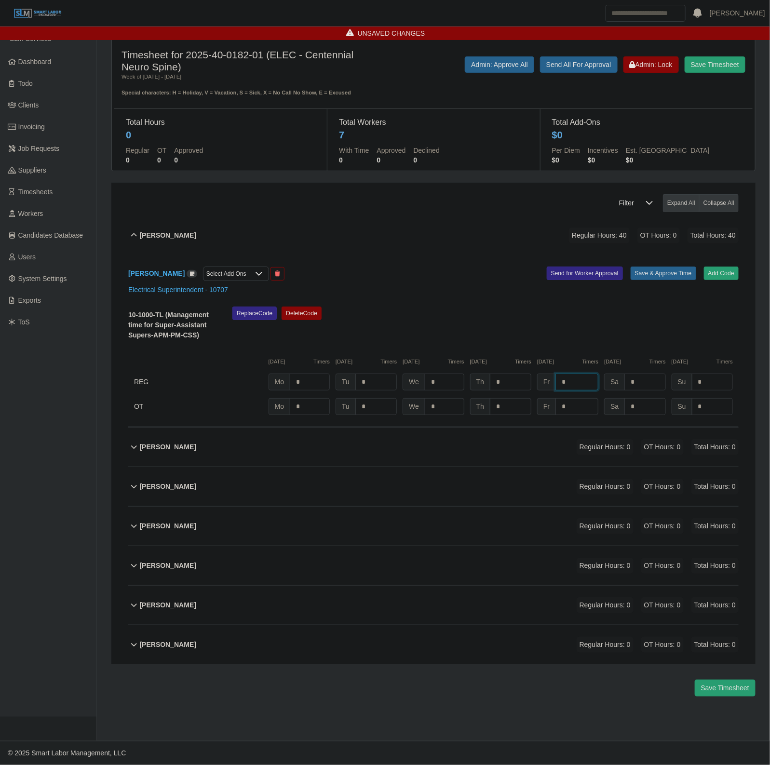
type input "*"
click at [647, 280] on button "Save & Approve Time" at bounding box center [664, 273] width 66 height 13
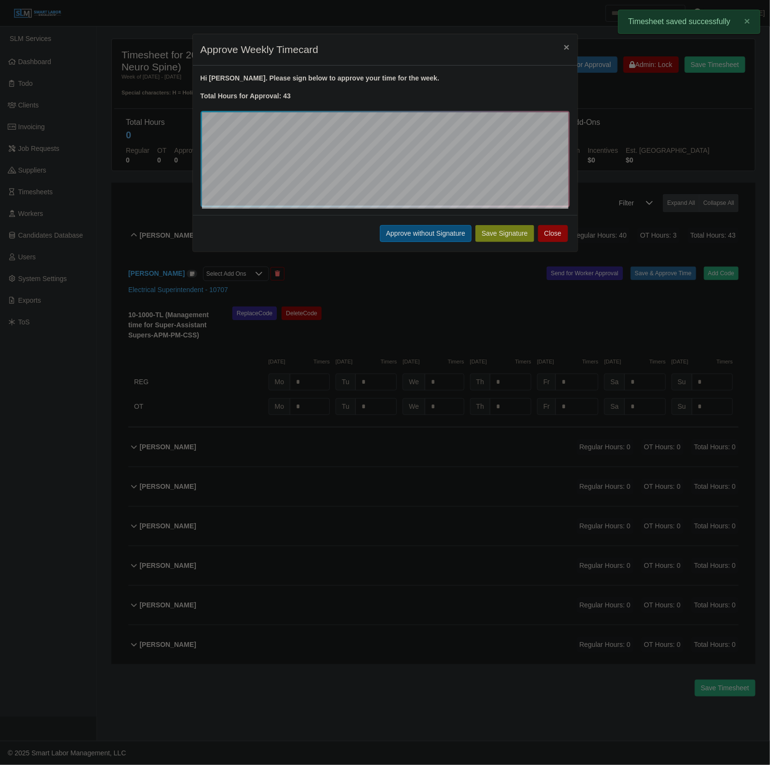
click at [410, 232] on button "Approve without Signature" at bounding box center [426, 233] width 92 height 17
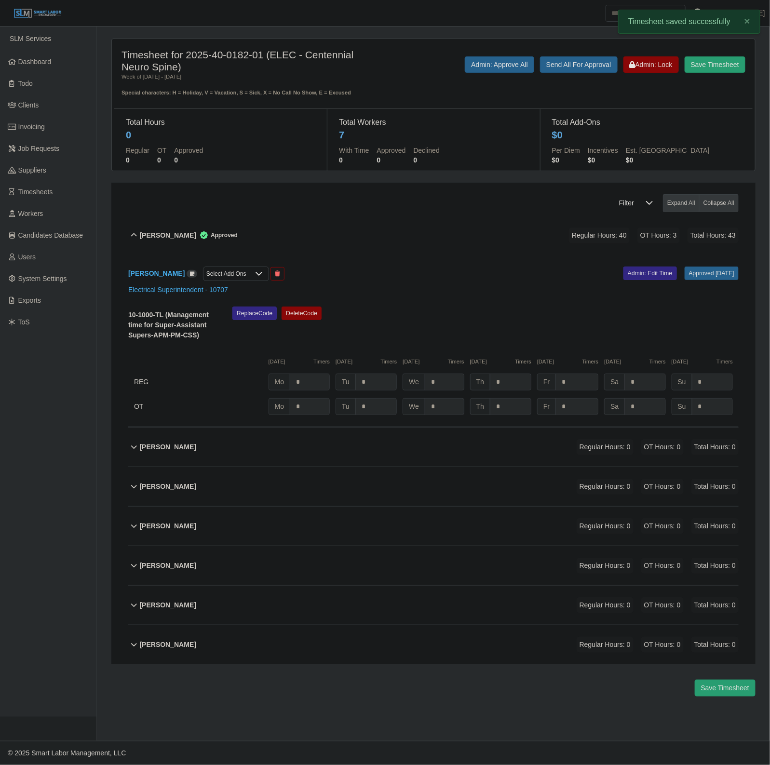
click at [418, 239] on div "Antonio Ibarra Approved Regular Hours: 40 OT Hours: 3 Total Hours: 43" at bounding box center [439, 235] width 599 height 39
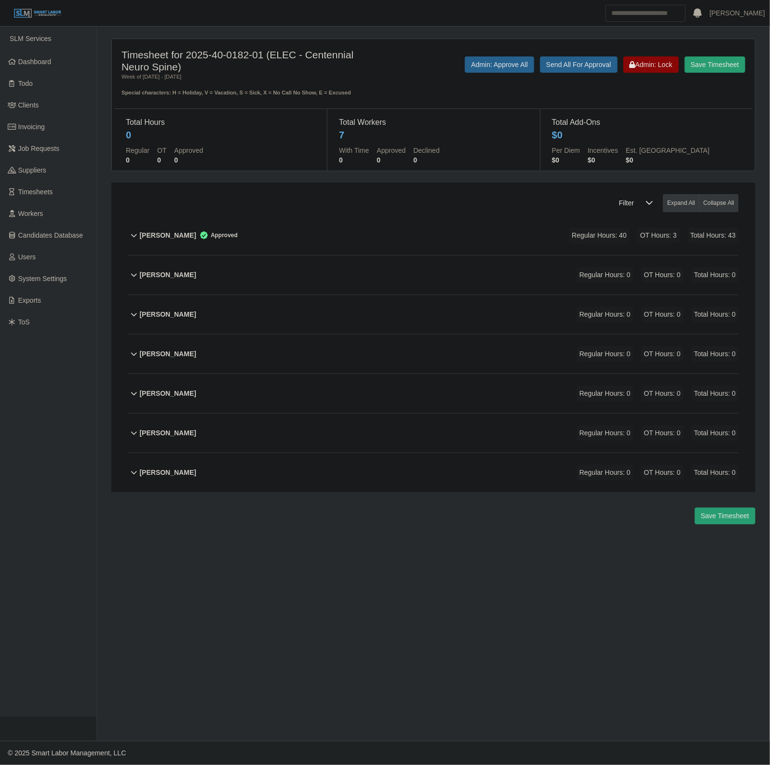
click at [425, 250] on div "Antonio Ibarra Approved Regular Hours: 40 OT Hours: 3 Total Hours: 43" at bounding box center [439, 235] width 599 height 39
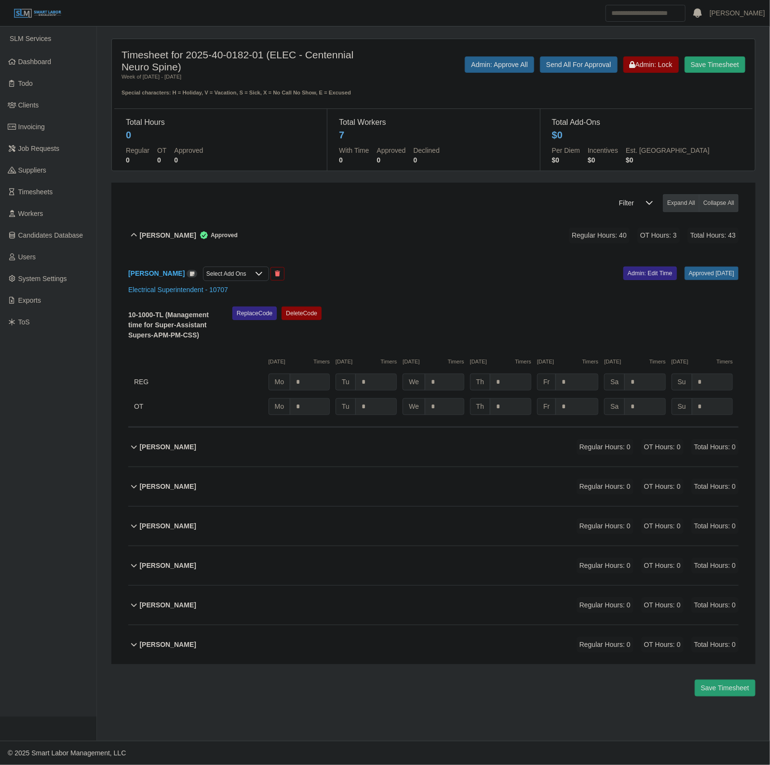
drag, startPoint x: 633, startPoint y: 285, endPoint x: 628, endPoint y: 287, distance: 5.4
click at [630, 286] on div "Antonio Ibarra Select Add Ons Approved 09/29/2025 Admin: Edit Time Electrical S…" at bounding box center [433, 341] width 610 height 172
click at [623, 280] on link "Admin: Edit Time" at bounding box center [650, 273] width 54 height 13
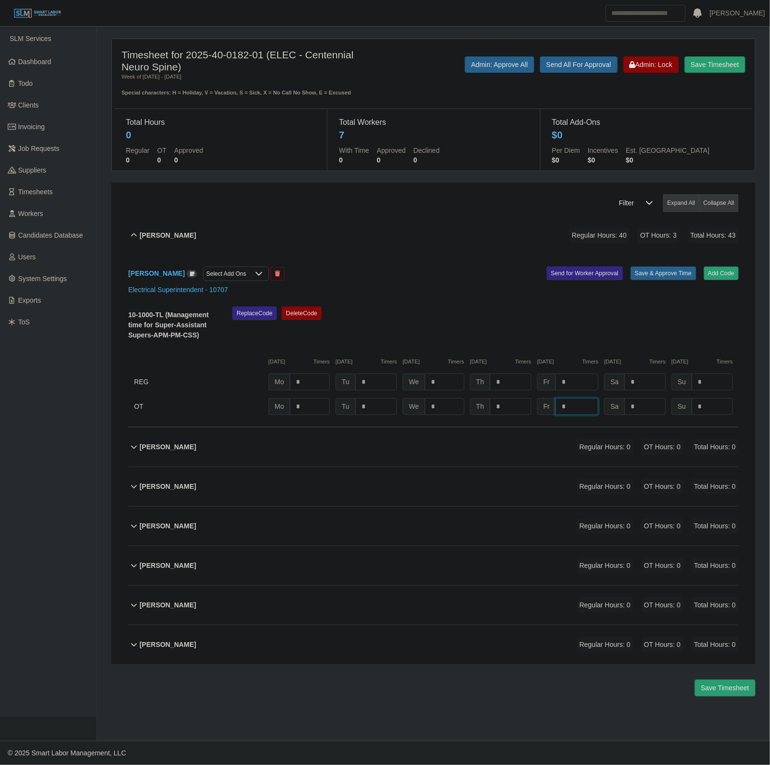
click at [582, 401] on input "*" at bounding box center [576, 406] width 43 height 17
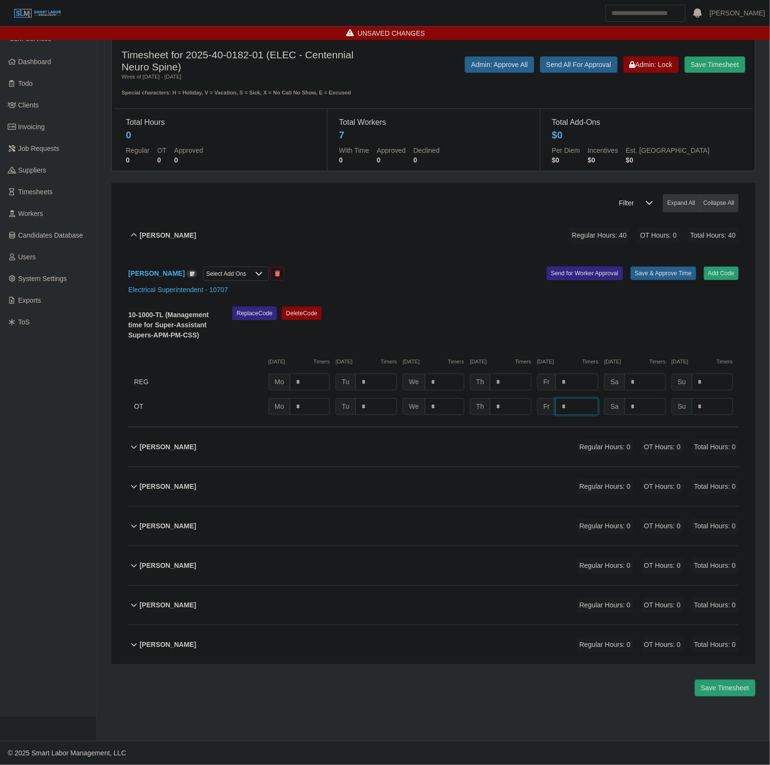
type input "*"
click at [731, 391] on input "*" at bounding box center [712, 382] width 41 height 17
type input "*"
click at [702, 357] on div "09/22/2025 Timers 09/23/2025 Timers 09/24/2025 Timers 09/25/2025 Timers 09/26/2…" at bounding box center [433, 356] width 610 height 20
click at [664, 276] on button "Save & Approve Time" at bounding box center [664, 273] width 66 height 13
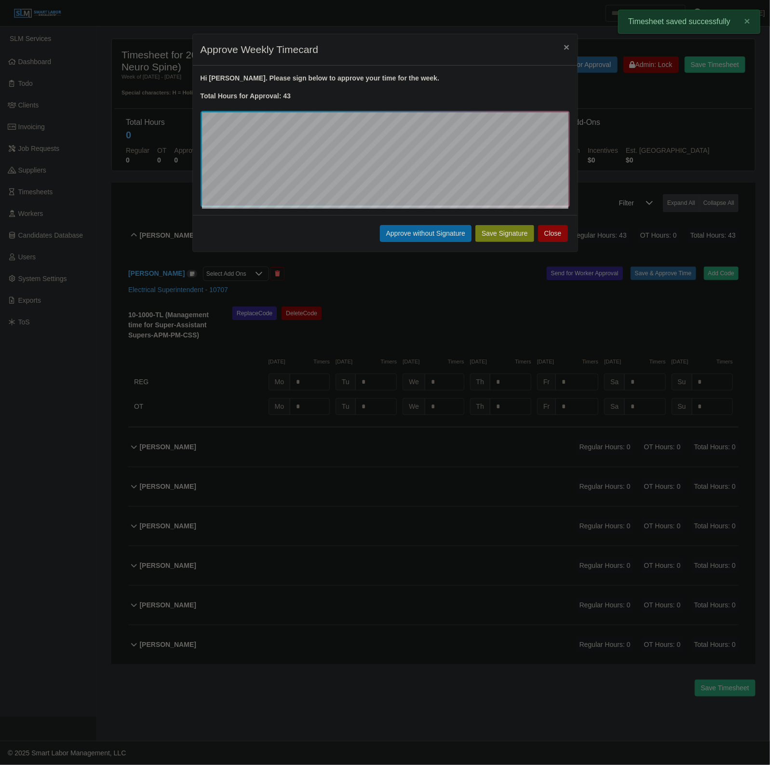
click at [391, 236] on button "Approve without Signature" at bounding box center [426, 233] width 92 height 17
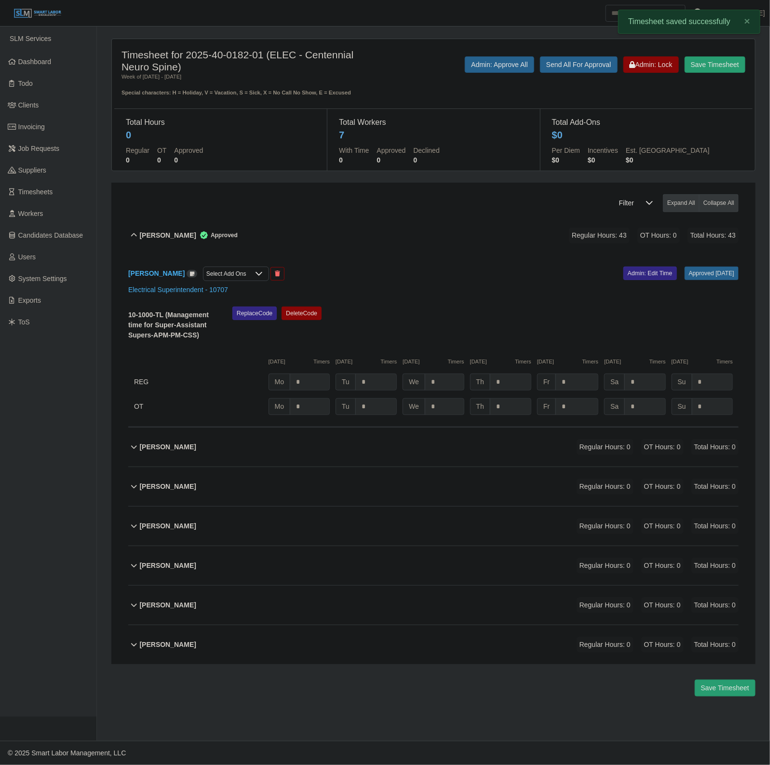
drag, startPoint x: 249, startPoint y: 620, endPoint x: 485, endPoint y: 629, distance: 235.5
click at [249, 618] on div "Ricardo Silva Regular Hours: 0 OT Hours: 0 Total Hours: 0" at bounding box center [439, 605] width 599 height 39
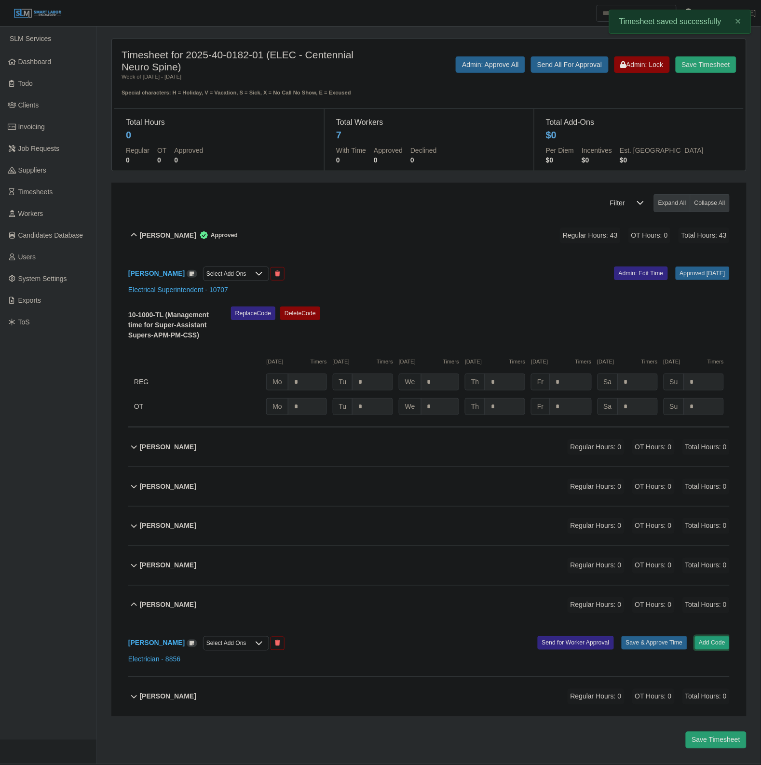
click at [714, 646] on button "Add Code" at bounding box center [712, 642] width 35 height 13
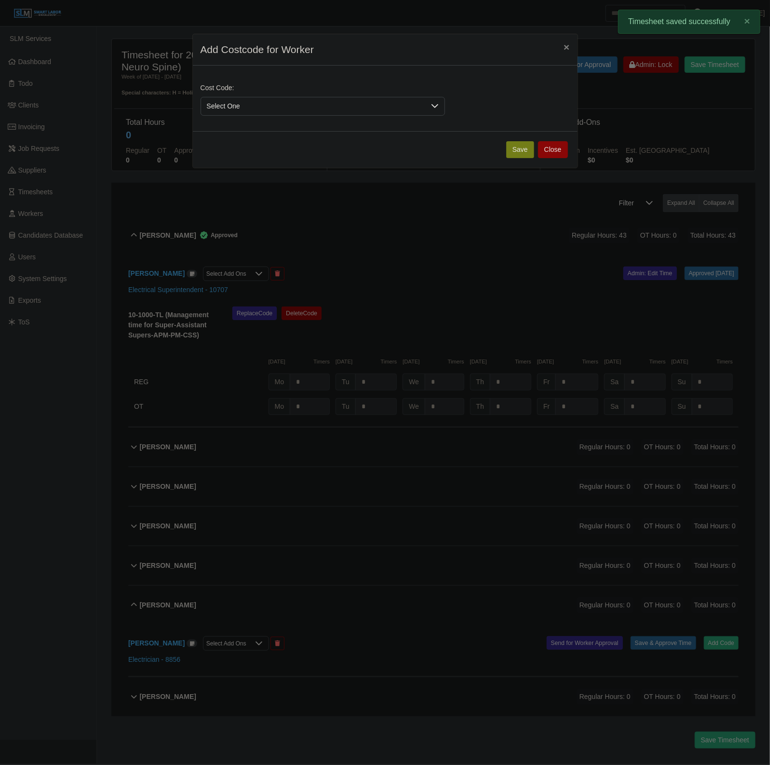
click at [263, 112] on span "Select One" at bounding box center [313, 106] width 224 height 18
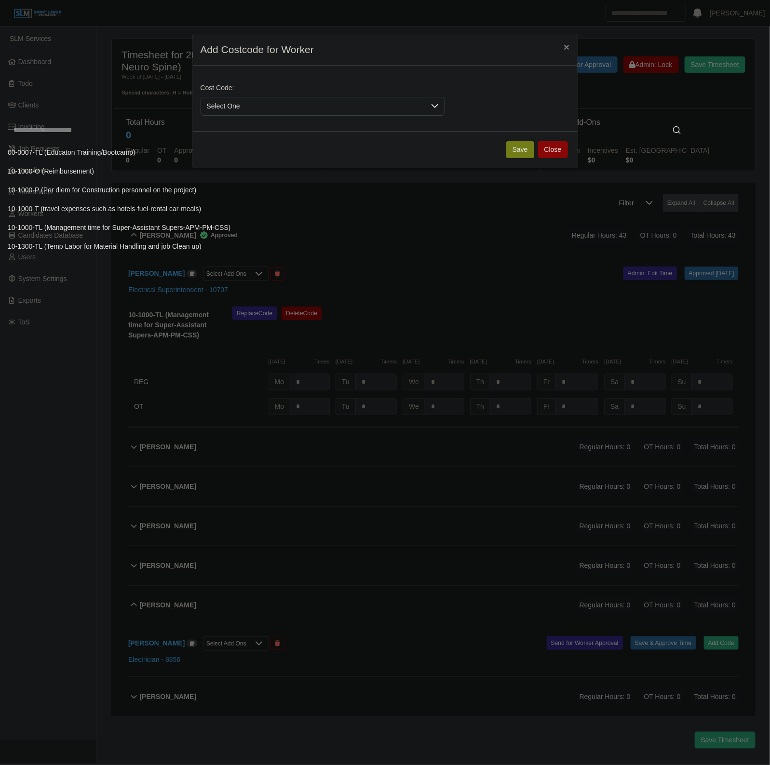
click at [90, 128] on input "text" at bounding box center [347, 130] width 679 height 19
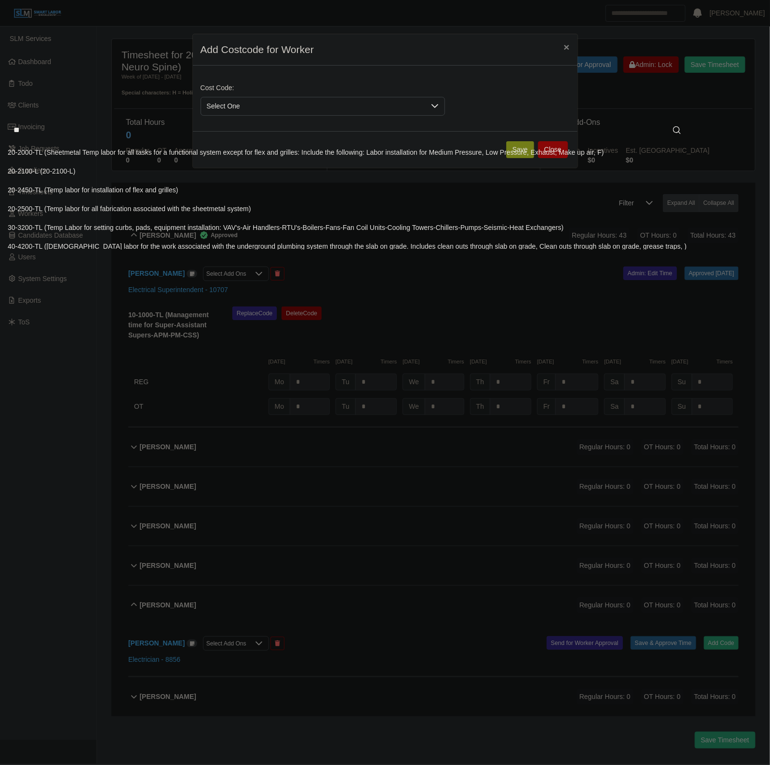
type input "**"
click at [63, 172] on span "20-2100-L (20-2100-L)" at bounding box center [41, 171] width 67 height 10
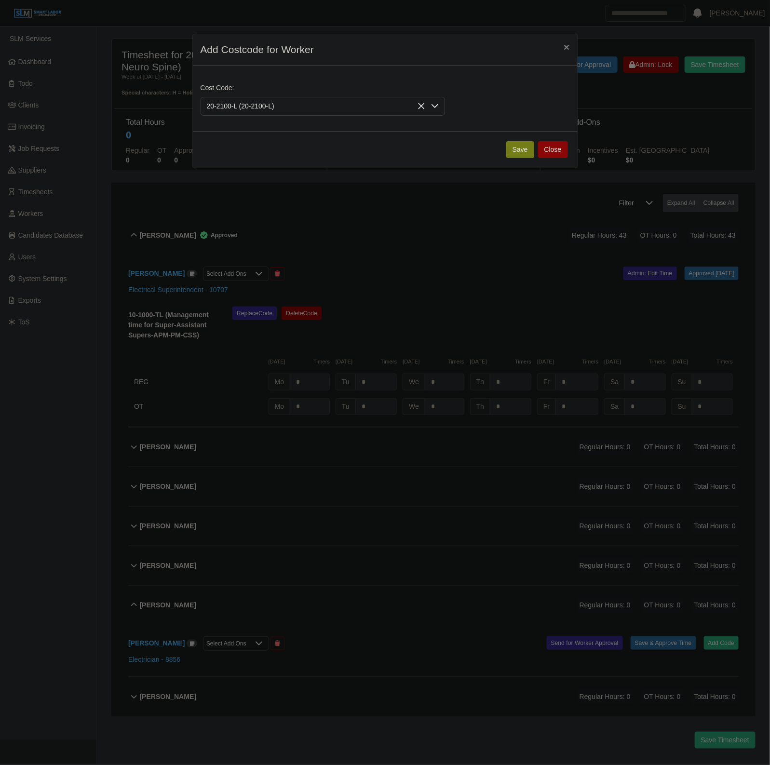
click at [509, 149] on button "Save" at bounding box center [520, 149] width 28 height 17
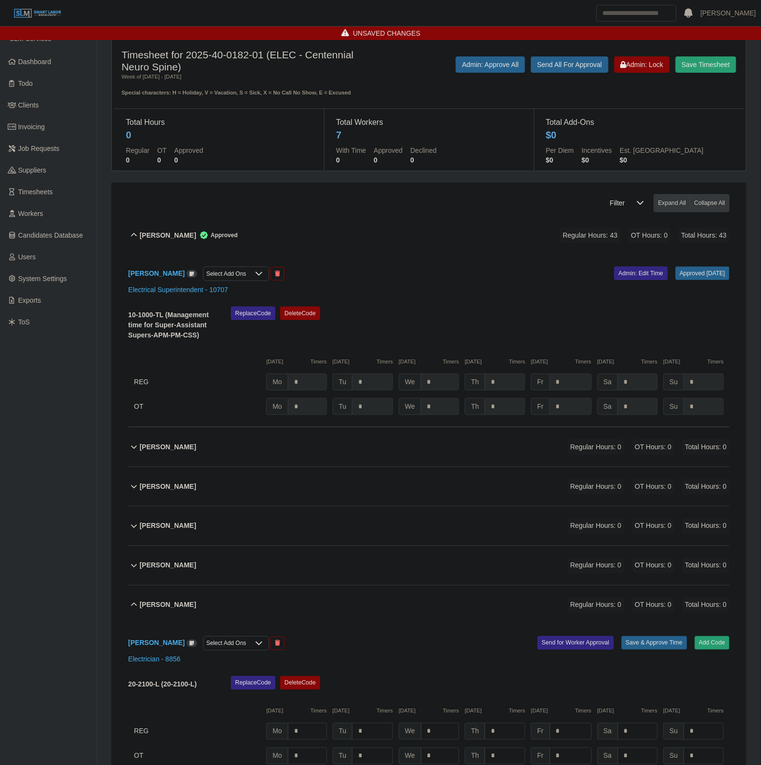
click at [528, 155] on div "Total Workers 7 With Time 0 Approved 0 Declined 0" at bounding box center [429, 140] width 210 height 62
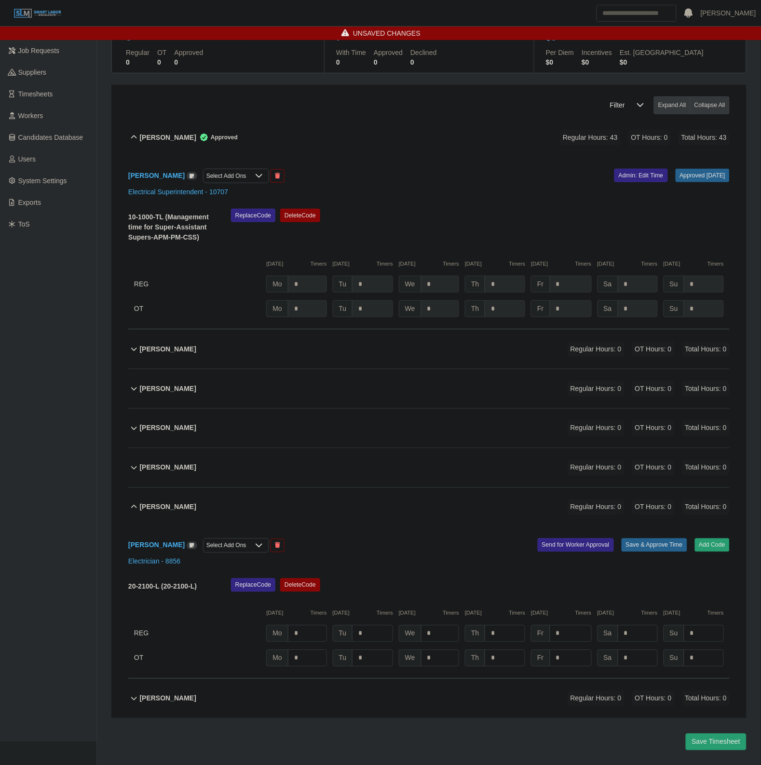
scroll to position [126, 0]
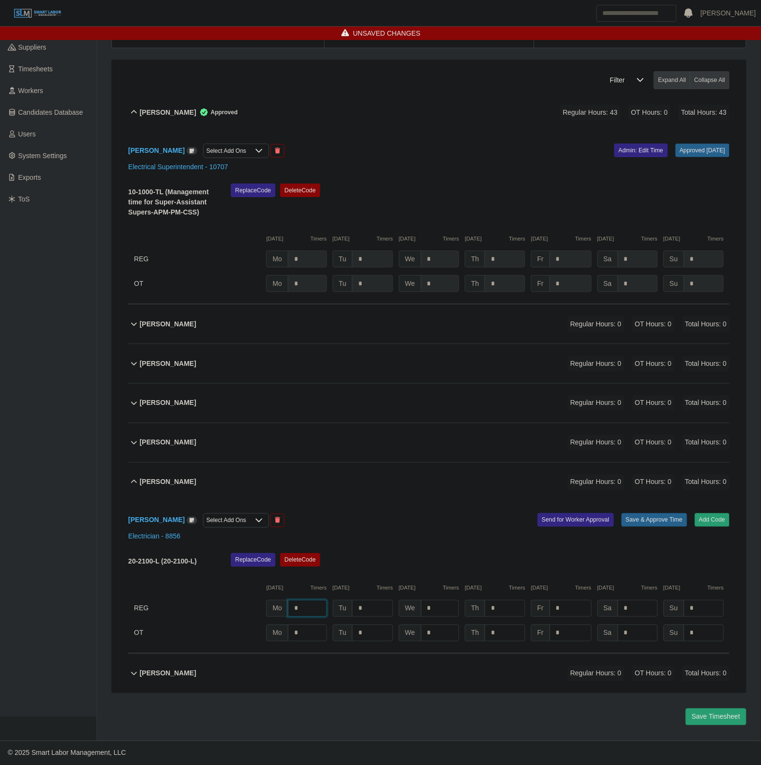
click at [315, 611] on input "*" at bounding box center [307, 608] width 39 height 17
type input "*"
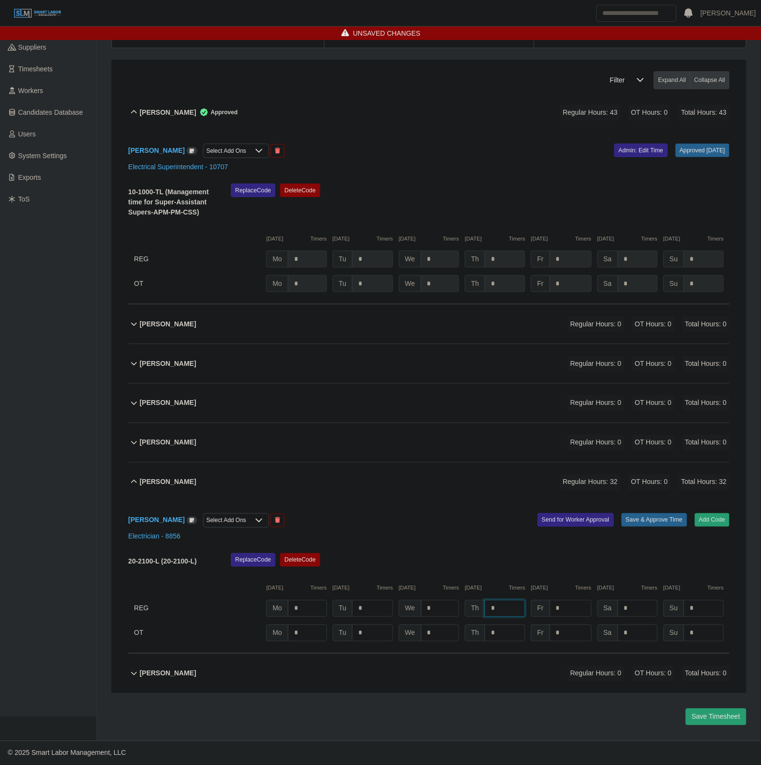
type input "*"
click at [648, 522] on button "Save & Approve Time" at bounding box center [654, 519] width 66 height 13
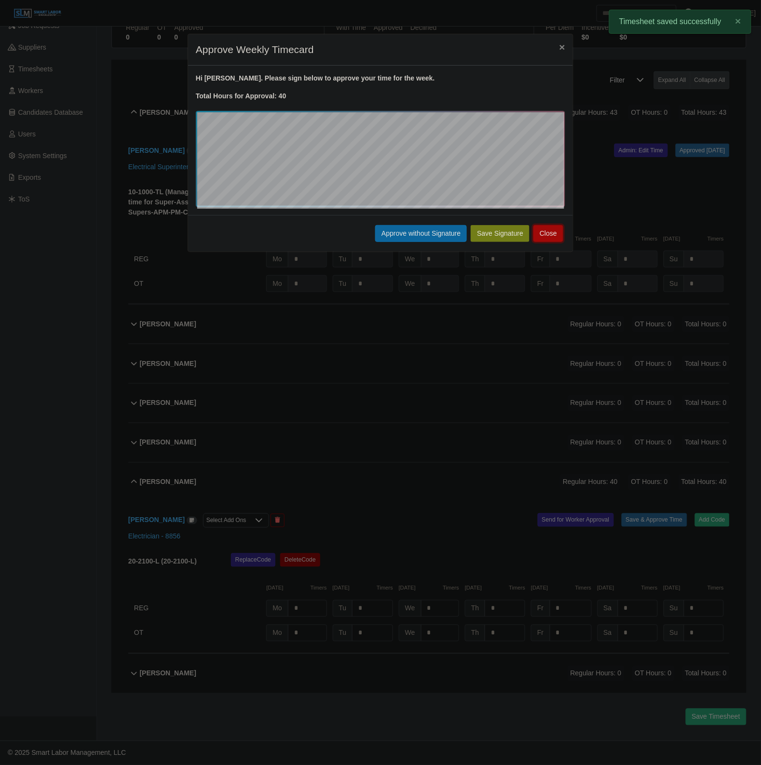
click at [553, 234] on button "Close" at bounding box center [548, 233] width 30 height 17
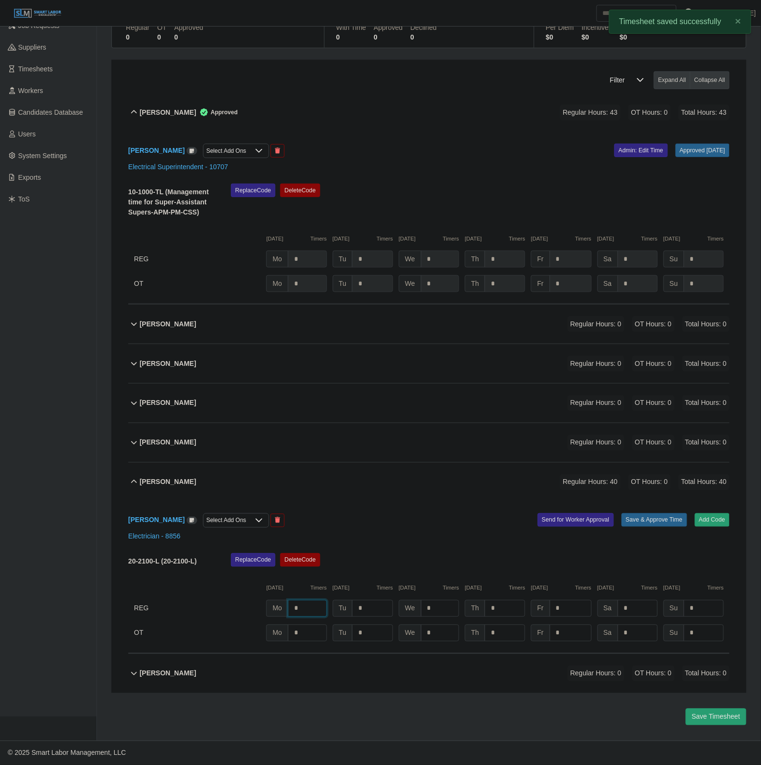
click at [299, 613] on input "*" at bounding box center [307, 608] width 39 height 17
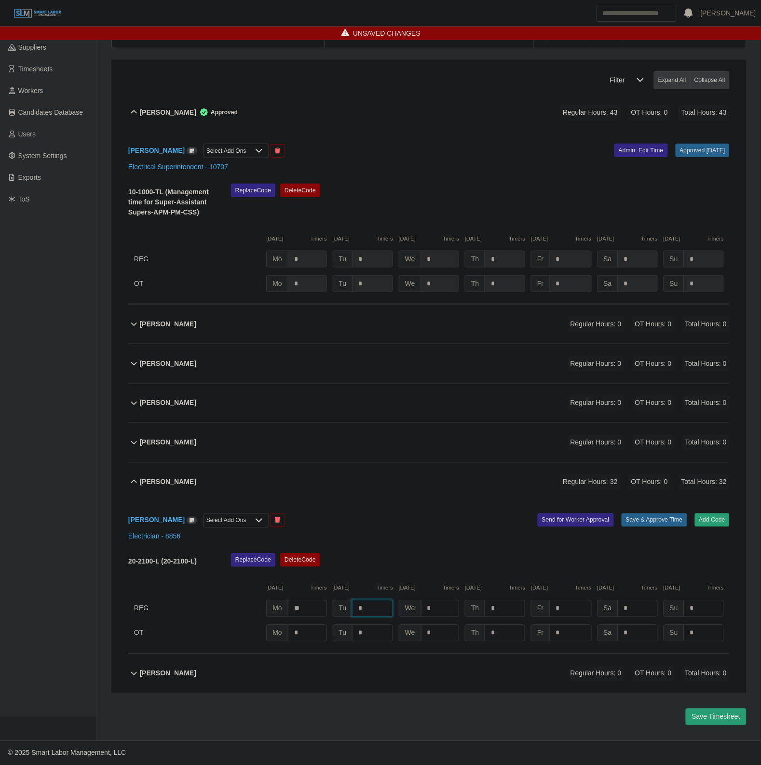
type input "*"
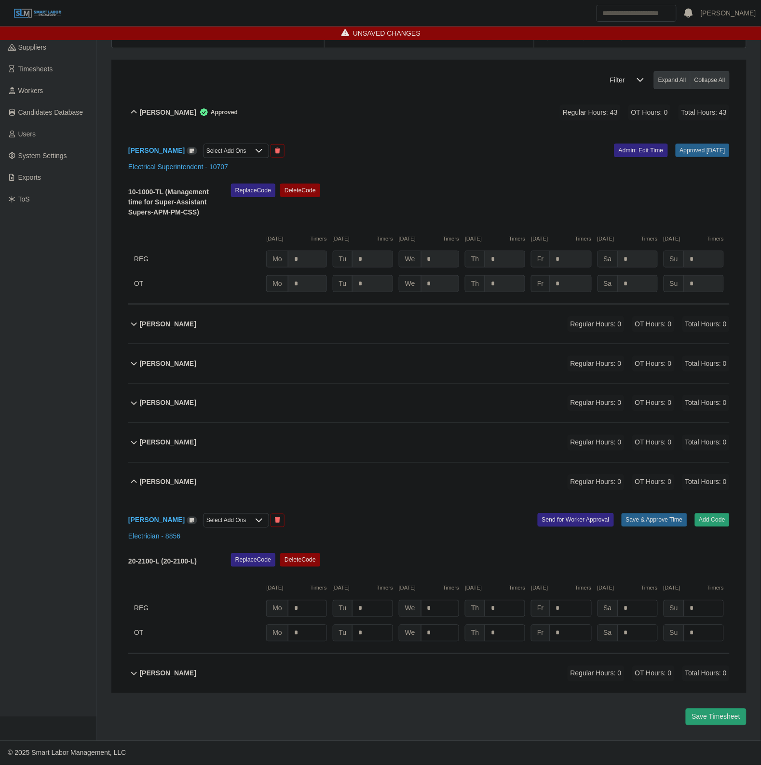
click at [347, 545] on div "Ricardo Silva Select Add Ons Add Code Save & Approve Time Send for Worker Appro…" at bounding box center [428, 578] width 601 height 152
drag, startPoint x: 310, startPoint y: 555, endPoint x: 443, endPoint y: 59, distance: 513.5
click at [310, 556] on button "Delete Code" at bounding box center [300, 559] width 40 height 13
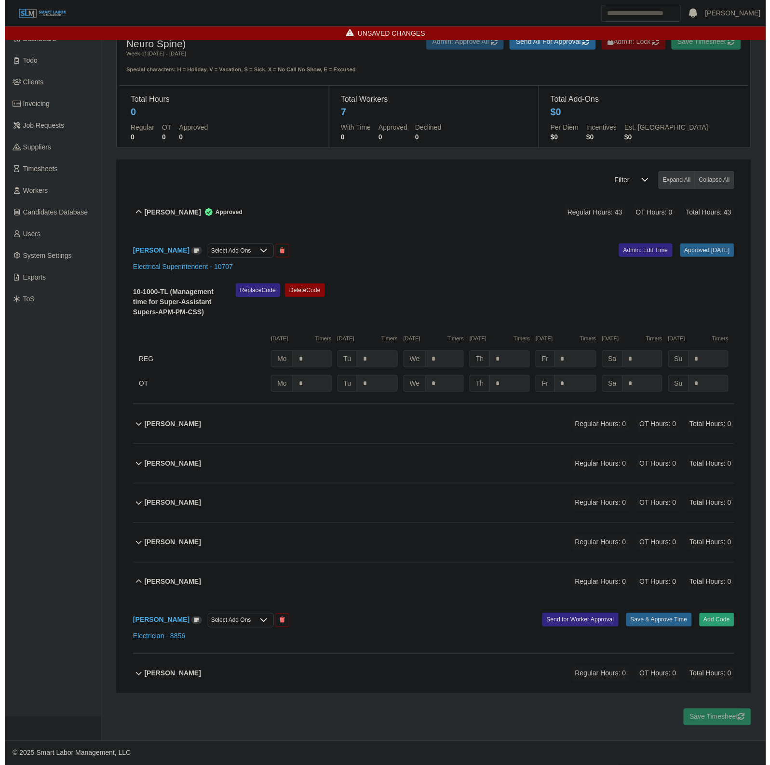
scroll to position [27, 0]
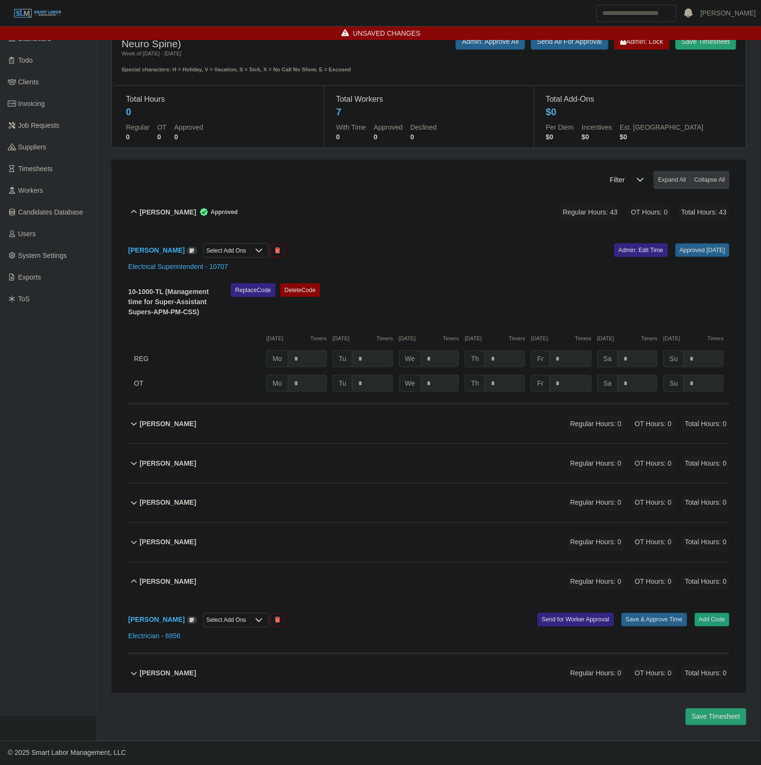
click at [725, 612] on div "Ricardo Silva Select Add Ons Add Code Save & Approve Time Send for Worker Appro…" at bounding box center [428, 628] width 601 height 52
click at [727, 619] on button "Add Code" at bounding box center [712, 619] width 35 height 13
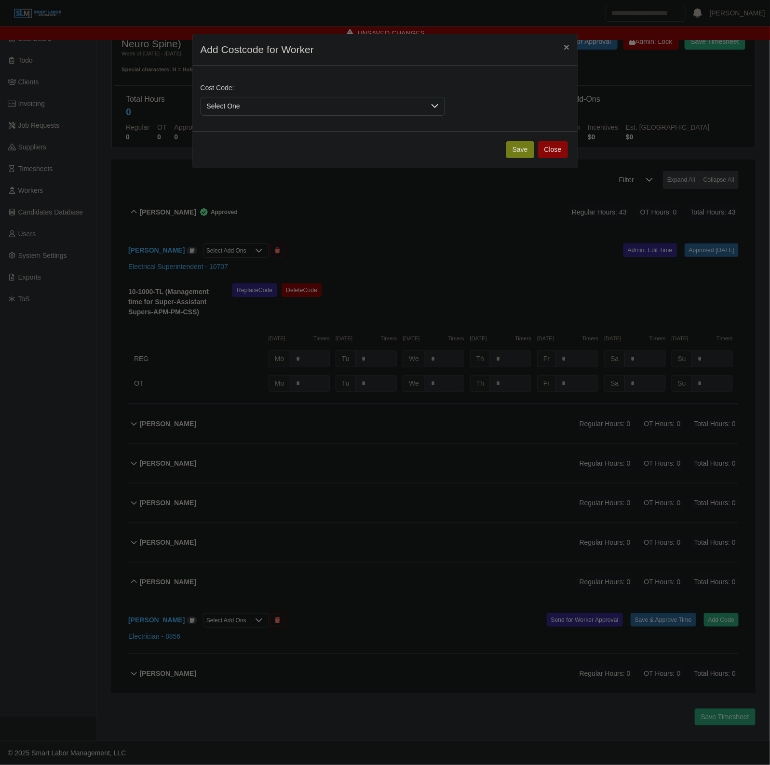
click at [240, 113] on span "Select One" at bounding box center [313, 106] width 224 height 18
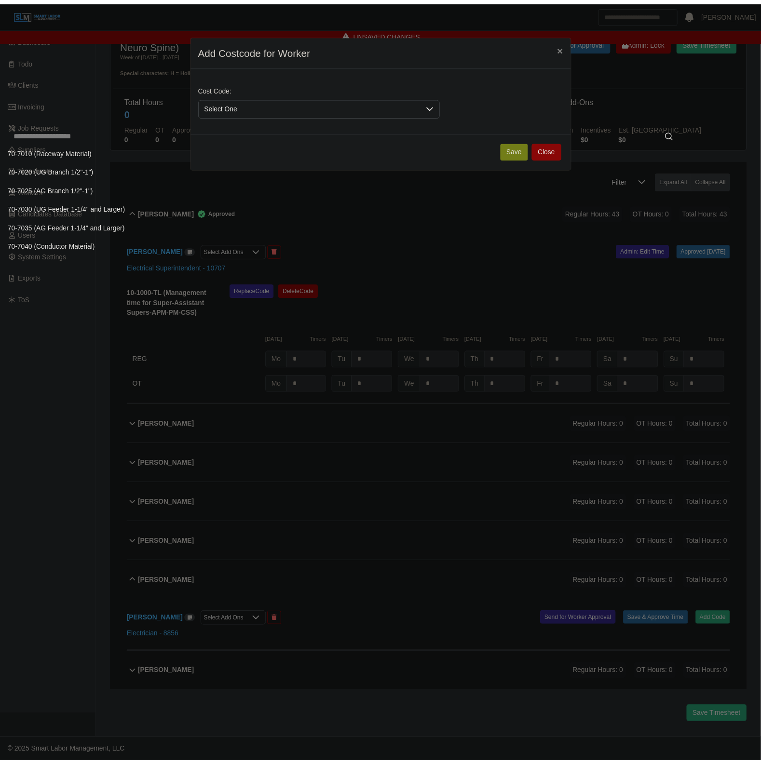
scroll to position [738, 0]
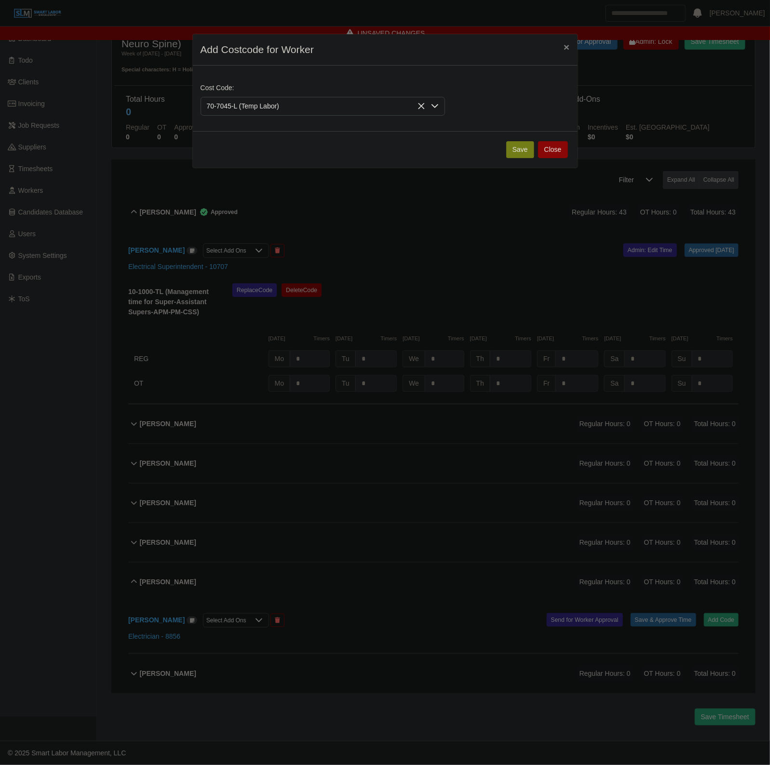
drag, startPoint x: 520, startPoint y: 148, endPoint x: 418, endPoint y: 416, distance: 287.0
click at [520, 148] on button "Save" at bounding box center [520, 149] width 28 height 17
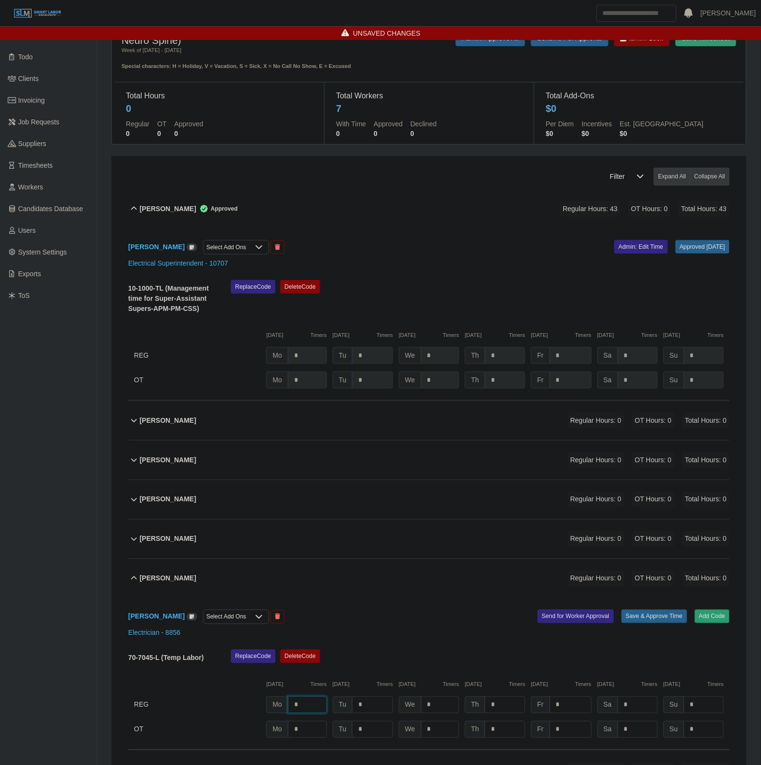
click at [307, 702] on input "*" at bounding box center [307, 705] width 39 height 17
type input "*"
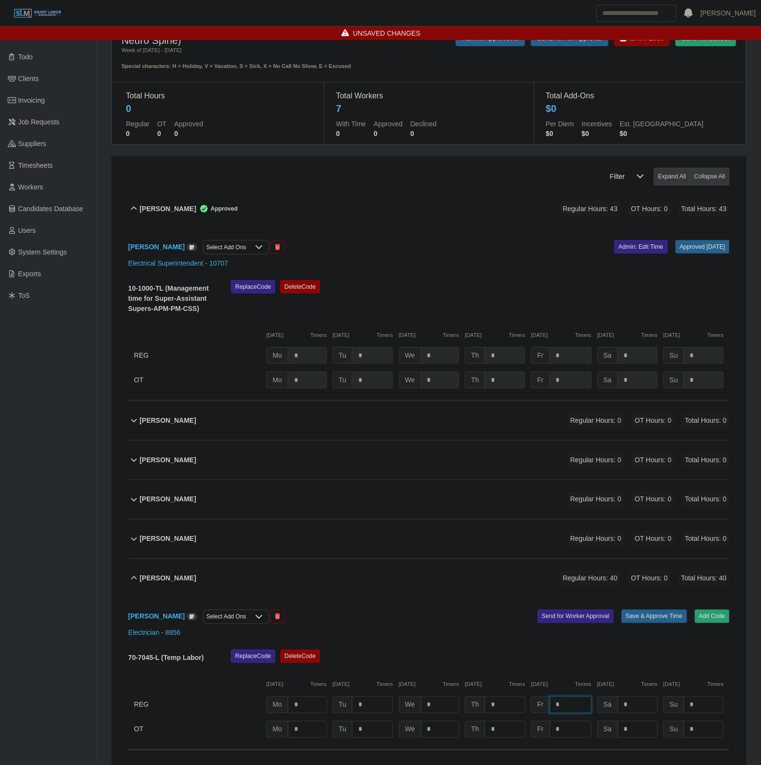
type input "*"
click at [665, 612] on button "Save & Approve Time" at bounding box center [654, 616] width 66 height 13
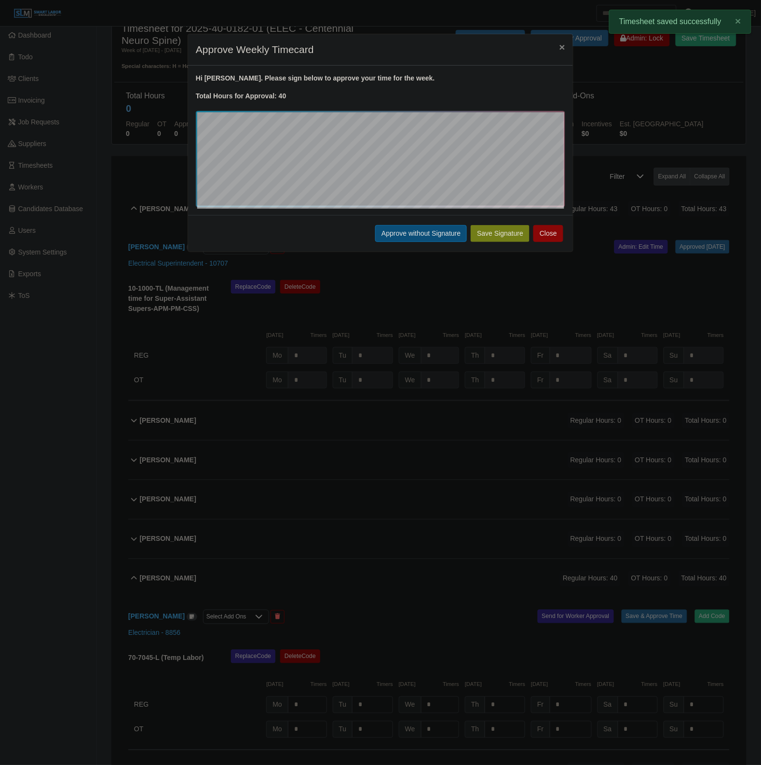
click at [428, 234] on button "Approve without Signature" at bounding box center [421, 233] width 92 height 17
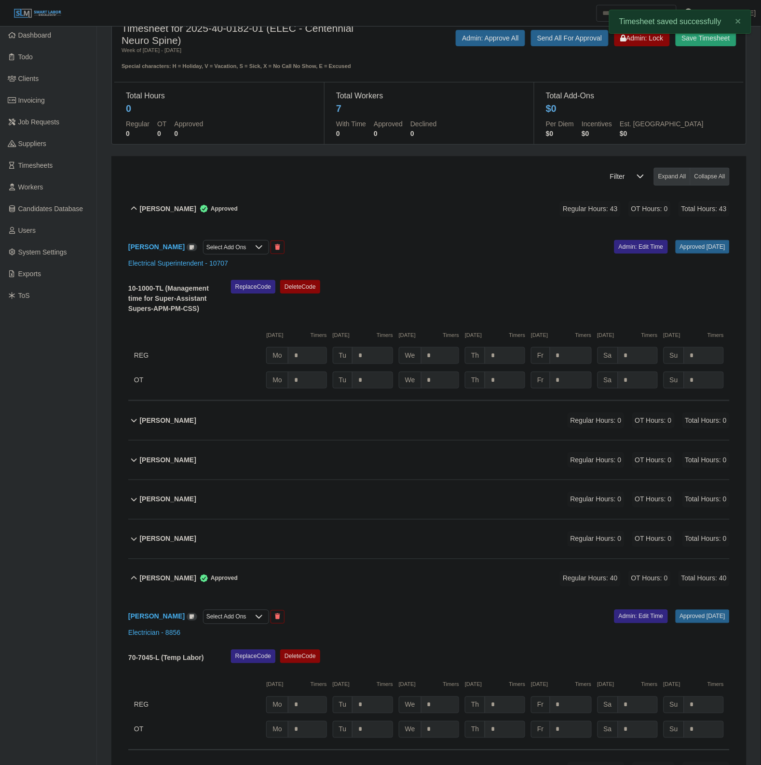
click at [318, 586] on div "Ricardo Silva Approved Regular Hours: 40 OT Hours: 0 Total Hours: 40" at bounding box center [435, 578] width 590 height 39
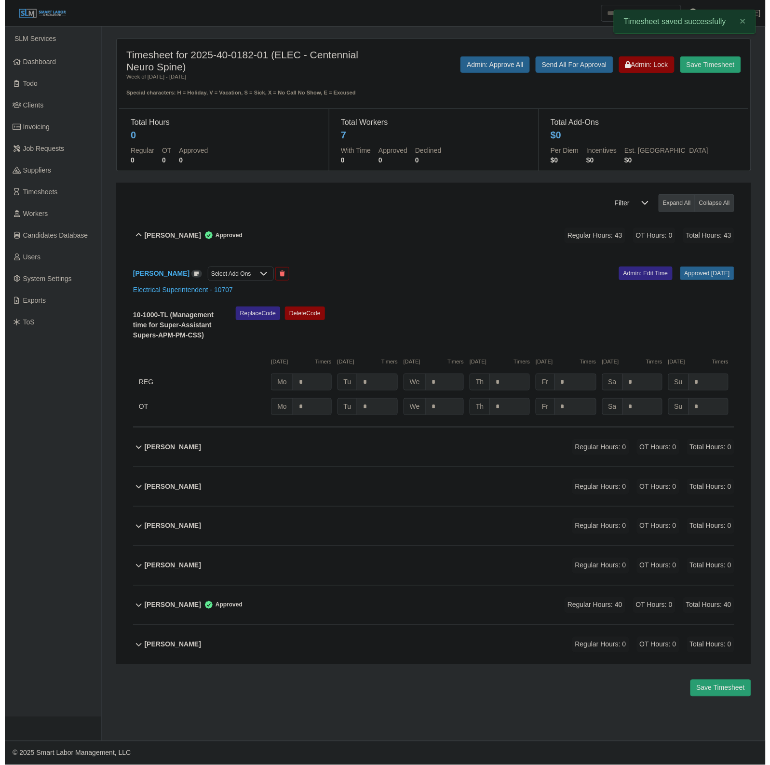
scroll to position [0, 0]
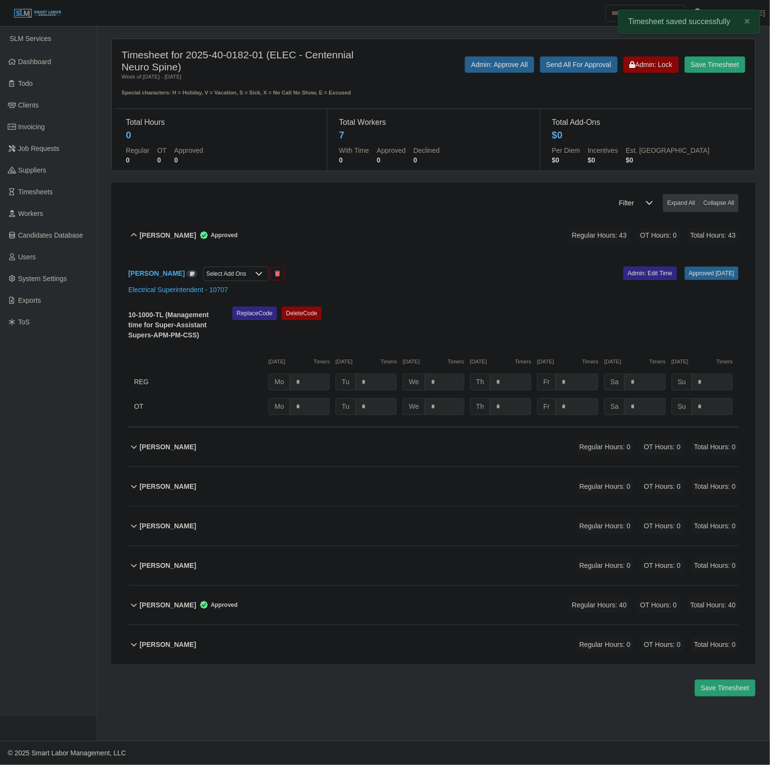
click at [242, 560] on div "Noe Ibarra Regular Hours: 0 OT Hours: 0 Total Hours: 0" at bounding box center [439, 565] width 599 height 39
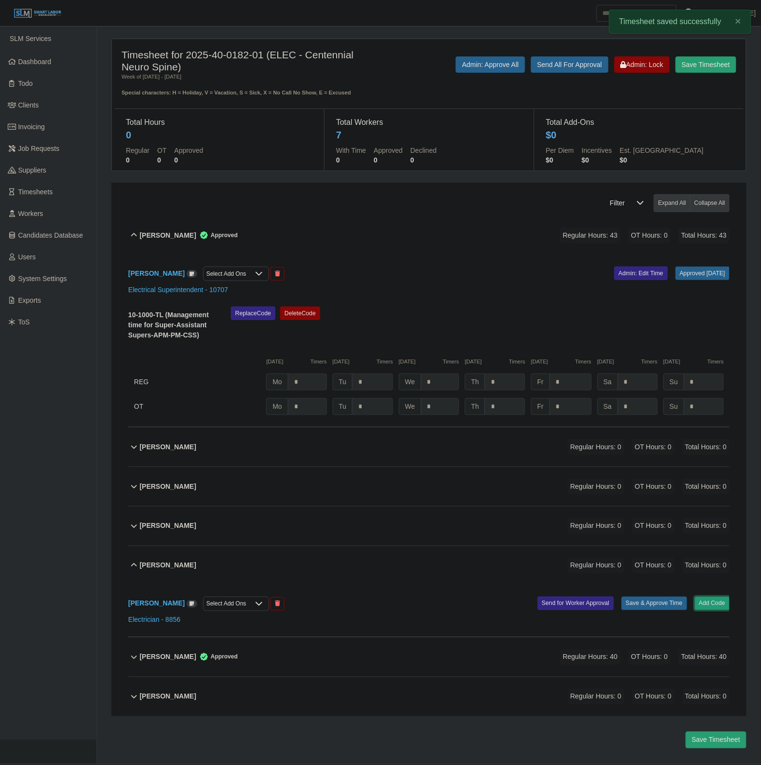
click at [721, 604] on button "Add Code" at bounding box center [712, 603] width 35 height 13
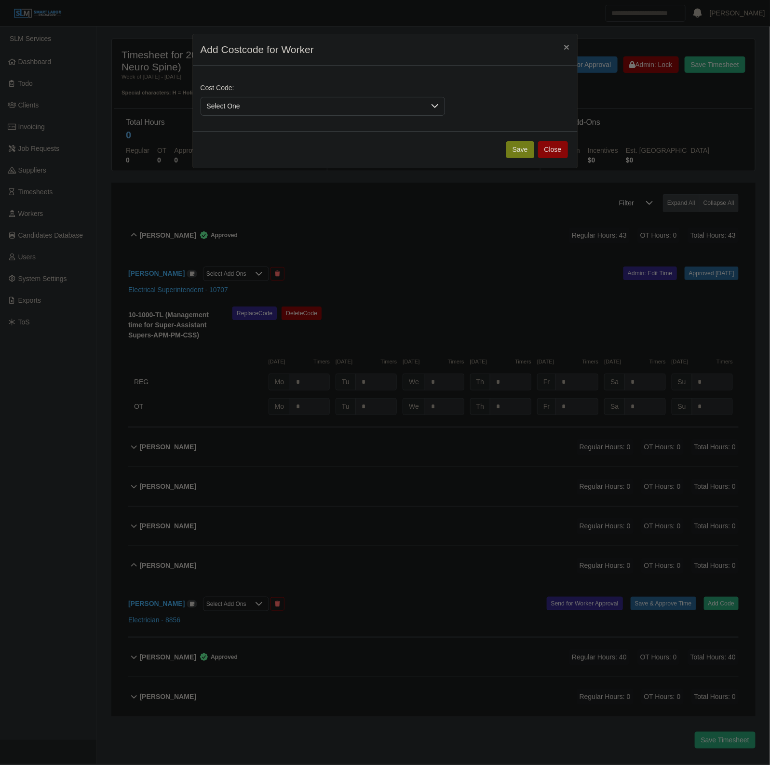
click at [273, 108] on span "Select One" at bounding box center [313, 106] width 224 height 18
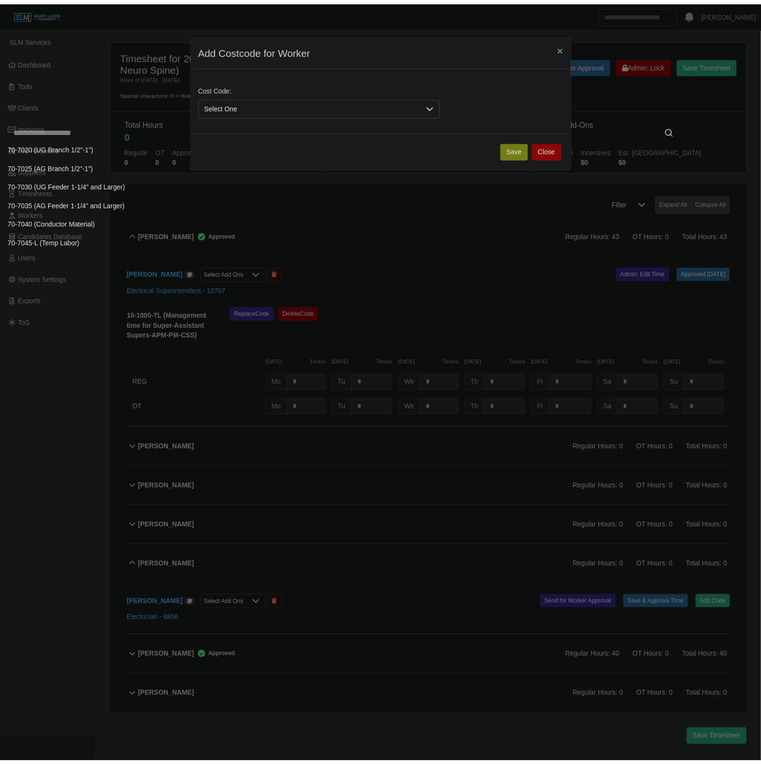
scroll to position [757, 0]
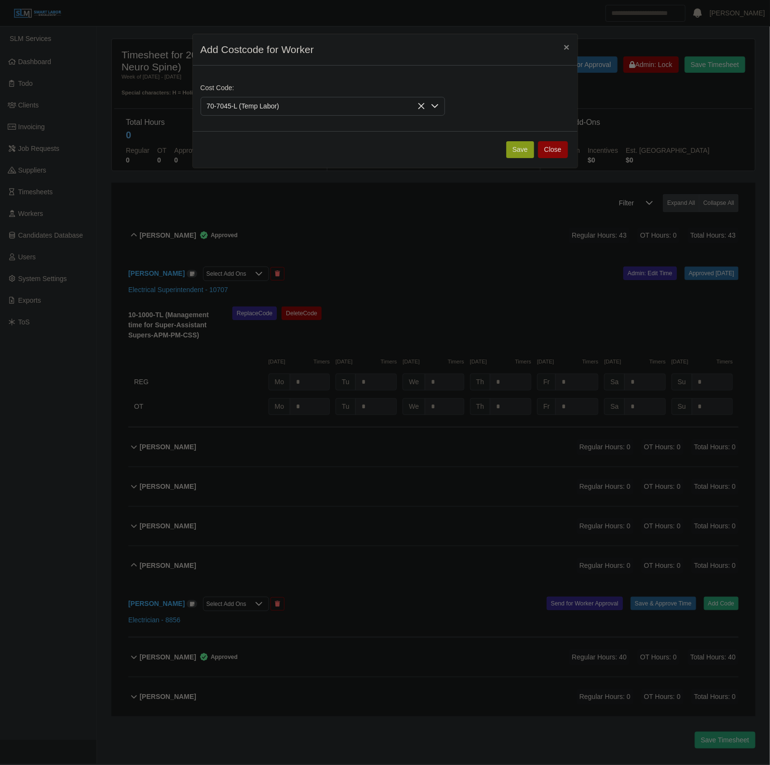
click at [528, 155] on button "Save" at bounding box center [520, 149] width 28 height 17
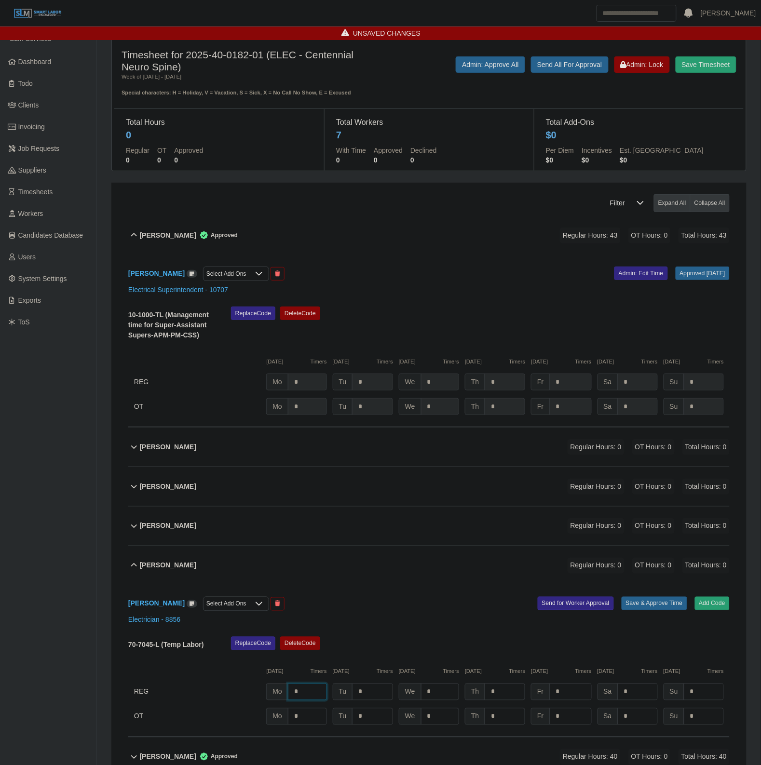
click at [310, 695] on input "*" at bounding box center [307, 692] width 39 height 17
type input "*"
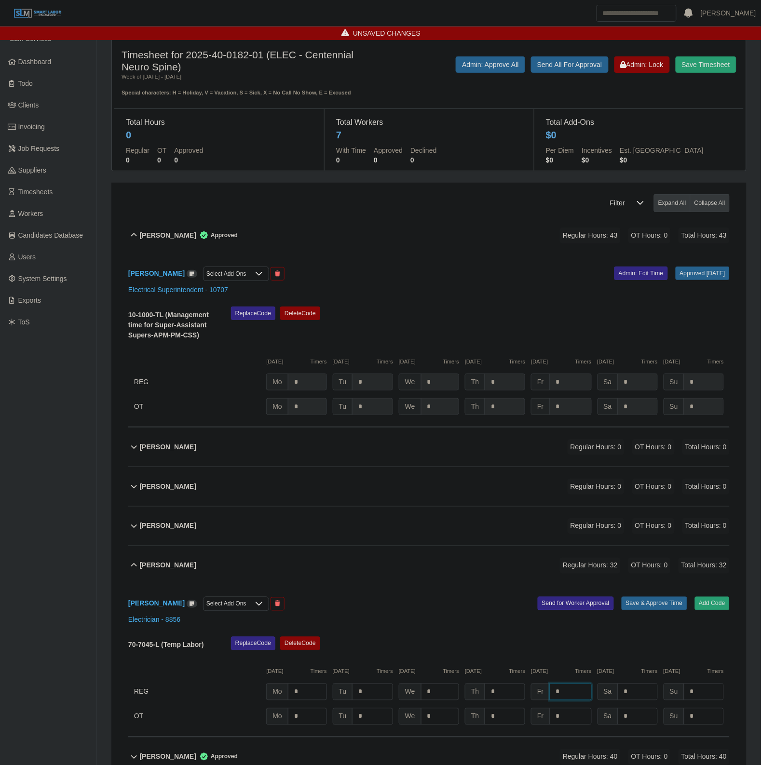
type input "*"
click at [651, 601] on button "Save & Approve Time" at bounding box center [654, 603] width 66 height 13
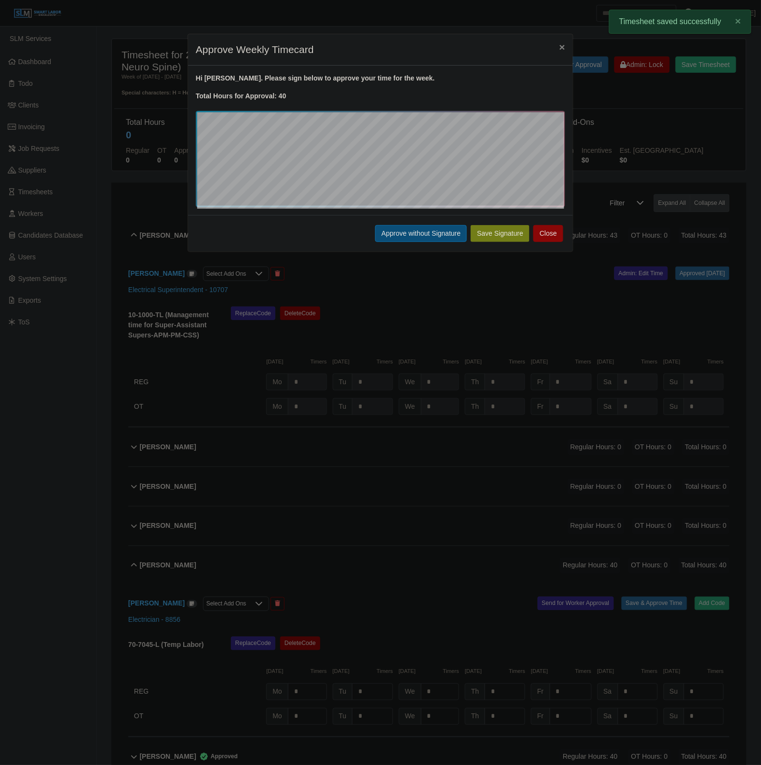
drag, startPoint x: 437, startPoint y: 243, endPoint x: 426, endPoint y: 234, distance: 14.2
click at [437, 243] on div "Save Signature Approve without Signature Close" at bounding box center [380, 233] width 385 height 37
click at [422, 229] on button "Approve without Signature" at bounding box center [421, 233] width 92 height 17
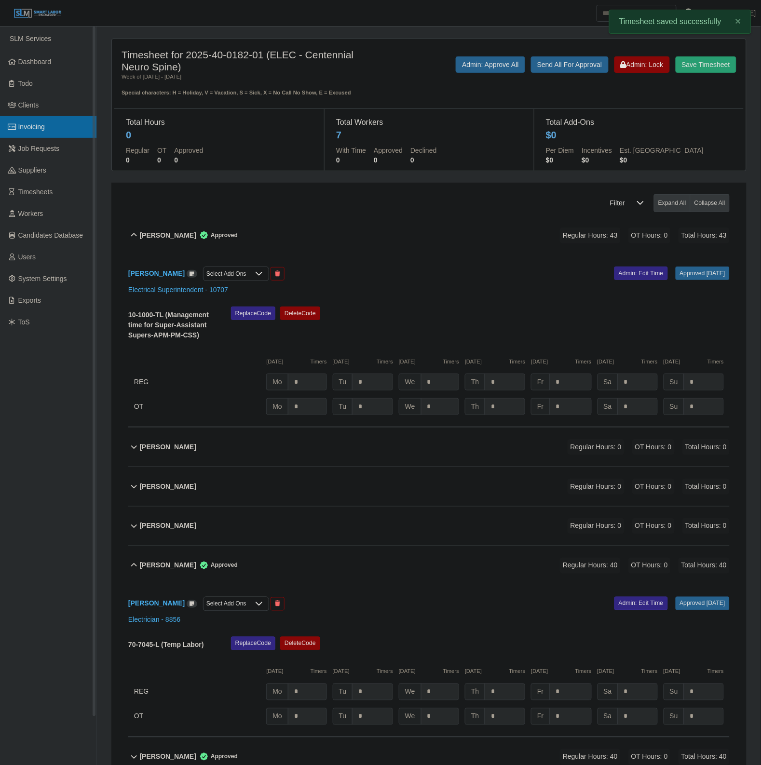
click at [54, 133] on link "Invoicing" at bounding box center [48, 127] width 96 height 22
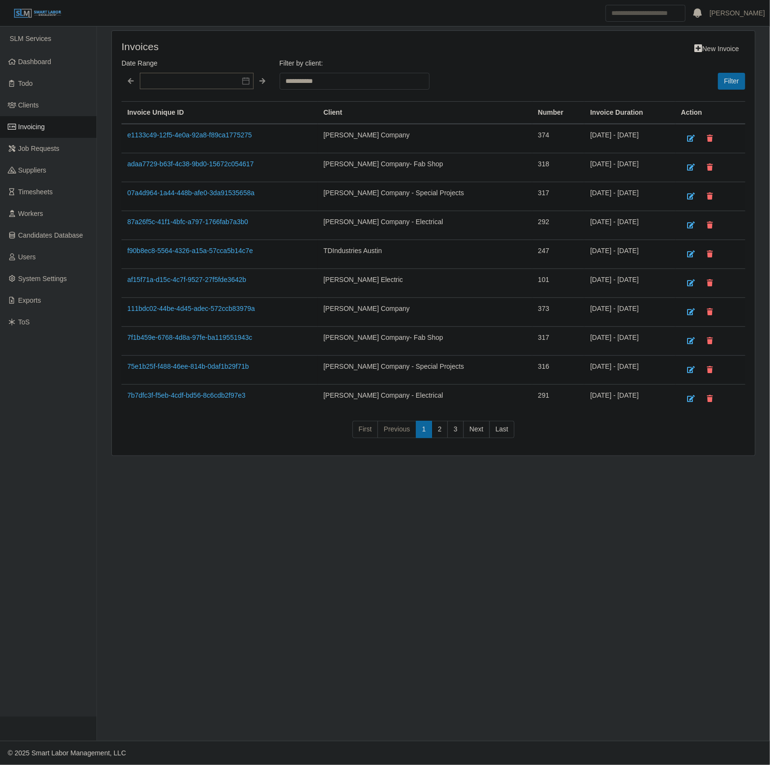
click at [177, 229] on td "87a26f5c-41f1-4bfc-a797-1766fab7a3b0" at bounding box center [219, 225] width 196 height 29
click at [178, 217] on td "87a26f5c-41f1-4bfc-a797-1766fab7a3b0" at bounding box center [219, 225] width 196 height 29
click at [143, 226] on link "87a26f5c-41f1-4bfc-a797-1766fab7a3b0" at bounding box center [187, 222] width 121 height 8
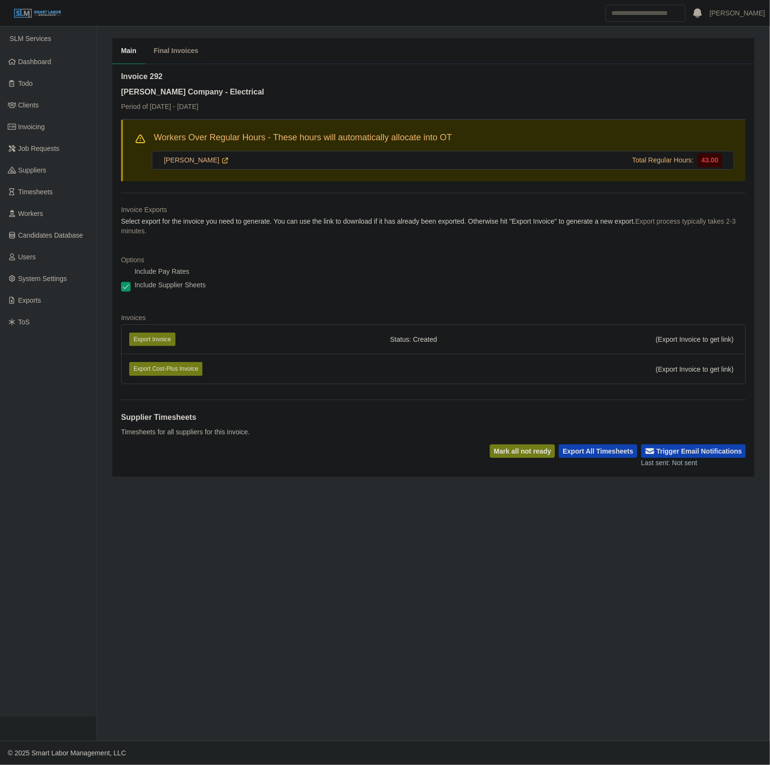
drag, startPoint x: 658, startPoint y: 156, endPoint x: 486, endPoint y: 164, distance: 172.3
click at [659, 157] on span "Total Regular Hours:" at bounding box center [663, 160] width 62 height 10
click at [178, 160] on link "[PERSON_NAME]" at bounding box center [196, 160] width 65 height 10
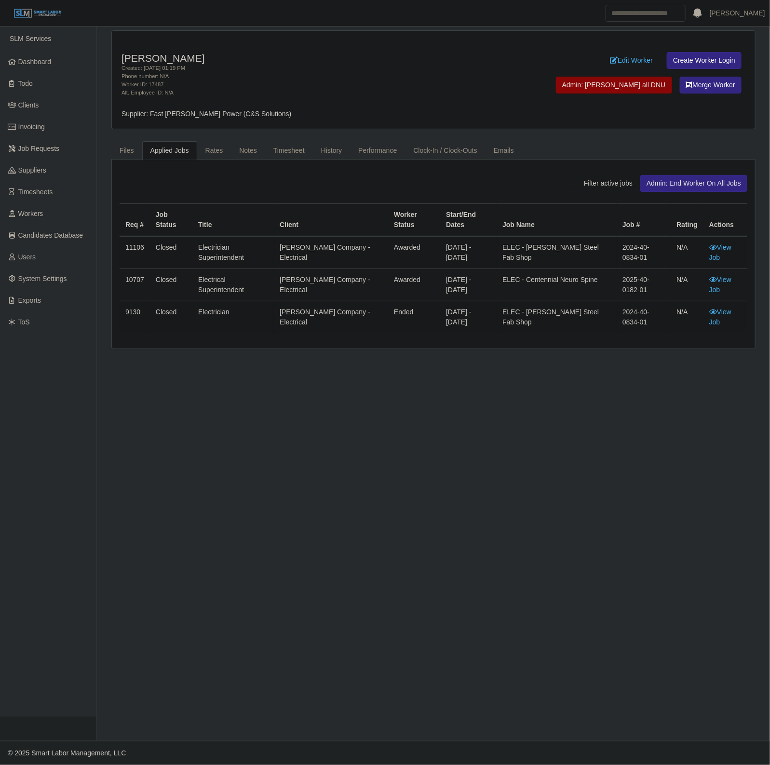
click at [286, 133] on div "Antonio Ibarra Created: 07/22/2025 01:19 PM Phone number: N/A Worker ID: 17487 …" at bounding box center [433, 189] width 659 height 319
click at [290, 152] on link "Timesheet" at bounding box center [289, 150] width 48 height 19
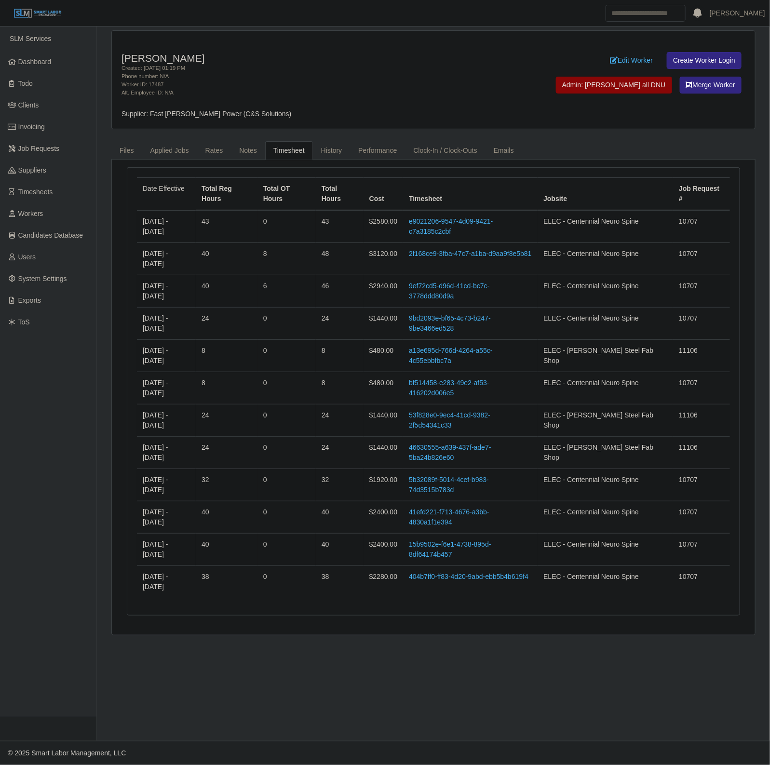
drag, startPoint x: 481, startPoint y: 205, endPoint x: 481, endPoint y: 211, distance: 5.3
click at [481, 210] on td "e9021206-9547-4d09-9421-c7a3185c2cbf" at bounding box center [470, 226] width 135 height 33
click at [481, 217] on link "e9021206-9547-4d09-9421-c7a3185c2cbf" at bounding box center [451, 226] width 84 height 18
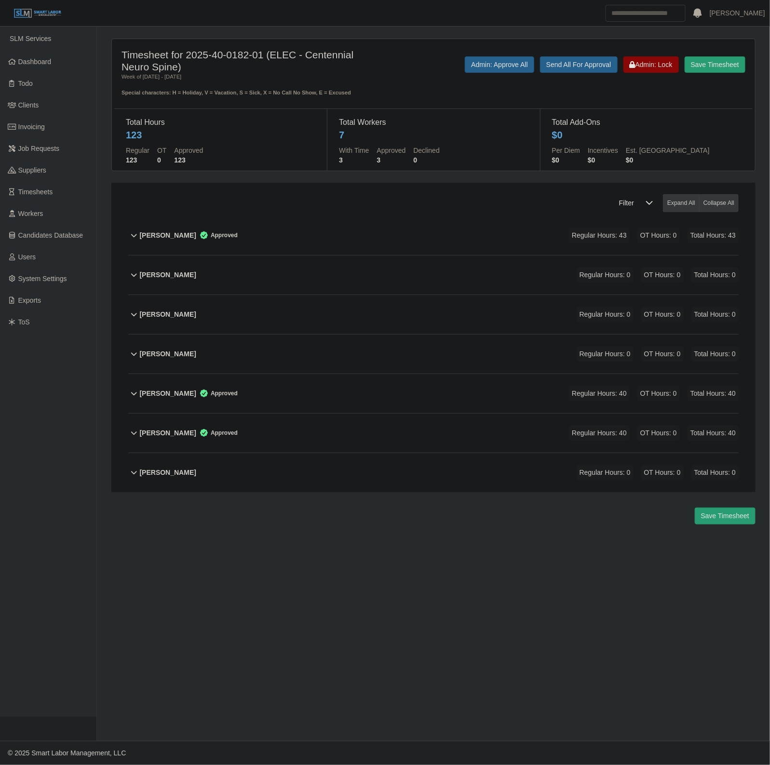
click at [359, 219] on div "[PERSON_NAME] Approved Regular Hours: 43 OT Hours: 0 Total Hours: 43" at bounding box center [439, 235] width 599 height 39
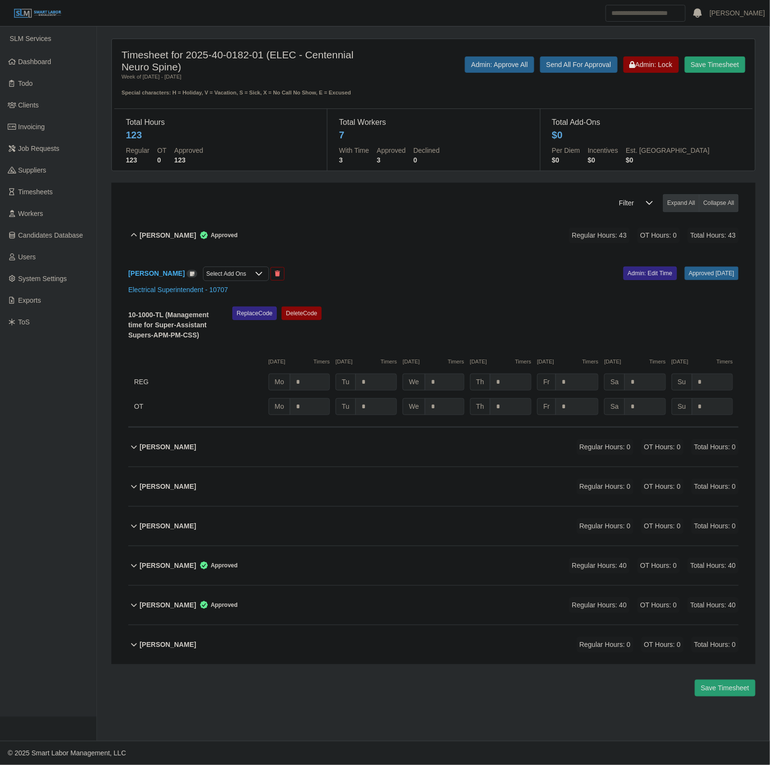
drag, startPoint x: 630, startPoint y: 277, endPoint x: 624, endPoint y: 280, distance: 6.3
click at [624, 278] on link "Admin: Edit Time" at bounding box center [650, 273] width 54 height 13
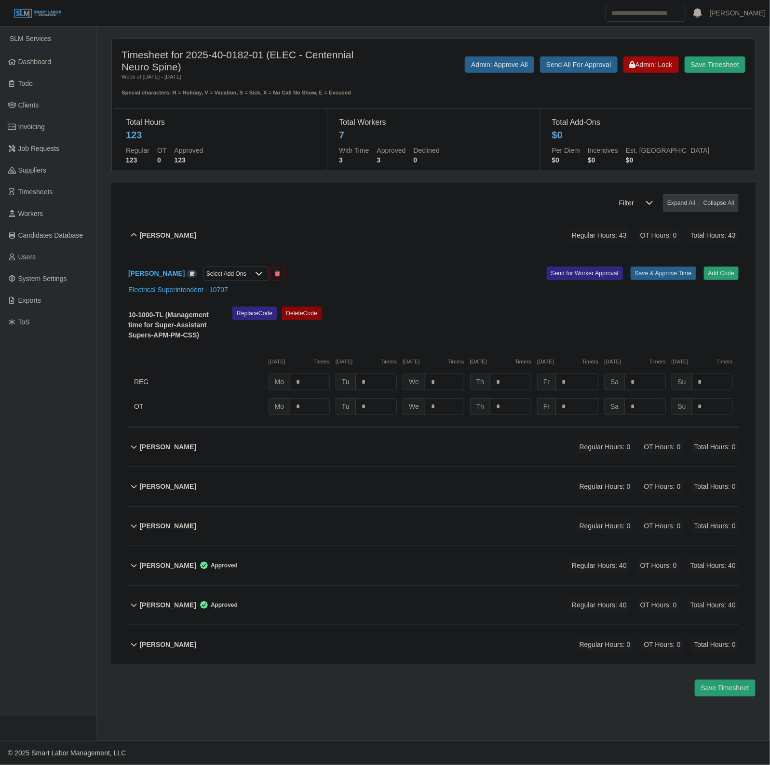
drag, startPoint x: 641, startPoint y: 77, endPoint x: 644, endPoint y: 66, distance: 11.5
click at [642, 77] on div "Save Timesheet Admin: Lock Send All For Approval Admin: Approve All" at bounding box center [566, 76] width 372 height 40
drag, startPoint x: 645, startPoint y: 61, endPoint x: 637, endPoint y: 183, distance: 122.2
click at [645, 62] on span "Admin: Lock" at bounding box center [651, 65] width 43 height 8
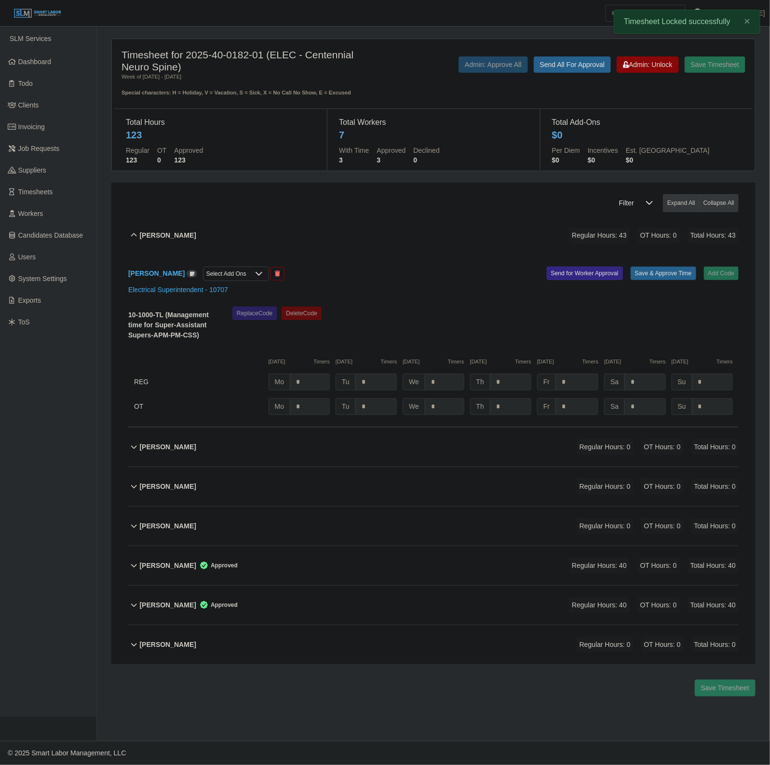
click at [709, 418] on div "[PERSON_NAME] Select Add Ons Add Code Save & Approve Time Send for Worker Appro…" at bounding box center [433, 341] width 610 height 172
click at [642, 64] on span "Admin: Unlock" at bounding box center [647, 65] width 49 height 8
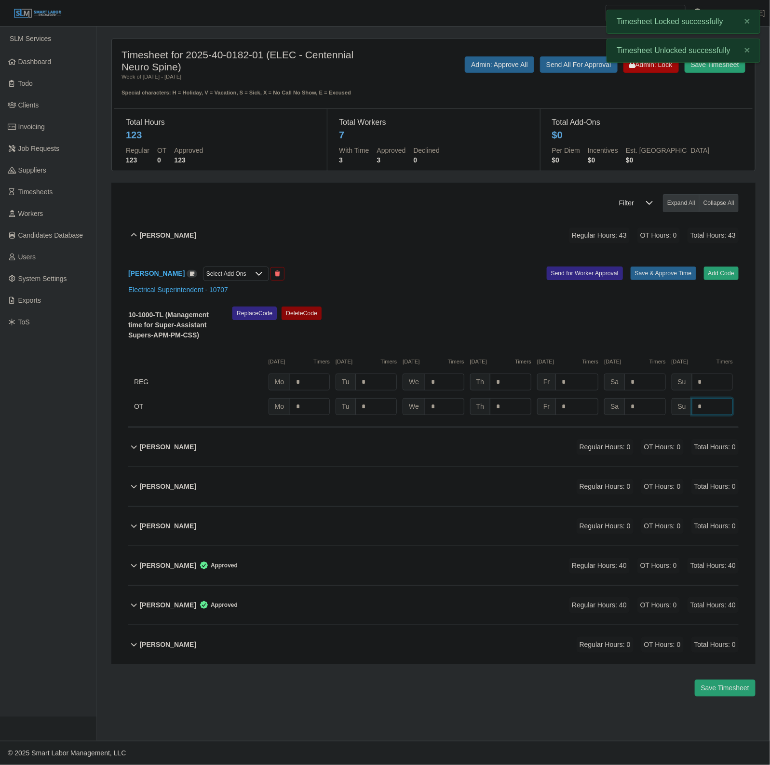
drag, startPoint x: 707, startPoint y: 413, endPoint x: 703, endPoint y: 404, distance: 10.4
click at [707, 413] on input "*" at bounding box center [712, 406] width 41 height 17
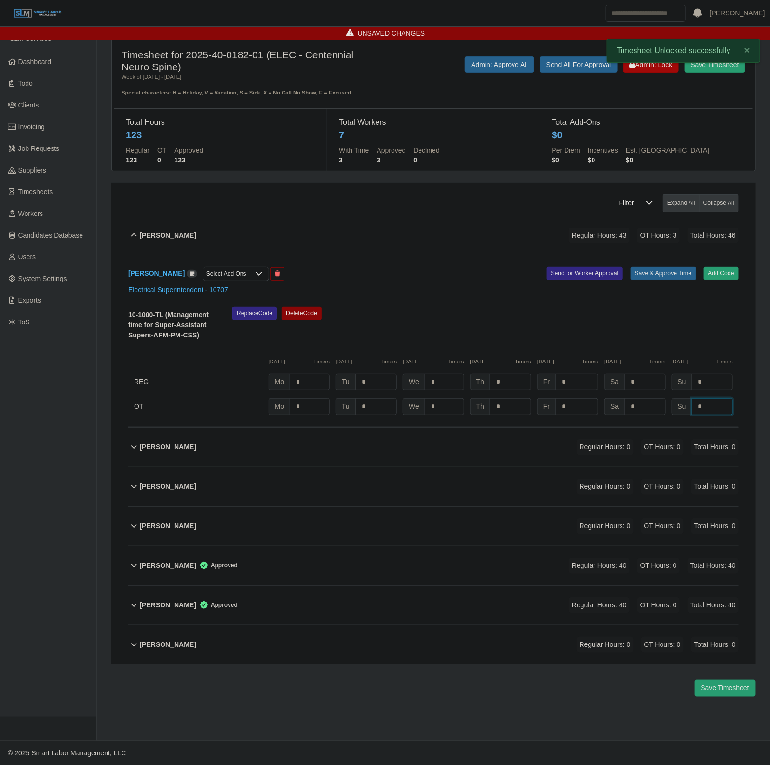
type input "*"
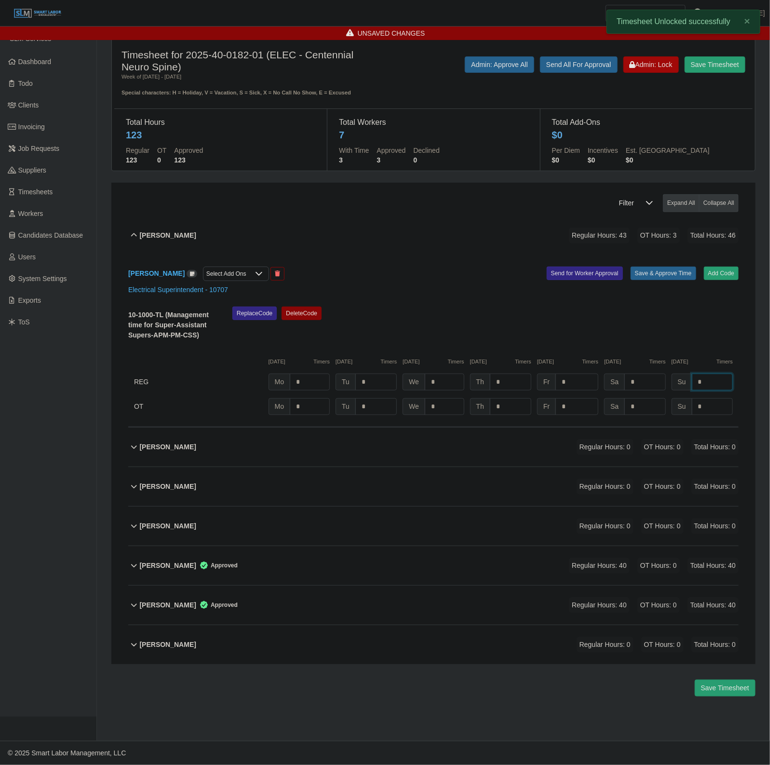
click at [716, 386] on input "*" at bounding box center [712, 382] width 41 height 17
drag, startPoint x: 697, startPoint y: 321, endPoint x: 657, endPoint y: 291, distance: 49.9
click at [695, 320] on div "Replace Code [GEOGRAPHIC_DATA] Code" at bounding box center [485, 327] width 521 height 40
click at [651, 280] on button "Save & Approve Time" at bounding box center [664, 273] width 66 height 13
type input "*"
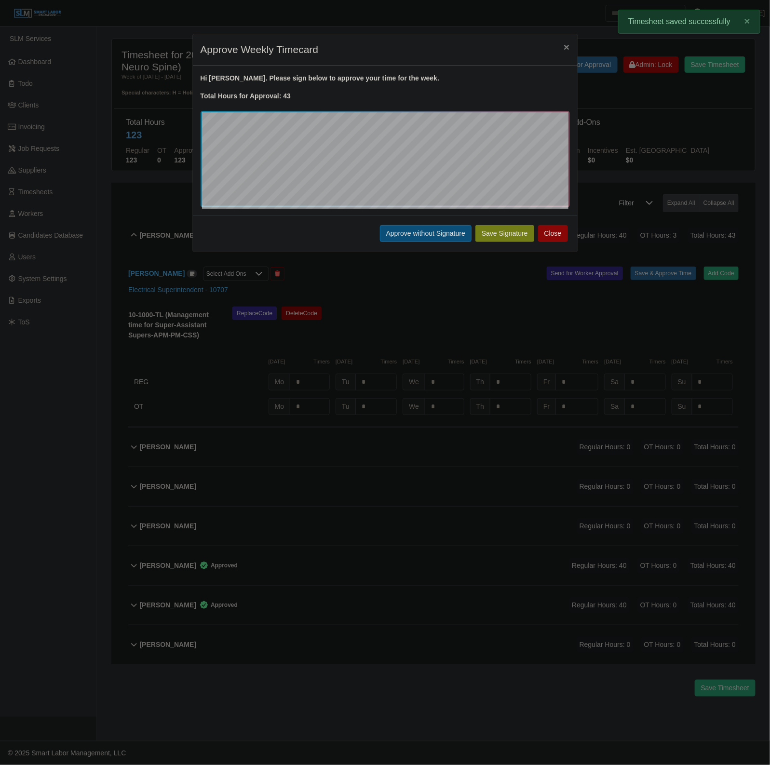
click at [446, 237] on button "Approve without Signature" at bounding box center [426, 233] width 92 height 17
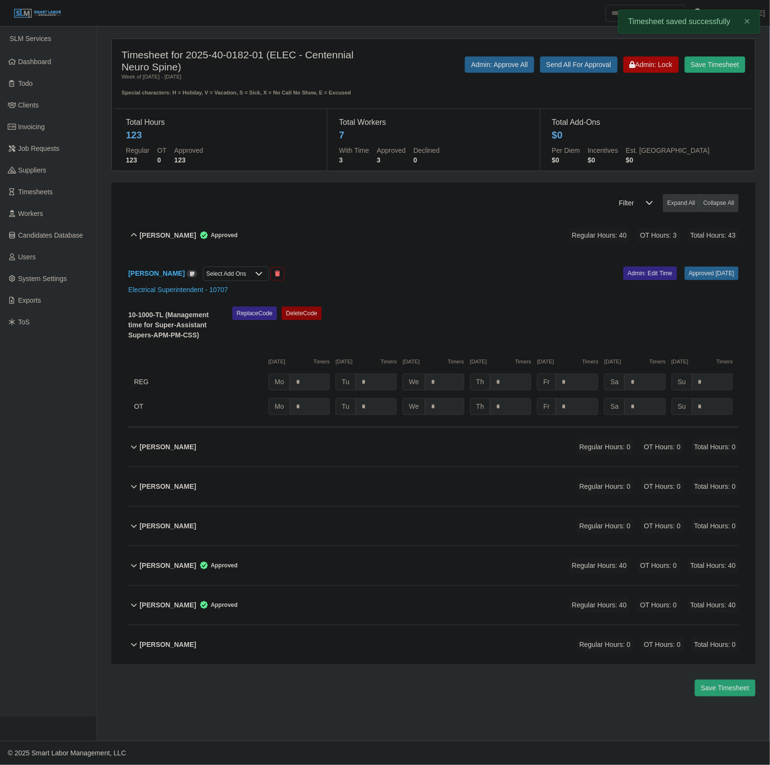
click at [332, 231] on div "Antonio Ibarra Approved Regular Hours: 40 OT Hours: 3 Total Hours: 43" at bounding box center [439, 235] width 599 height 39
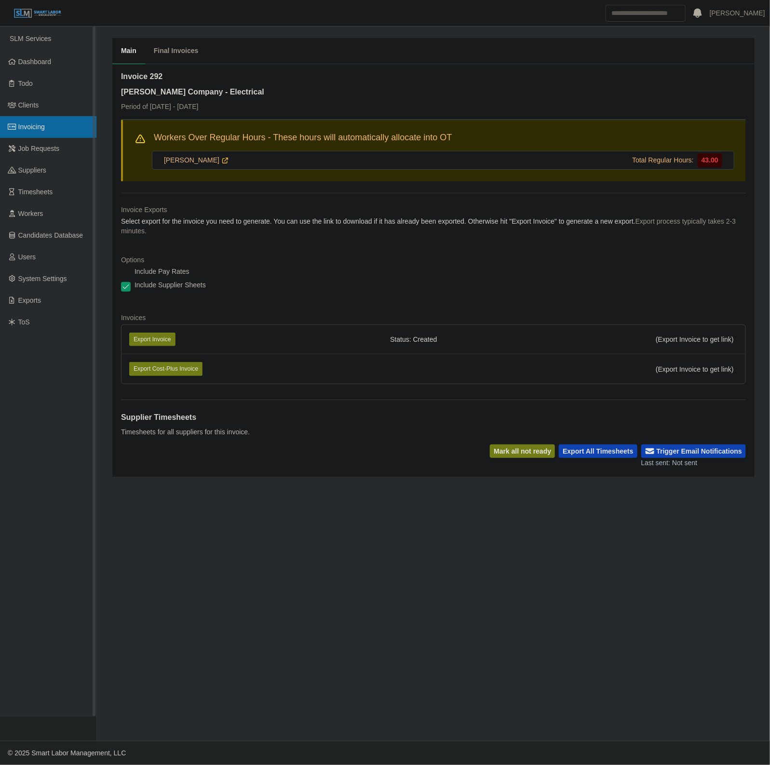
click at [51, 129] on link "Invoicing" at bounding box center [48, 127] width 96 height 22
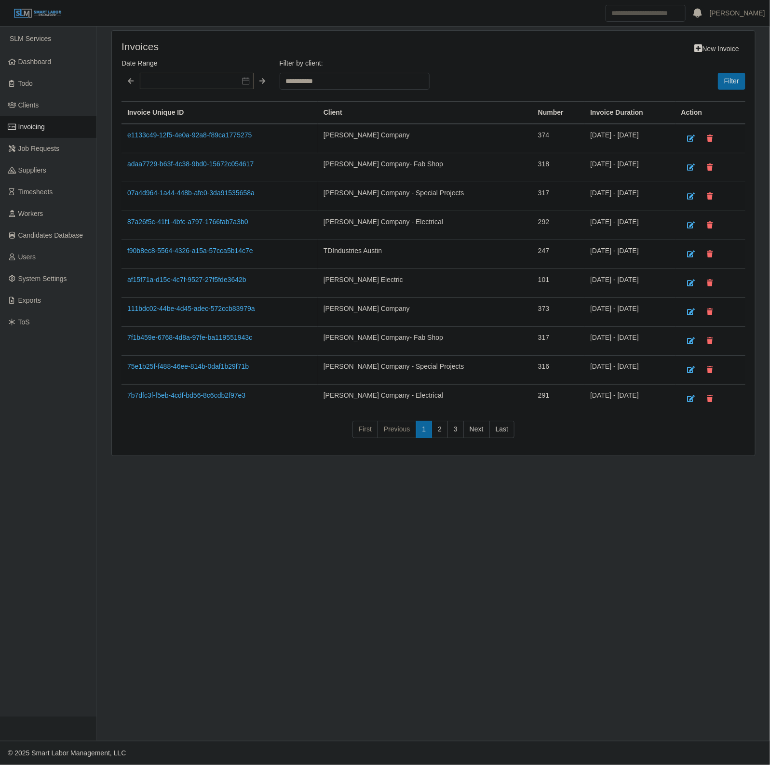
click at [225, 217] on td "87a26f5c-41f1-4bfc-a797-1766fab7a3b0" at bounding box center [219, 225] width 196 height 29
click at [216, 223] on link "87a26f5c-41f1-4bfc-a797-1766fab7a3b0" at bounding box center [187, 222] width 121 height 8
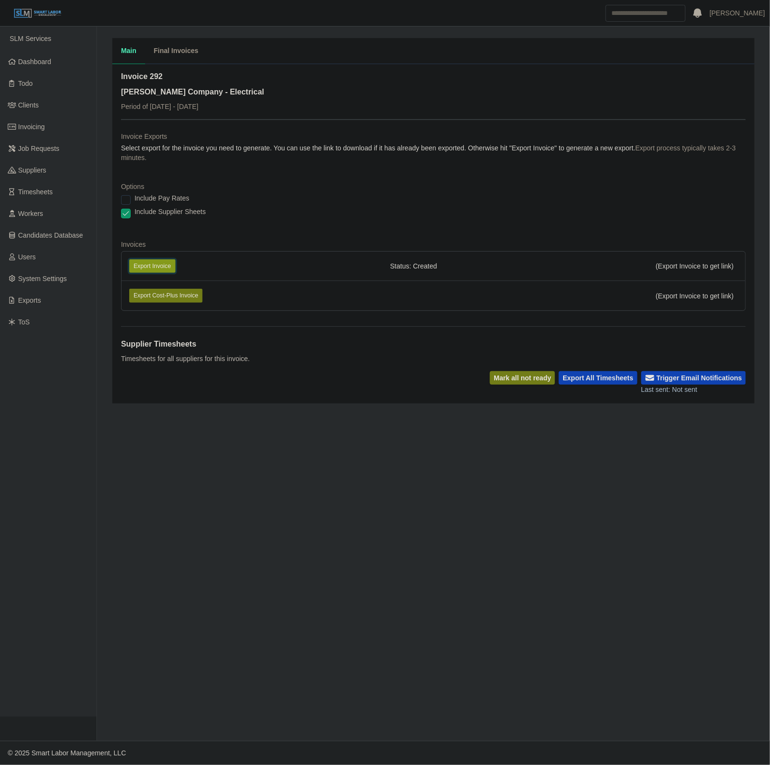
click at [175, 269] on button "Export Invoice" at bounding box center [152, 265] width 46 height 13
click at [420, 212] on div "Include Supplier Sheets" at bounding box center [433, 213] width 625 height 13
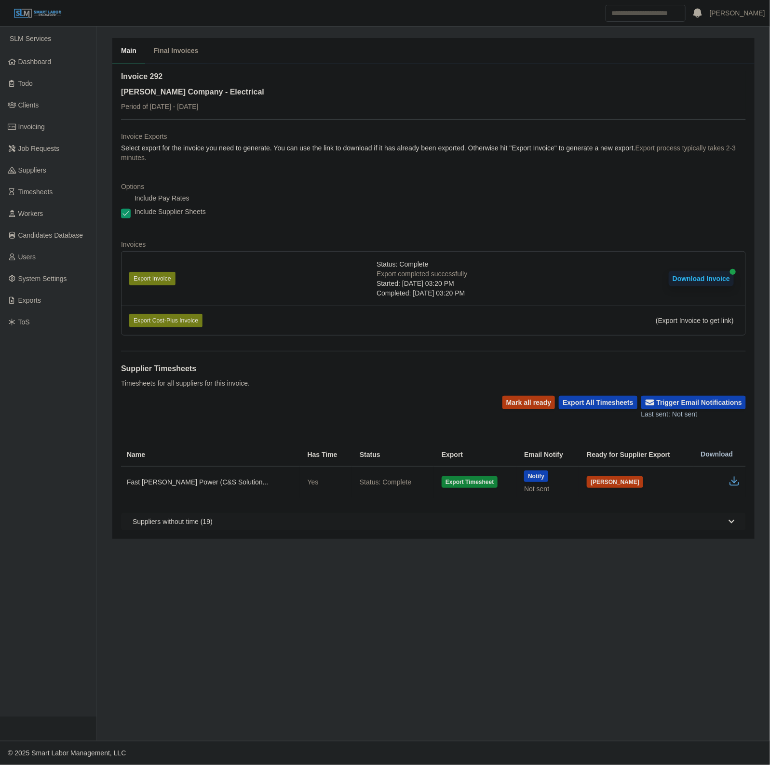
click at [706, 394] on div "Supplier Timesheets Timesheets for all suppliers for this invoice." at bounding box center [433, 373] width 625 height 45
click at [705, 396] on div "Supplier Timesheets Timesheets for all suppliers for this invoice. [PERSON_NAME…" at bounding box center [433, 440] width 625 height 179
click at [703, 400] on button "Trigger Email Notifications" at bounding box center [693, 402] width 105 height 13
click at [545, 406] on button "Mark all ready" at bounding box center [528, 402] width 53 height 13
click at [404, 411] on div "Mark all ready Export All Timesheets Trigger Email Notifications Last sent: Not…" at bounding box center [433, 408] width 625 height 24
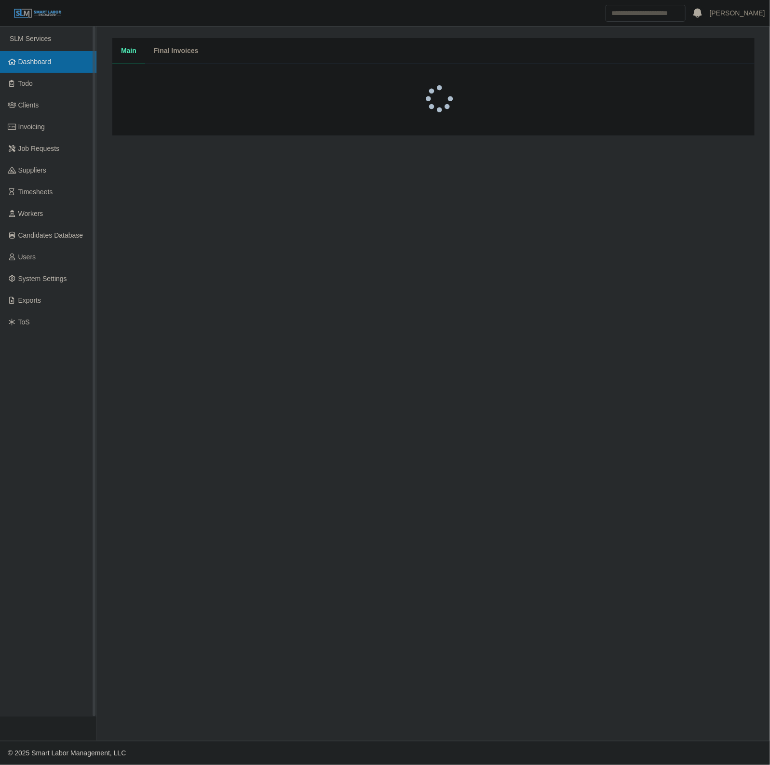
drag, startPoint x: 70, startPoint y: 61, endPoint x: 76, endPoint y: 65, distance: 7.2
click at [70, 61] on link "Dashboard" at bounding box center [48, 62] width 96 height 22
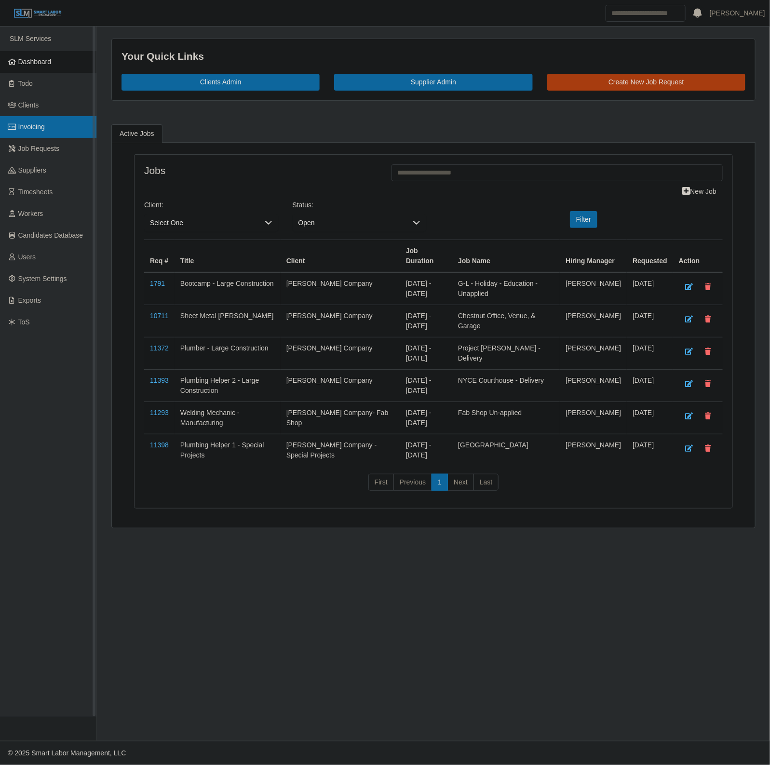
click at [46, 133] on link "Invoicing" at bounding box center [48, 127] width 96 height 22
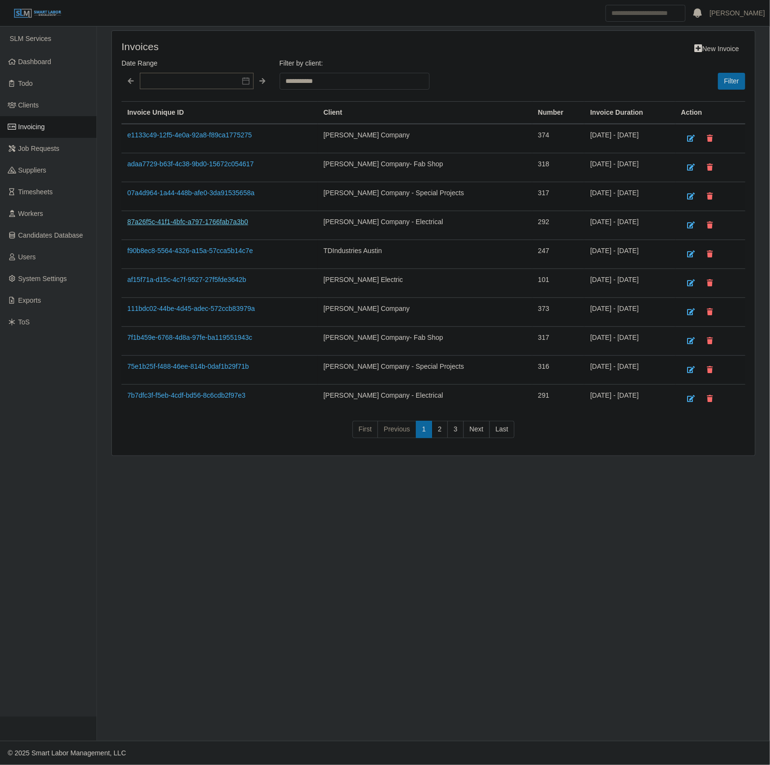
click at [203, 221] on link "87a26f5c-41f1-4bfc-a797-1766fab7a3b0" at bounding box center [187, 222] width 121 height 8
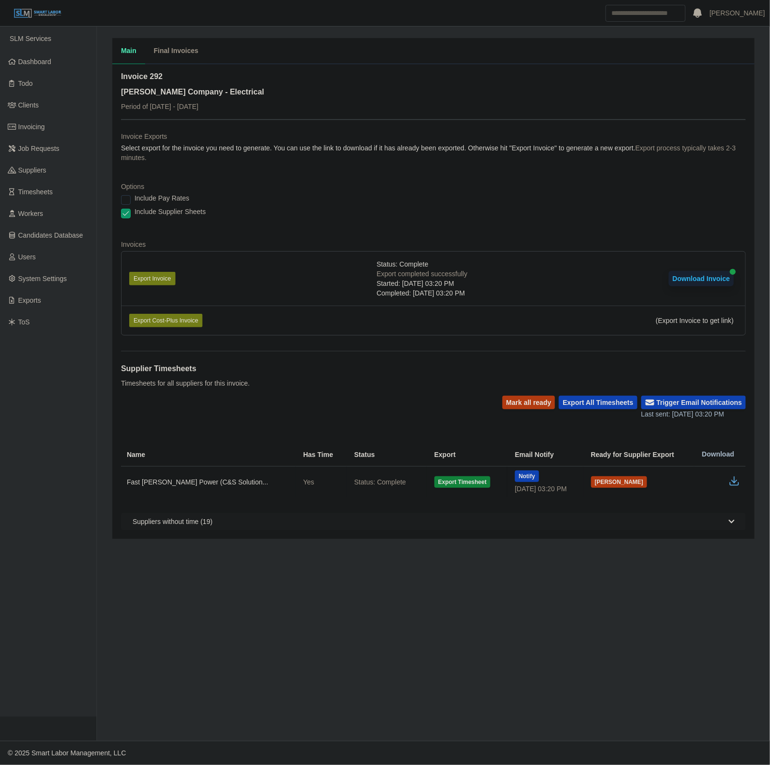
drag, startPoint x: 733, startPoint y: 484, endPoint x: 761, endPoint y: 495, distance: 29.8
click at [733, 485] on icon "button" at bounding box center [735, 481] width 12 height 12
click at [63, 49] on ul "SLM Services Dashboard Todo Clients Invoicing Job Requests Suppliers Timesheets…" at bounding box center [48, 372] width 96 height 690
click at [52, 62] on link "Dashboard" at bounding box center [48, 62] width 96 height 22
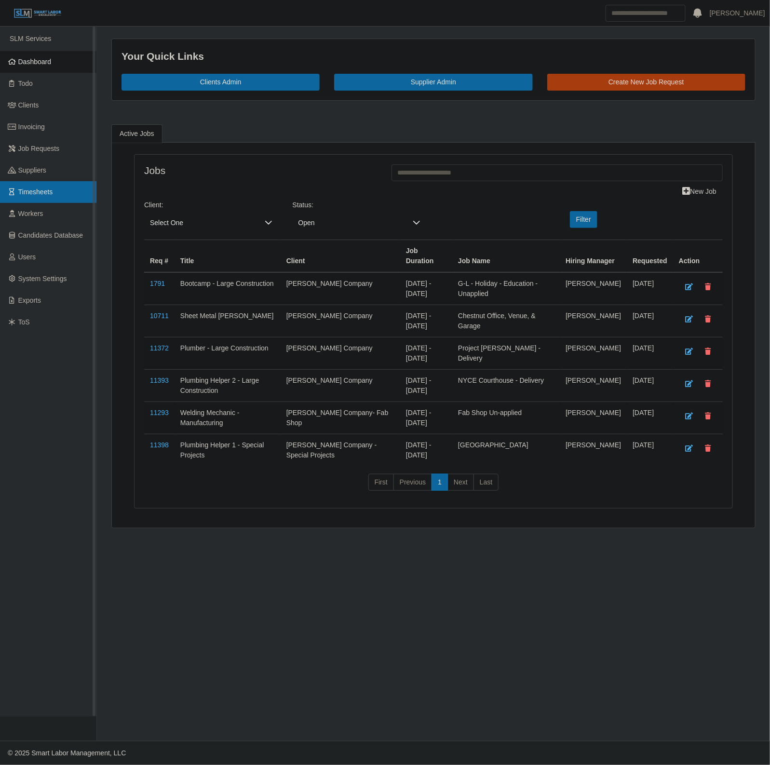
click at [62, 191] on link "Timesheets" at bounding box center [48, 192] width 96 height 22
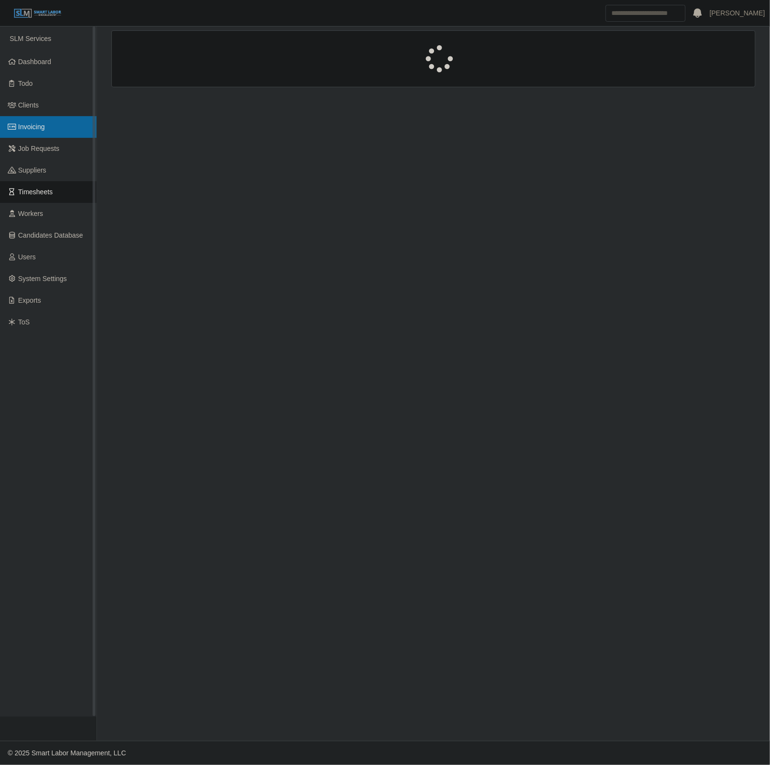
click at [70, 119] on link "Invoicing" at bounding box center [48, 127] width 96 height 22
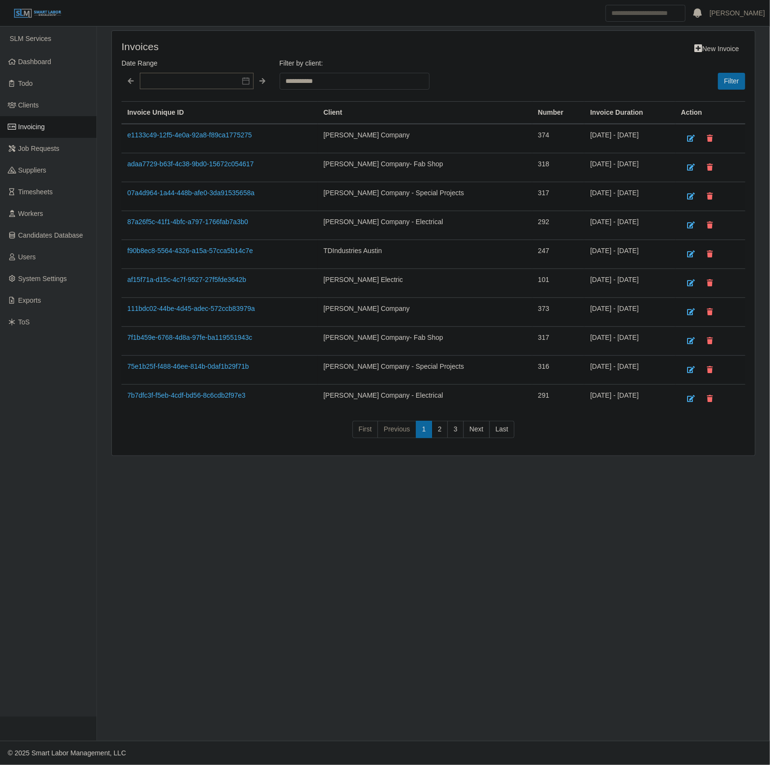
click at [201, 198] on td "07a4d964-1a44-448b-afe0-3da91535658a" at bounding box center [219, 196] width 196 height 29
click at [189, 194] on link "07a4d964-1a44-448b-afe0-3da91535658a" at bounding box center [190, 193] width 127 height 8
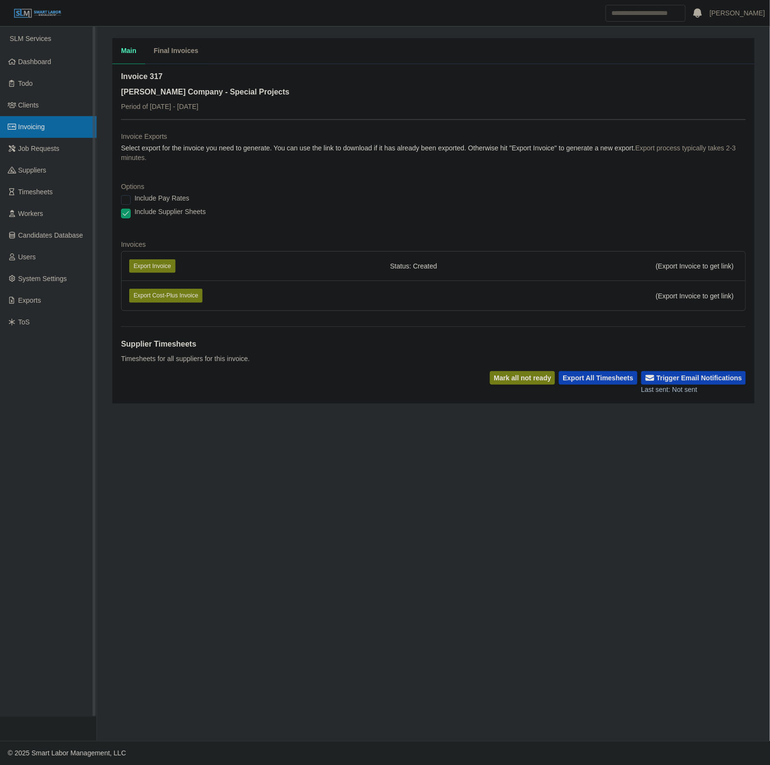
click at [54, 123] on link "Invoicing" at bounding box center [48, 127] width 96 height 22
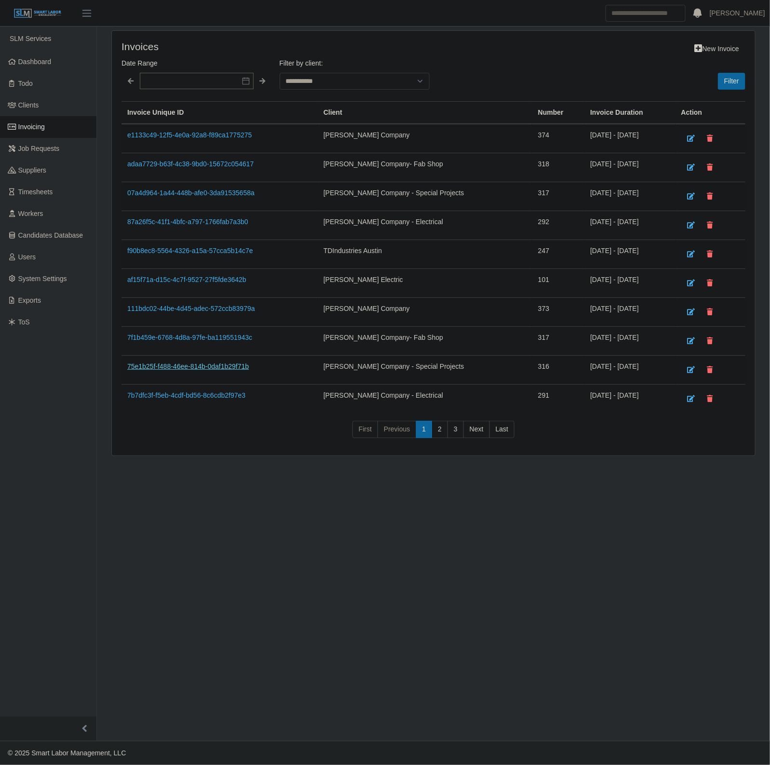
click at [177, 367] on link "75e1b25f-f488-46ee-814b-0daf1b29f71b" at bounding box center [187, 367] width 121 height 8
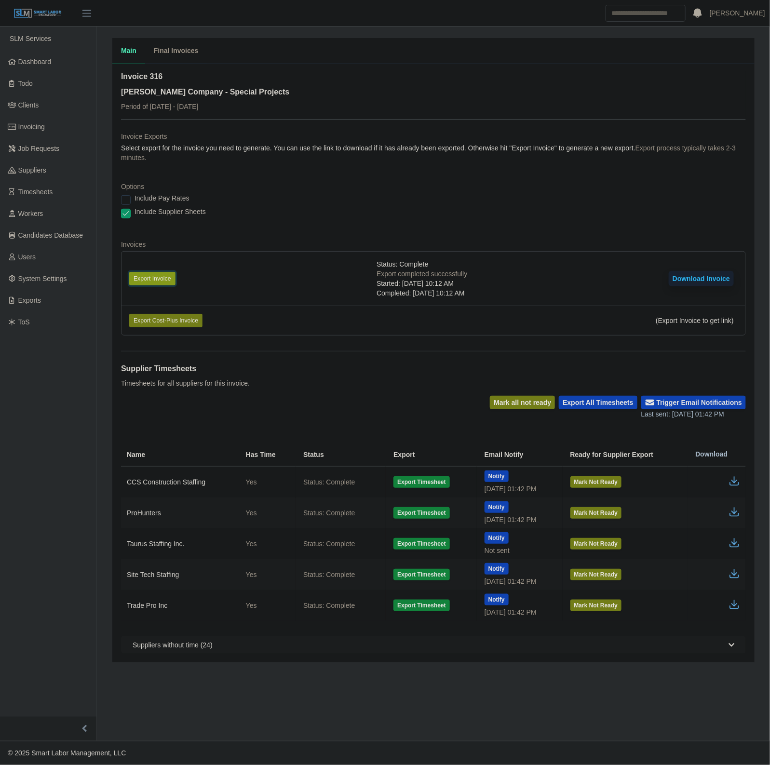
click at [155, 274] on button "Export Invoice" at bounding box center [152, 278] width 46 height 13
click at [42, 131] on link "Invoicing" at bounding box center [48, 127] width 96 height 22
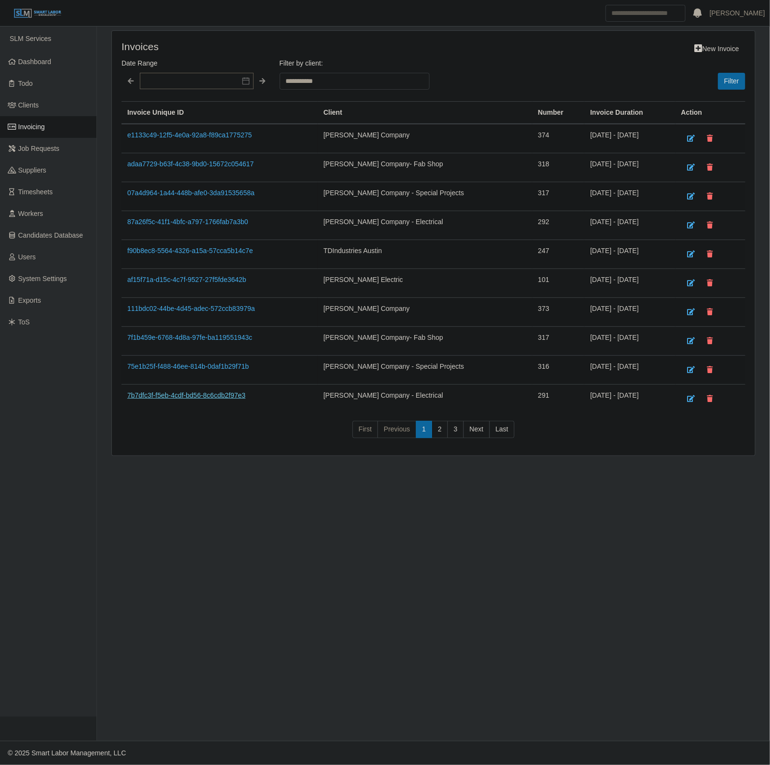
click at [208, 394] on link "7b7dfc3f-f5eb-4cdf-bd56-8c6cdb2f97e3" at bounding box center [186, 395] width 118 height 8
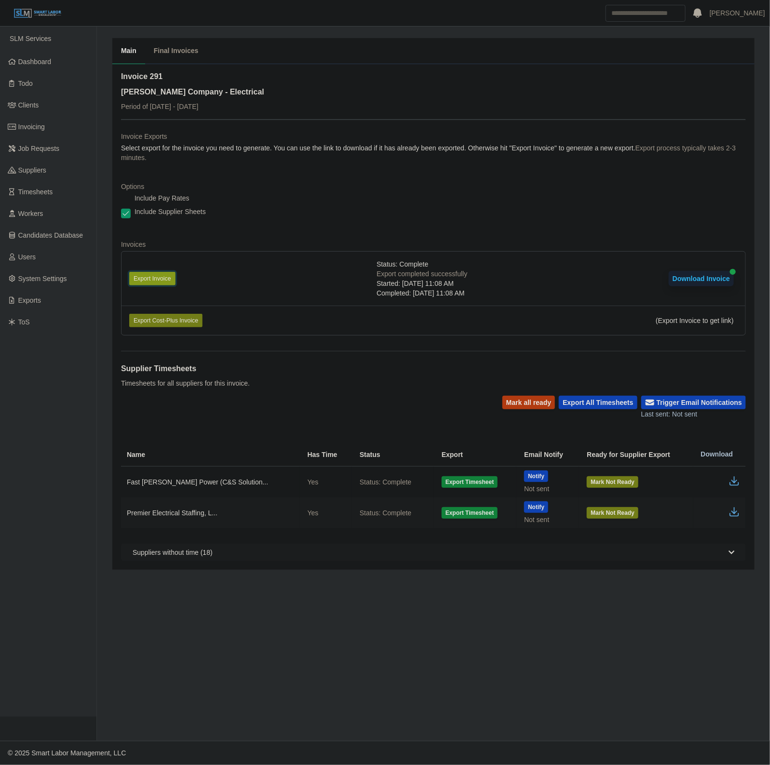
click at [153, 281] on button "Export Invoice" at bounding box center [152, 278] width 46 height 13
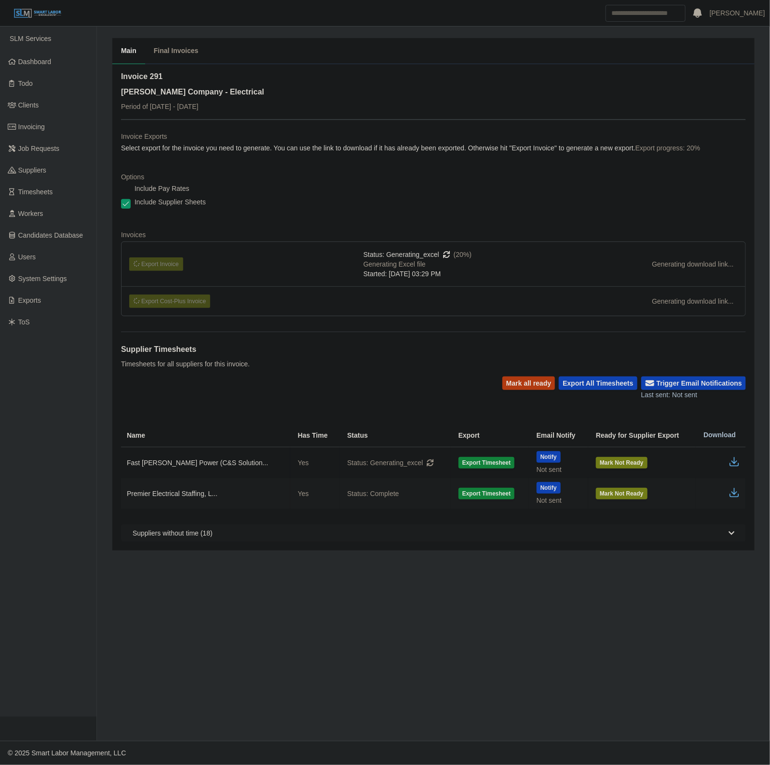
click at [358, 216] on dl "Invoice Exports Select export for the invoice you need to generate. You can use…" at bounding box center [433, 228] width 625 height 192
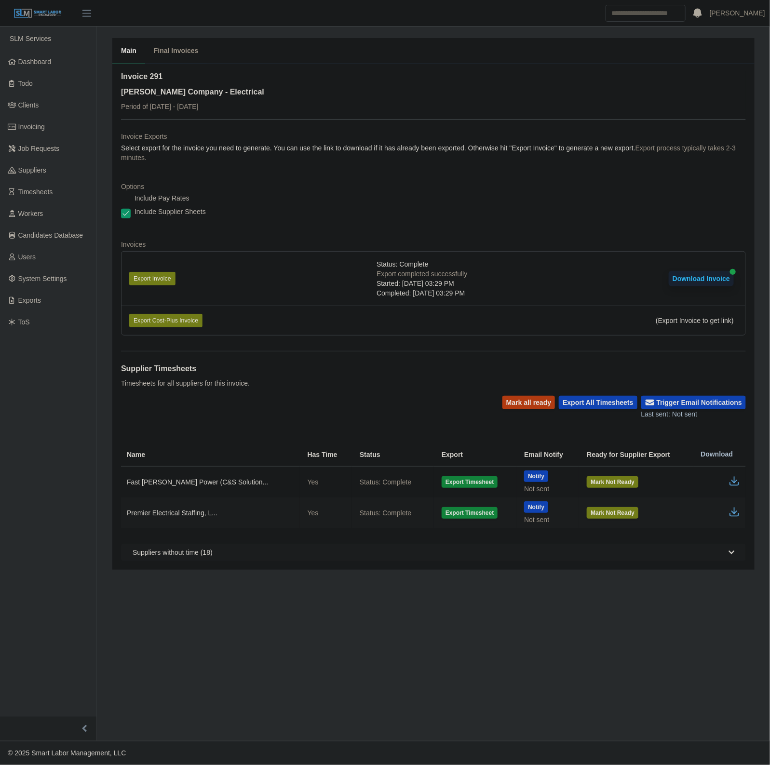
click at [736, 513] on icon "button" at bounding box center [735, 512] width 12 height 12
click at [736, 521] on td at bounding box center [719, 513] width 53 height 31
click at [738, 515] on icon "button" at bounding box center [735, 512] width 12 height 12
click at [64, 54] on link "Dashboard" at bounding box center [48, 62] width 96 height 22
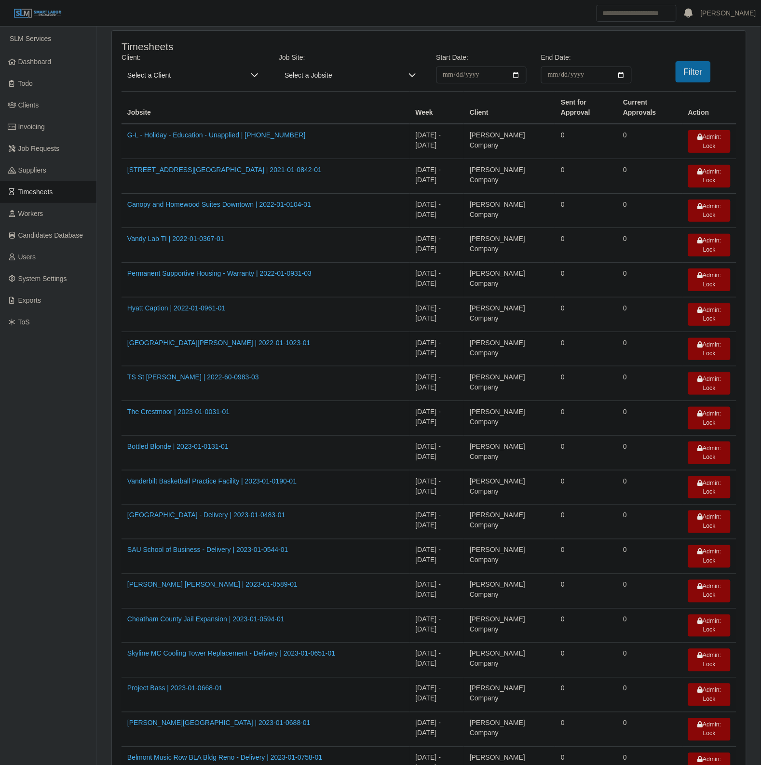
drag, startPoint x: 25, startPoint y: 208, endPoint x: 380, endPoint y: 162, distance: 357.9
click at [25, 210] on span "Workers" at bounding box center [30, 214] width 25 height 8
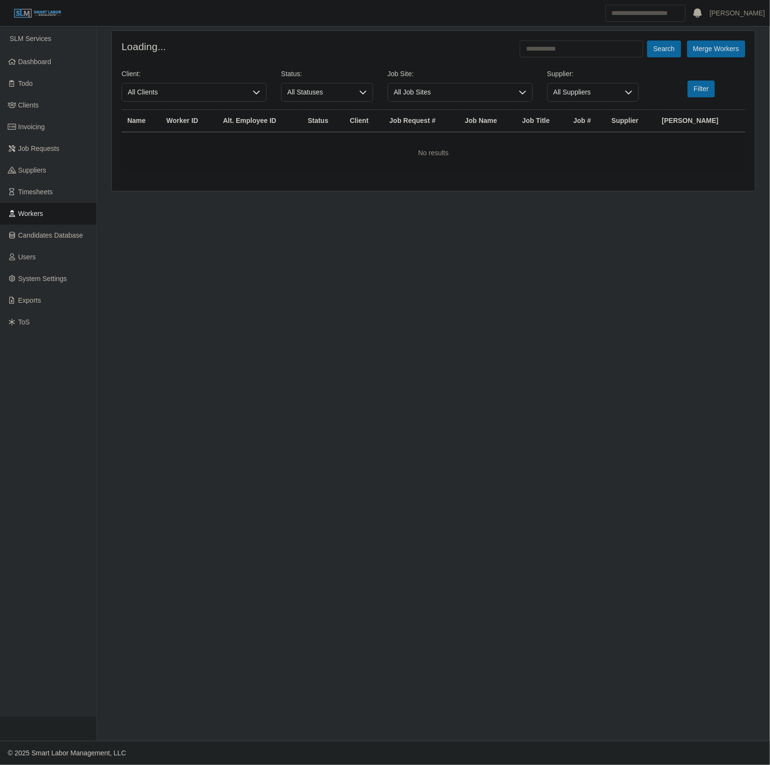
click at [639, 26] on header "[PERSON_NAME] Account Settings Logout" at bounding box center [385, 13] width 770 height 27
click at [633, 20] on input "Search" at bounding box center [646, 13] width 80 height 17
click at [582, 35] on div "Loading... Search Merge Workers Client: All Clients Status: All Statuses Job Si…" at bounding box center [433, 111] width 643 height 160
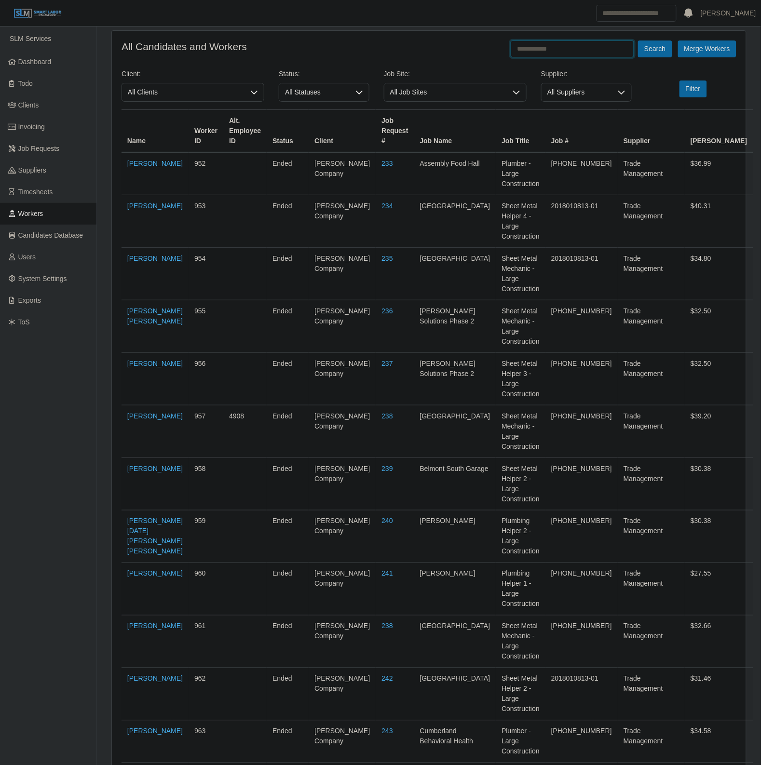
click at [548, 46] on input "text" at bounding box center [572, 48] width 123 height 17
click at [638, 40] on button "Search" at bounding box center [655, 48] width 34 height 17
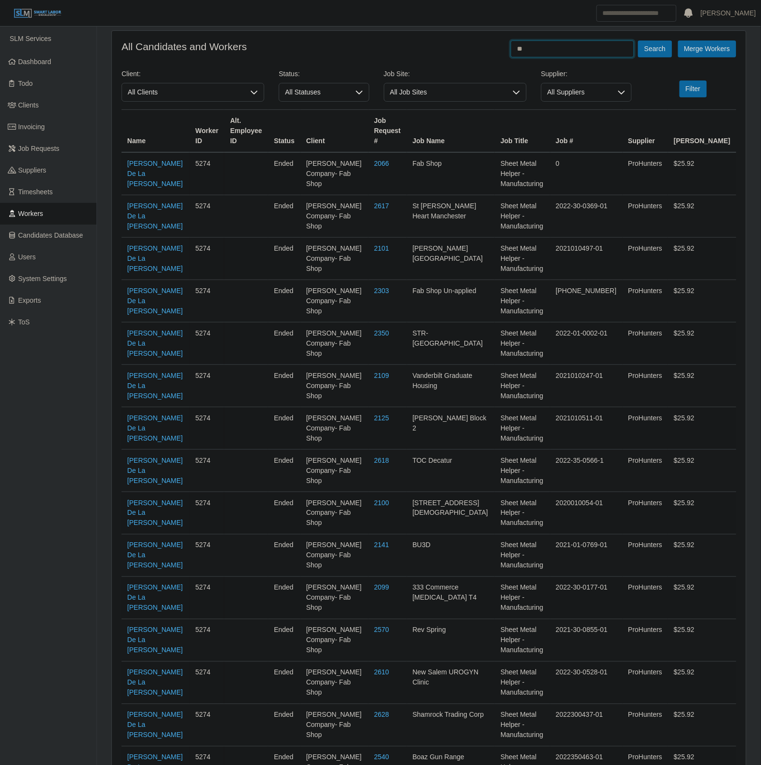
type input "*"
click at [638, 40] on button "Search" at bounding box center [655, 48] width 34 height 17
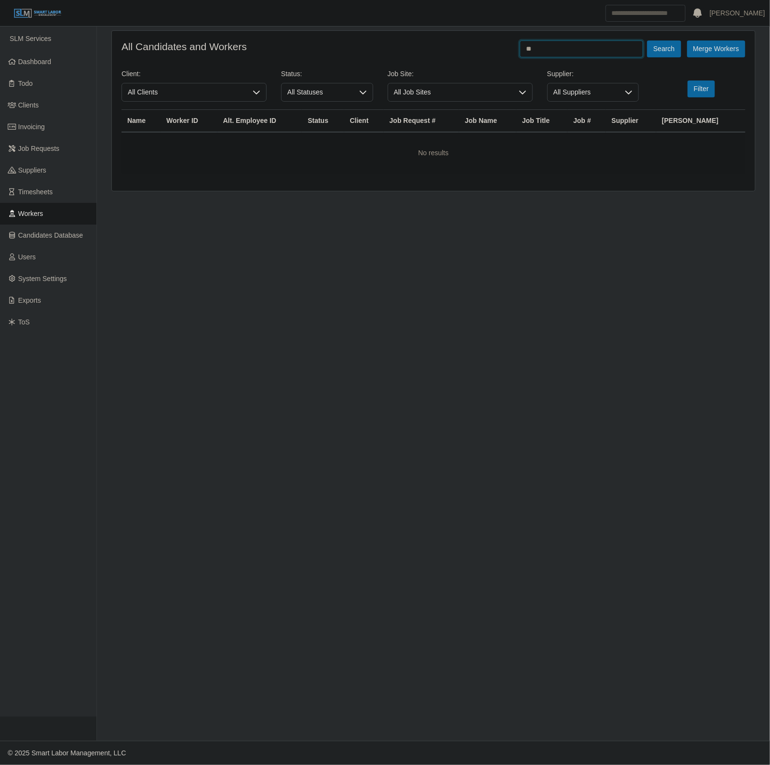
type input "*"
click at [647, 40] on button "Search" at bounding box center [664, 48] width 34 height 17
type input "*"
type input "******"
click at [647, 40] on button "Search" at bounding box center [664, 48] width 34 height 17
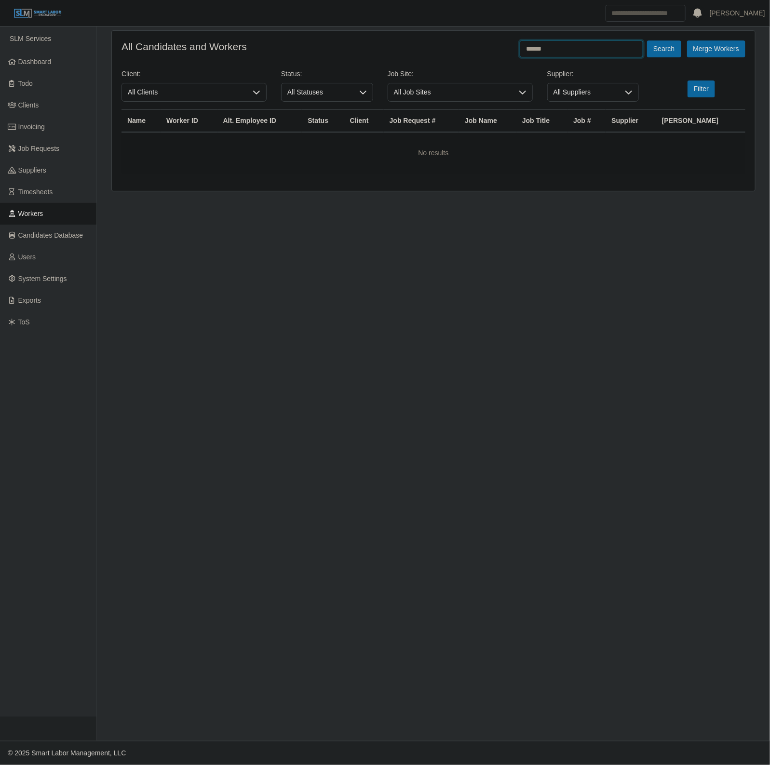
click at [647, 40] on button "Search" at bounding box center [664, 48] width 34 height 17
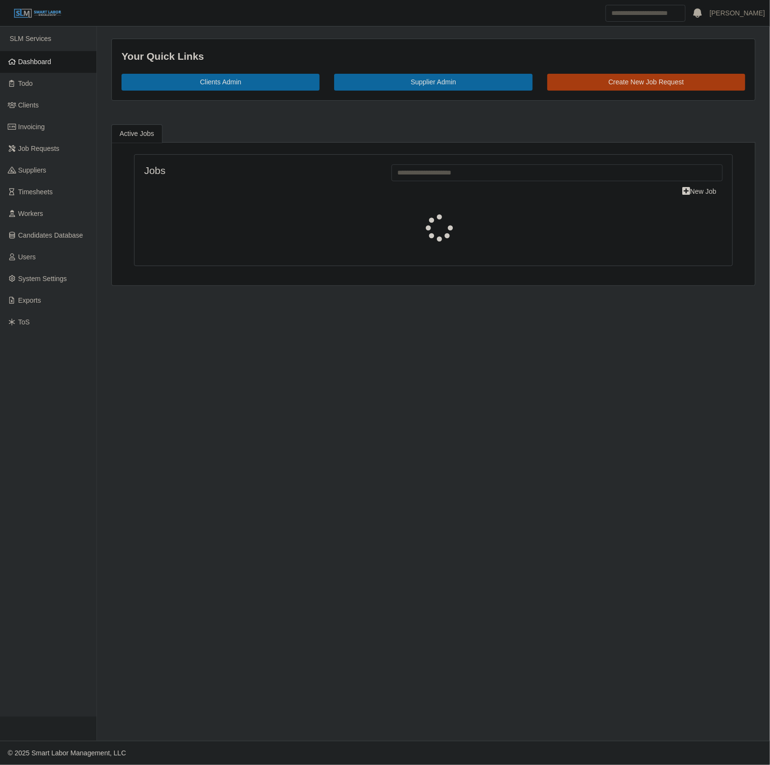
click at [685, 92] on div "Your Quick Links Clients Admin Supplier Admin Create New Job Request" at bounding box center [433, 69] width 643 height 61
click at [675, 82] on link "Create New Job Request" at bounding box center [646, 82] width 198 height 17
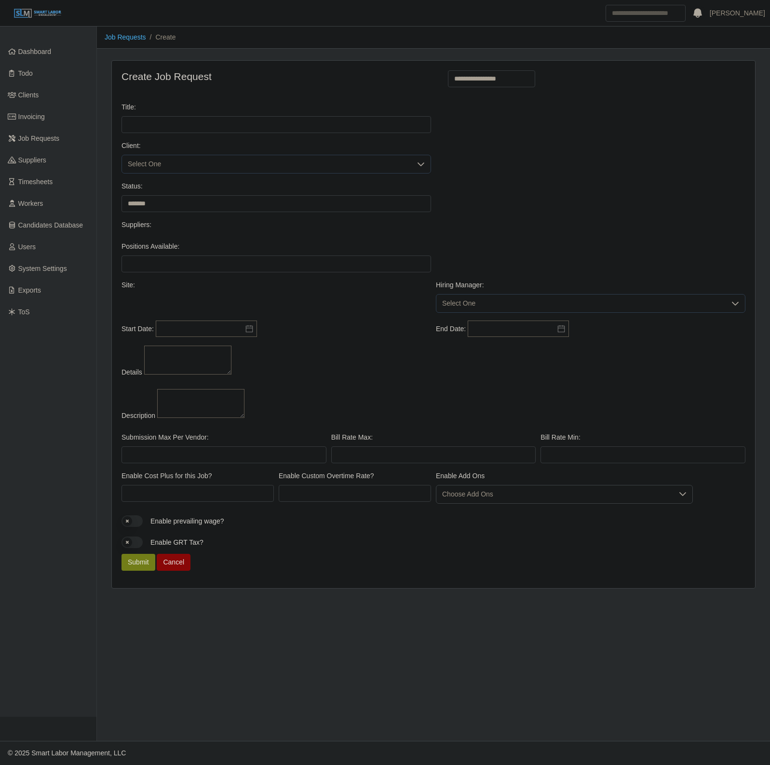
select select
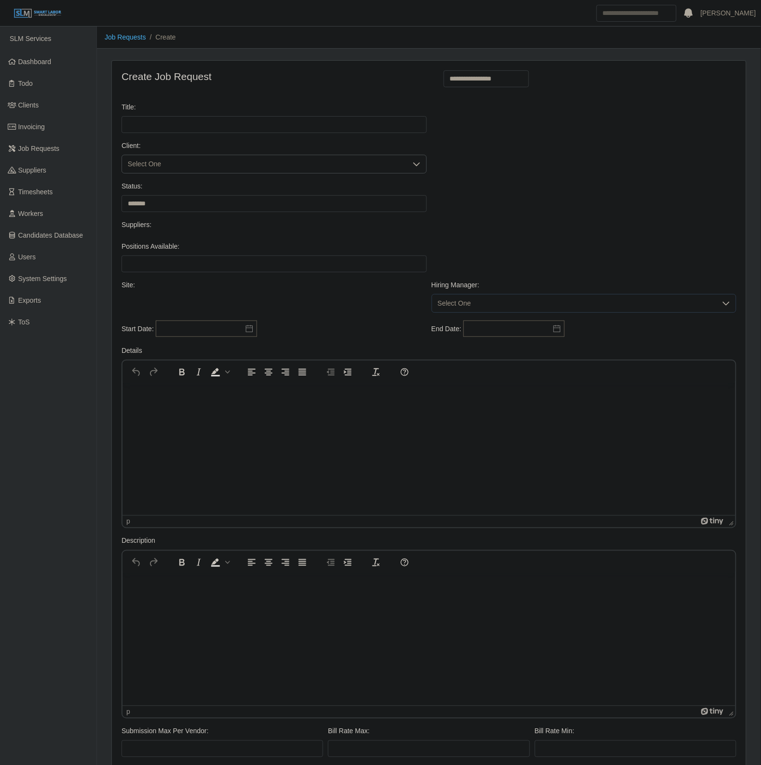
click at [140, 159] on span "Select One" at bounding box center [264, 164] width 285 height 18
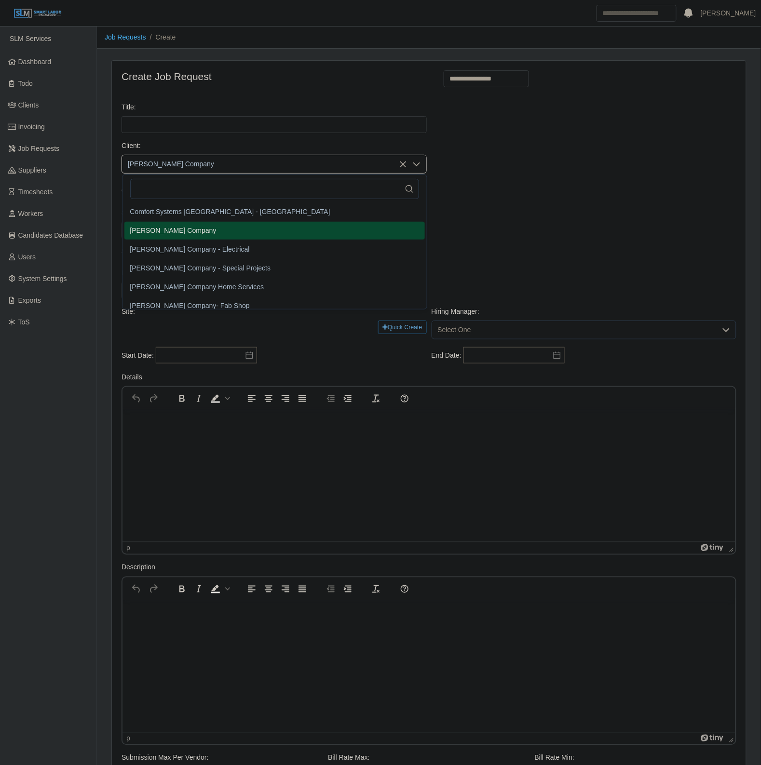
click at [177, 225] on li "[PERSON_NAME] Company" at bounding box center [274, 231] width 300 height 18
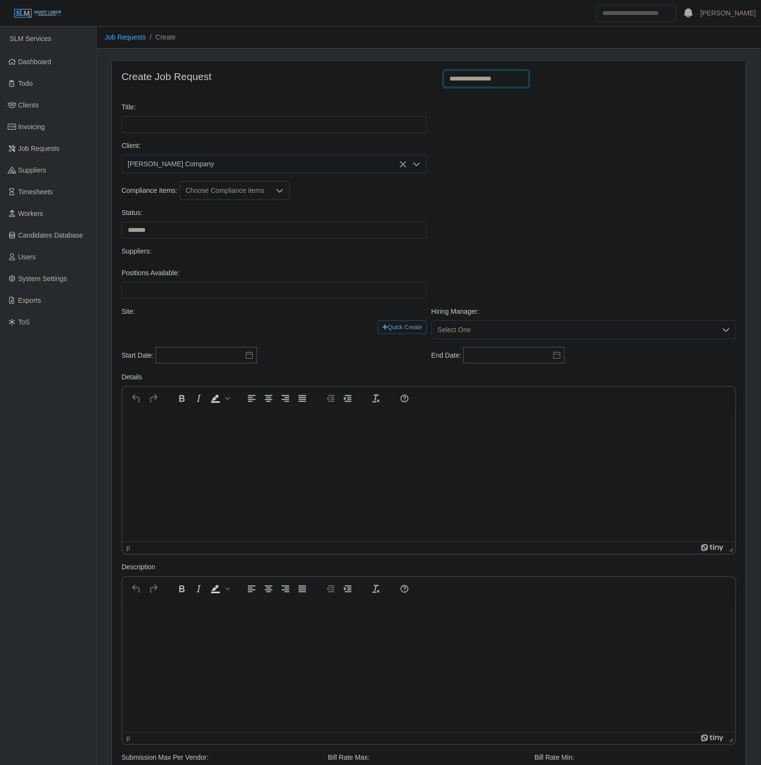
click at [493, 76] on select "**********" at bounding box center [487, 78] width 86 height 17
click at [484, 83] on select "**********" at bounding box center [487, 78] width 86 height 17
click at [498, 73] on select "**********" at bounding box center [487, 78] width 86 height 17
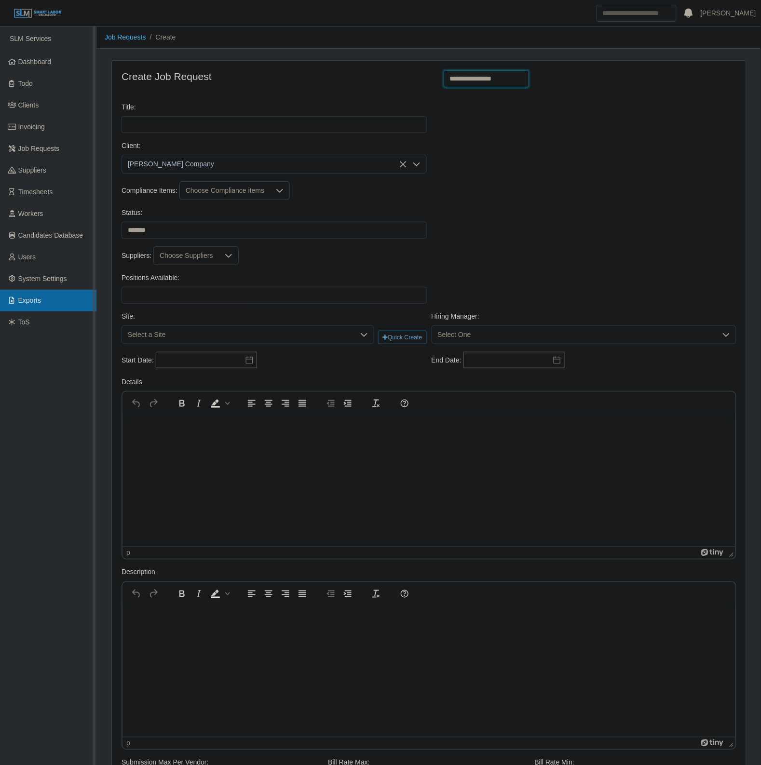
select select "**********"
click at [444, 70] on select "**********" at bounding box center [487, 78] width 86 height 17
type input "**********"
type input "*"
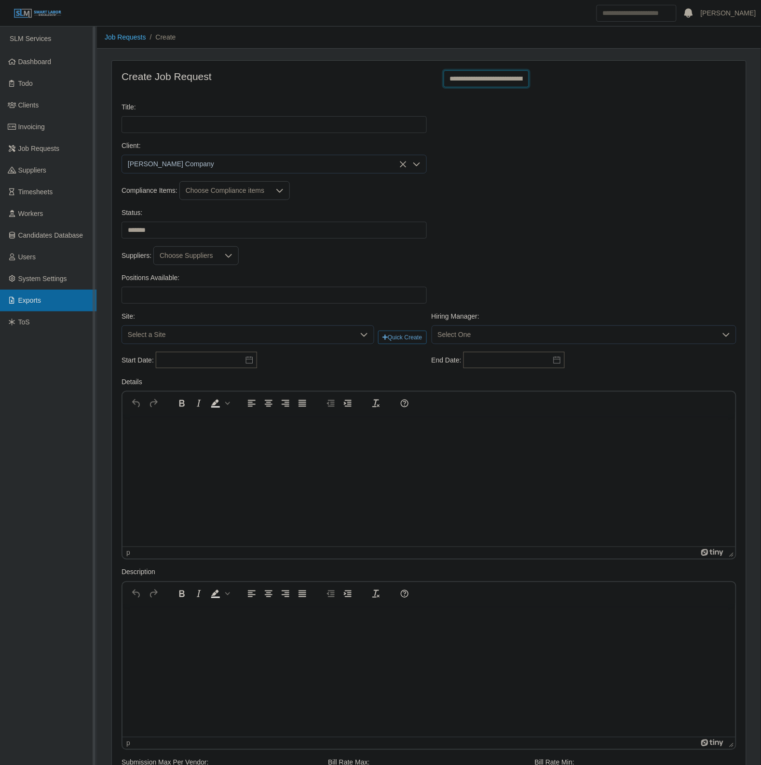
type input "*"
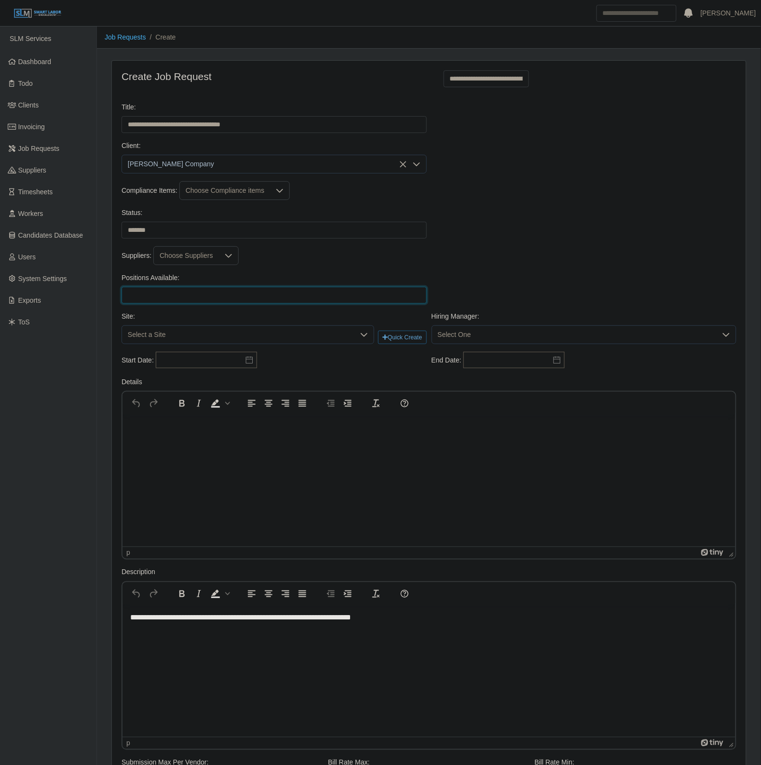
click at [129, 299] on input "Positions Available:" at bounding box center [273, 295] width 305 height 17
type input "*"
click at [149, 224] on select "******* ****" at bounding box center [273, 230] width 305 height 17
select select "****"
click at [121, 222] on select "******* ****" at bounding box center [273, 230] width 305 height 17
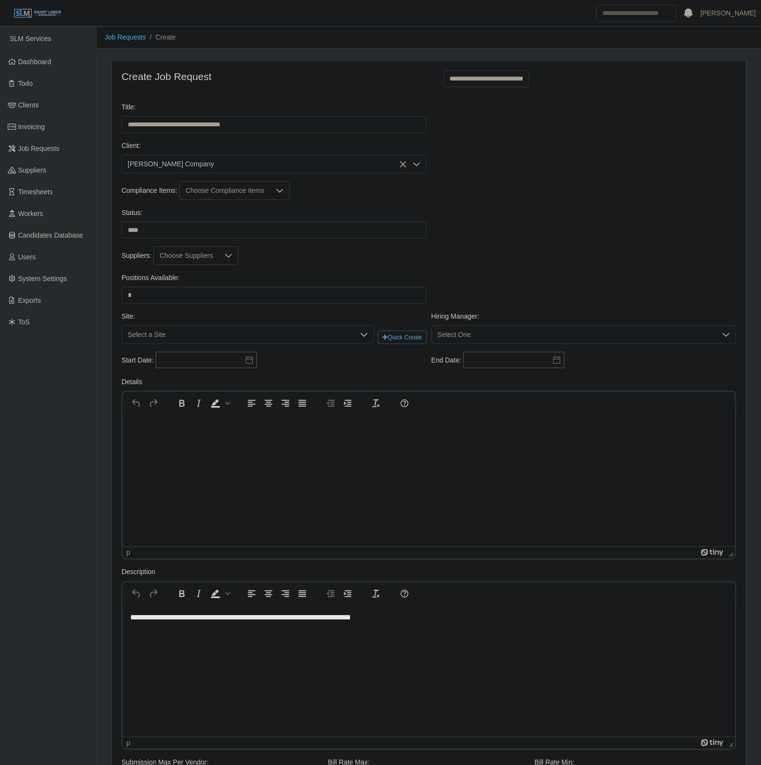
click at [219, 258] on div at bounding box center [228, 256] width 19 height 18
click at [217, 372] on li "ProHunters" at bounding box center [253, 376] width 196 height 18
click at [427, 260] on div "Suppliers: ProHunters" at bounding box center [429, 255] width 620 height 19
click at [232, 189] on div "Choose Compliance items" at bounding box center [225, 191] width 90 height 18
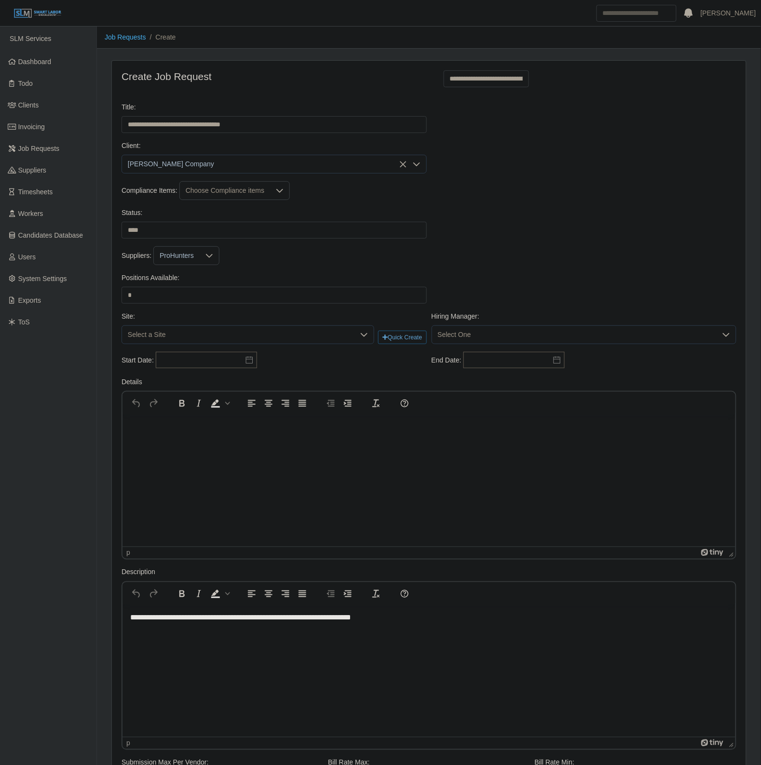
scroll to position [10, 6]
drag, startPoint x: 223, startPoint y: 247, endPoint x: 223, endPoint y: 259, distance: 12.1
click at [223, 249] on span "Drug Screen" at bounding box center [227, 247] width 54 height 10
click at [222, 264] on span "E-verify" at bounding box center [211, 266] width 23 height 10
click at [414, 244] on div "Status: ******* ****" at bounding box center [429, 227] width 620 height 39
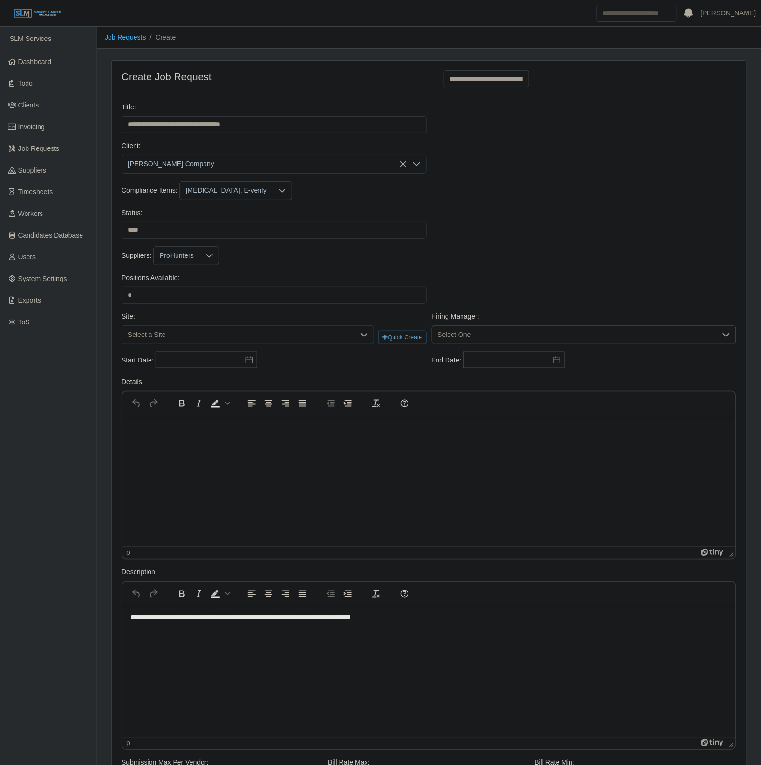
click at [471, 331] on span "Select One" at bounding box center [574, 335] width 285 height 18
click at [241, 338] on span "Select a Site" at bounding box center [238, 335] width 232 height 18
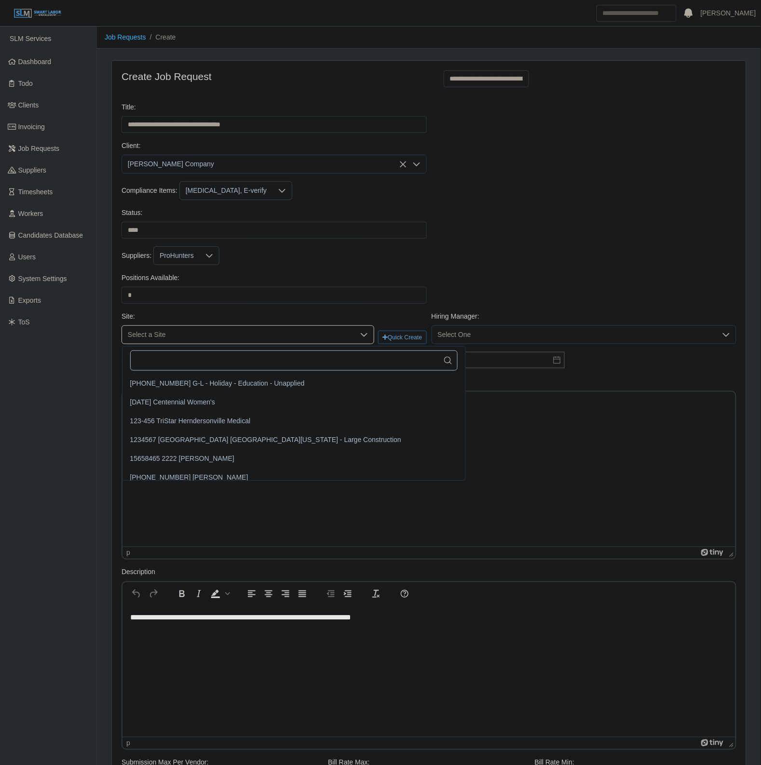
click at [155, 352] on input "text" at bounding box center [293, 361] width 327 height 20
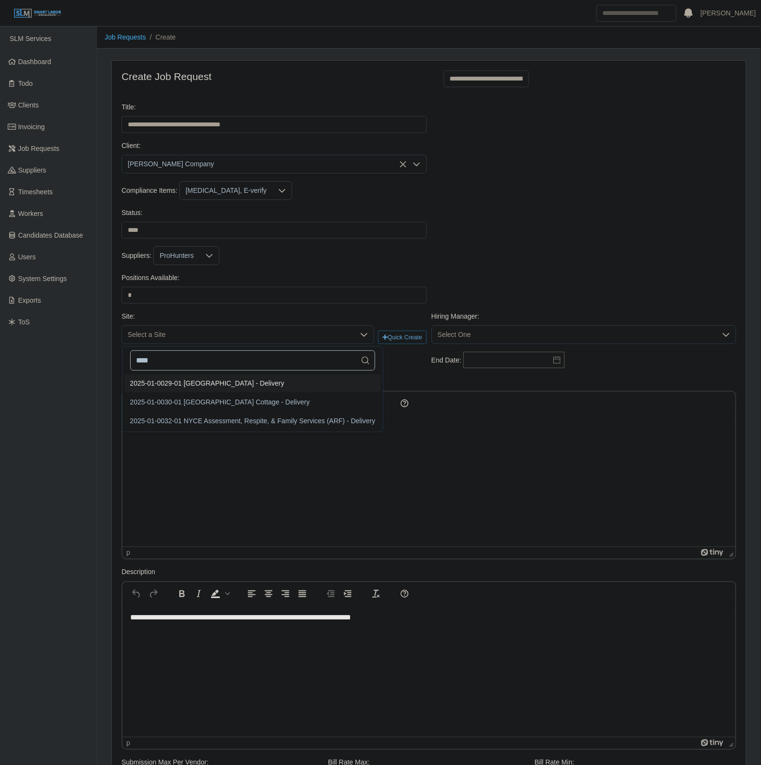
type input "****"
drag, startPoint x: 307, startPoint y: 382, endPoint x: 452, endPoint y: 348, distance: 149.1
click at [310, 382] on li "2025-01-0029-01 NYCE Courthouse - Delivery" at bounding box center [252, 384] width 257 height 18
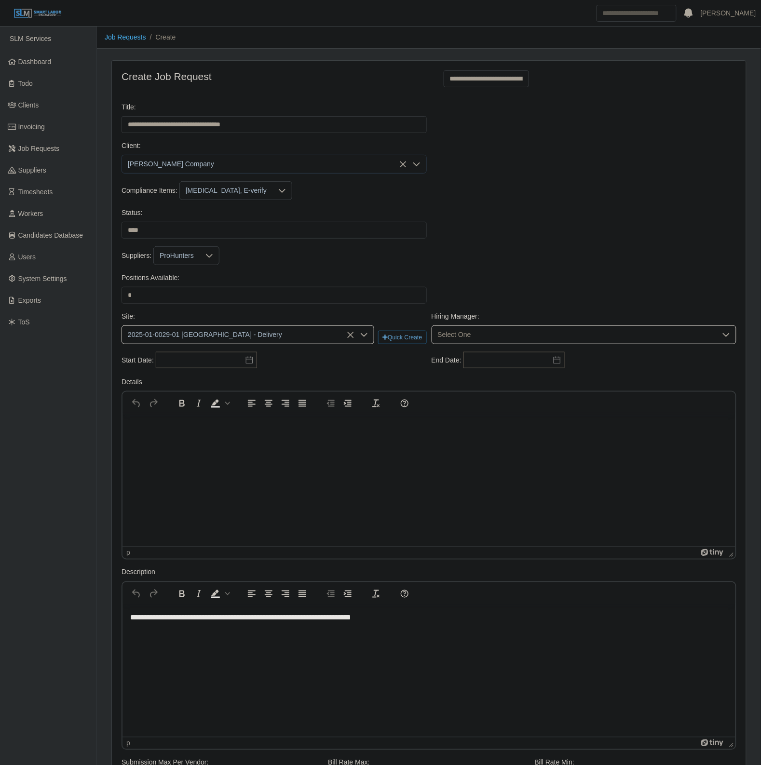
click at [471, 341] on span "Select One" at bounding box center [574, 335] width 285 height 18
click at [467, 358] on input "text" at bounding box center [584, 361] width 289 height 20
type input "*****"
click at [498, 401] on li "Barry Parker" at bounding box center [584, 402] width 300 height 18
click at [196, 367] on input "text" at bounding box center [206, 360] width 101 height 16
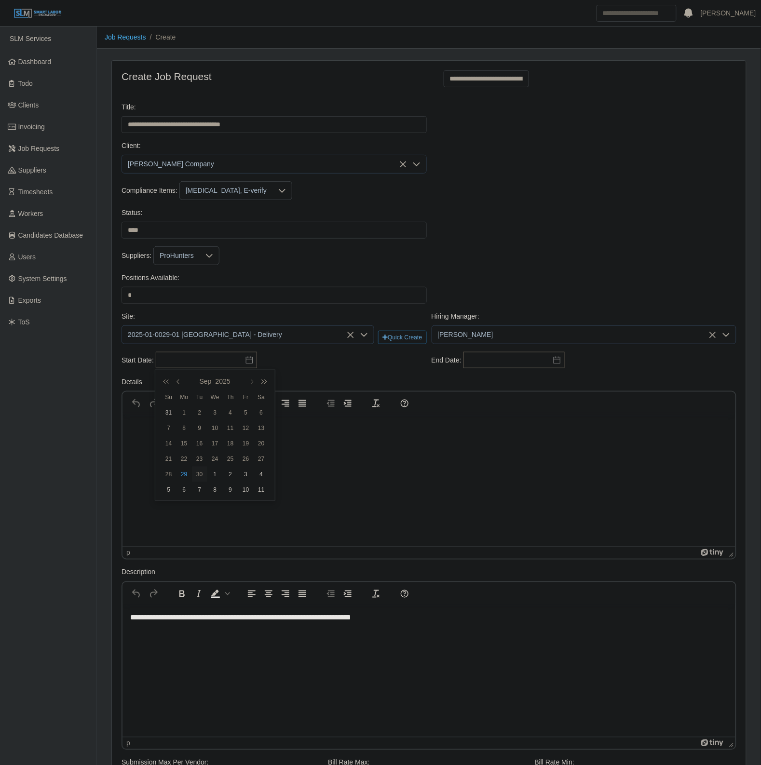
click at [198, 473] on div "30" at bounding box center [199, 474] width 15 height 9
type input "**********"
click at [532, 365] on input "text" at bounding box center [513, 360] width 101 height 16
click at [554, 382] on icon "button" at bounding box center [550, 382] width 10 height 8
click at [501, 471] on div "30" at bounding box center [502, 474] width 15 height 9
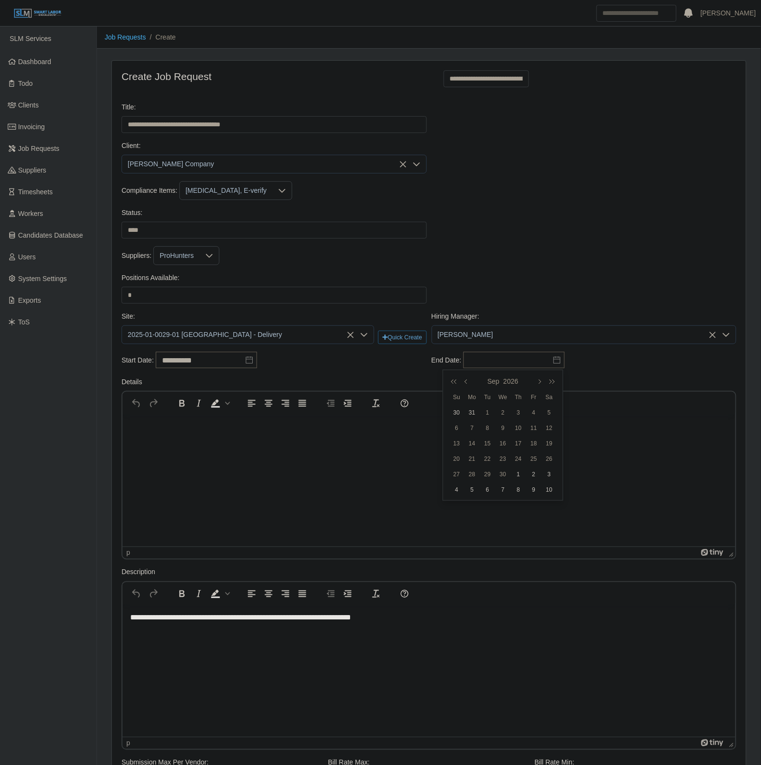
type input "**********"
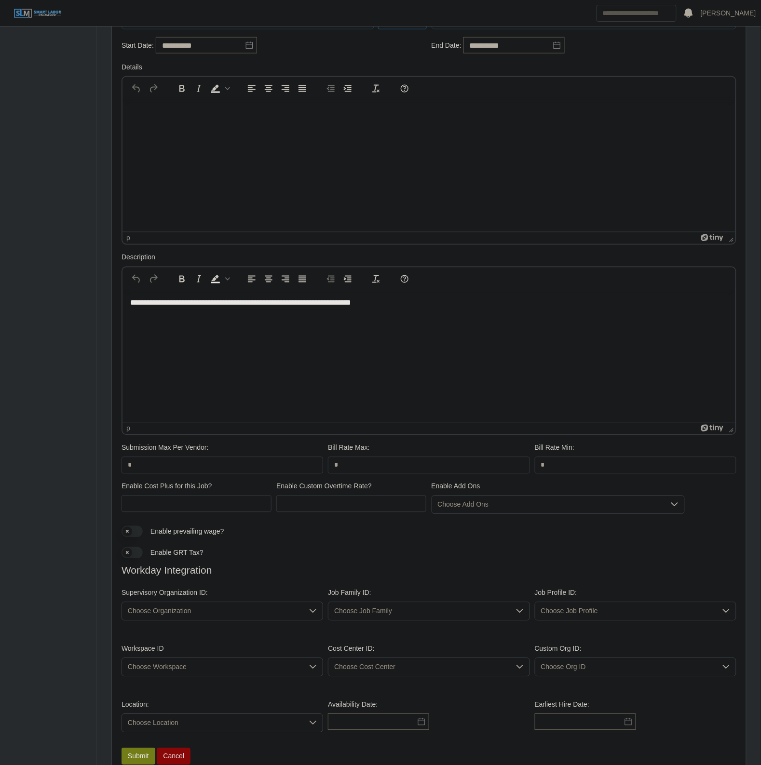
scroll to position [370, 0]
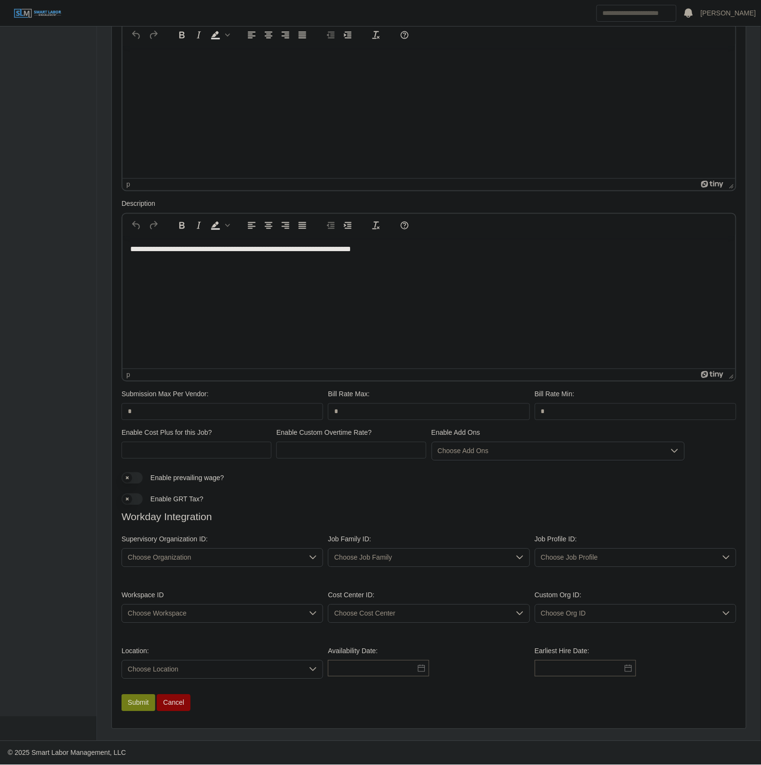
click at [208, 559] on span "Choose Organization" at bounding box center [212, 558] width 181 height 18
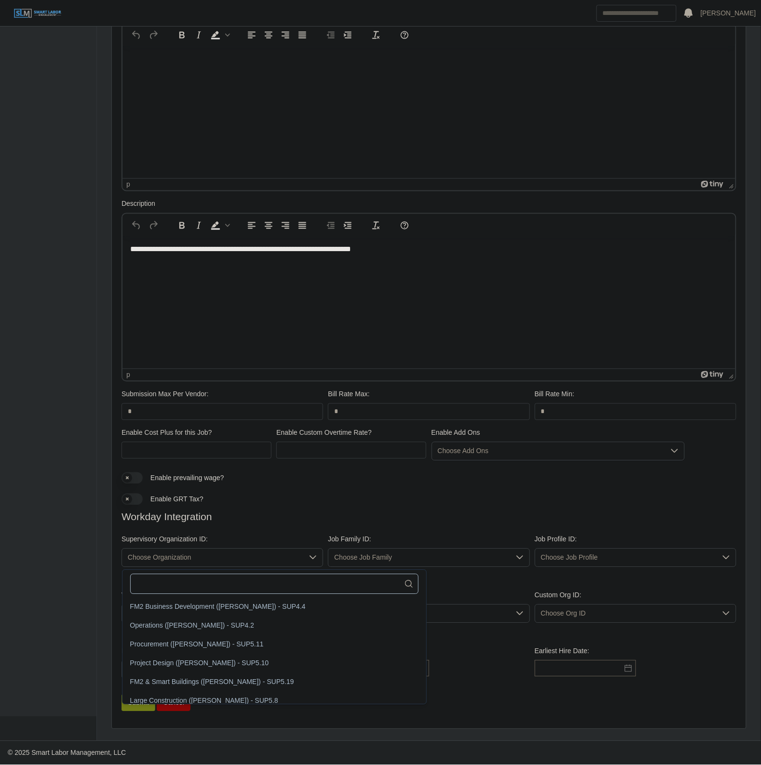
click at [177, 582] on input "text" at bounding box center [274, 584] width 289 height 20
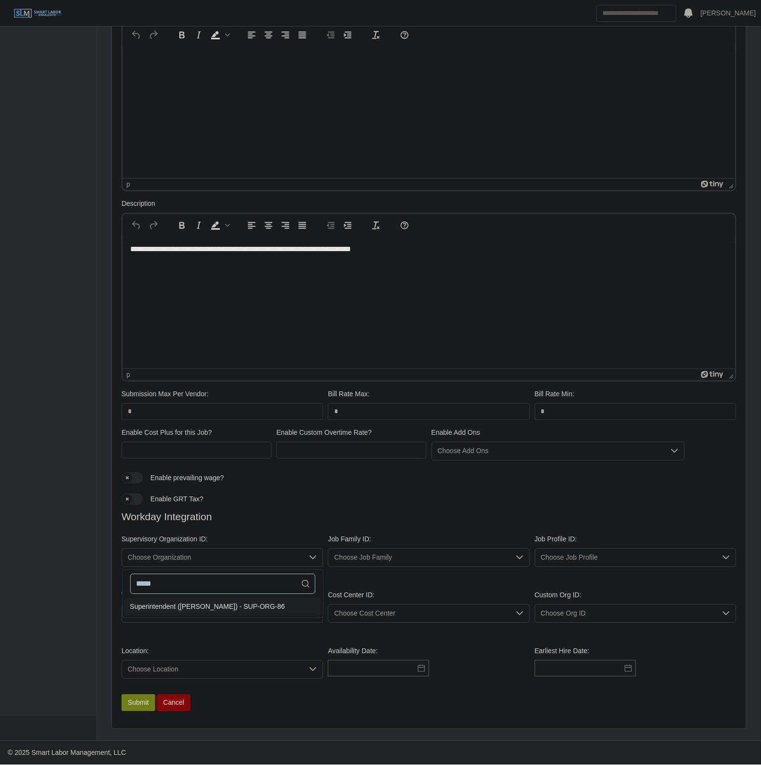
type input "*****"
click at [193, 616] on div "***** 1 results are available Superintendent (Barry Parker) - SUP-ORG-86 No sel…" at bounding box center [223, 594] width 202 height 49
click at [198, 608] on div "Superintendent (Barry Parker) - SUP-ORG-86" at bounding box center [207, 607] width 155 height 10
click at [423, 559] on span "Choose Job Family" at bounding box center [418, 558] width 181 height 18
click at [404, 618] on li "Large Construction Field" at bounding box center [429, 626] width 197 height 18
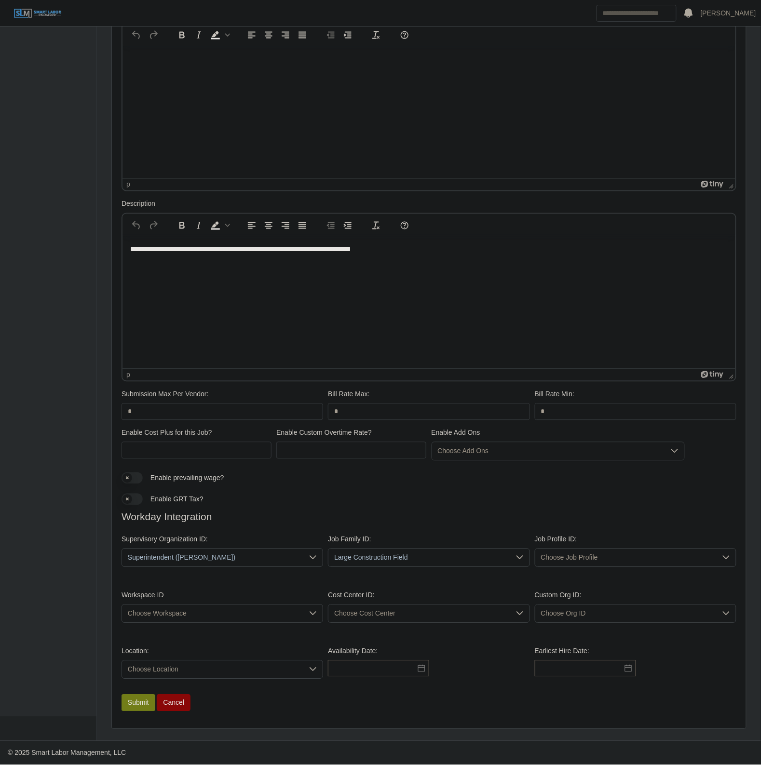
click at [562, 552] on span "Choose Job Profile" at bounding box center [625, 558] width 181 height 18
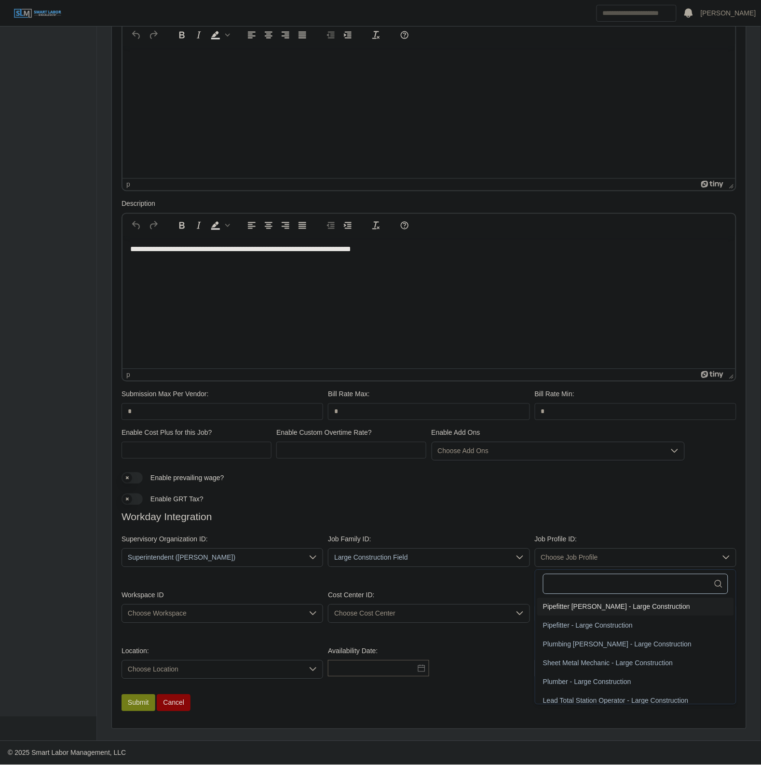
click at [580, 582] on input "text" at bounding box center [635, 584] width 185 height 20
type input "*"
click at [579, 629] on li "Plumbing Helper 3 - Large Construction" at bounding box center [635, 626] width 197 height 18
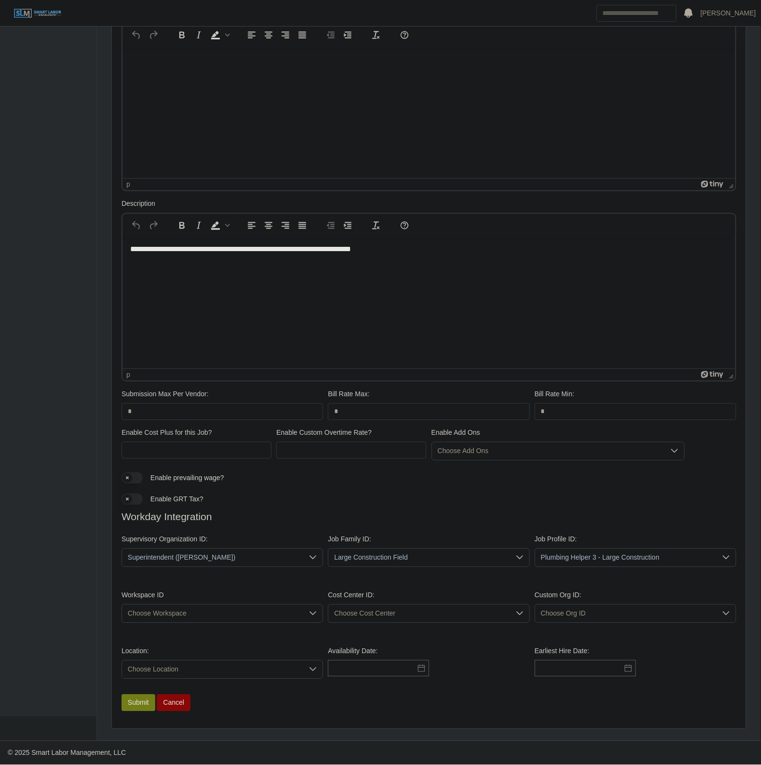
click at [216, 619] on span "Choose Workspace" at bounding box center [212, 614] width 181 height 18
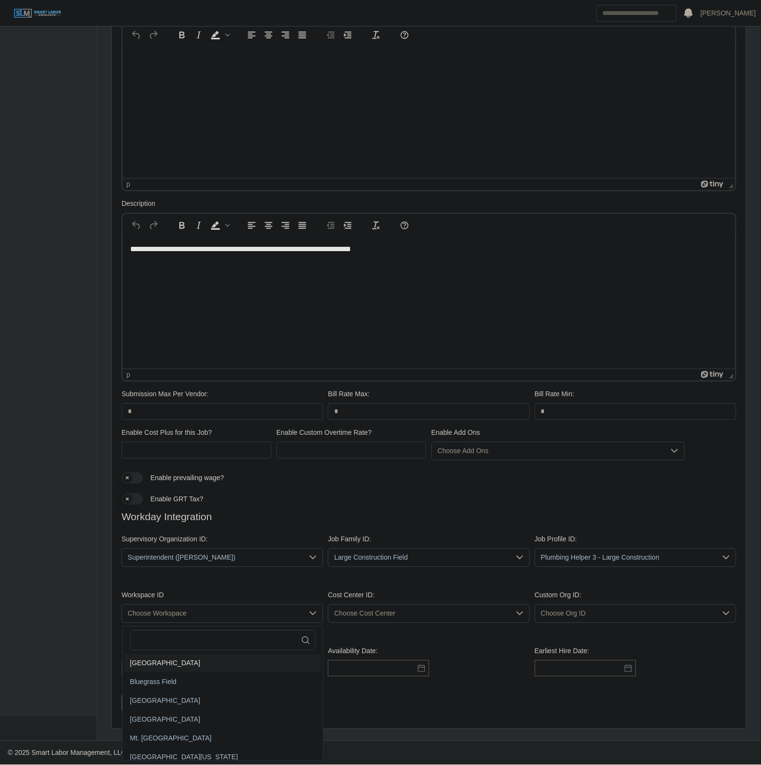
drag, startPoint x: 191, startPoint y: 655, endPoint x: 208, endPoint y: 654, distance: 16.9
click at [193, 655] on li "Franklin Field" at bounding box center [222, 664] width 197 height 18
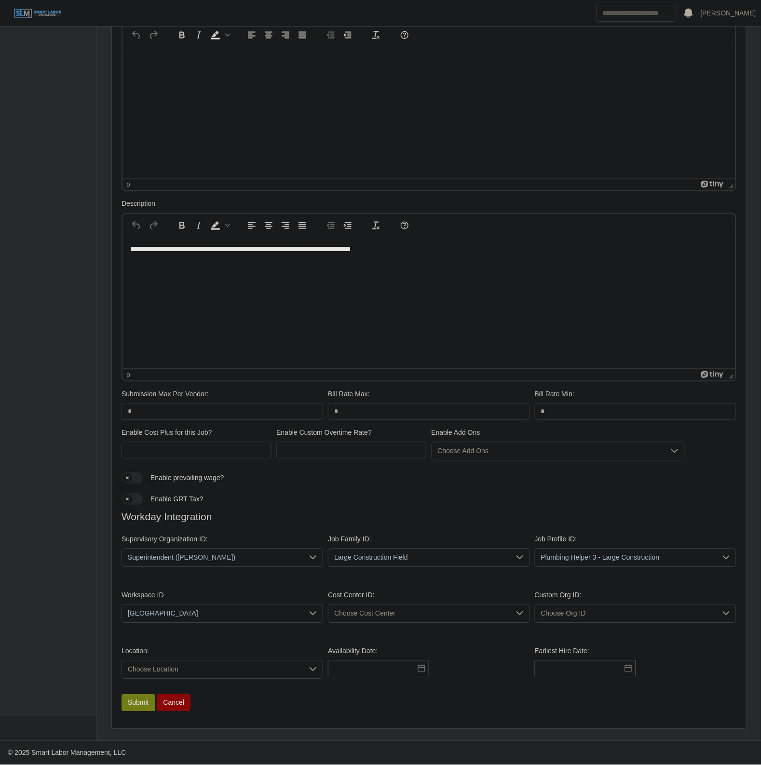
click at [465, 606] on span "Choose Cost Center" at bounding box center [418, 614] width 181 height 18
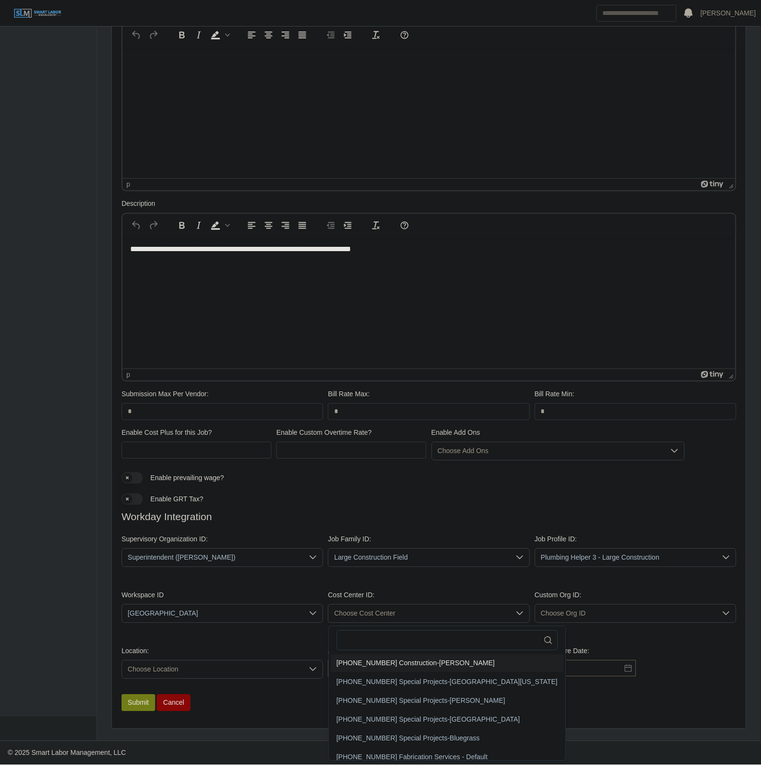
click at [370, 659] on span "01-01-01-00 Construction-Franklin" at bounding box center [416, 664] width 158 height 10
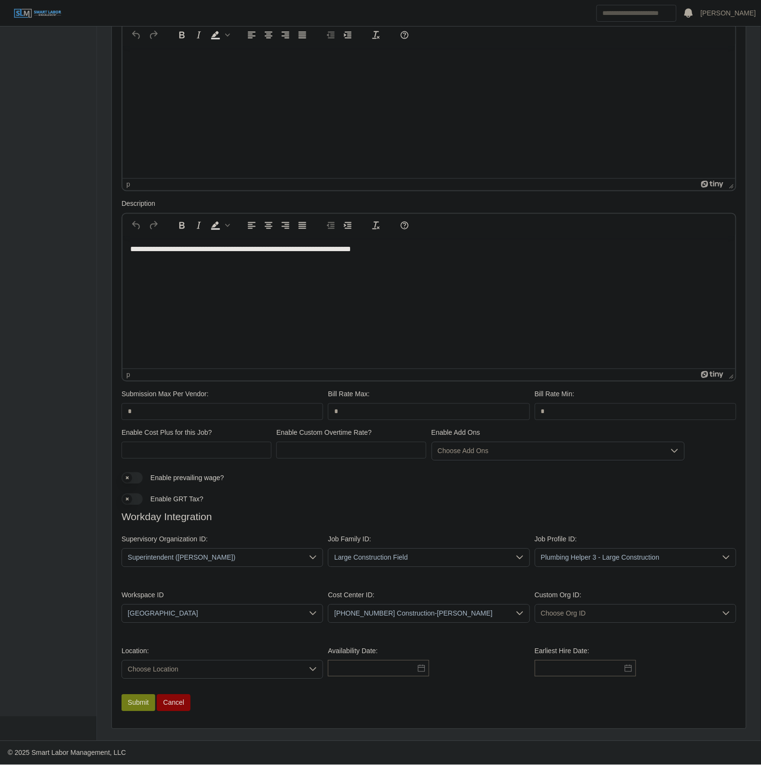
click at [138, 674] on span "Choose Location" at bounding box center [212, 670] width 181 height 18
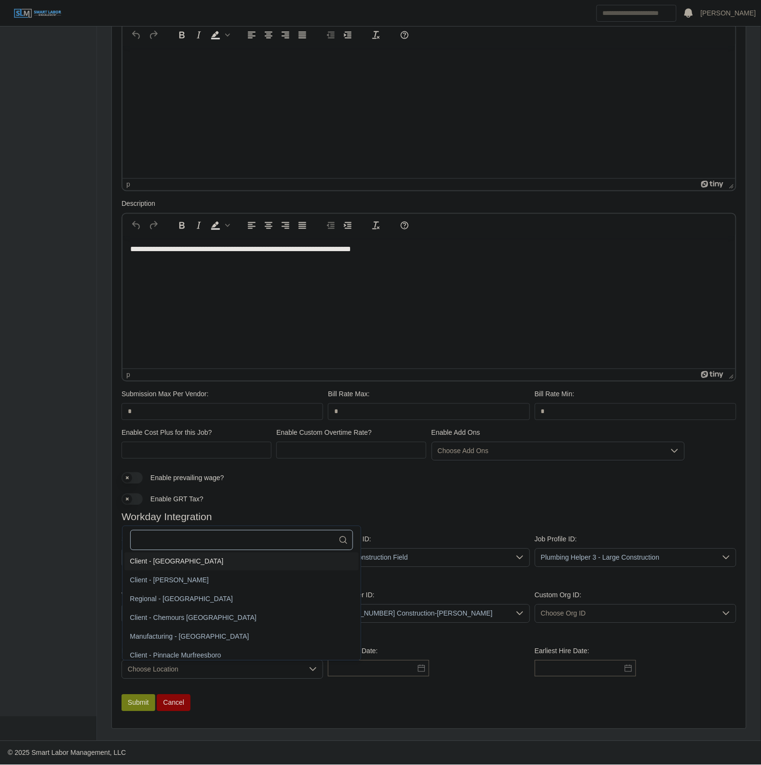
click at [142, 545] on input "text" at bounding box center [241, 540] width 223 height 20
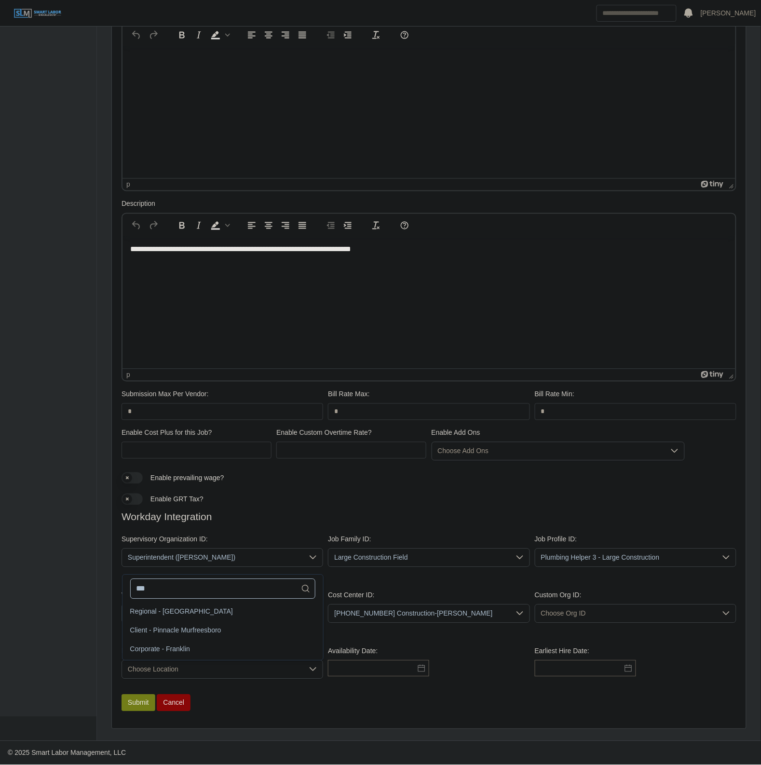
scroll to position [0, 0]
type input "***"
click at [167, 712] on li "Corporate - Franklin" at bounding box center [222, 720] width 197 height 18
click at [379, 673] on input "text" at bounding box center [378, 669] width 101 height 16
click at [346, 633] on div "28" at bounding box center [342, 635] width 15 height 9
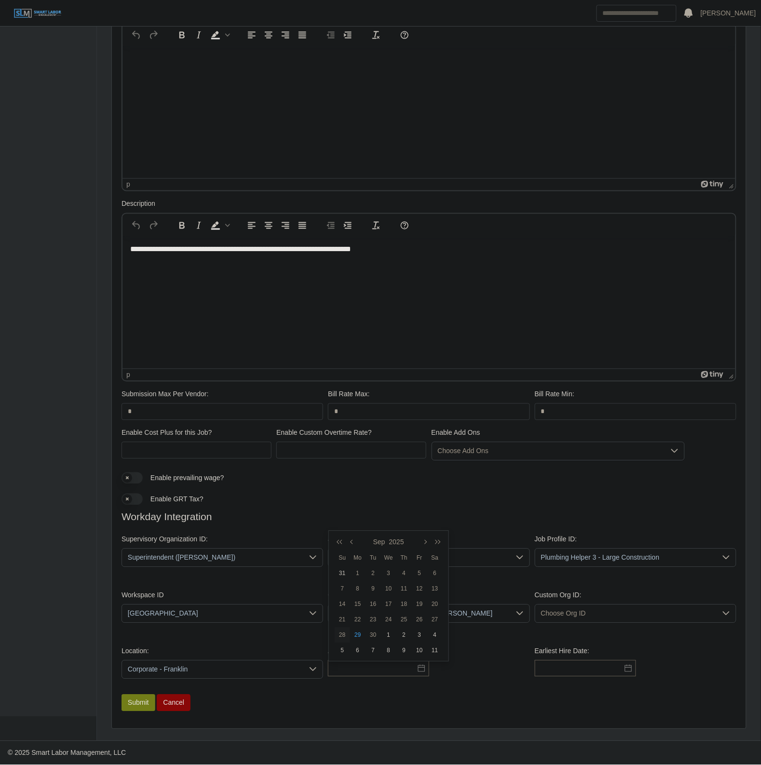
type input "**********"
click at [591, 668] on input "text" at bounding box center [585, 669] width 101 height 16
click at [543, 635] on div "29" at bounding box center [544, 635] width 15 height 9
type input "**********"
click at [341, 667] on input "**********" at bounding box center [378, 669] width 101 height 16
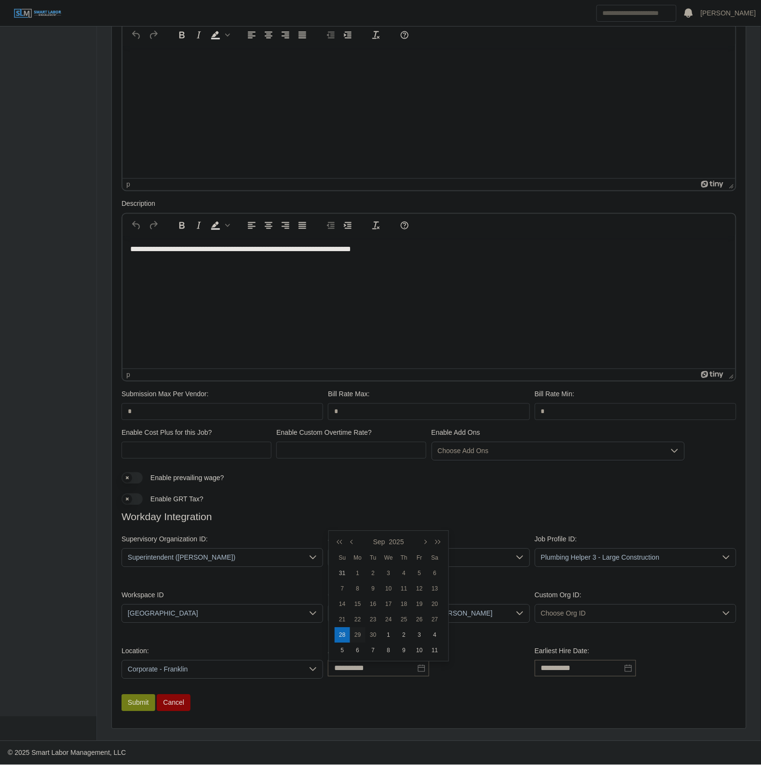
click at [362, 633] on div "29" at bounding box center [357, 635] width 15 height 9
type input "**********"
click at [317, 688] on div "**********" at bounding box center [429, 667] width 620 height 56
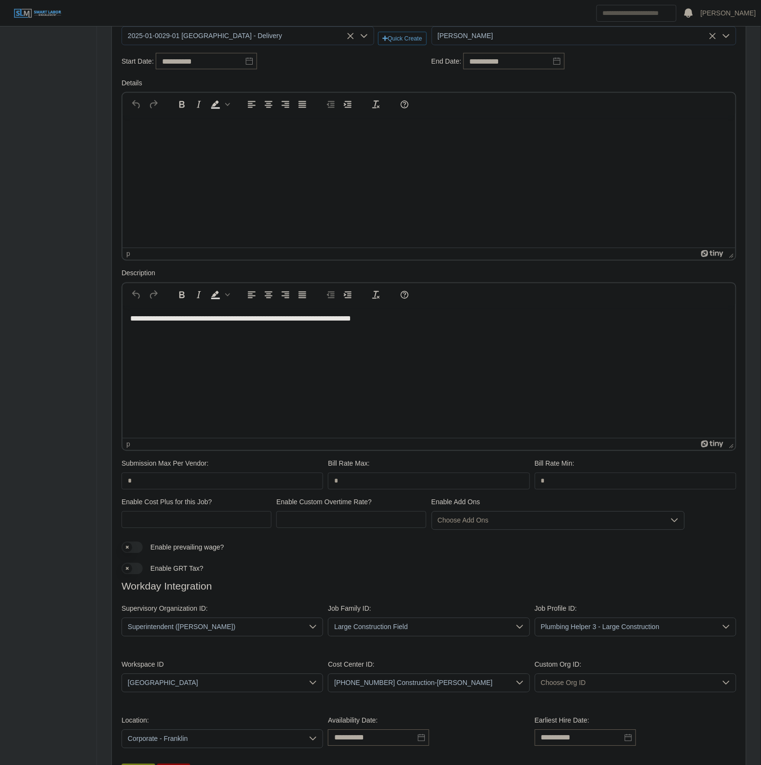
scroll to position [370, 0]
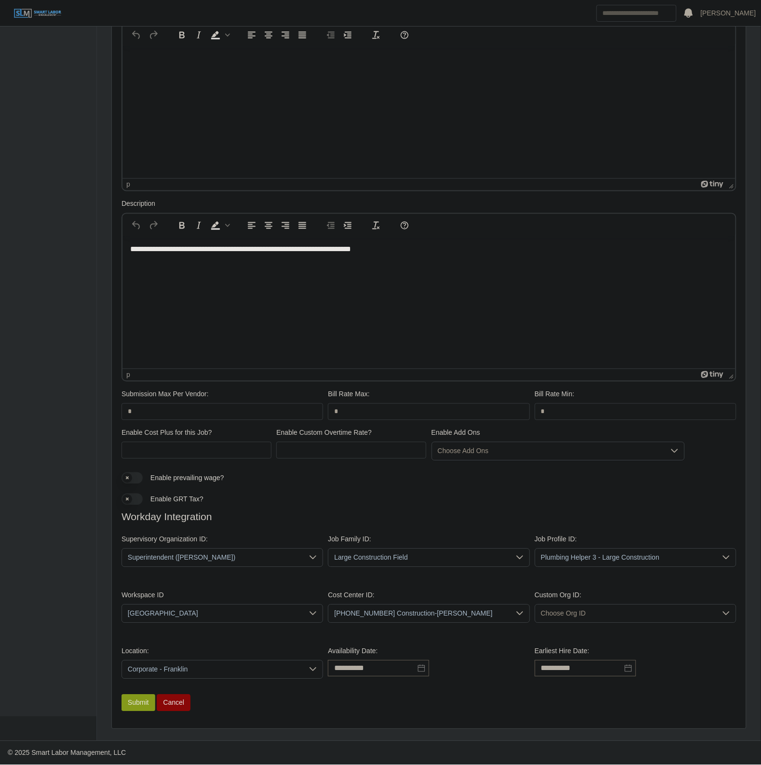
click at [125, 704] on button "Submit" at bounding box center [138, 703] width 34 height 17
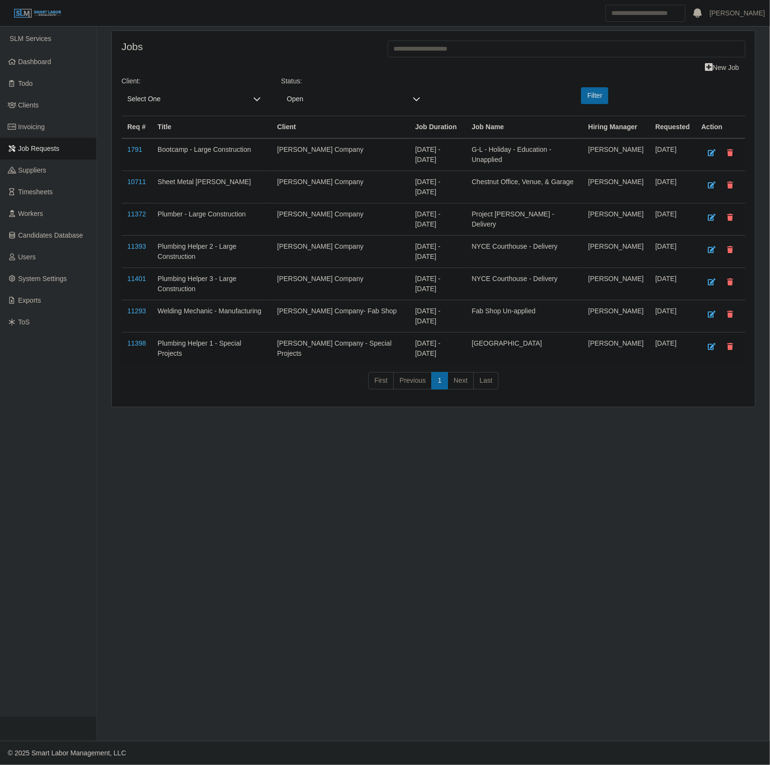
click at [155, 99] on span "Select One" at bounding box center [184, 99] width 126 height 18
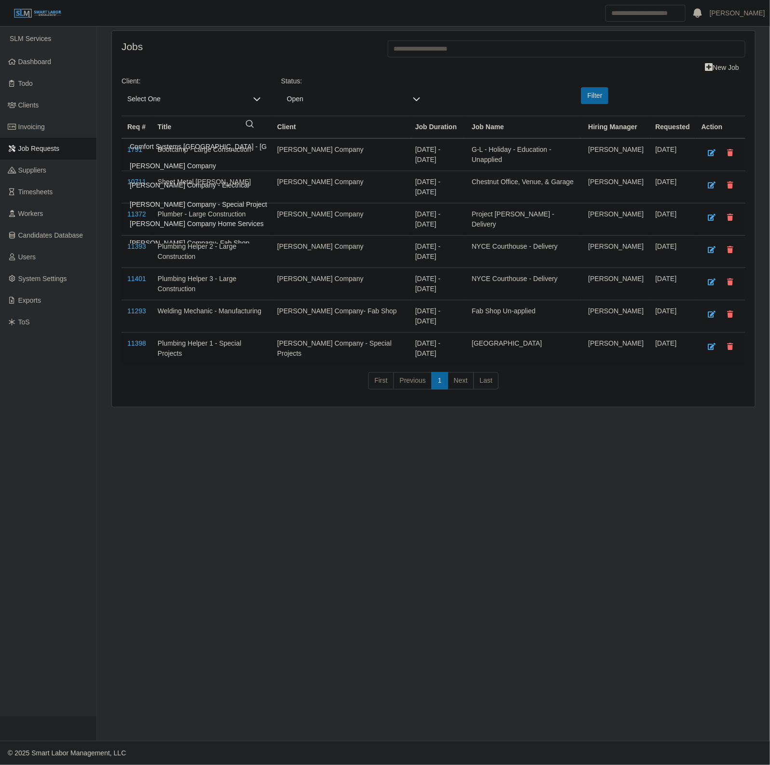
click at [211, 169] on li "[PERSON_NAME] Company" at bounding box center [230, 166] width 212 height 18
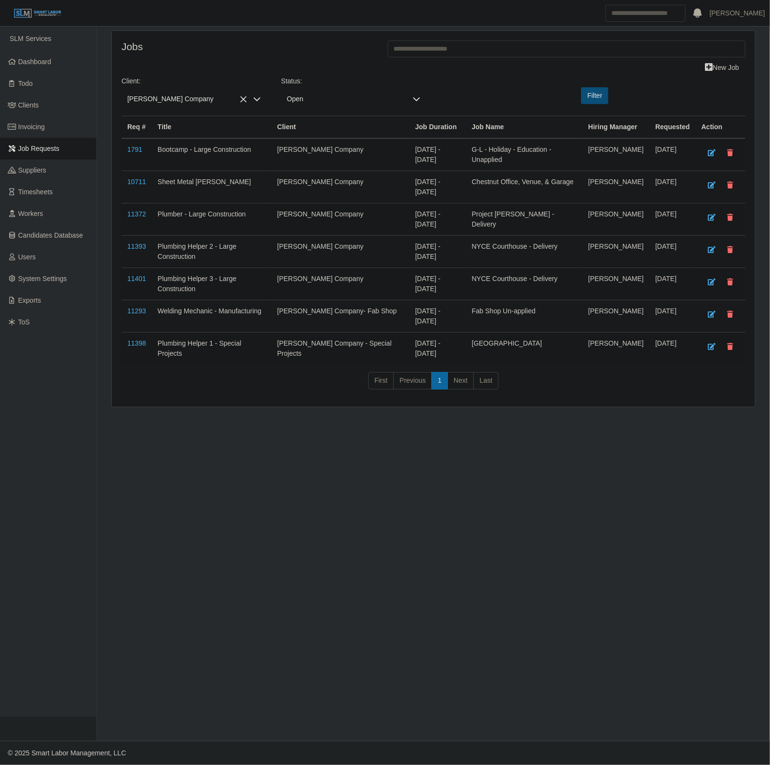
click at [594, 96] on button "Filter" at bounding box center [594, 95] width 27 height 17
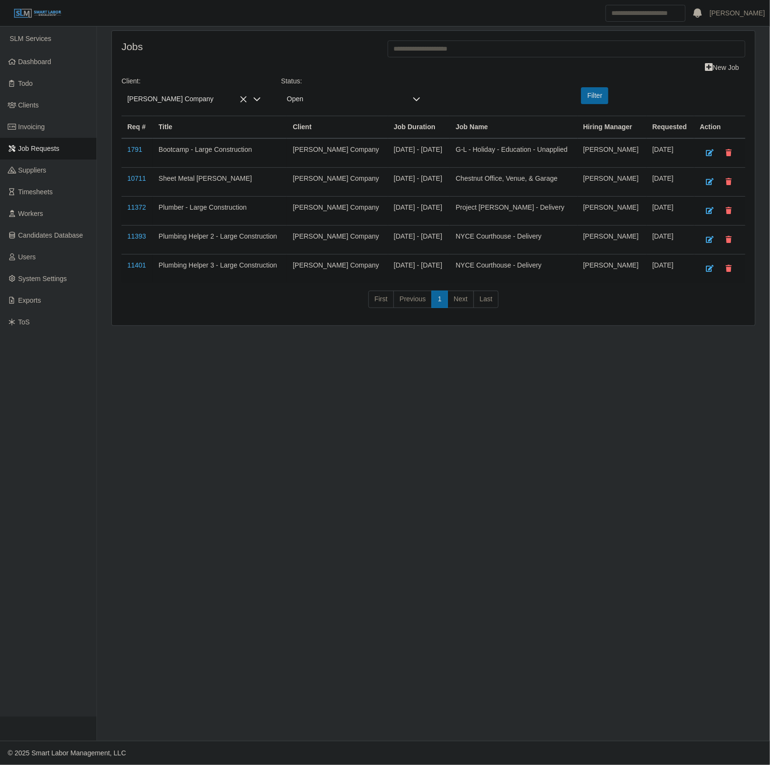
click at [148, 107] on span "Lee Company" at bounding box center [184, 99] width 126 height 18
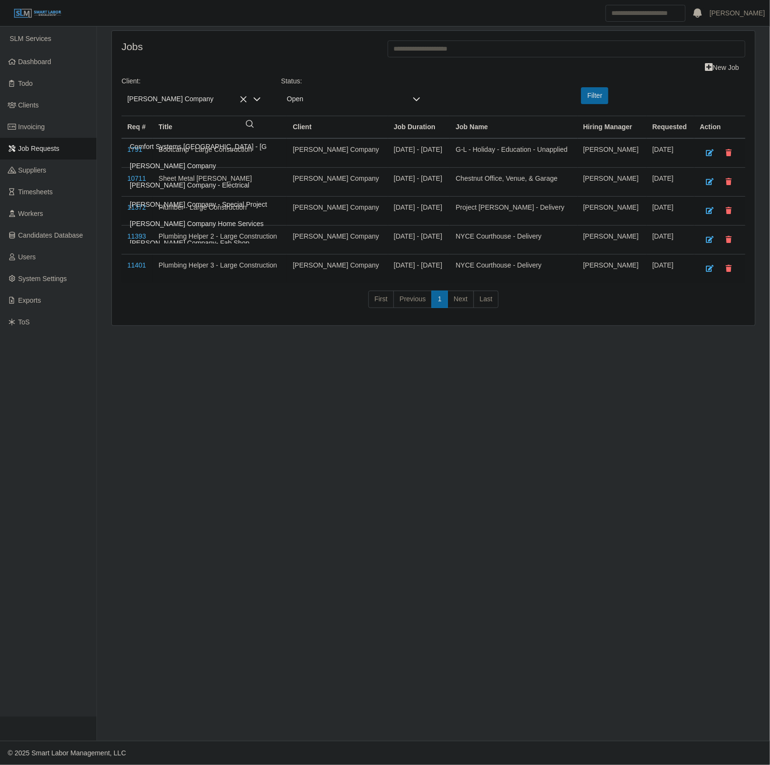
drag, startPoint x: 211, startPoint y: 200, endPoint x: 624, endPoint y: 106, distance: 424.2
click at [214, 200] on span "Lee Company - Special Projects" at bounding box center [200, 204] width 141 height 10
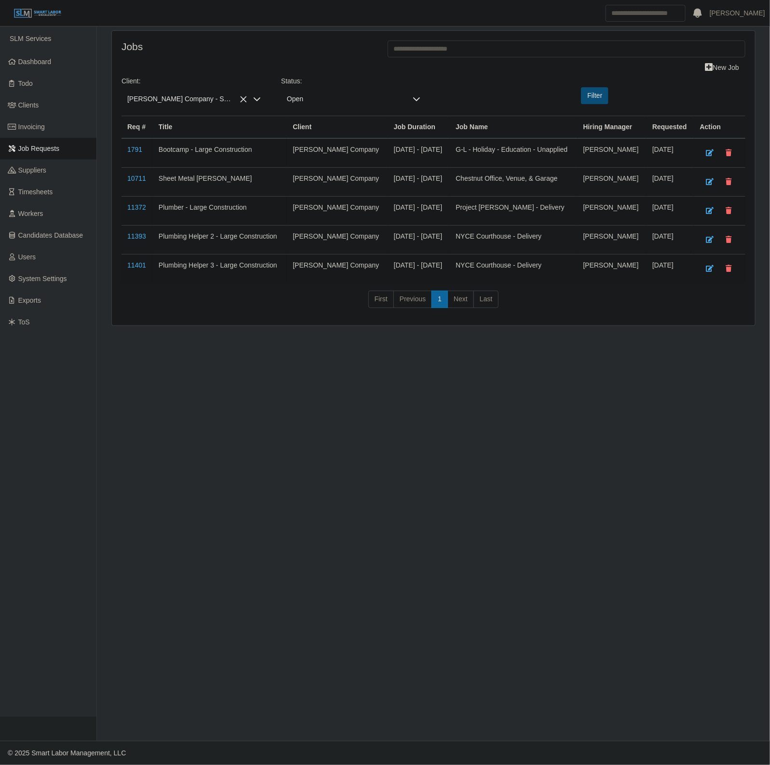
click at [604, 96] on button "Filter" at bounding box center [594, 95] width 27 height 17
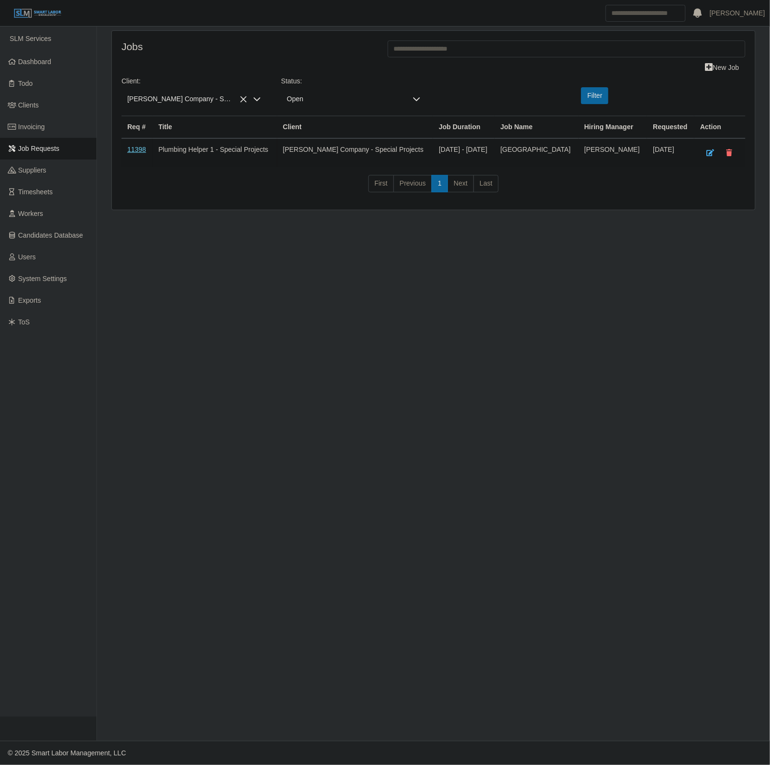
click at [143, 152] on link "11398" at bounding box center [136, 150] width 19 height 8
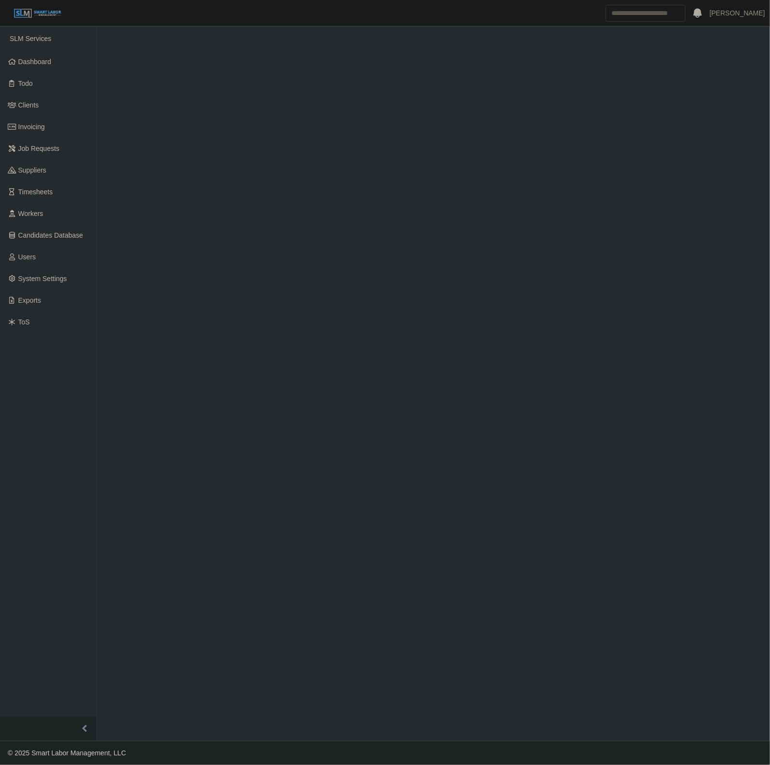
select select "****"
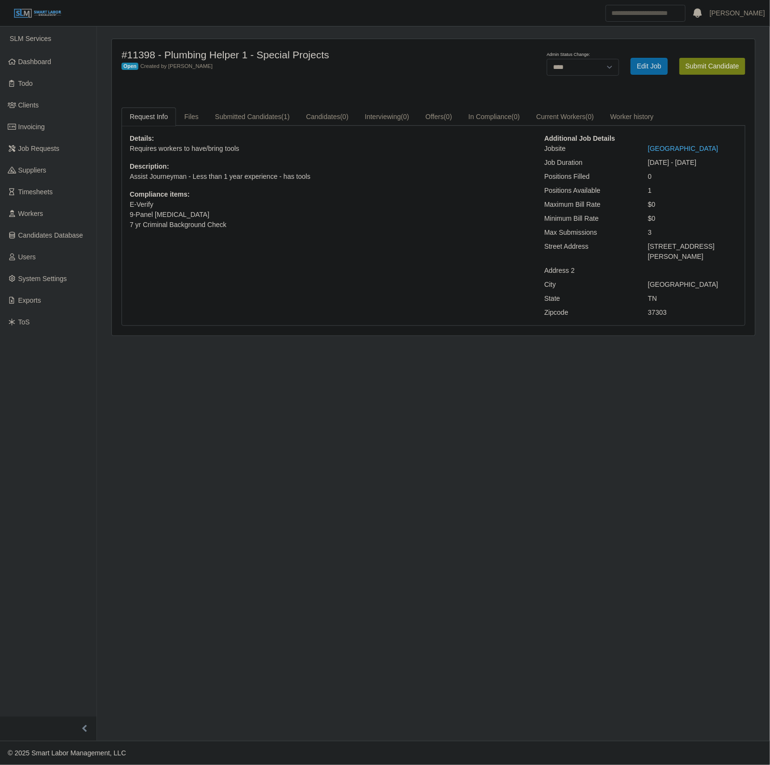
click at [270, 107] on div "#11398 - Plumbing Helper 1 - Special Projects Open Created by [PERSON_NAME] Adm…" at bounding box center [433, 187] width 643 height 297
click at [258, 117] on link "Submitted Candidates (1)" at bounding box center [252, 117] width 91 height 19
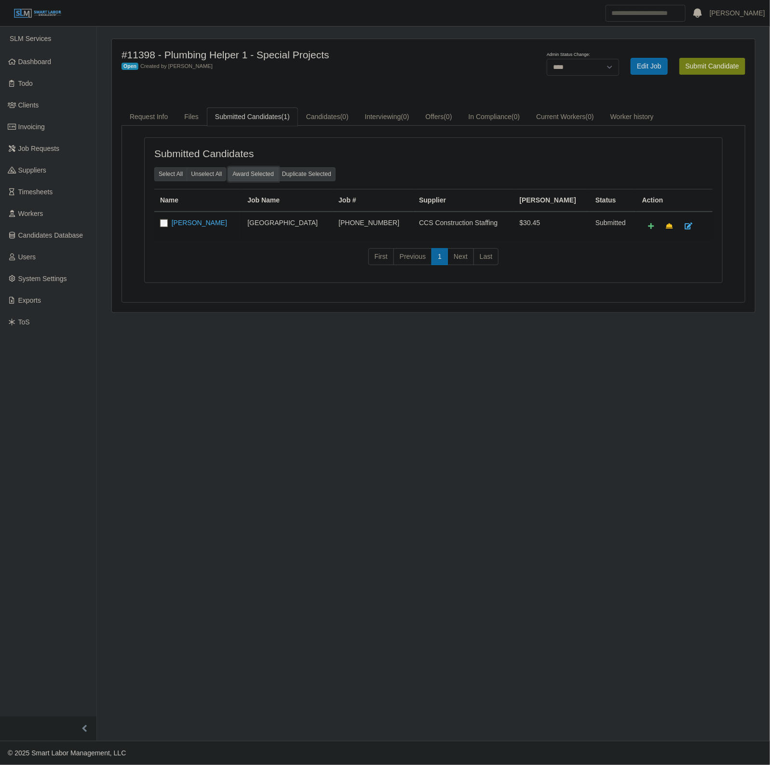
click at [268, 179] on button "Award Selected" at bounding box center [253, 173] width 50 height 13
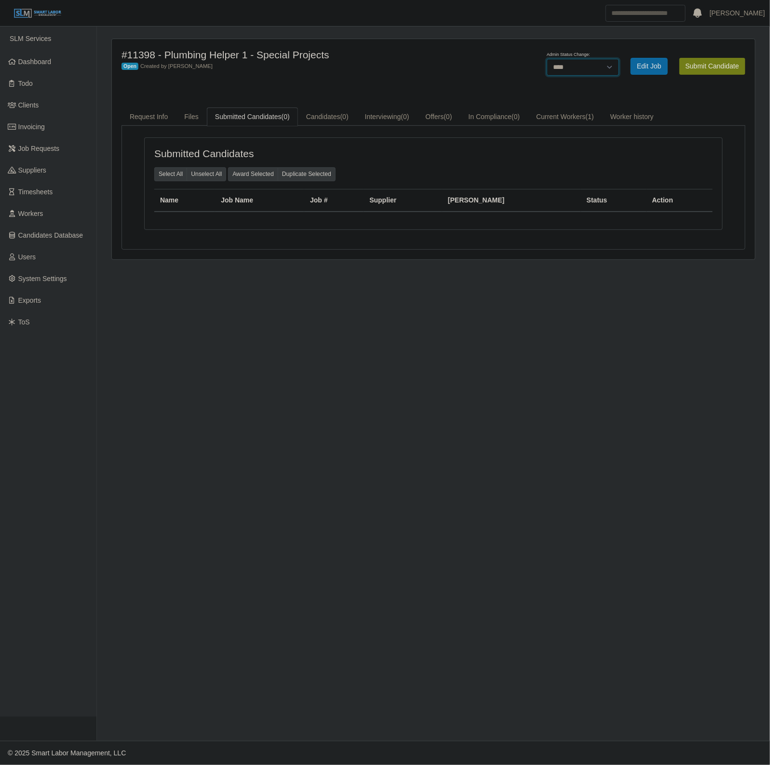
click at [560, 65] on select "******* **** ******" at bounding box center [583, 67] width 72 height 17
select select "******"
click at [619, 59] on select "******* **** ******" at bounding box center [583, 67] width 72 height 17
drag, startPoint x: 399, startPoint y: 97, endPoint x: 372, endPoint y: 96, distance: 27.0
click at [396, 97] on div "#11398 - Plumbing Helper 1 - Special Projects Closed Created by Robert Deck Sav…" at bounding box center [433, 149] width 643 height 220
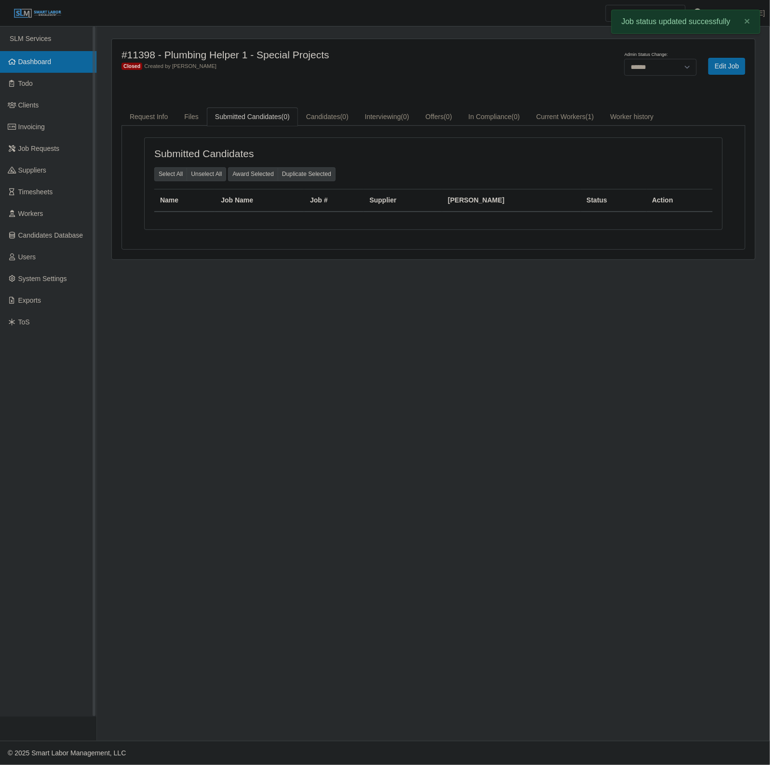
click at [35, 61] on span "Dashboard" at bounding box center [34, 62] width 33 height 8
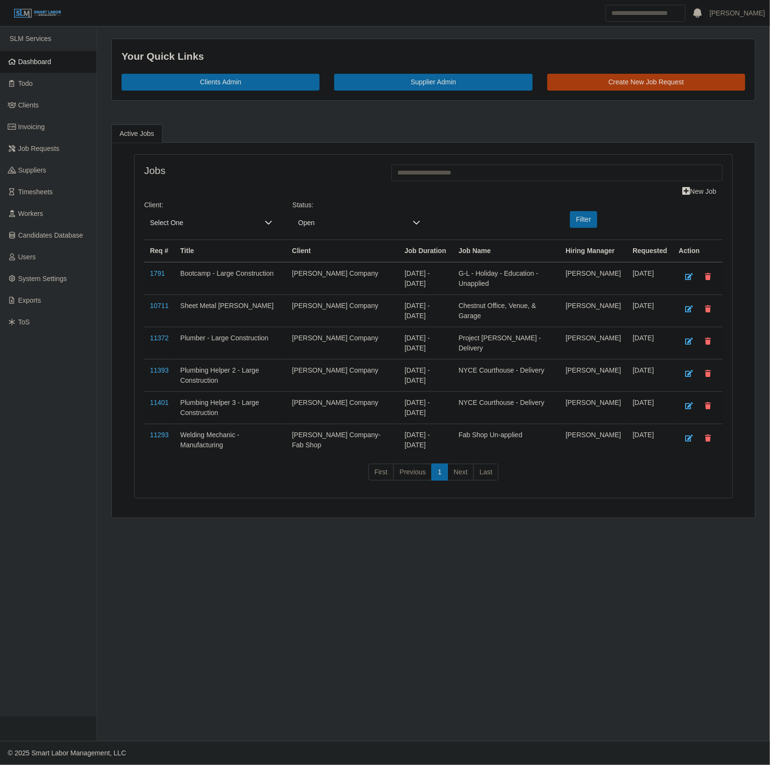
click at [177, 227] on span "Select One" at bounding box center [201, 223] width 115 height 18
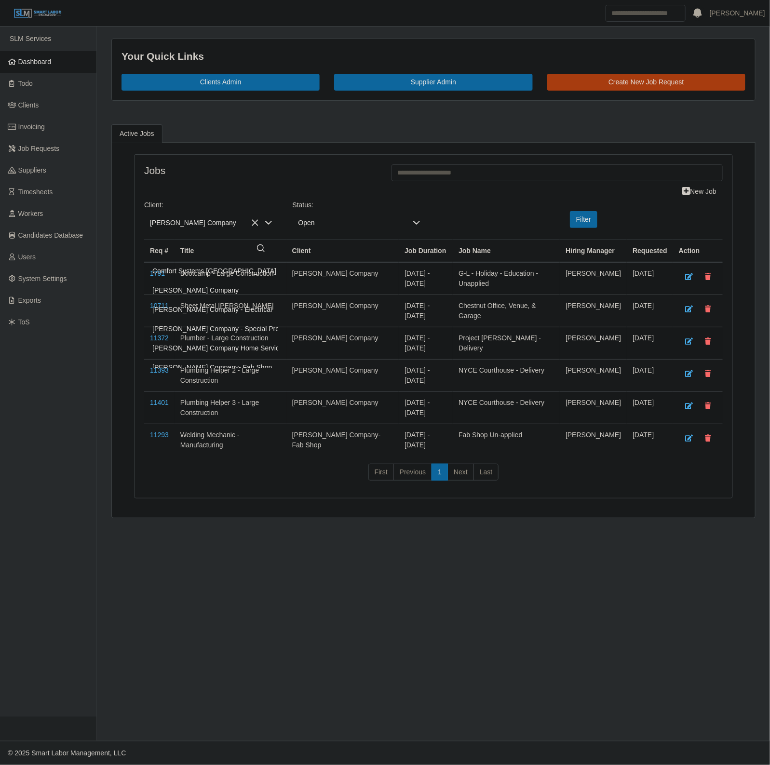
click at [187, 284] on li "[PERSON_NAME] Company" at bounding box center [253, 290] width 212 height 18
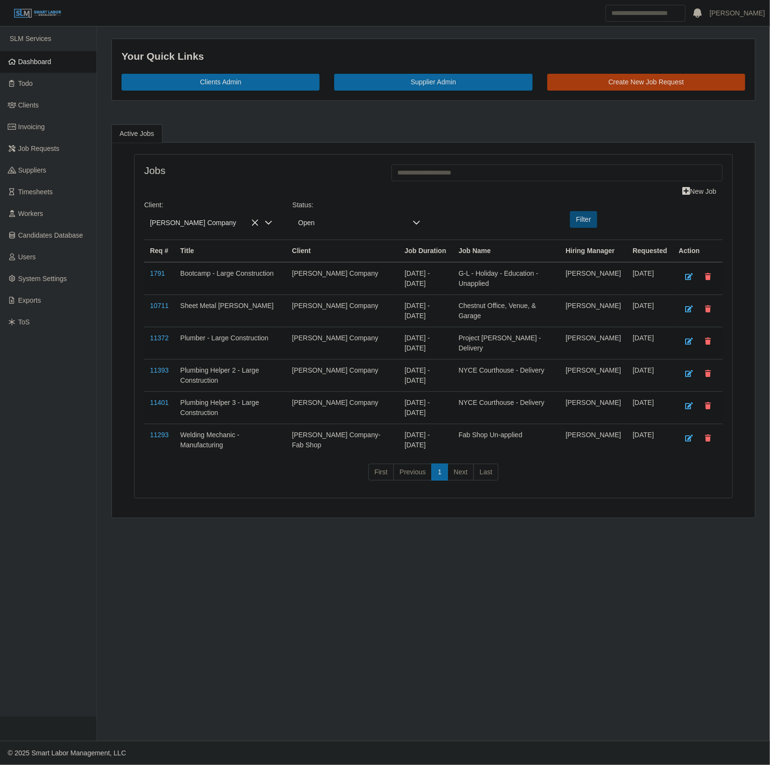
click at [593, 227] on button "Filter" at bounding box center [583, 219] width 27 height 17
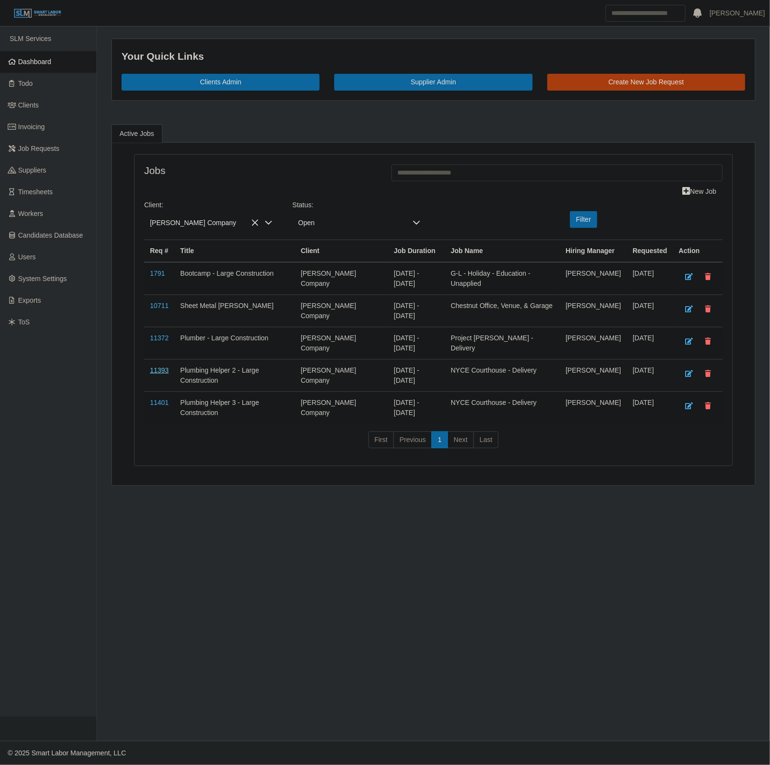
click at [163, 374] on link "11393" at bounding box center [159, 370] width 19 height 8
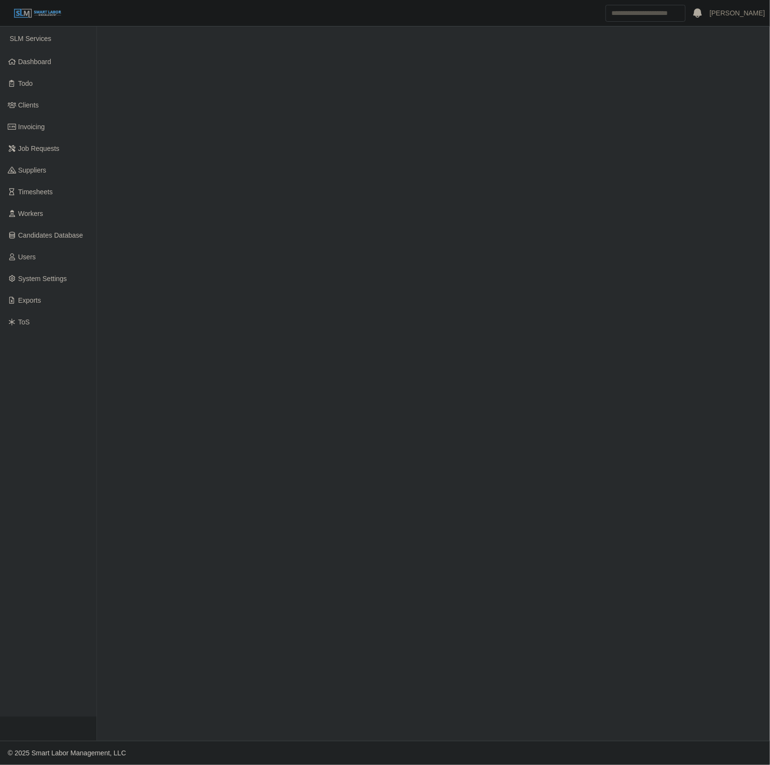
select select "****"
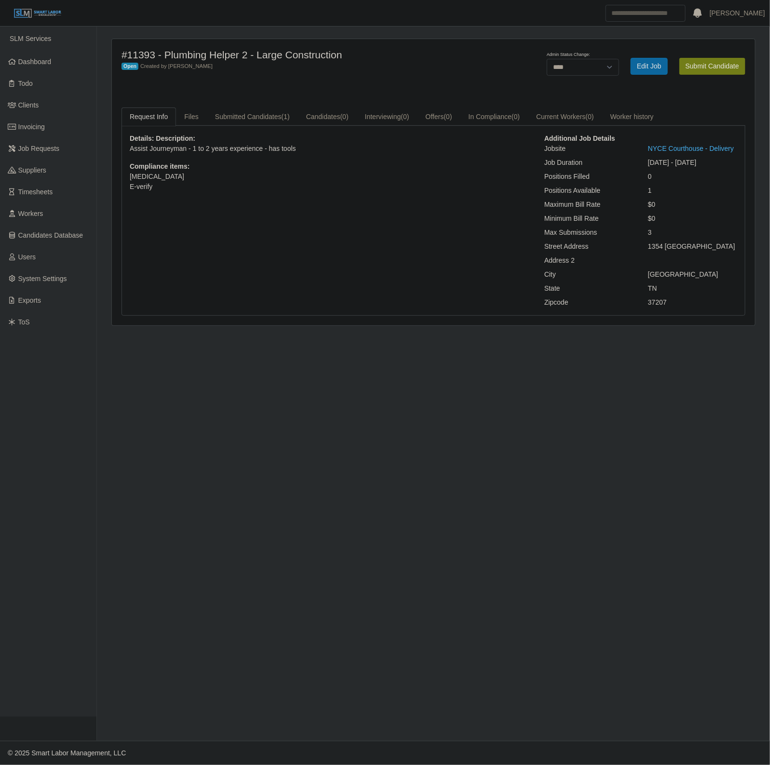
click at [253, 103] on div "#11393 - Plumbing Helper 2 - Large Construction Open Created by [PERSON_NAME] A…" at bounding box center [433, 182] width 643 height 286
click at [247, 111] on link "Submitted Candidates (1)" at bounding box center [252, 117] width 91 height 19
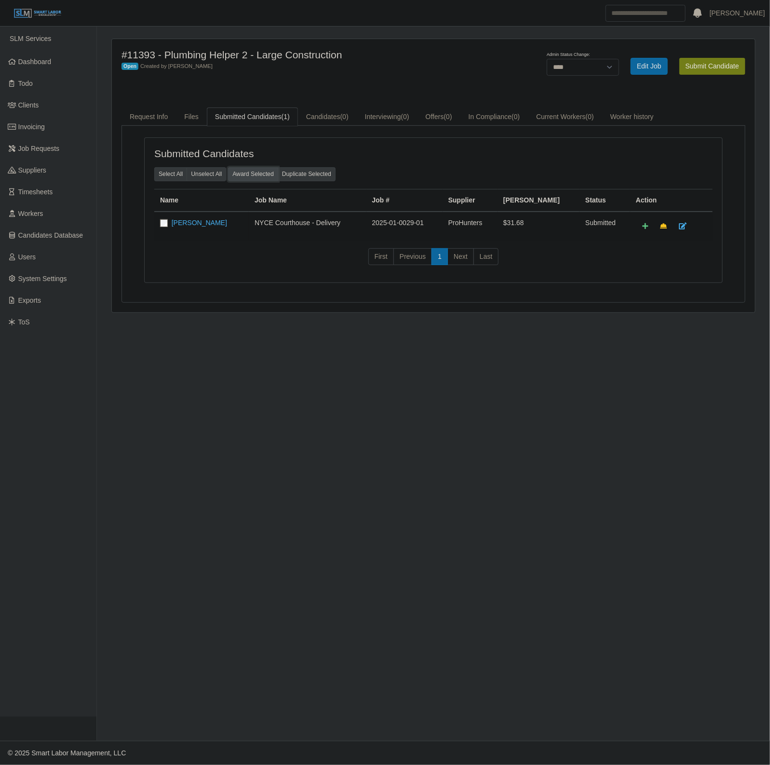
drag, startPoint x: 252, startPoint y: 179, endPoint x: 432, endPoint y: 64, distance: 213.8
click at [249, 179] on button "Award Selected" at bounding box center [253, 173] width 50 height 13
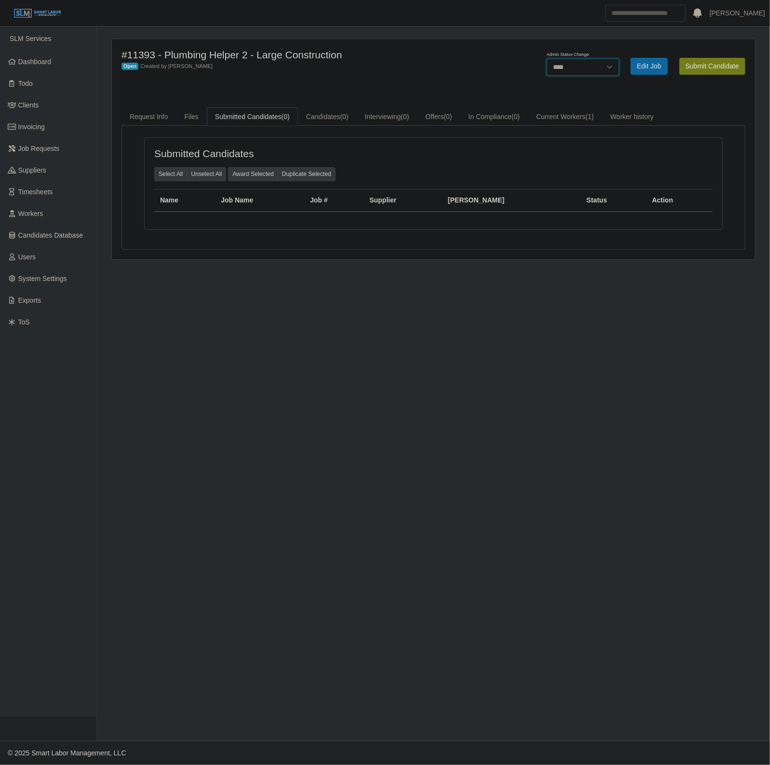
drag, startPoint x: 567, startPoint y: 68, endPoint x: 567, endPoint y: 75, distance: 6.8
click at [567, 68] on select "******* **** ******" at bounding box center [583, 67] width 72 height 17
select select "******"
click at [619, 59] on select "******* **** ******" at bounding box center [583, 67] width 72 height 17
click at [111, 63] on div "#11393 - Plumbing Helper 2 - Large Construction Closed Created by Barry Parker …" at bounding box center [433, 149] width 644 height 221
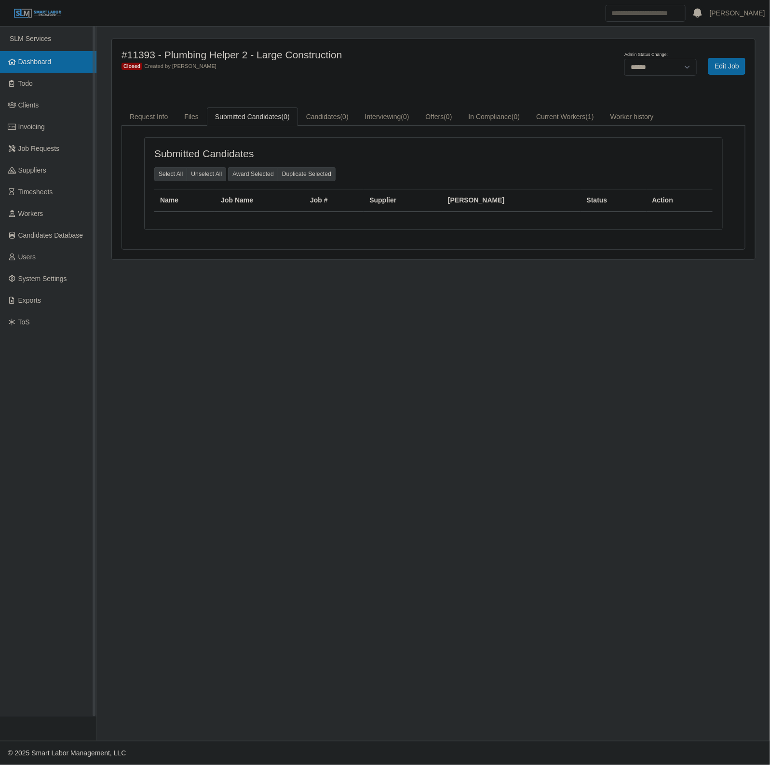
click at [62, 56] on link "Dashboard" at bounding box center [48, 62] width 96 height 22
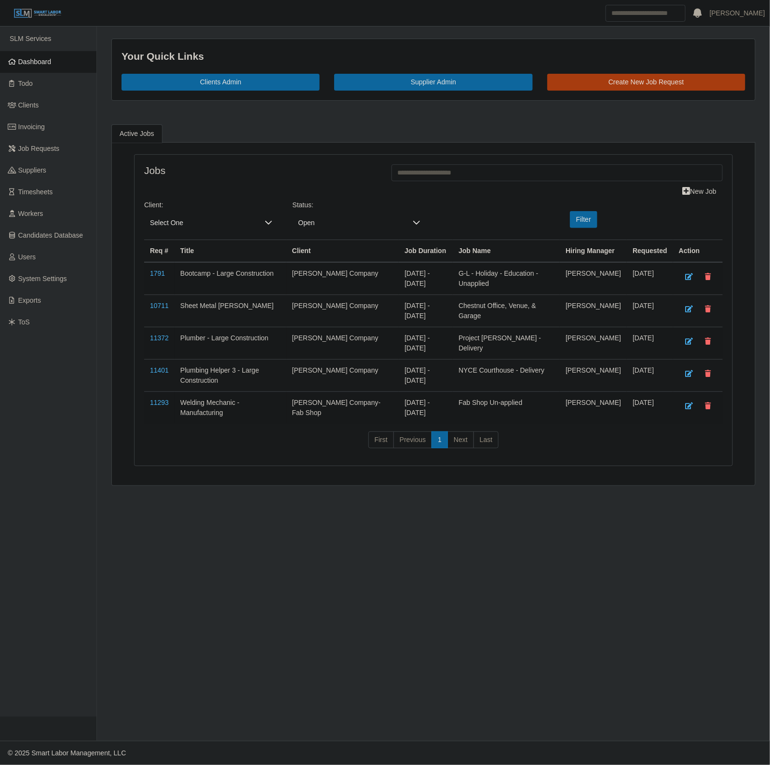
click at [191, 229] on span "Select One" at bounding box center [201, 223] width 115 height 18
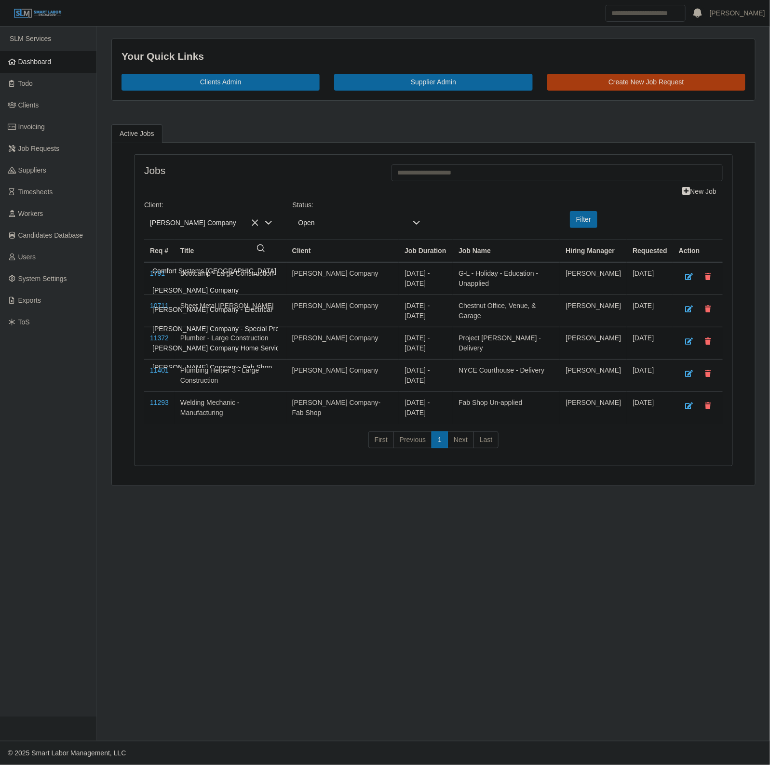
drag, startPoint x: 206, startPoint y: 287, endPoint x: 566, endPoint y: 245, distance: 362.2
click at [206, 287] on li "[PERSON_NAME] Company" at bounding box center [253, 290] width 212 height 18
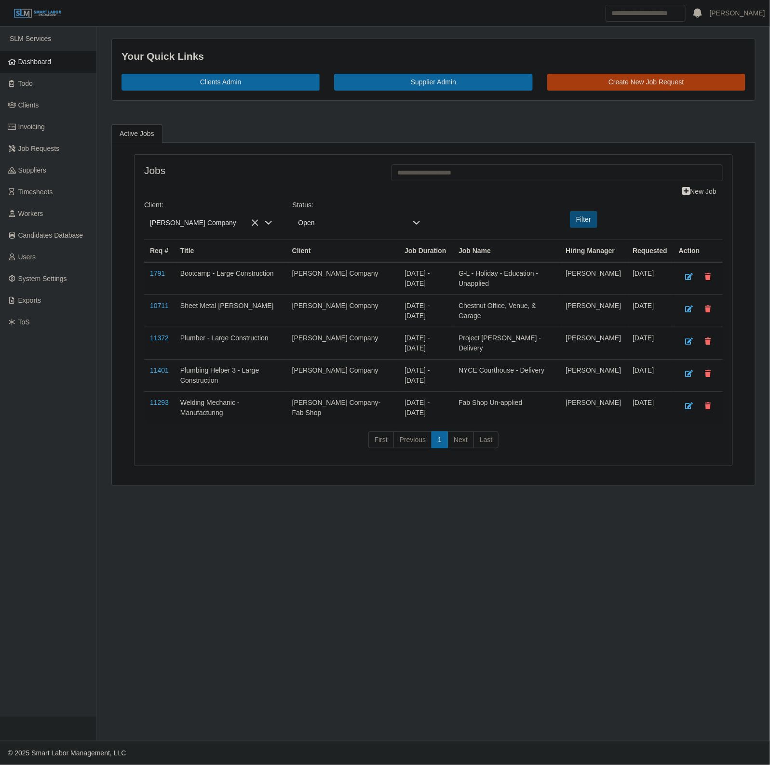
click at [571, 217] on div "Filter" at bounding box center [581, 219] width 99 height 17
click at [577, 219] on button "Filter" at bounding box center [583, 219] width 27 height 17
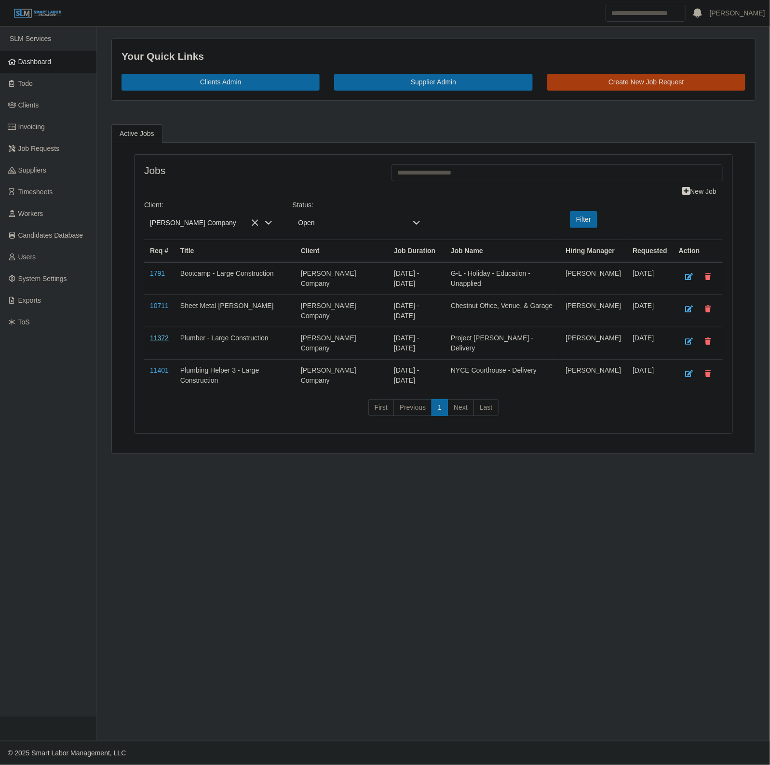
click at [162, 342] on link "11372" at bounding box center [159, 338] width 19 height 8
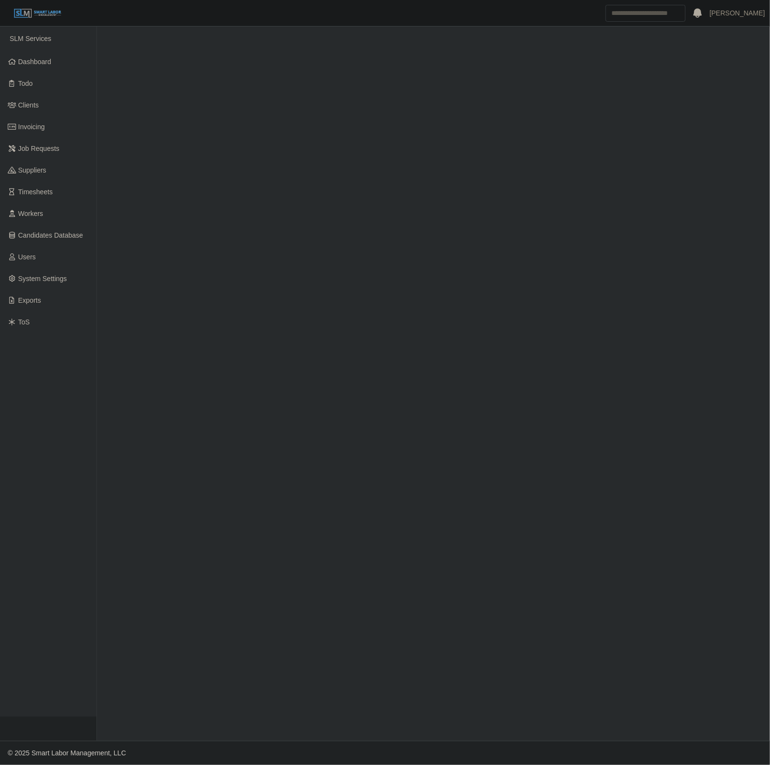
select select "****"
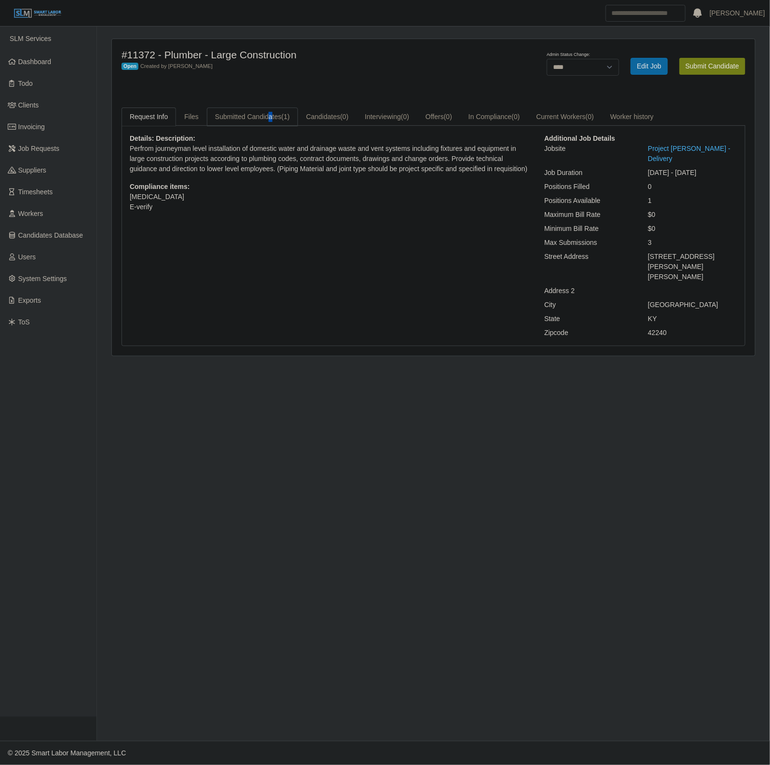
drag, startPoint x: 269, startPoint y: 103, endPoint x: 266, endPoint y: 109, distance: 7.1
click at [269, 103] on div "#11372 - Plumber - Large Construction Open Created by Robert Cox Admin Status C…" at bounding box center [433, 197] width 643 height 317
click at [250, 123] on link "Submitted Candidates (1)" at bounding box center [252, 117] width 91 height 19
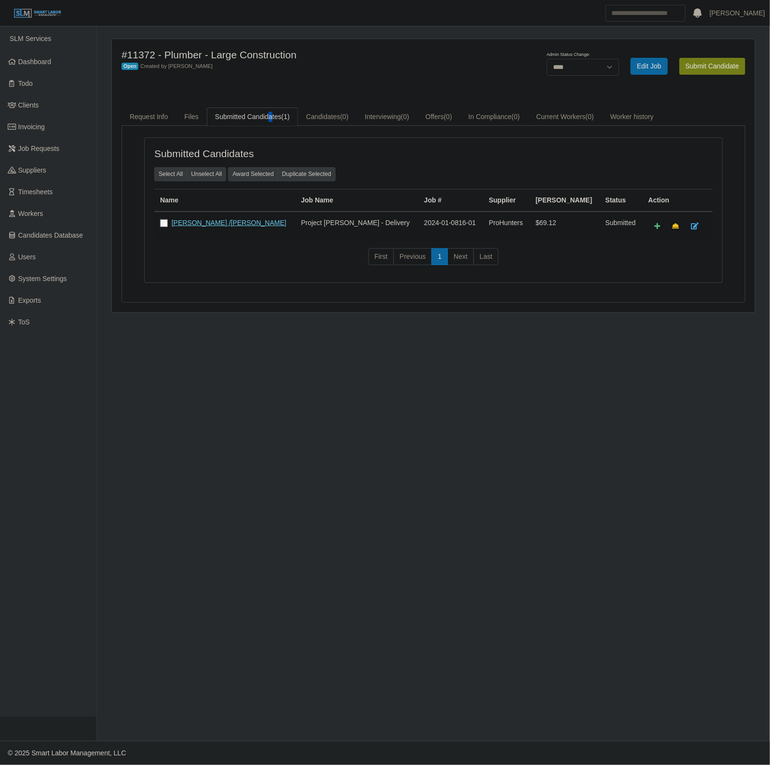
click at [209, 225] on link "Randy /clay Belcher" at bounding box center [229, 223] width 115 height 8
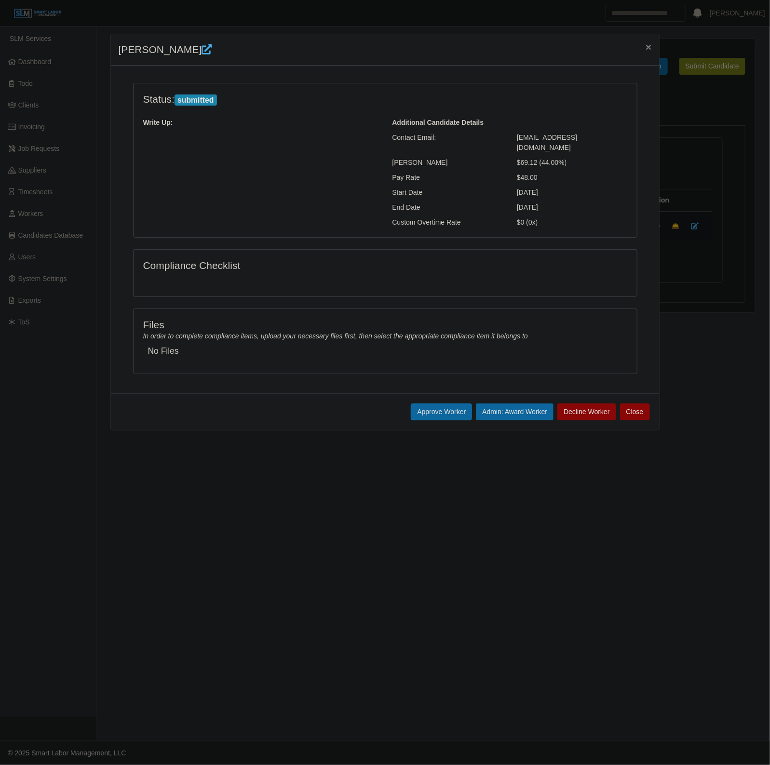
click at [646, 46] on span "×" at bounding box center [649, 46] width 6 height 11
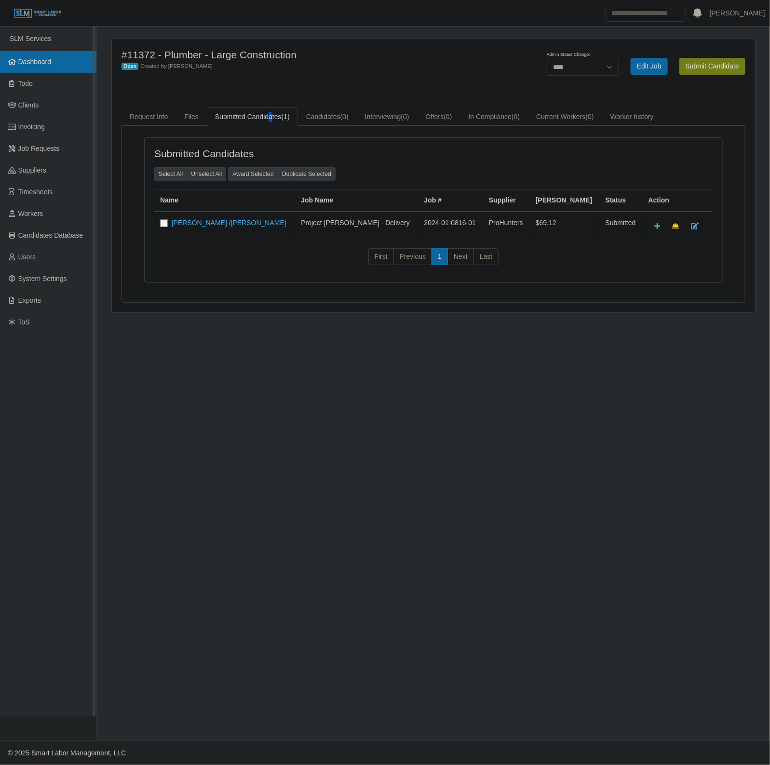
click at [45, 61] on span "Dashboard" at bounding box center [34, 62] width 33 height 8
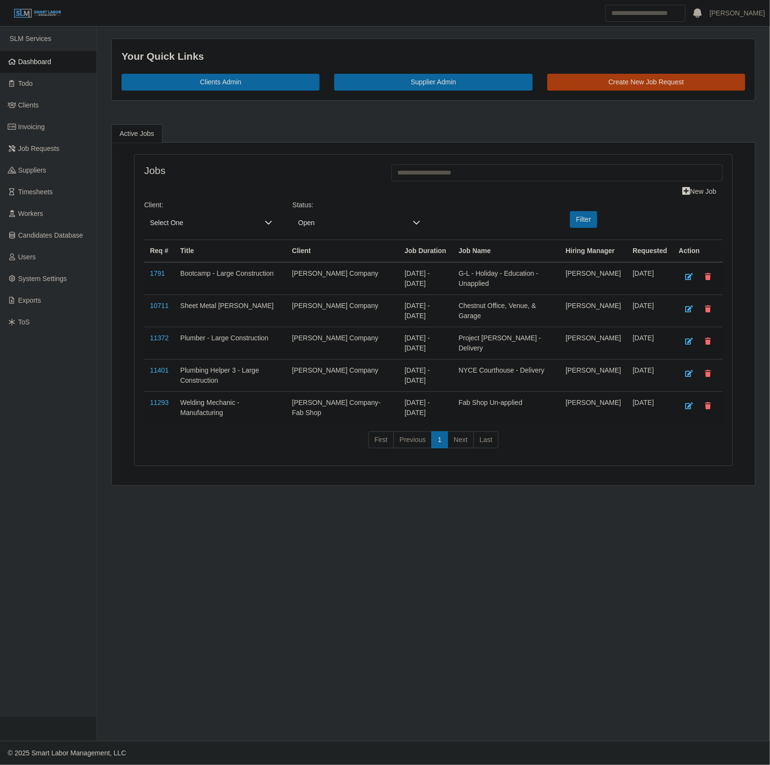
drag, startPoint x: 51, startPoint y: 63, endPoint x: 468, endPoint y: 247, distance: 456.2
click at [51, 63] on span "Dashboard" at bounding box center [34, 62] width 33 height 8
